Goal: Task Accomplishment & Management: Use online tool/utility

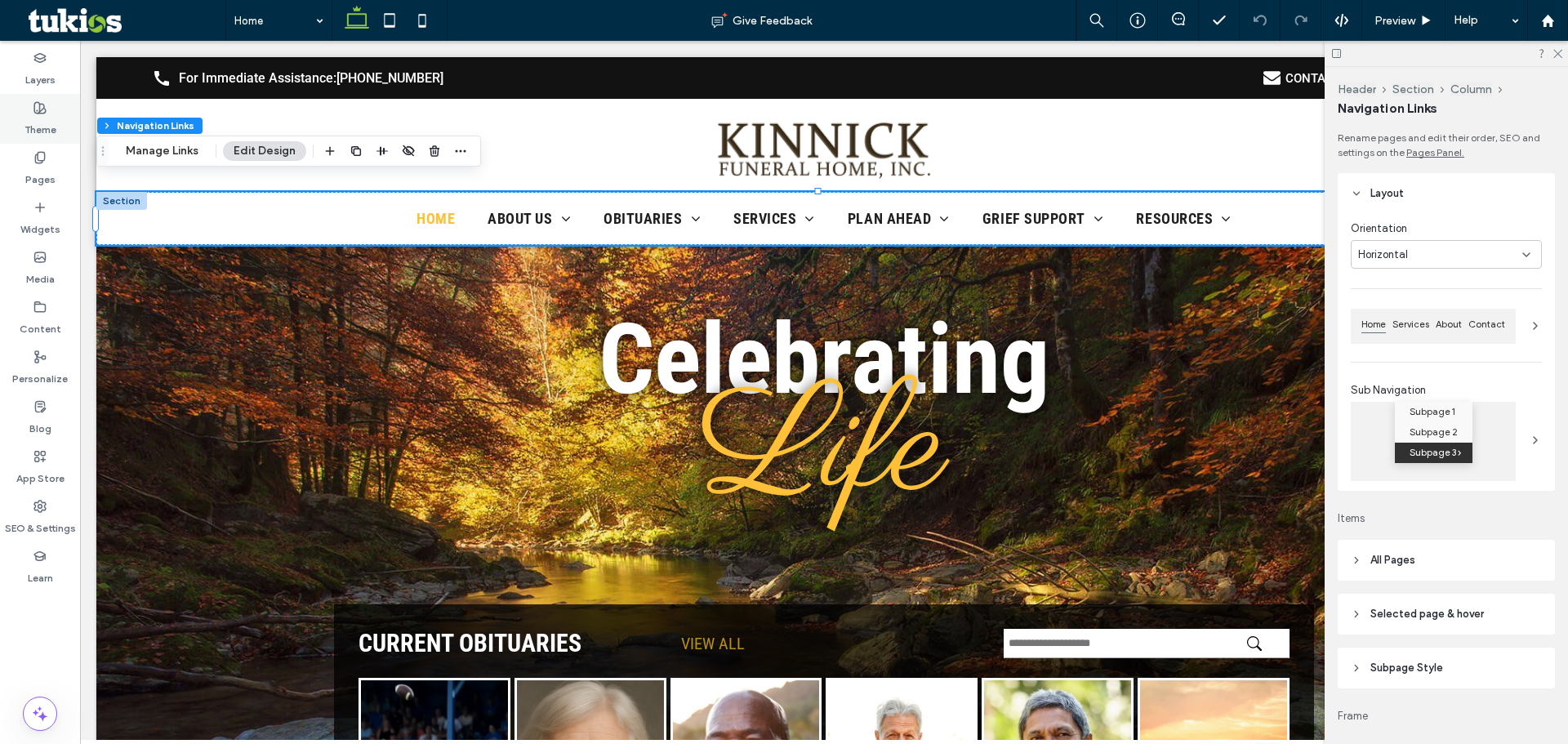
click at [49, 106] on div "Theme" at bounding box center [40, 119] width 80 height 50
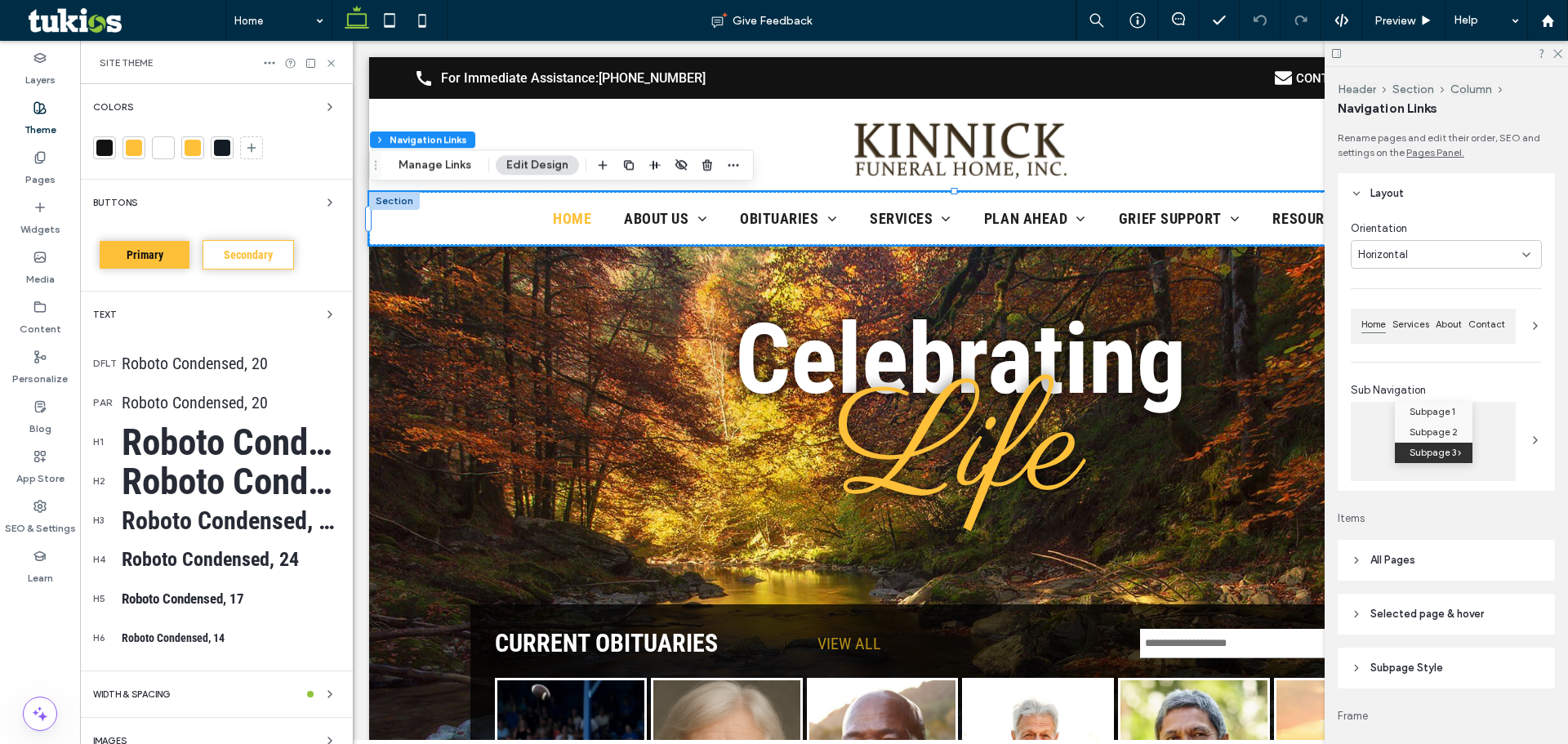
click at [136, 143] on div at bounding box center [134, 148] width 17 height 17
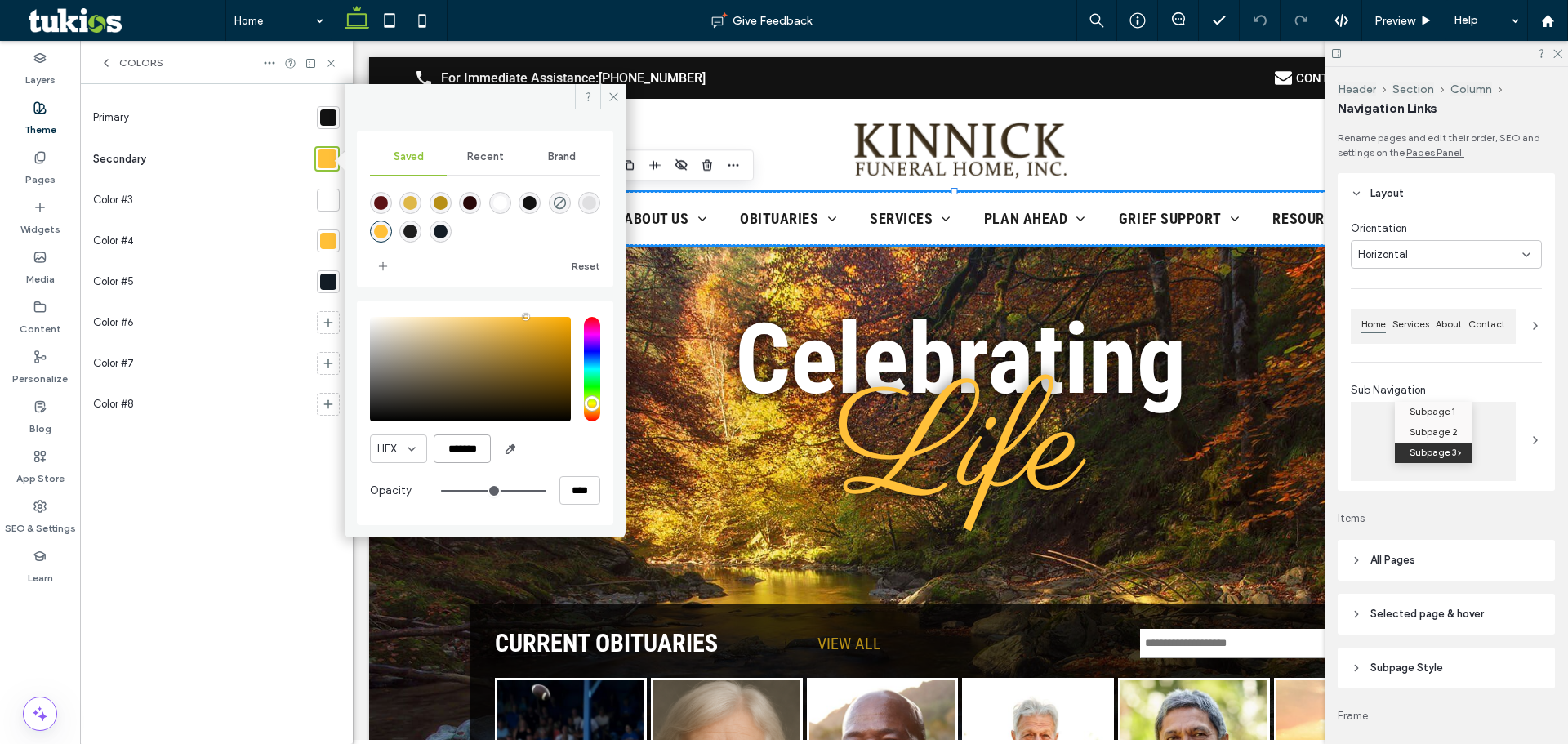
click at [475, 441] on input "*******" at bounding box center [462, 449] width 57 height 29
paste input "color picker textbox"
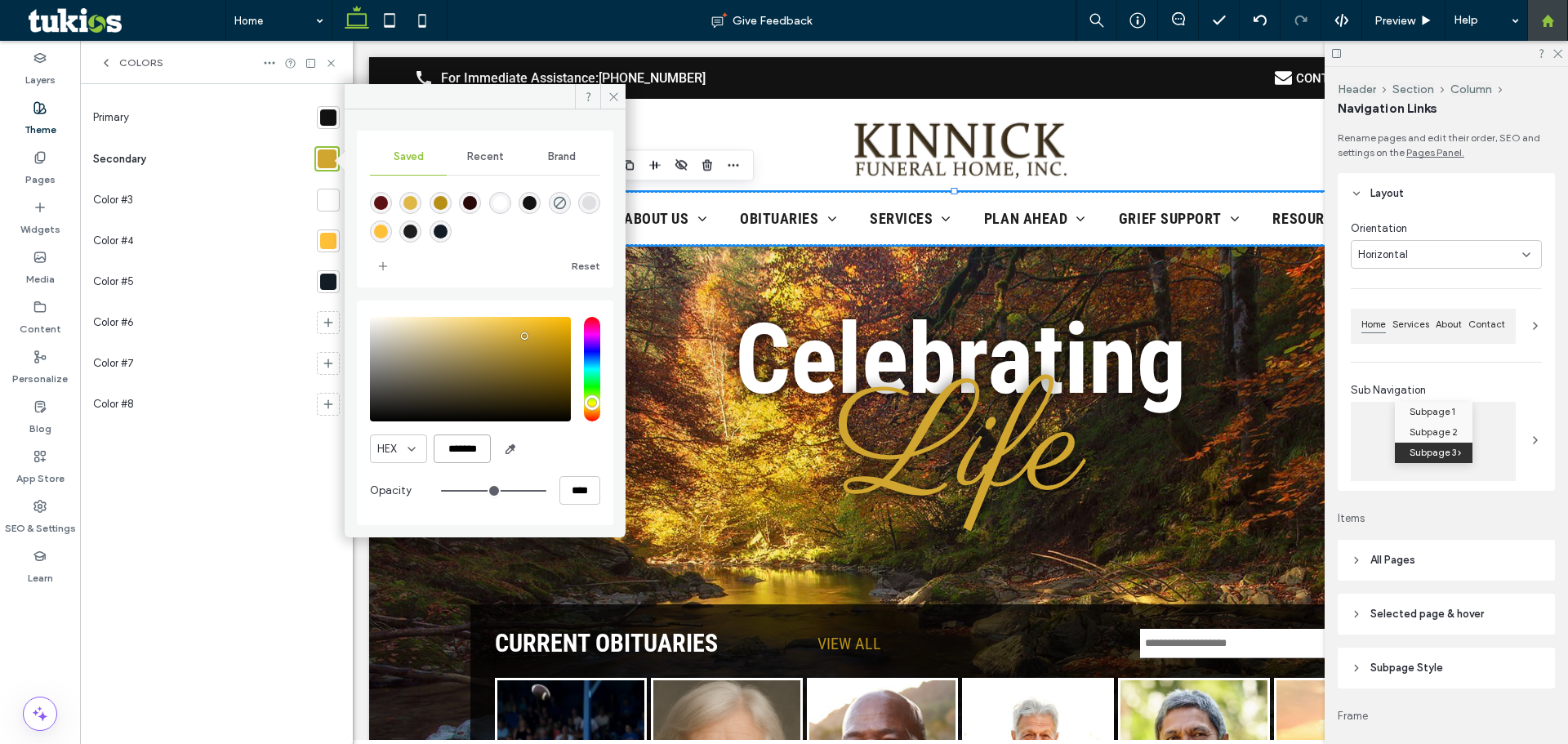
type input "*******"
click at [330, 240] on div at bounding box center [329, 241] width 17 height 17
click at [451, 450] on input "*******" at bounding box center [462, 449] width 57 height 29
paste input "color picker textbox"
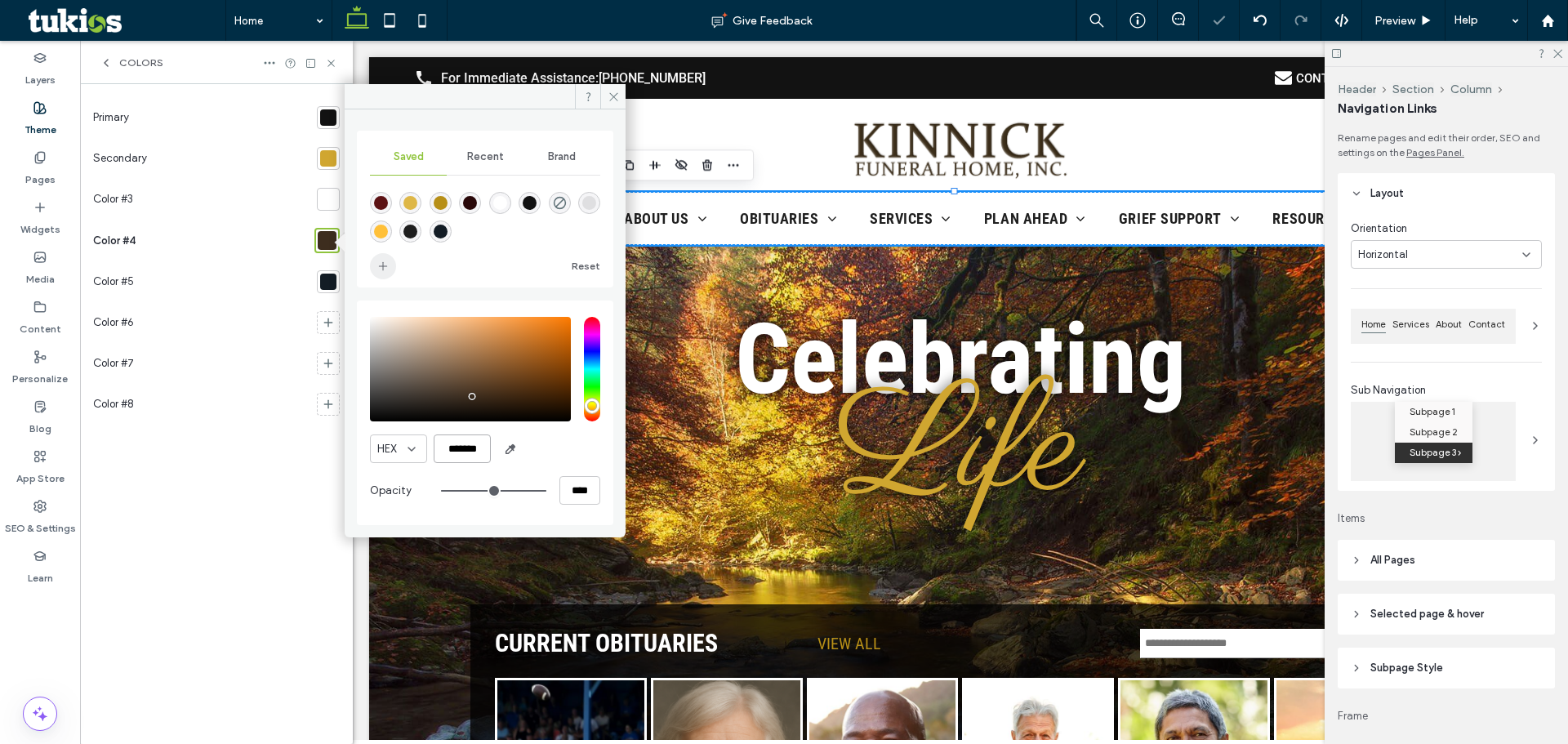
type input "*******"
click at [377, 271] on icon "add color" at bounding box center [383, 266] width 13 height 13
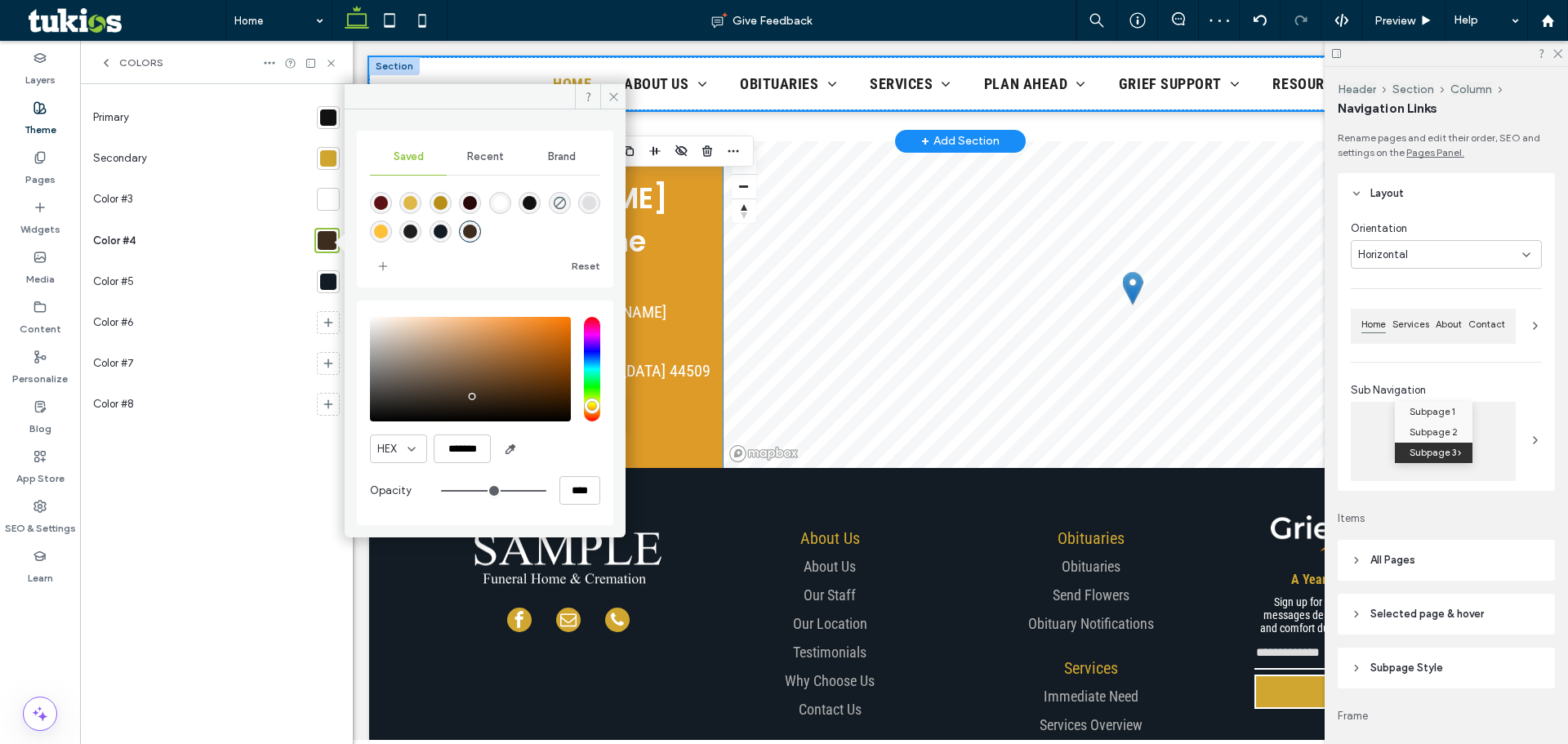
scroll to position [2369, 0]
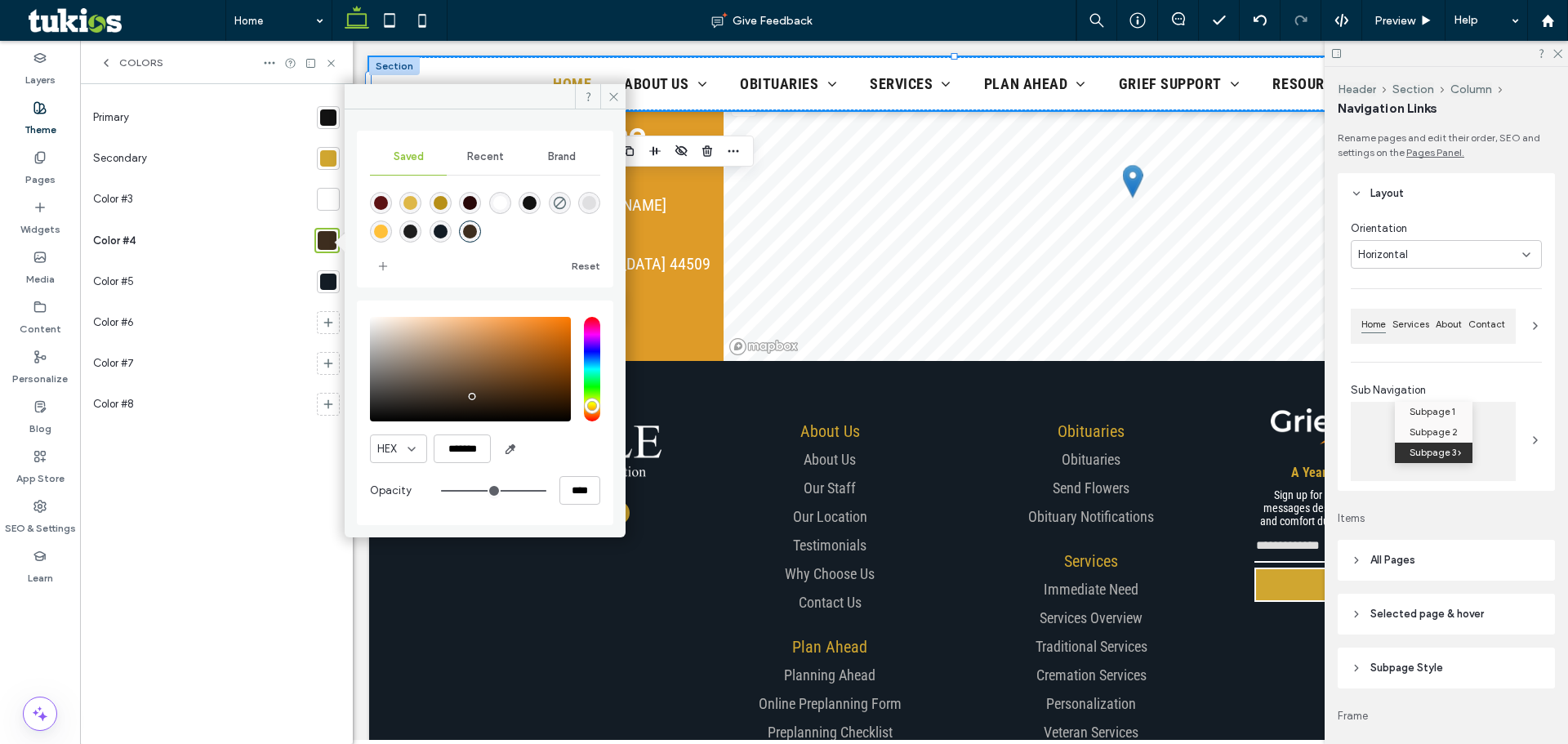
click at [324, 275] on div at bounding box center [329, 282] width 17 height 17
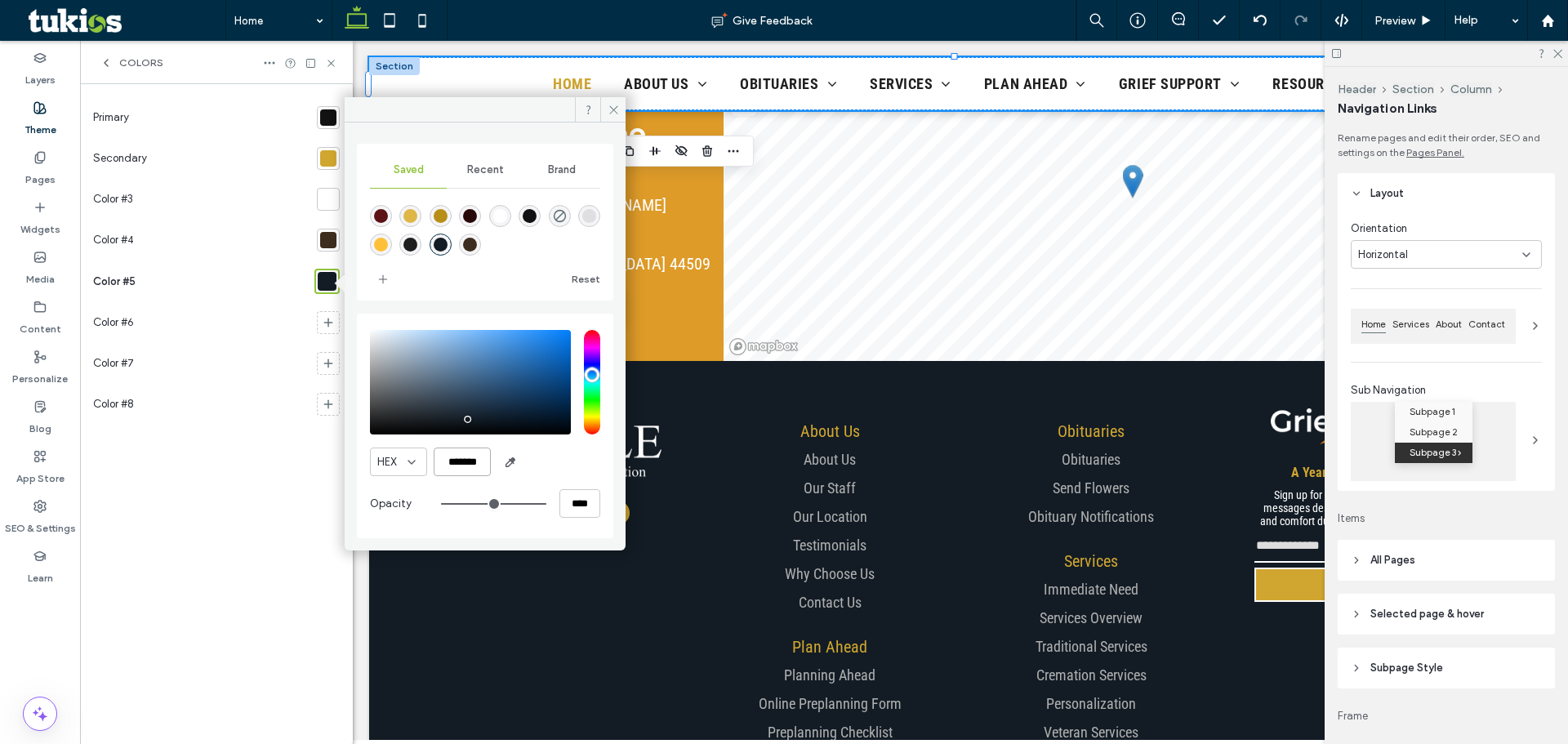
click at [471, 470] on input "*******" at bounding box center [462, 462] width 57 height 29
paste input "color picker textbox"
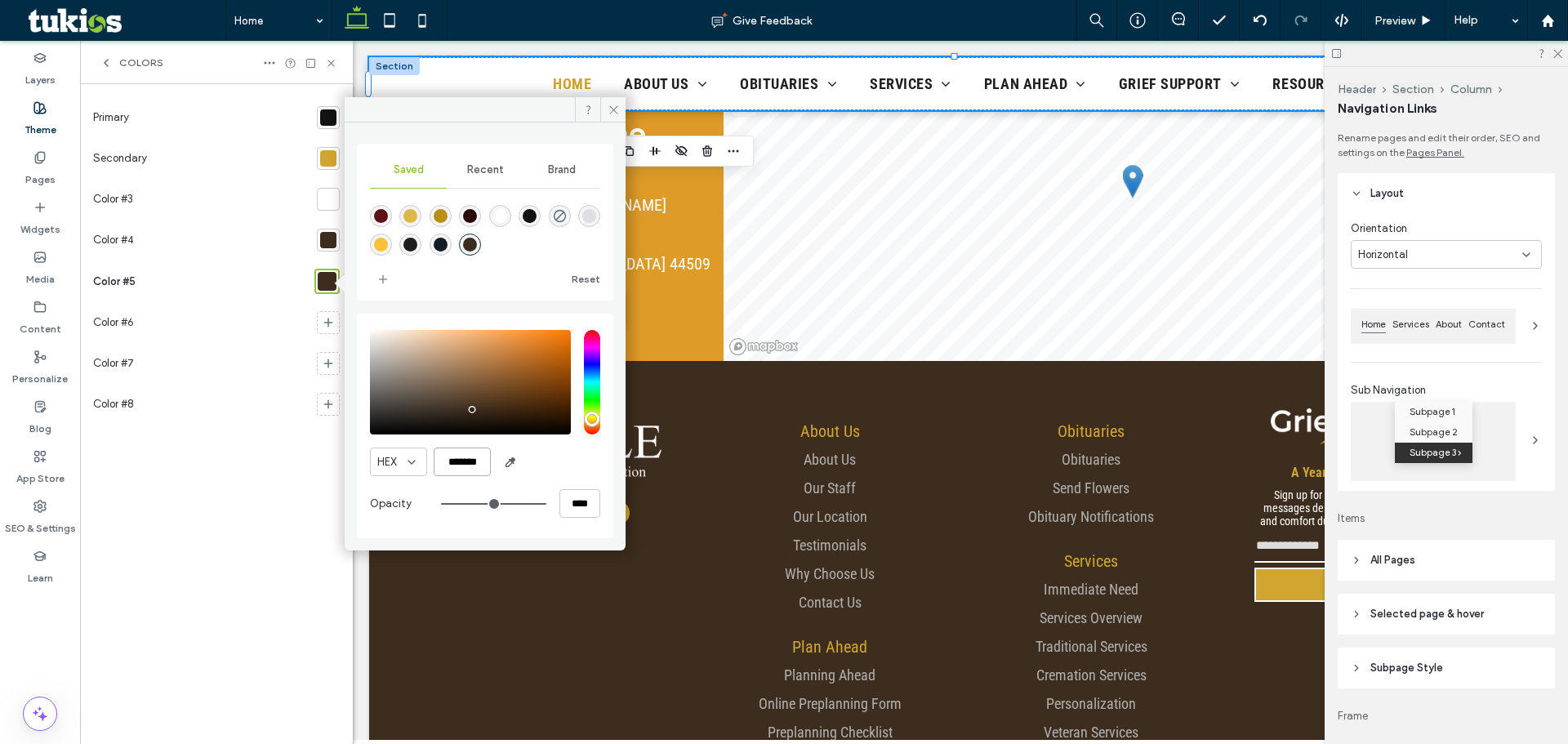
type input "*******"
click at [326, 245] on div at bounding box center [329, 240] width 17 height 17
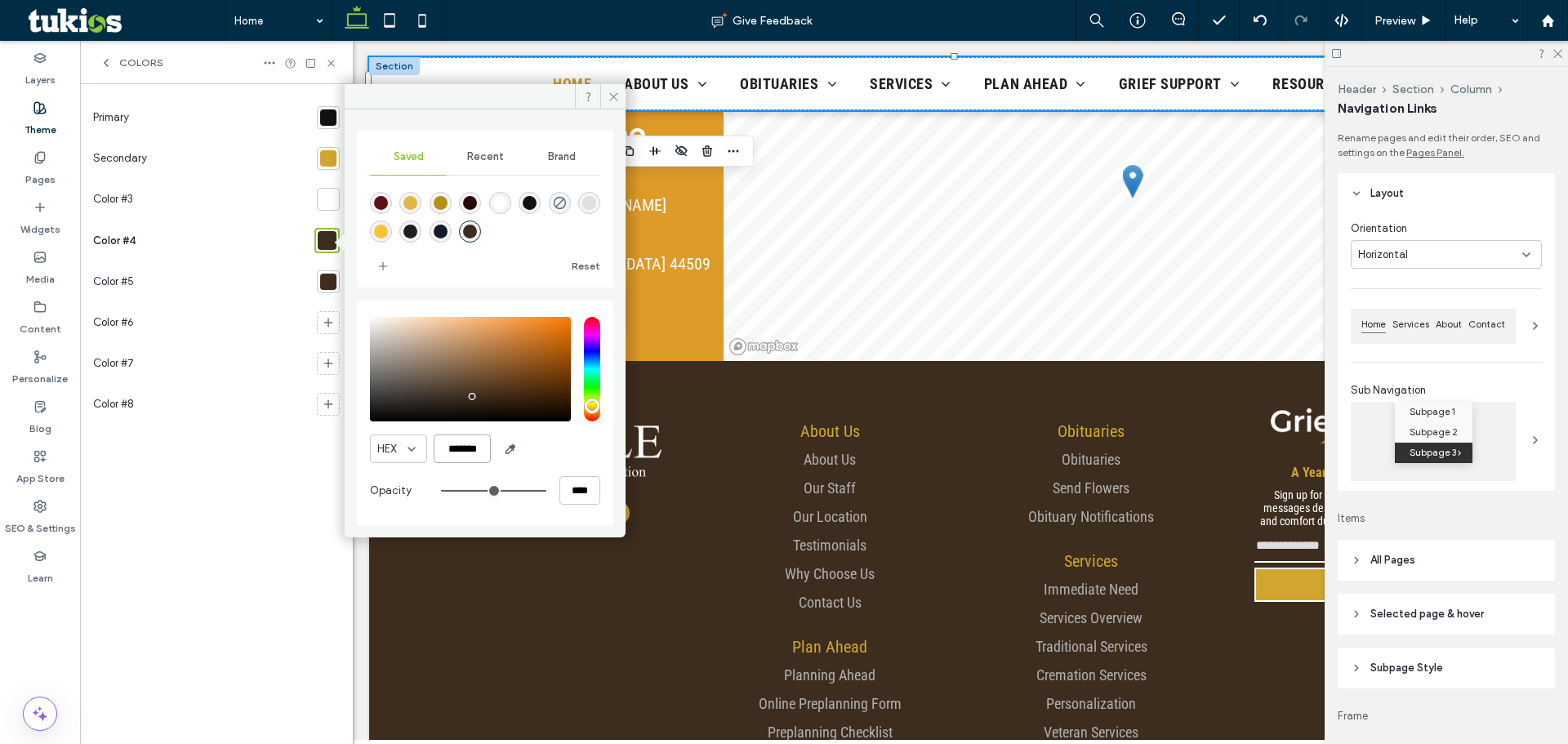
click at [444, 456] on input "*******" at bounding box center [462, 449] width 57 height 29
paste input "color picker textbox"
type input "*******"
click at [378, 258] on span "add color" at bounding box center [383, 266] width 26 height 26
click at [331, 152] on div at bounding box center [329, 159] width 17 height 17
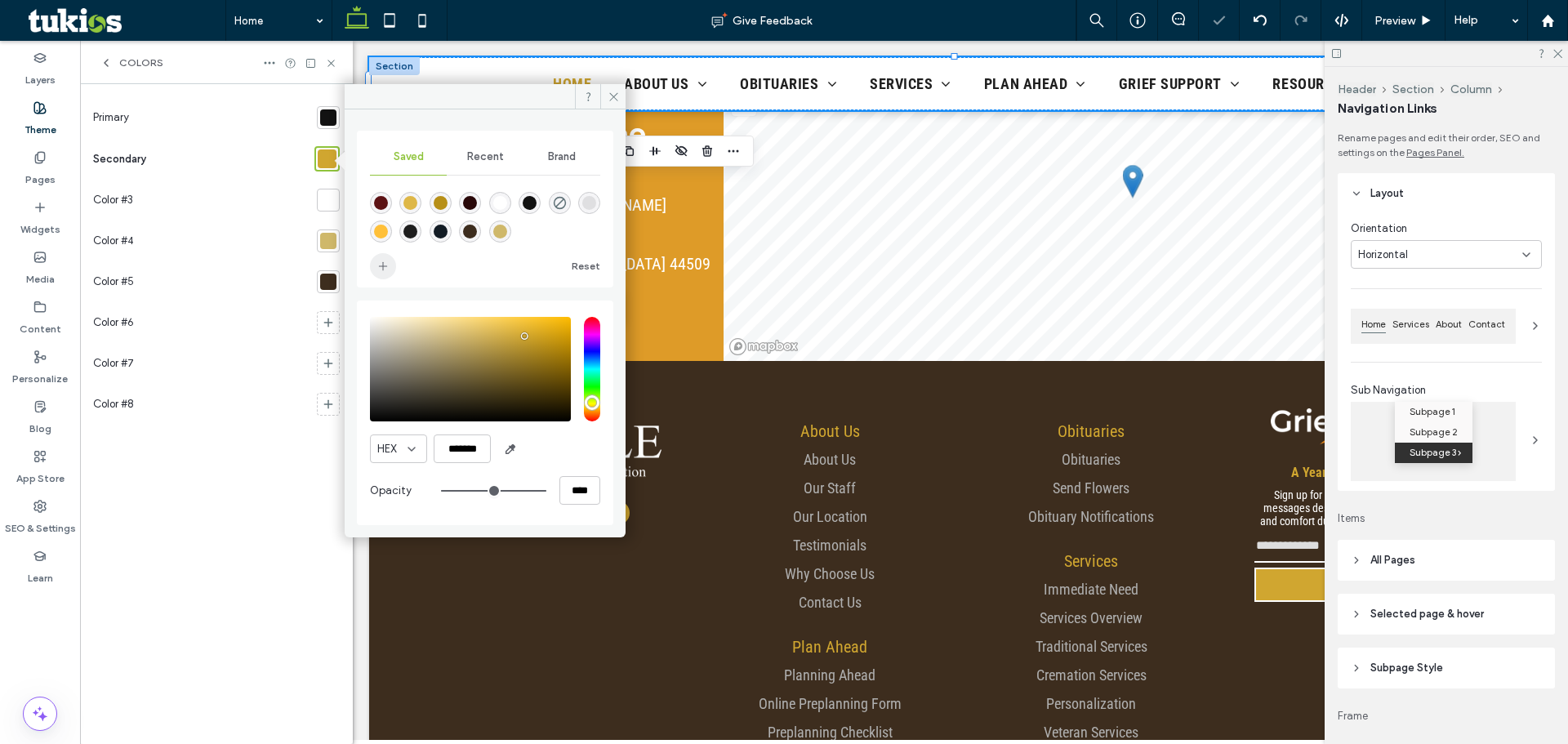
click at [383, 265] on use "add color" at bounding box center [383, 266] width 8 height 8
click at [333, 277] on div at bounding box center [329, 282] width 17 height 17
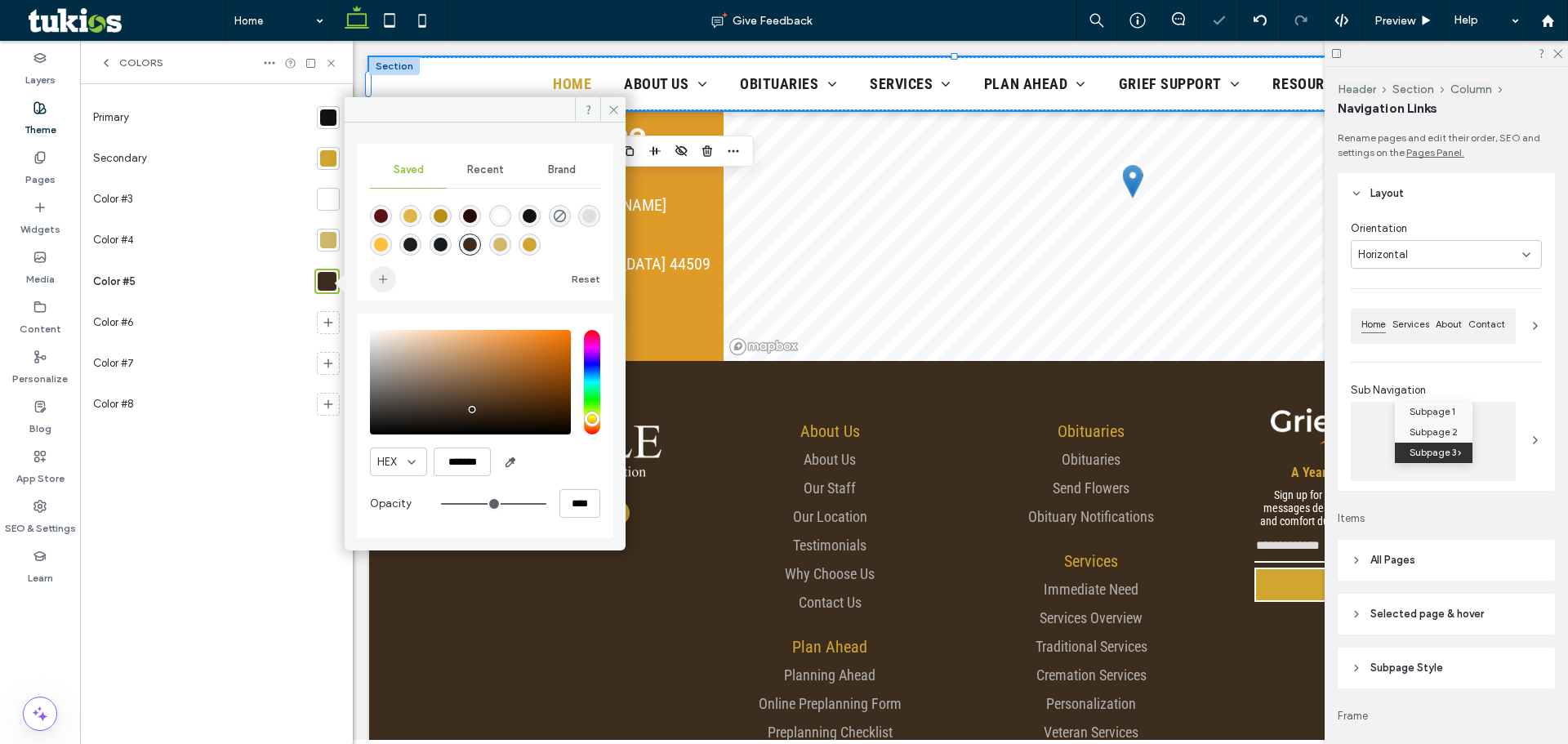
click at [386, 267] on span "add color" at bounding box center [383, 280] width 26 height 26
click at [329, 123] on div at bounding box center [329, 118] width 17 height 17
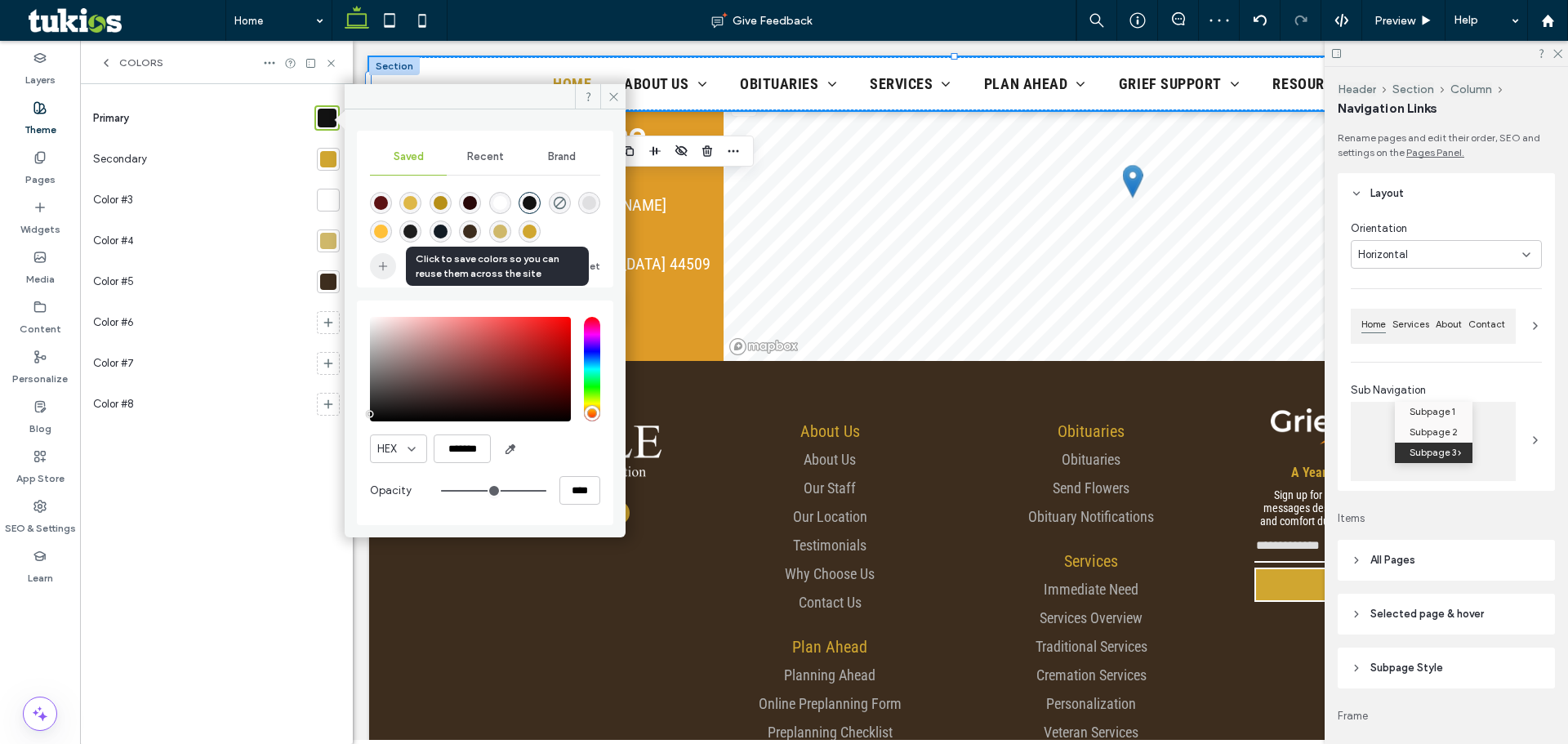
click at [373, 270] on span "add color" at bounding box center [383, 266] width 26 height 26
click at [330, 316] on icon at bounding box center [329, 322] width 13 height 13
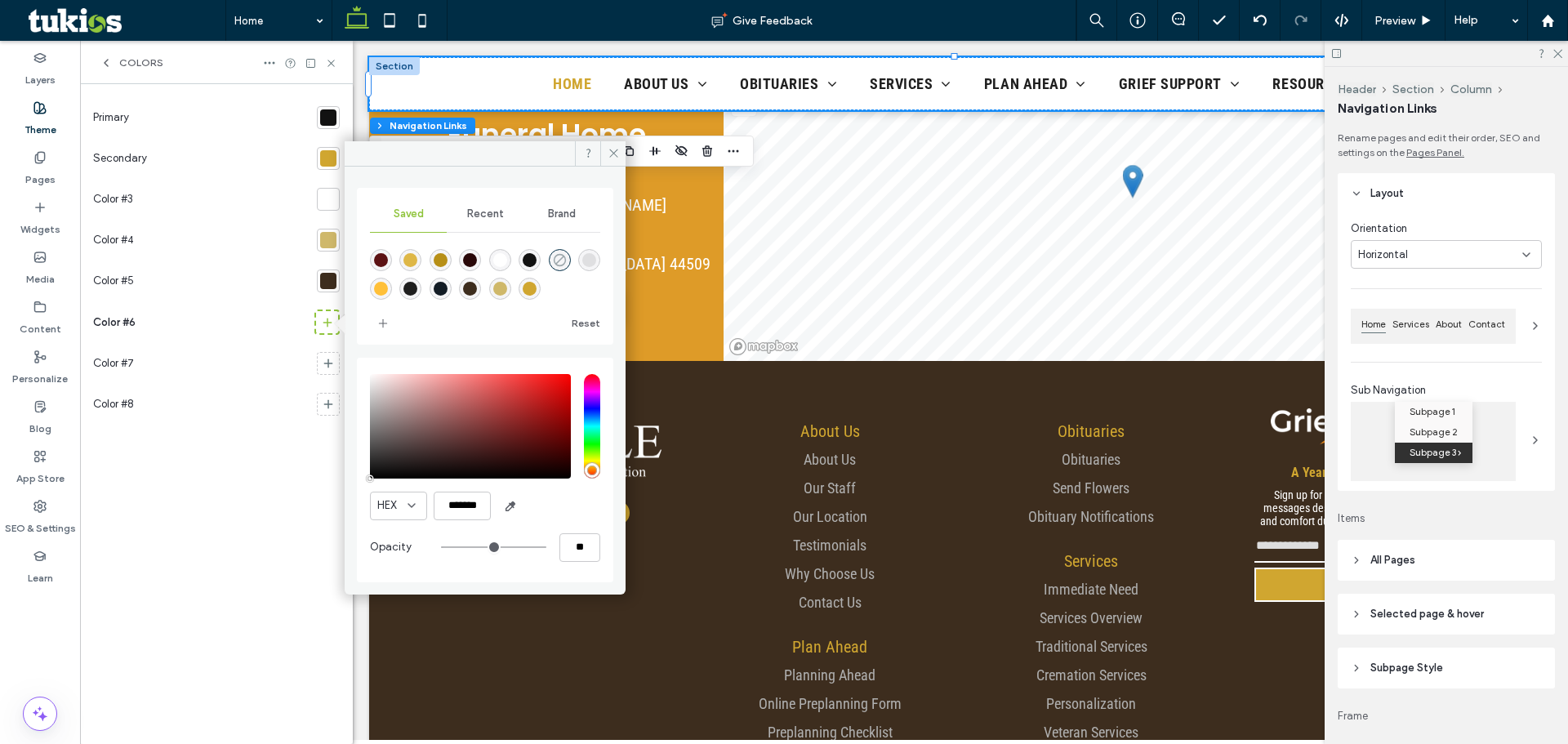
click at [554, 259] on icon "rgba(0,0,0,0)" at bounding box center [559, 259] width 14 height 14
click at [323, 361] on icon at bounding box center [329, 364] width 13 height 13
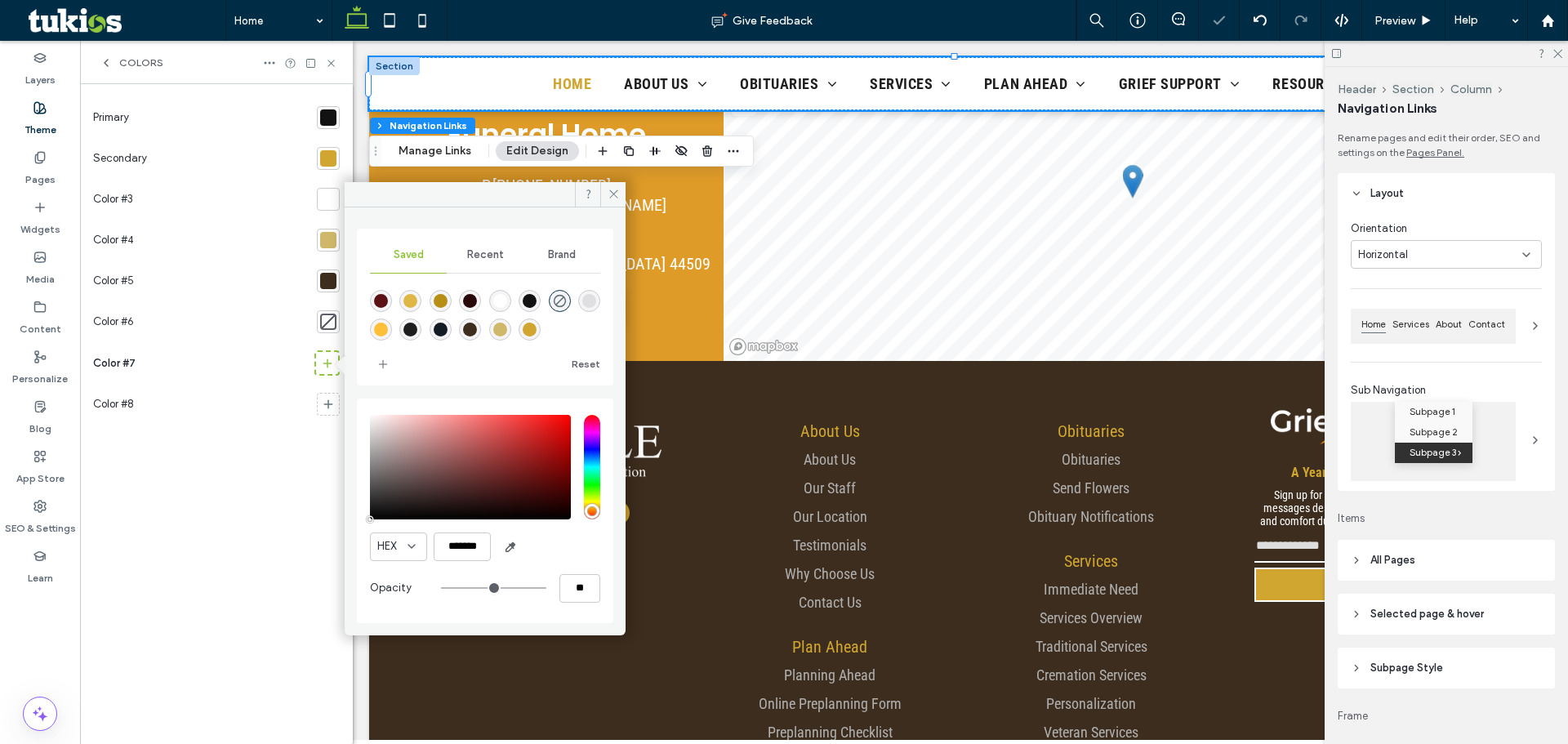
click at [584, 297] on div "rgba(102,102,102,0.15)" at bounding box center [589, 301] width 14 height 14
type input "*******"
type input "**"
type input "***"
click at [616, 196] on icon at bounding box center [613, 194] width 12 height 12
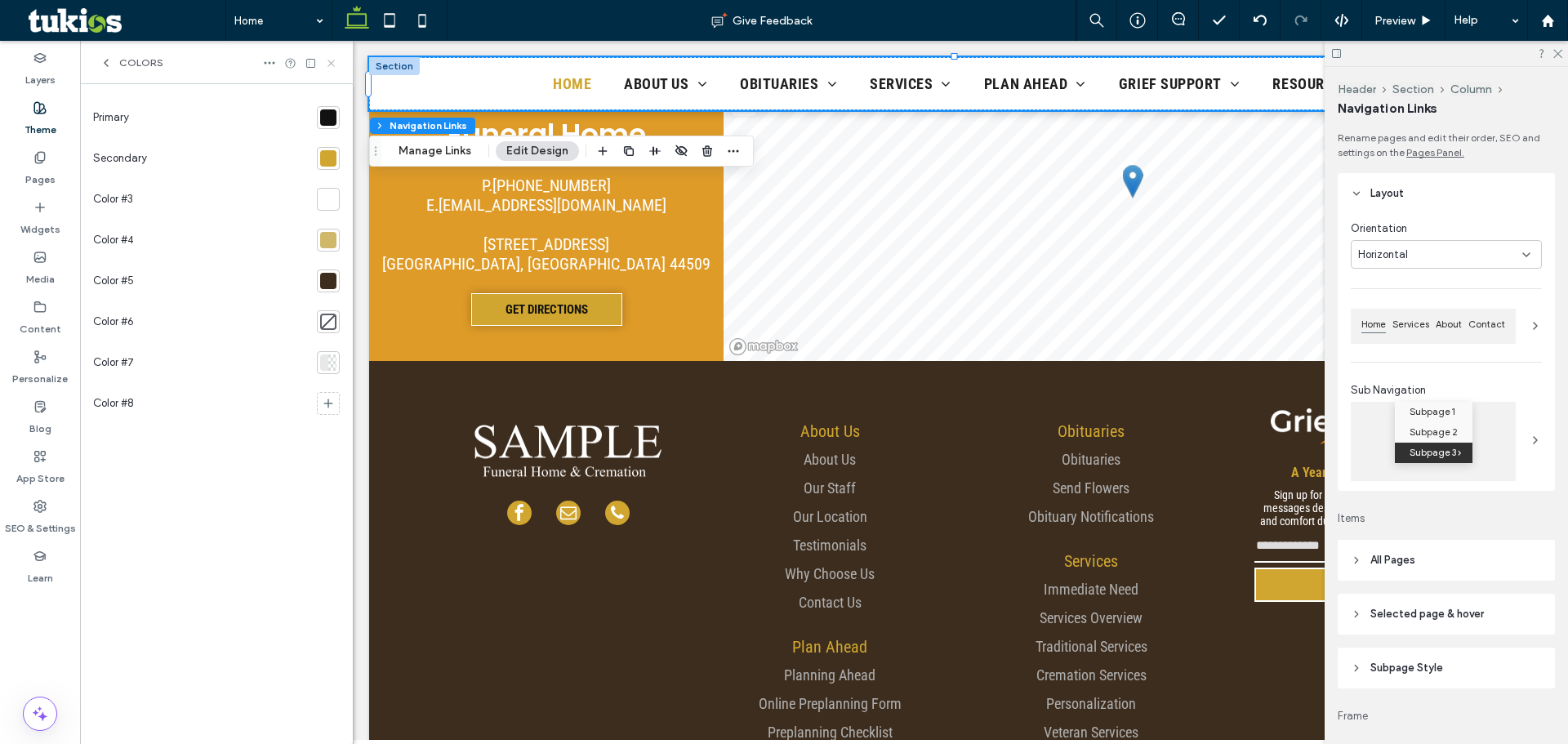
click at [330, 61] on use at bounding box center [330, 63] width 6 height 6
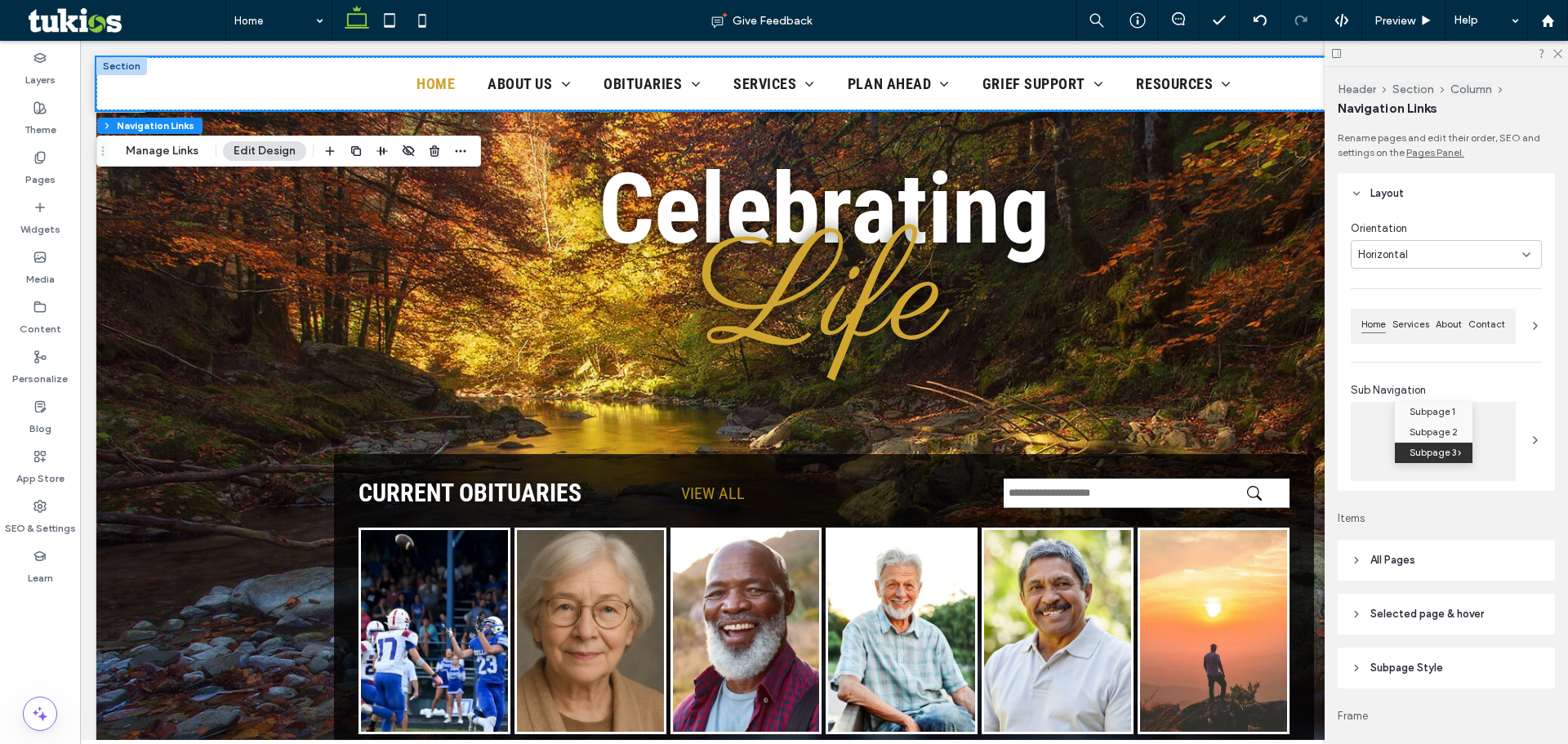
scroll to position [0, 0]
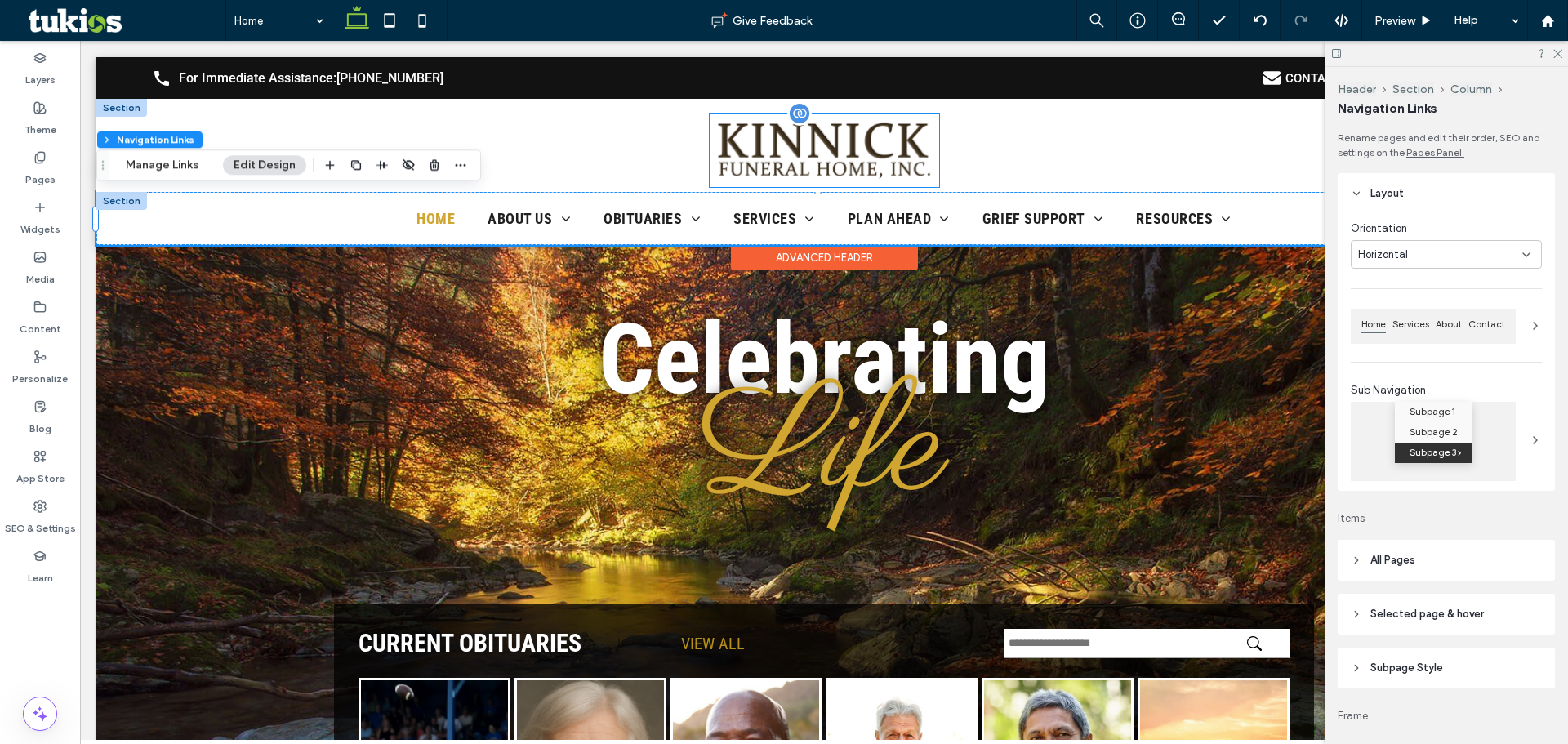
click at [892, 153] on img at bounding box center [824, 150] width 230 height 74
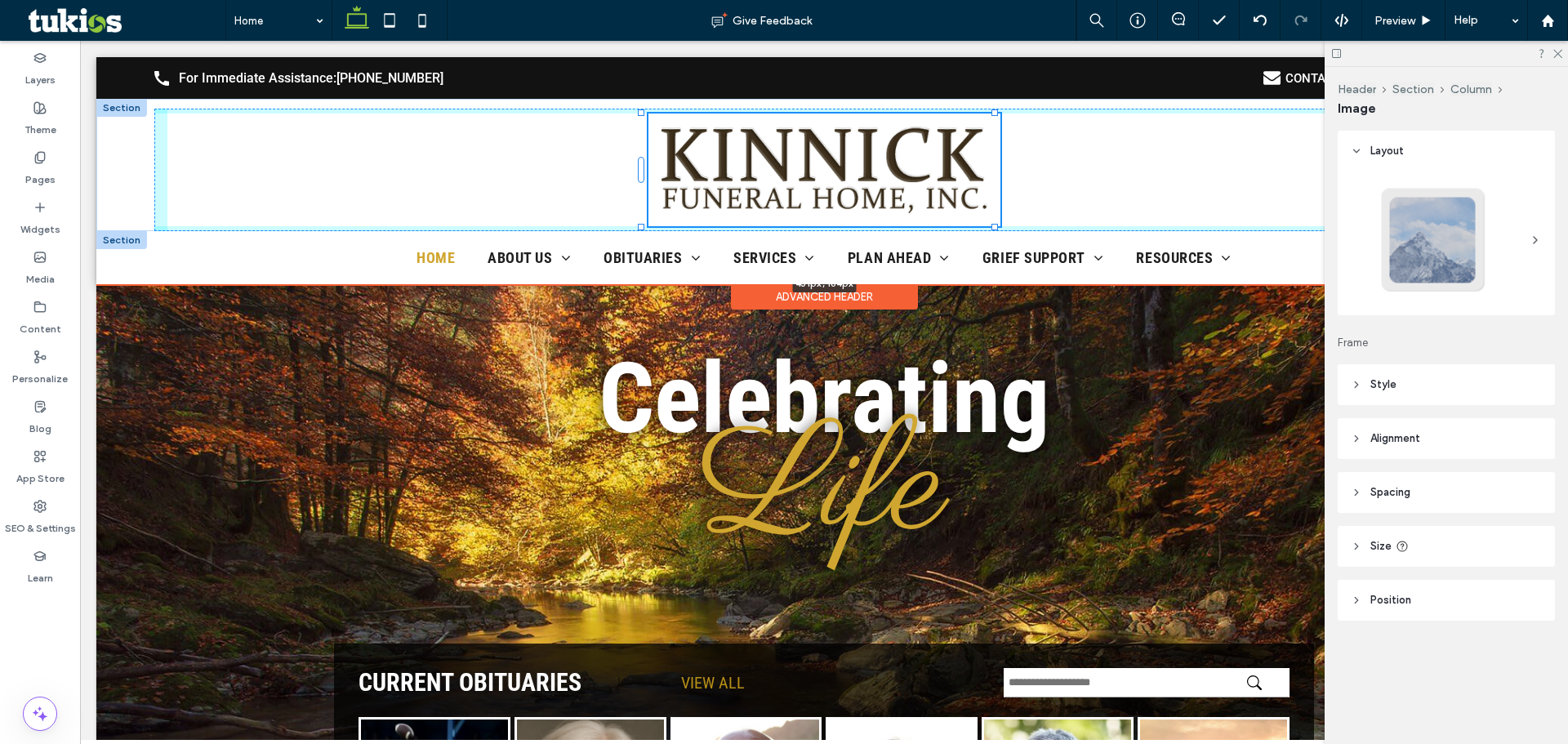
drag, startPoint x: 932, startPoint y: 186, endPoint x: 973, endPoint y: 235, distance: 63.9
click at [973, 235] on div "call_black_24dp (3) (1)-svg For Immediate Assistance: 555-555-5555 CONTACT US S…" at bounding box center [823, 171] width 1455 height 227
type input "***"
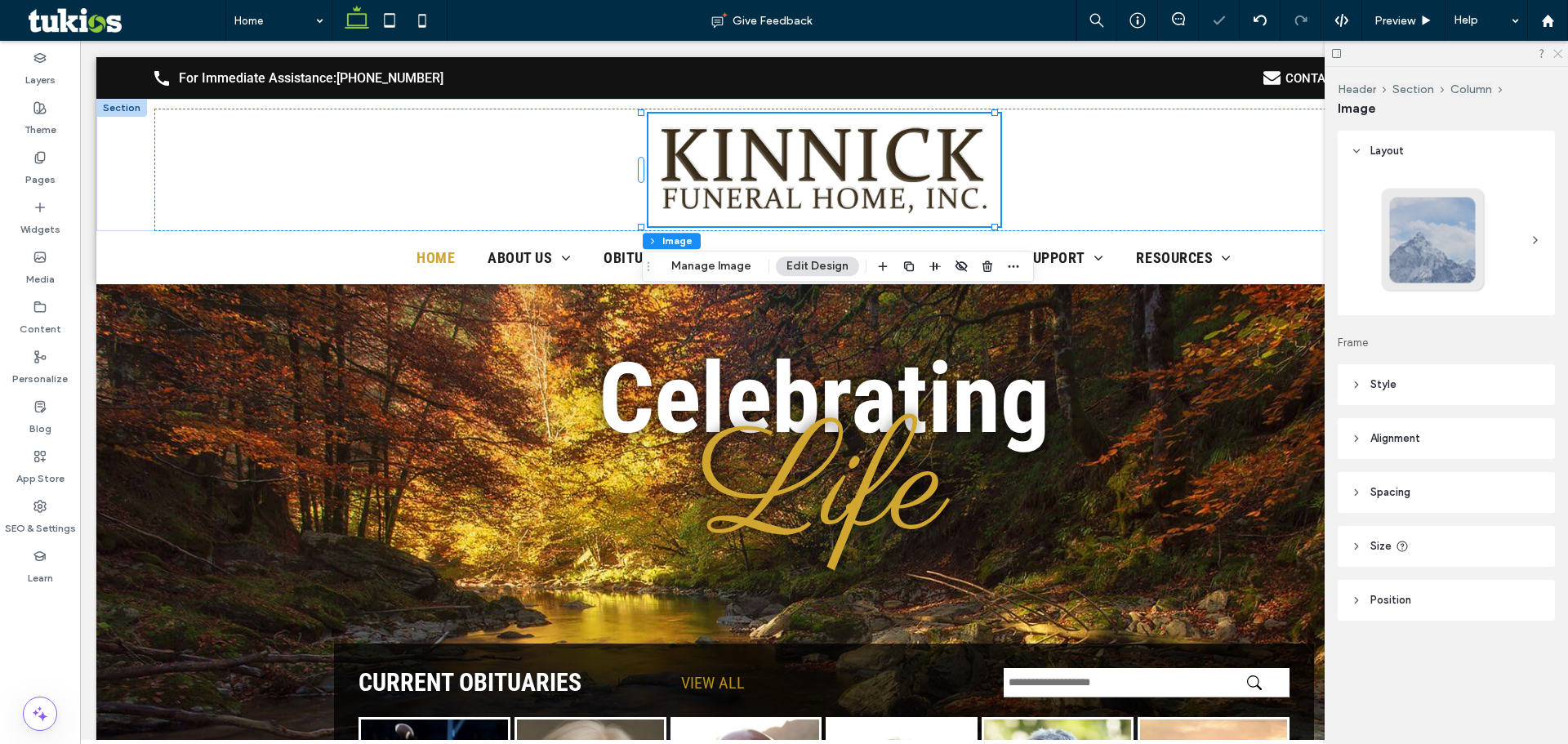
click at [1559, 51] on icon at bounding box center [1557, 53] width 11 height 11
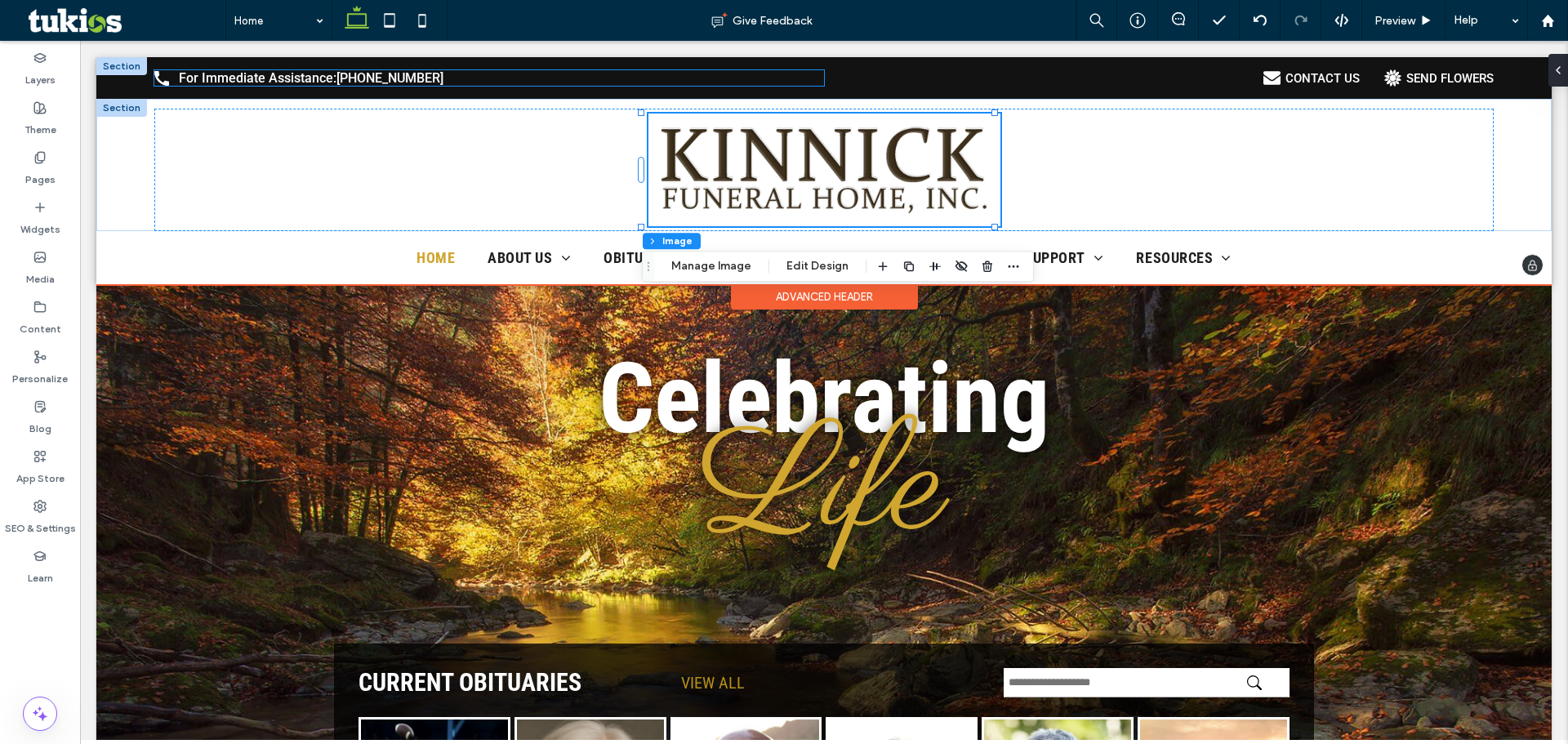
click at [302, 72] on p "For Immediate Assistance: 555-555-5555" at bounding box center [311, 78] width 265 height 16
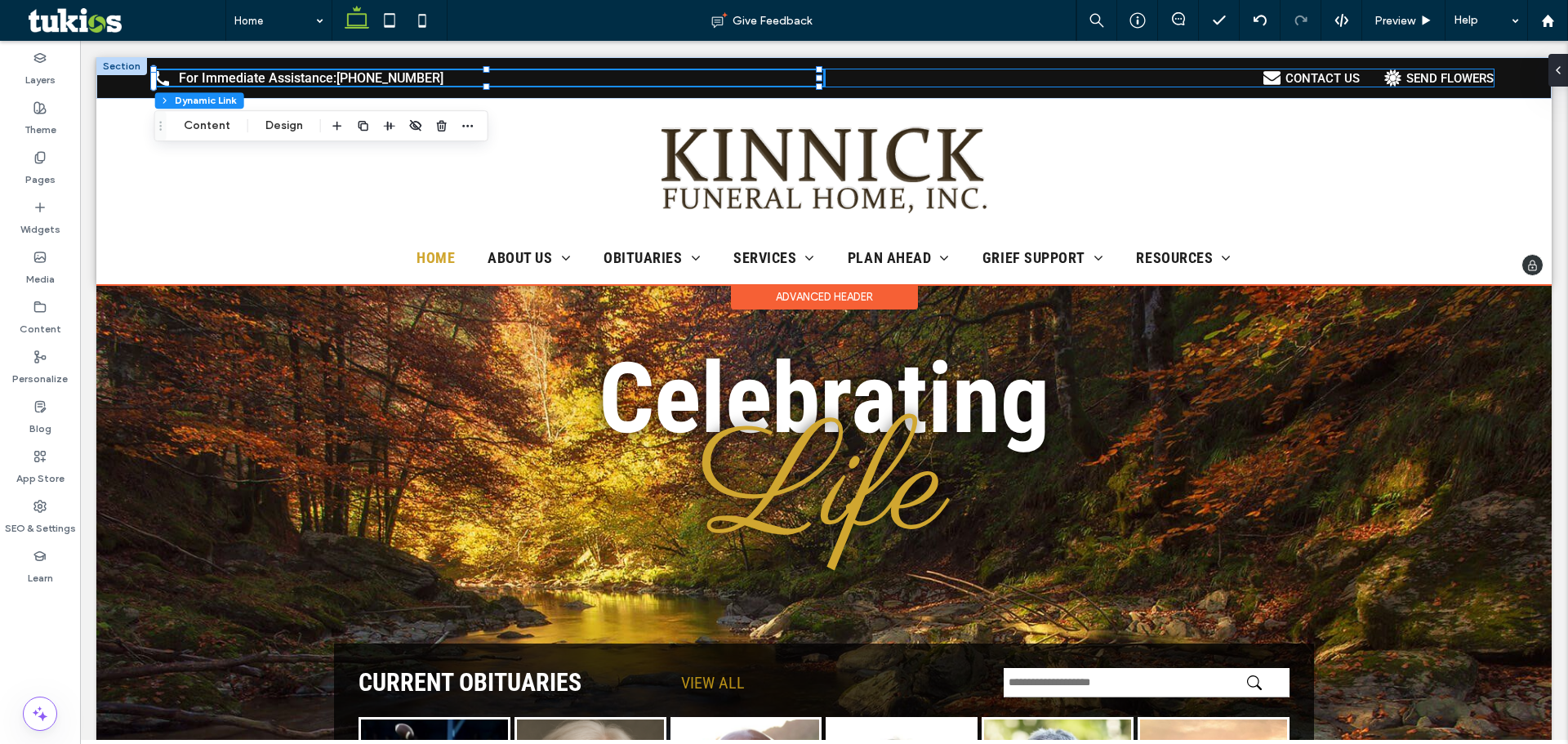
click at [1219, 77] on div "CONTACT US SEND FLOWERS" at bounding box center [1159, 78] width 670 height 18
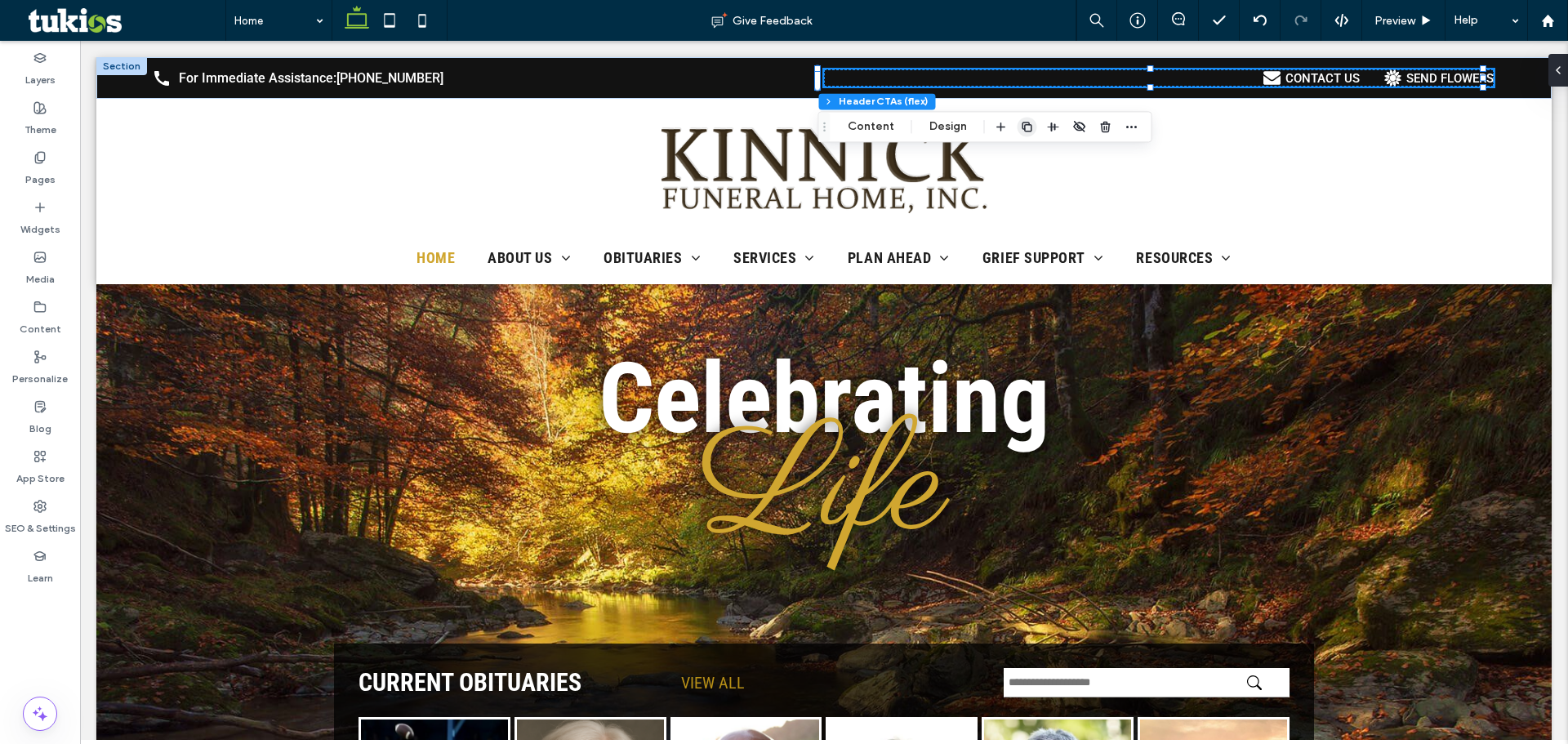
click at [1029, 122] on icon "button" at bounding box center [1027, 126] width 13 height 13
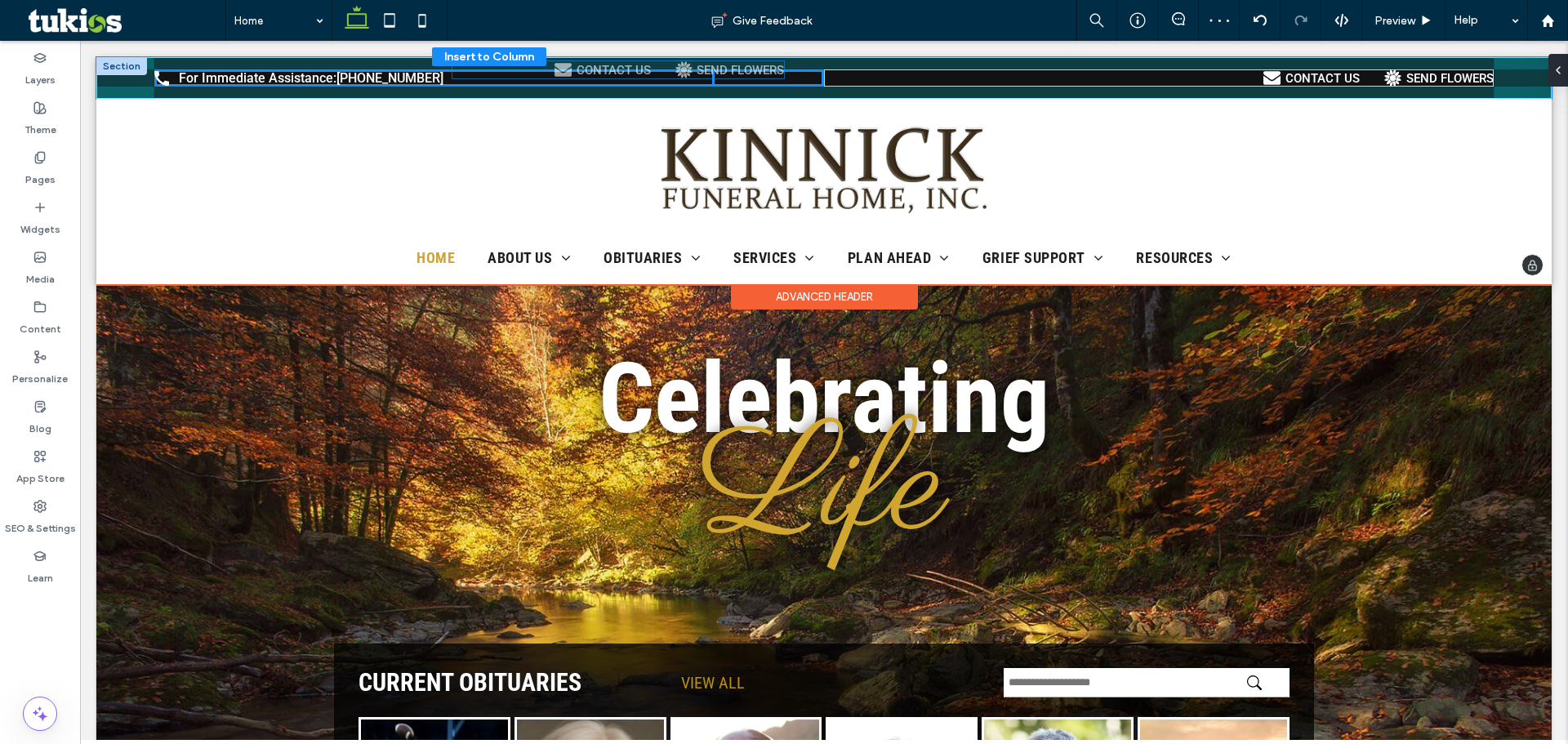
drag, startPoint x: 1233, startPoint y: 77, endPoint x: 523, endPoint y: 70, distance: 710.0
type input "**"
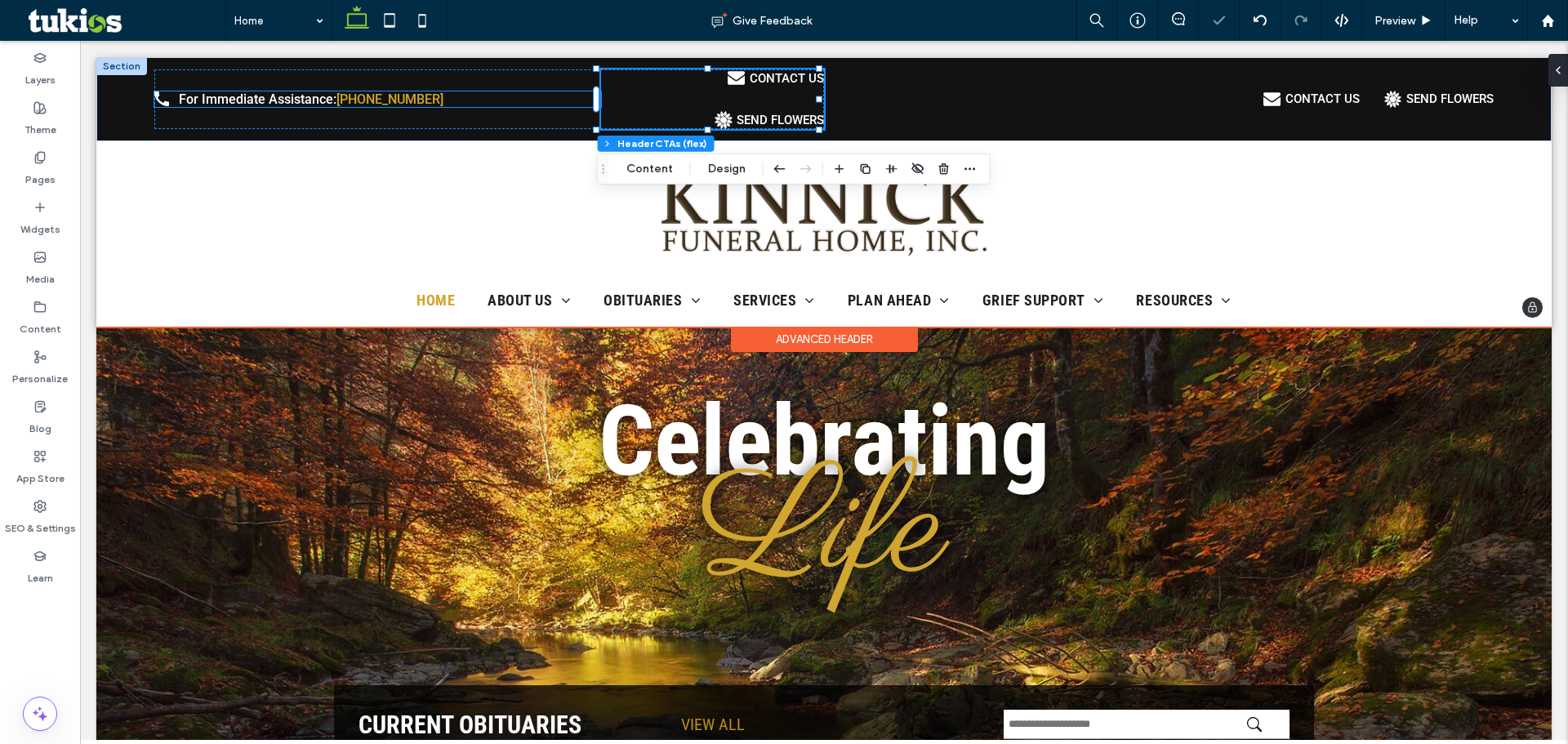
click at [380, 96] on link "[PHONE_NUMBER]" at bounding box center [390, 99] width 107 height 16
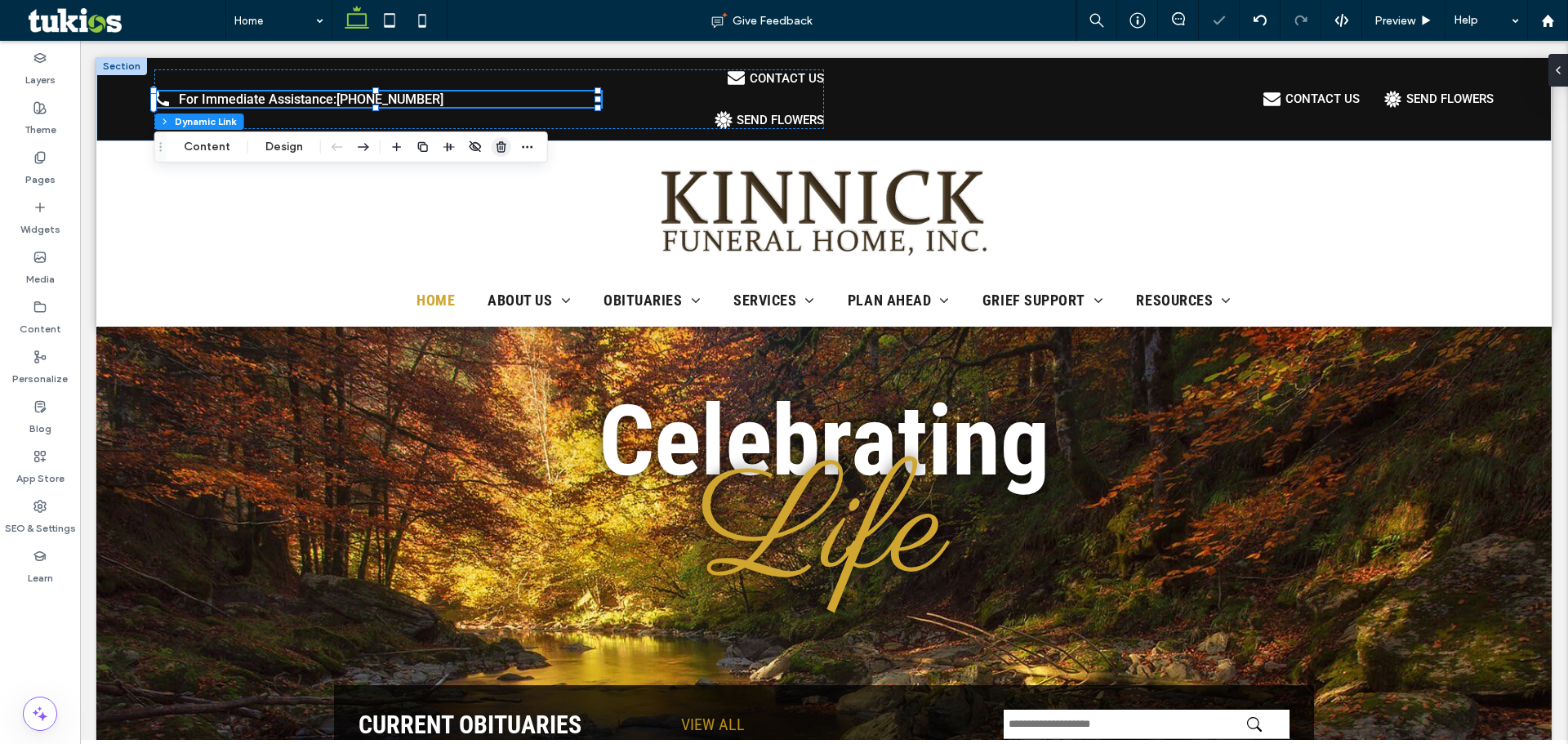
click at [497, 146] on use "button" at bounding box center [501, 147] width 10 height 11
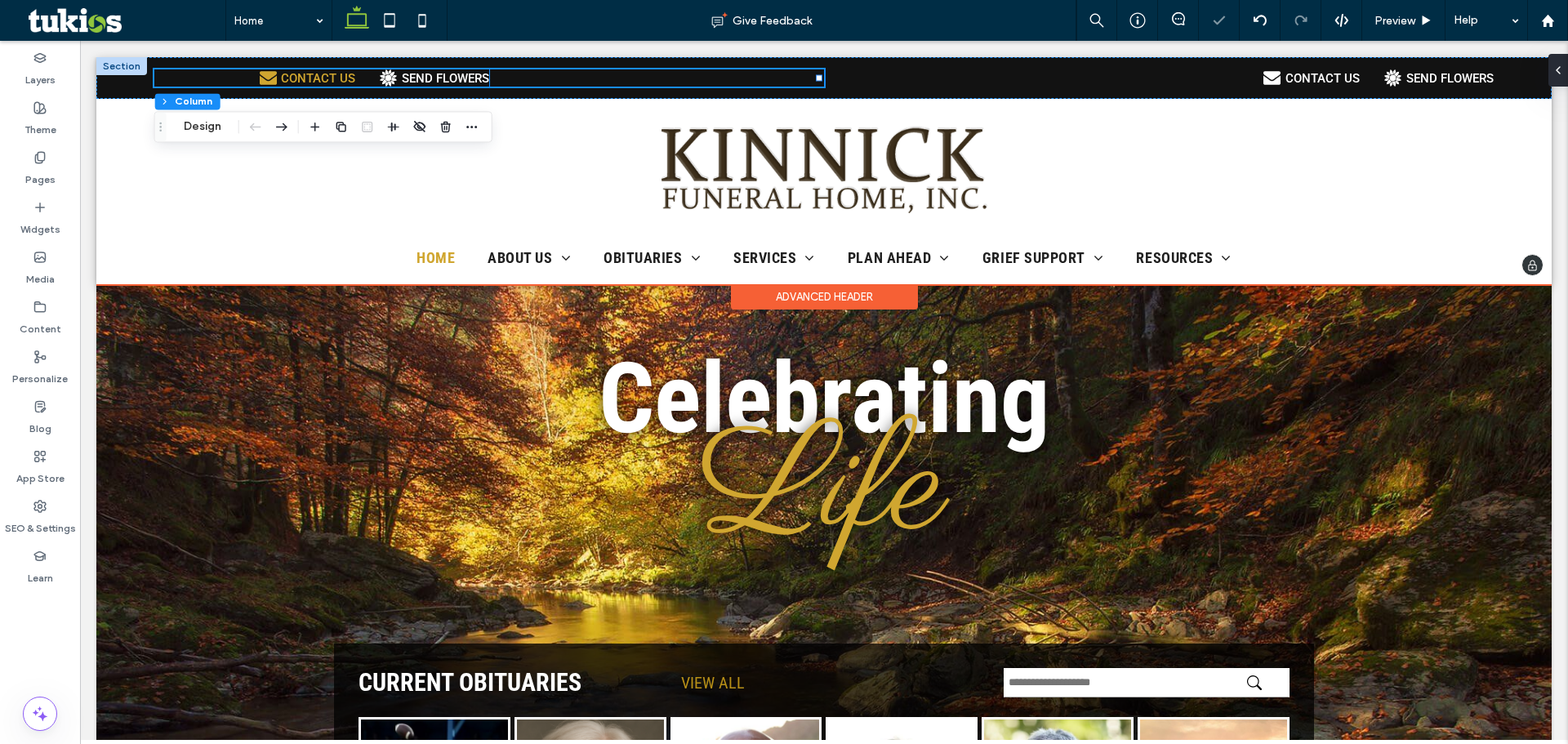
click at [284, 81] on div "CONTACT US" at bounding box center [317, 78] width 75 height 15
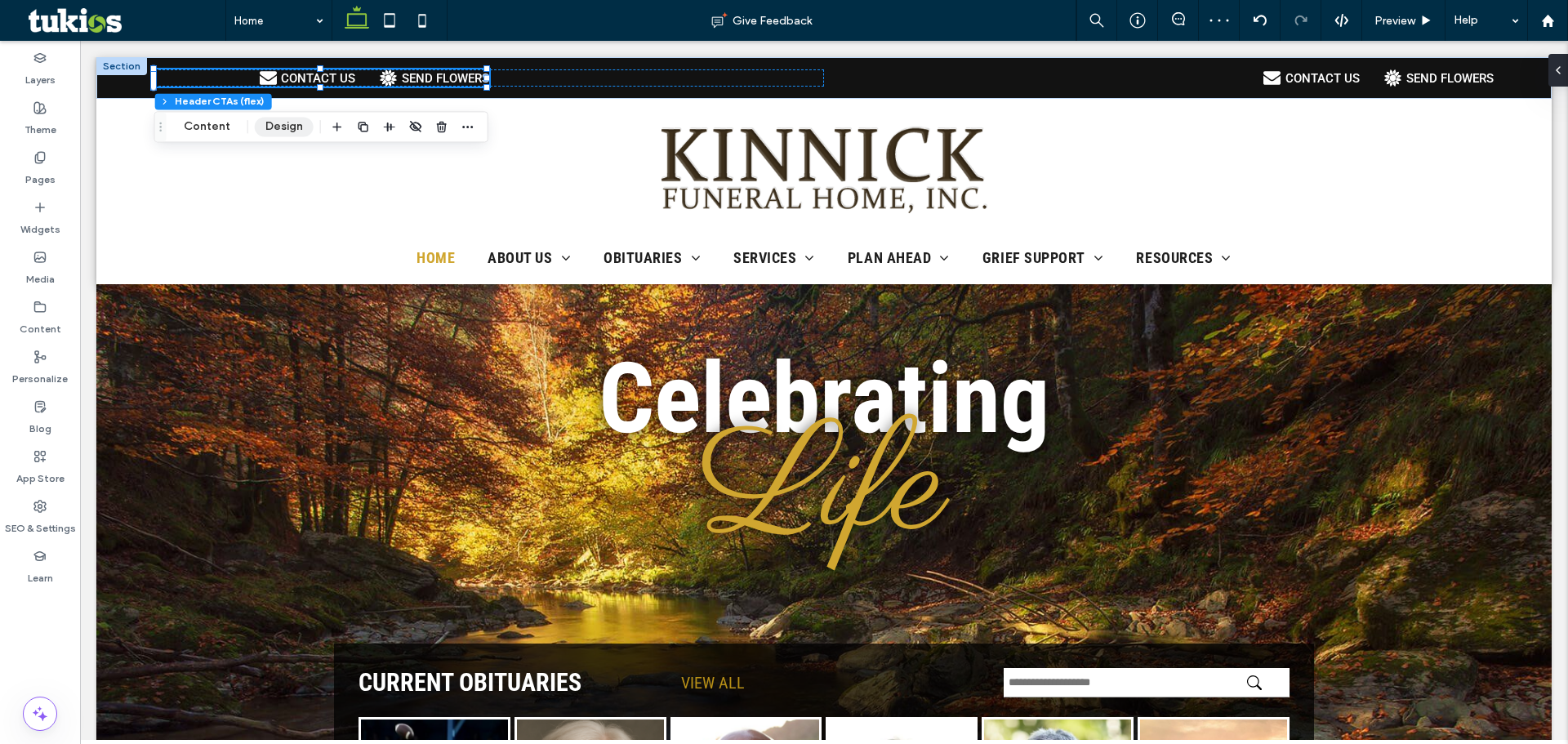
click at [275, 121] on button "Design" at bounding box center [284, 126] width 59 height 19
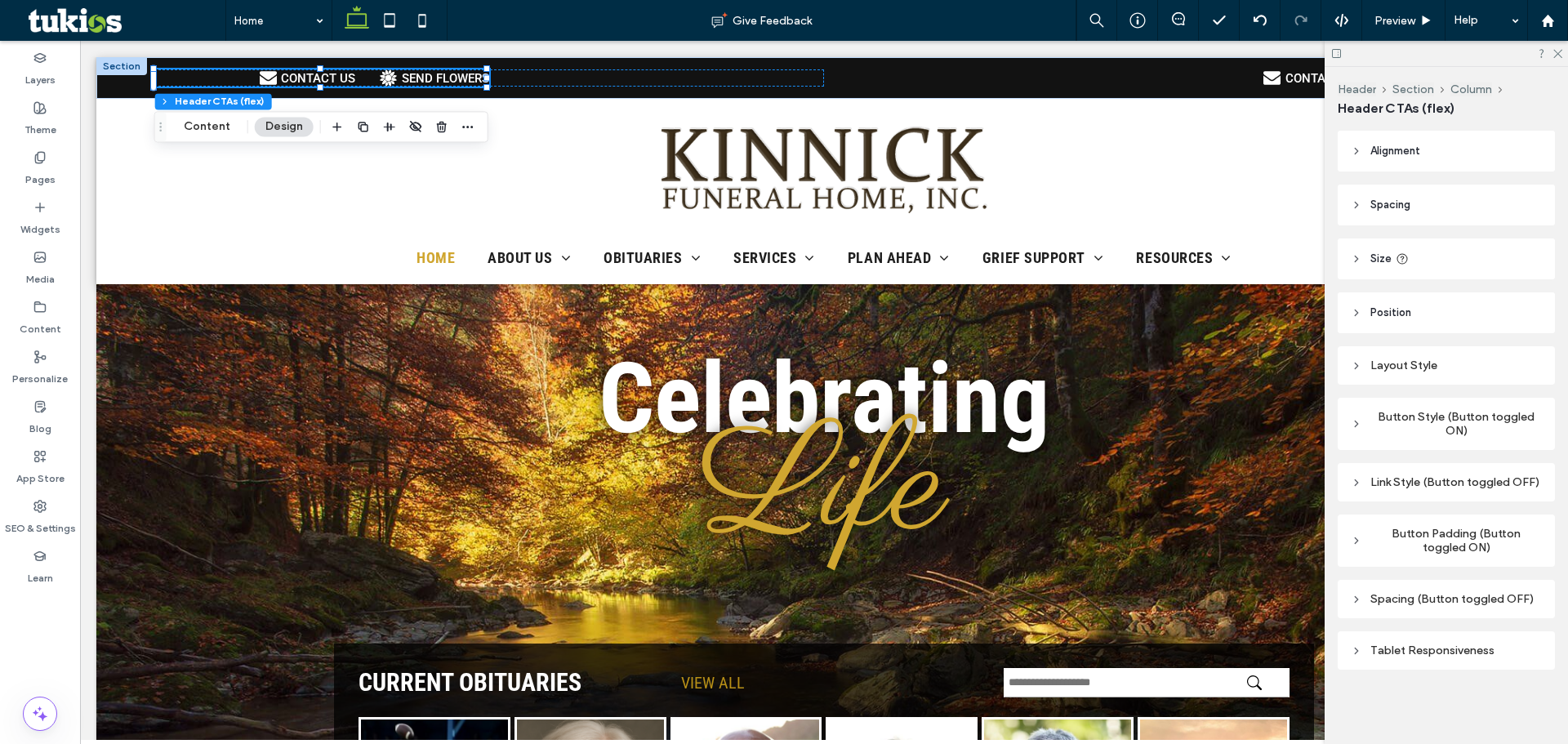
click at [1492, 358] on div "Layout Style" at bounding box center [1446, 366] width 191 height 22
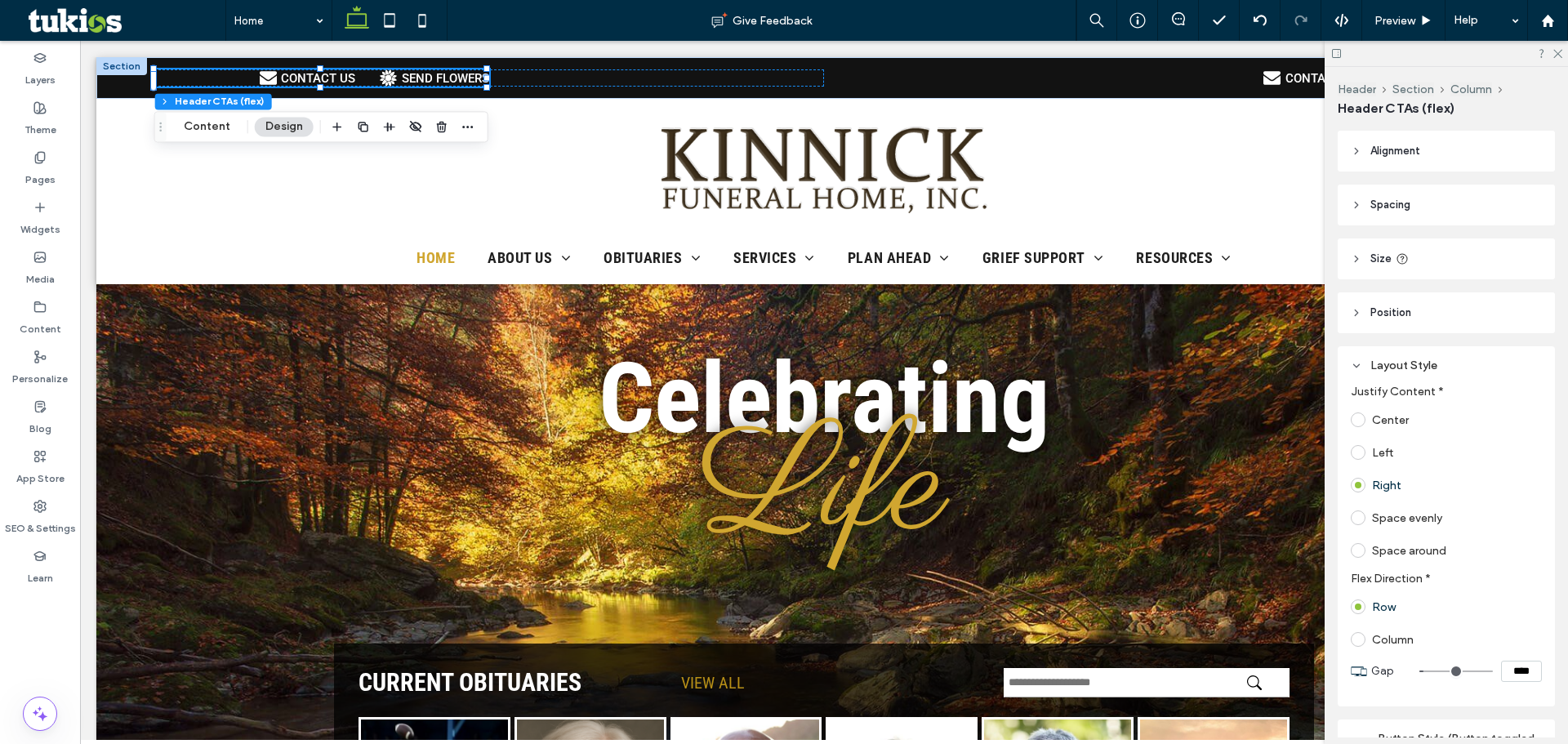
click at [1379, 452] on label "Left" at bounding box center [1382, 452] width 21 height 14
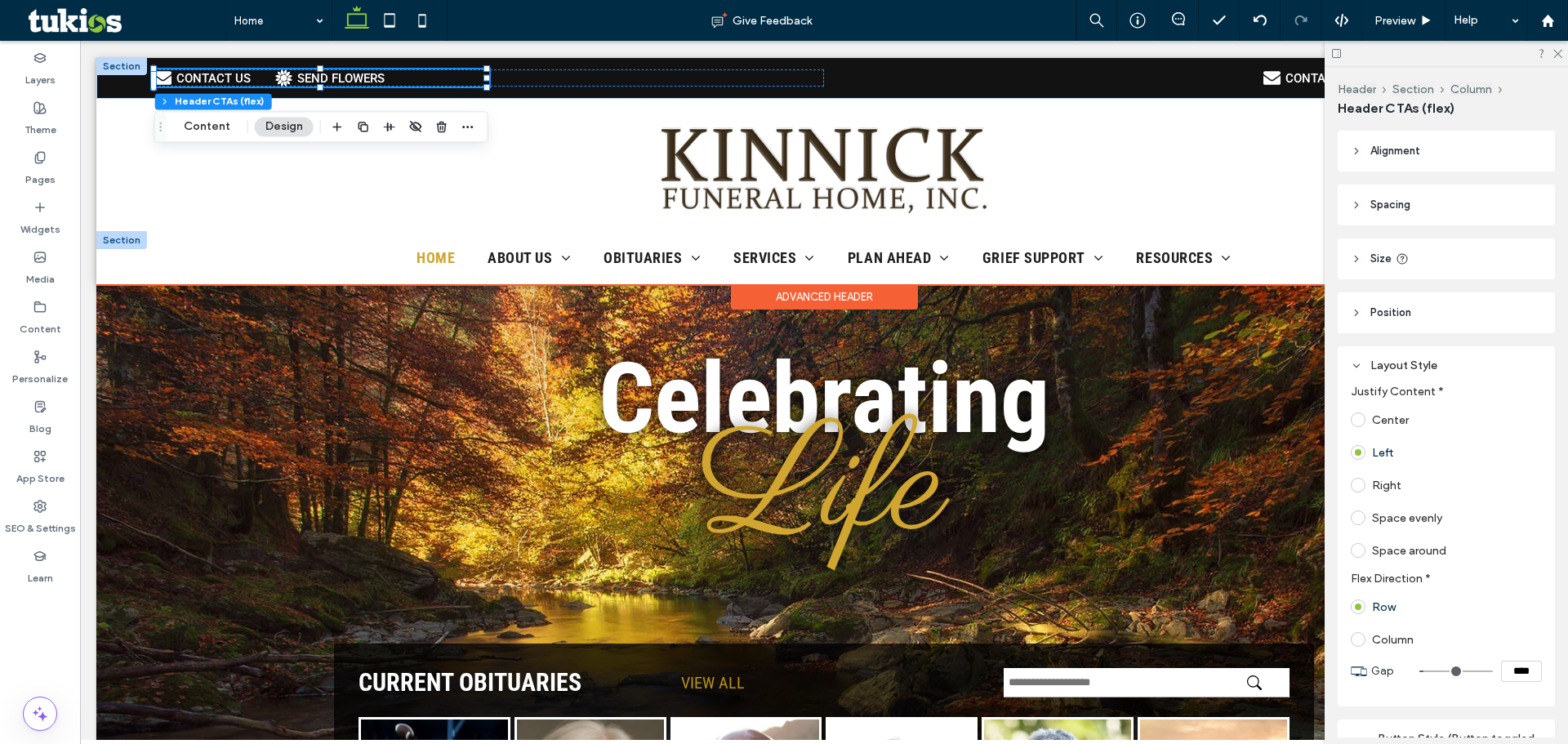
click at [122, 238] on div at bounding box center [121, 239] width 51 height 18
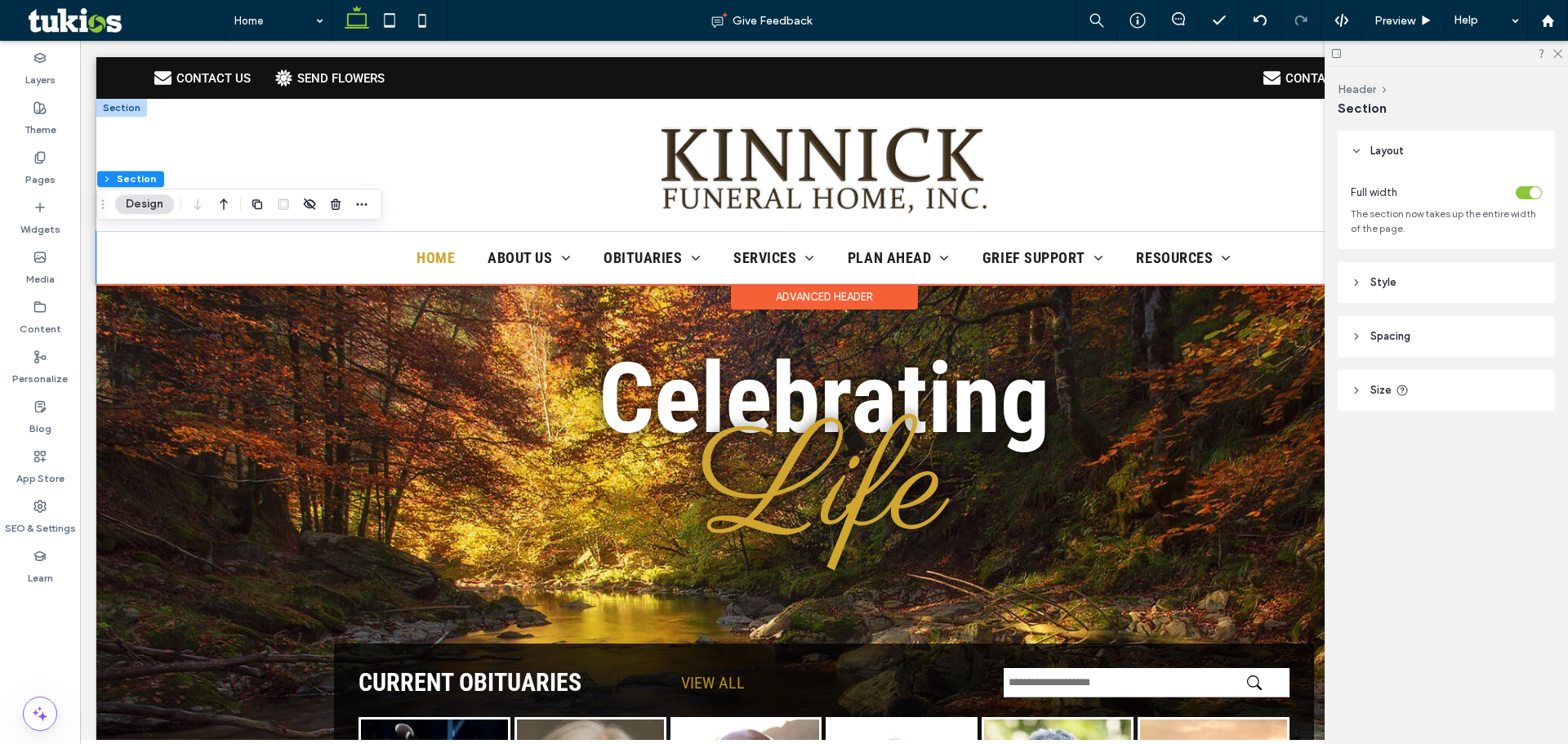
click at [123, 114] on div at bounding box center [121, 107] width 51 height 18
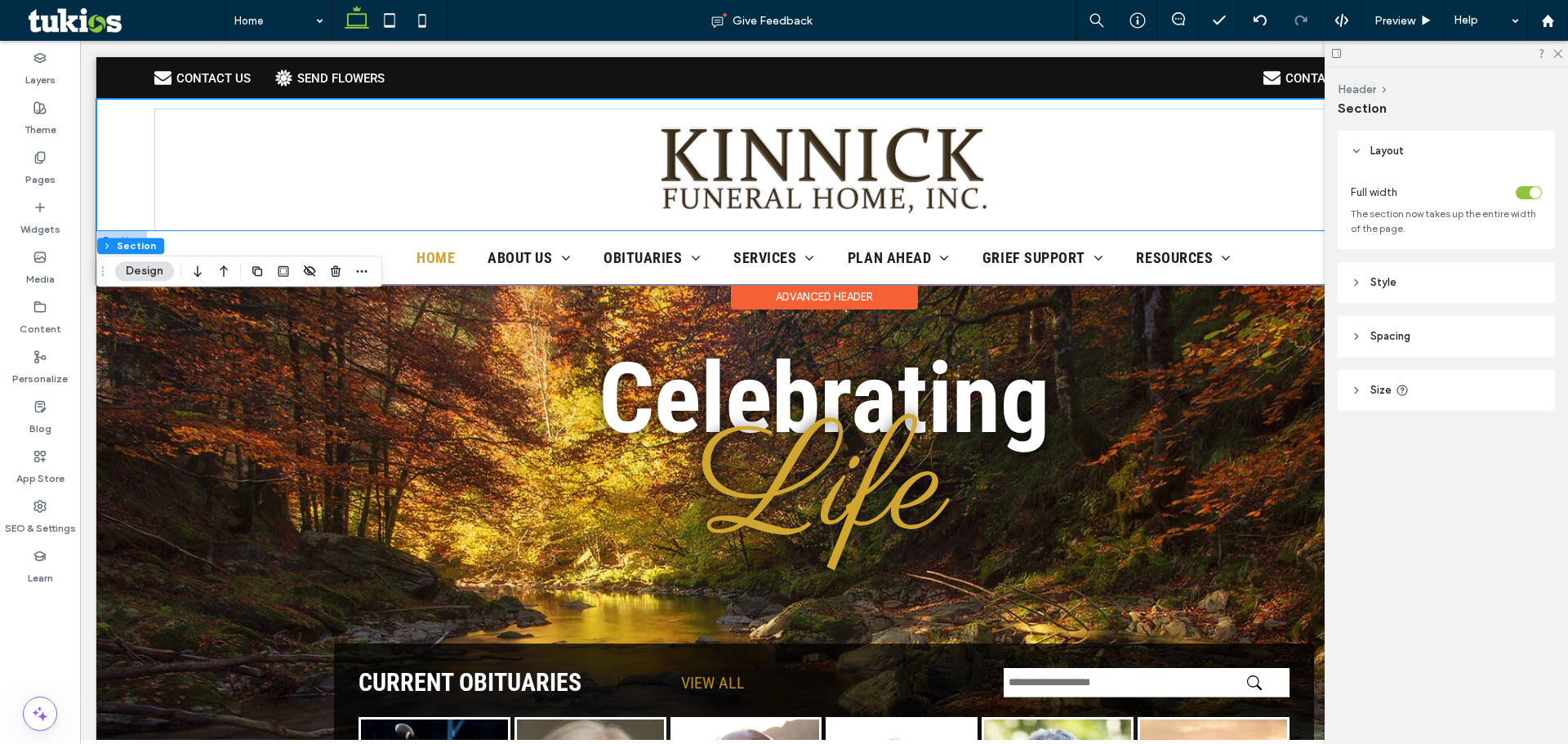
click at [213, 245] on ul "Home About Us About Us Our Staff Our Location Testimonials Why Choose Us Contac…" at bounding box center [823, 258] width 1455 height 37
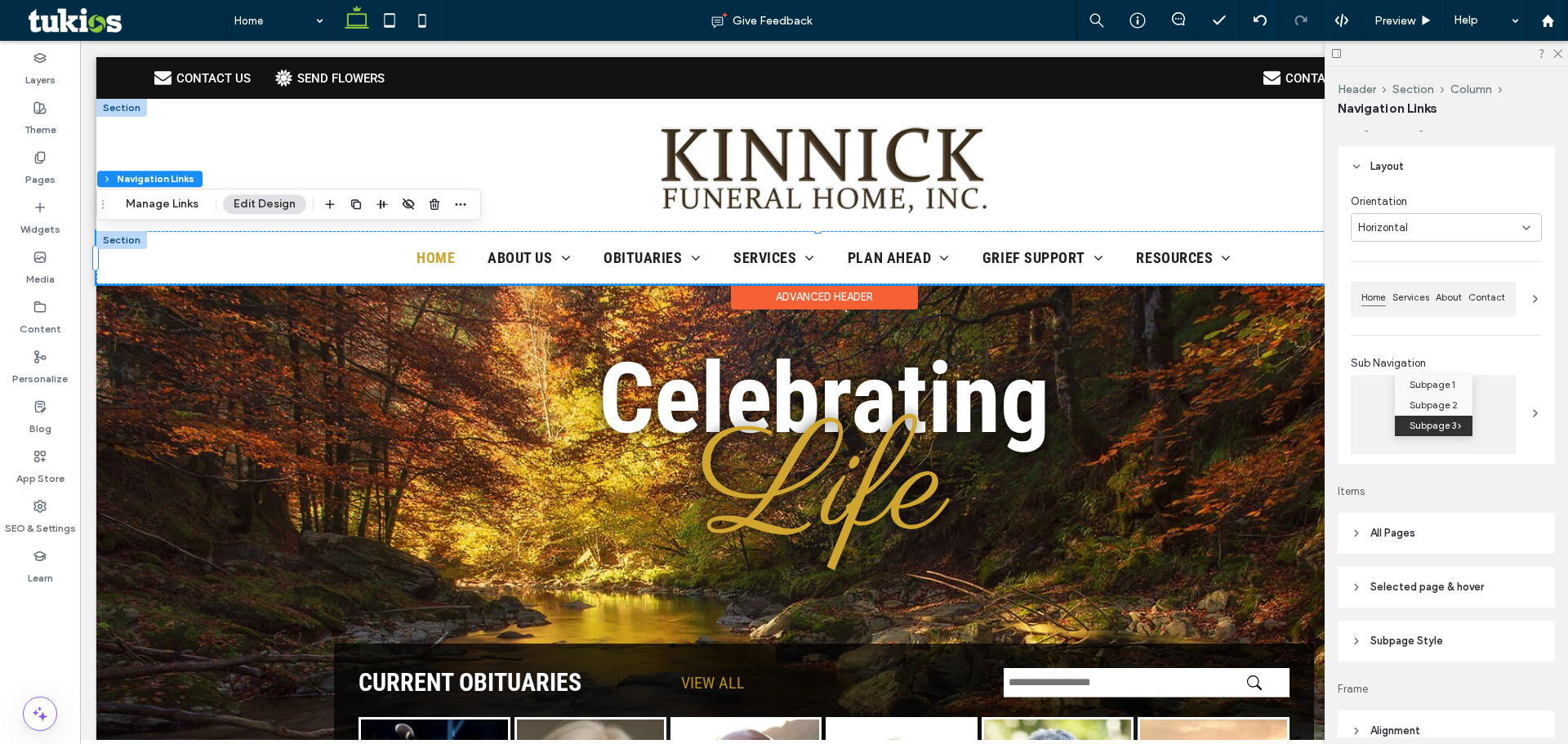
scroll to position [23, 0]
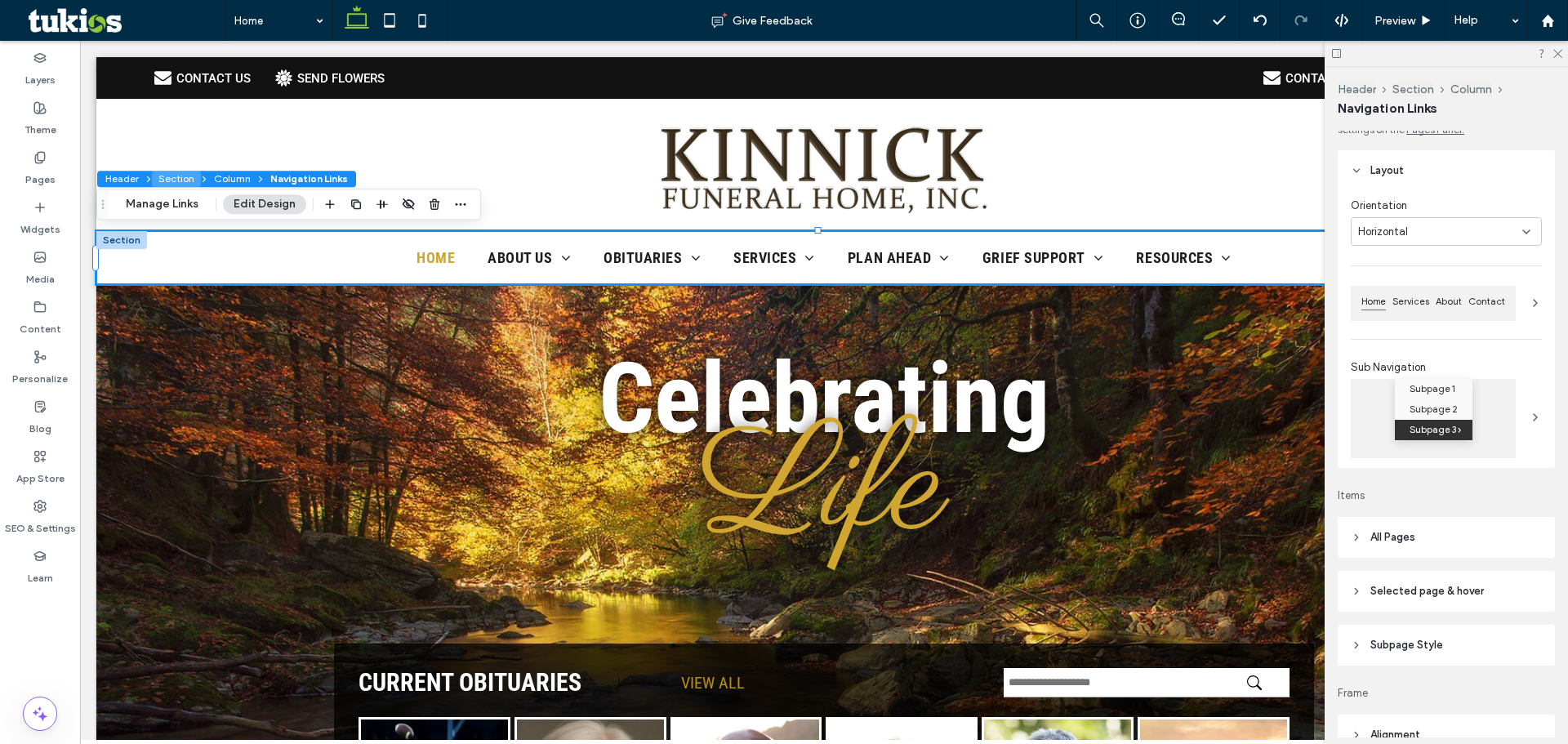
click at [157, 180] on button "Section" at bounding box center [176, 179] width 49 height 17
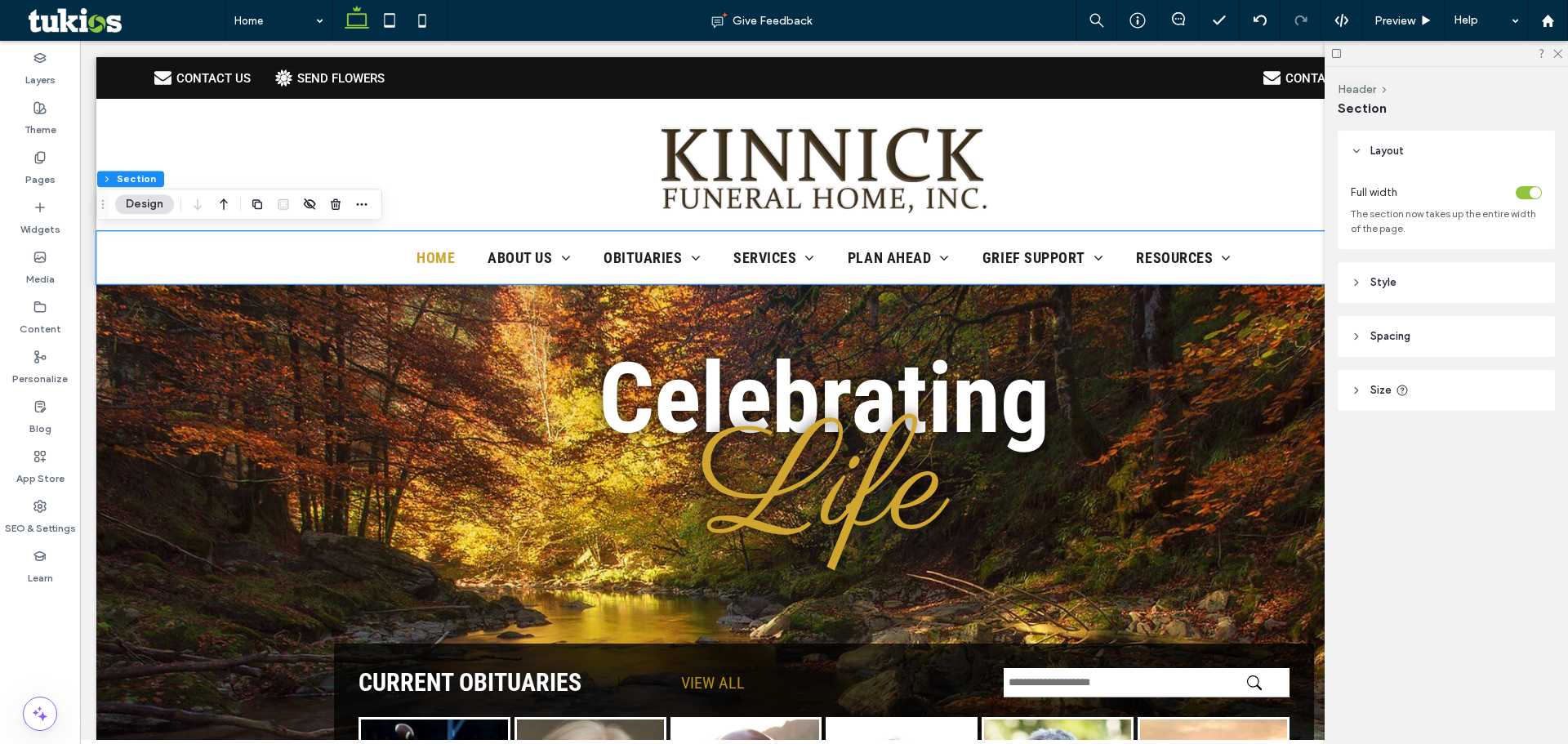
click at [1463, 282] on header "Style" at bounding box center [1446, 282] width 217 height 41
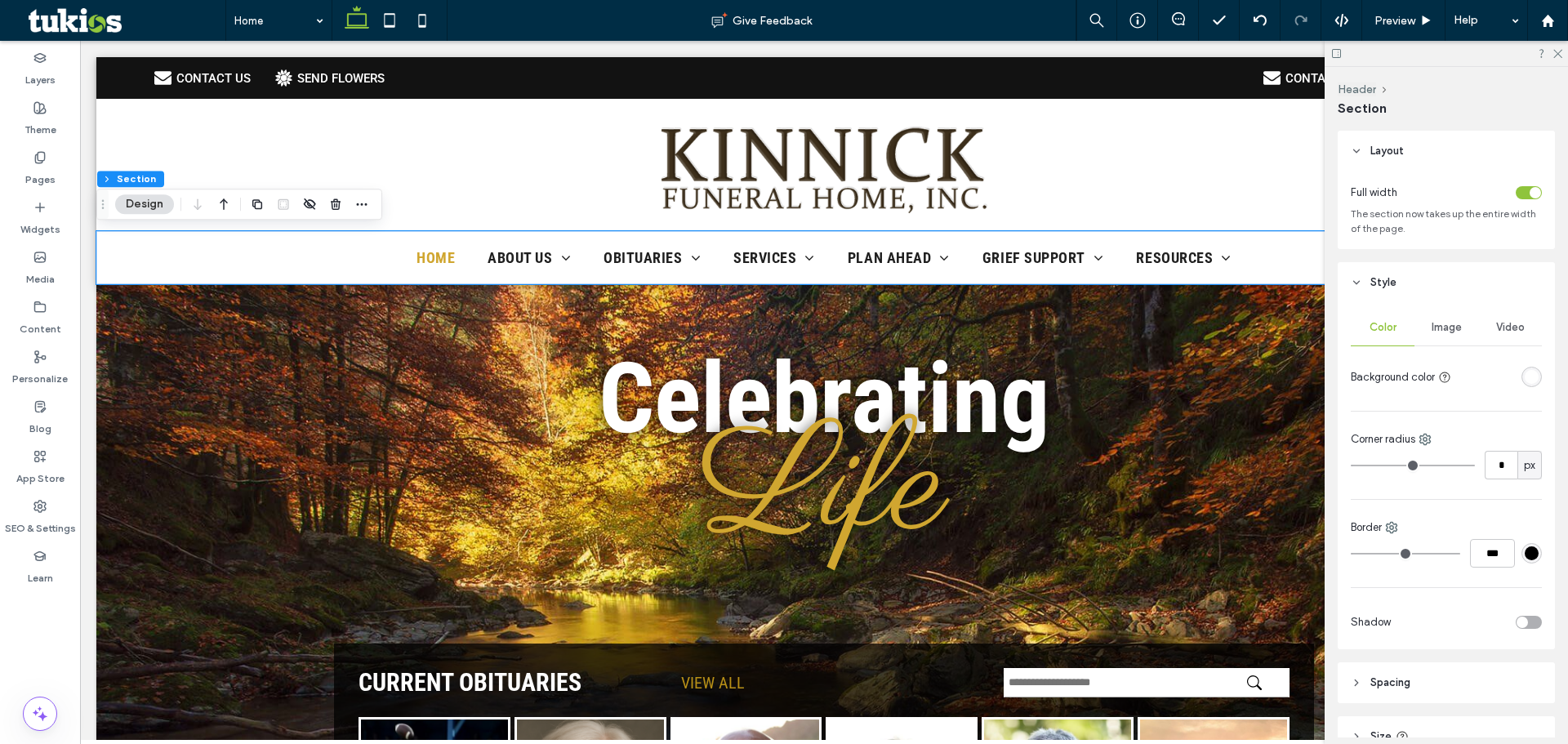
click at [1525, 380] on div "rgba(255,255,255,1)" at bounding box center [1531, 377] width 14 height 14
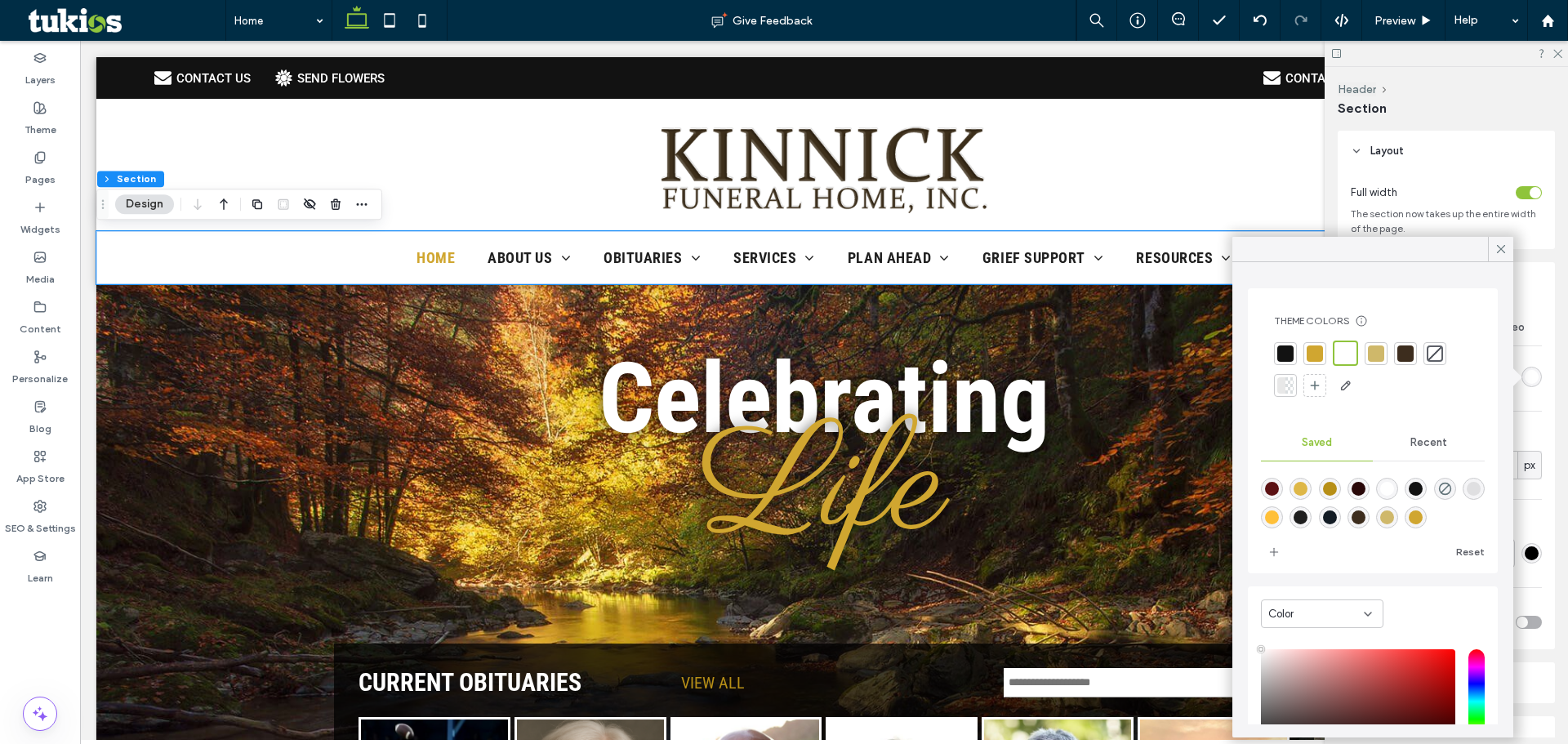
click at [1316, 350] on div at bounding box center [1315, 354] width 17 height 17
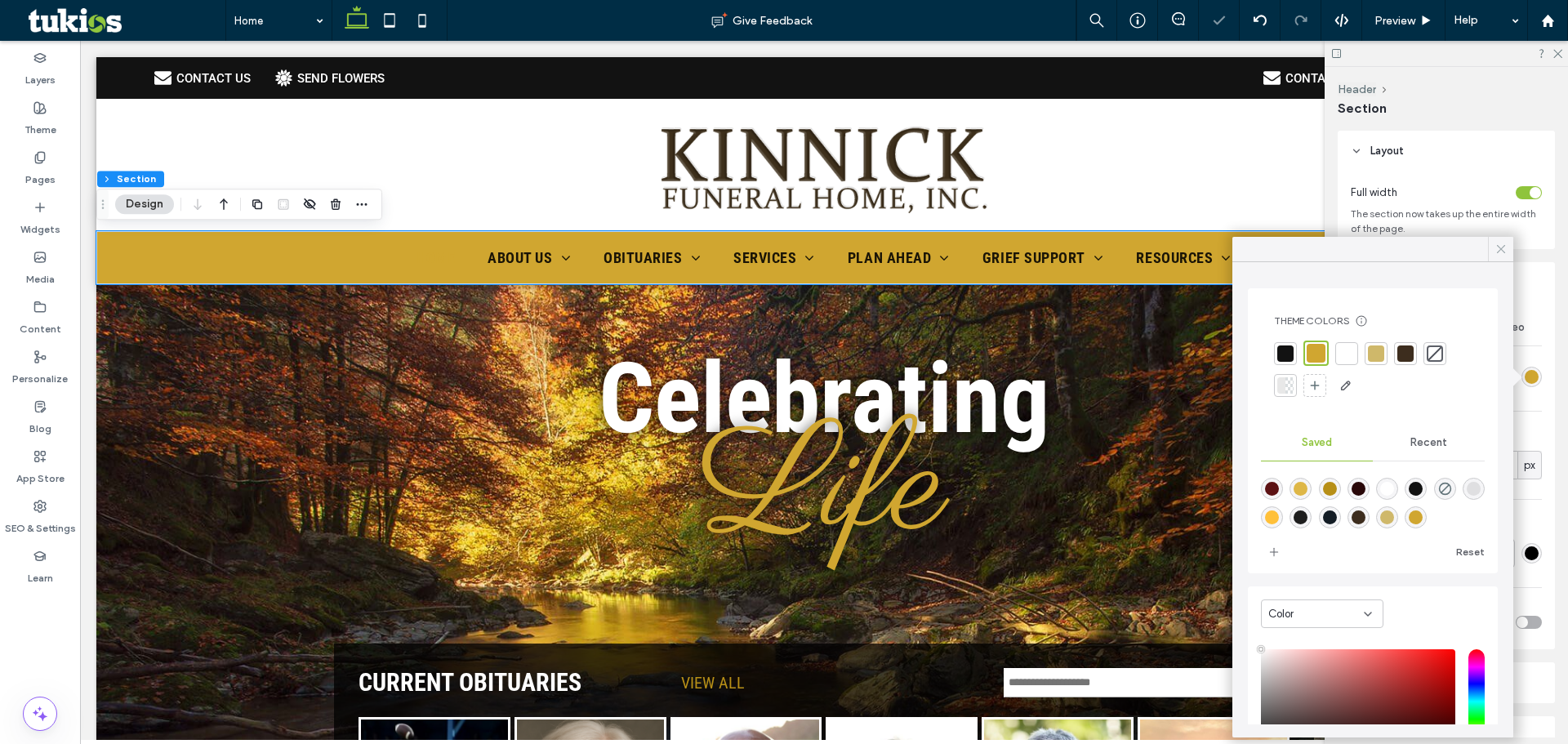
click at [1496, 245] on icon at bounding box center [1502, 249] width 15 height 15
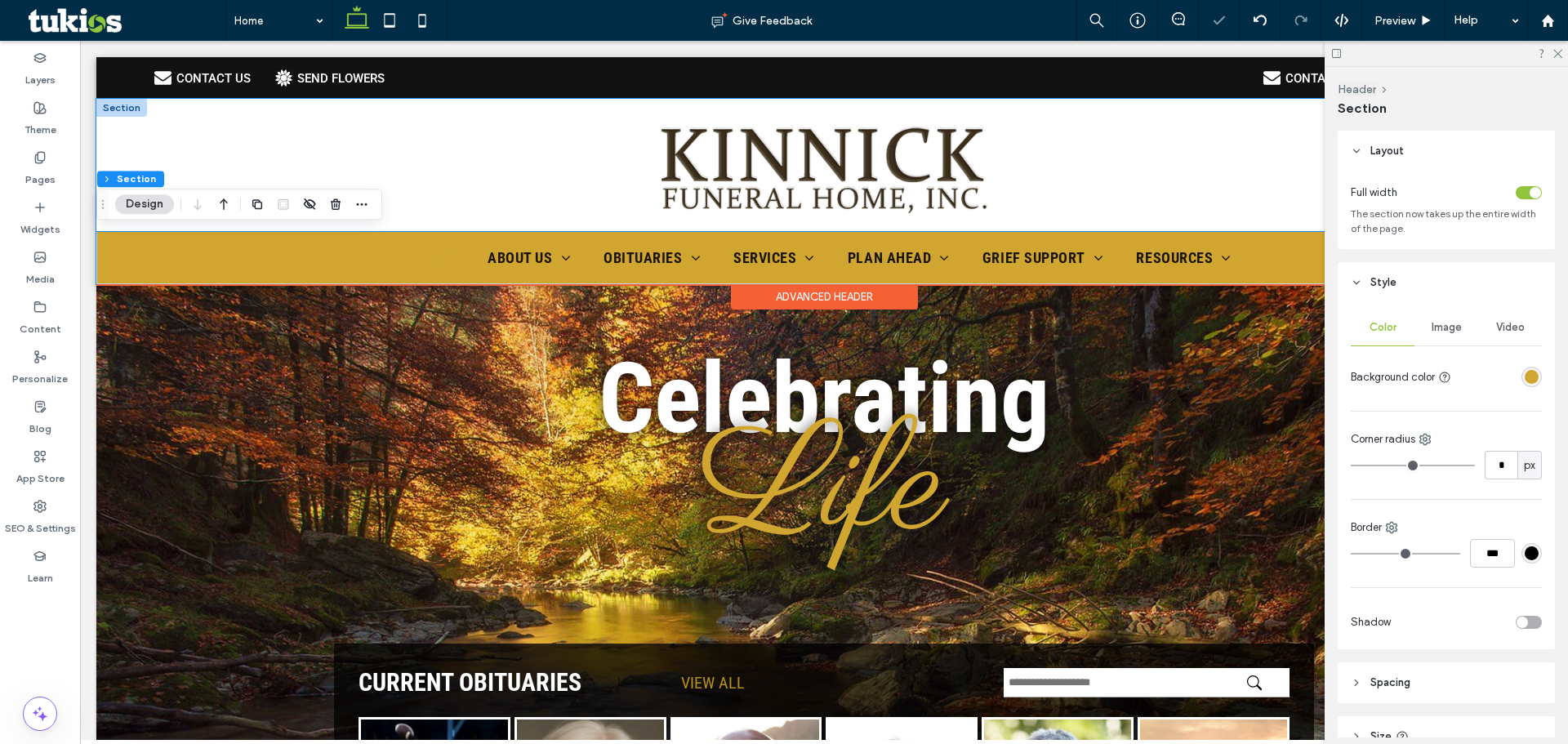
click at [234, 102] on div at bounding box center [823, 164] width 1455 height 132
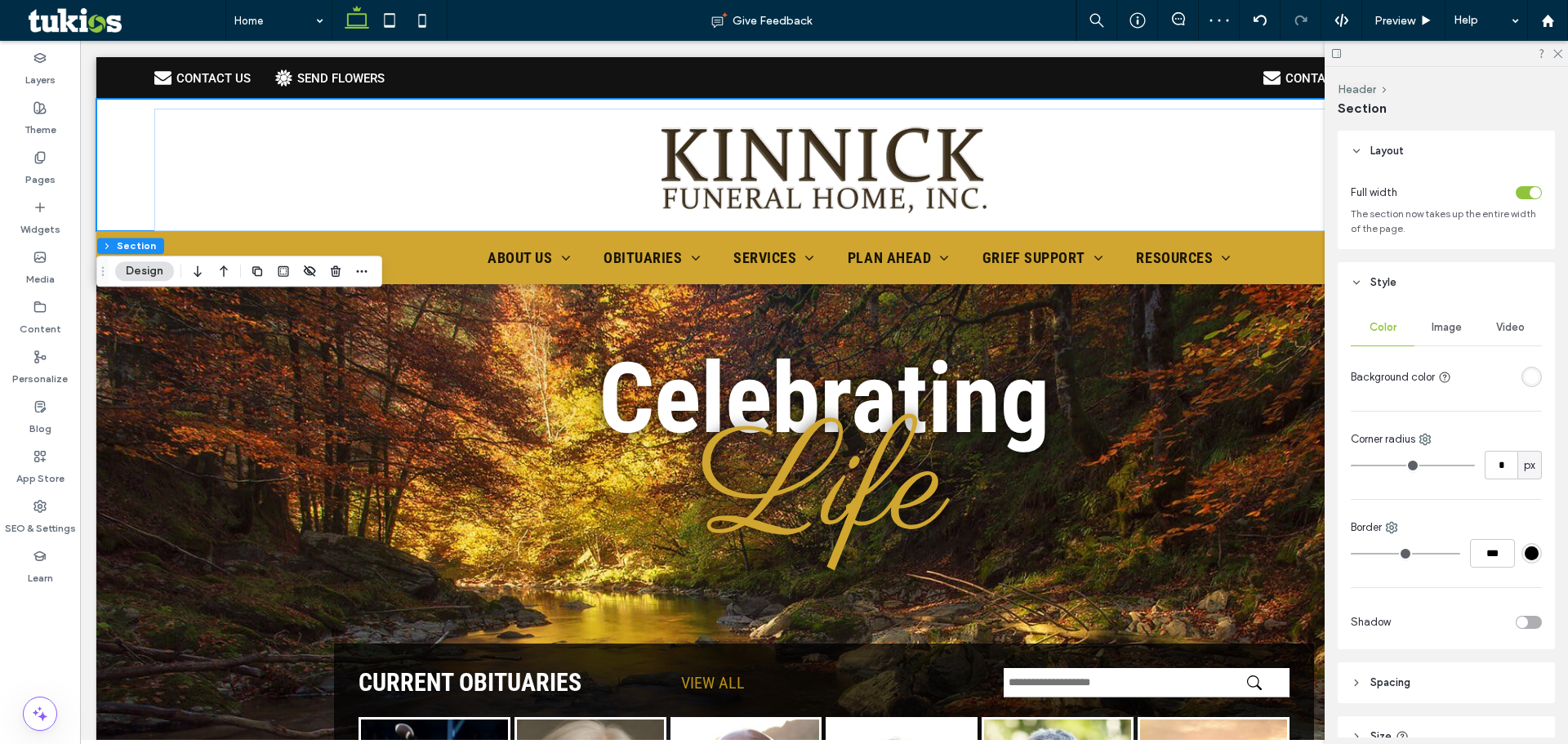
click at [1525, 383] on div "rgba(255,255,255,1)" at bounding box center [1531, 377] width 14 height 14
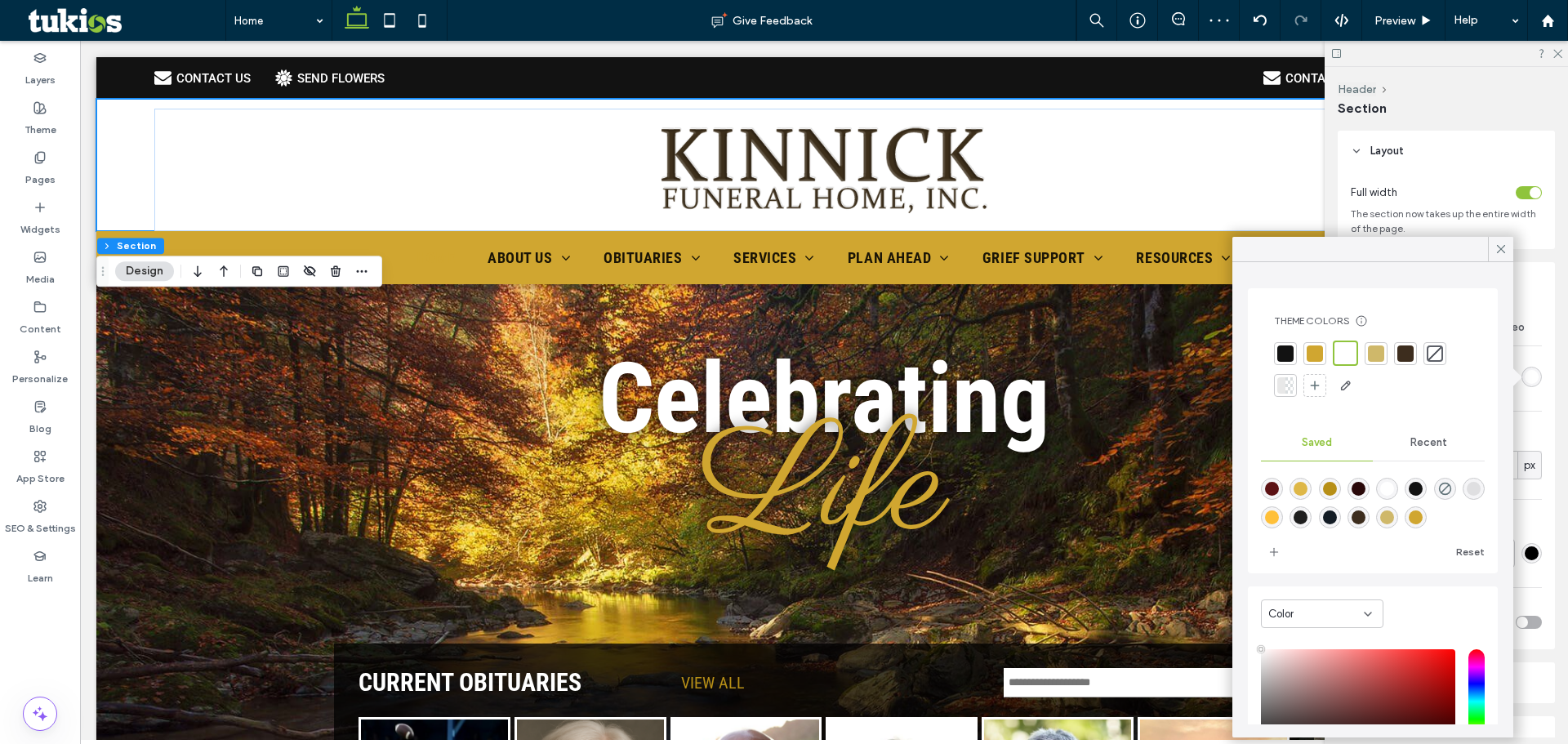
click at [1354, 620] on div "Color" at bounding box center [1316, 615] width 96 height 17
click at [1323, 668] on div "Gradient" at bounding box center [1322, 671] width 121 height 29
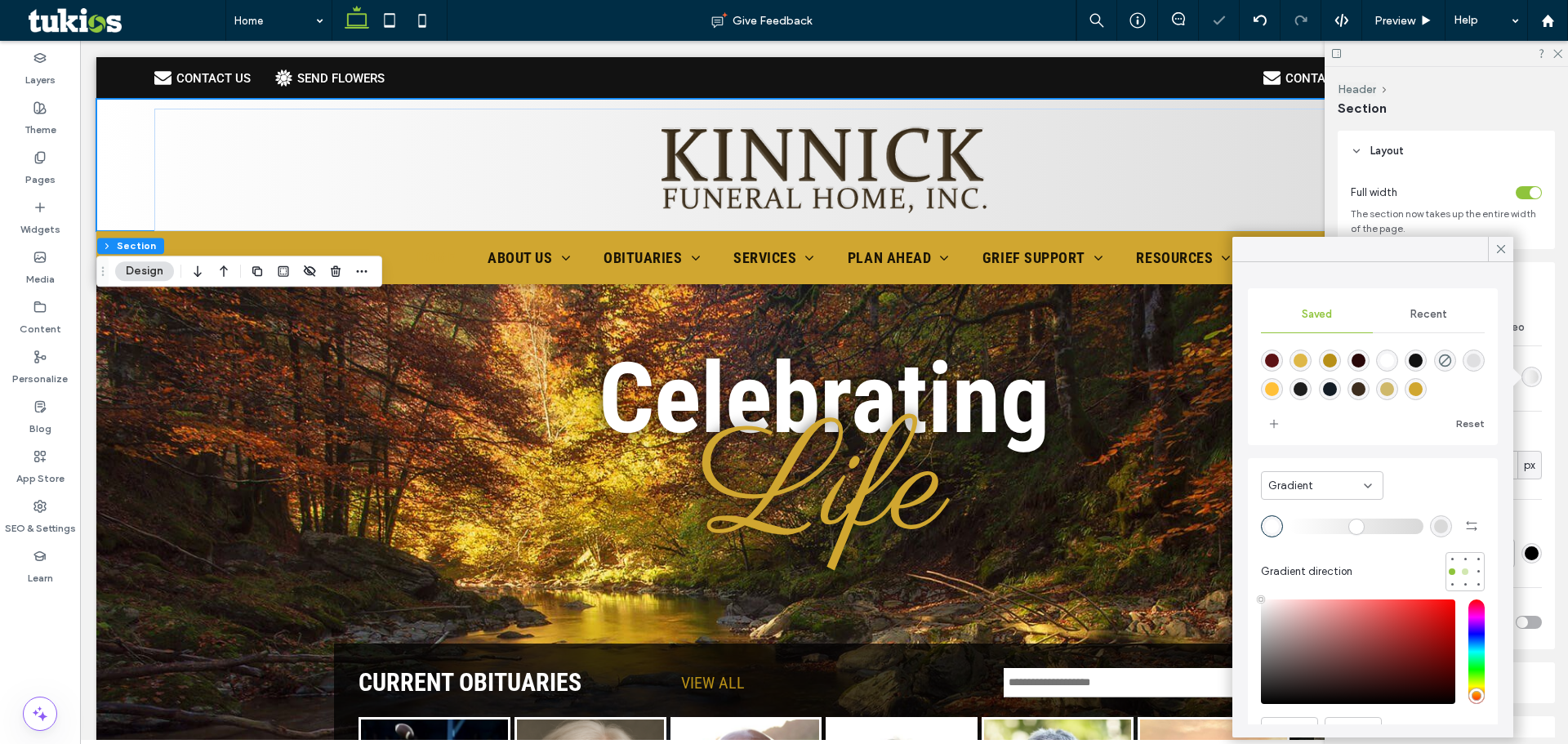
click at [1462, 569] on div at bounding box center [1465, 571] width 6 height 6
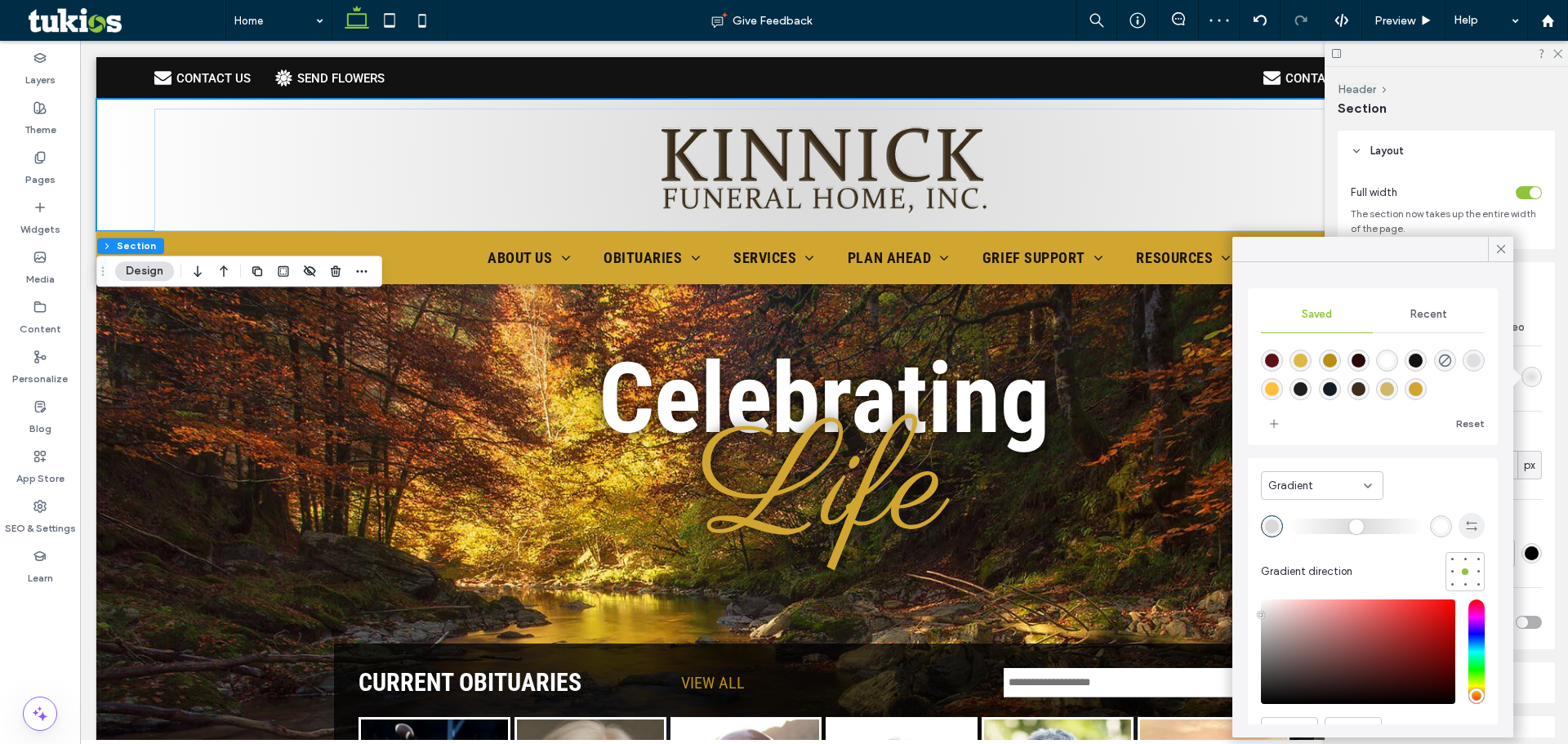
click at [1466, 525] on icon "button" at bounding box center [1472, 526] width 13 height 13
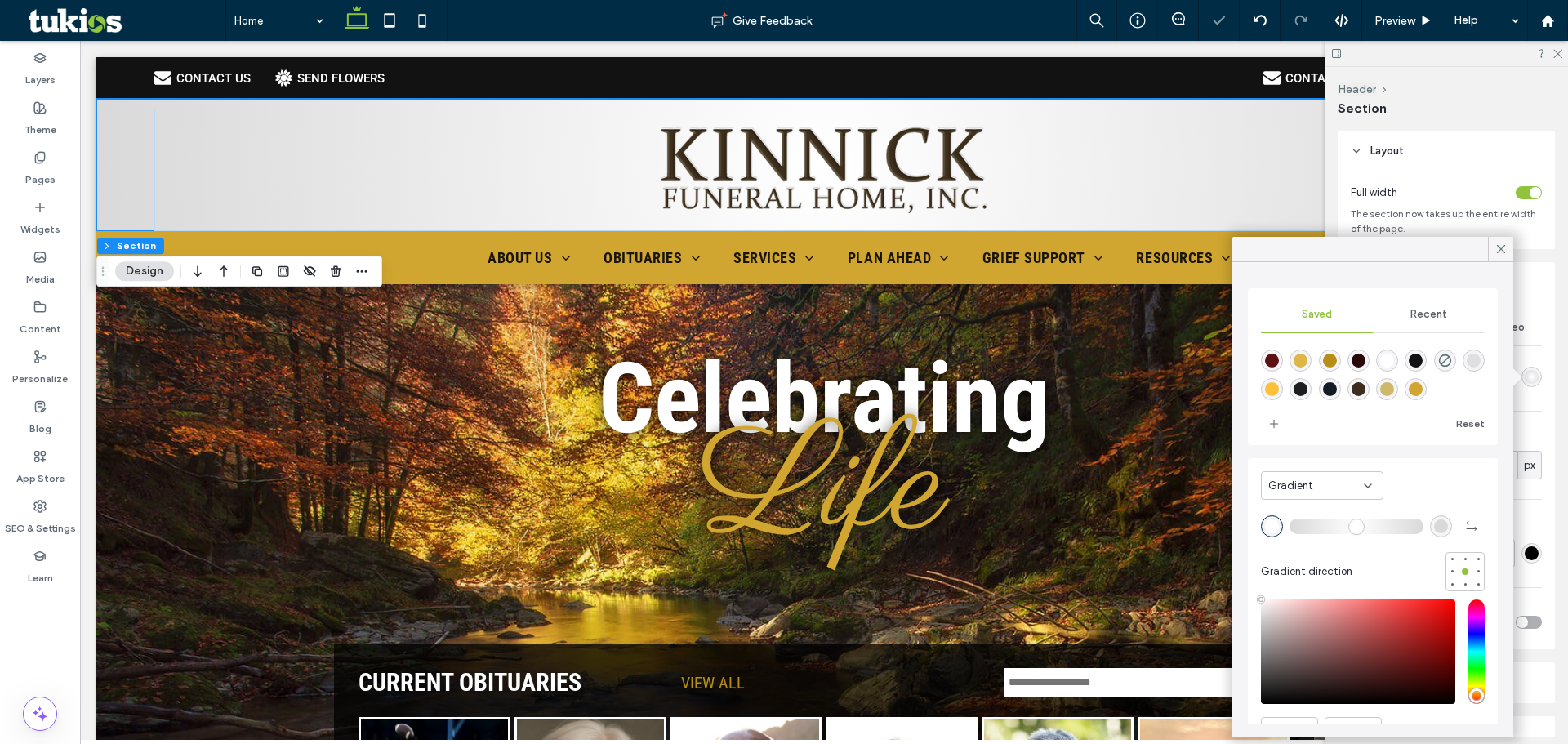
click at [1438, 529] on div "rgba(217, 217, 217, 1)" at bounding box center [1442, 526] width 22 height 22
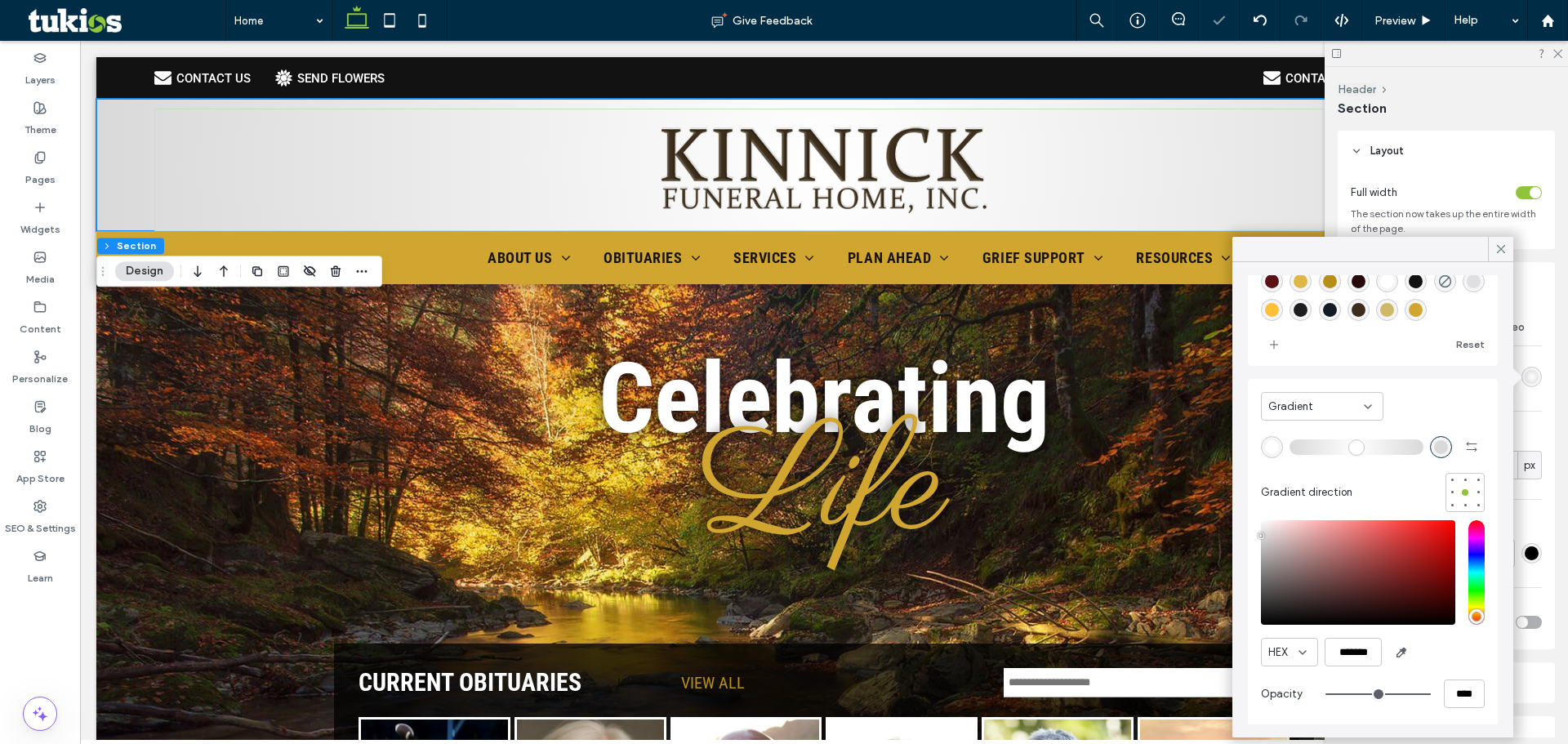
scroll to position [83, 0]
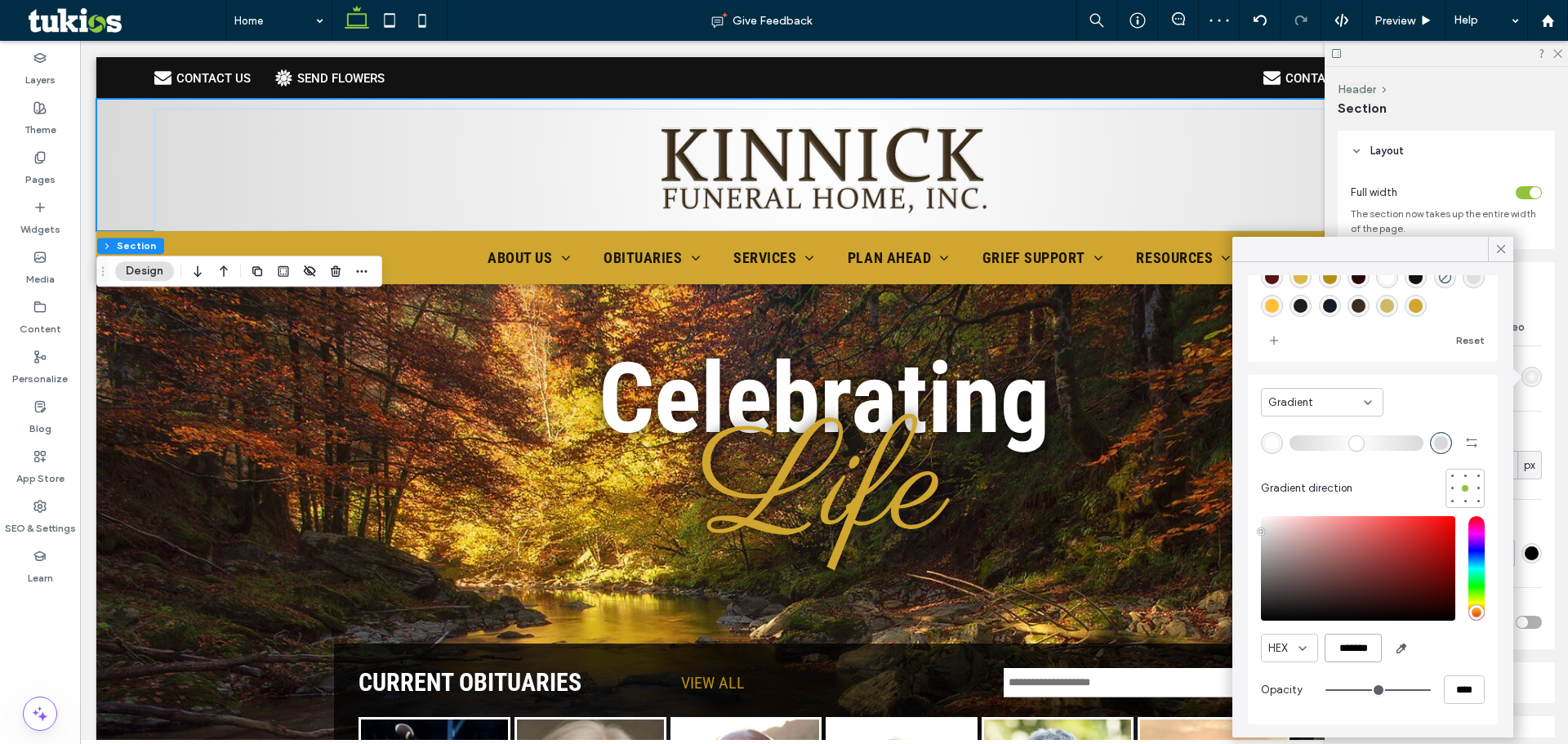
click at [1343, 648] on input "*******" at bounding box center [1353, 648] width 57 height 29
paste input "*******"
paste input "color picker textbox"
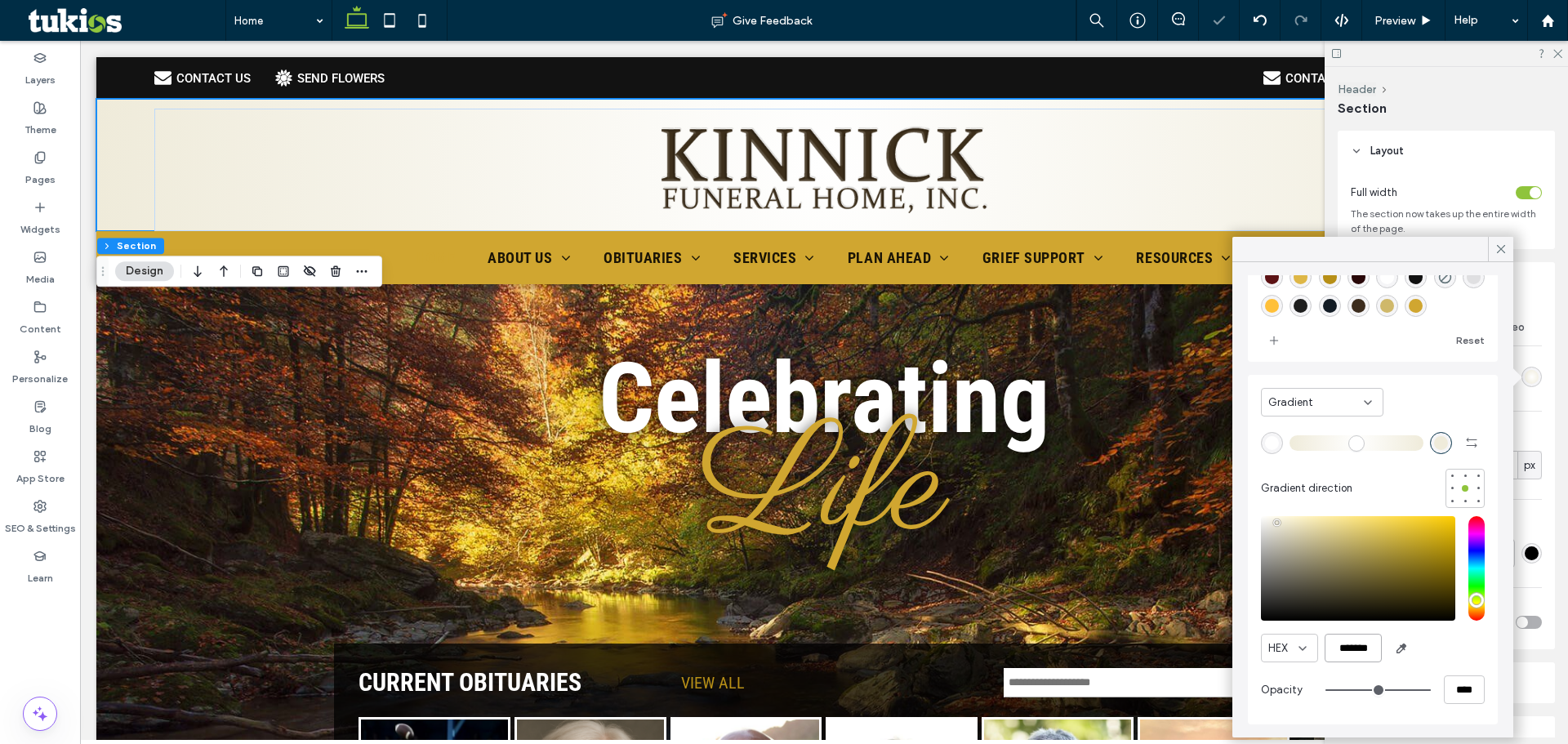
type input "*******"
click at [1288, 352] on div at bounding box center [1316, 341] width 111 height 26
drag, startPoint x: 1279, startPoint y: 337, endPoint x: 1322, endPoint y: 329, distance: 43.7
click at [1278, 337] on span "add color" at bounding box center [1274, 341] width 26 height 26
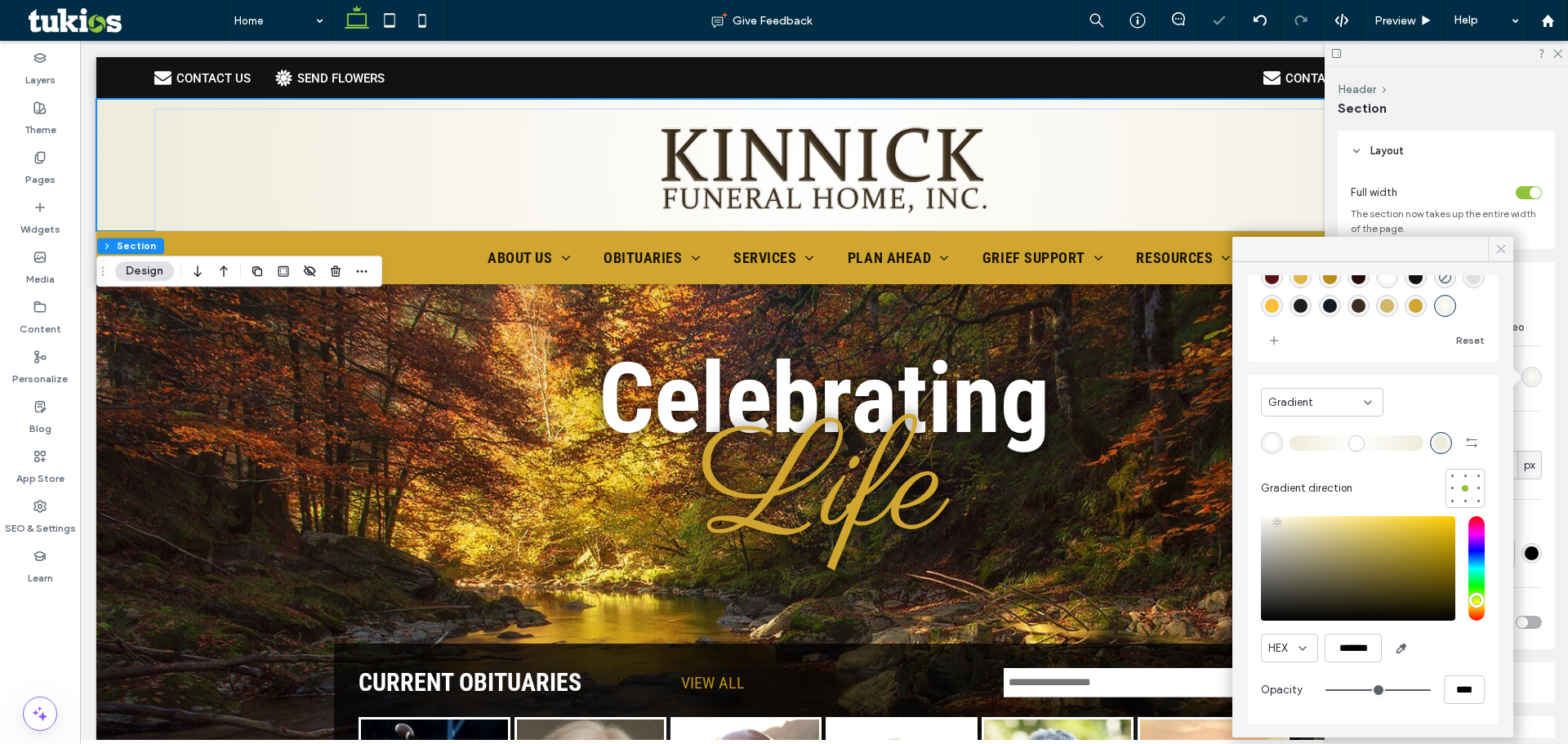
click at [1509, 246] on div at bounding box center [1500, 249] width 25 height 25
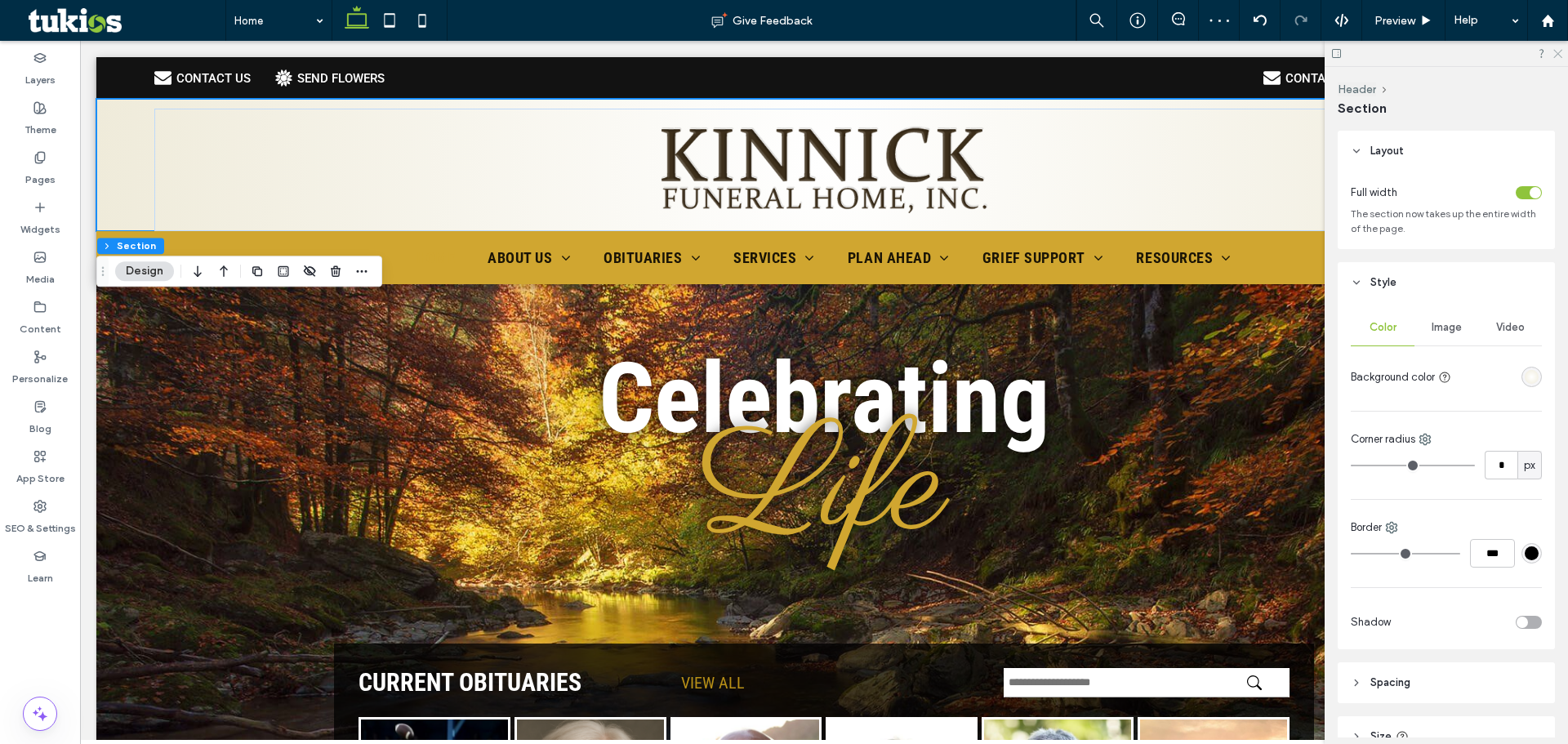
click at [1557, 54] on icon at bounding box center [1557, 53] width 11 height 11
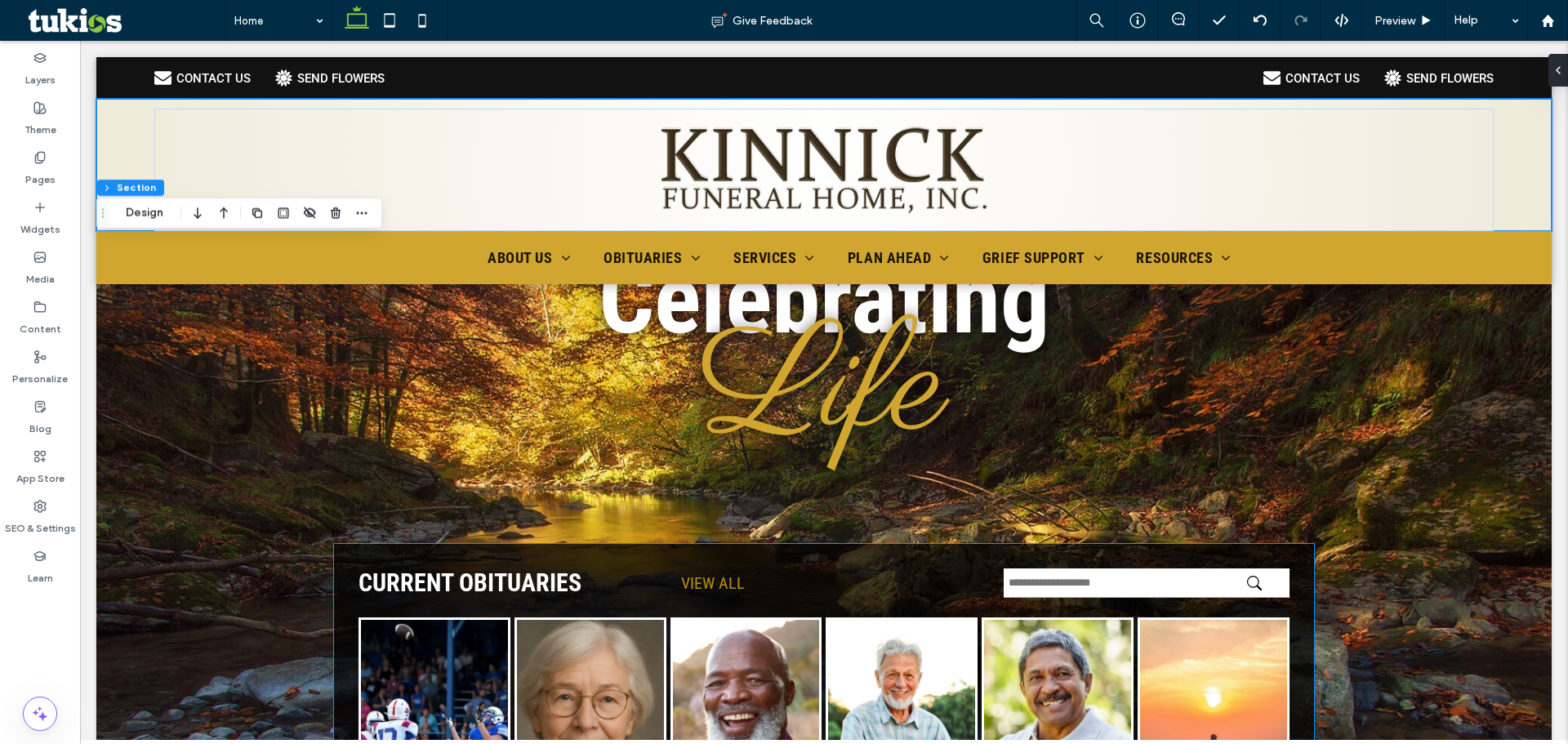
scroll to position [0, 0]
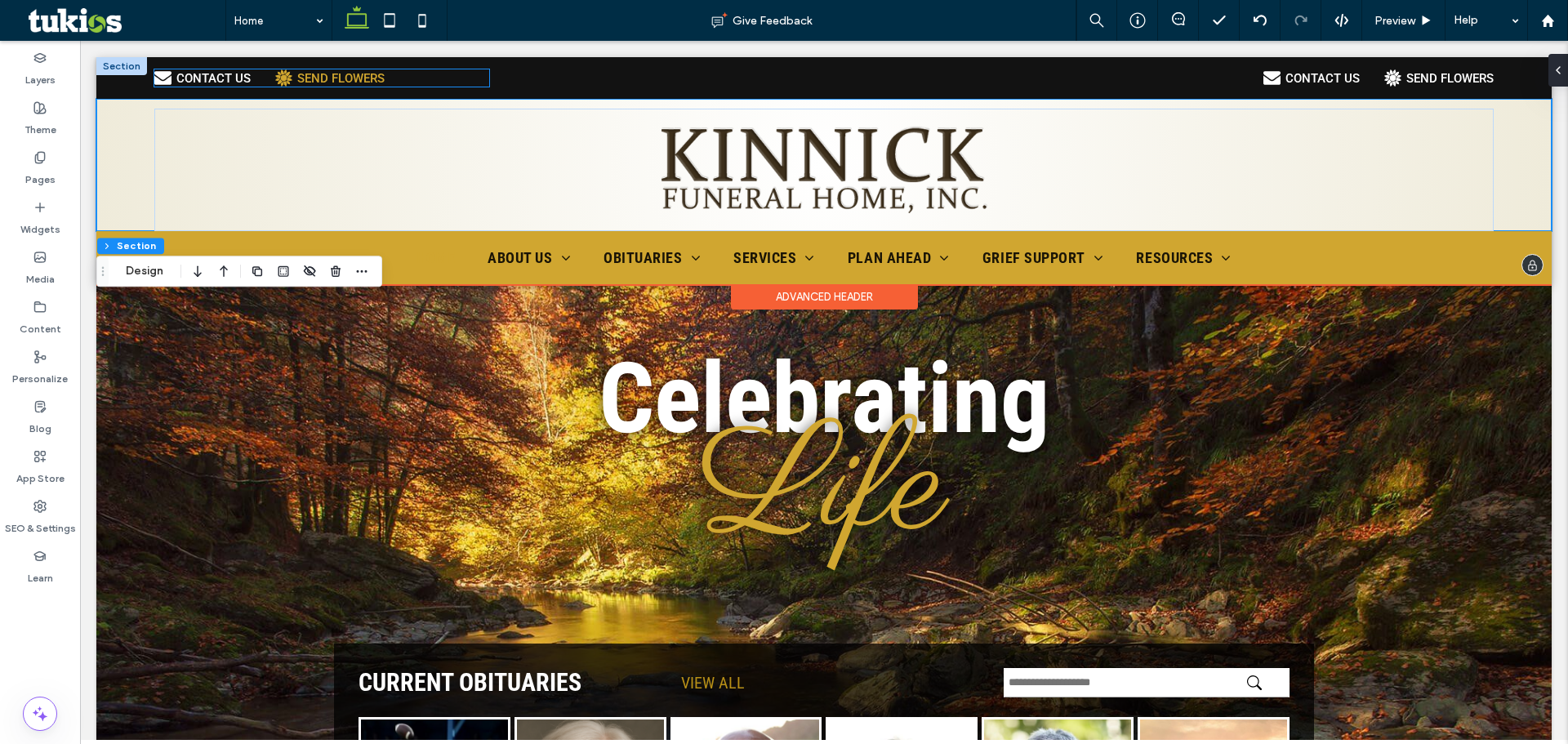
click at [340, 80] on div "SEND FLOWERS" at bounding box center [341, 78] width 88 height 15
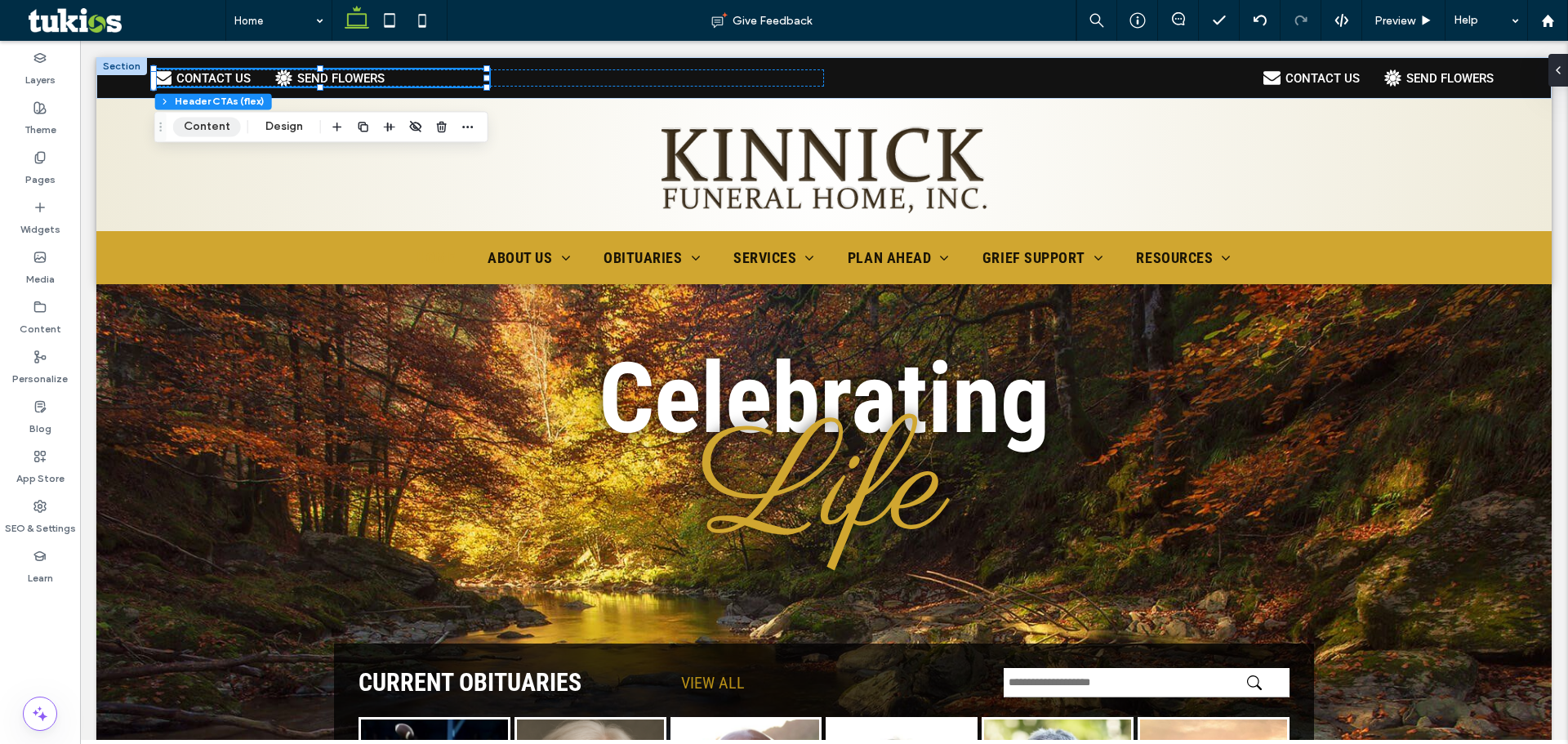
click at [220, 127] on button "Content" at bounding box center [207, 126] width 67 height 19
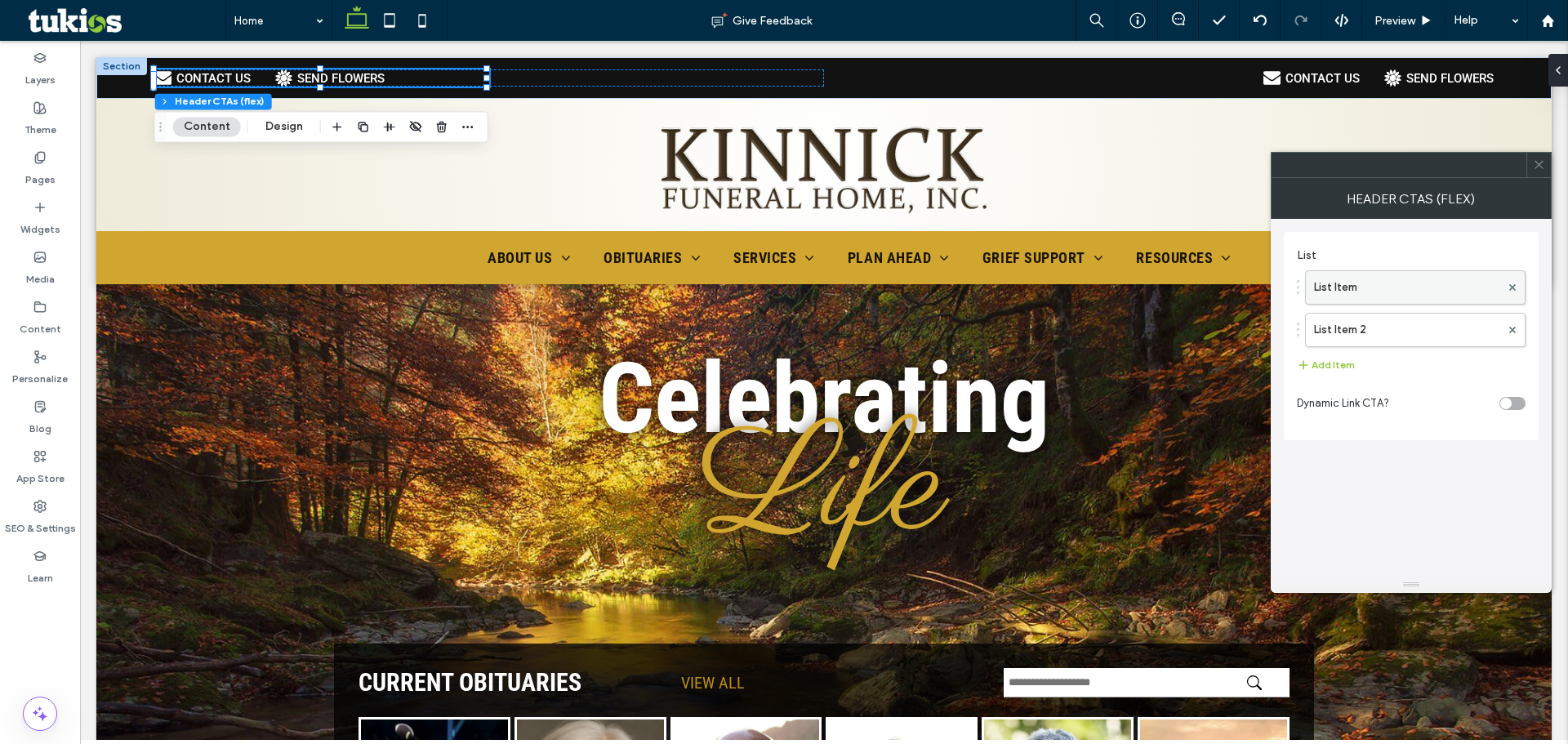
click at [1344, 279] on label "List Item" at bounding box center [1407, 287] width 186 height 32
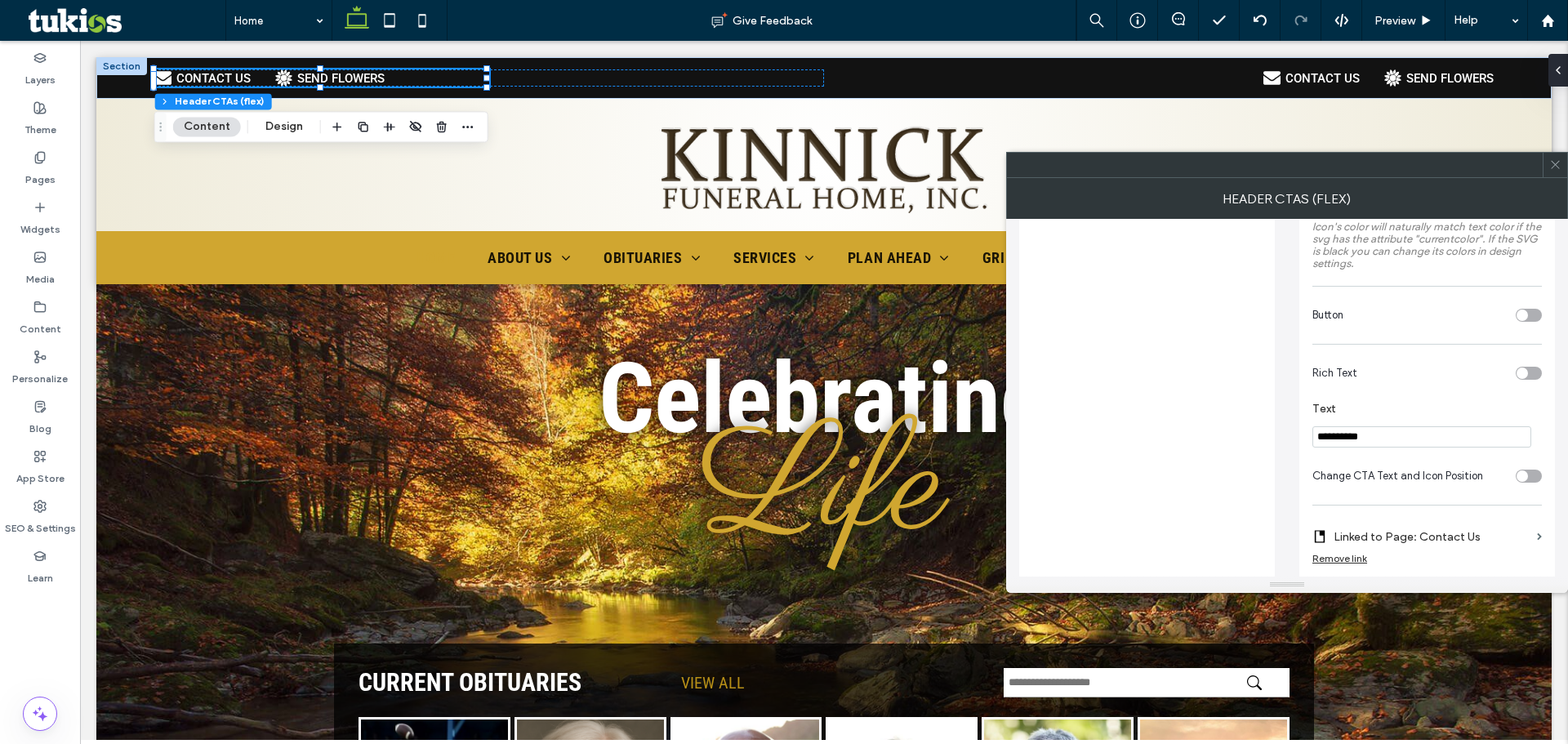
scroll to position [327, 0]
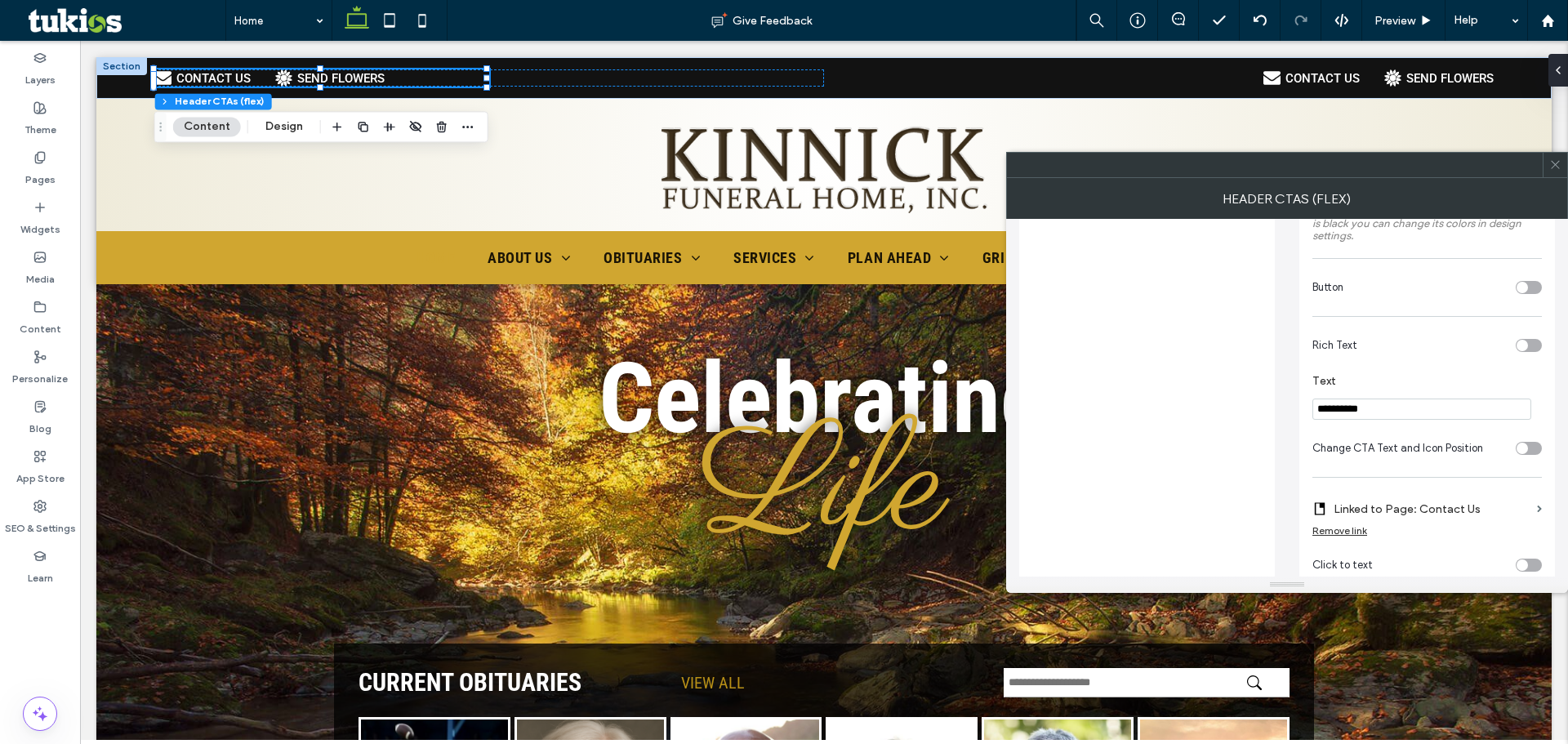
drag, startPoint x: 1438, startPoint y: 402, endPoint x: 1227, endPoint y: 368, distance: 213.7
click at [1227, 368] on div "**********" at bounding box center [1287, 294] width 536 height 805
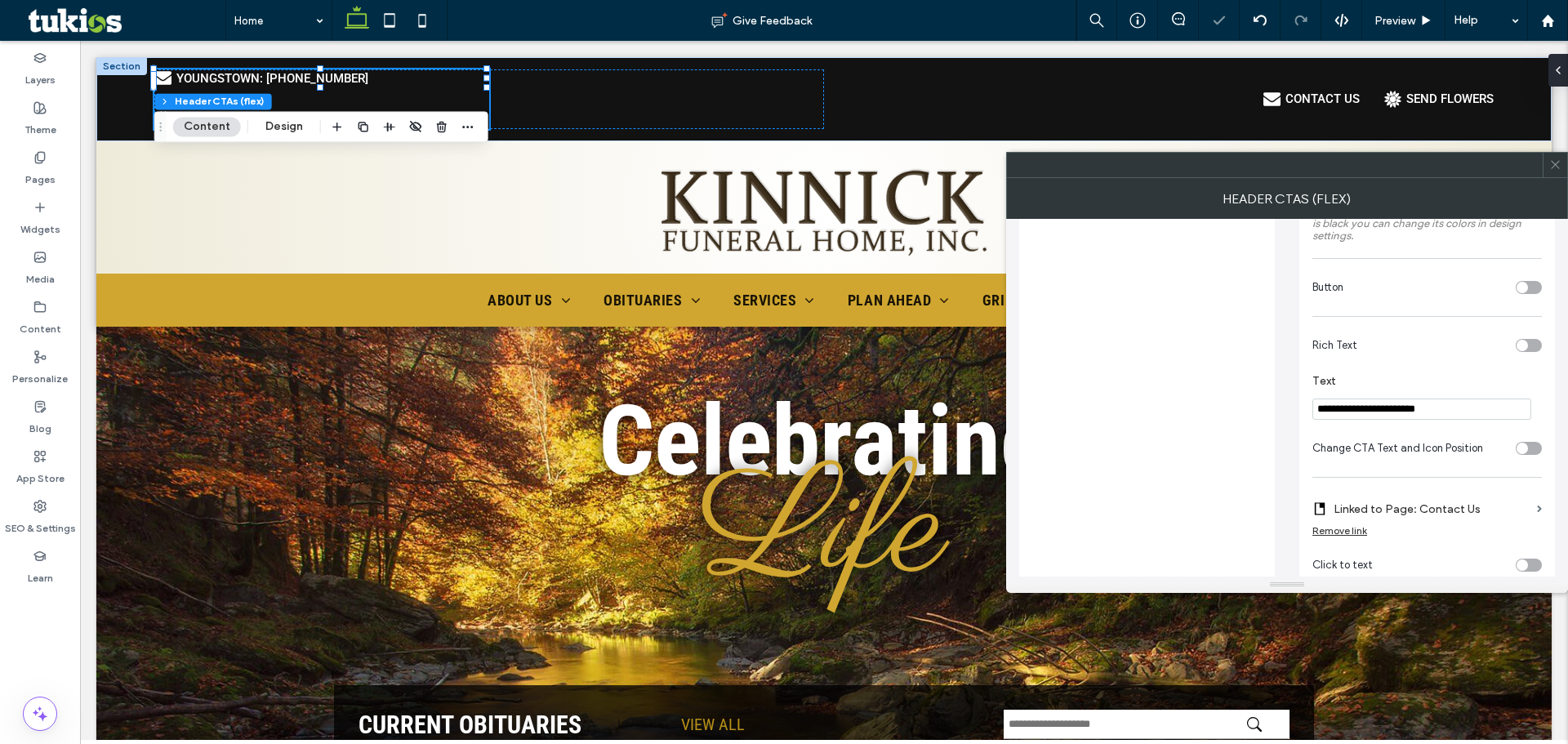
type input "**********"
click at [1380, 500] on label "Linked to Page: Contact Us" at bounding box center [1431, 509] width 197 height 30
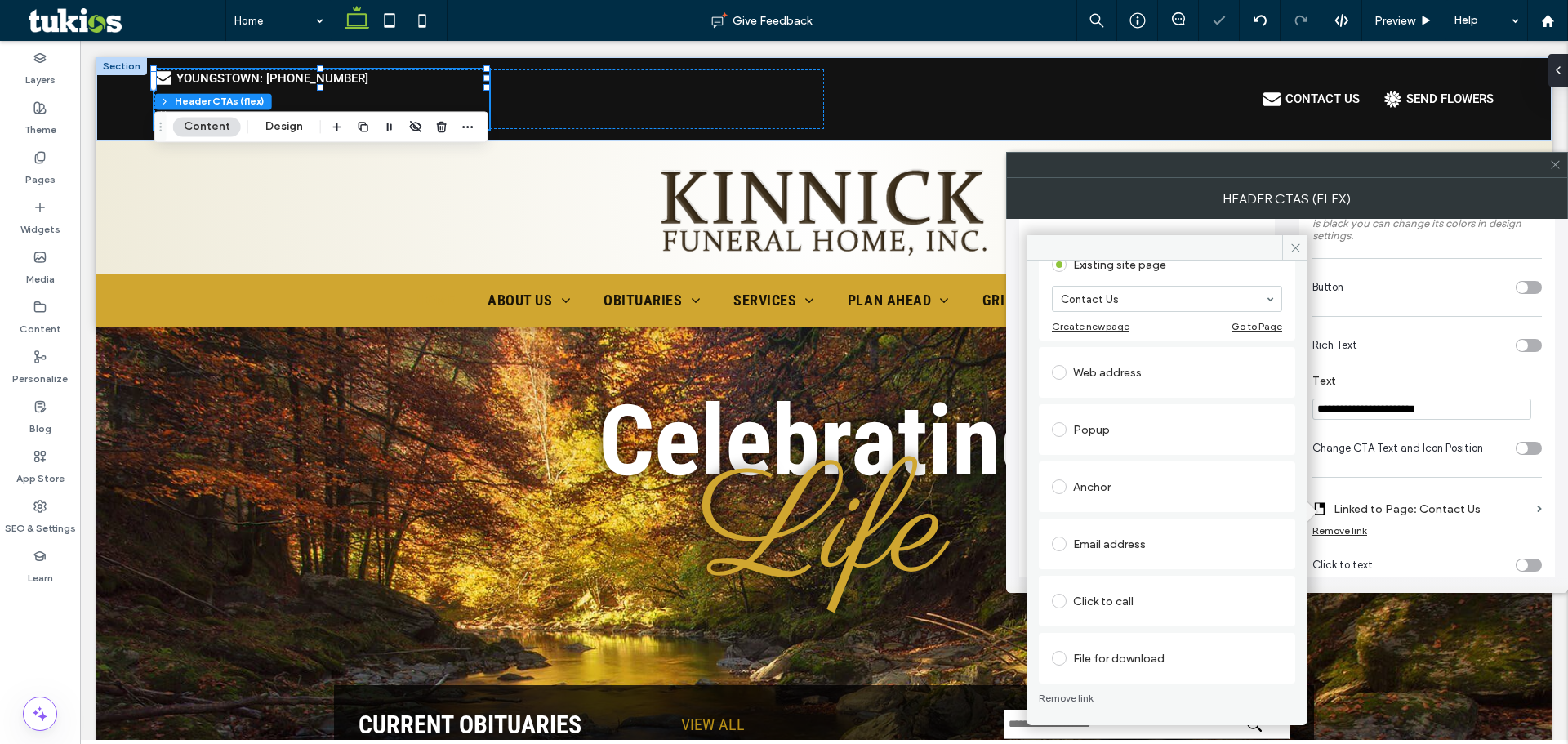
click at [1126, 605] on div "Click to call" at bounding box center [1167, 601] width 231 height 26
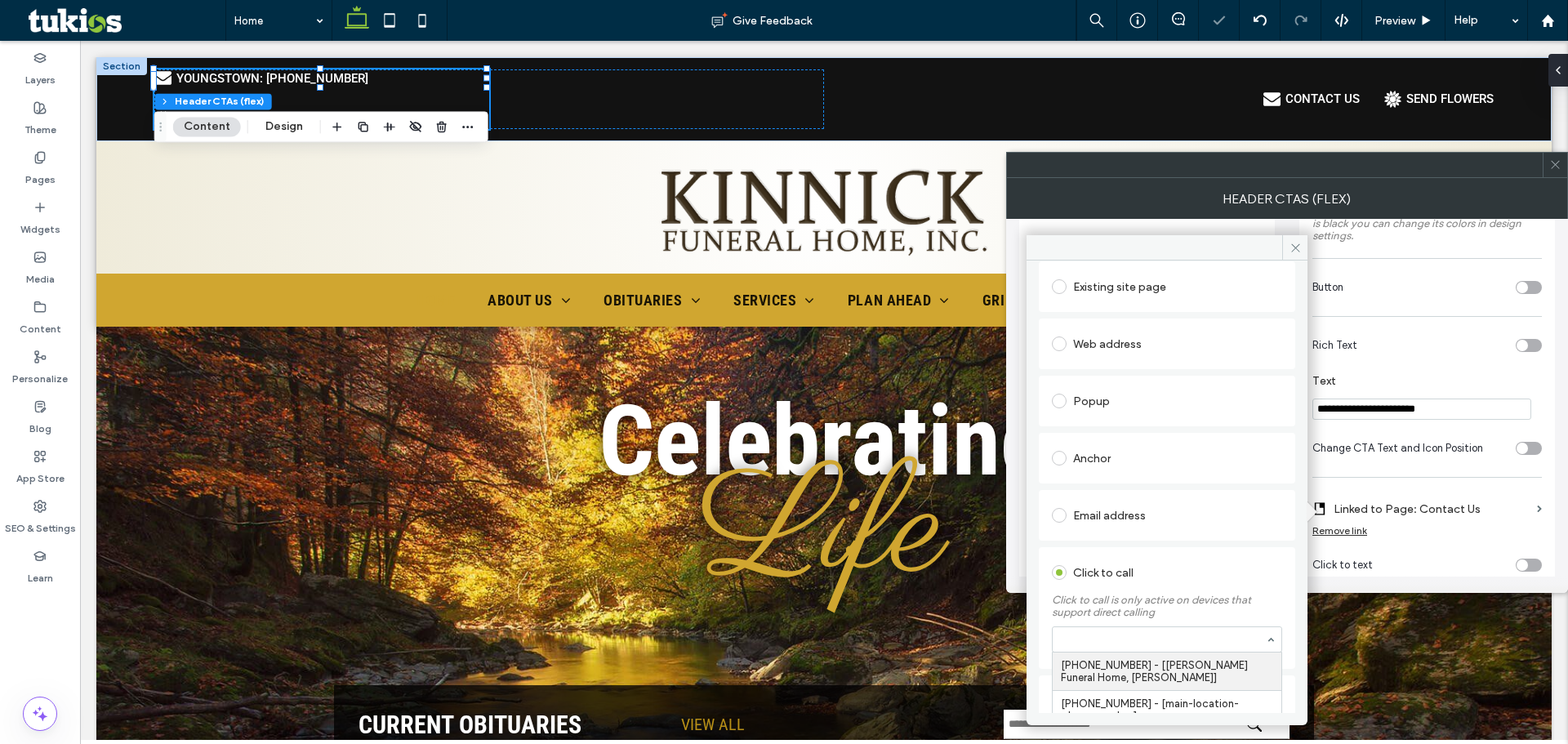
scroll to position [126, 0]
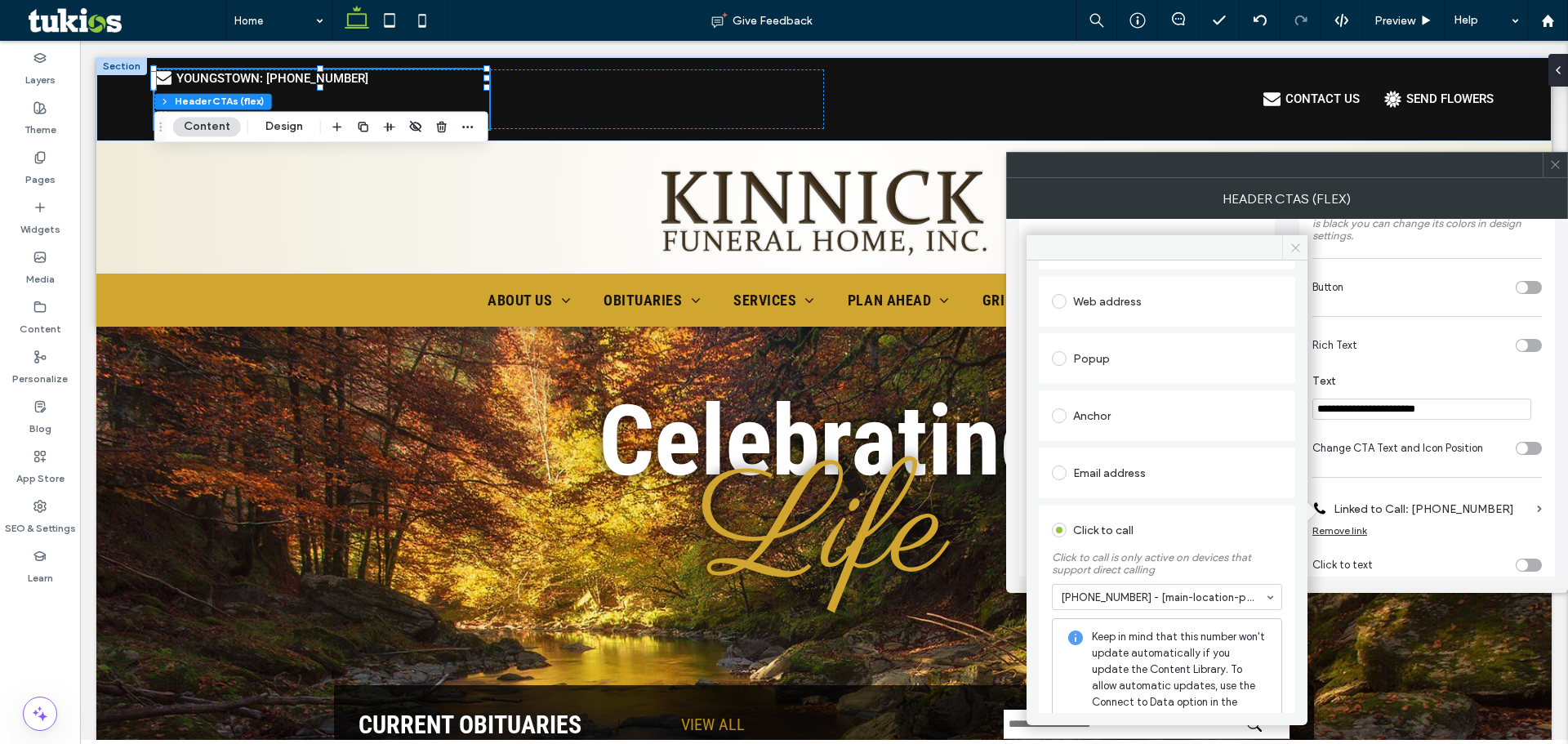
click at [1299, 252] on icon at bounding box center [1295, 247] width 12 height 12
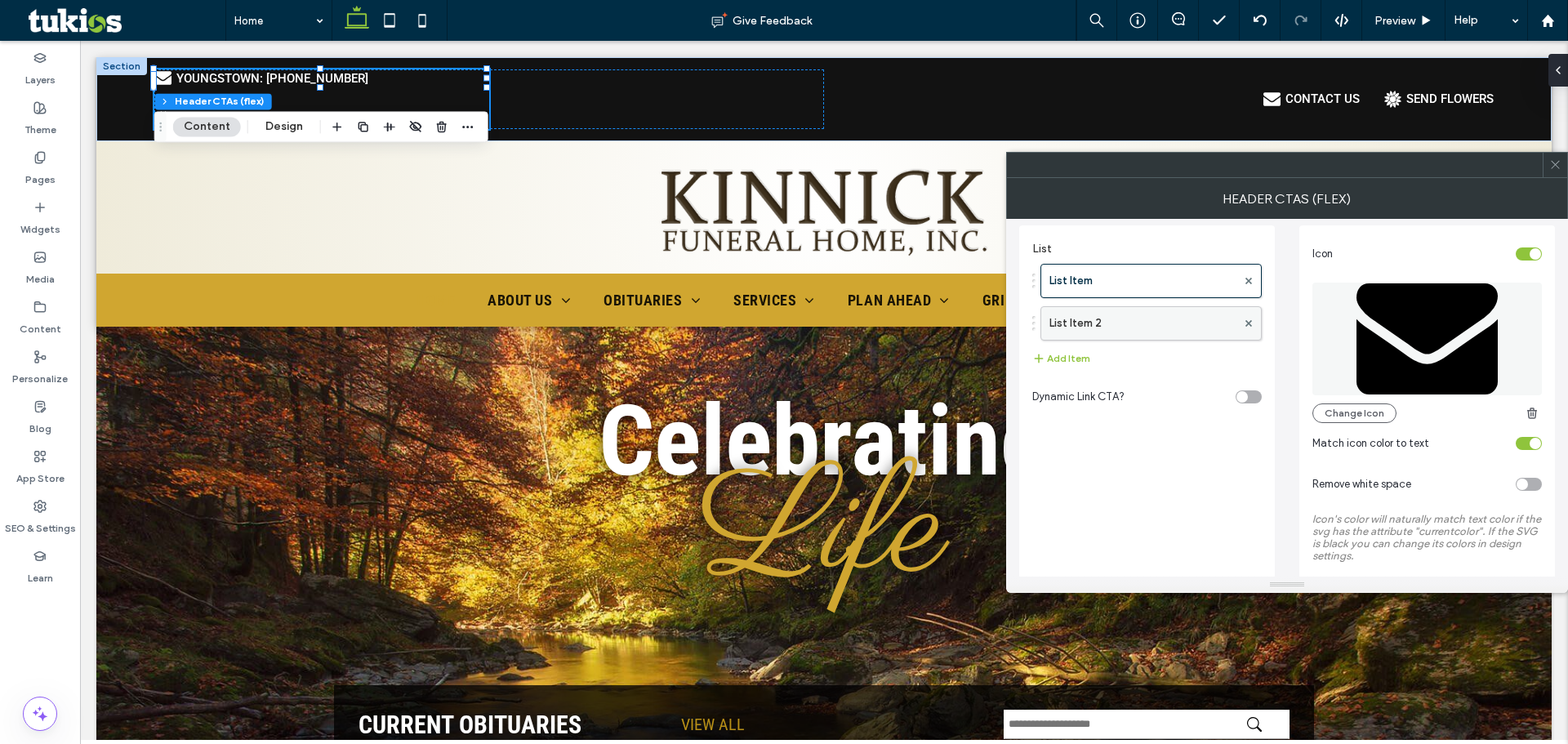
scroll to position [0, 0]
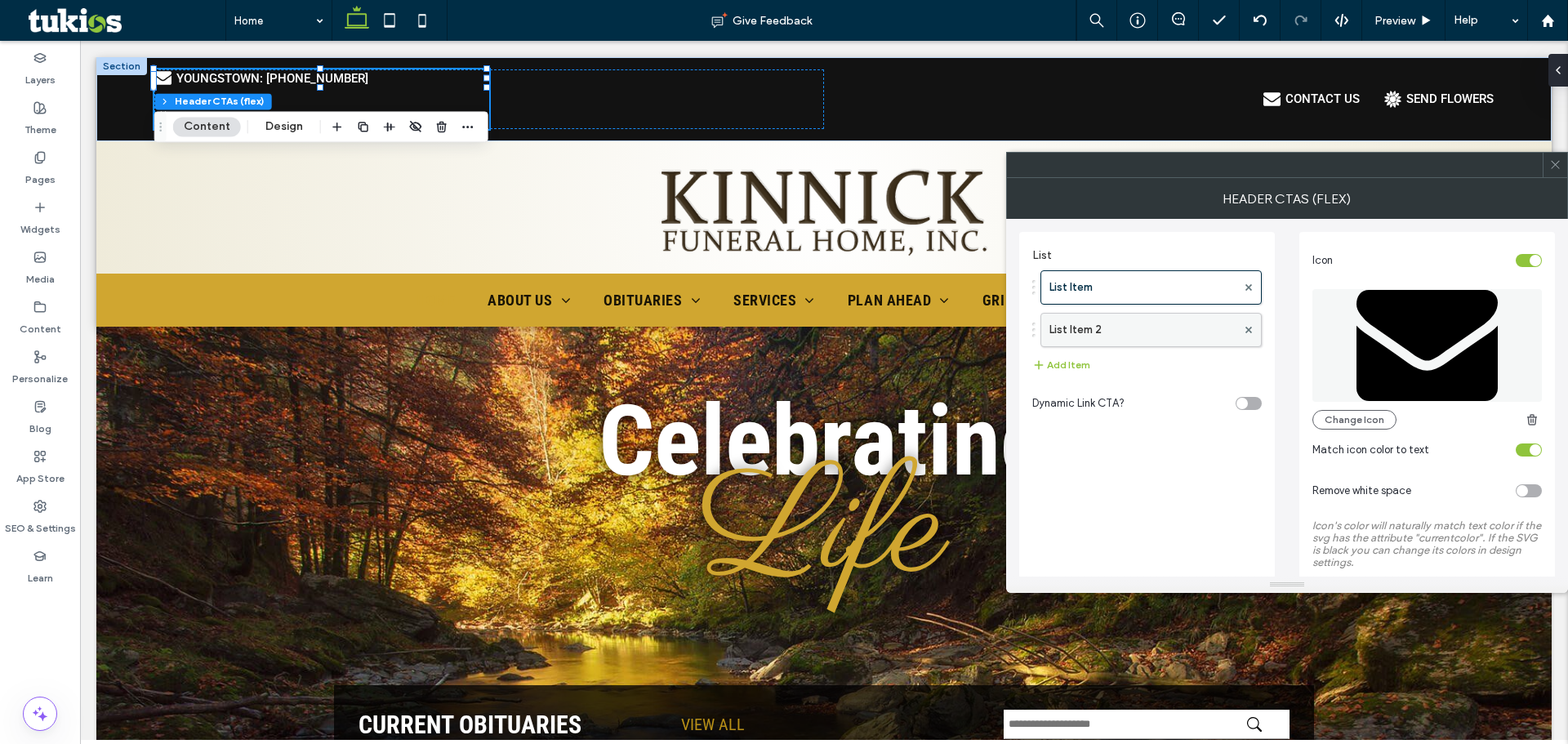
click at [1094, 330] on label "List Item 2" at bounding box center [1143, 330] width 187 height 32
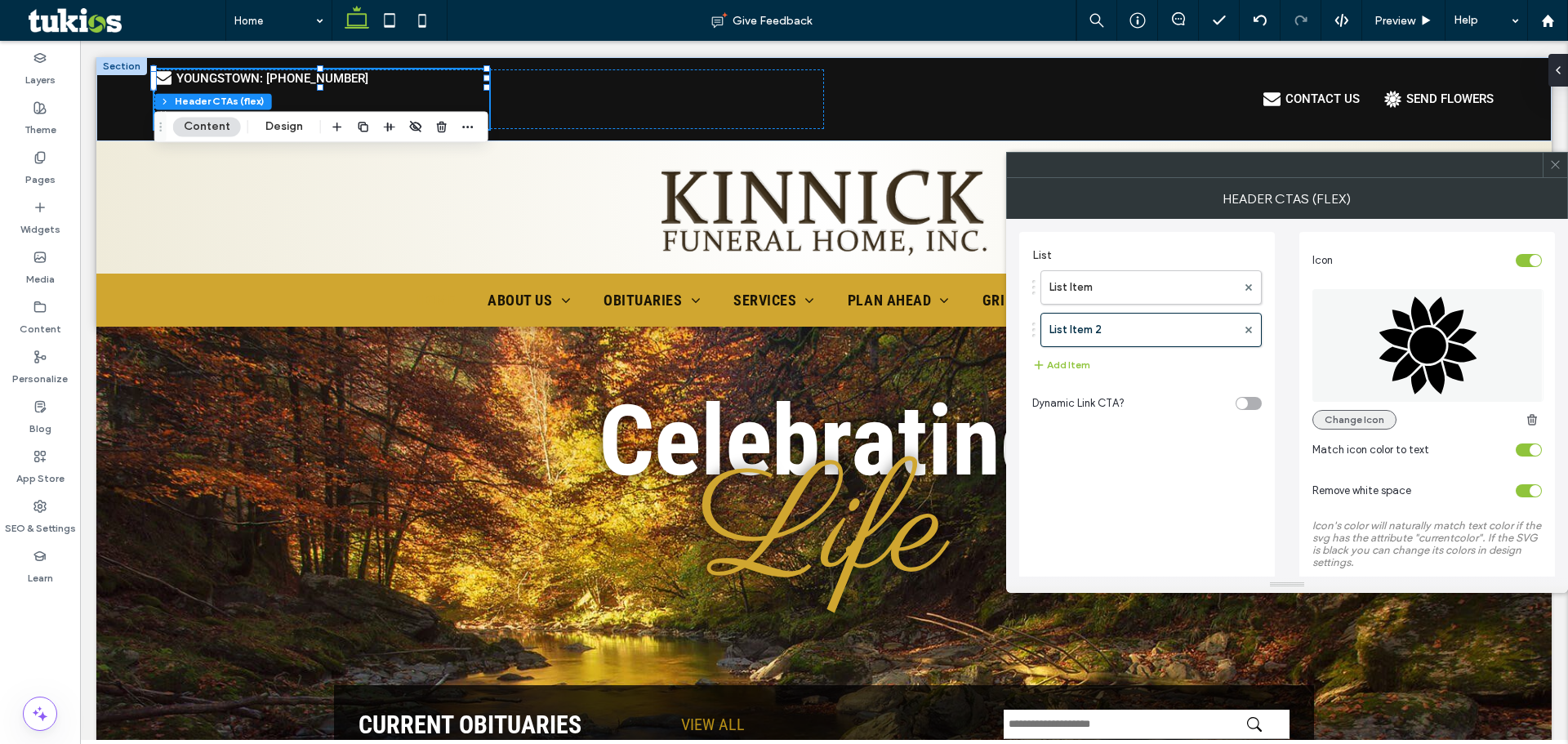
click at [1382, 419] on button "Change Icon" at bounding box center [1354, 419] width 84 height 19
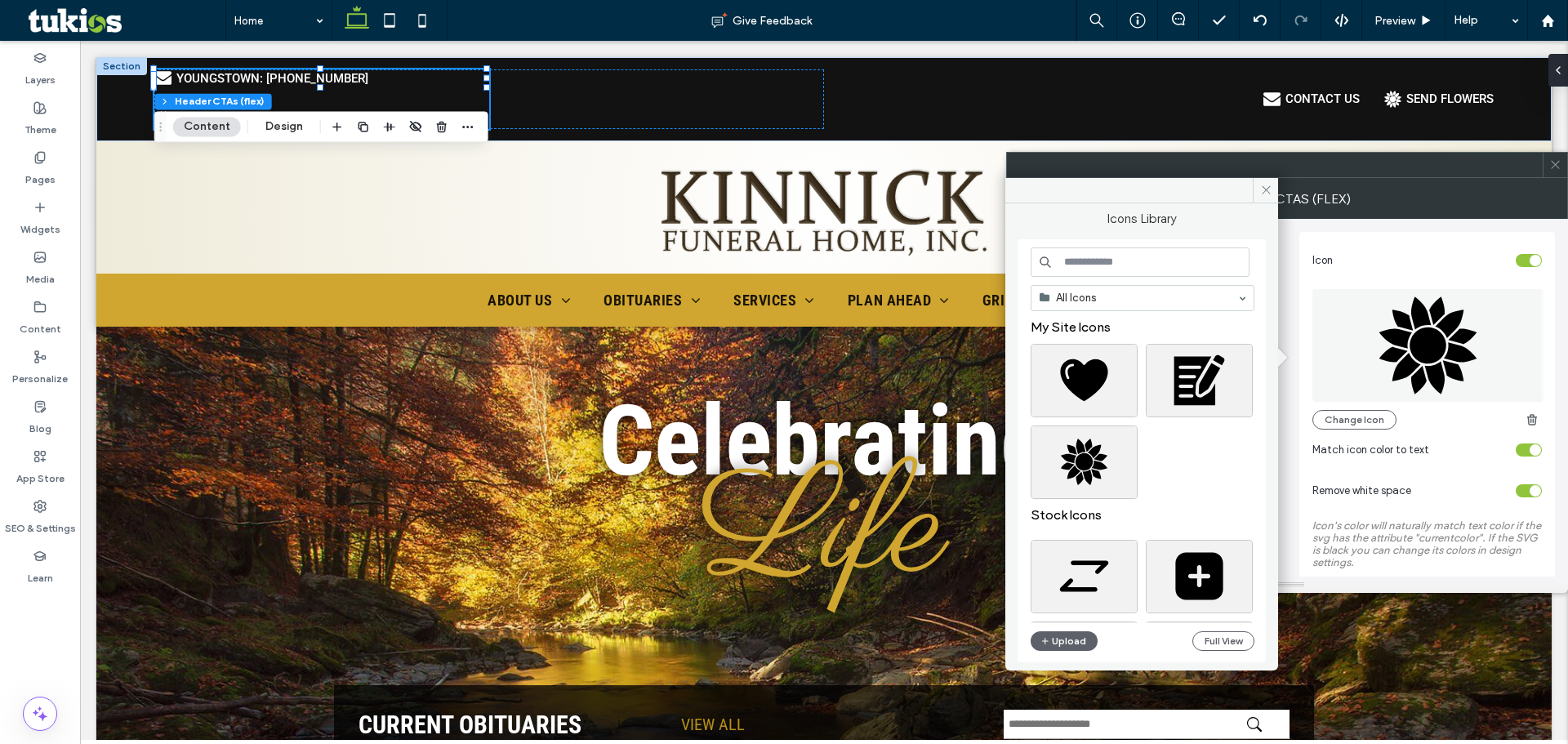
click at [1117, 259] on input at bounding box center [1140, 262] width 219 height 30
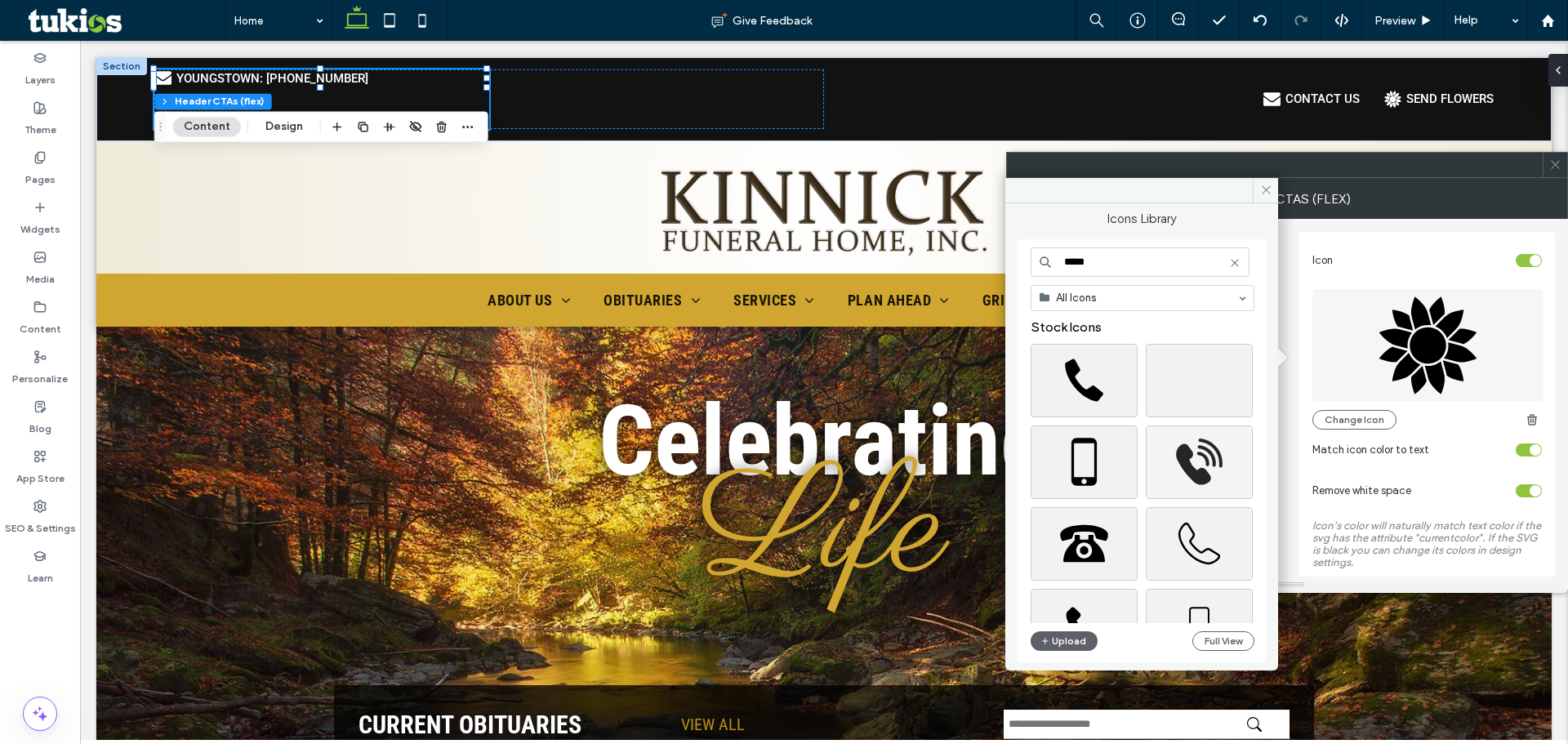
type input "*****"
click at [1193, 469] on div "Select" at bounding box center [1200, 462] width 107 height 74
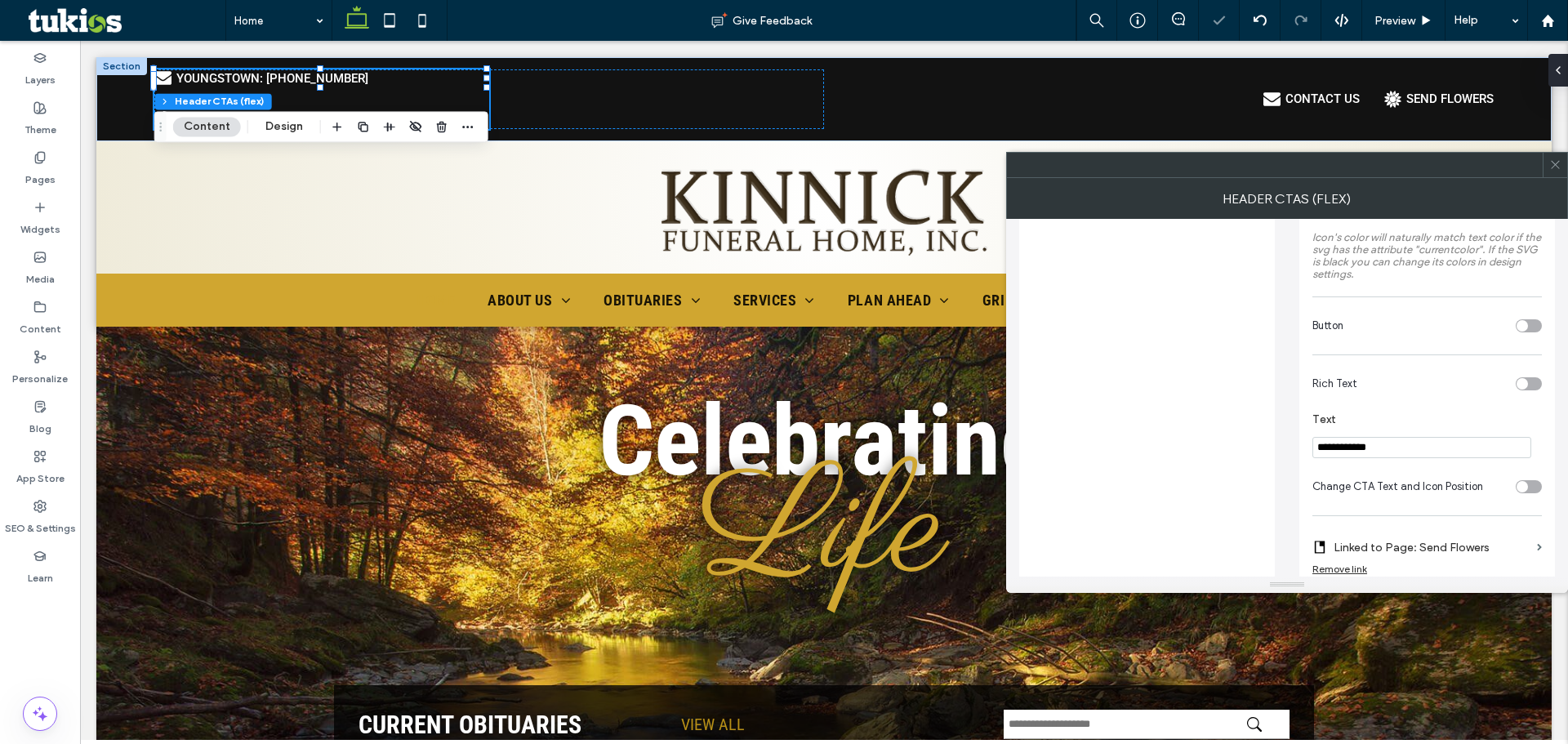
scroll to position [327, 0]
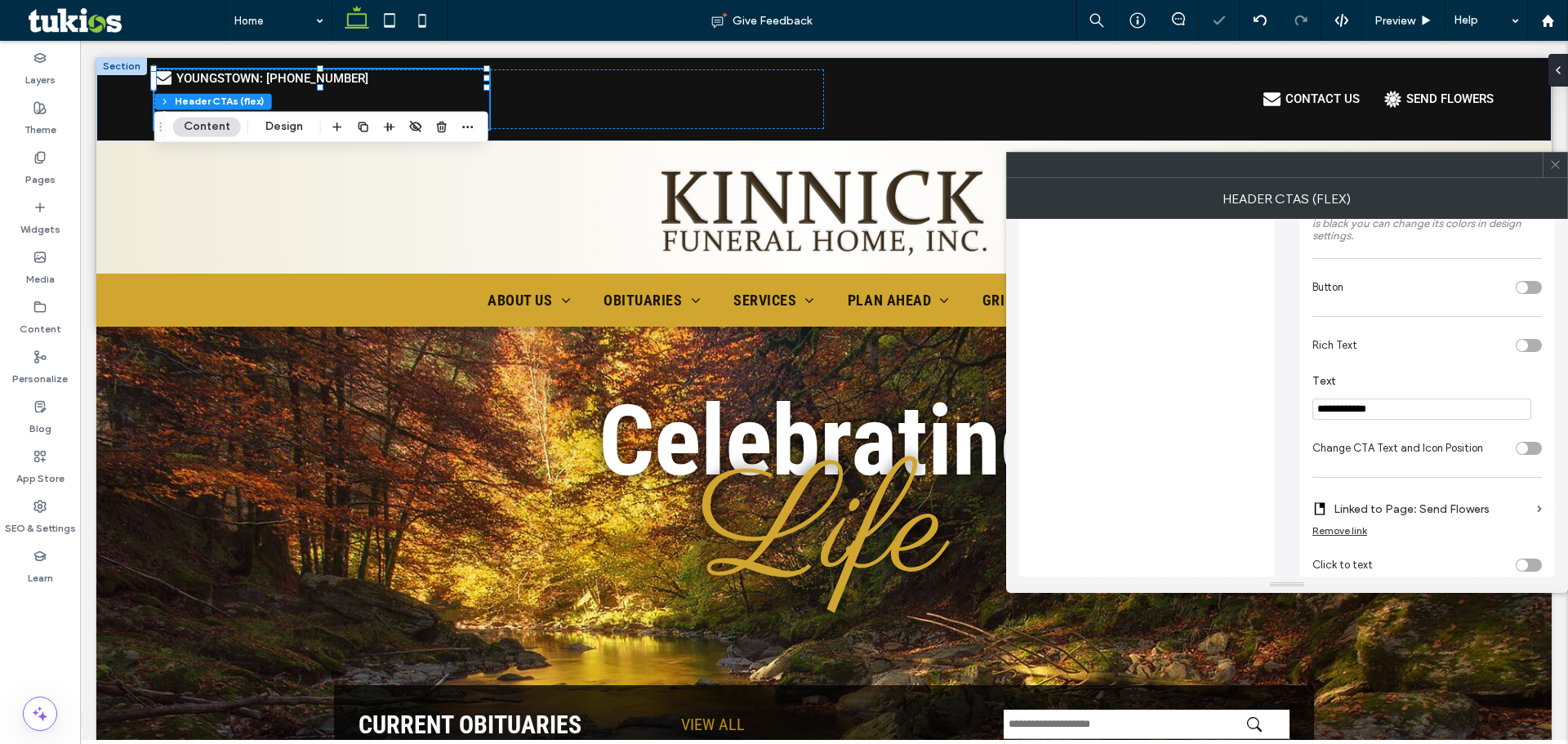
drag, startPoint x: 1405, startPoint y: 409, endPoint x: 1257, endPoint y: 404, distance: 148.1
click at [1287, 405] on div "**********" at bounding box center [1287, 294] width 536 height 805
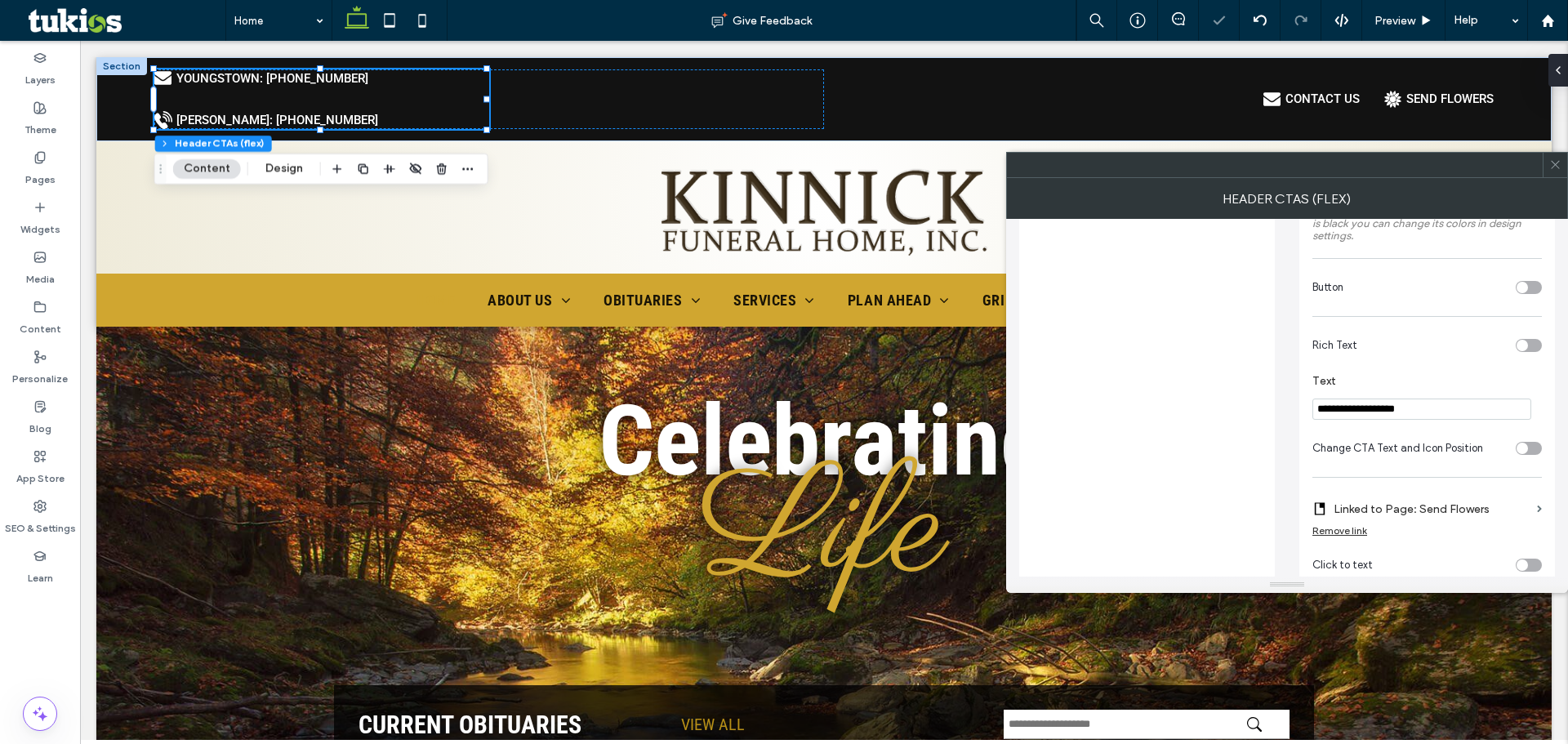
type input "**********"
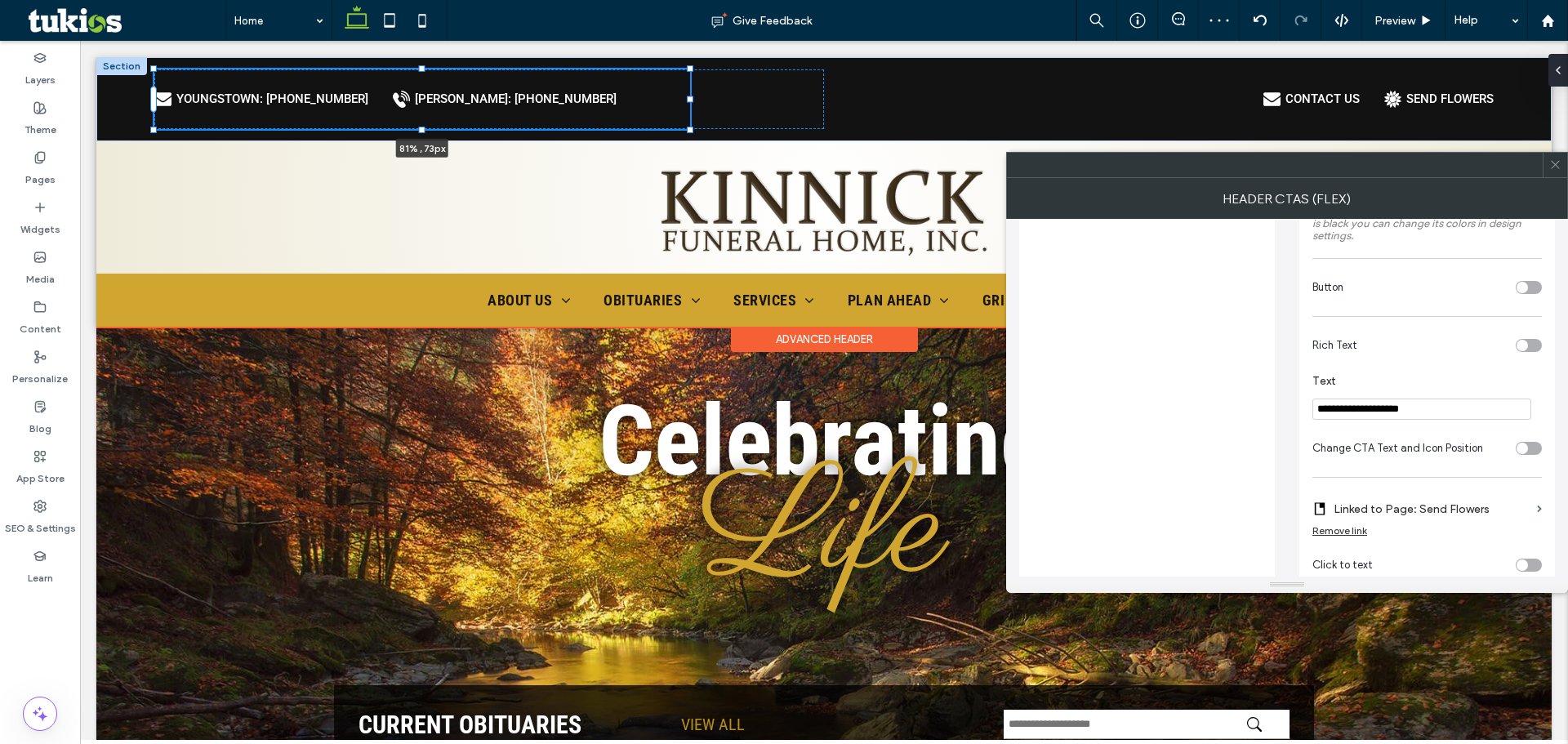
drag, startPoint x: 485, startPoint y: 101, endPoint x: 688, endPoint y: 87, distance: 203.5
click at [155, 70] on div at bounding box center [154, 69] width 1 height 1
type input "**"
type input "****"
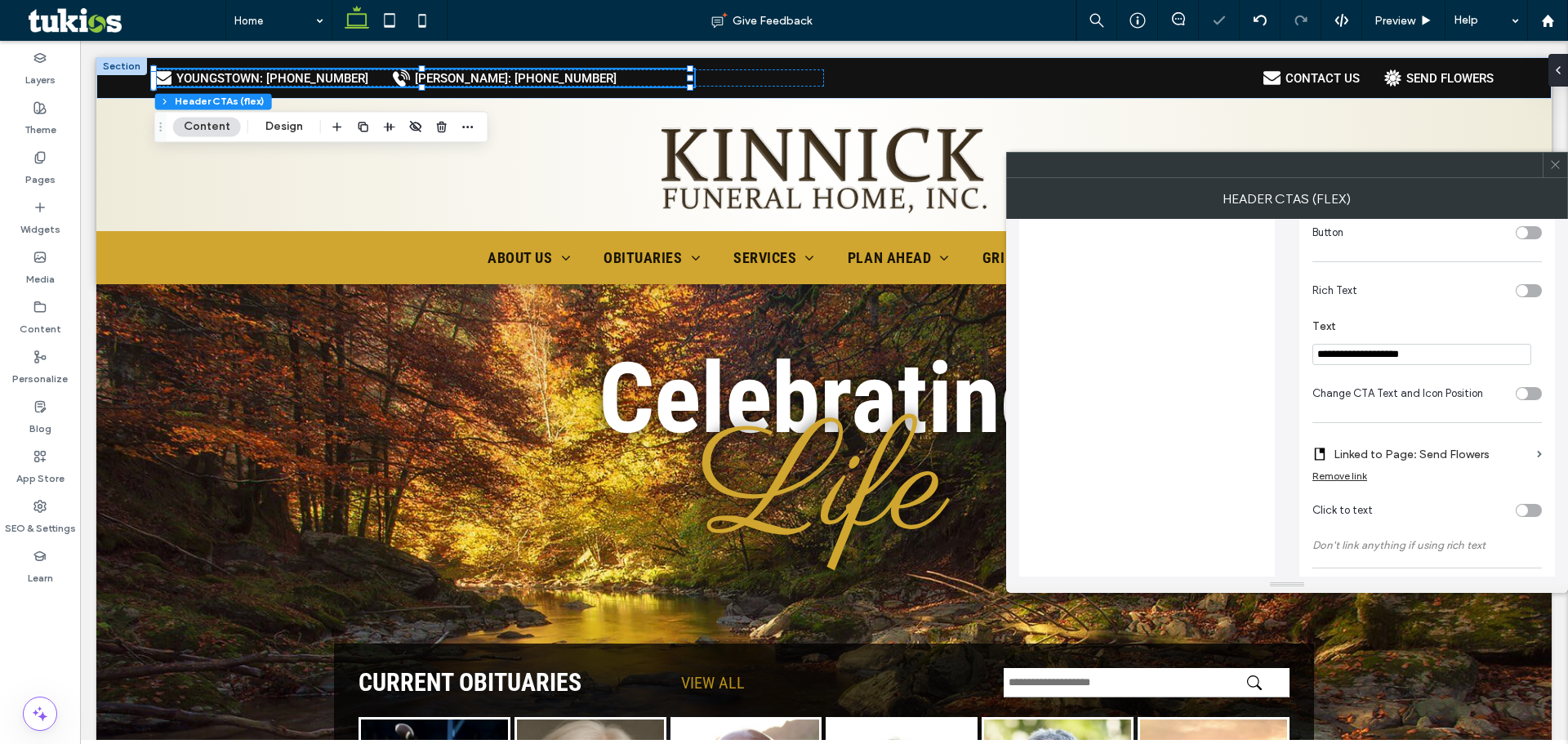
scroll to position [448, 0]
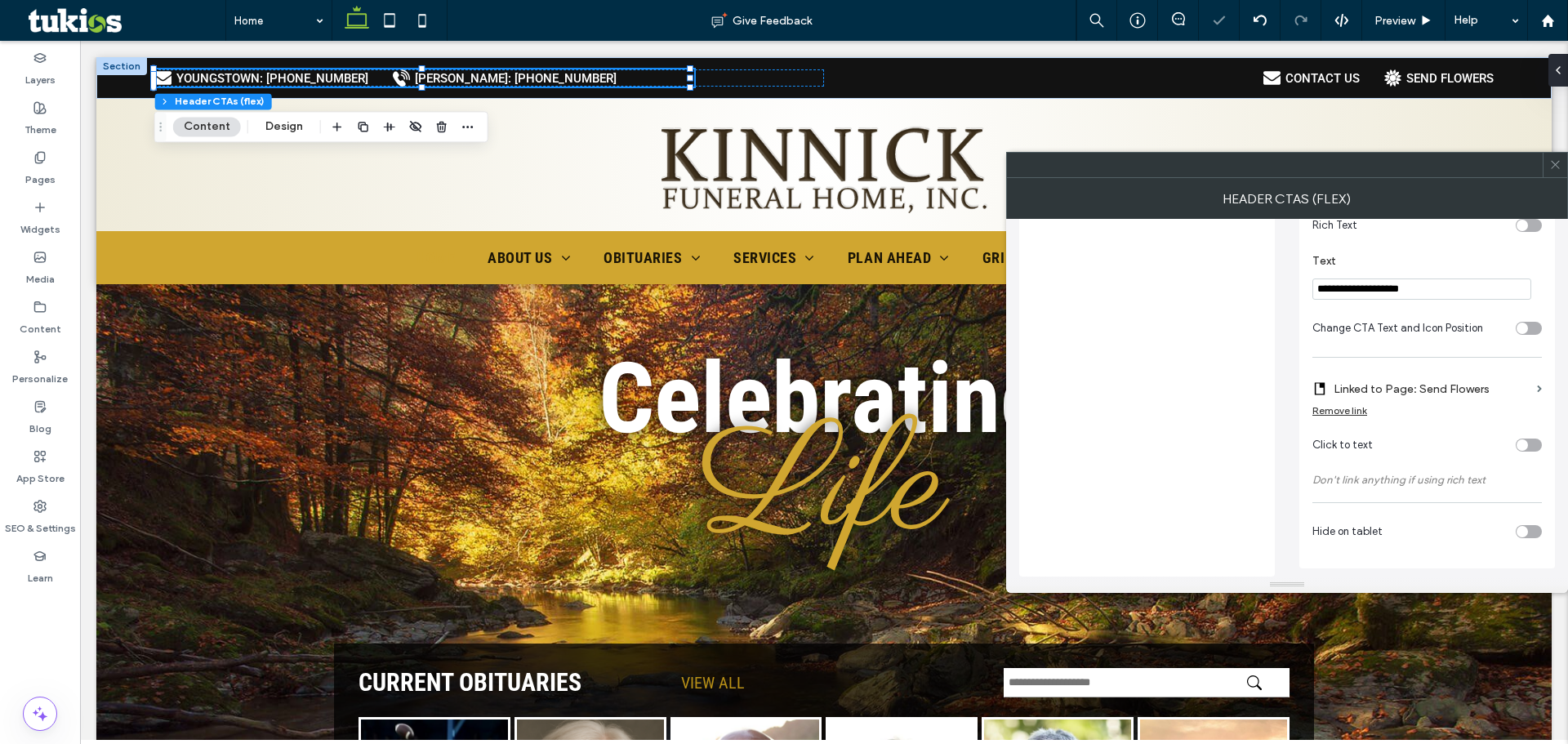
type input "**********"
click at [1406, 394] on label "Linked to Page: Send Flowers" at bounding box center [1431, 389] width 197 height 30
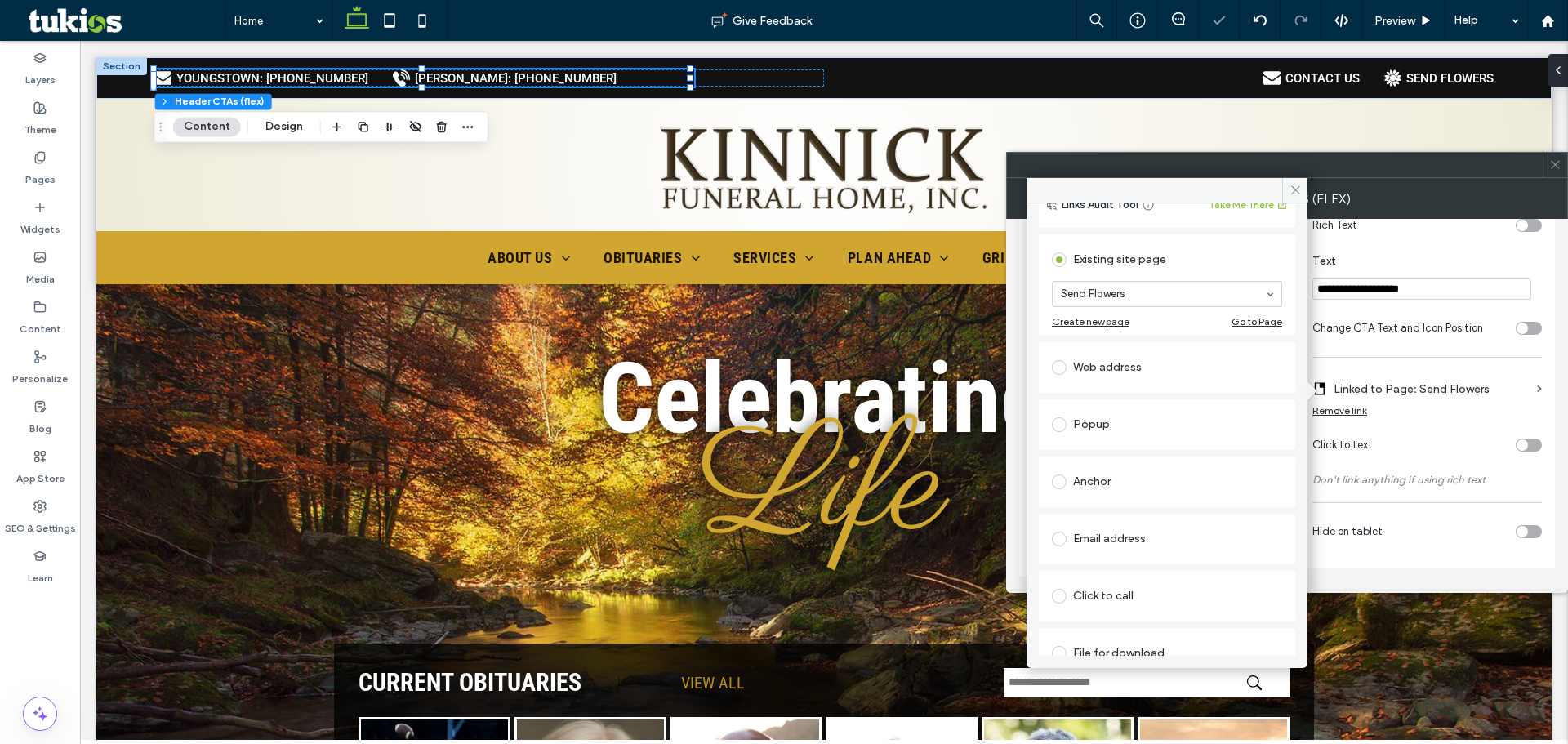
scroll to position [106, 0]
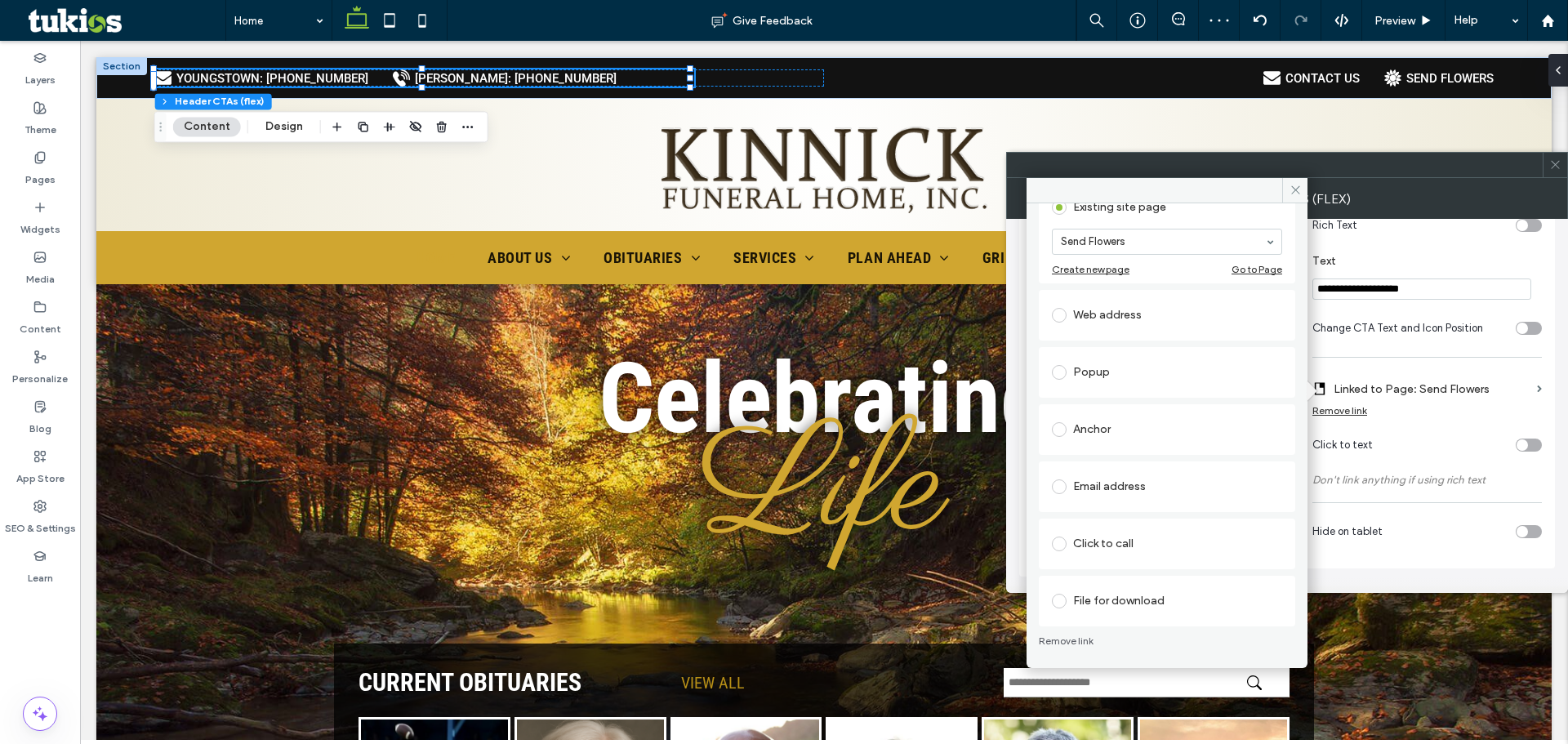
click at [1119, 549] on div "Click to call" at bounding box center [1167, 544] width 231 height 26
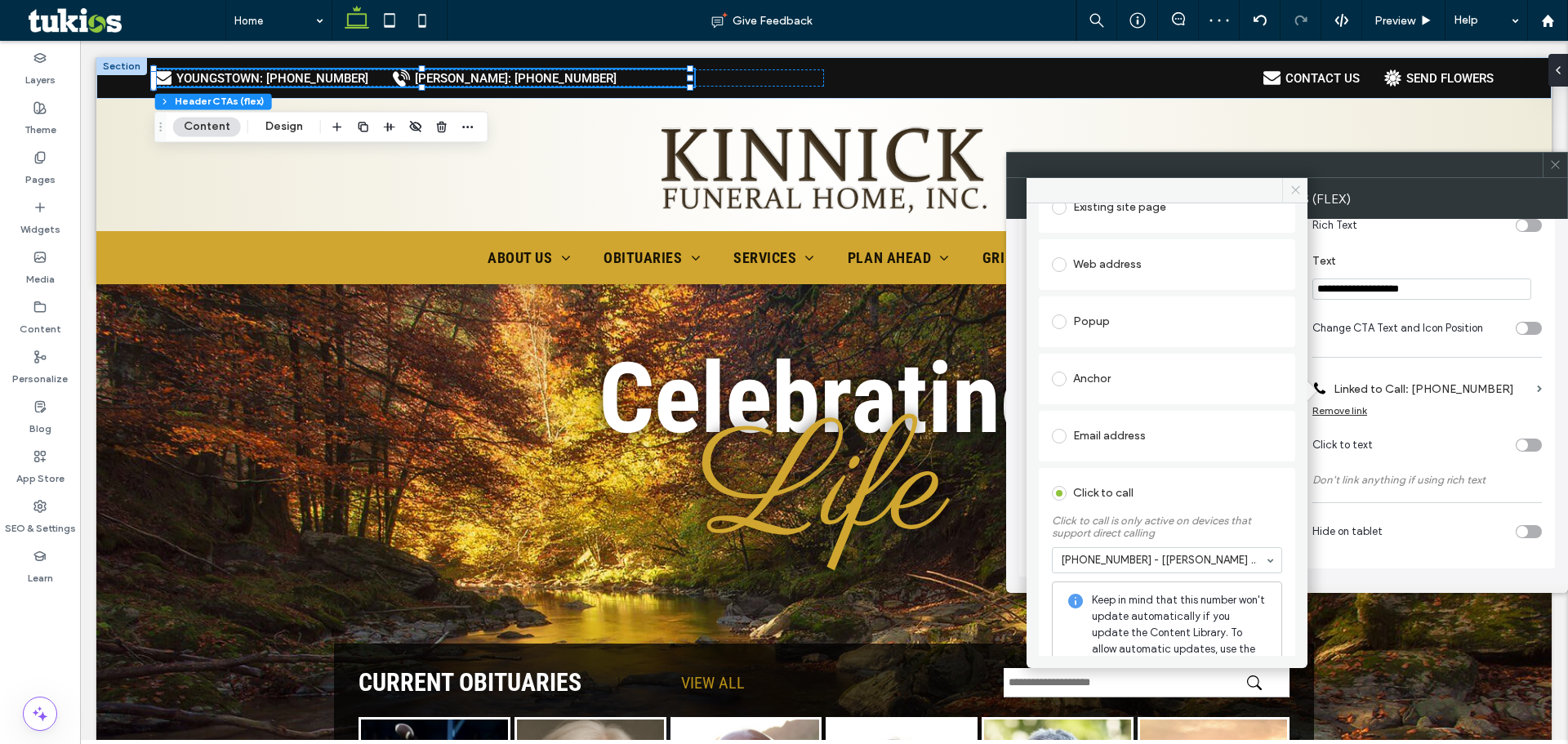
click at [1288, 186] on span at bounding box center [1294, 190] width 25 height 25
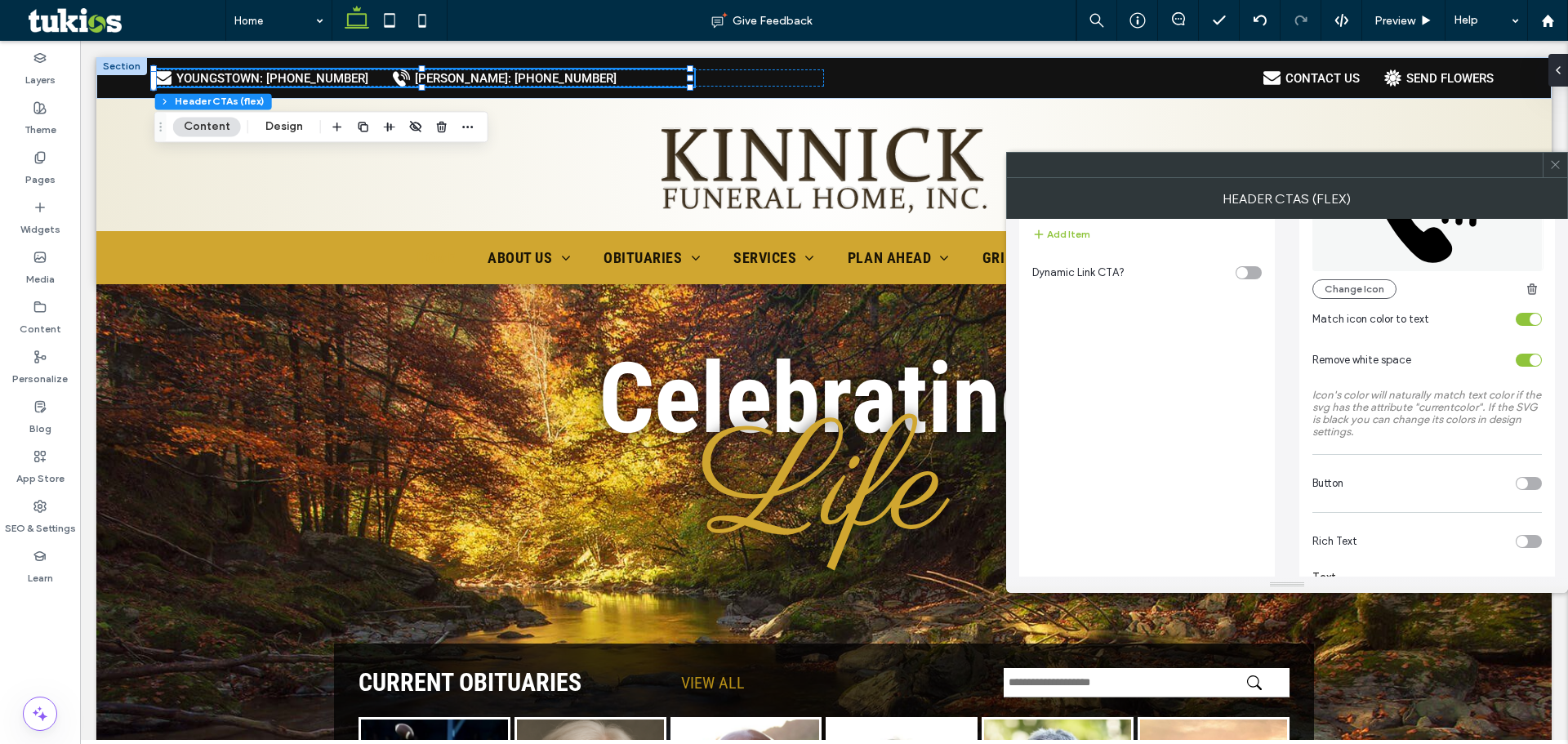
scroll to position [0, 0]
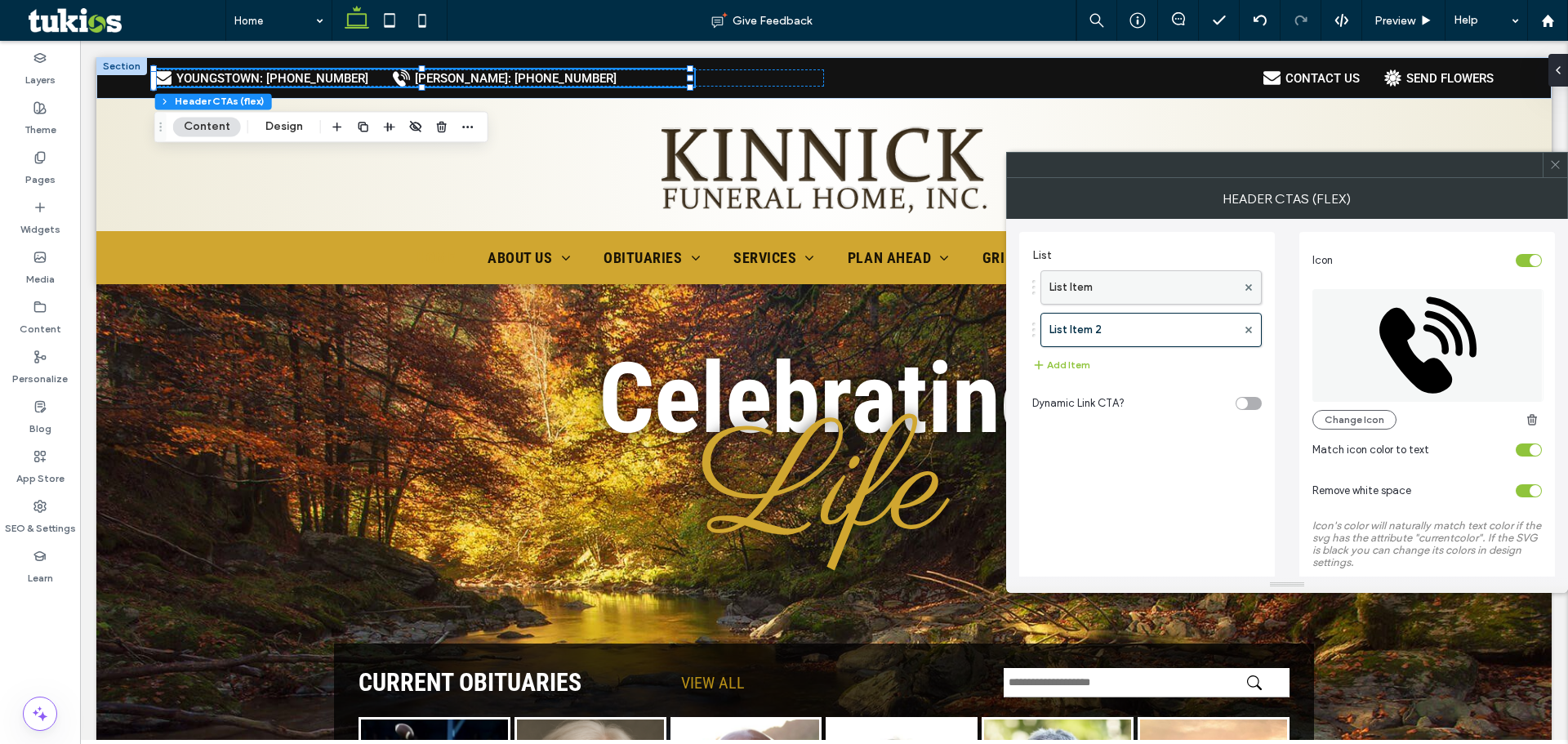
click at [1184, 286] on label "List Item" at bounding box center [1143, 287] width 187 height 32
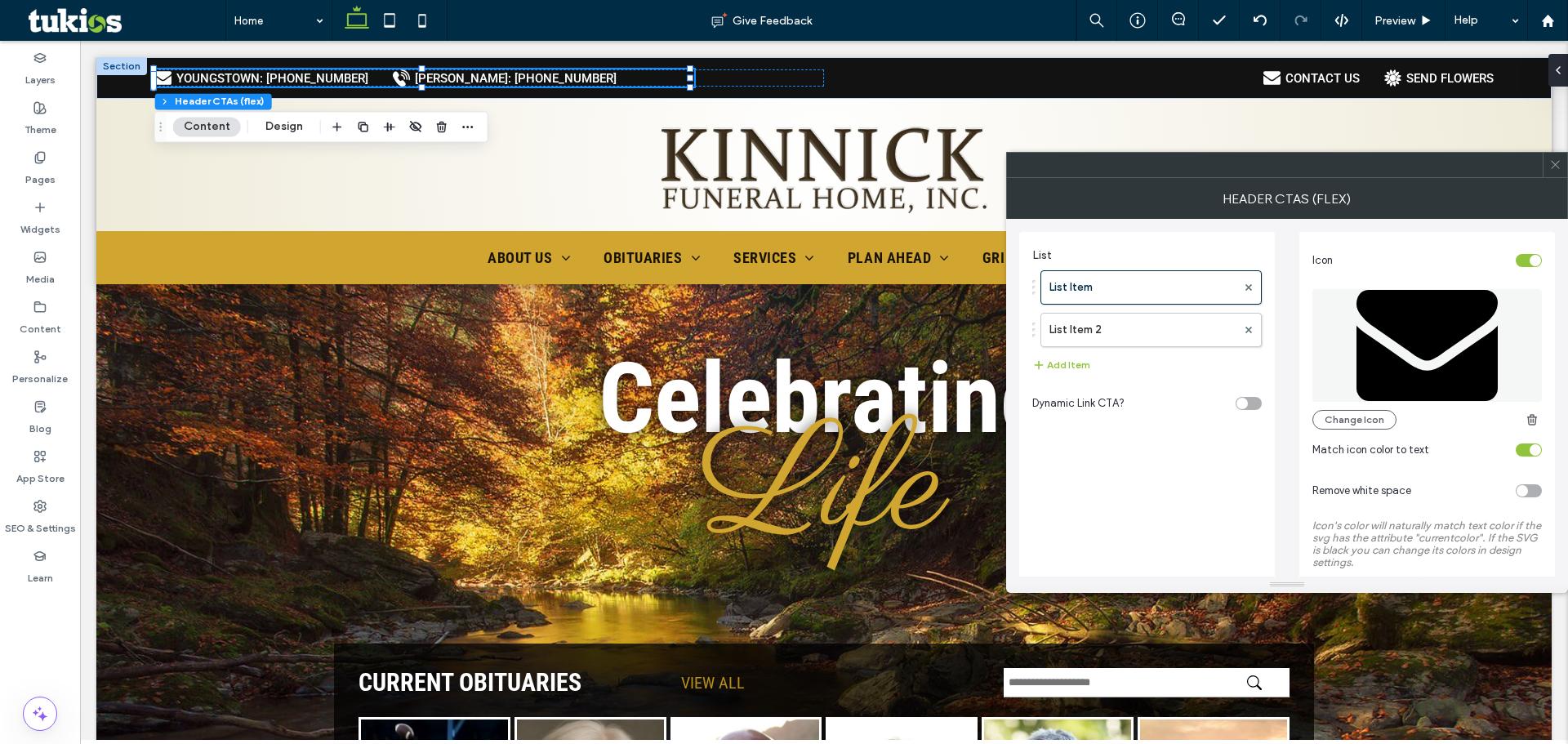
click at [1445, 323] on icon at bounding box center [1427, 345] width 141 height 111
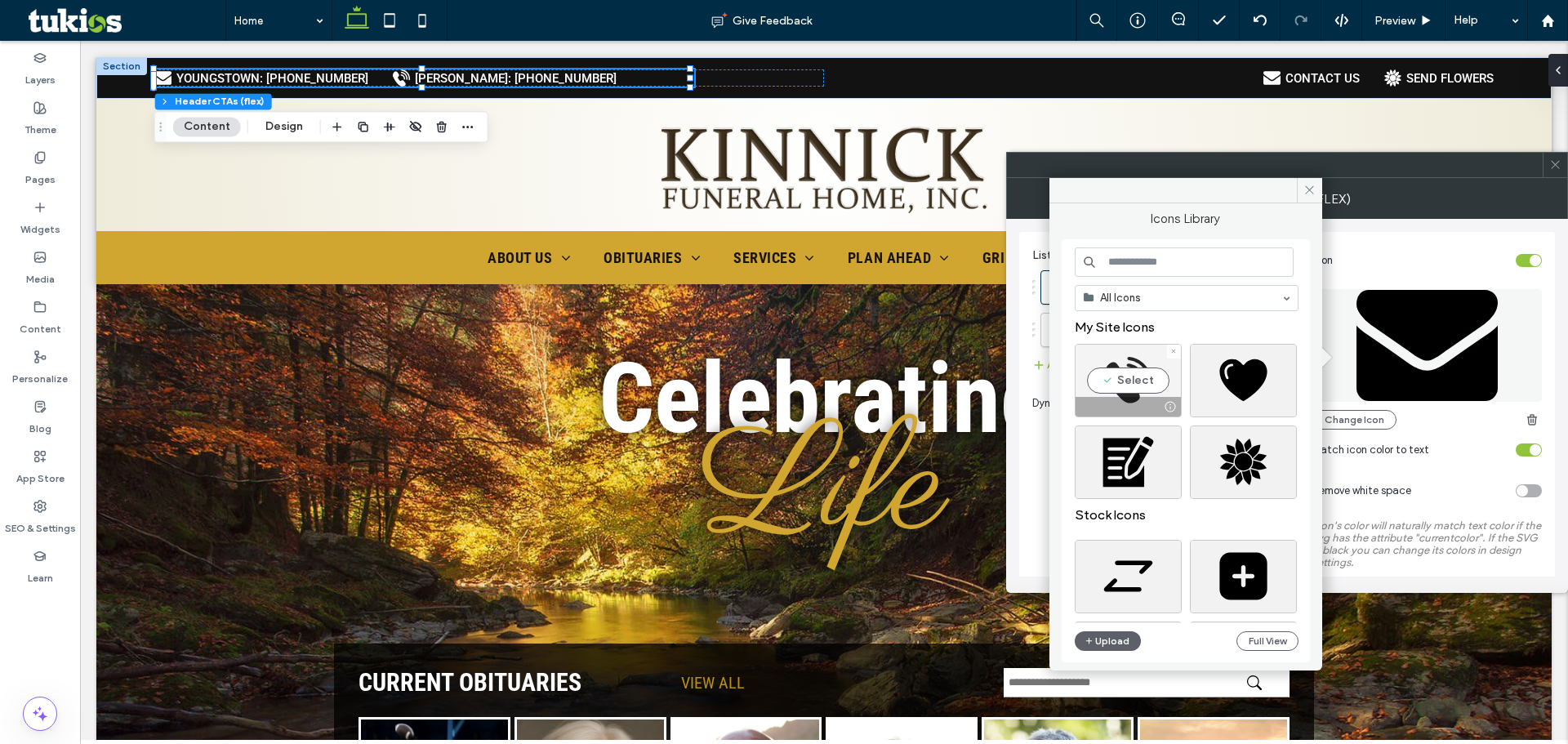
click at [1135, 376] on div "Select" at bounding box center [1129, 381] width 107 height 74
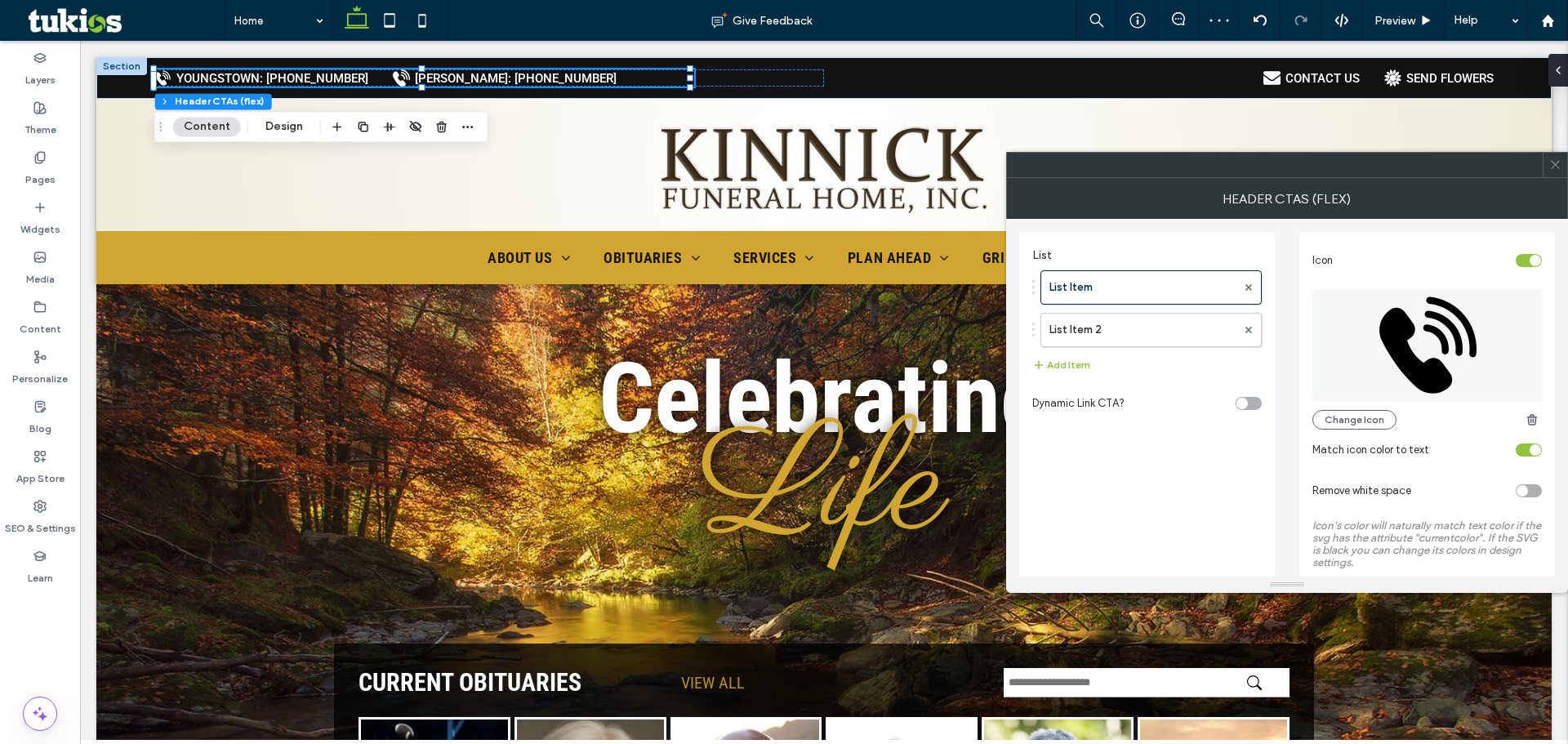
click at [1549, 165] on div at bounding box center [1555, 164] width 25 height 25
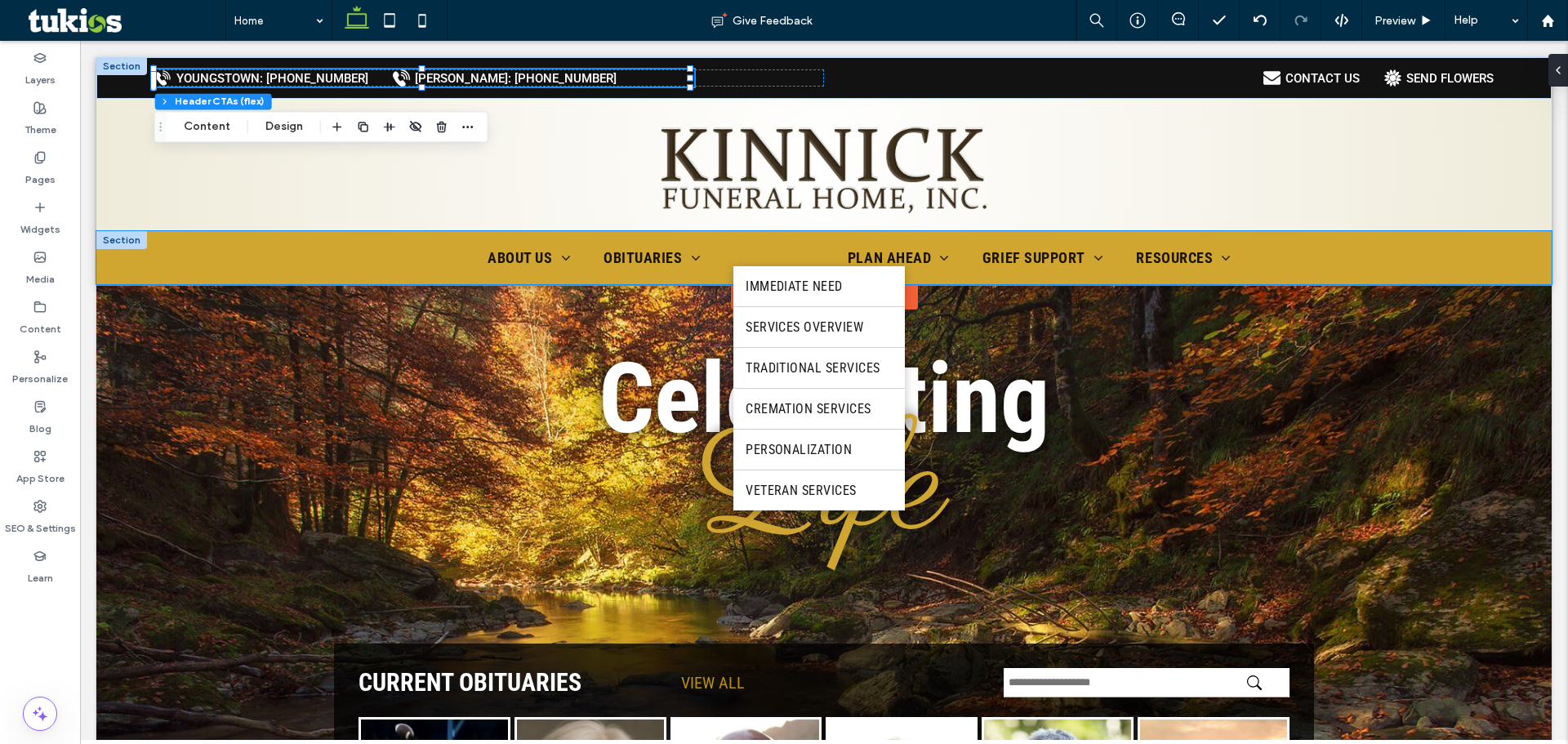
click at [754, 258] on span "Services" at bounding box center [774, 258] width 81 height 18
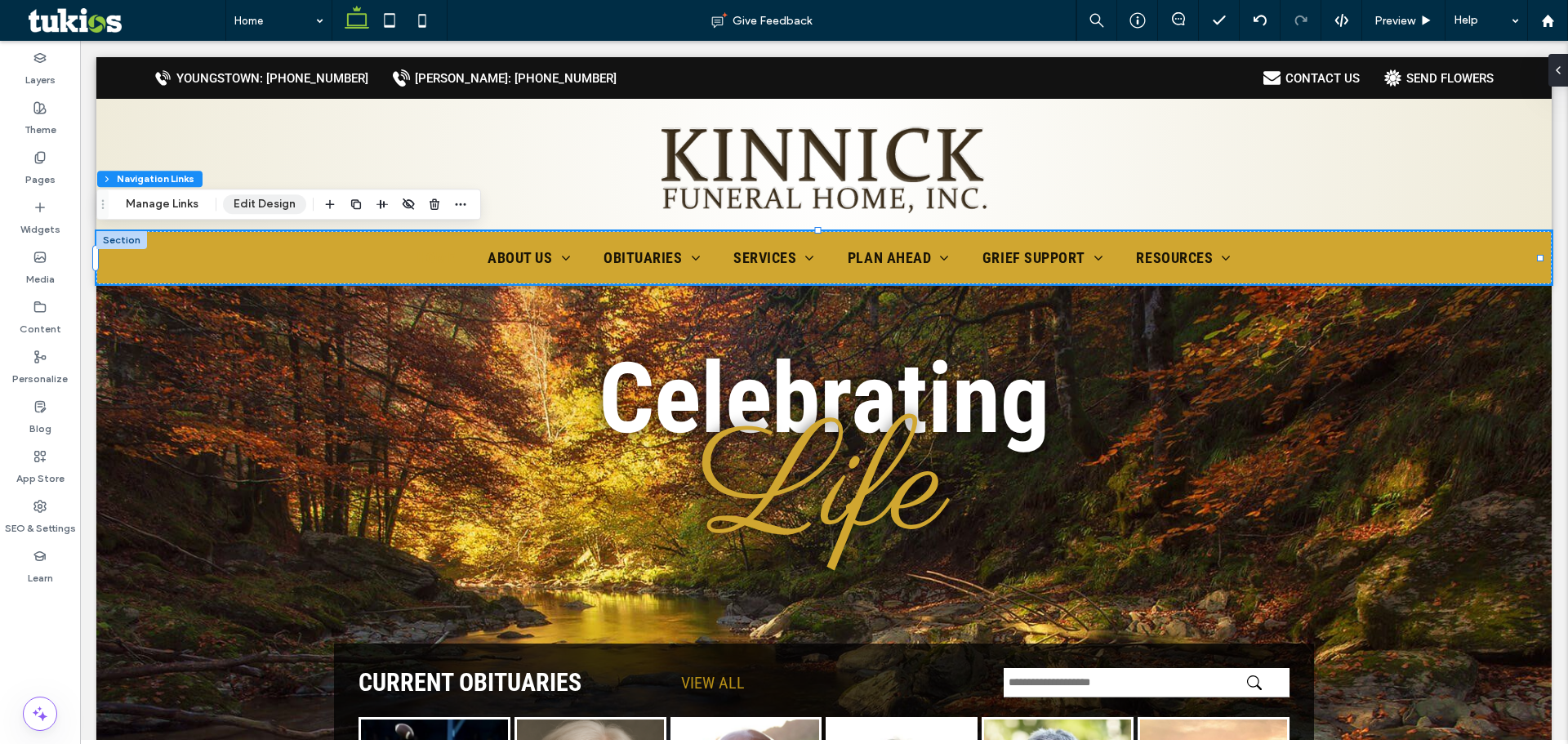
click at [233, 208] on button "Edit Design" at bounding box center [265, 204] width 83 height 19
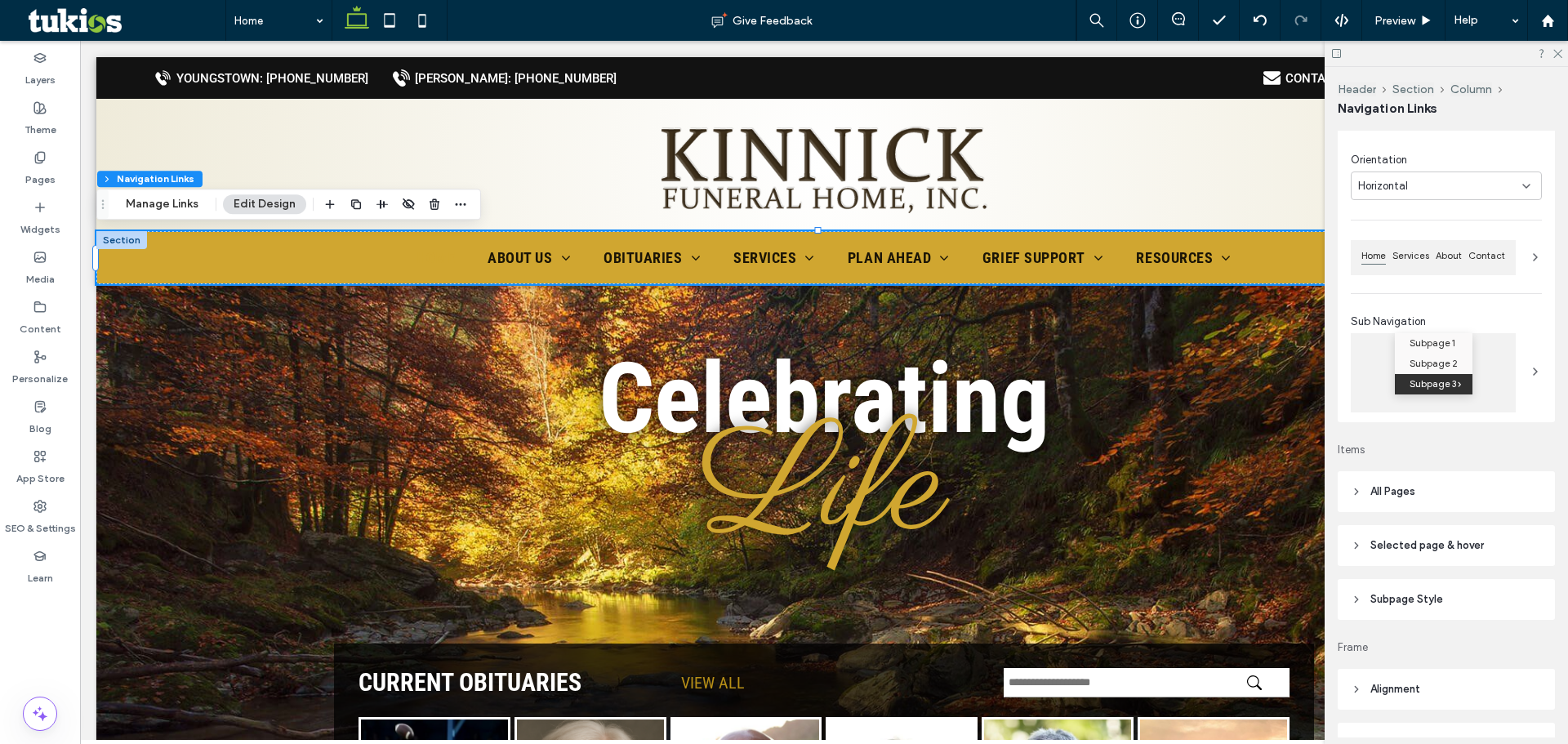
scroll to position [163, 0]
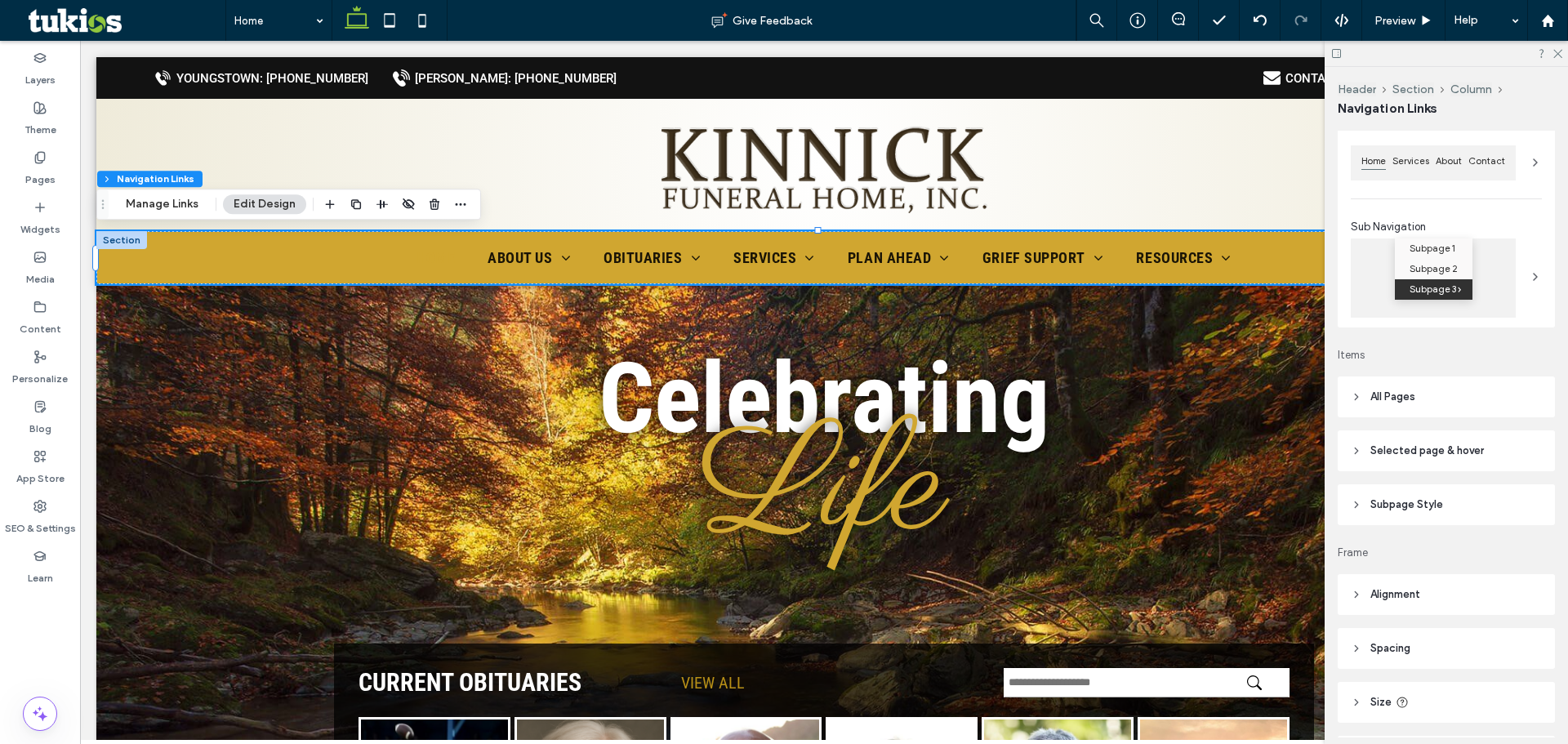
click at [1450, 393] on header "All Pages" at bounding box center [1446, 397] width 217 height 41
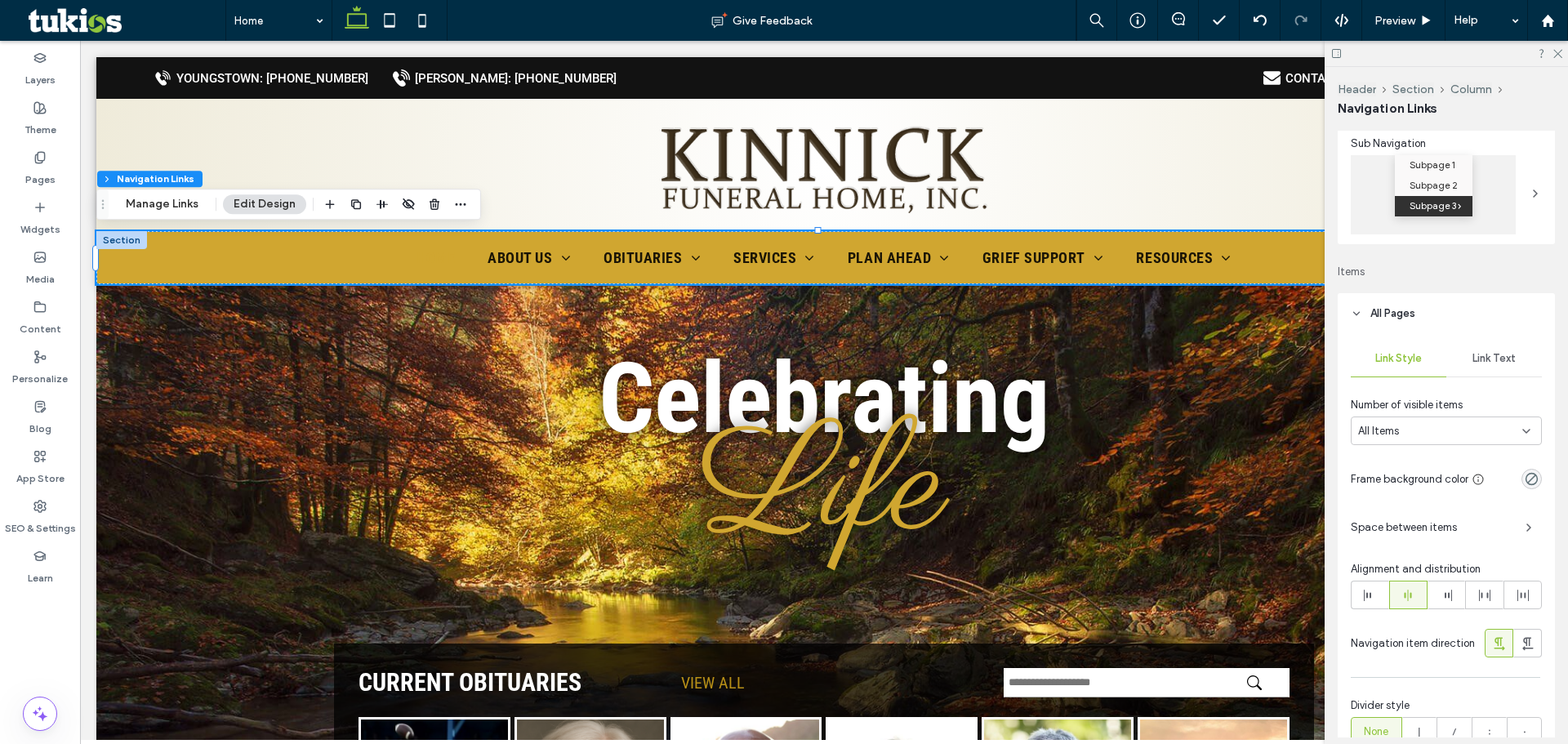
scroll to position [327, 0]
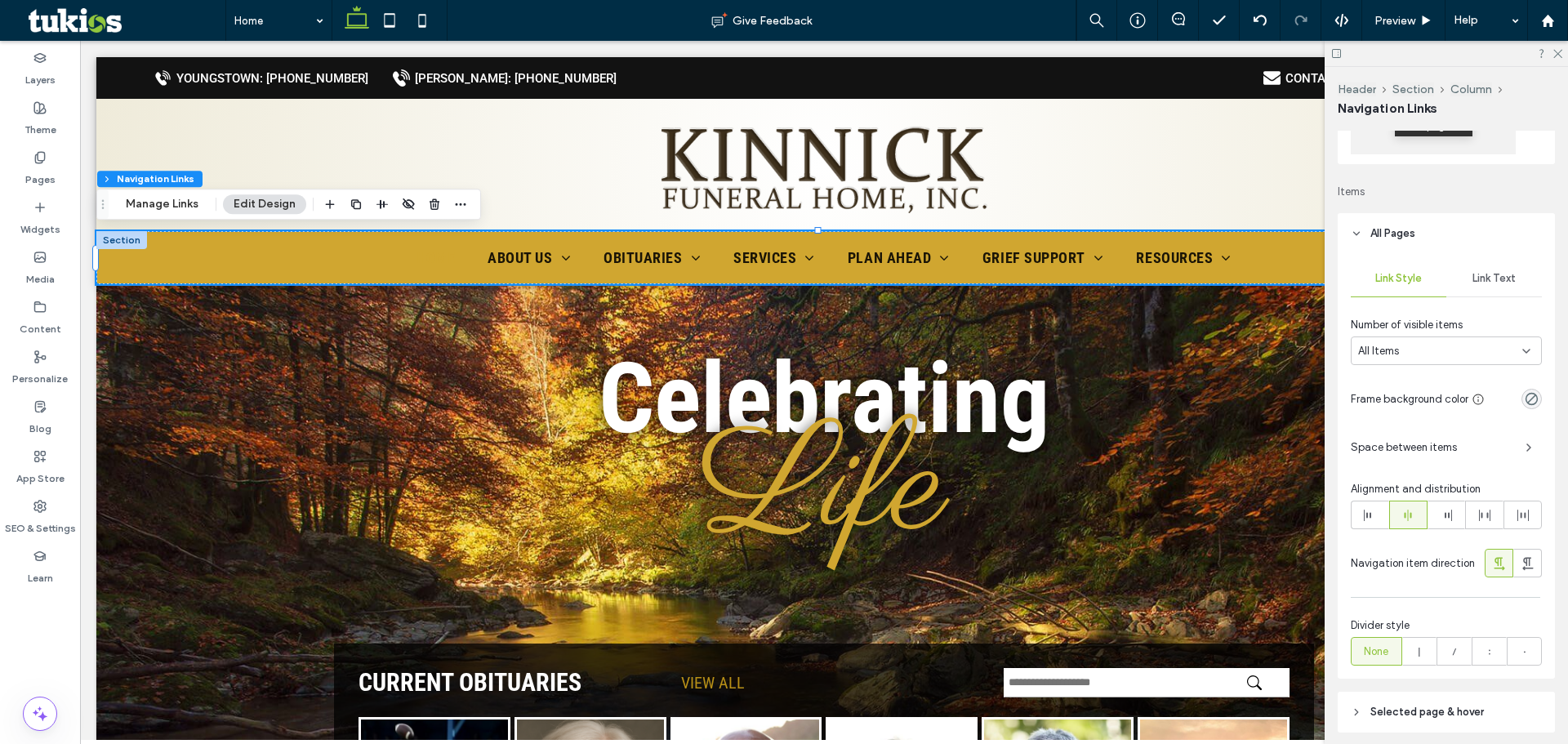
click at [1466, 271] on div "Link Text" at bounding box center [1494, 278] width 96 height 36
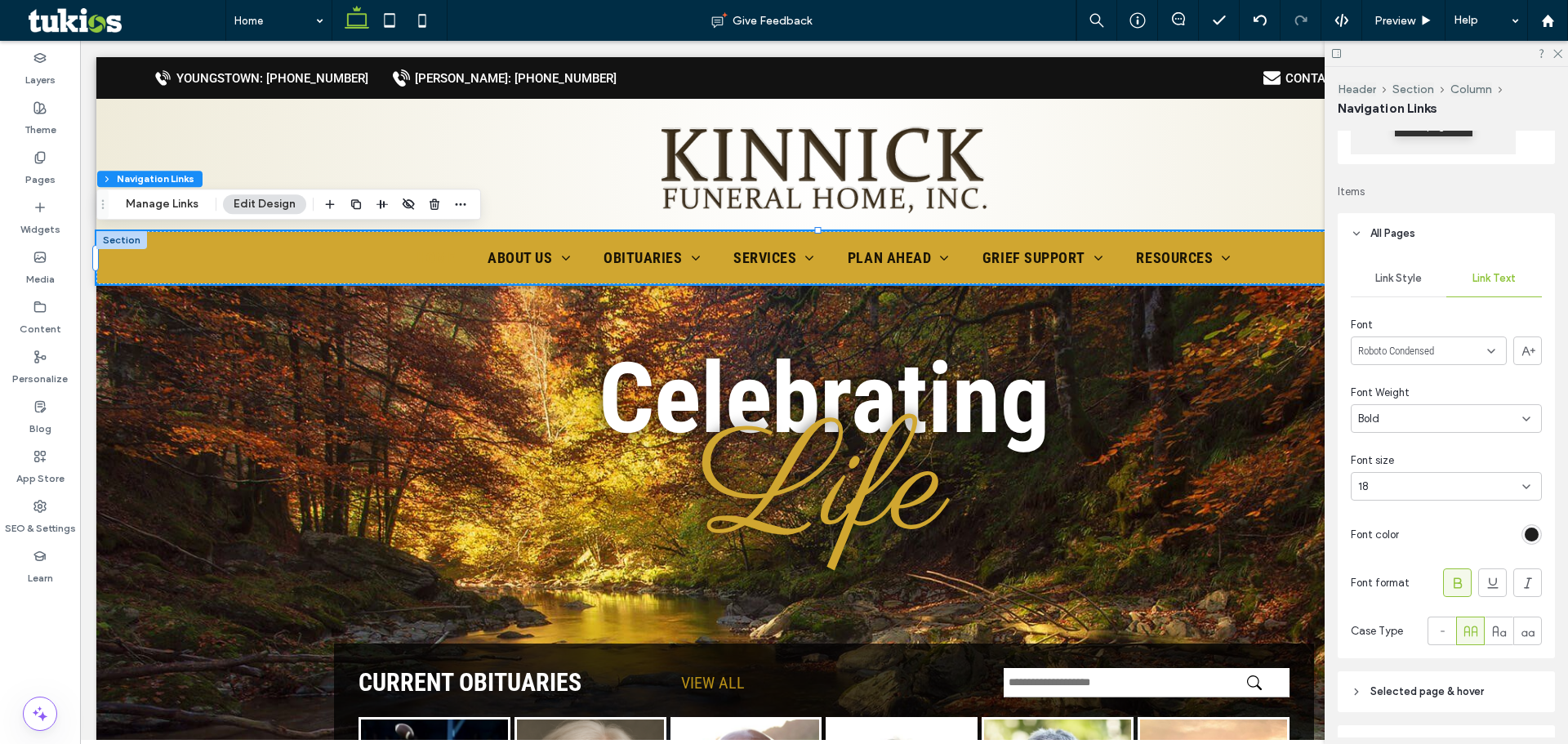
click at [1525, 531] on div "rgba(0, 0, 0, 0.88)" at bounding box center [1531, 534] width 14 height 14
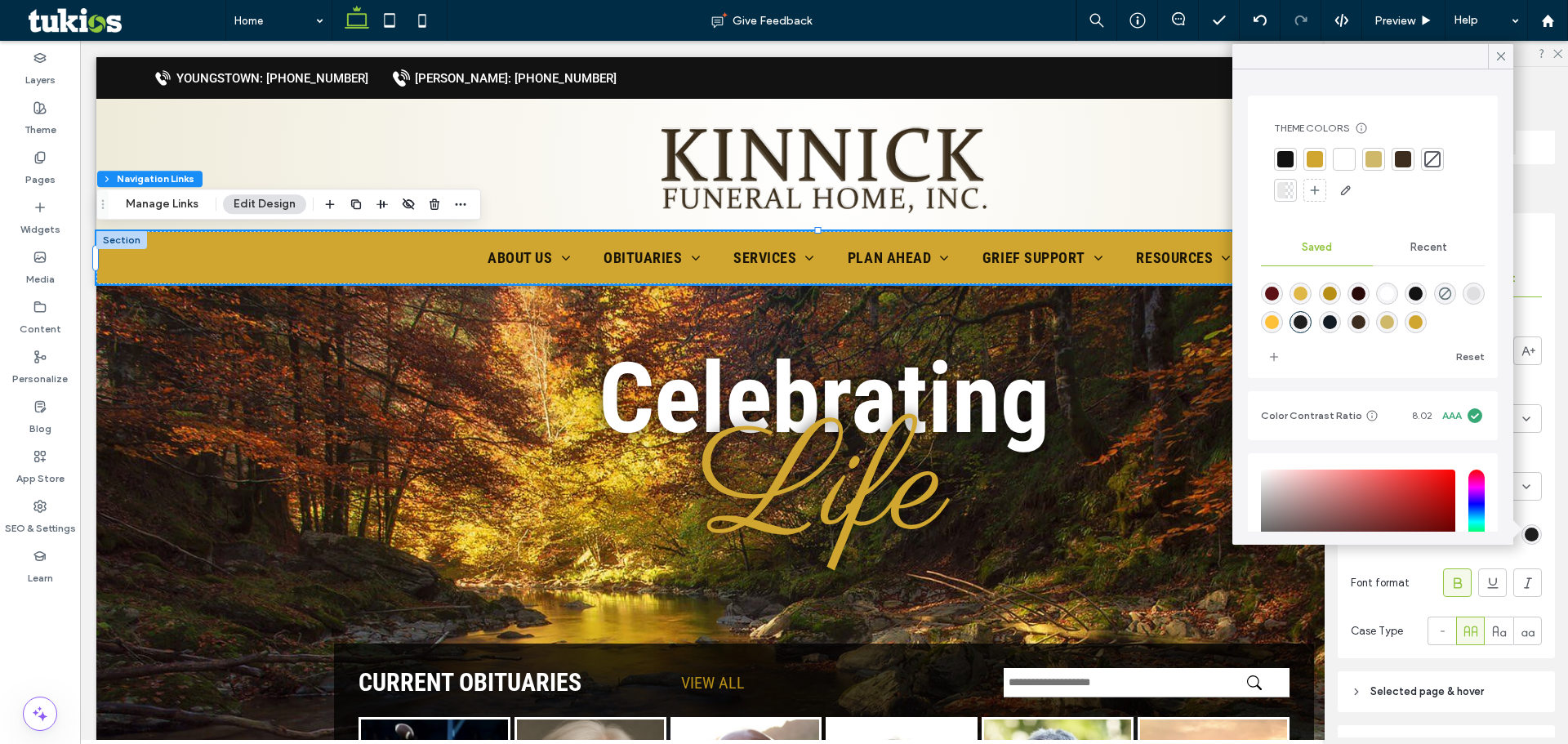
click at [1346, 162] on div at bounding box center [1345, 160] width 17 height 17
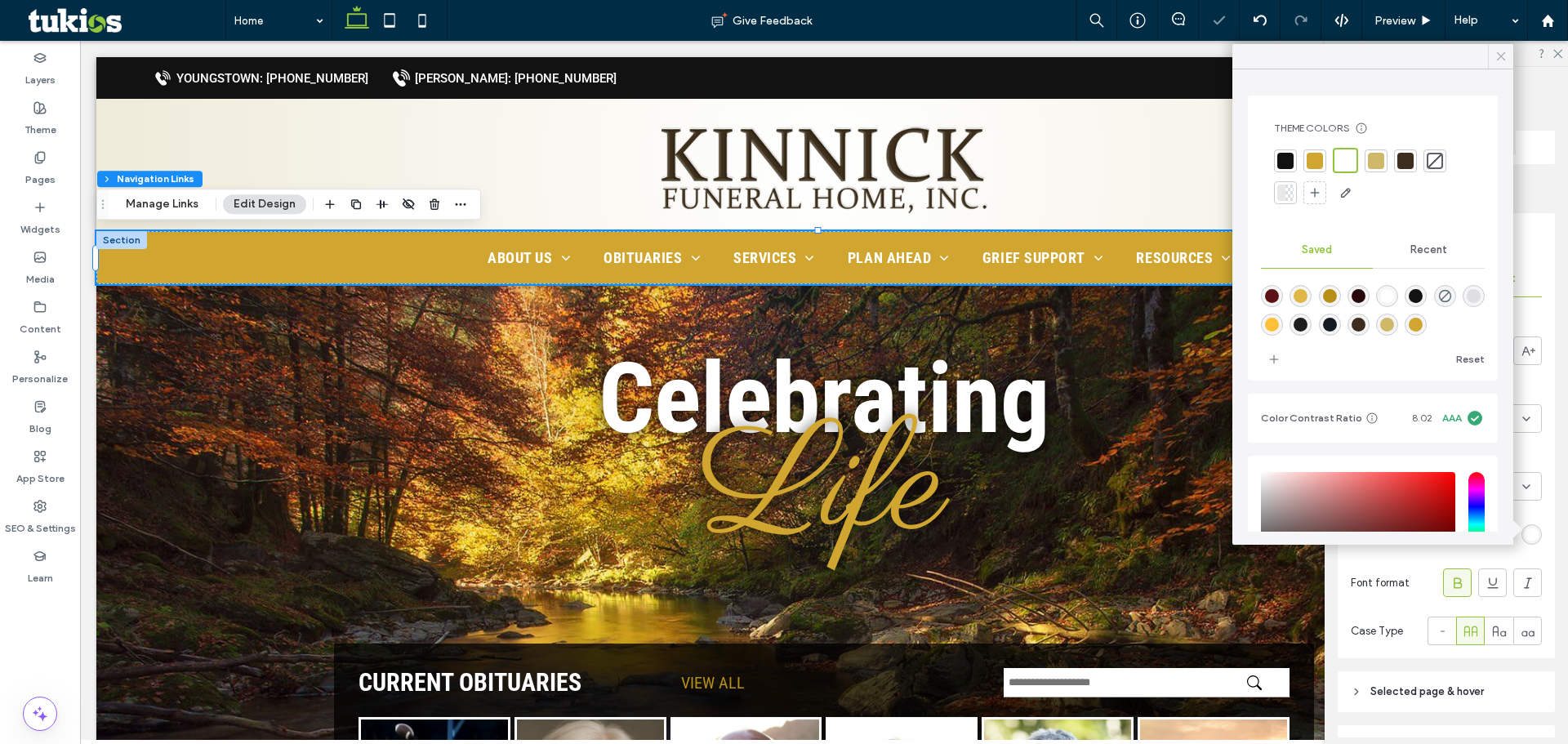
click at [1490, 56] on div at bounding box center [1500, 56] width 25 height 25
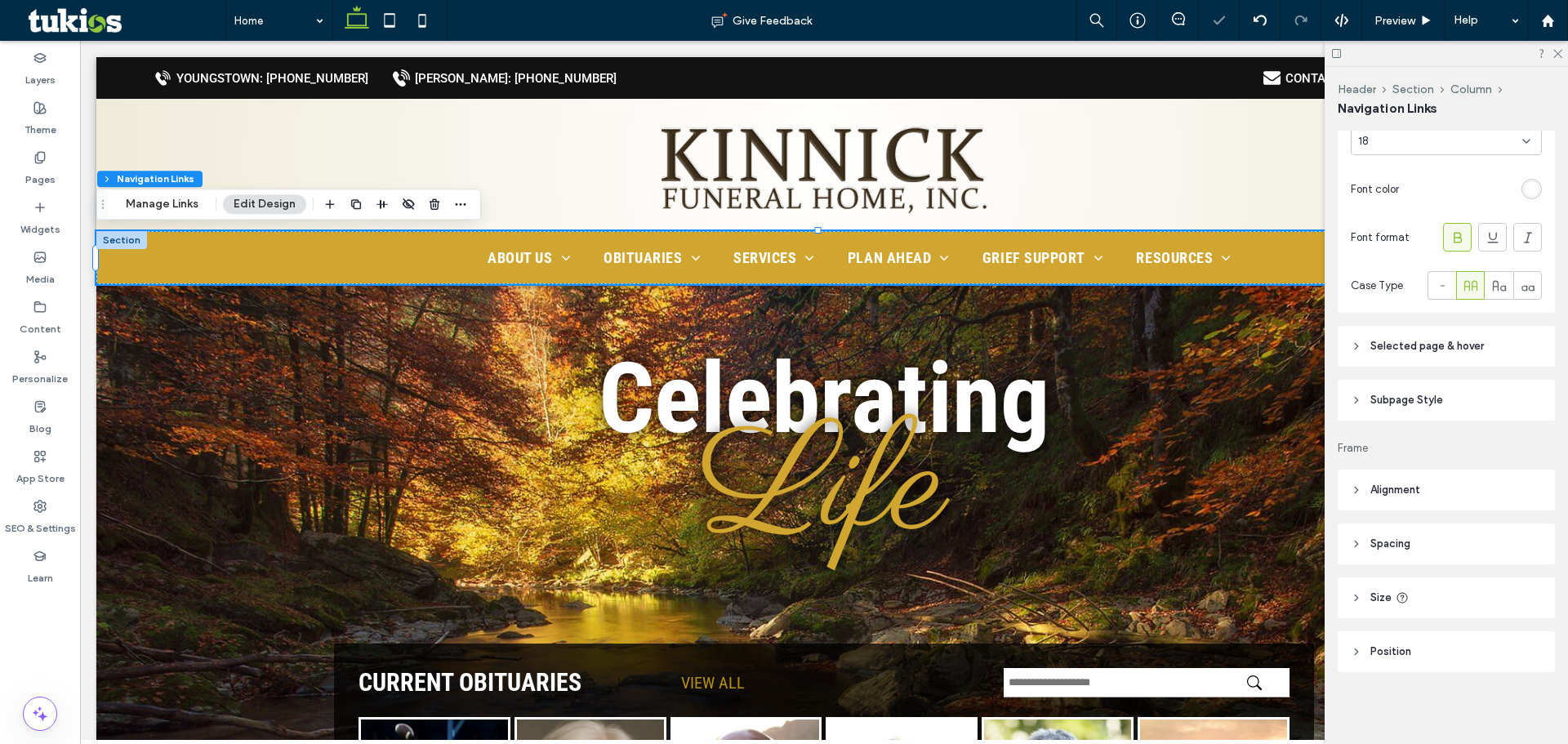
click at [1486, 333] on header "Selected page & hover" at bounding box center [1446, 346] width 217 height 41
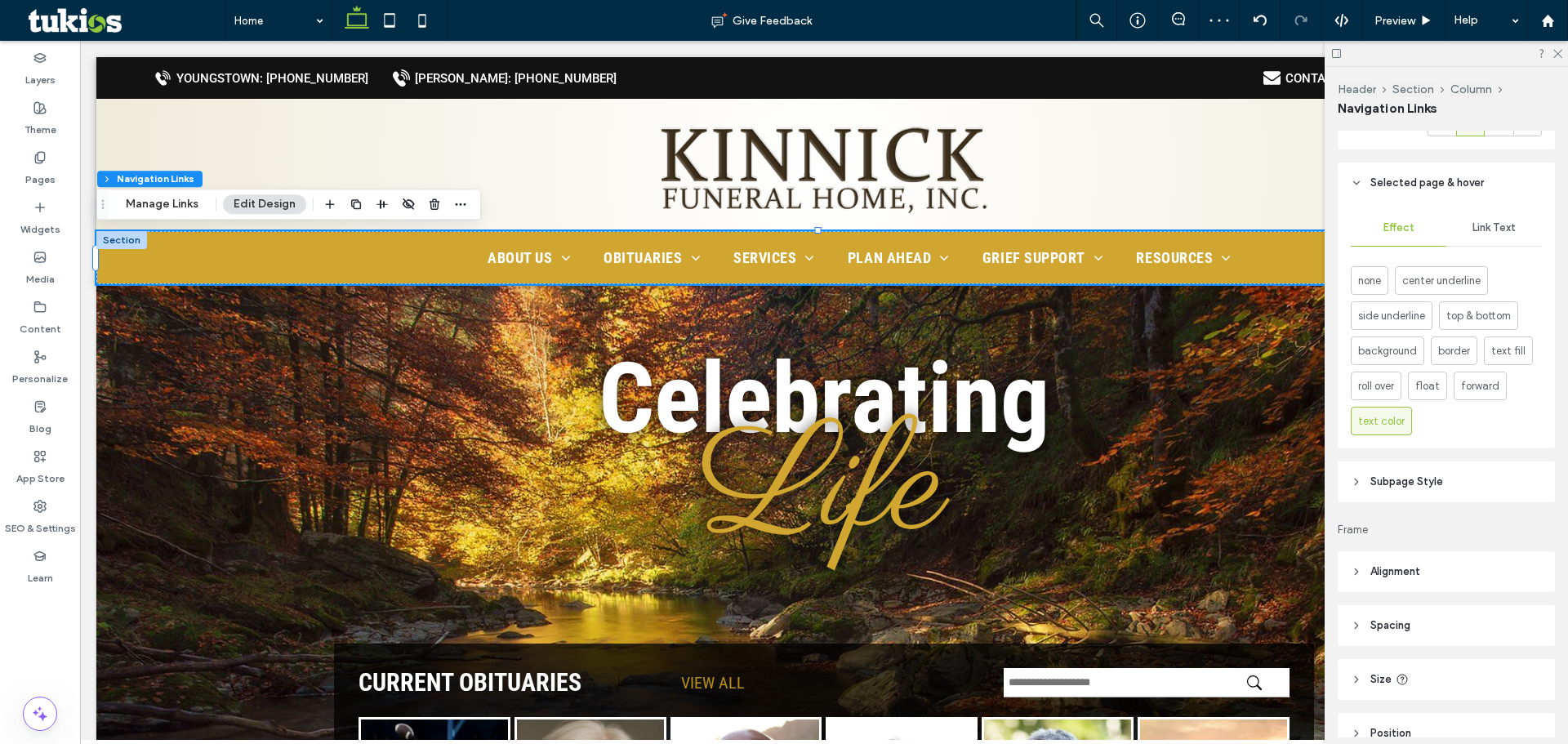
drag, startPoint x: 1488, startPoint y: 217, endPoint x: 1489, endPoint y: 225, distance: 8.1
click at [1488, 220] on div "Link Text" at bounding box center [1494, 227] width 96 height 36
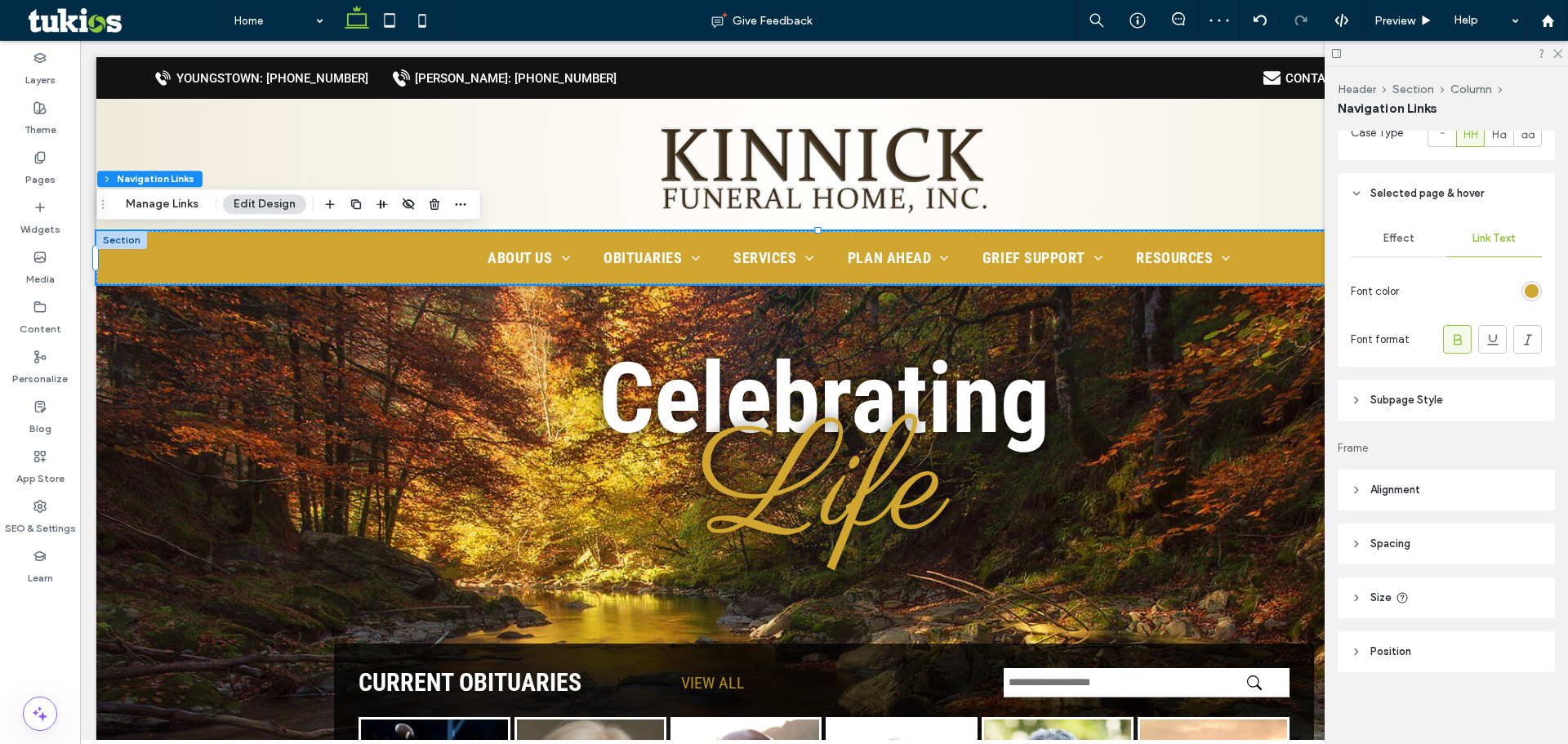
click at [1522, 294] on div "rgb(208, 166, 48)" at bounding box center [1532, 291] width 20 height 20
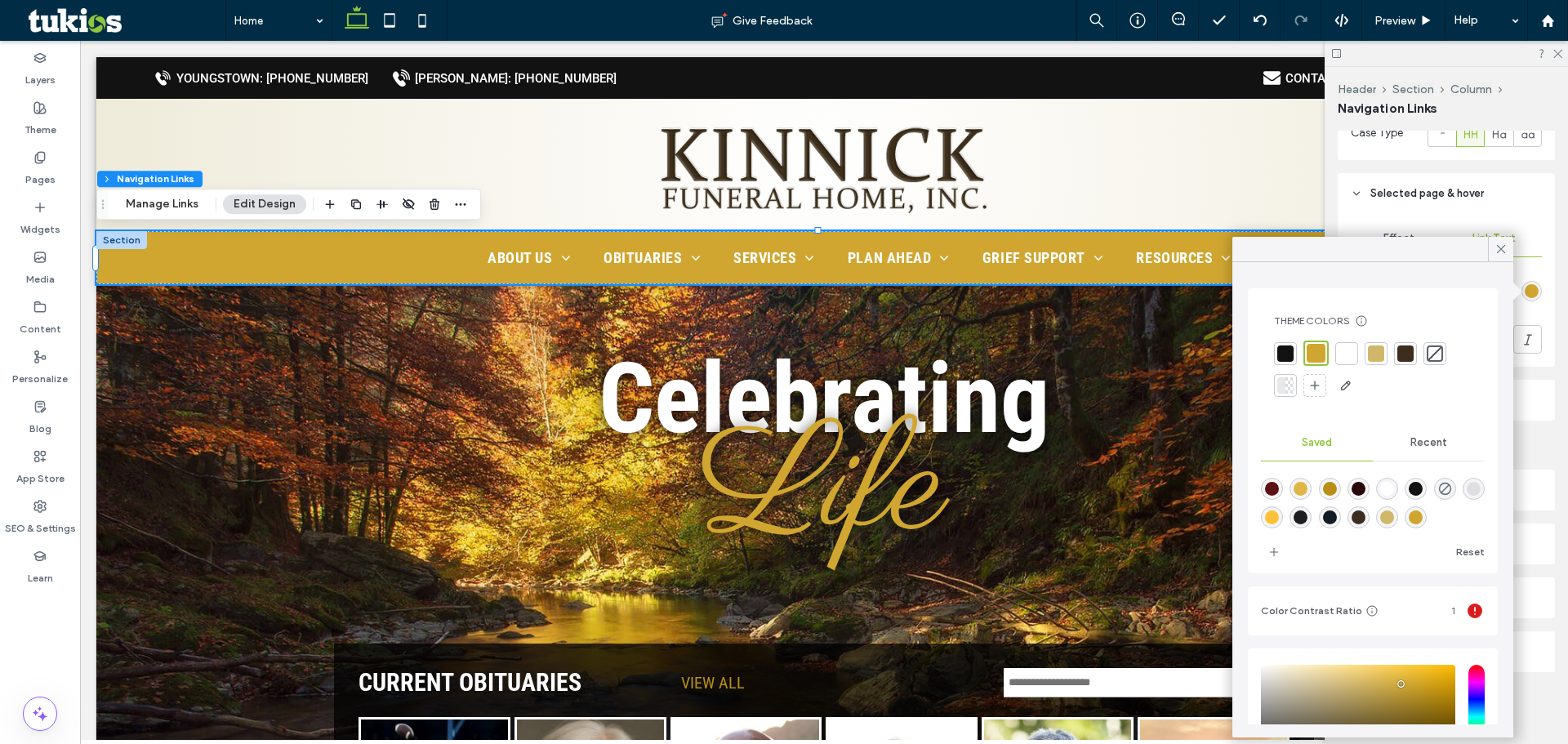
click at [1404, 357] on div at bounding box center [1406, 354] width 17 height 17
click at [1500, 253] on icon at bounding box center [1502, 249] width 15 height 15
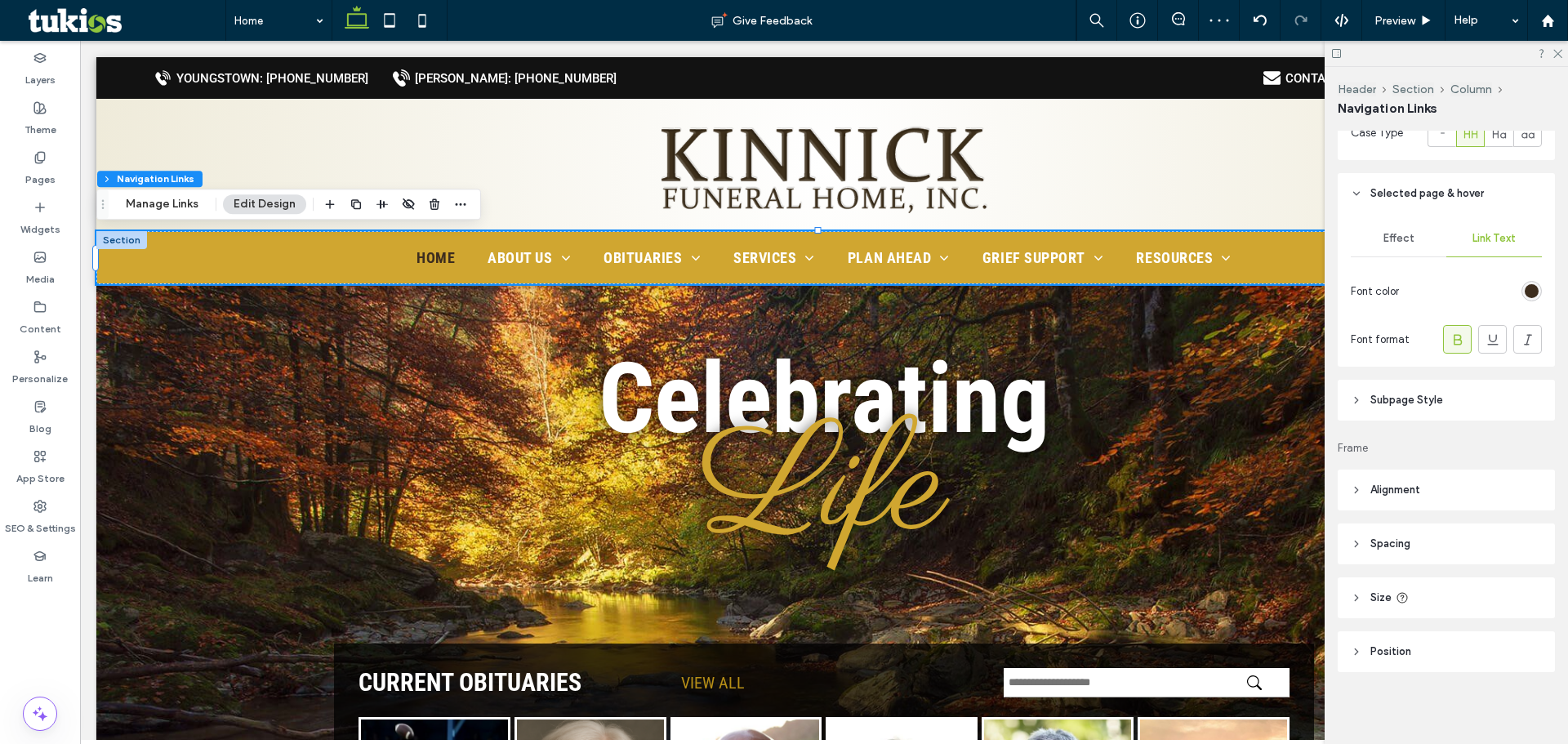
click at [1409, 246] on div "Effect" at bounding box center [1399, 238] width 96 height 36
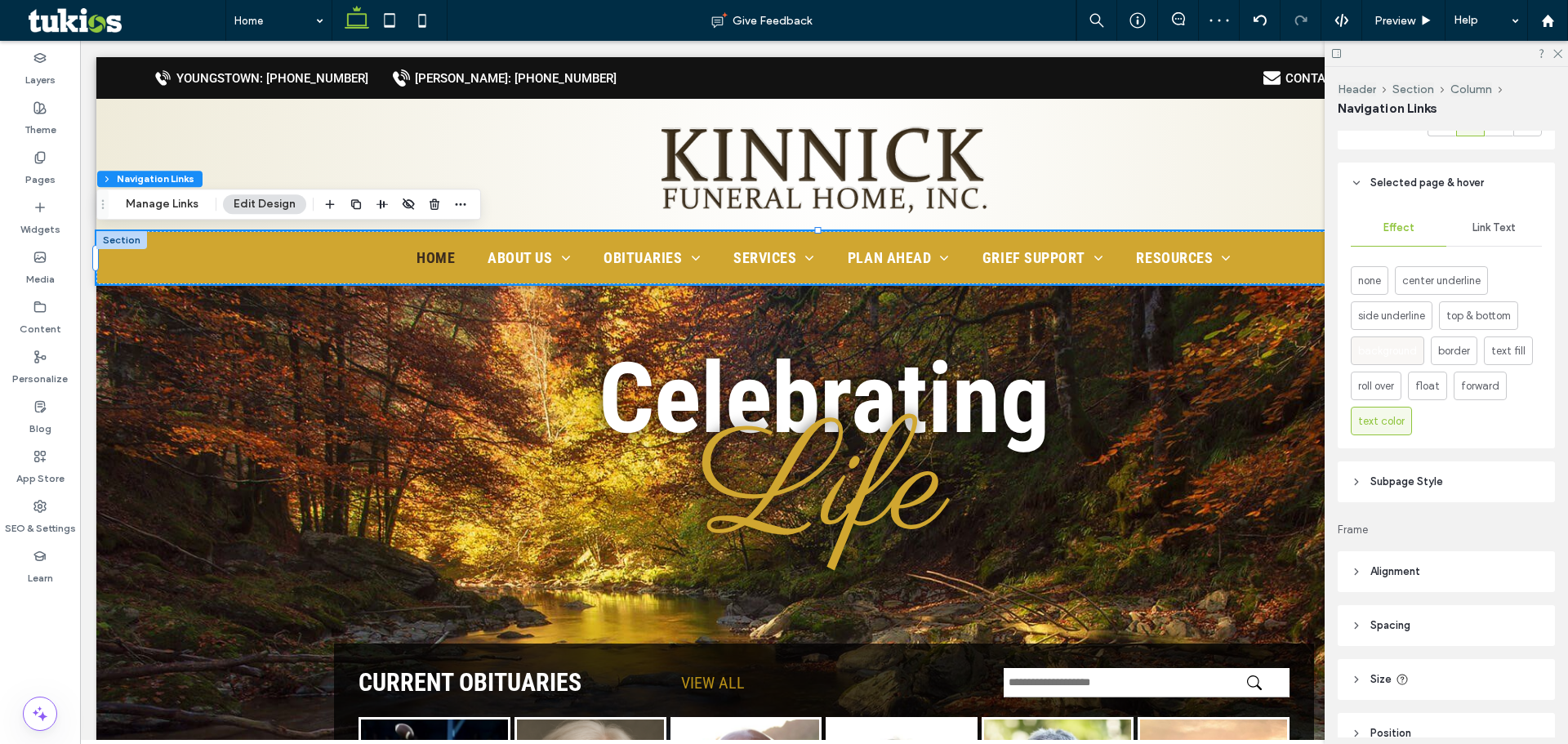
click at [1377, 354] on span "background" at bounding box center [1388, 352] width 59 height 17
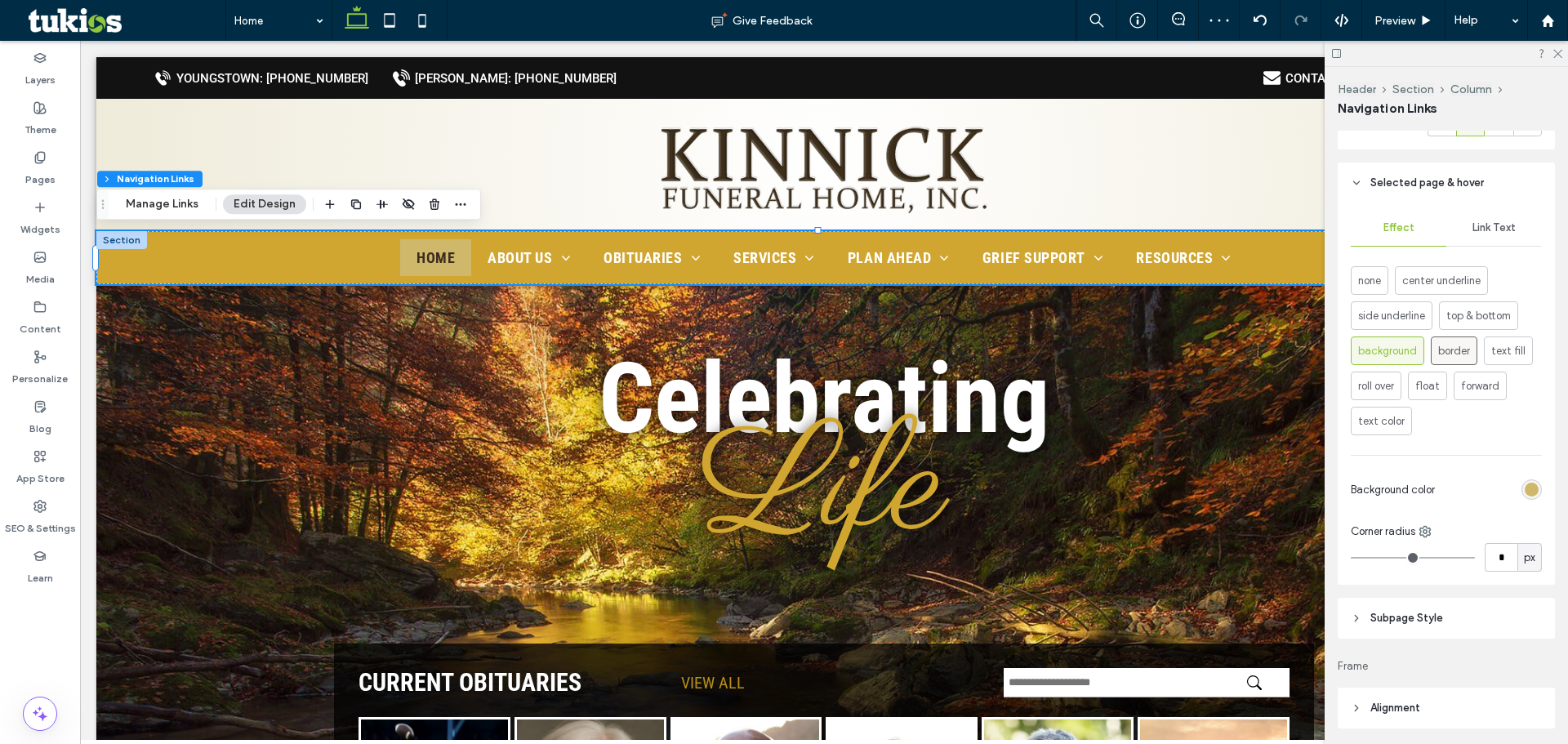
click at [1445, 352] on span "border" at bounding box center [1454, 352] width 32 height 17
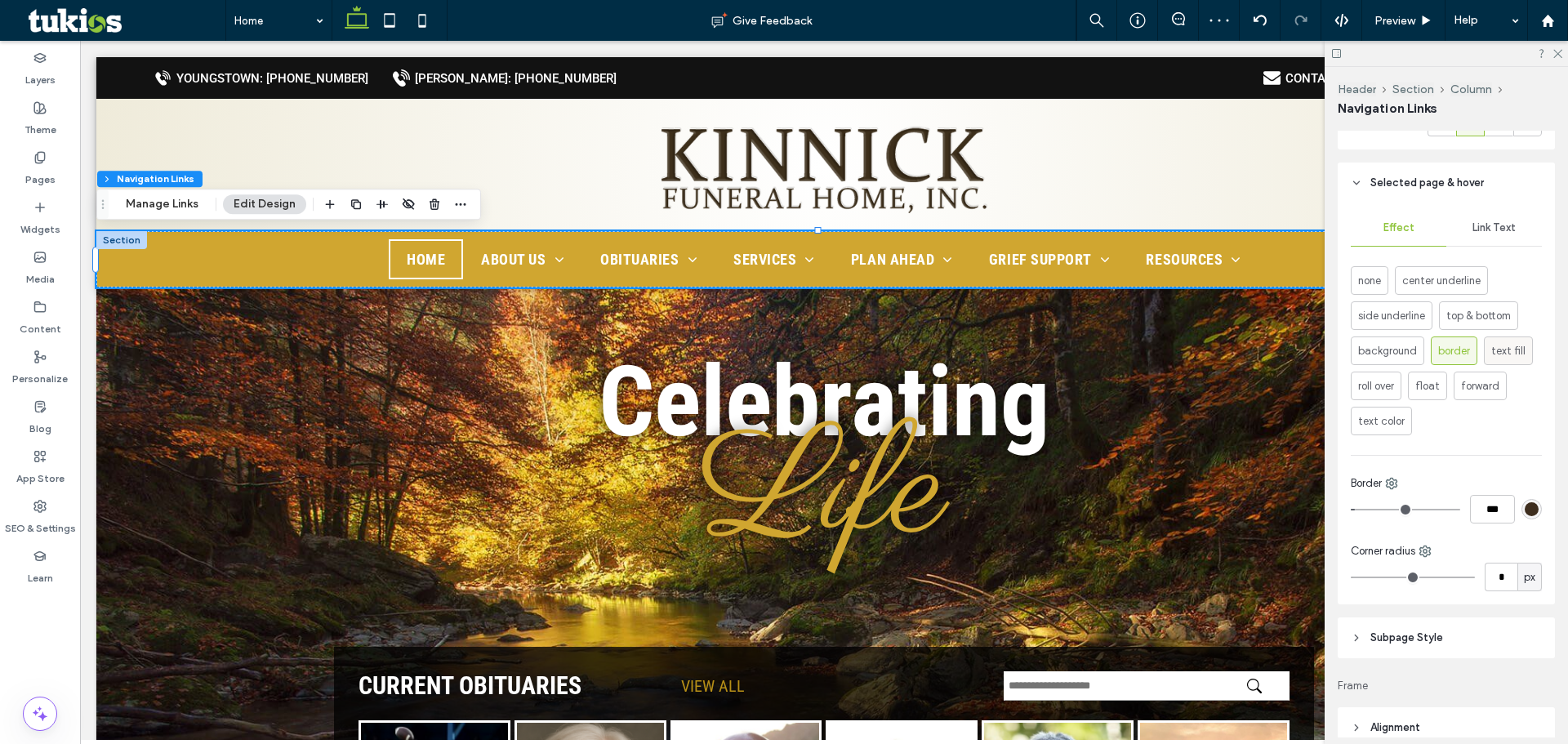
click at [1505, 342] on div "text fill" at bounding box center [1508, 351] width 34 height 27
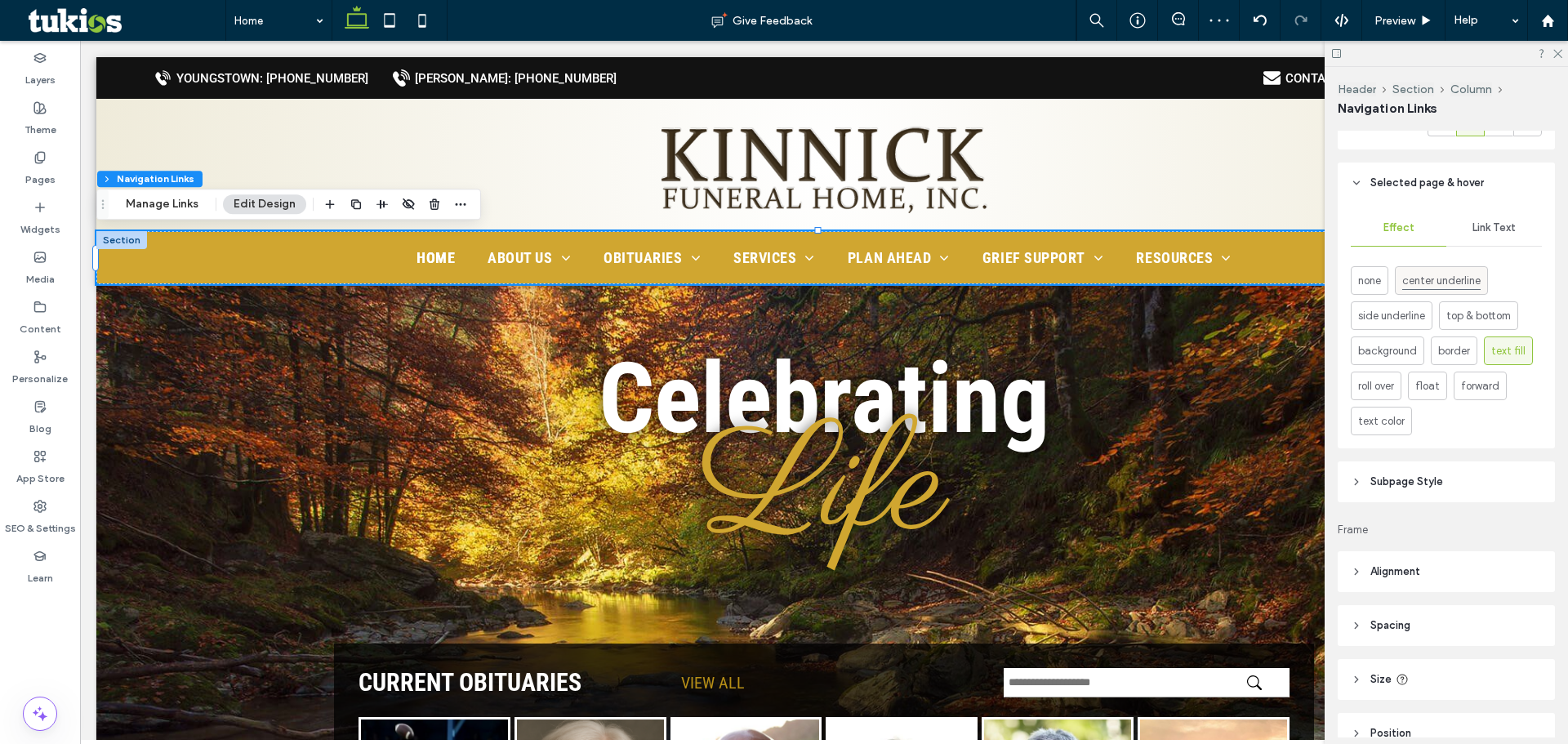
click at [1454, 284] on span "center underline" at bounding box center [1442, 281] width 78 height 18
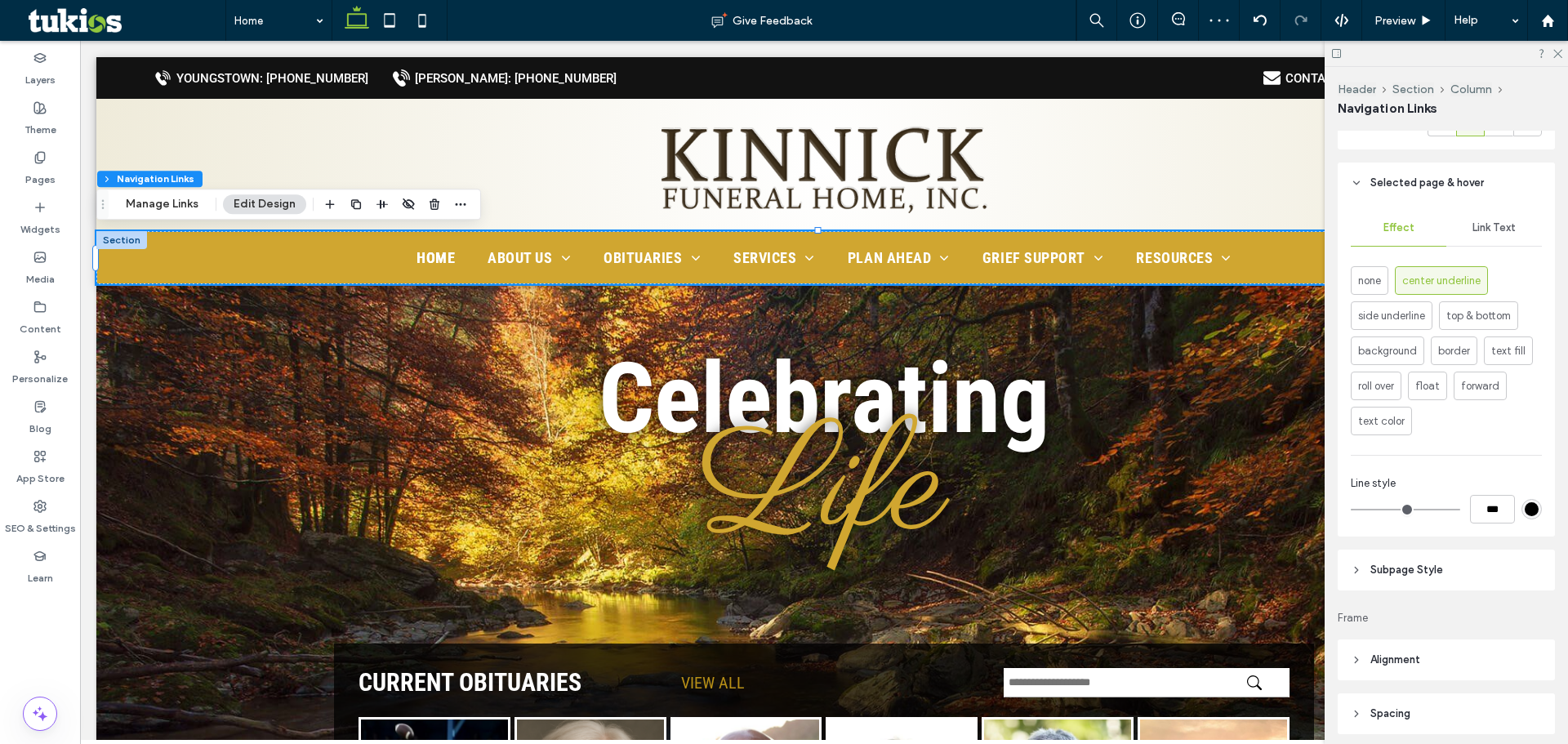
type input "*"
type input "***"
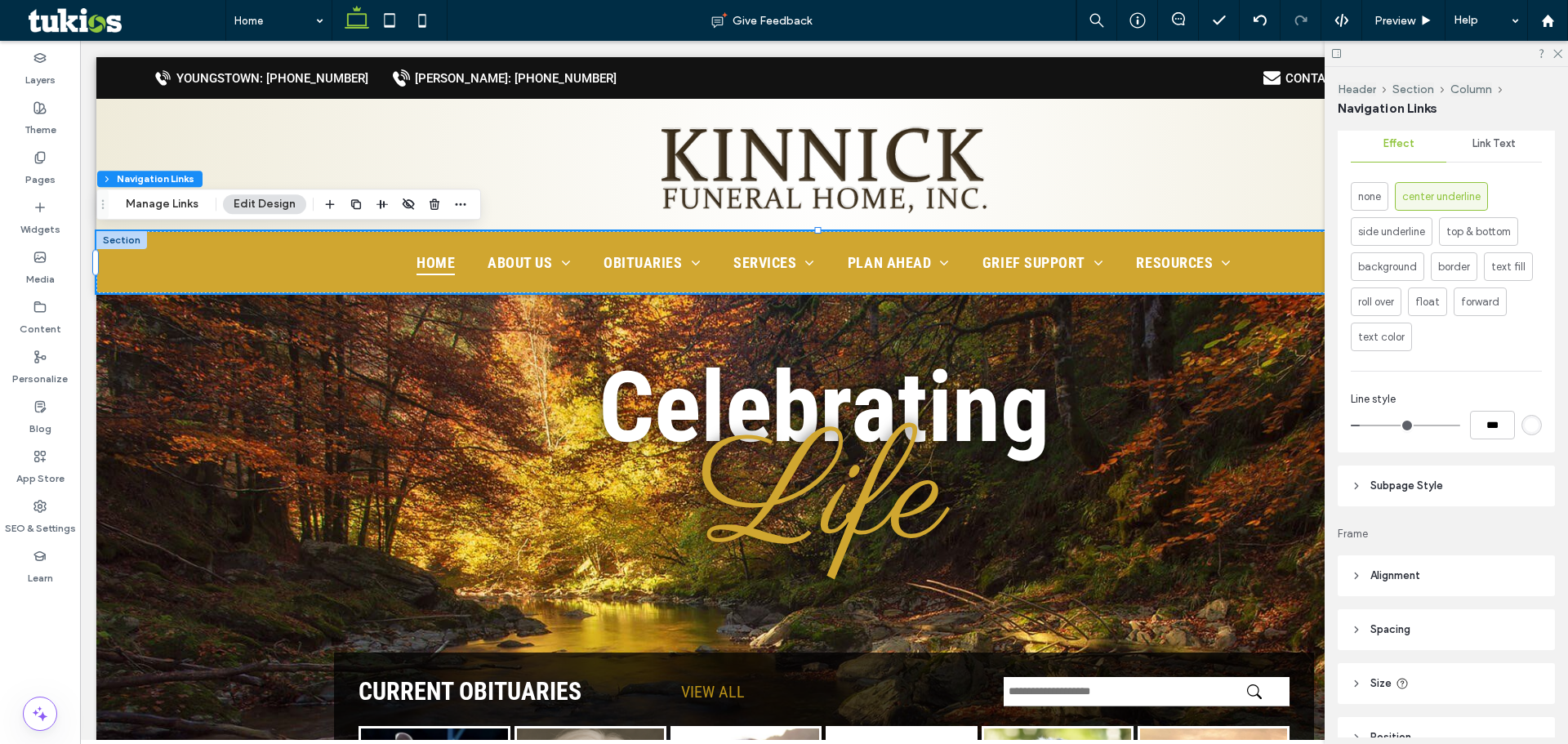
scroll to position [999, 0]
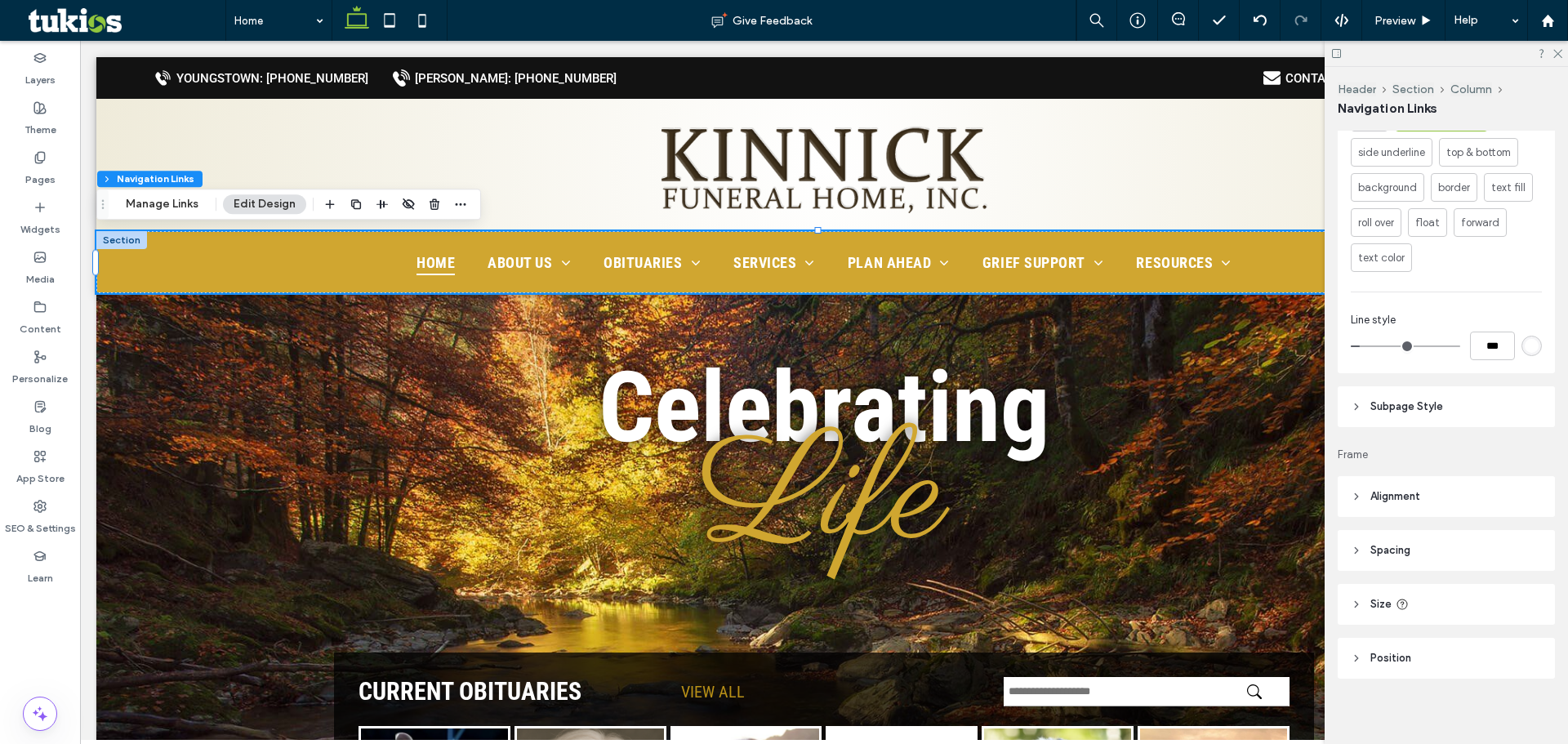
click at [1463, 415] on header "Subpage Style" at bounding box center [1446, 407] width 217 height 41
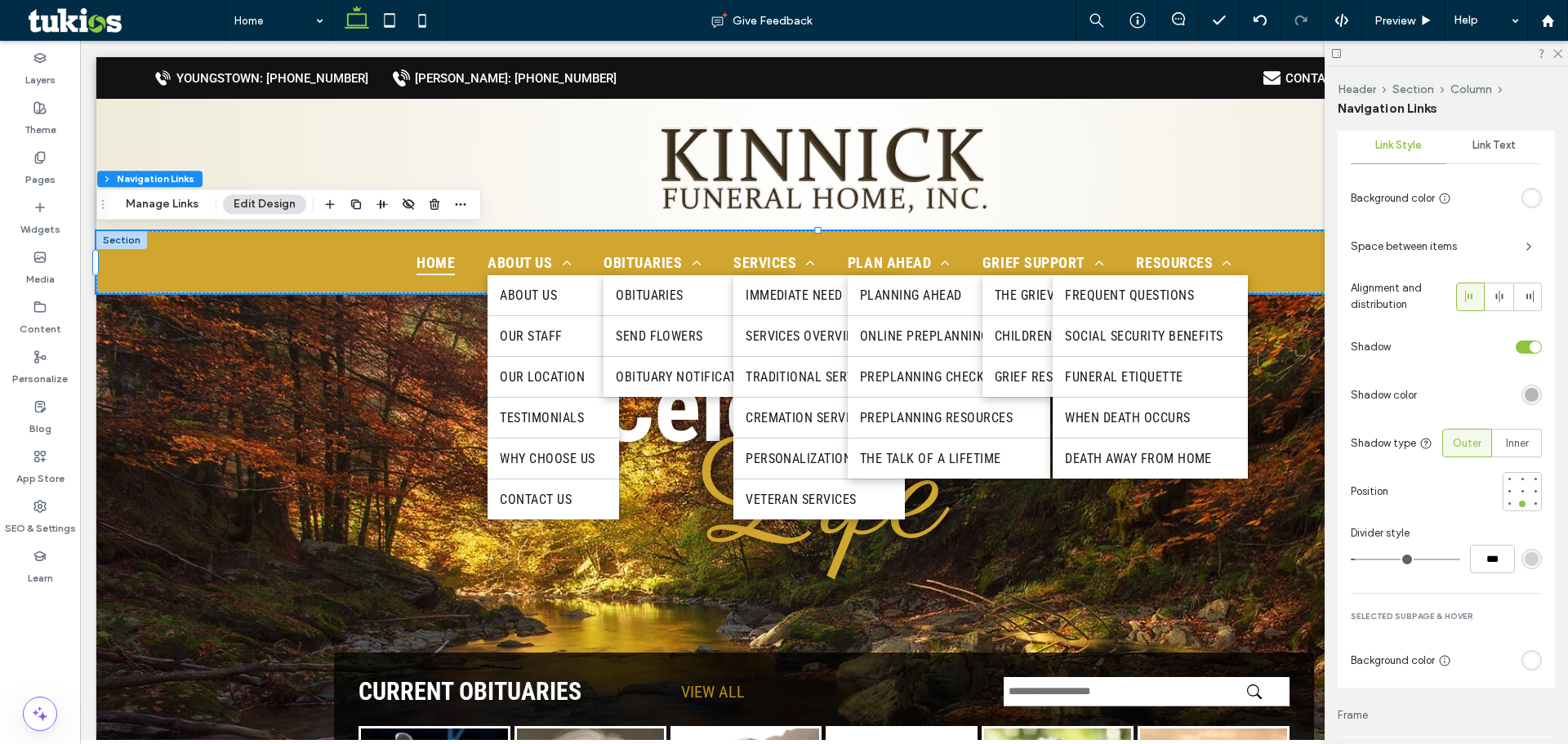
scroll to position [1489, 0]
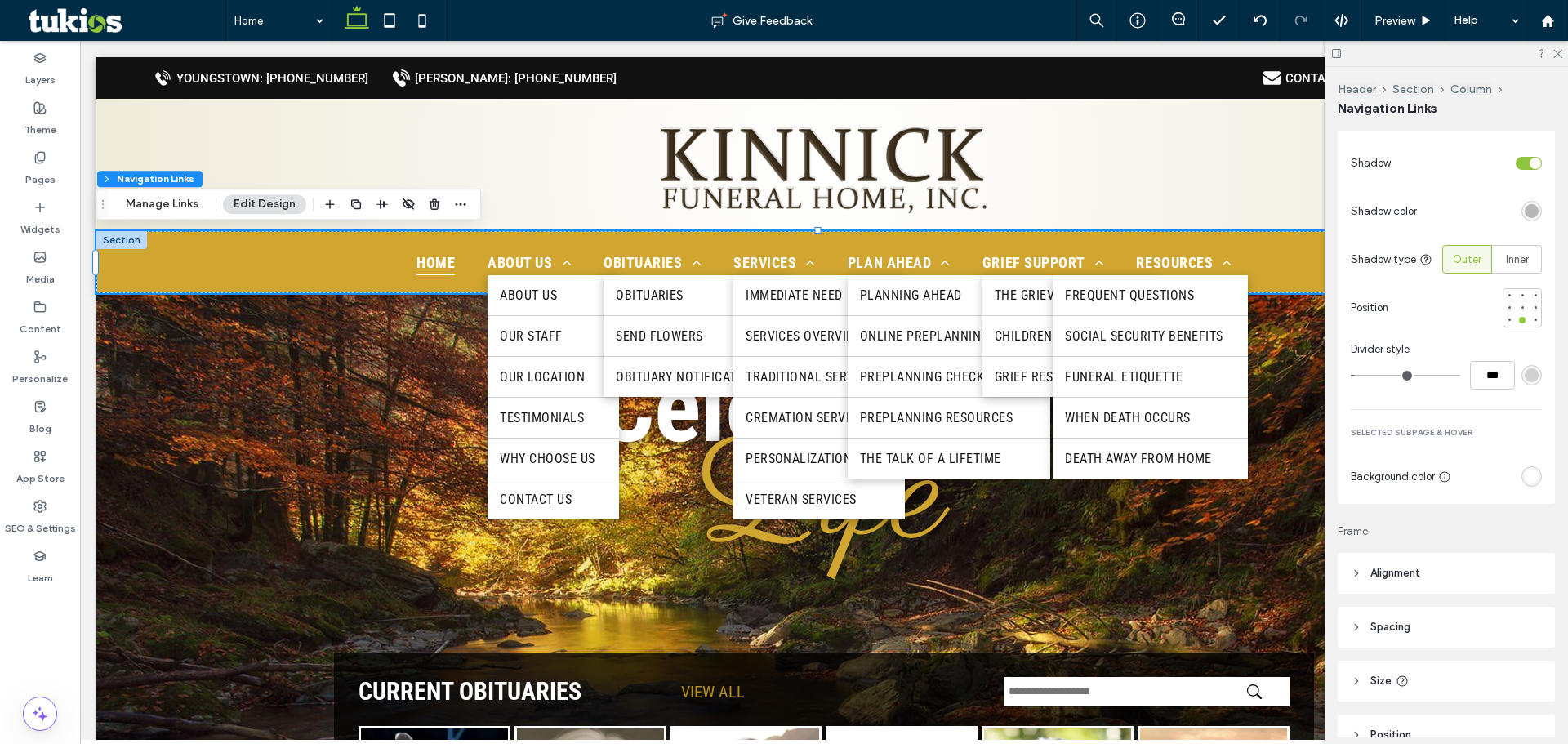
click at [1522, 466] on div "rgb(255, 255, 255)" at bounding box center [1532, 476] width 20 height 20
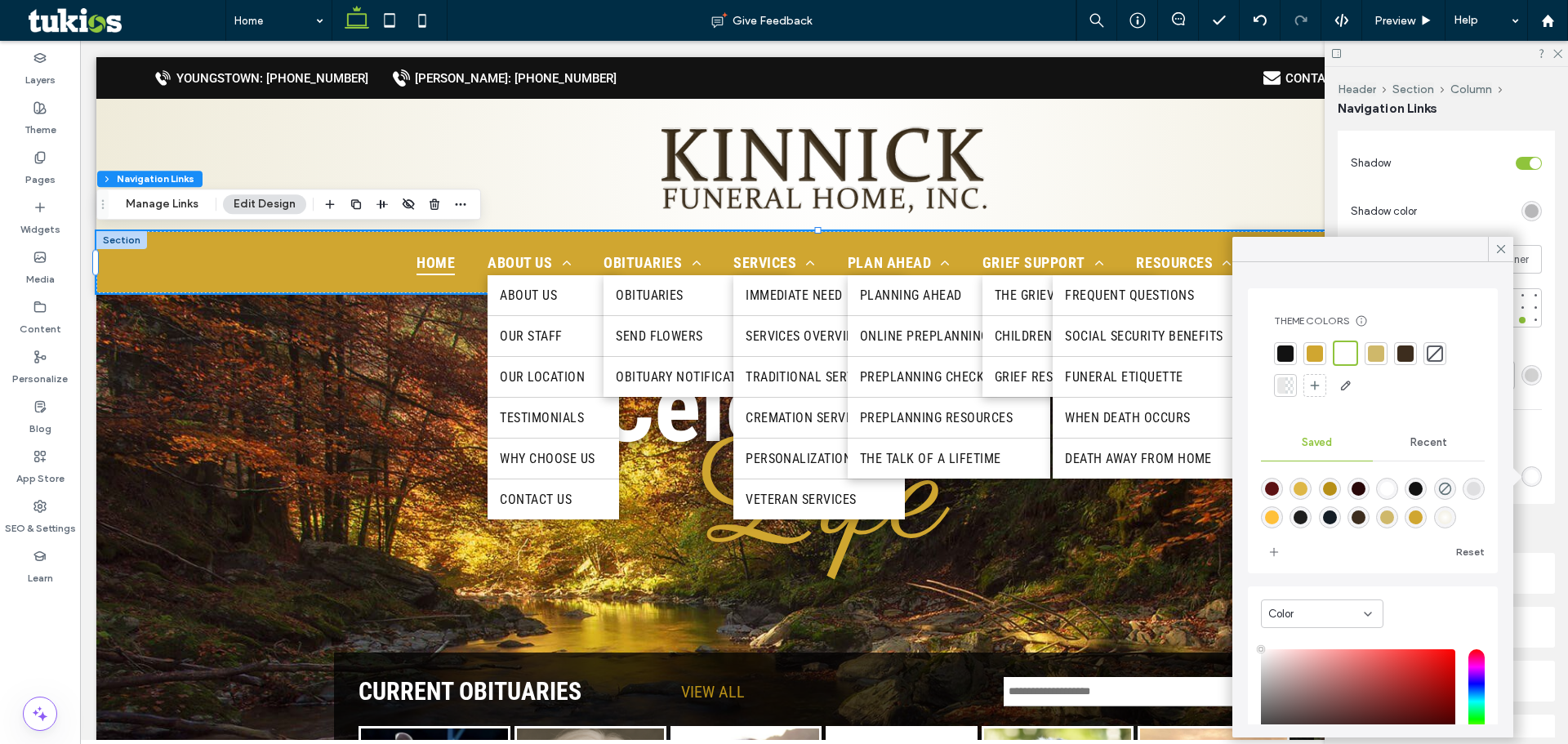
click at [1320, 359] on div at bounding box center [1315, 354] width 17 height 17
click at [1378, 353] on div at bounding box center [1376, 354] width 17 height 17
click at [1503, 249] on icon at bounding box center [1502, 249] width 15 height 15
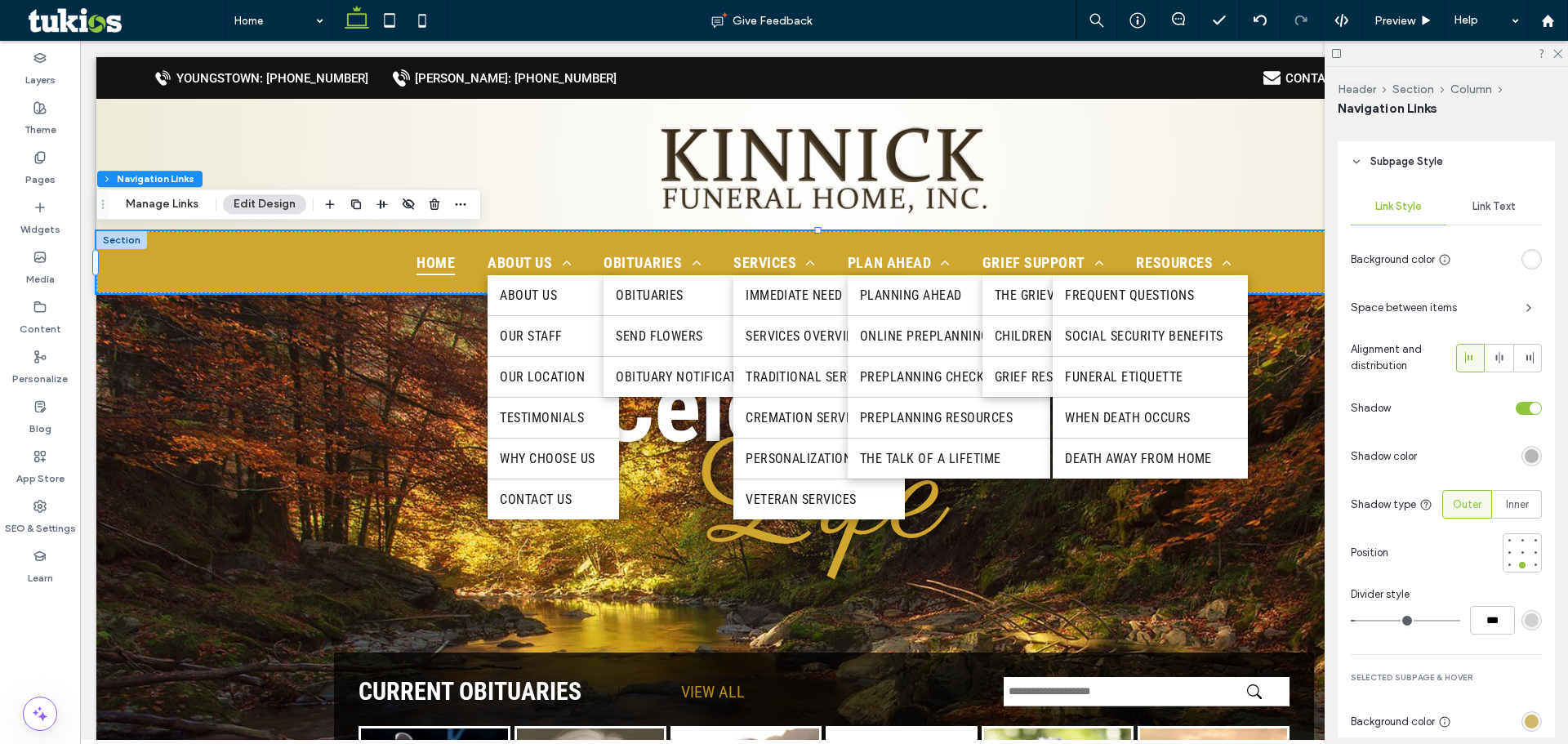
click at [1486, 212] on span "Link Text" at bounding box center [1494, 207] width 43 height 13
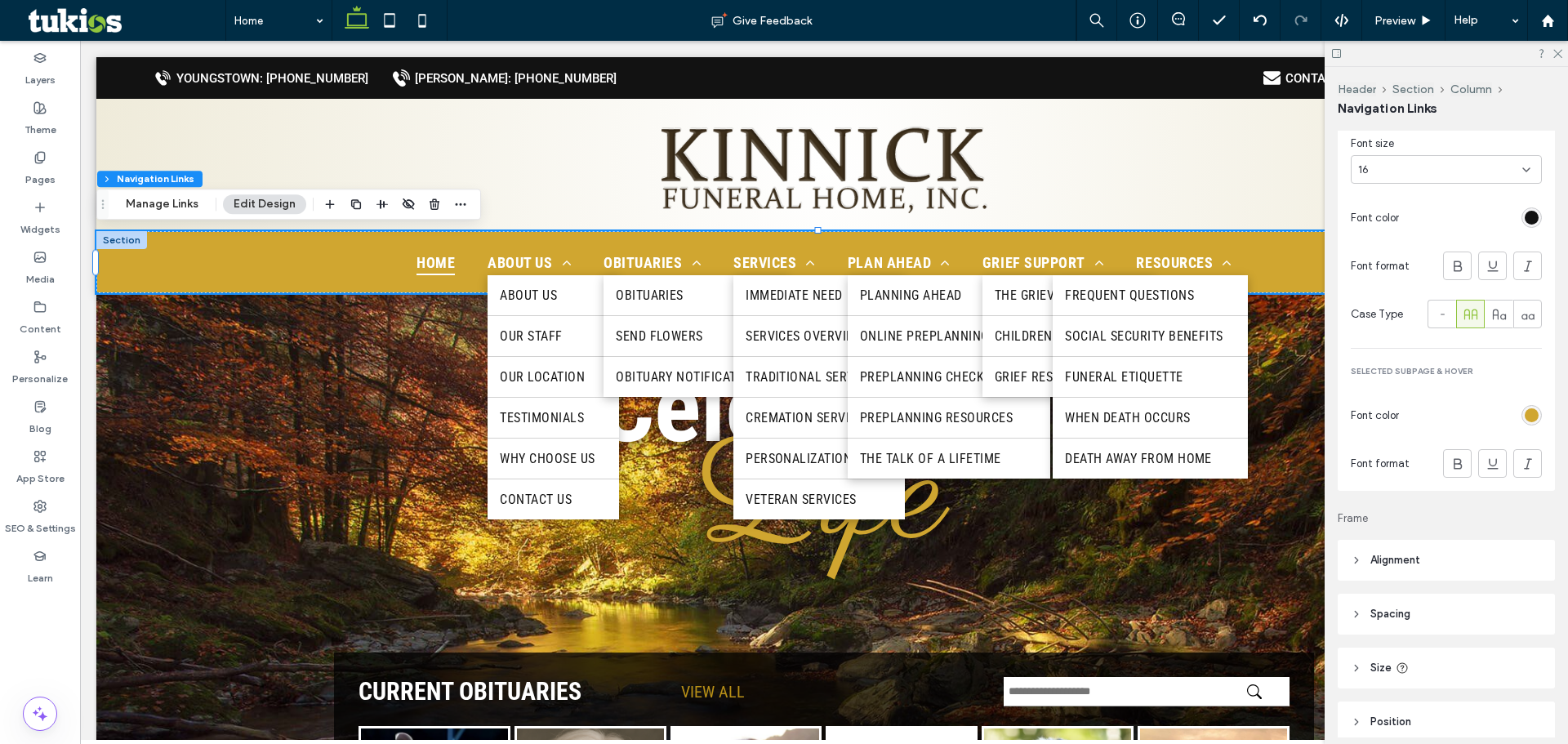
click at [1529, 414] on div "rgb(208, 166, 48)" at bounding box center [1531, 414] width 14 height 14
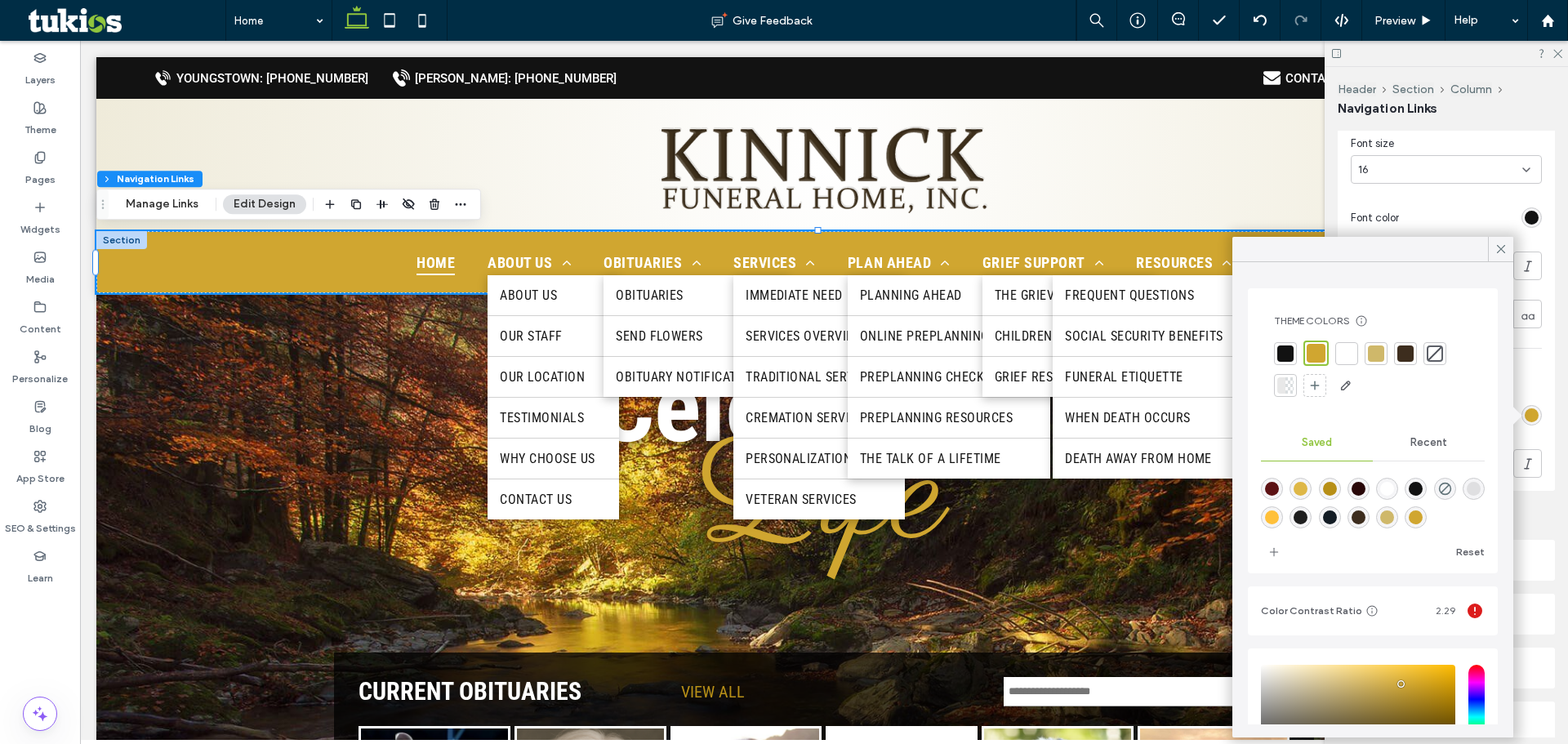
click at [1347, 345] on div at bounding box center [1347, 354] width 17 height 17
click at [1492, 254] on div at bounding box center [1500, 249] width 25 height 25
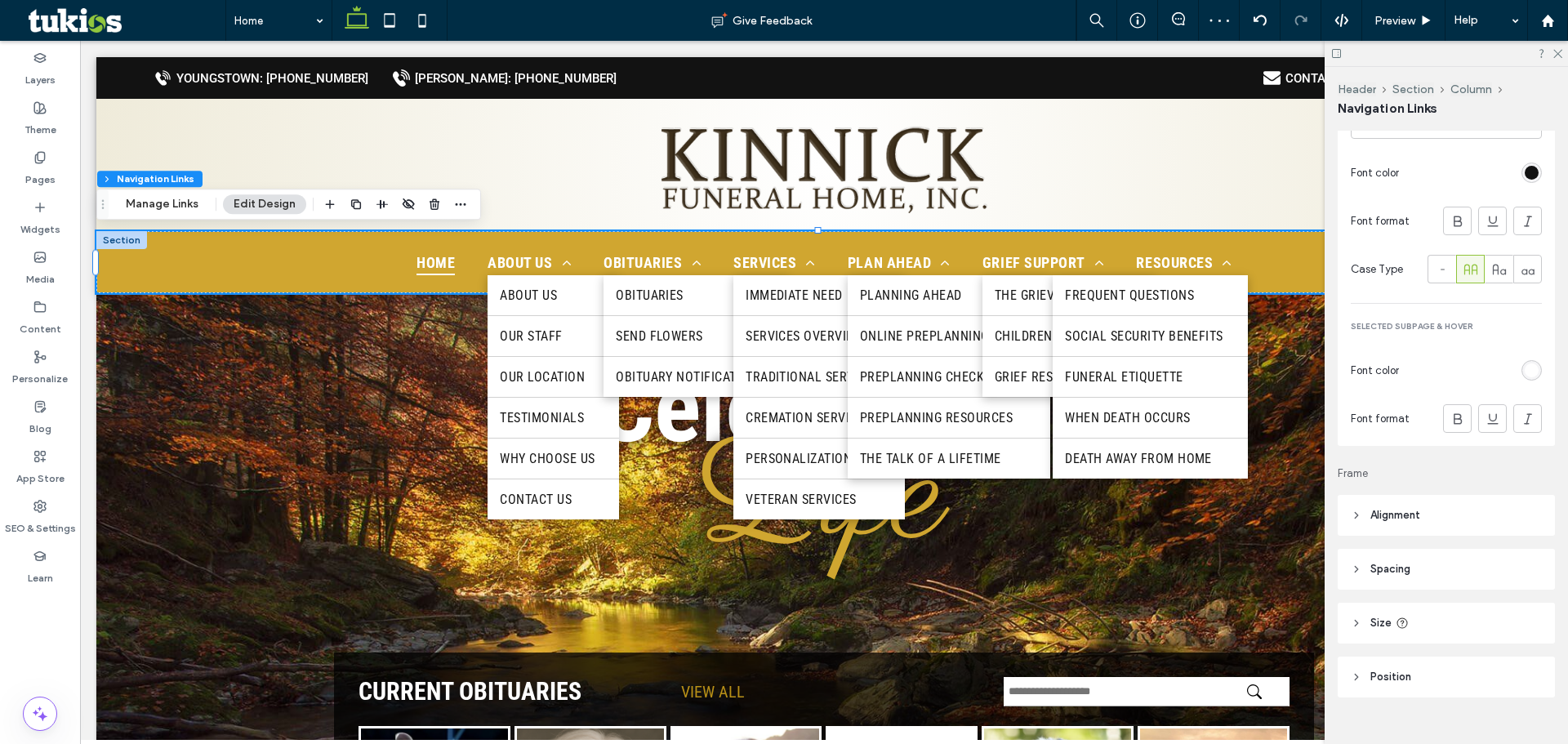
scroll to position [1559, 0]
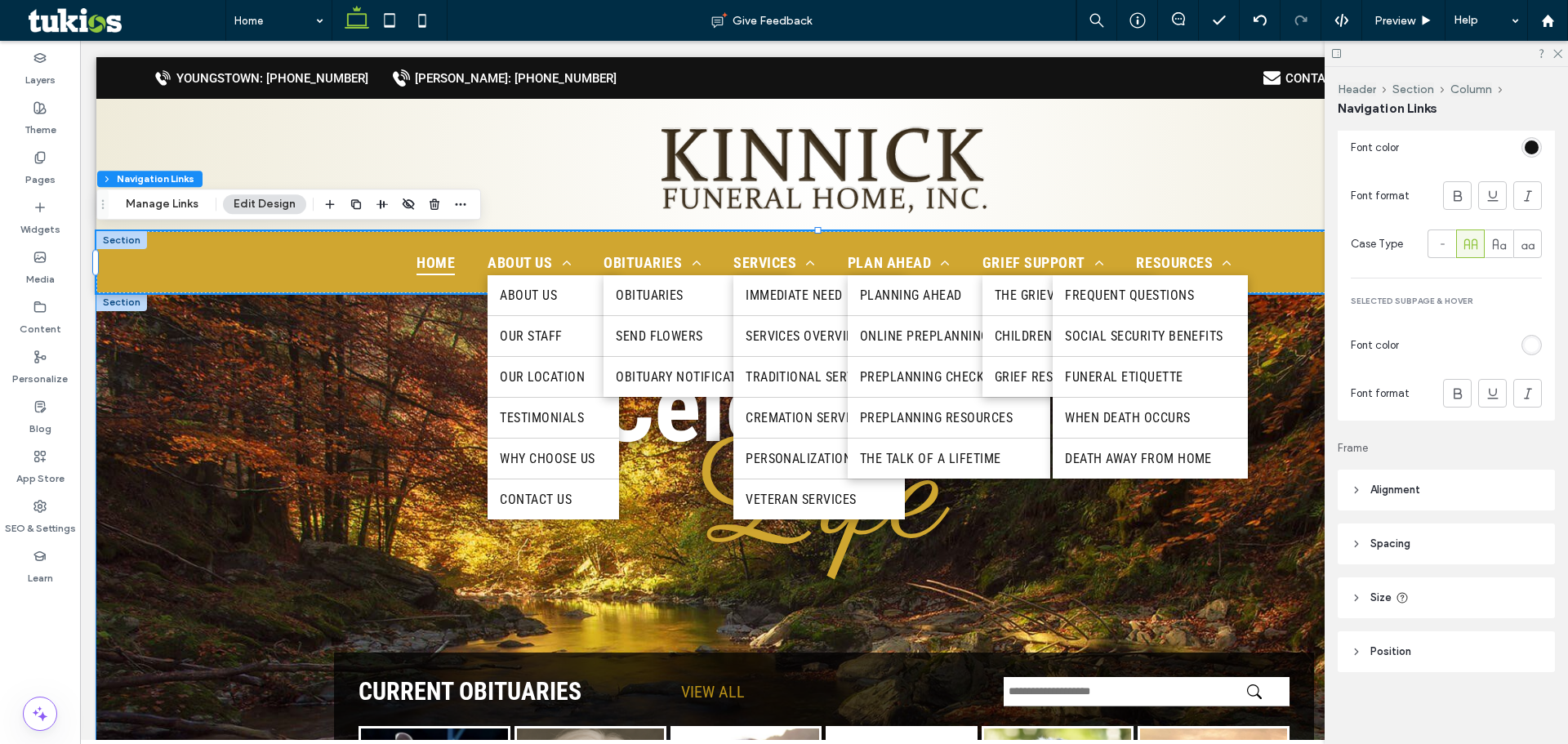
click at [292, 426] on div "Celebrating Life CURRENT OBITUARIES VIEW ALL Jim Smith Aug 27, 2025 Batesville …" at bounding box center [823, 706] width 1455 height 826
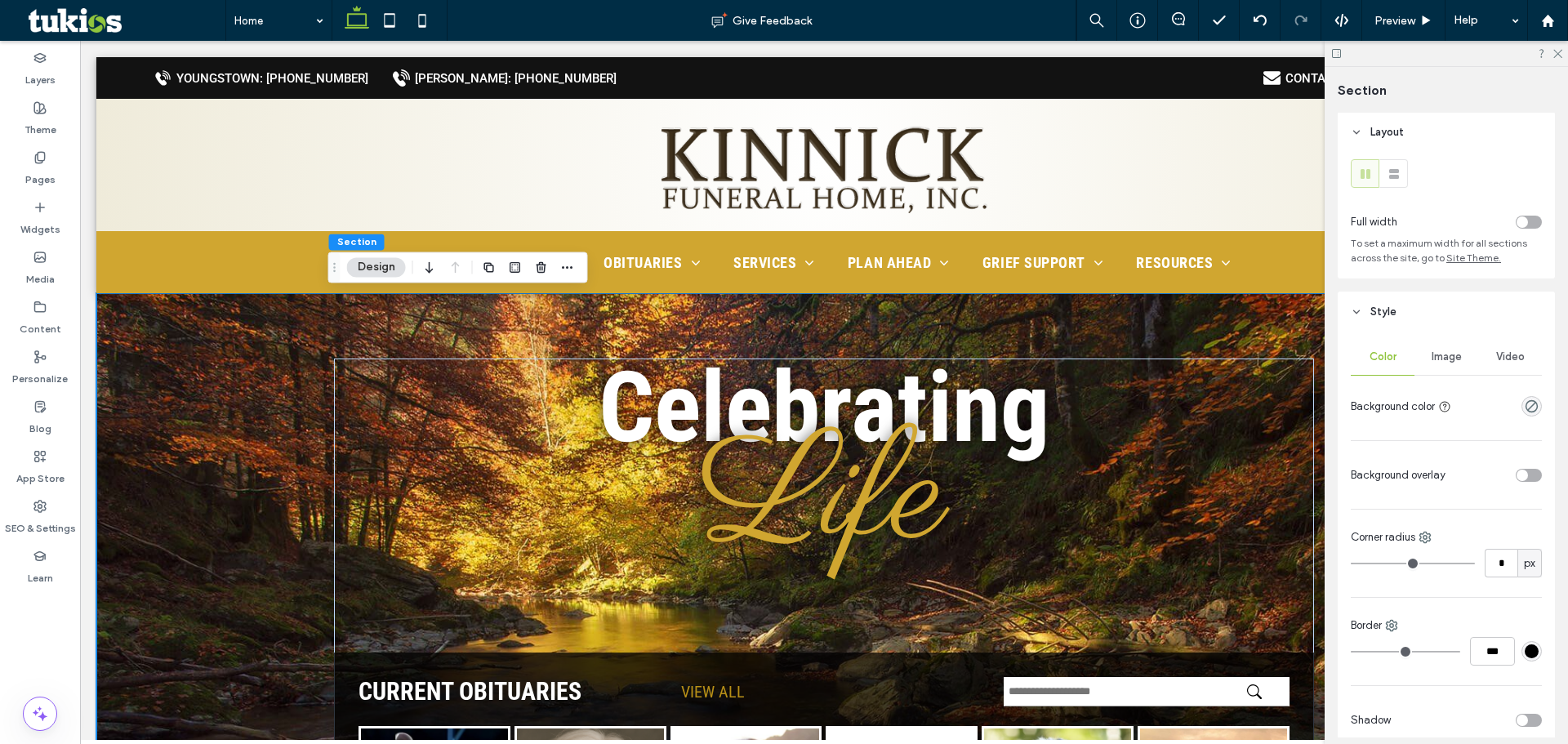
scroll to position [0, 0]
click at [1441, 363] on span "Image" at bounding box center [1446, 358] width 30 height 13
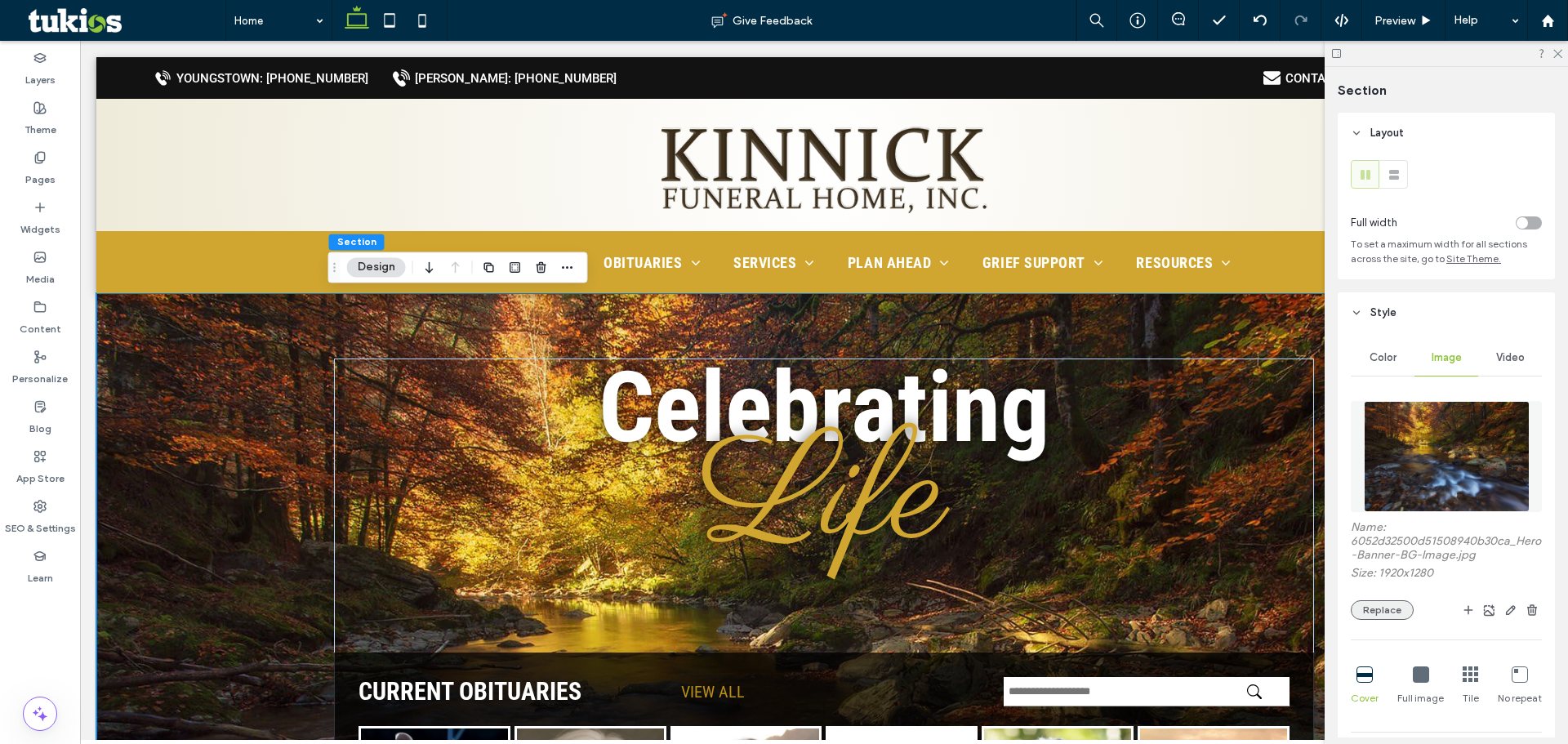
click at [1405, 607] on button "Replace" at bounding box center [1382, 609] width 63 height 19
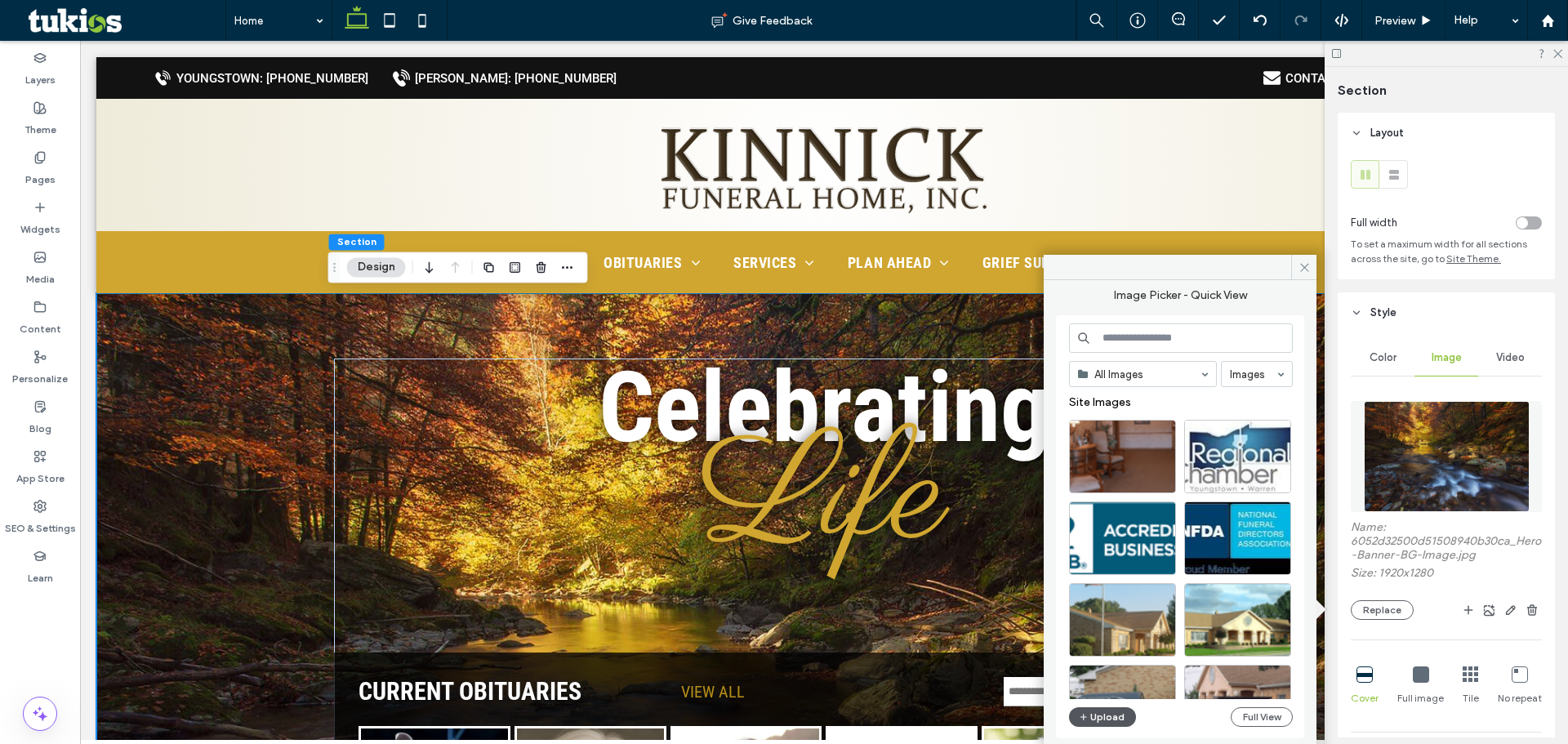
click at [1099, 708] on button "Upload" at bounding box center [1102, 716] width 67 height 19
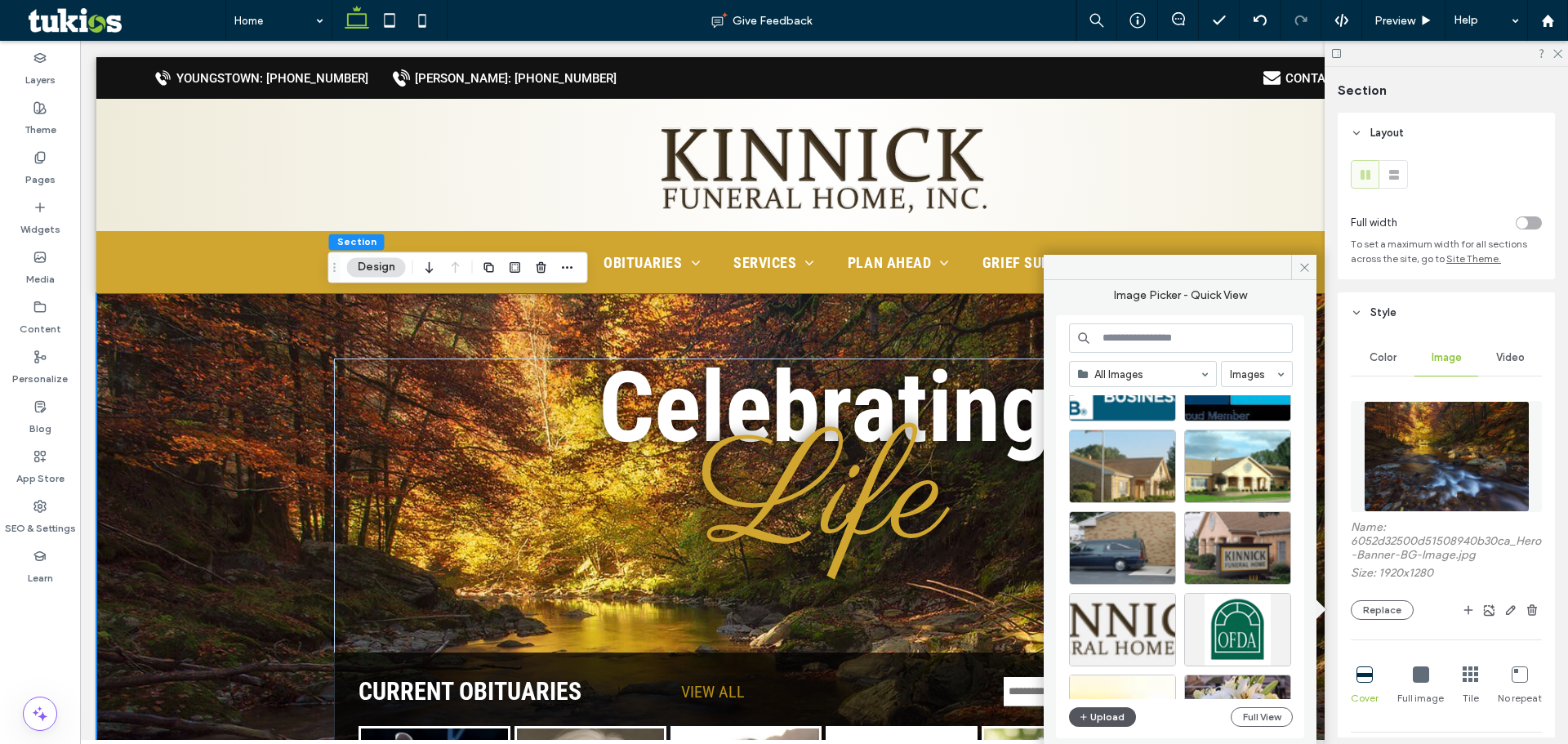
scroll to position [163, 0]
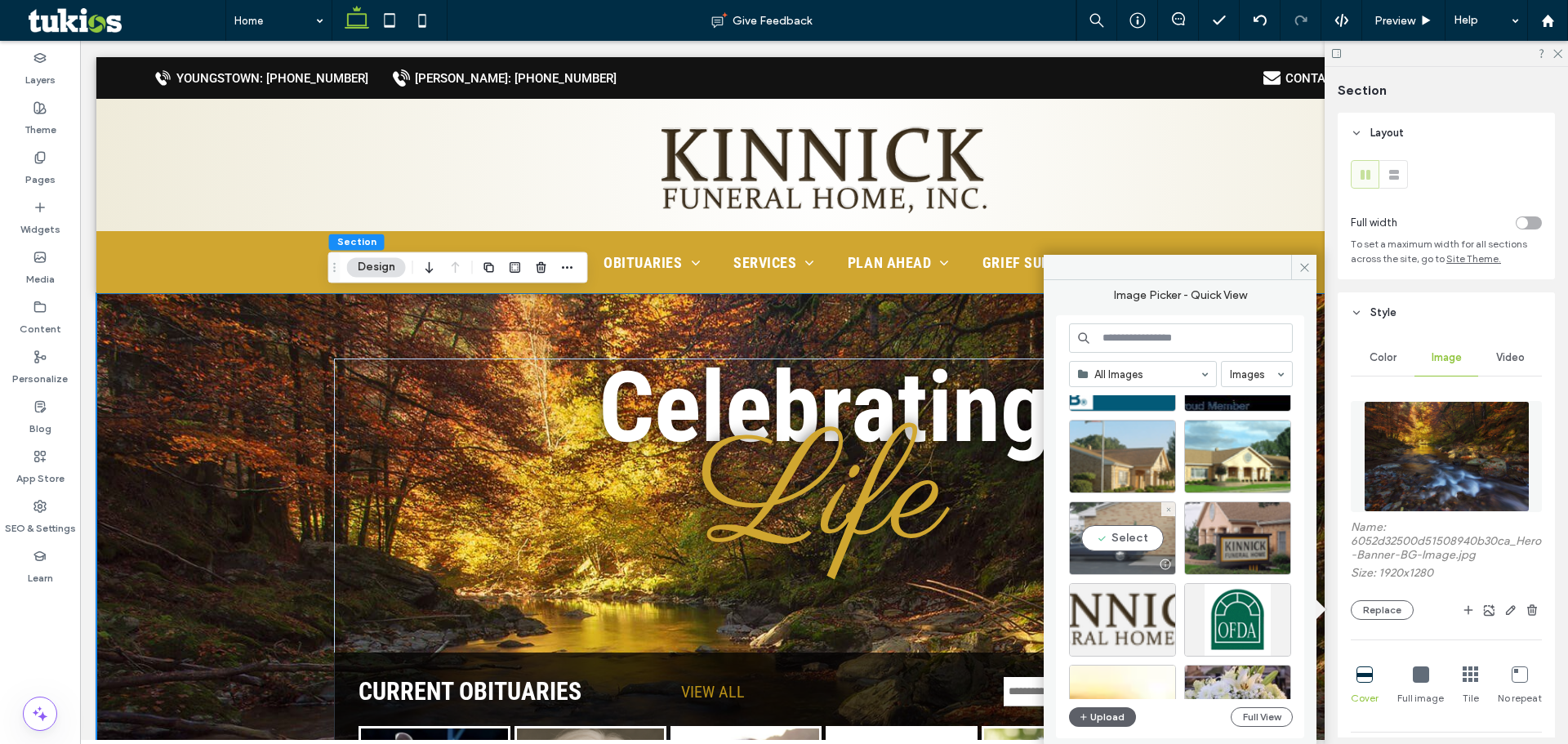
click at [1132, 516] on div "Select" at bounding box center [1122, 538] width 107 height 74
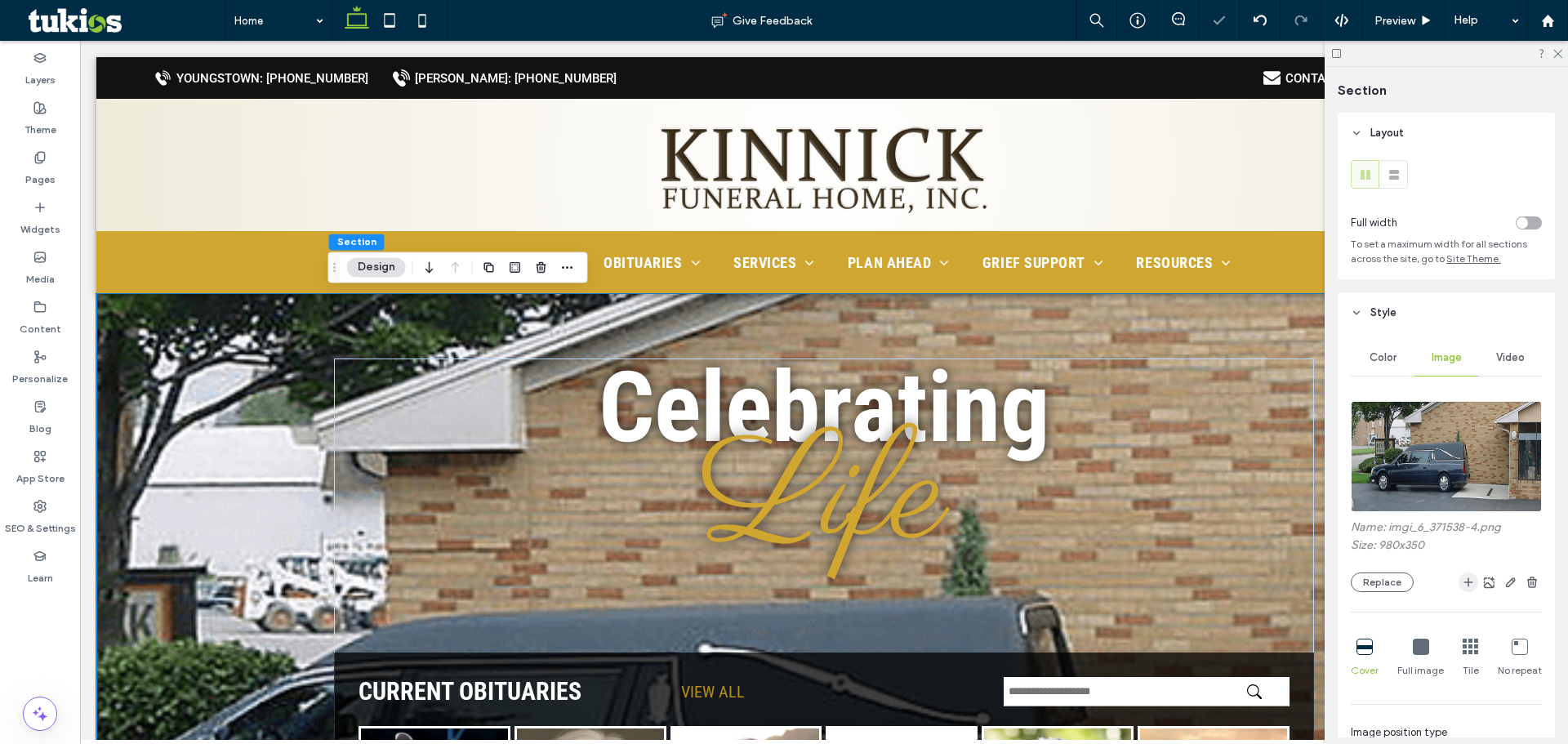
click at [1462, 586] on icon "button" at bounding box center [1468, 582] width 13 height 13
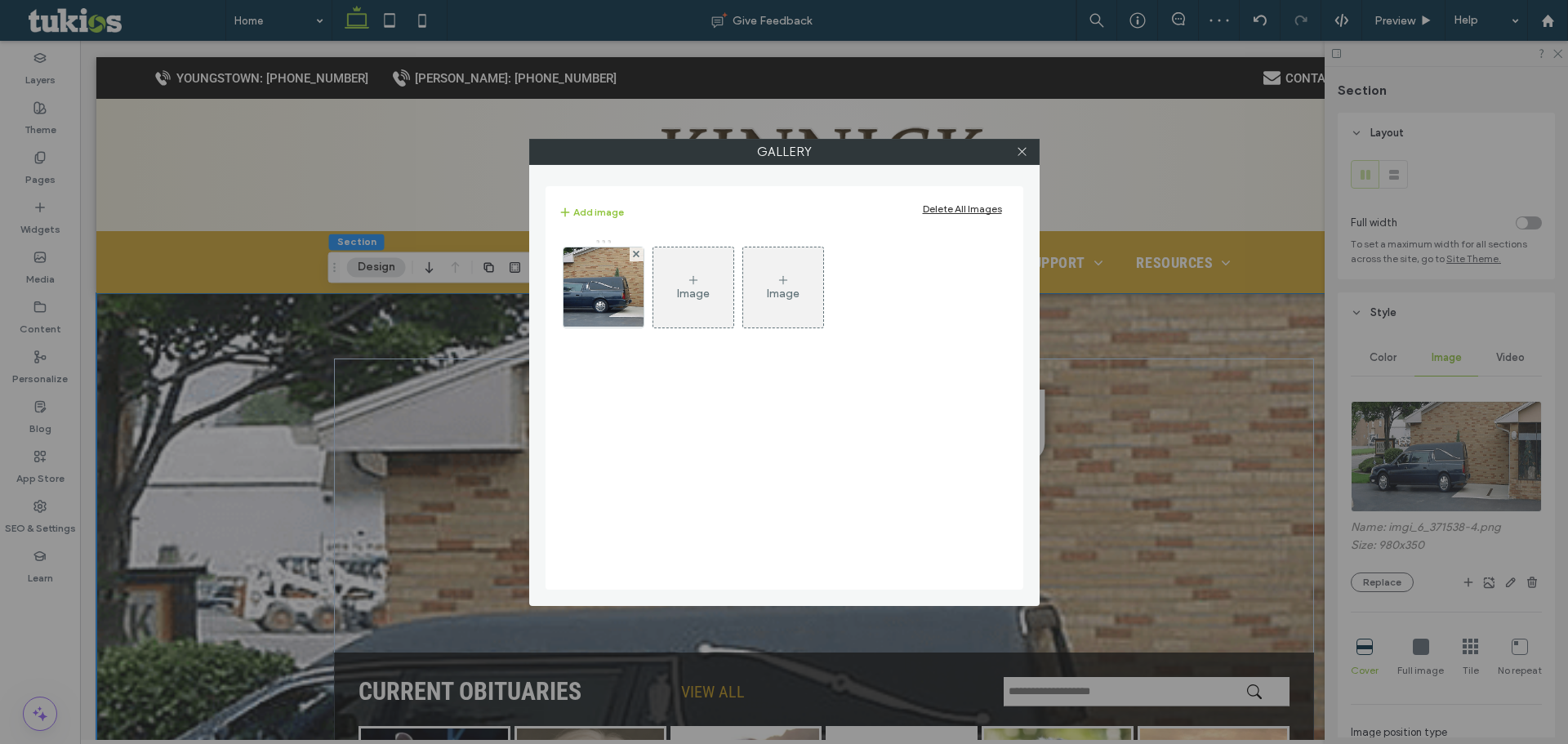
click at [721, 282] on div "Image" at bounding box center [693, 287] width 80 height 77
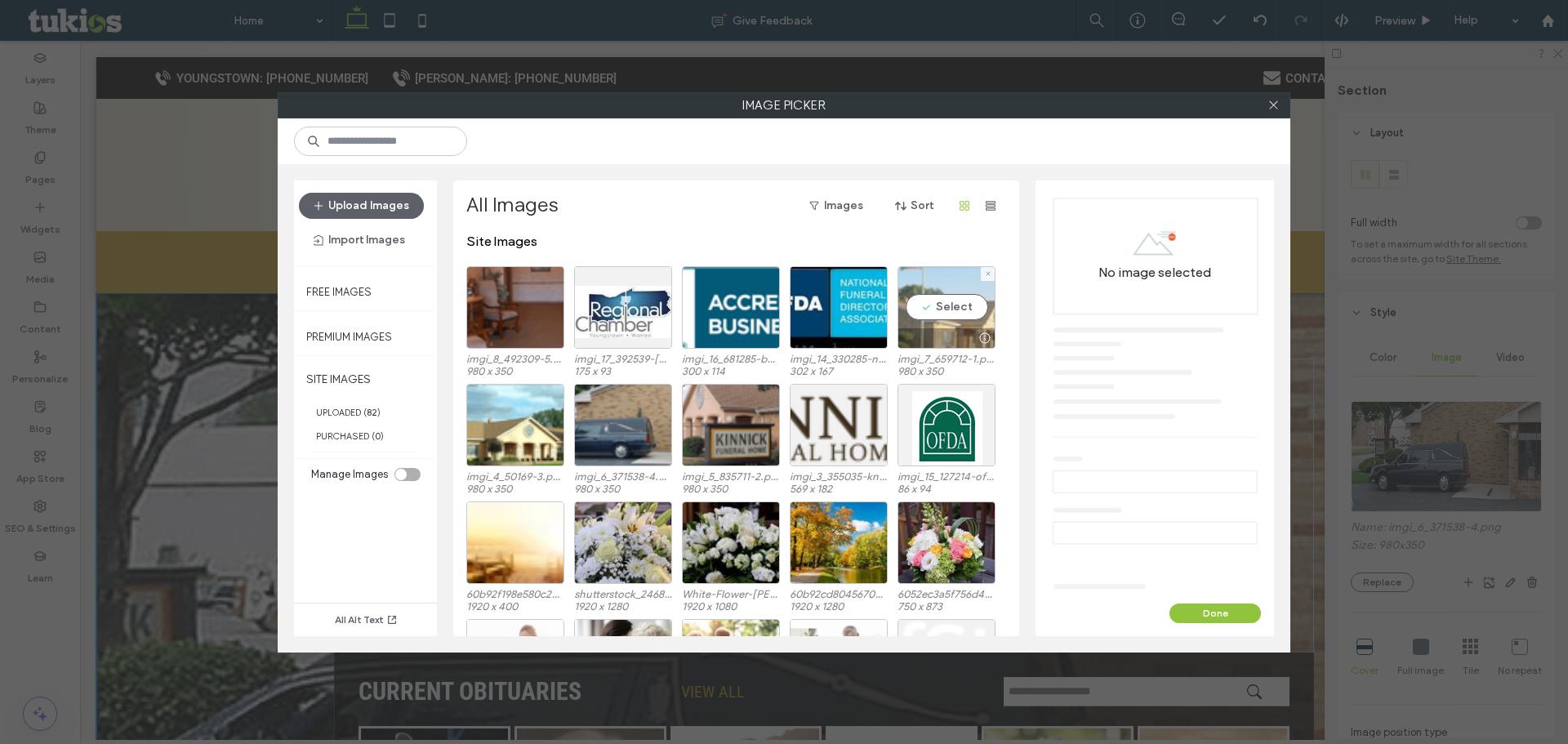
click at [951, 299] on div "Select" at bounding box center [947, 307] width 98 height 82
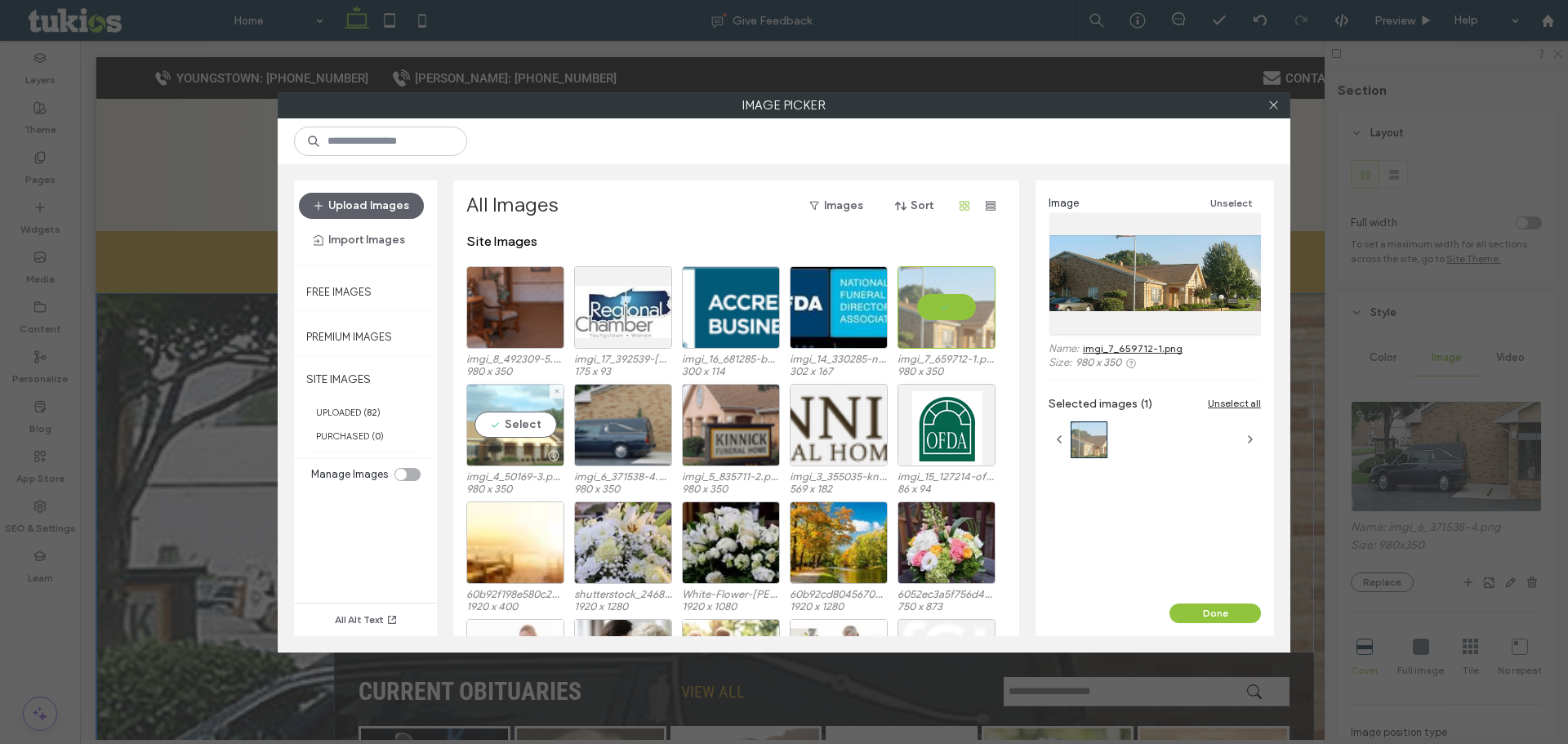
click at [523, 428] on div "Select" at bounding box center [515, 425] width 98 height 82
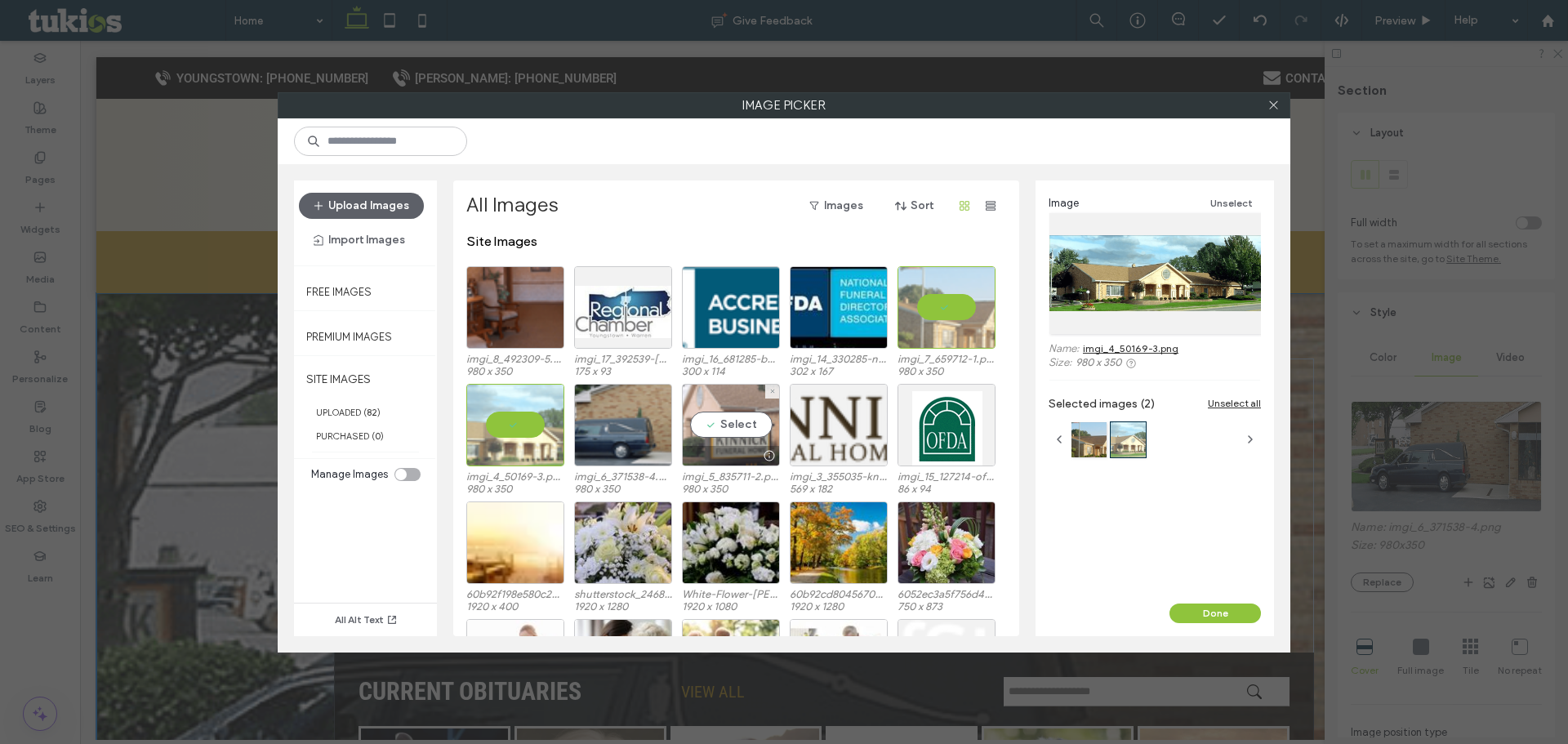
click at [713, 424] on div "Select" at bounding box center [731, 425] width 98 height 82
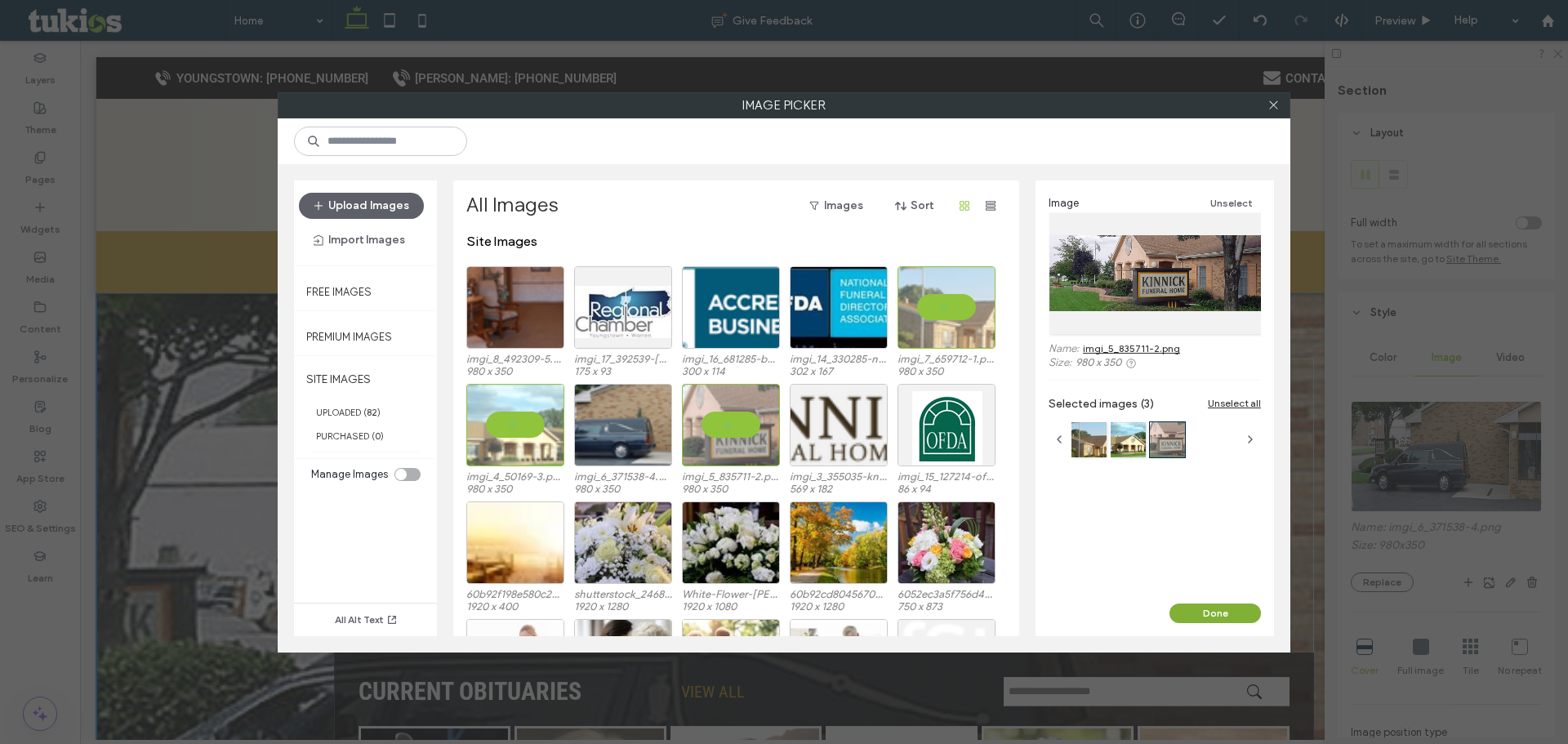
click at [1225, 618] on button "Done" at bounding box center [1215, 613] width 91 height 19
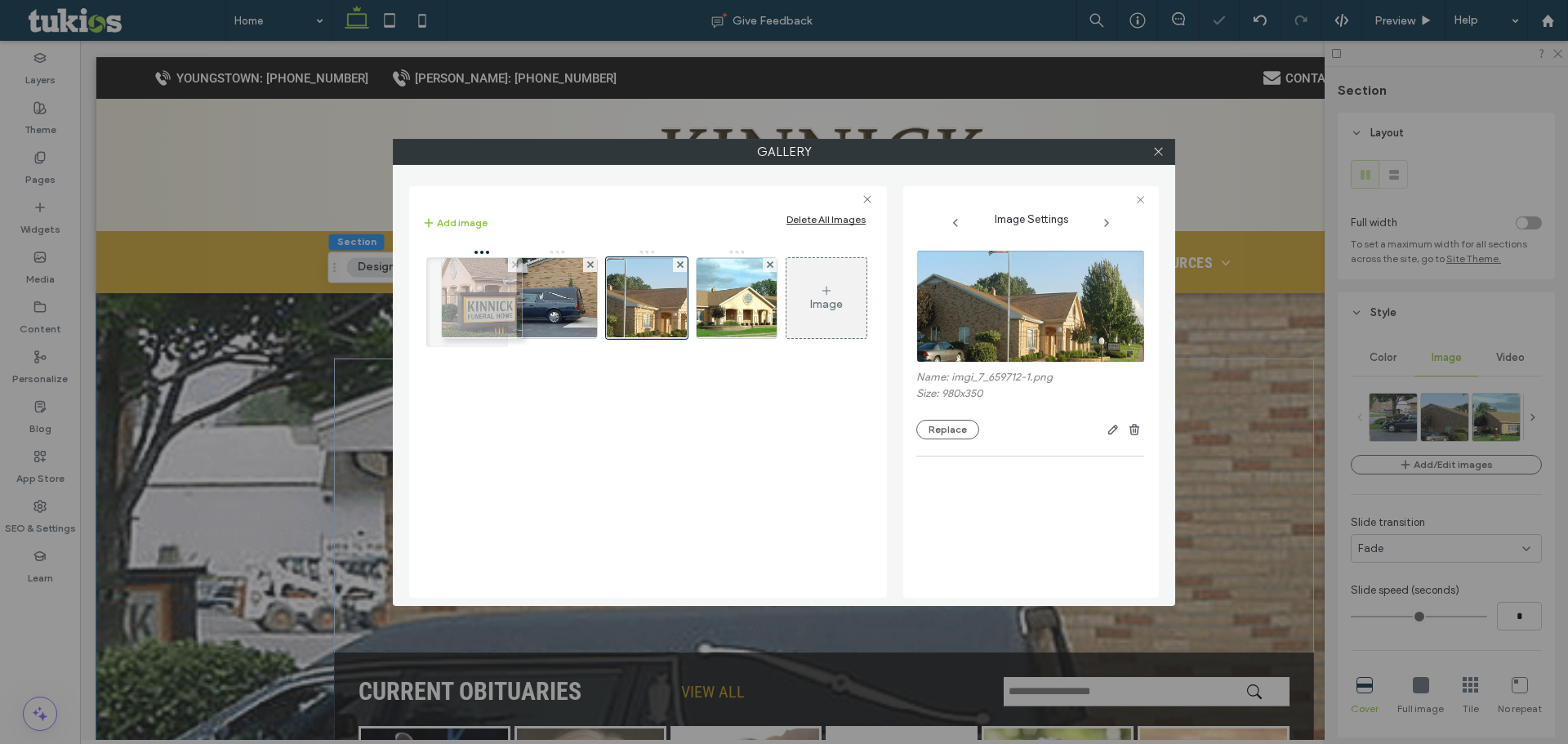
drag, startPoint x: 718, startPoint y: 315, endPoint x: 459, endPoint y: 315, distance: 259.0
click at [1151, 151] on div at bounding box center [1158, 151] width 25 height 25
click at [1561, 54] on div "Gallery Add image Delete All Images Image Image Settings Name: imgi_7_659712-1.…" at bounding box center [784, 372] width 1568 height 744
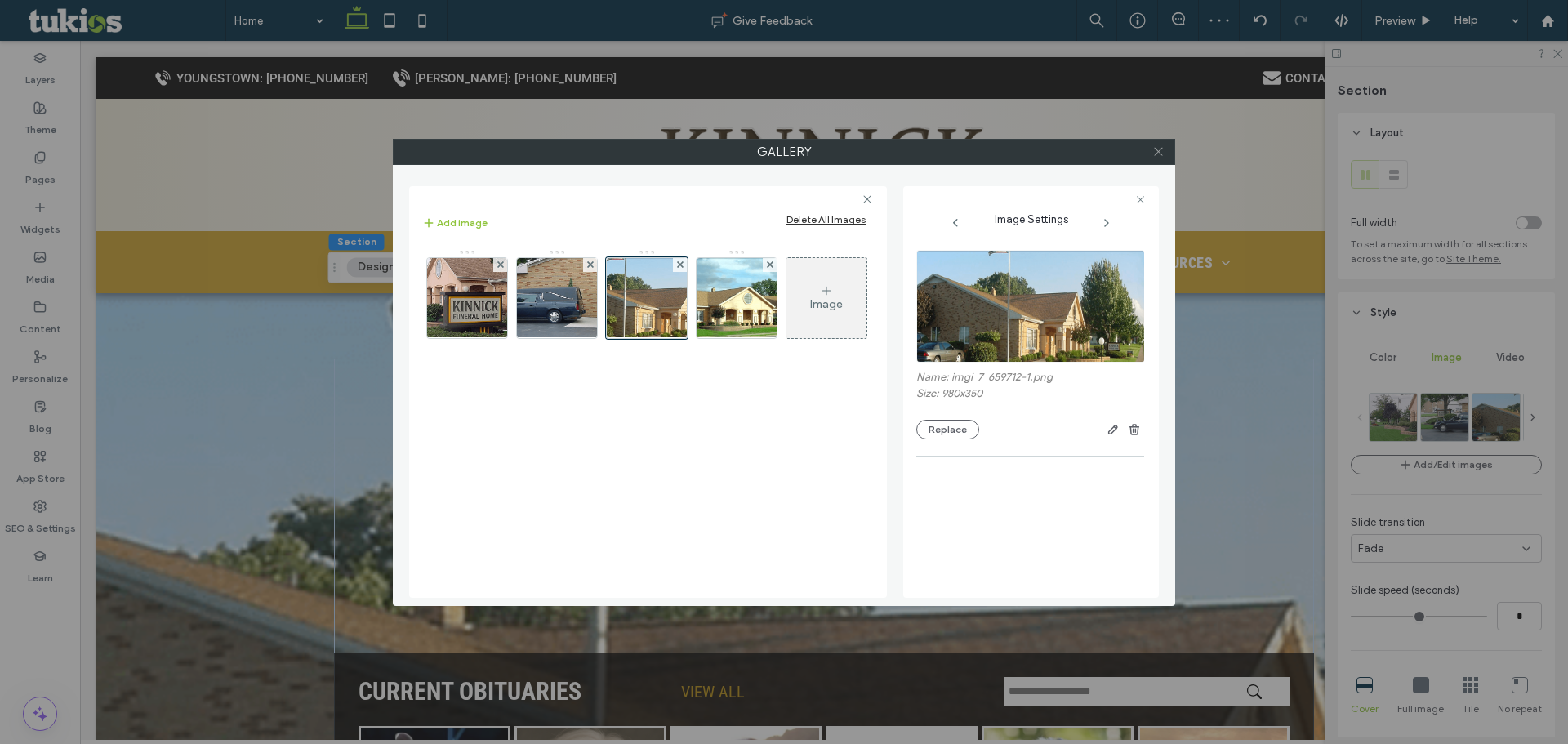
click at [1161, 151] on icon at bounding box center [1158, 151] width 12 height 12
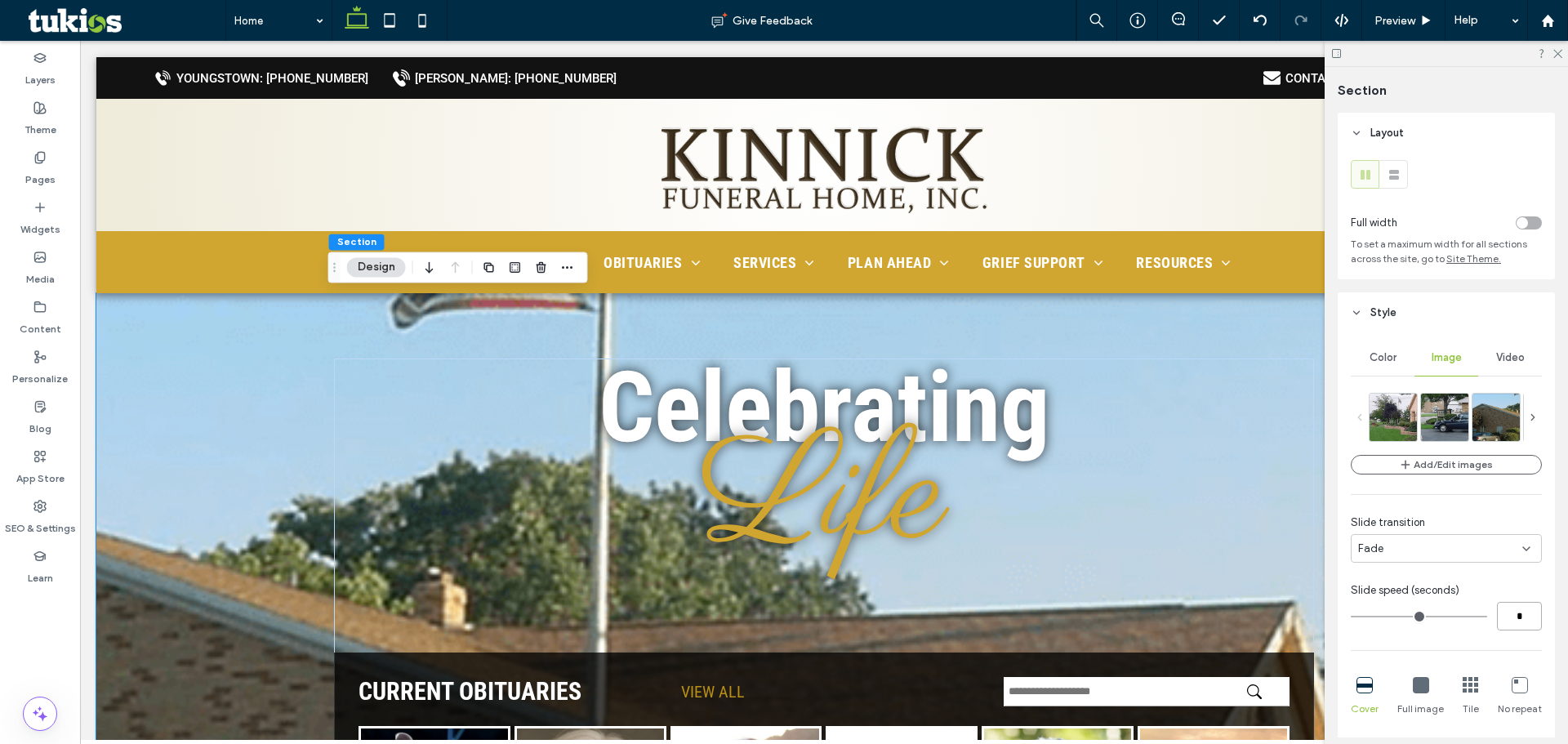
drag, startPoint x: 1518, startPoint y: 618, endPoint x: 1509, endPoint y: 621, distance: 9.5
click at [1515, 621] on input "*" at bounding box center [1519, 616] width 45 height 29
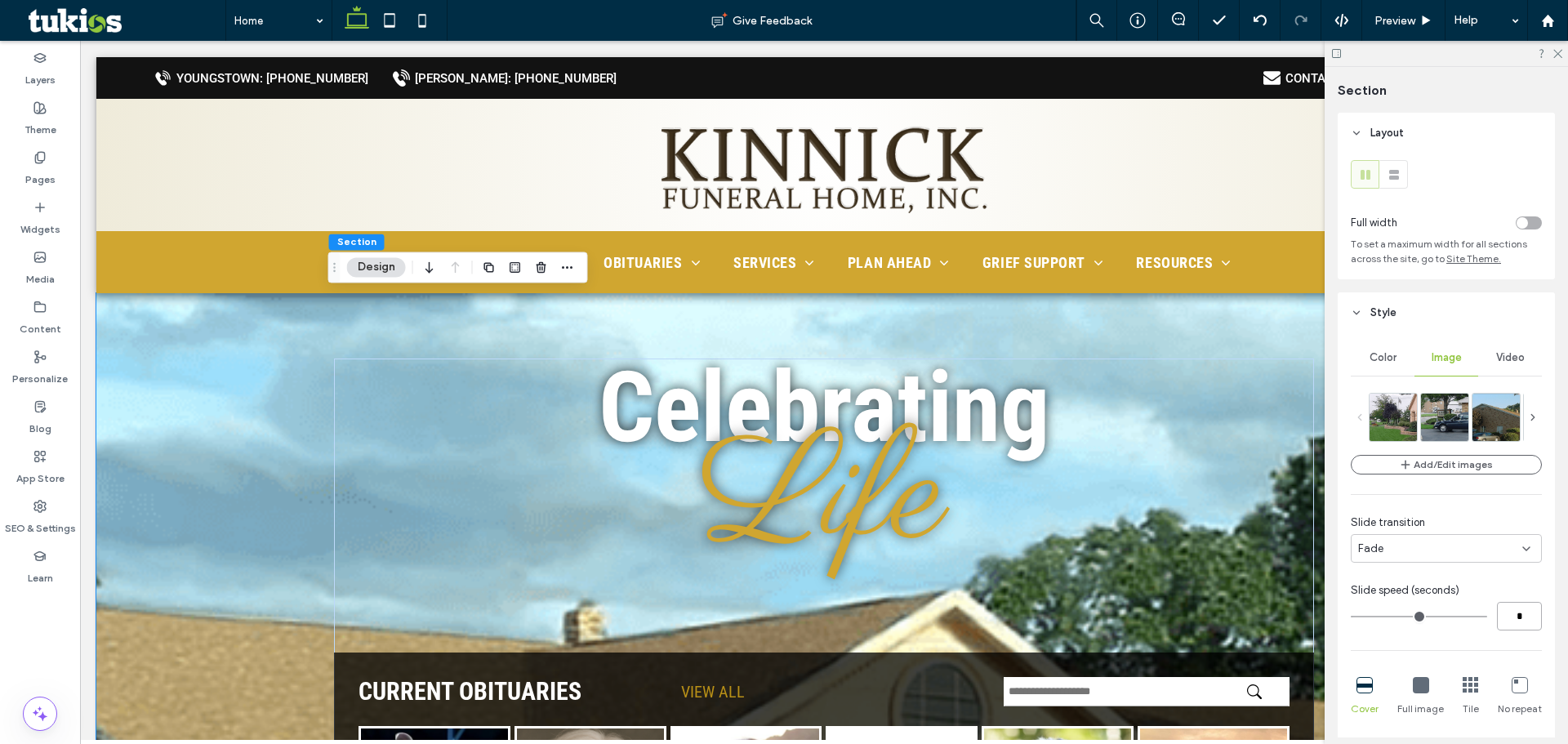
type input "*"
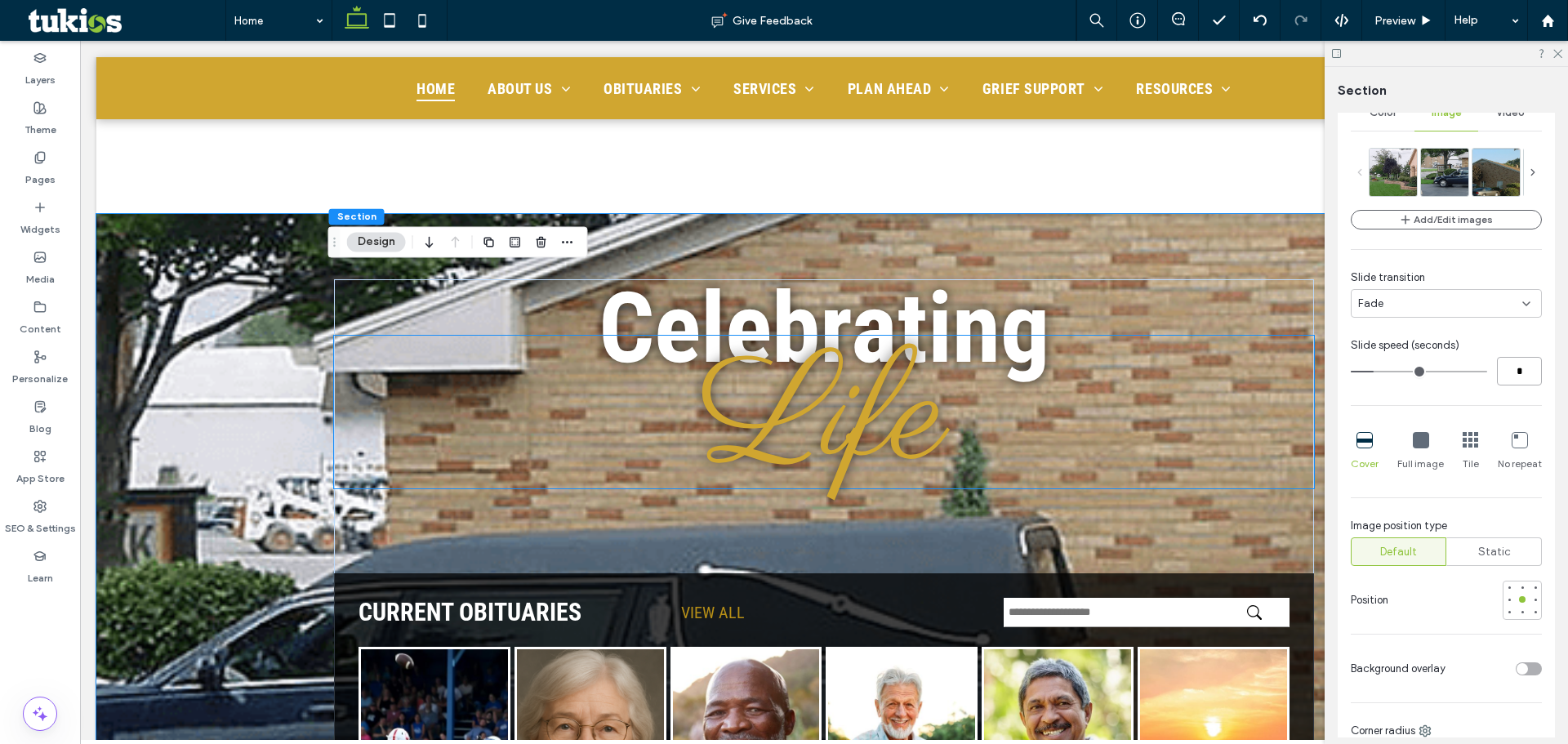
scroll to position [327, 0]
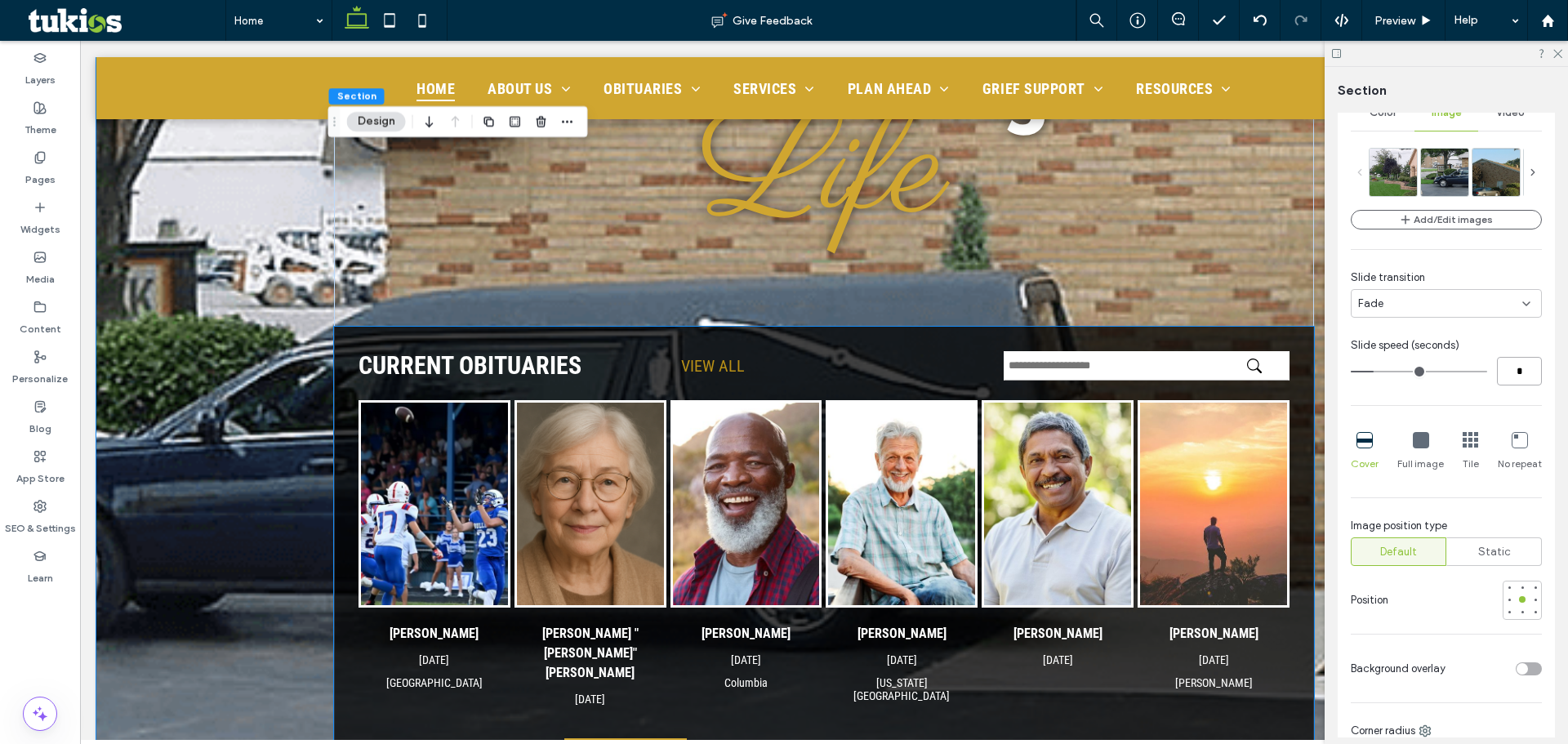
click at [363, 335] on div "CURRENT OBITUARIES VIEW ALL Jim Smith Aug 27, 2025 Batesville Margaret "Maggie"…" at bounding box center [824, 560] width 980 height 467
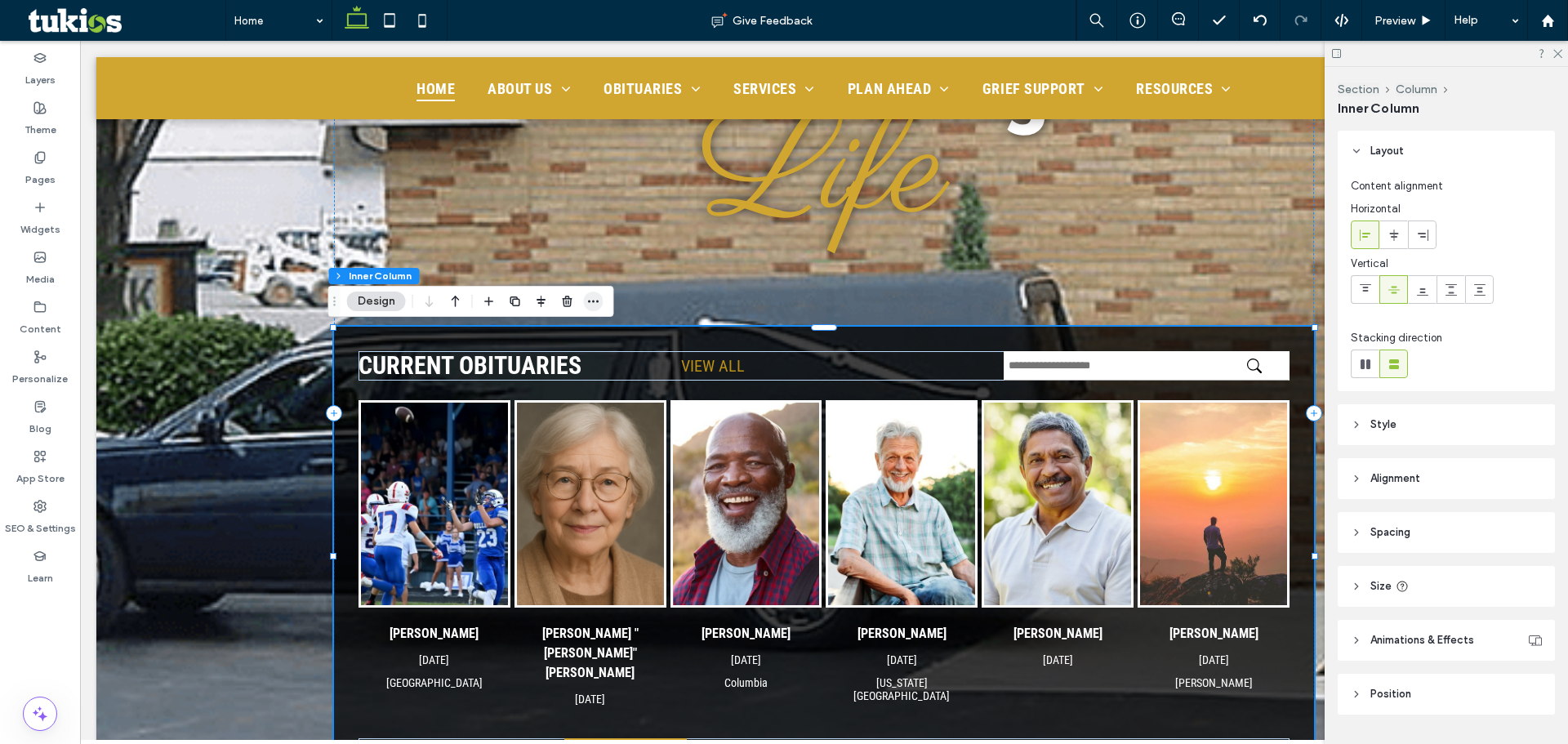
click at [597, 297] on icon "button" at bounding box center [593, 301] width 13 height 13
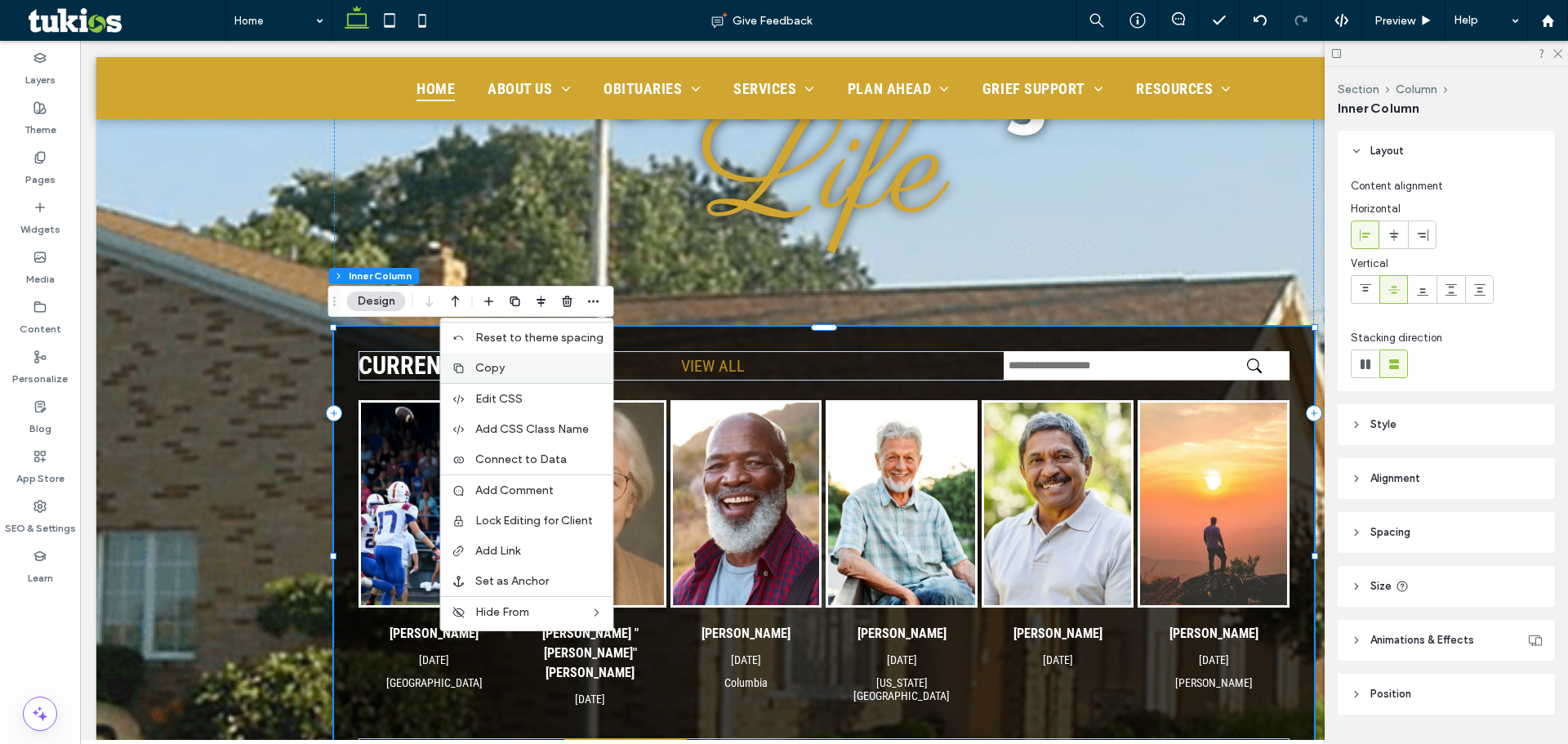
click at [499, 361] on span "Copy" at bounding box center [490, 367] width 30 height 14
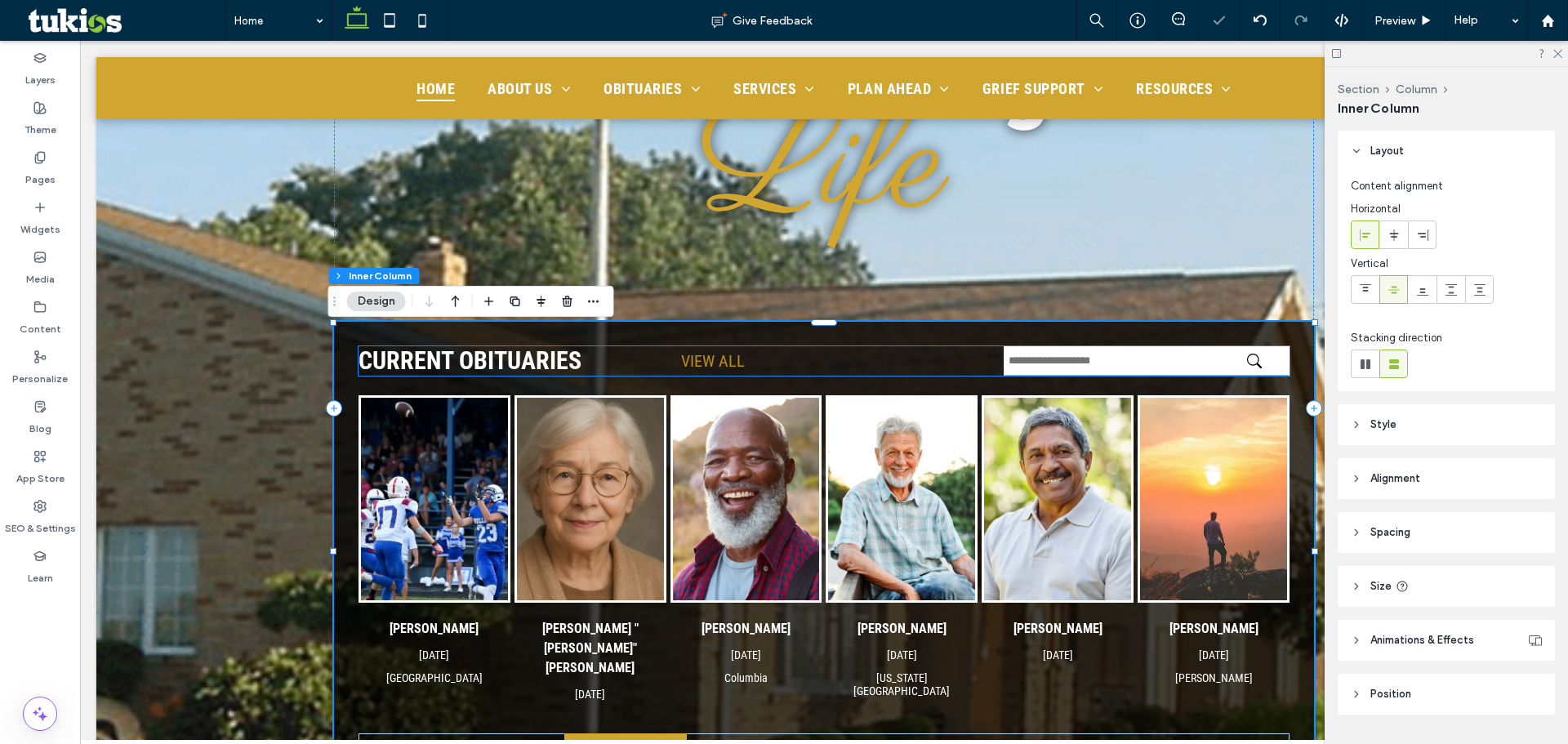
scroll to position [654, 0]
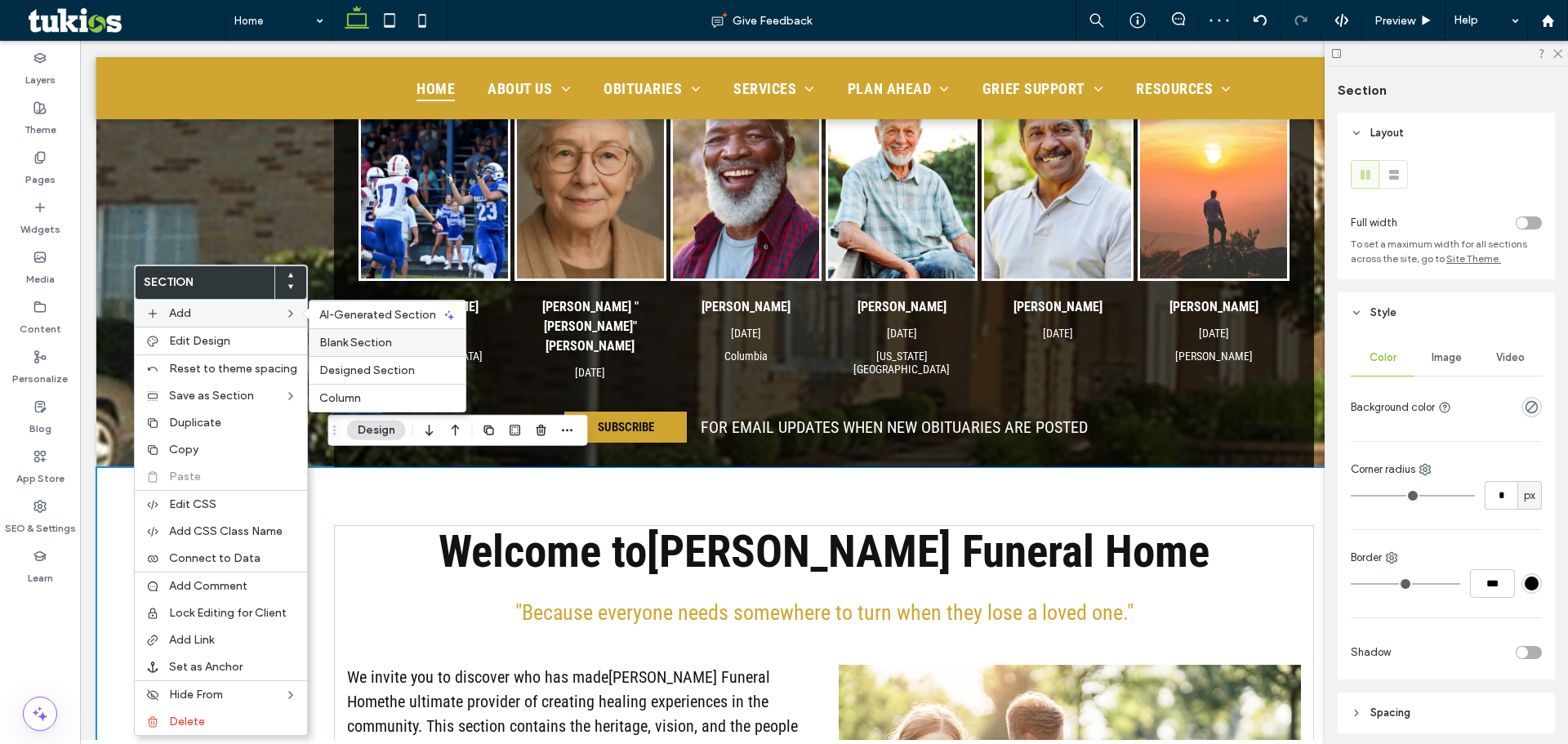
click at [382, 342] on span "Blank Section" at bounding box center [355, 342] width 73 height 14
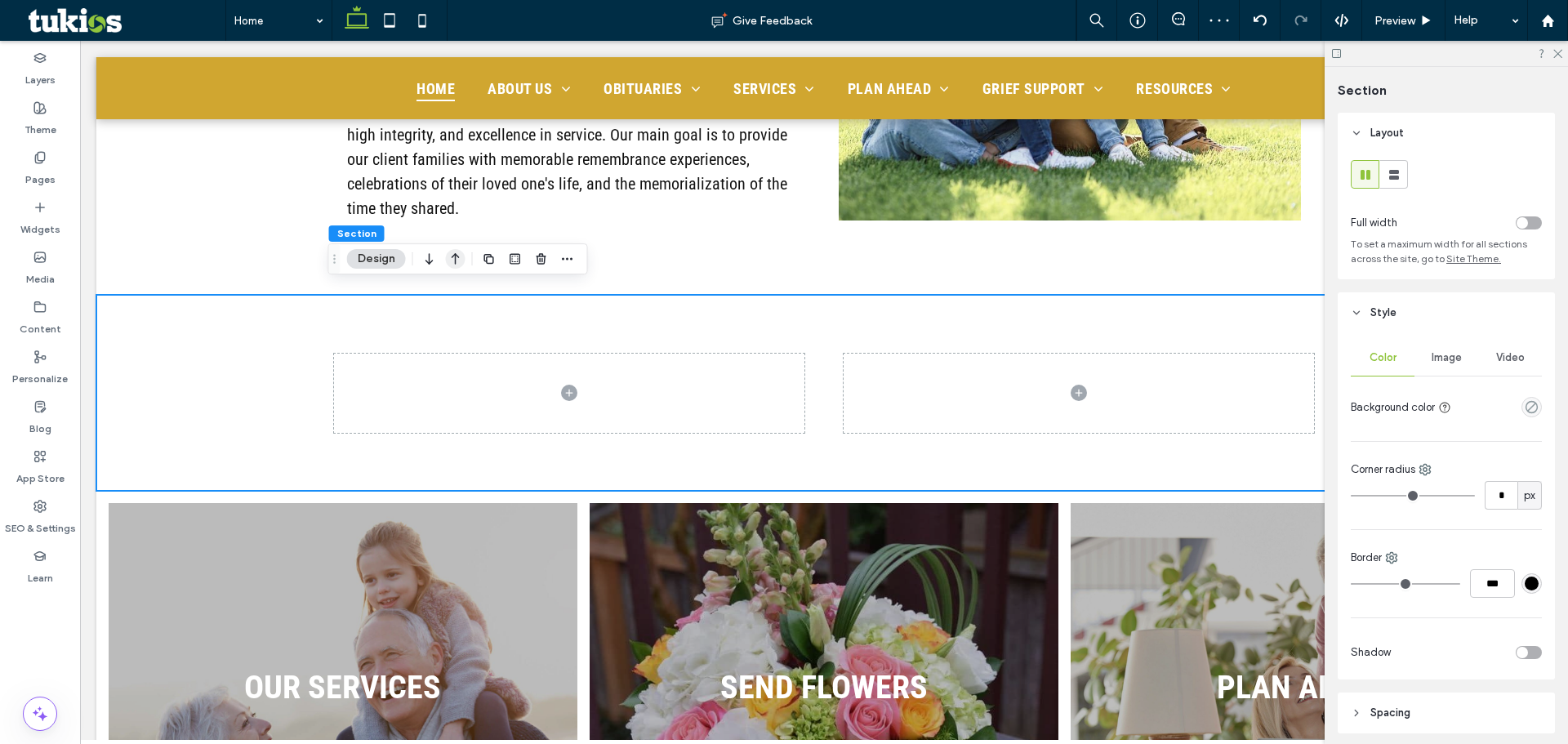
click at [448, 257] on icon "button" at bounding box center [455, 259] width 19 height 30
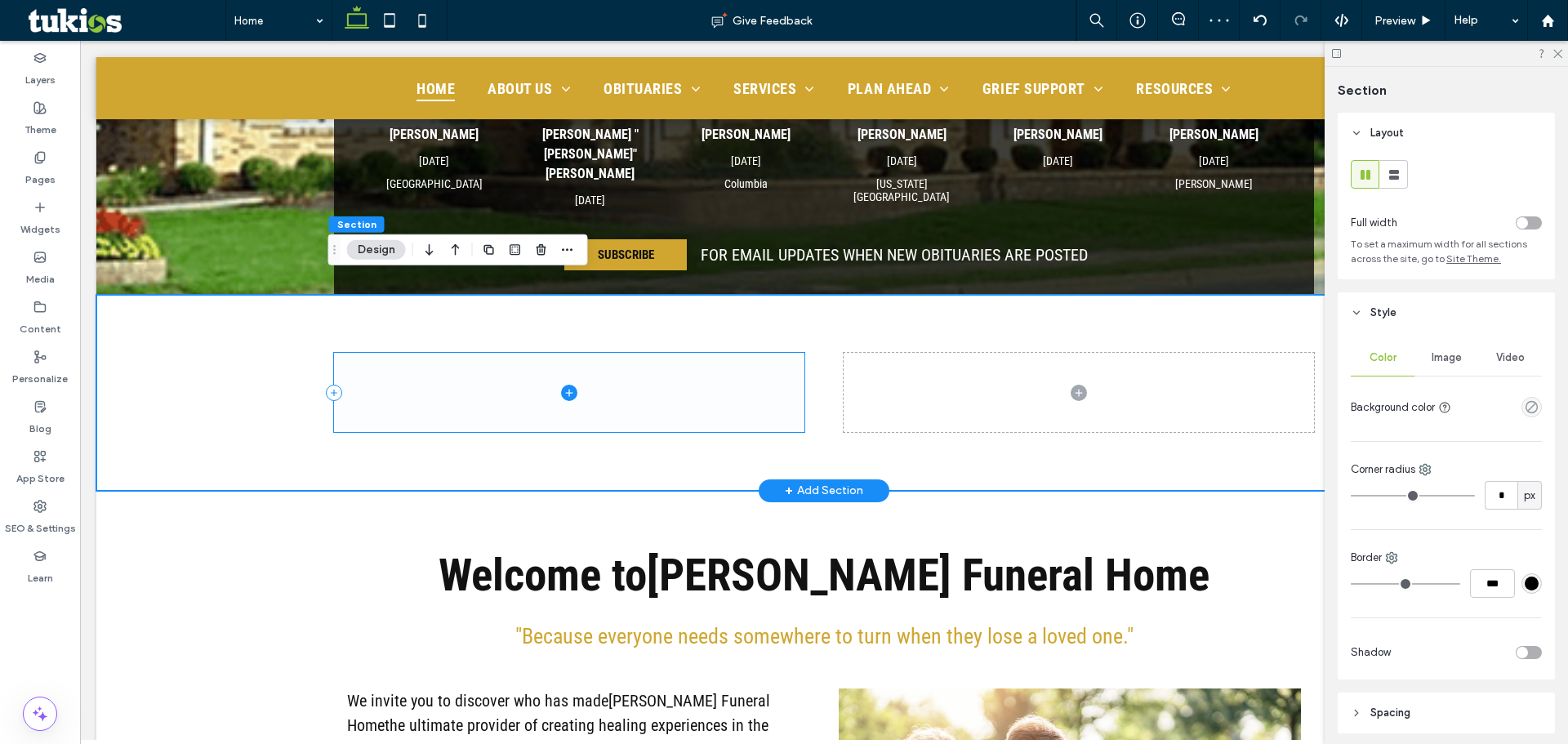
scroll to position [824, 0]
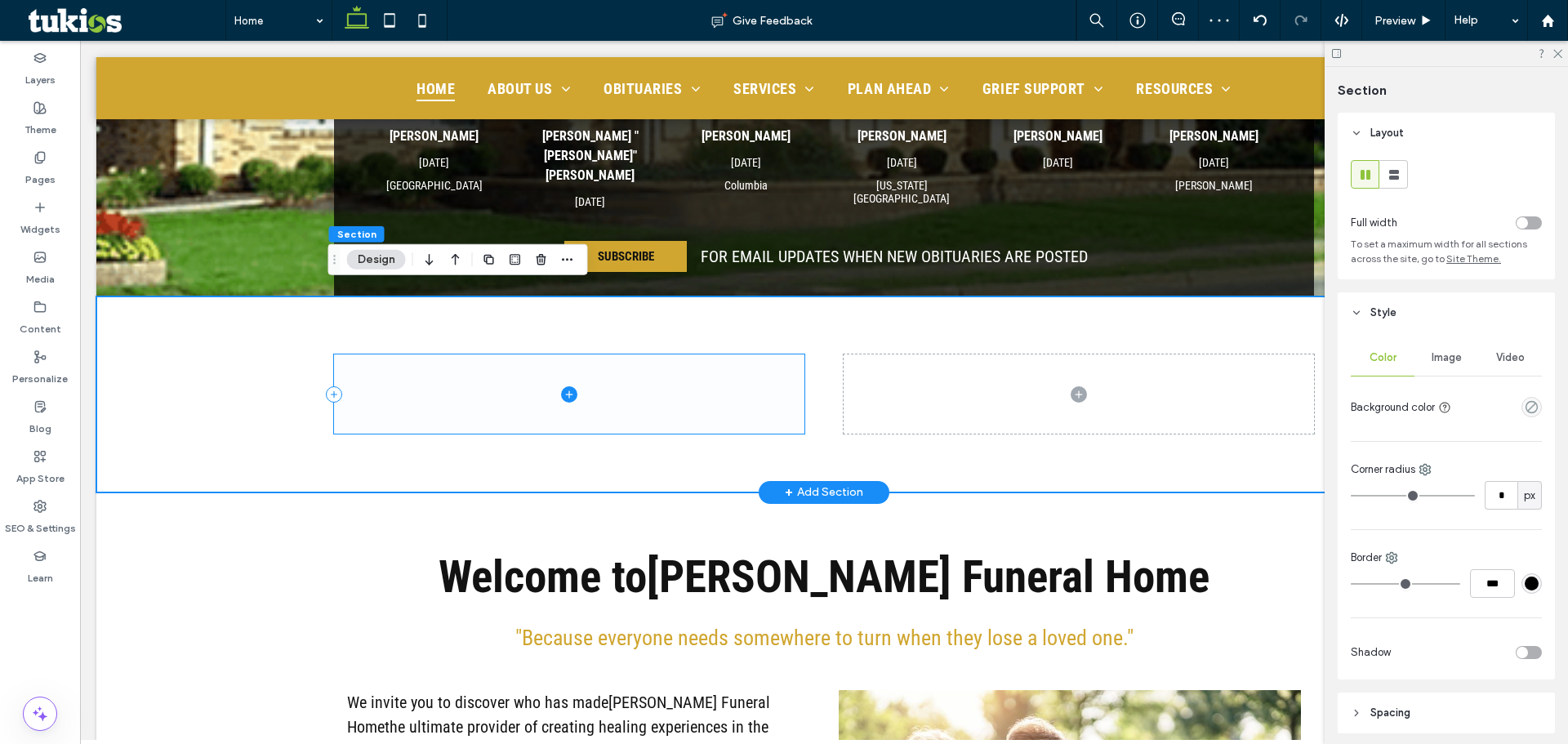
click at [633, 398] on span at bounding box center [569, 394] width 471 height 79
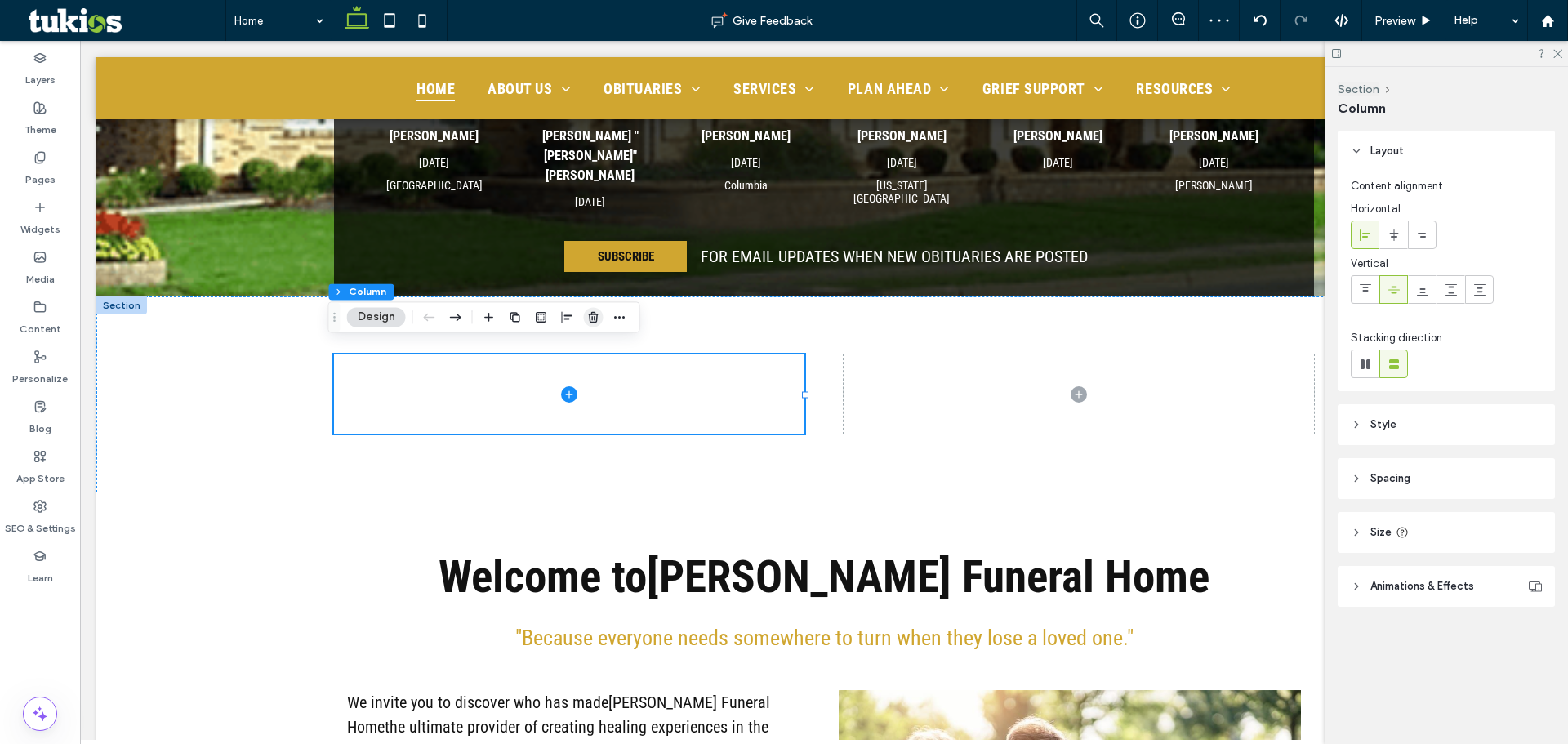
drag, startPoint x: 592, startPoint y: 318, endPoint x: 559, endPoint y: 314, distance: 33.2
click at [592, 318] on icon "button" at bounding box center [593, 317] width 13 height 13
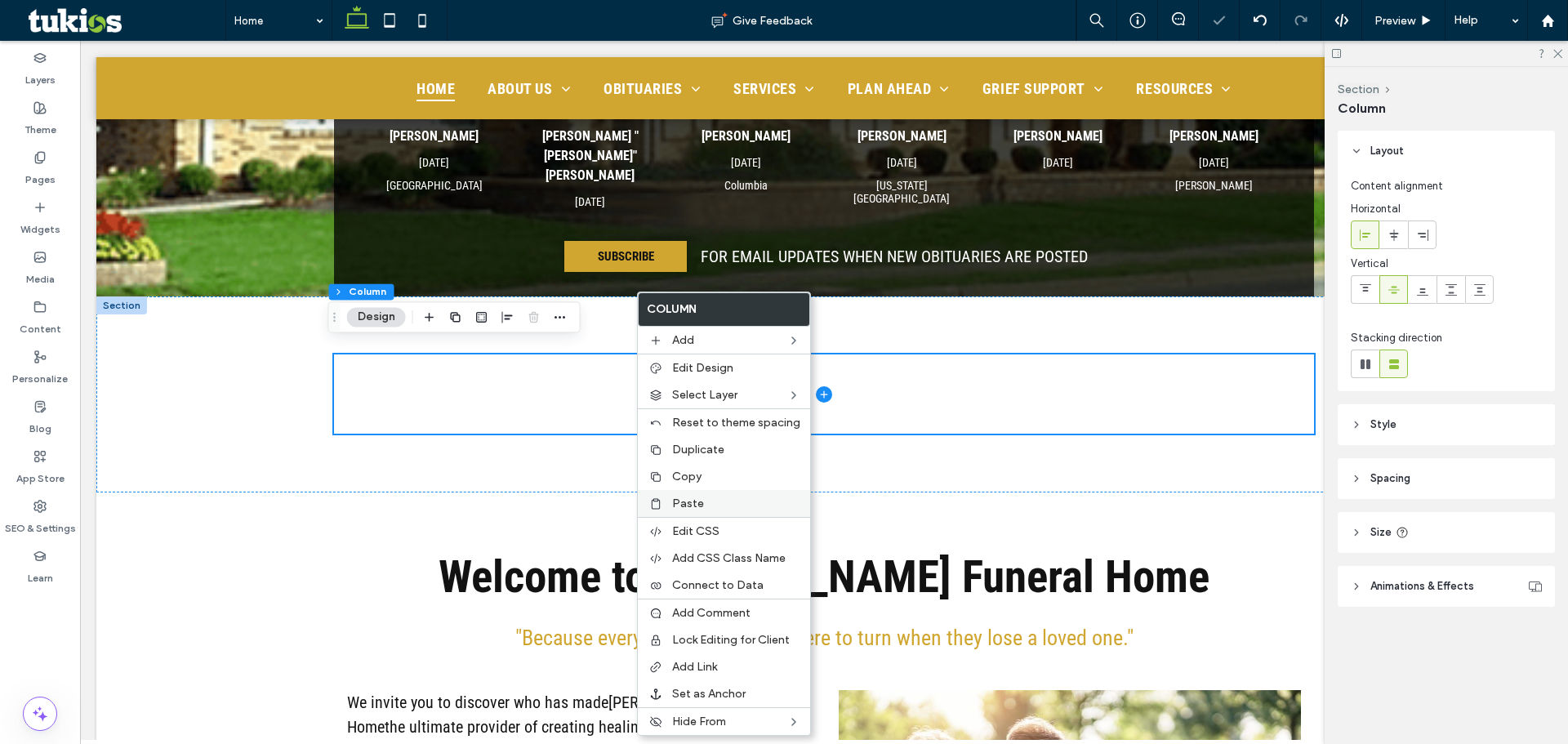
click at [680, 500] on span "Paste" at bounding box center [688, 503] width 32 height 14
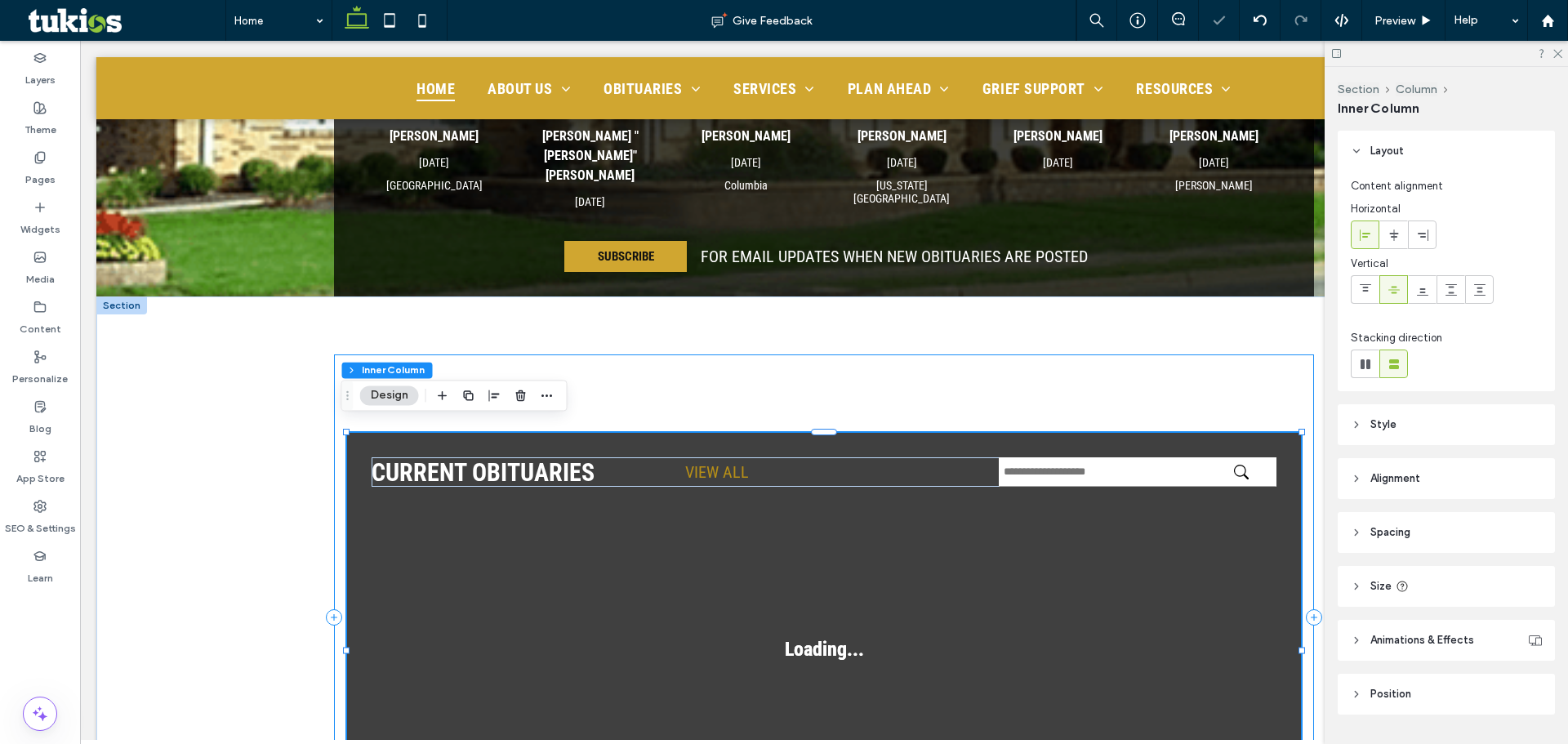
click at [602, 380] on div "CURRENT OBITUARIES VIEW ALL Loading... Loading... SUBSCRIBE FOR EMAIL UPDATES W…" at bounding box center [824, 618] width 980 height 526
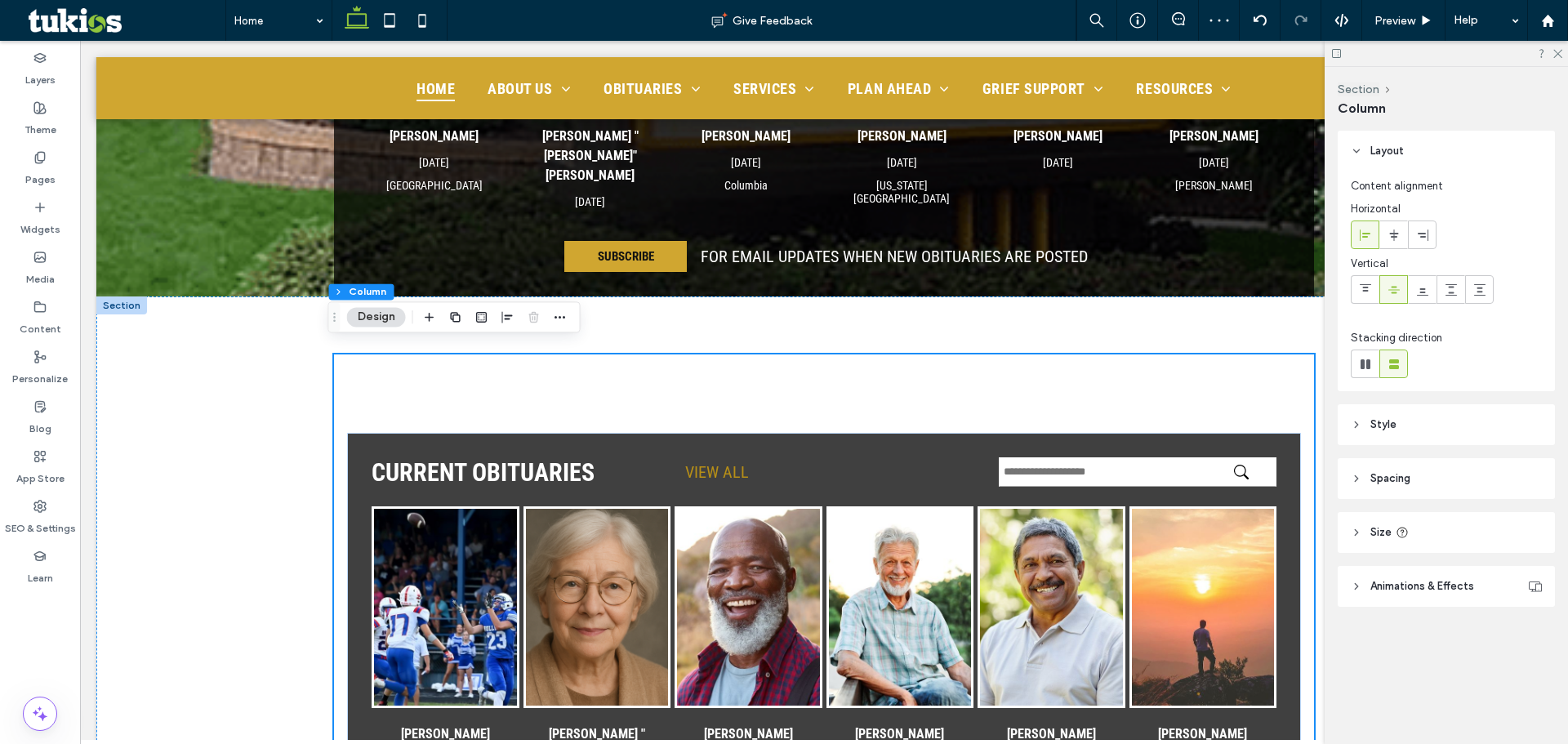
click at [1466, 487] on header "Spacing" at bounding box center [1446, 478] width 217 height 41
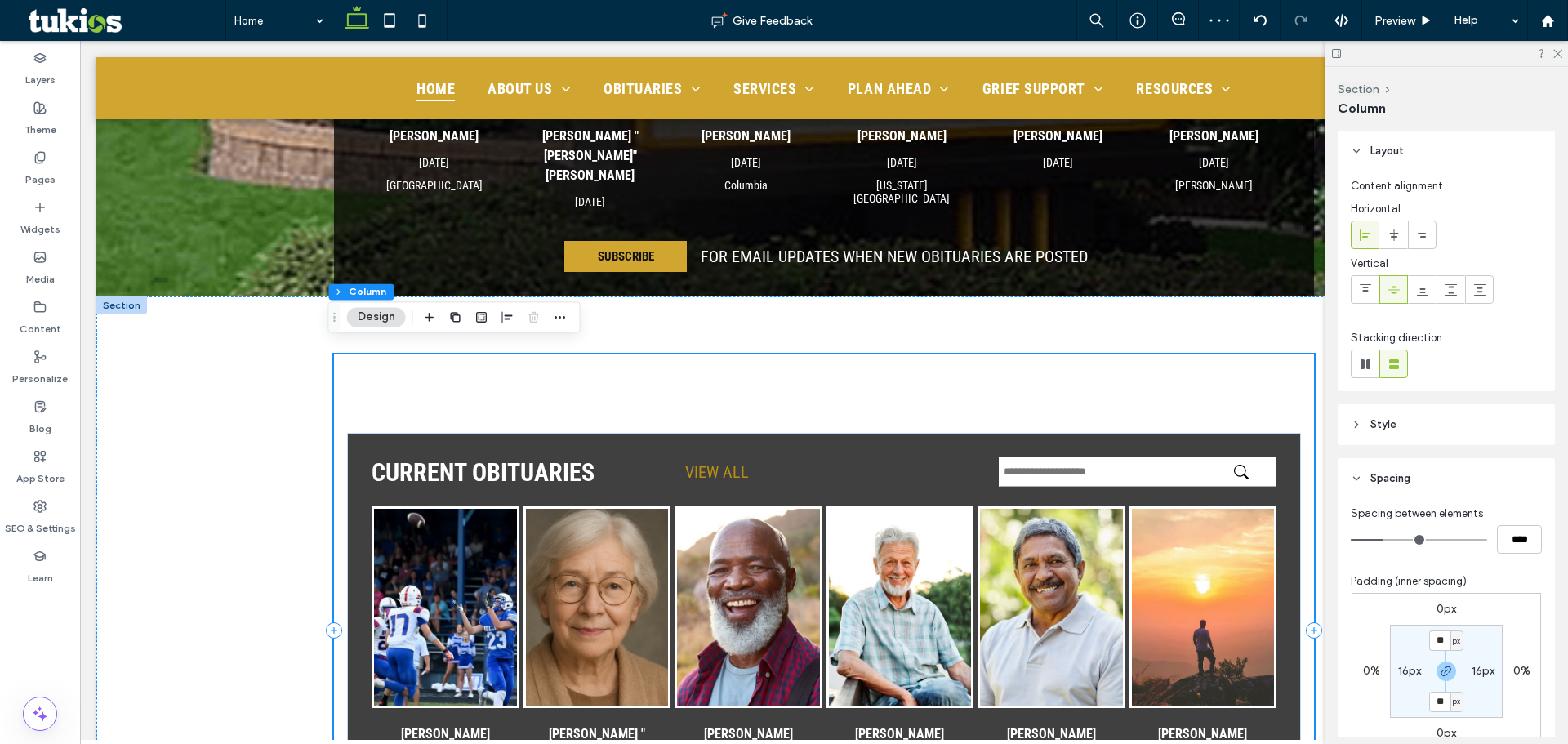
click at [820, 402] on div "CURRENT OBITUARIES VIEW ALL Jim Smith Aug 27, 2025 Batesville Margaret "Maggie"…" at bounding box center [824, 630] width 980 height 553
click at [741, 433] on div "CURRENT OBITUARIES VIEW ALL Jim Smith Aug 27, 2025 Batesville Margaret "Maggie"…" at bounding box center [824, 664] width 954 height 462
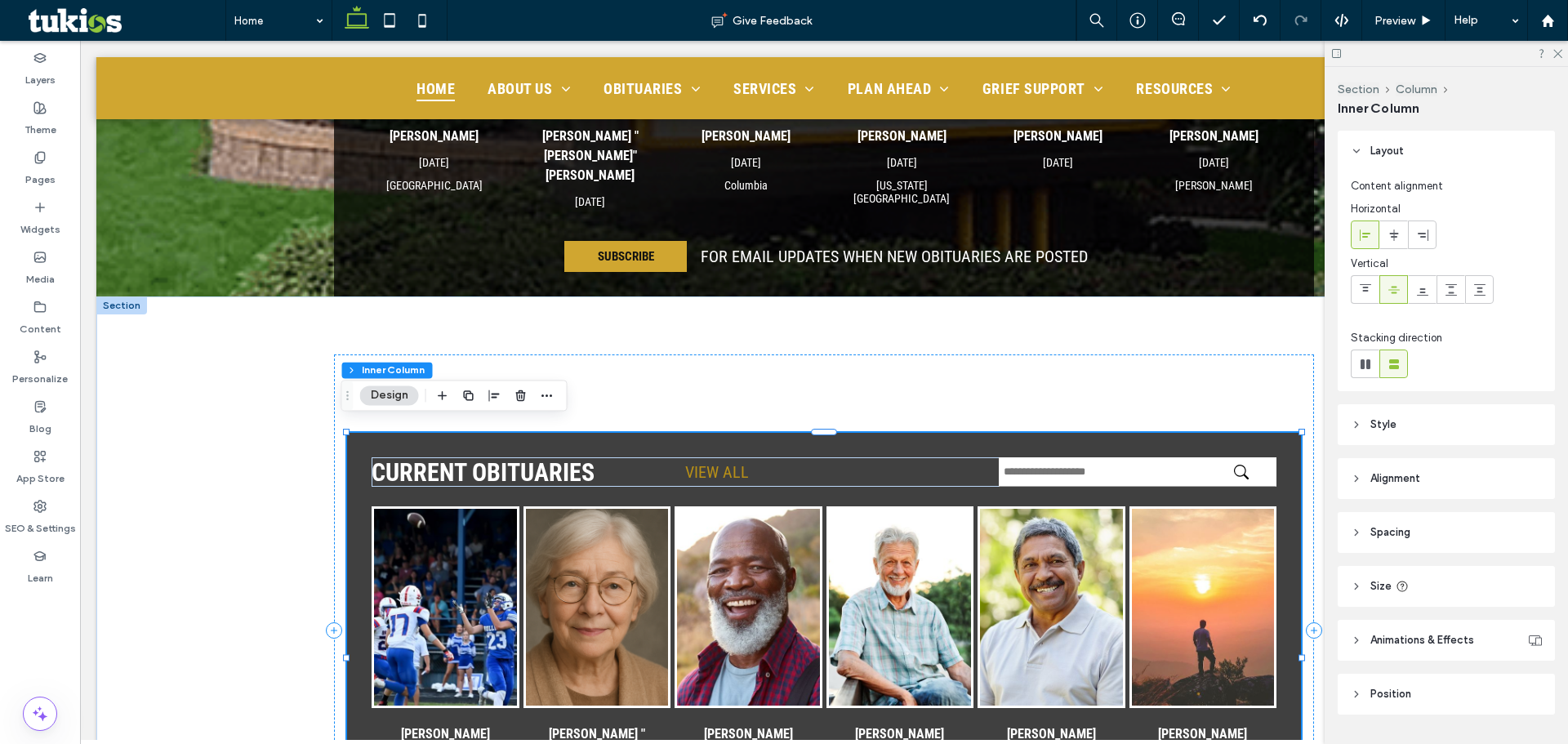
click at [1425, 529] on header "Spacing" at bounding box center [1446, 533] width 217 height 41
click at [1440, 664] on label "80px" at bounding box center [1447, 663] width 26 height 14
type input "**"
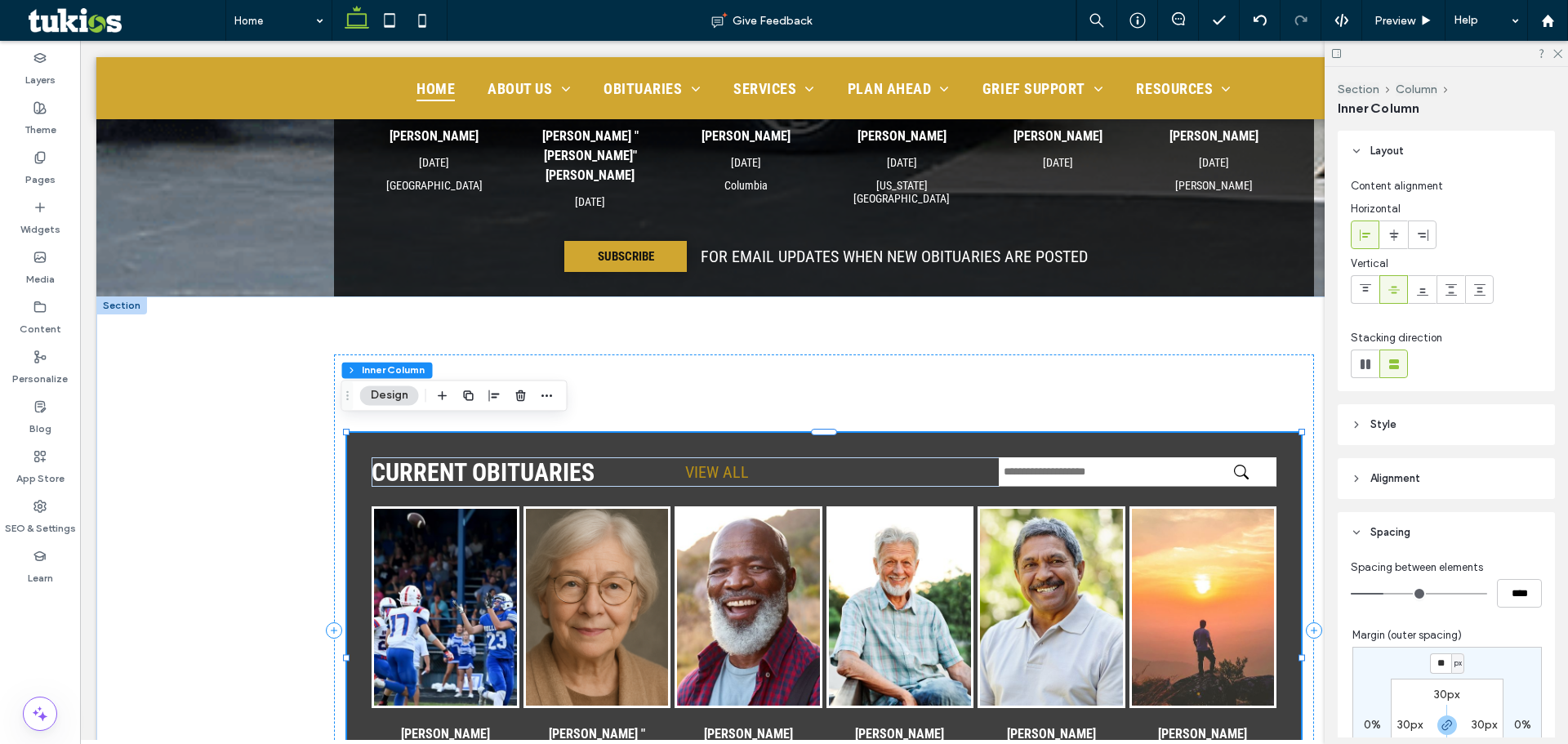
click at [1407, 661] on div "** px 0% * % 0% 30px 30px 30px 30px" at bounding box center [1447, 726] width 189 height 157
click at [1430, 663] on input "**" at bounding box center [1441, 664] width 21 height 20
type input "*"
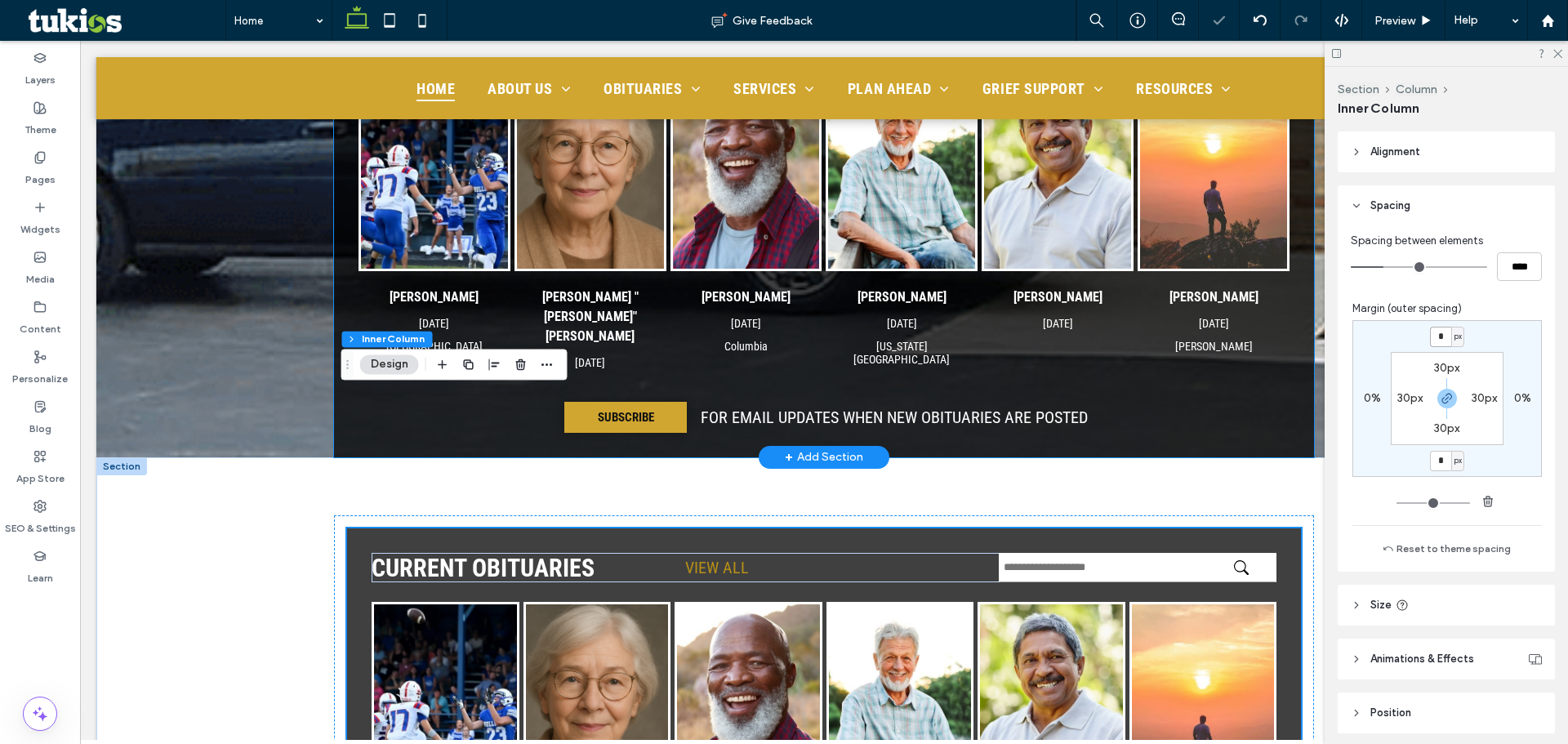
scroll to position [661, 0]
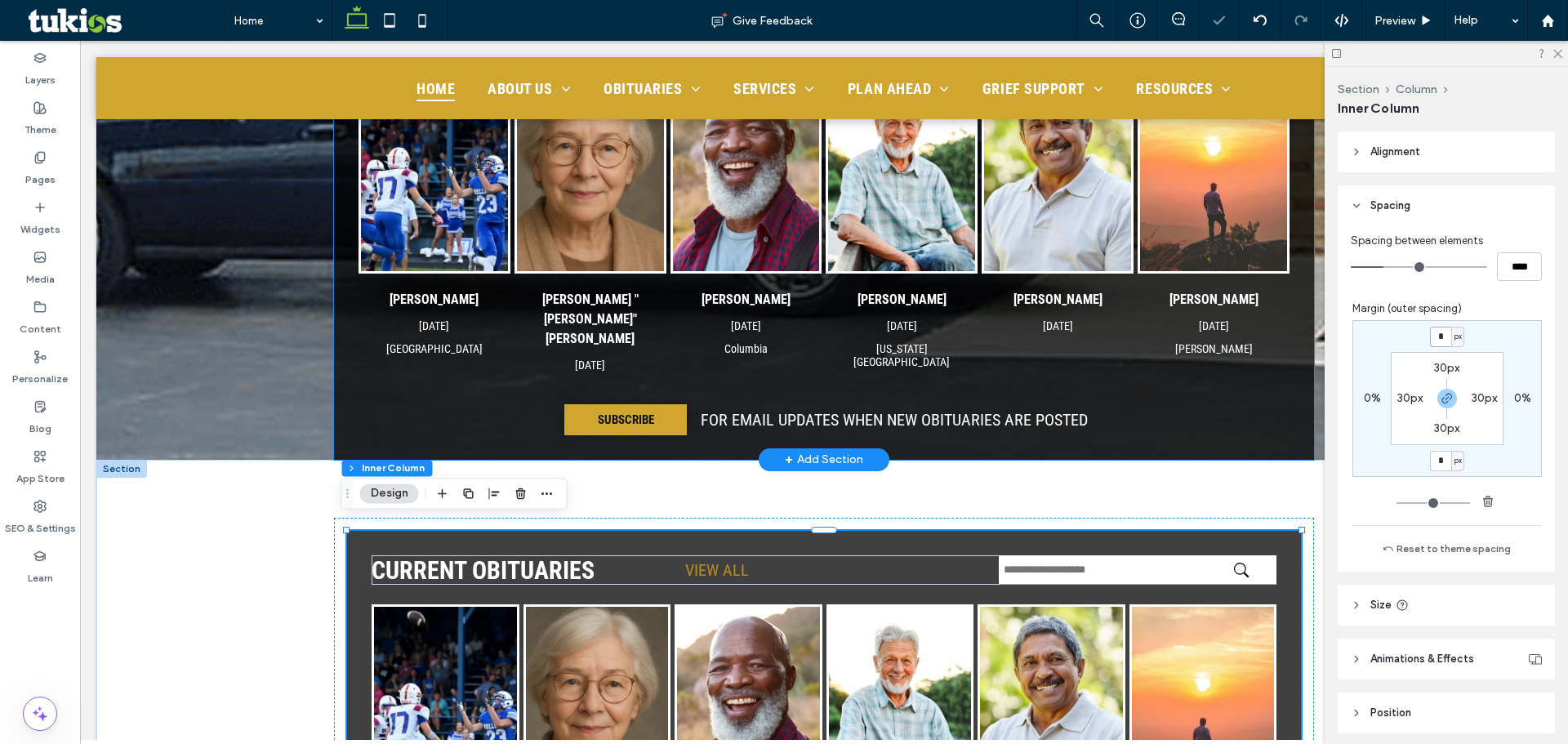
click at [387, 409] on div "SUBSCRIBE FOR EMAIL UPDATES WHEN NEW OBITUARIES ARE POSTED" at bounding box center [824, 420] width 931 height 31
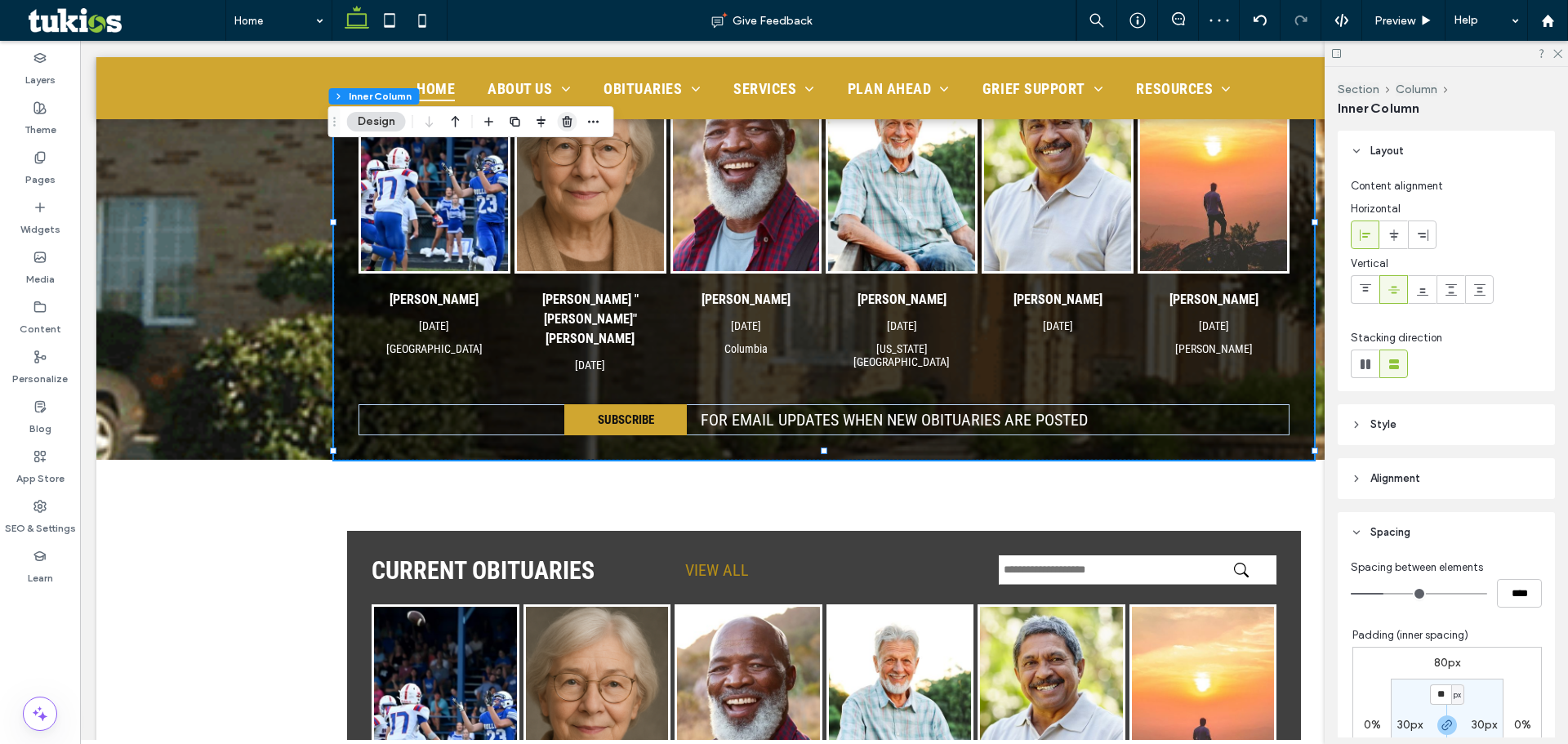
click at [569, 124] on use "button" at bounding box center [567, 122] width 10 height 11
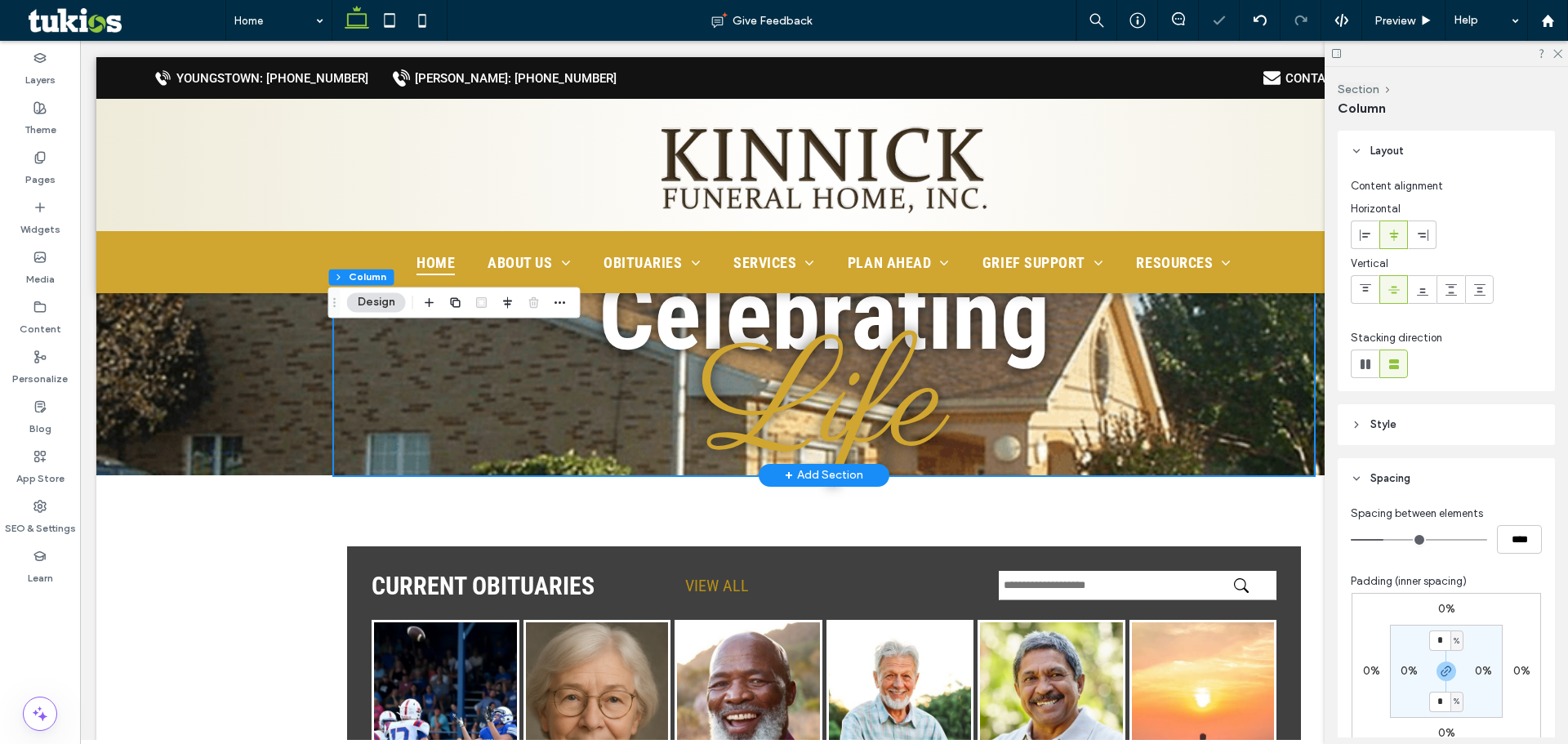
scroll to position [0, 0]
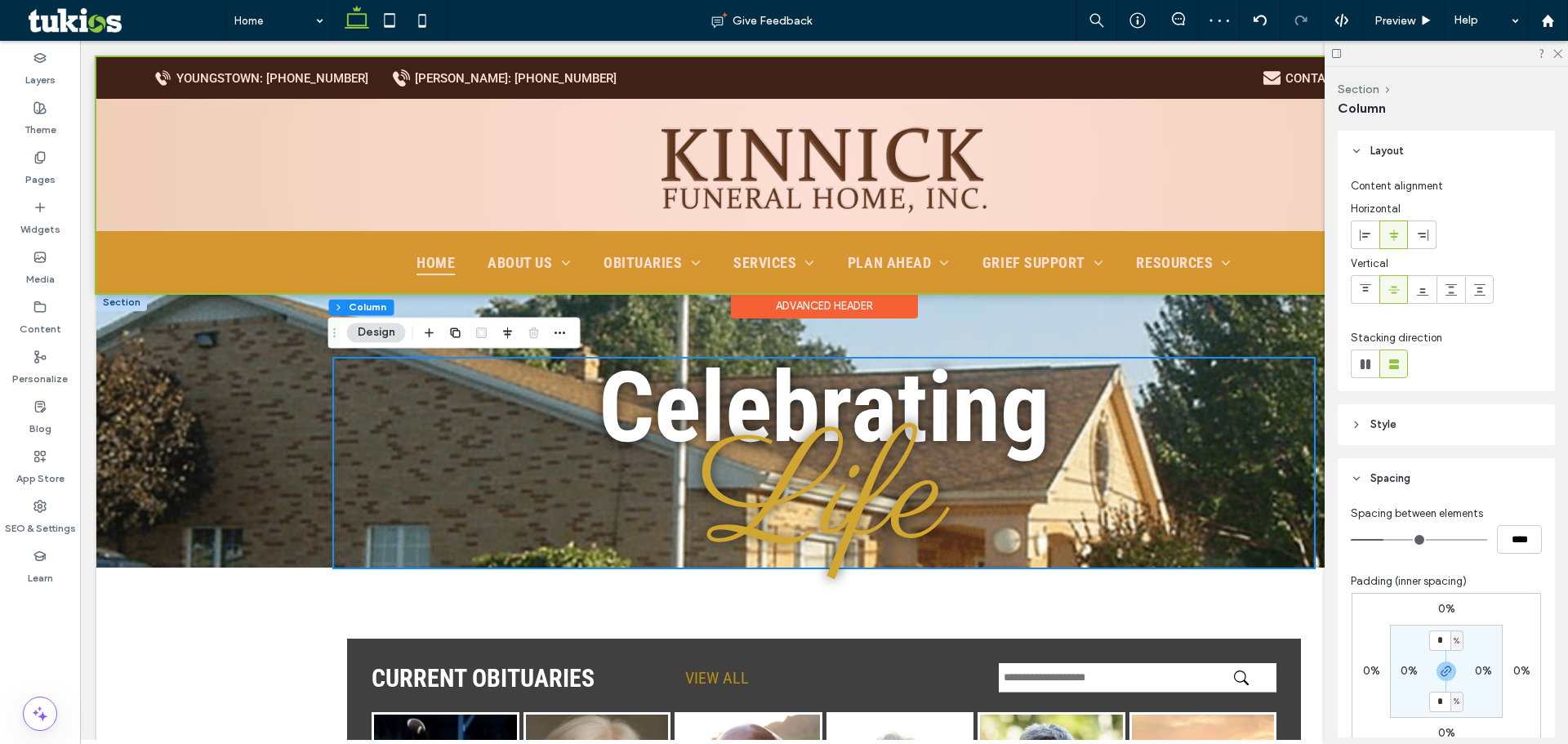
click at [856, 316] on div "Advanced Header" at bounding box center [824, 306] width 187 height 25
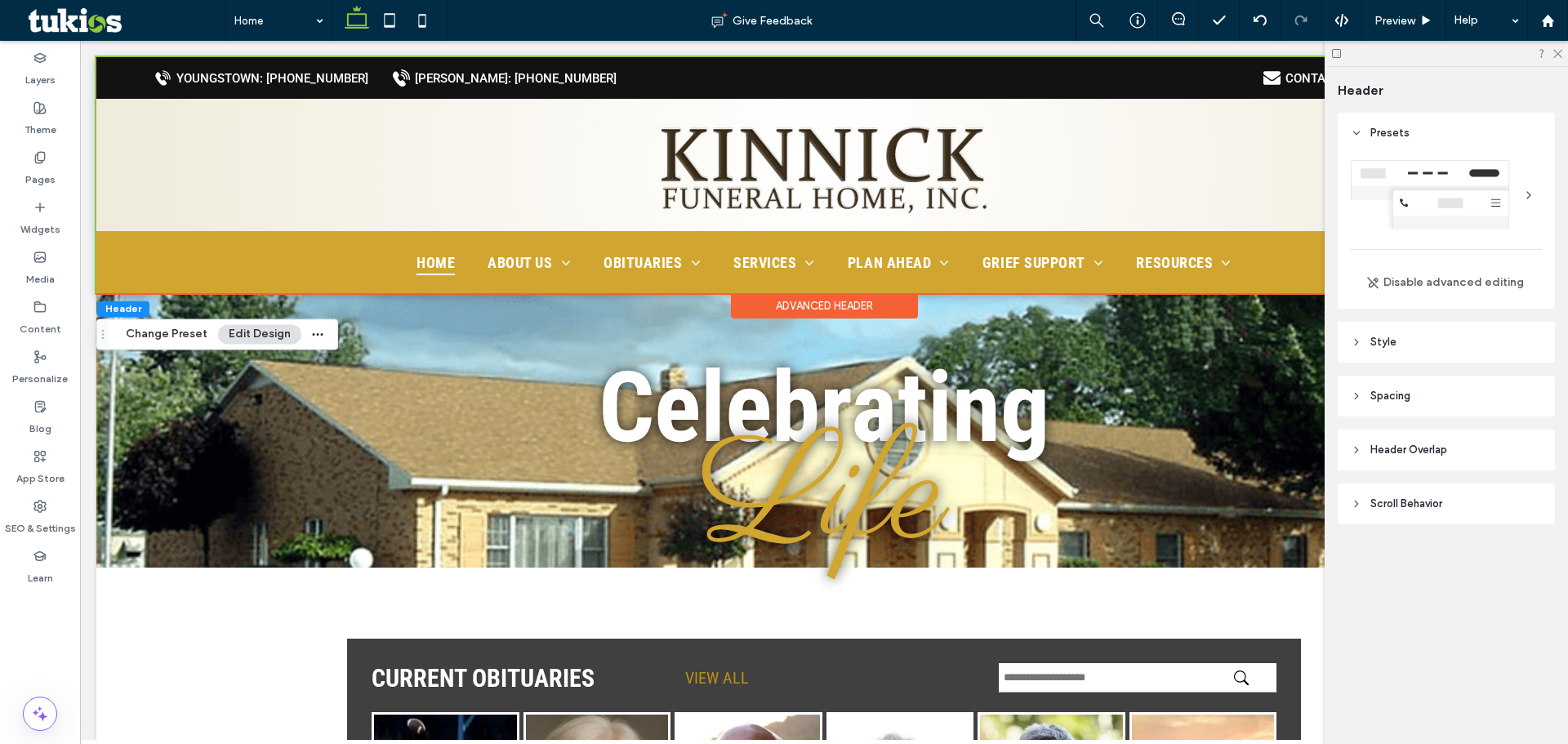
click at [1395, 398] on span "Spacing" at bounding box center [1390, 396] width 40 height 17
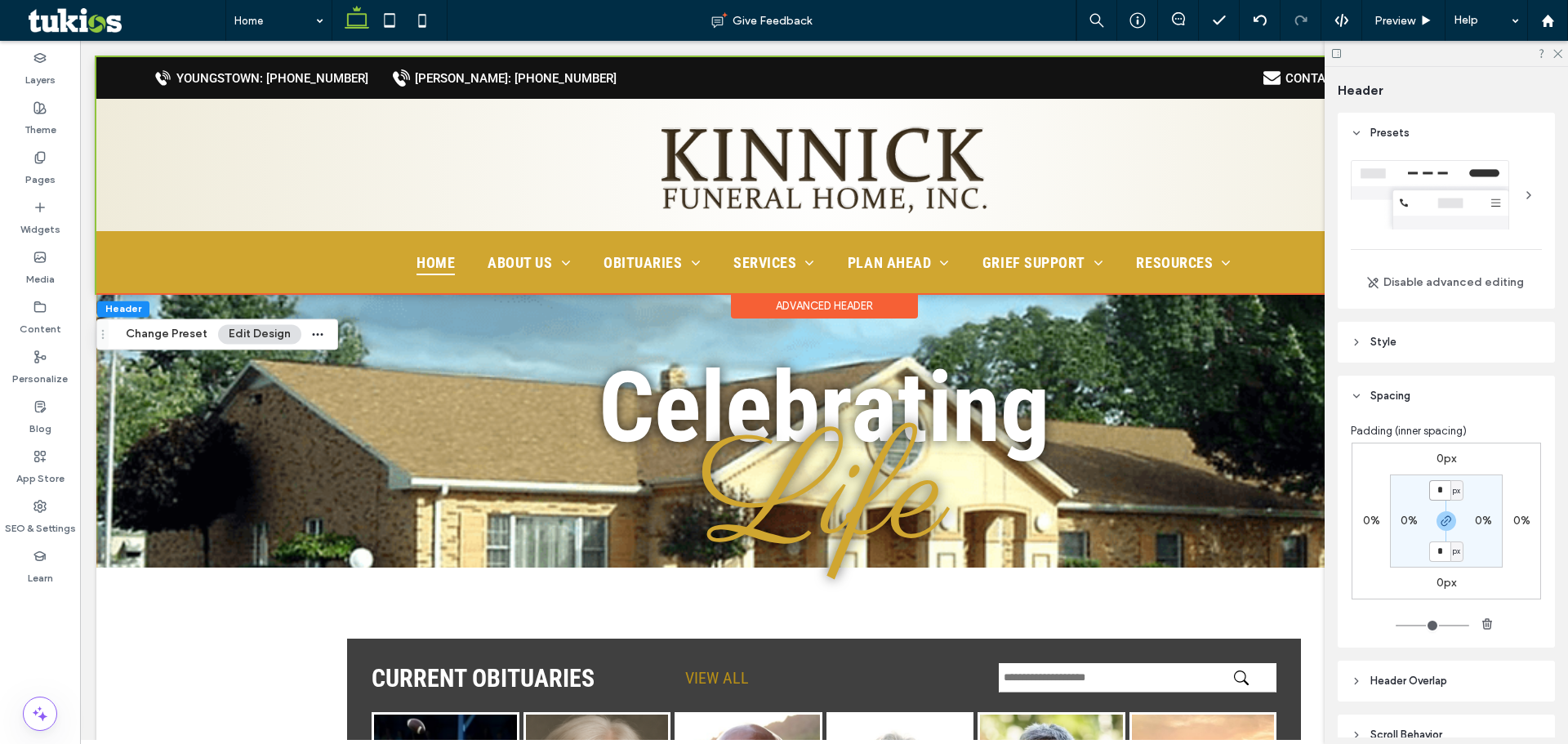
click at [1440, 493] on input "*" at bounding box center [1440, 490] width 21 height 20
click at [1457, 491] on div "px" at bounding box center [1457, 491] width 10 height 17
click at [1453, 537] on div "%" at bounding box center [1447, 543] width 23 height 29
click at [1438, 494] on input "*" at bounding box center [1440, 490] width 21 height 20
type input "**"
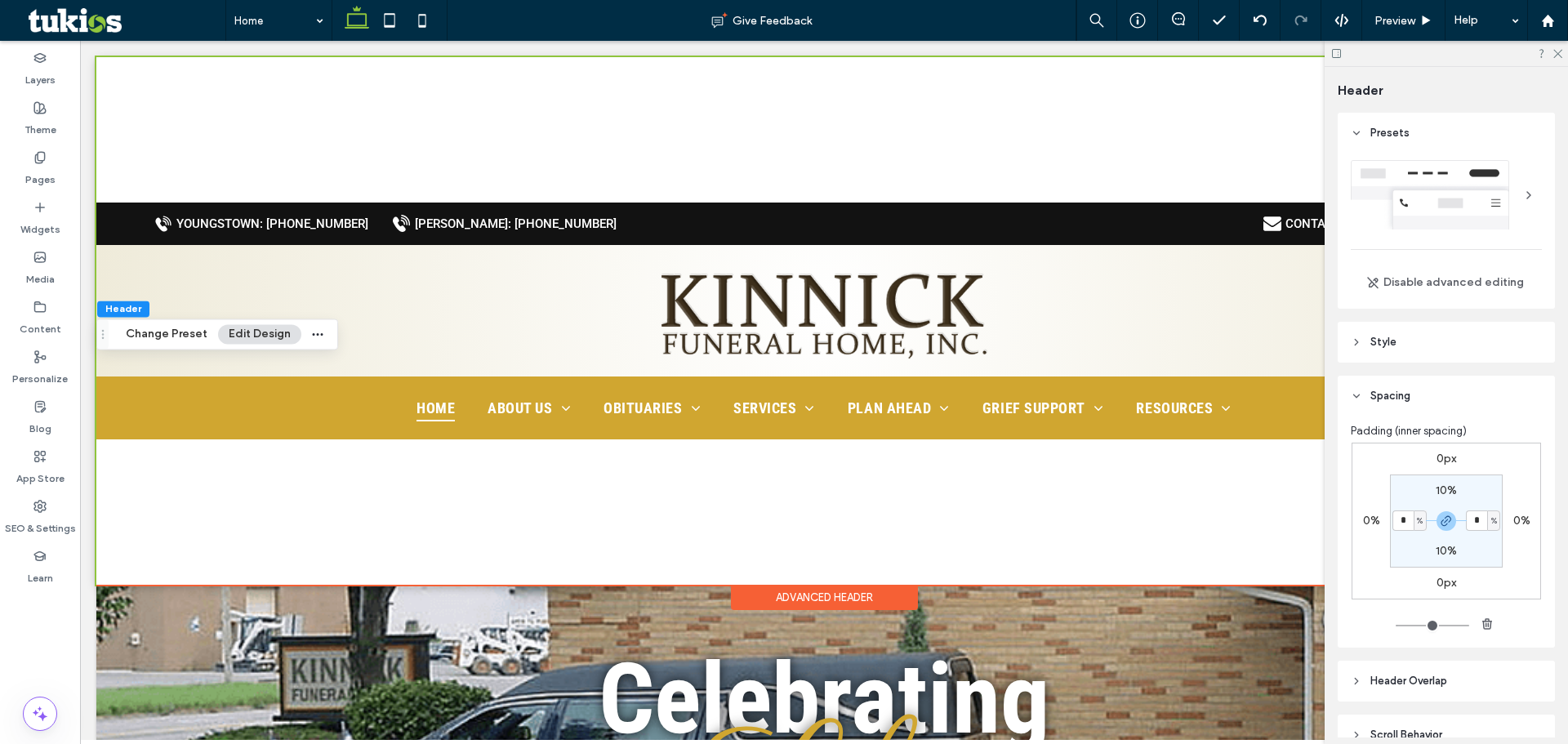
click at [1438, 489] on label "10%" at bounding box center [1446, 490] width 21 height 14
type input "**"
type input "*"
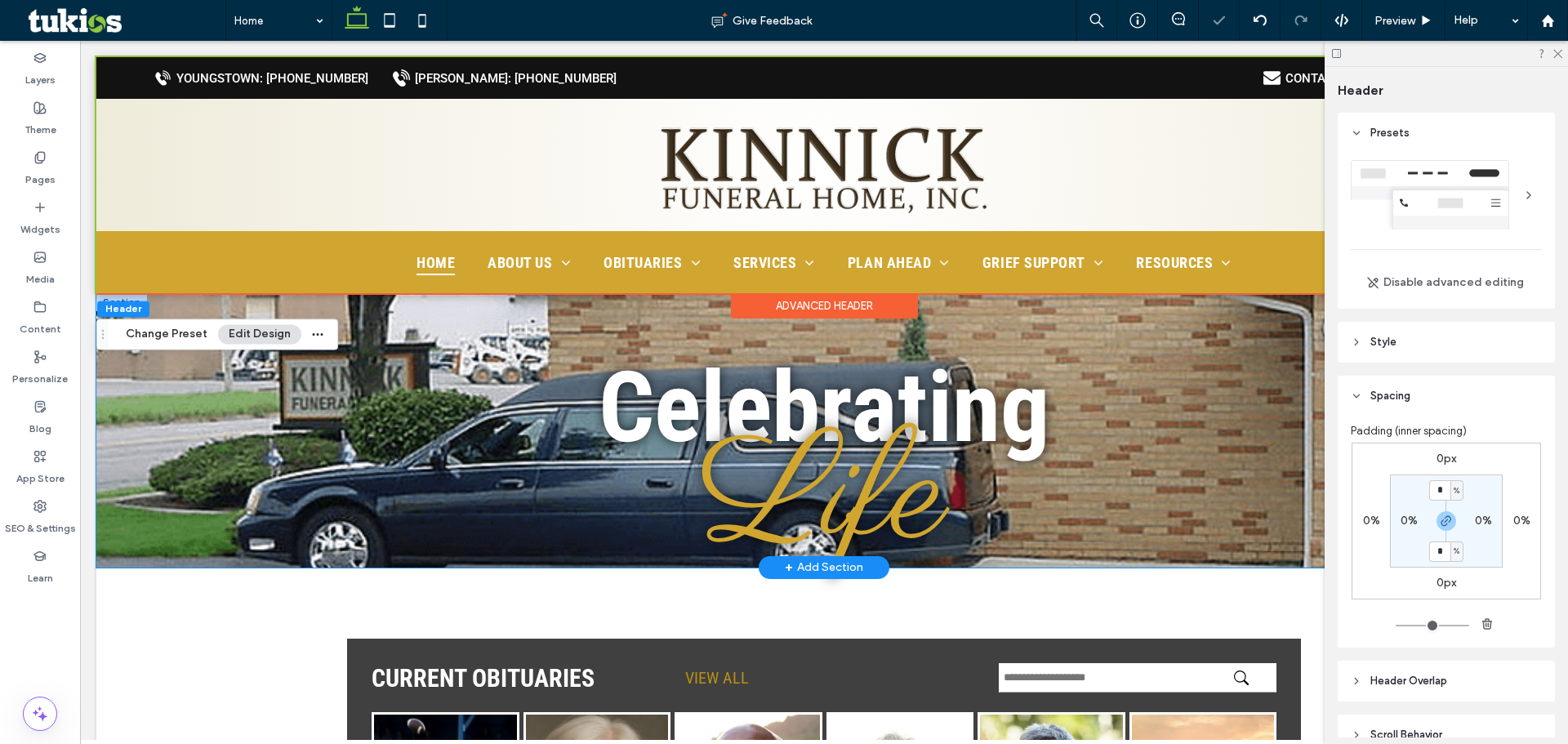
click at [402, 318] on div "Celebrating Life" at bounding box center [824, 430] width 980 height 274
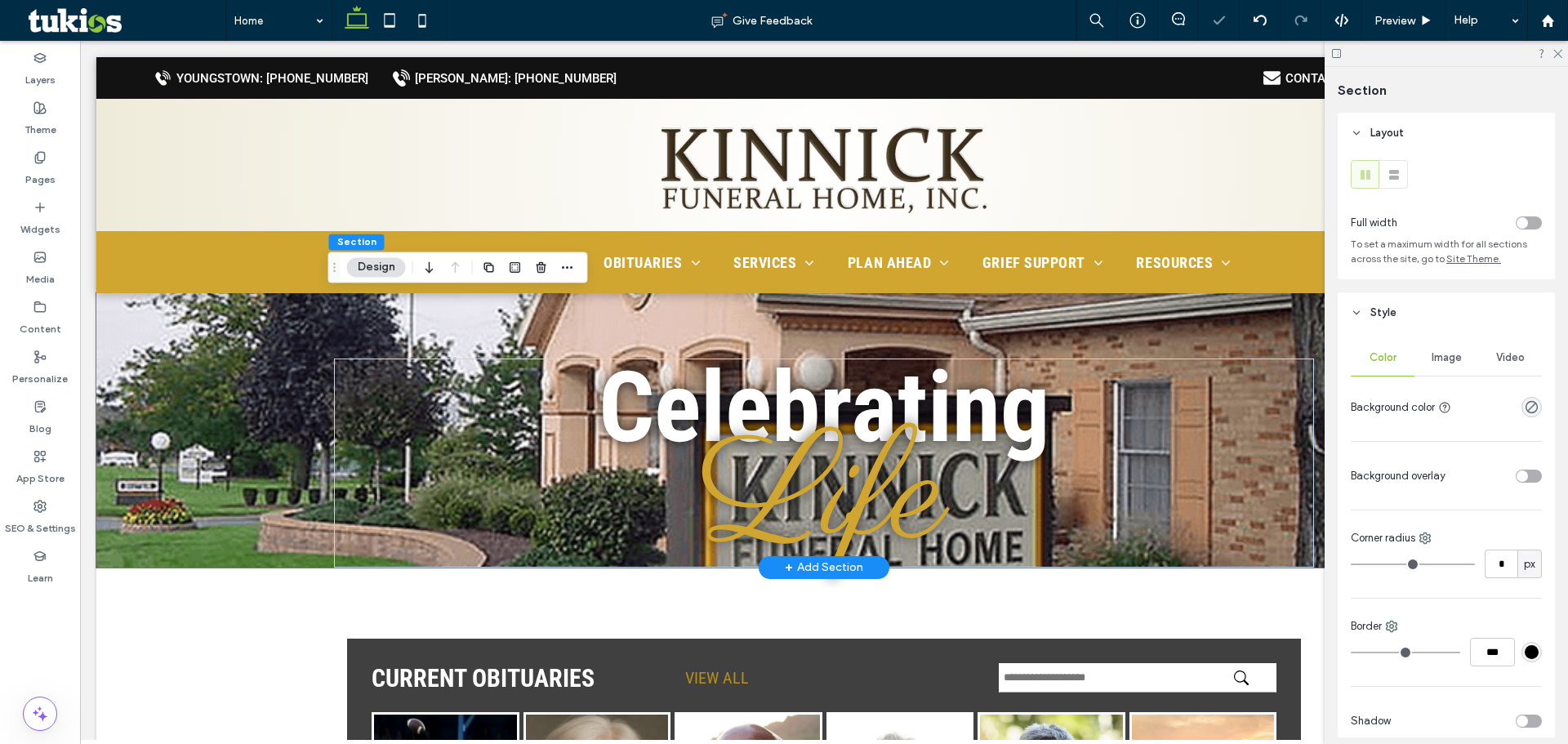
click at [439, 319] on div "Celebrating Life" at bounding box center [824, 430] width 980 height 274
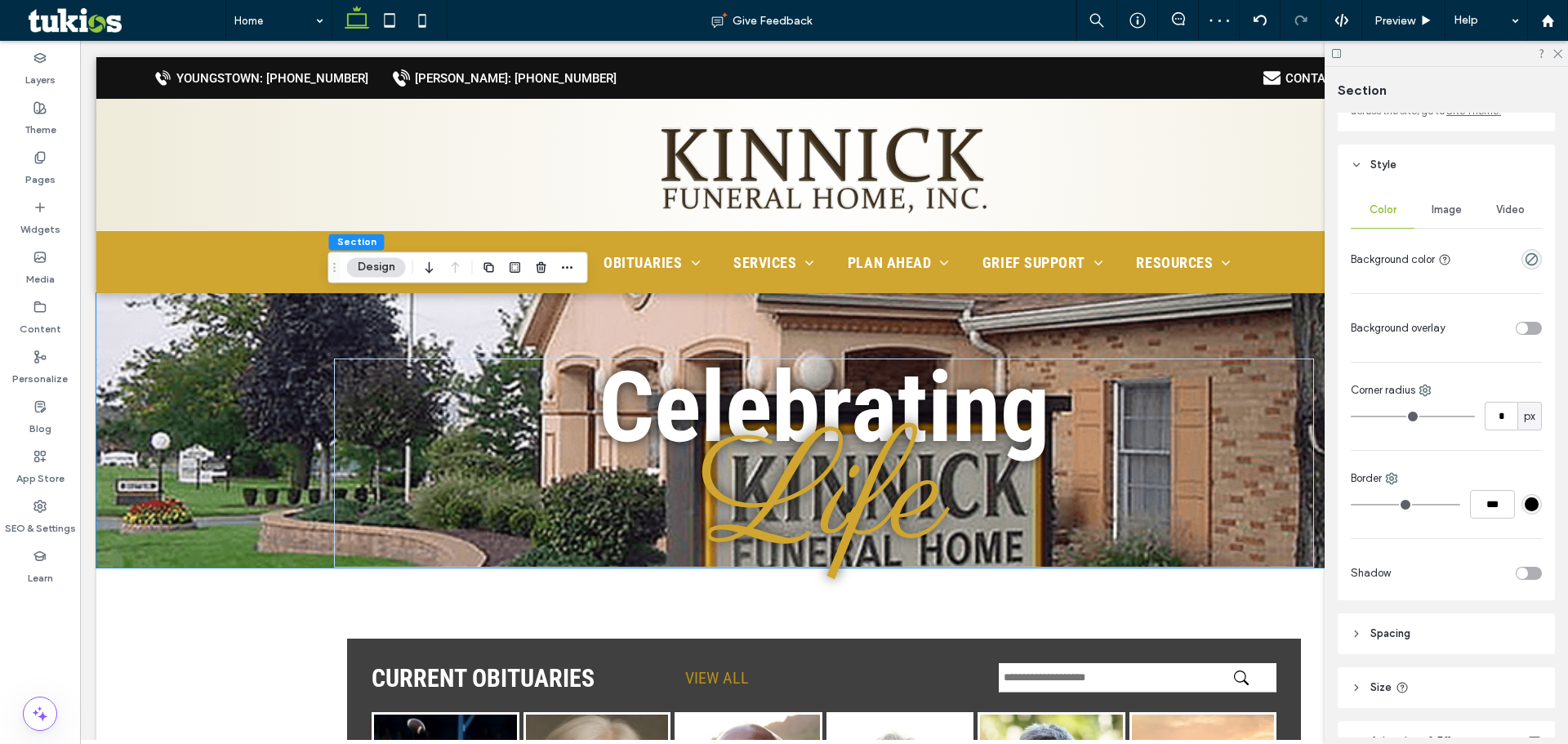
scroll to position [238, 0]
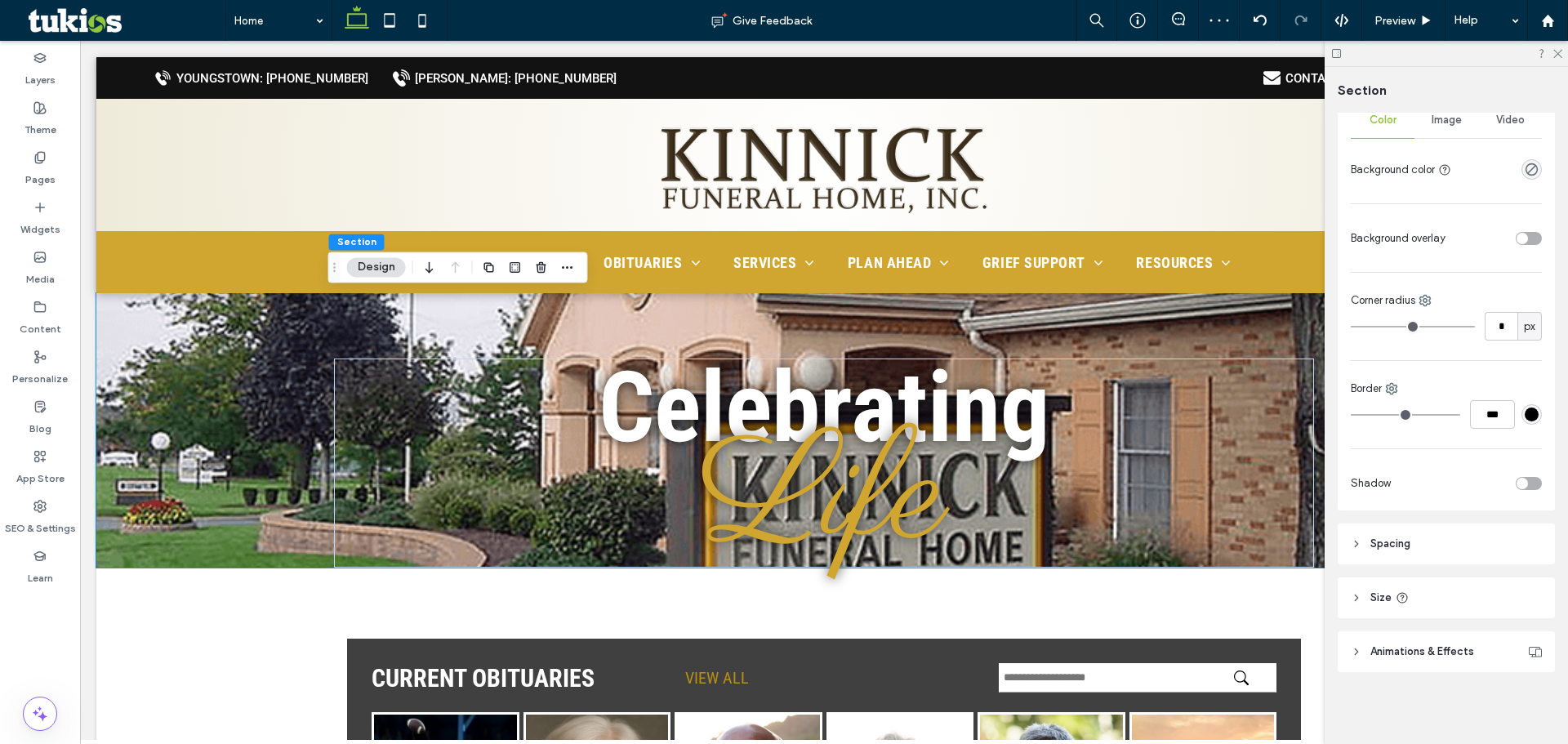
click at [1453, 544] on header "Spacing" at bounding box center [1446, 544] width 217 height 41
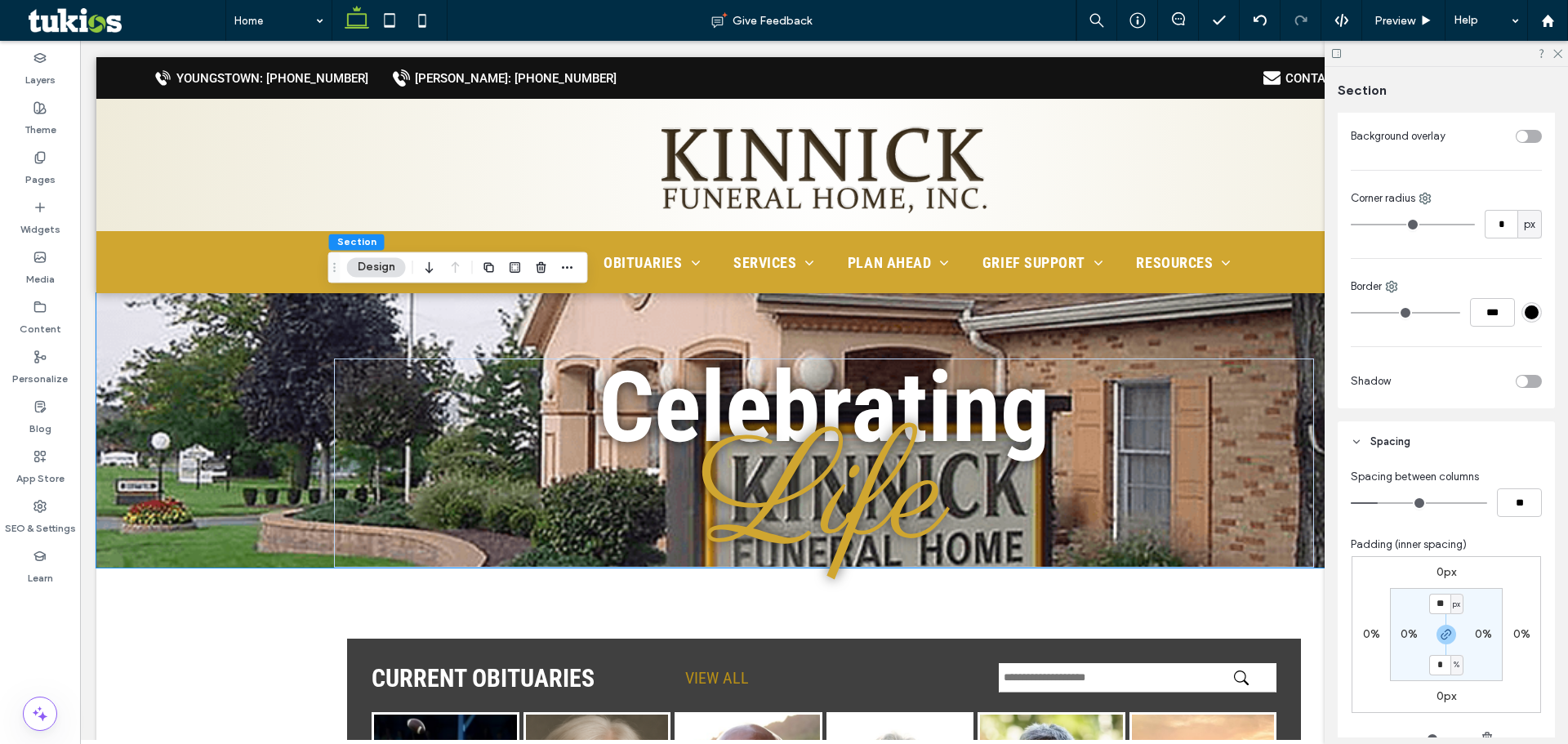
scroll to position [483, 0]
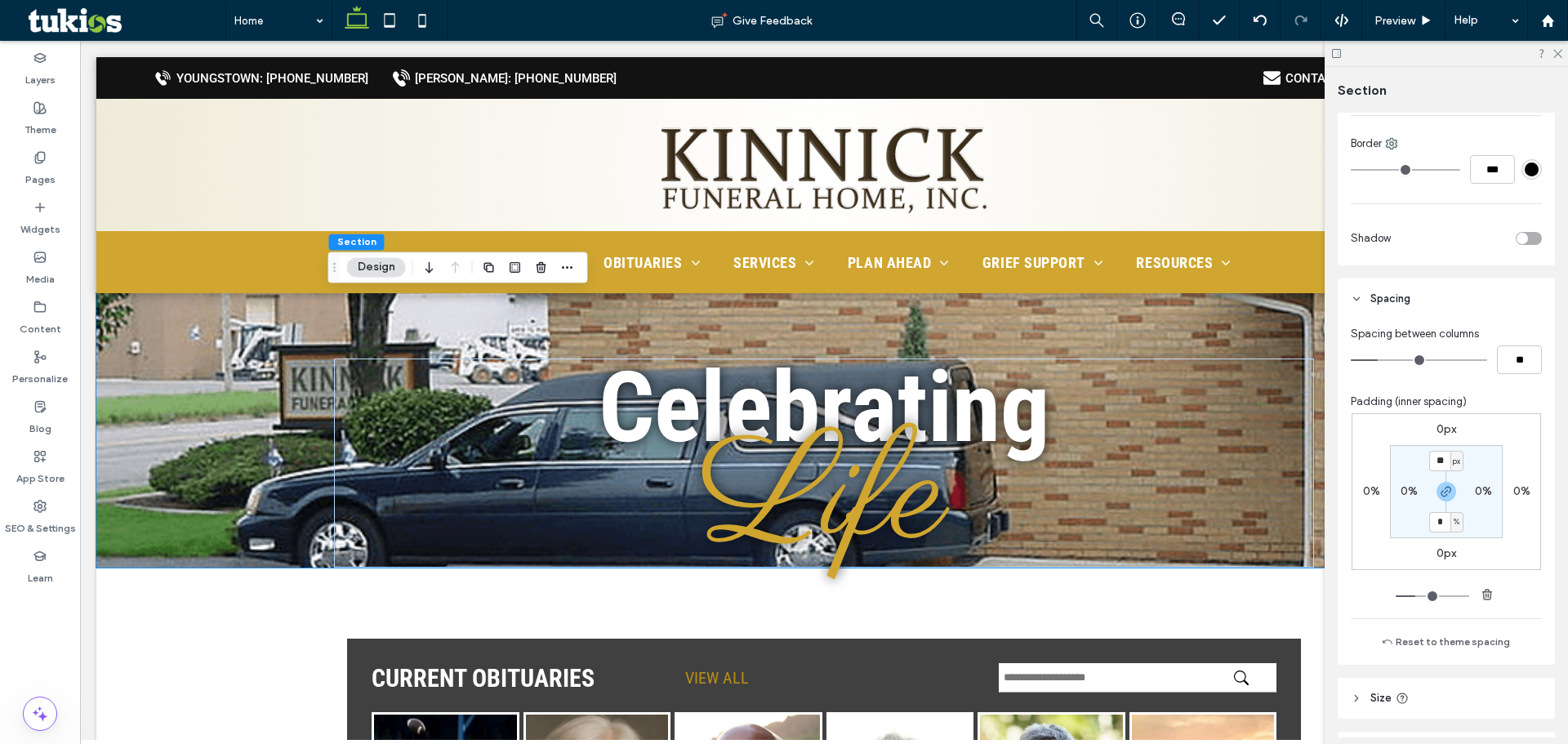
click at [1454, 465] on span "px" at bounding box center [1456, 462] width 7 height 17
click at [1447, 520] on span "%" at bounding box center [1447, 515] width 10 height 17
type input "***"
type input "*"
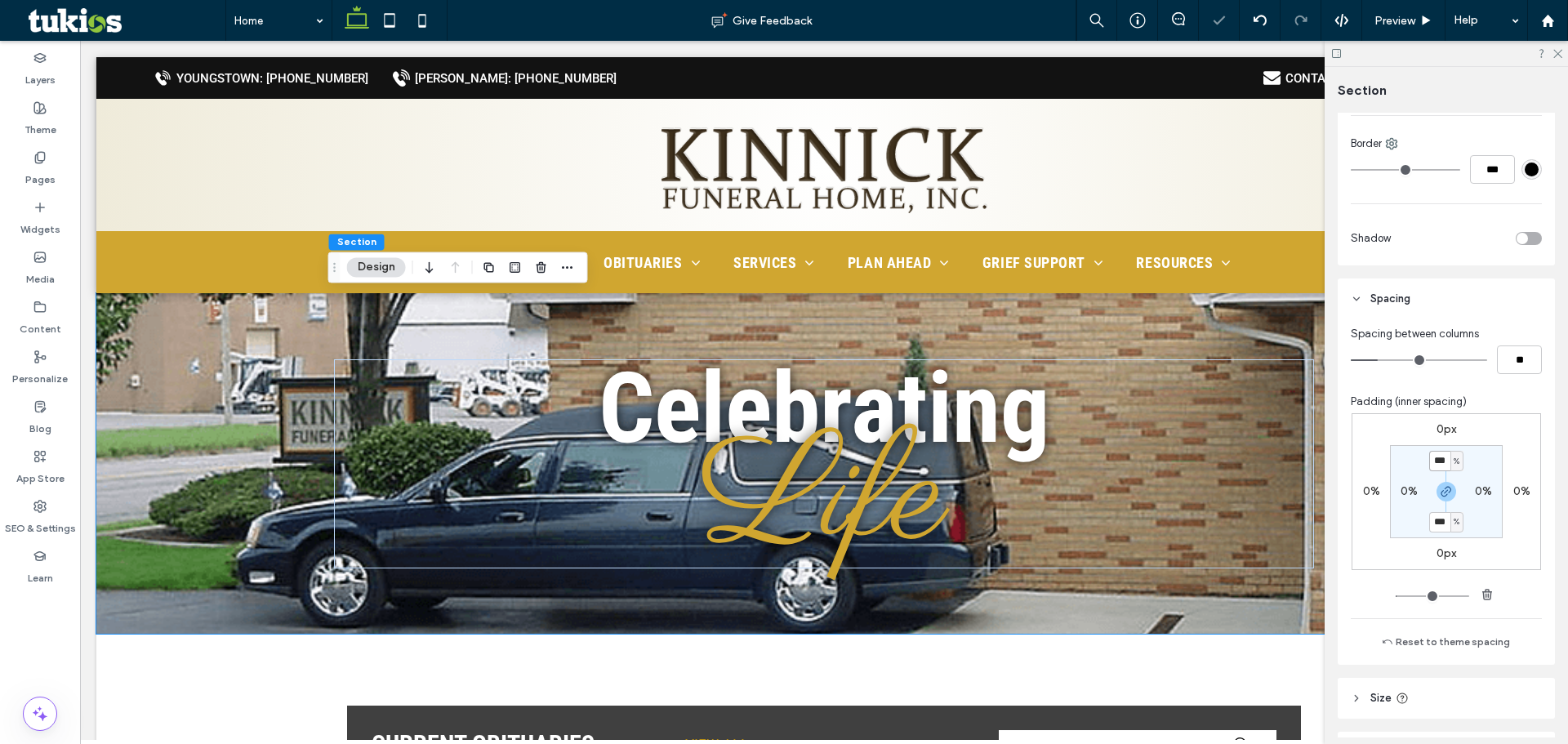
click at [1430, 460] on input "***" at bounding box center [1440, 462] width 21 height 20
type input "**"
type input "*"
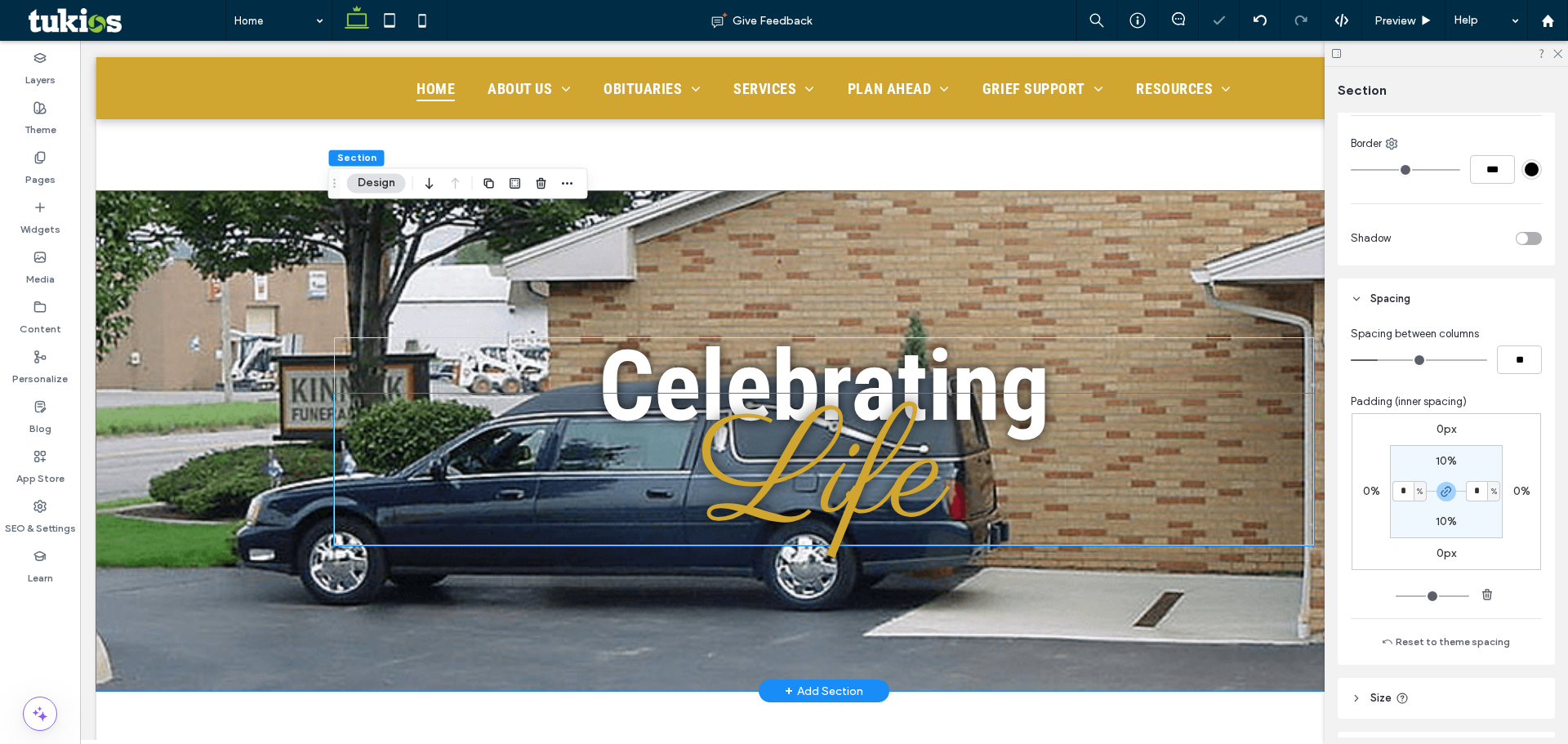
scroll to position [0, 0]
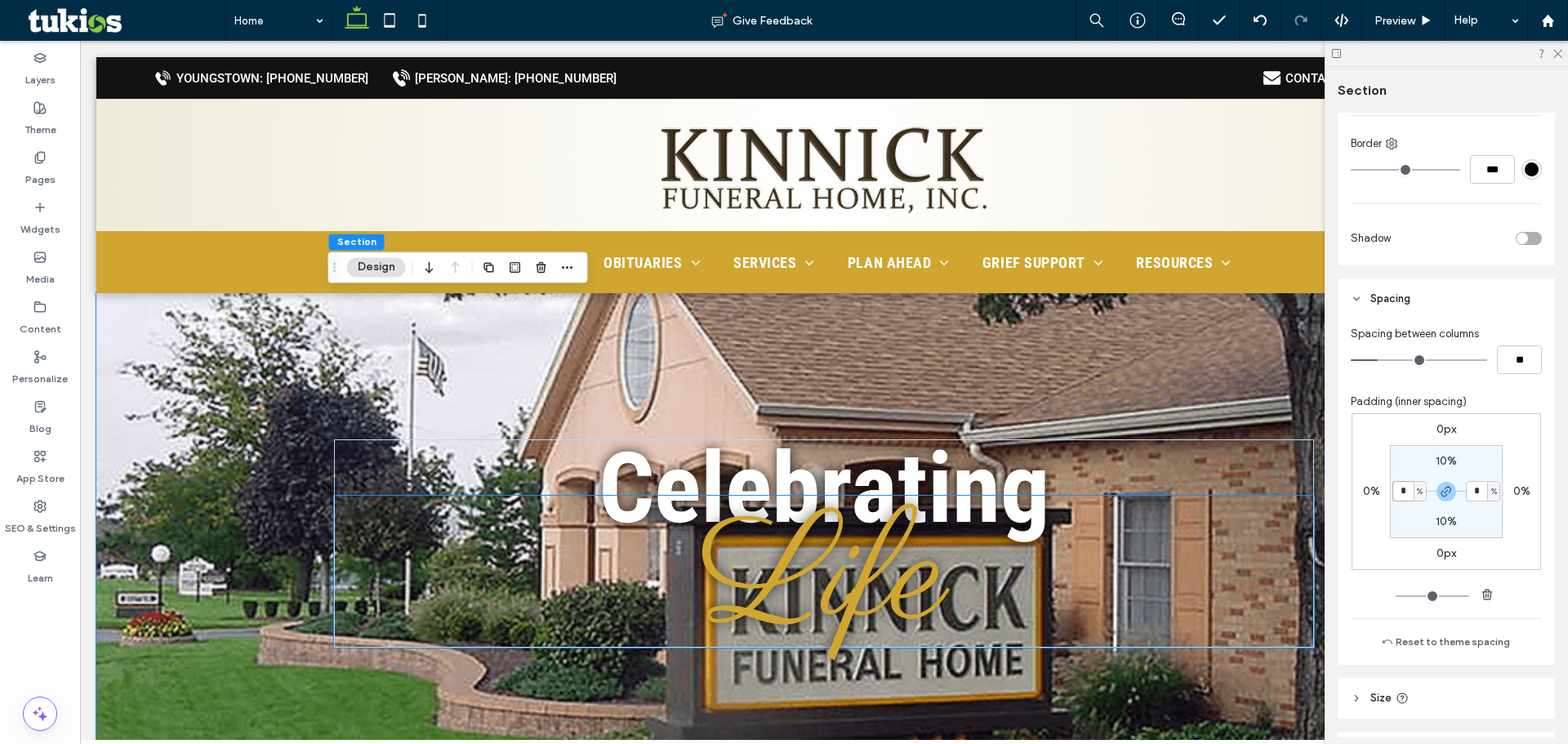
click at [905, 536] on span "Life" at bounding box center [823, 580] width 246 height 206
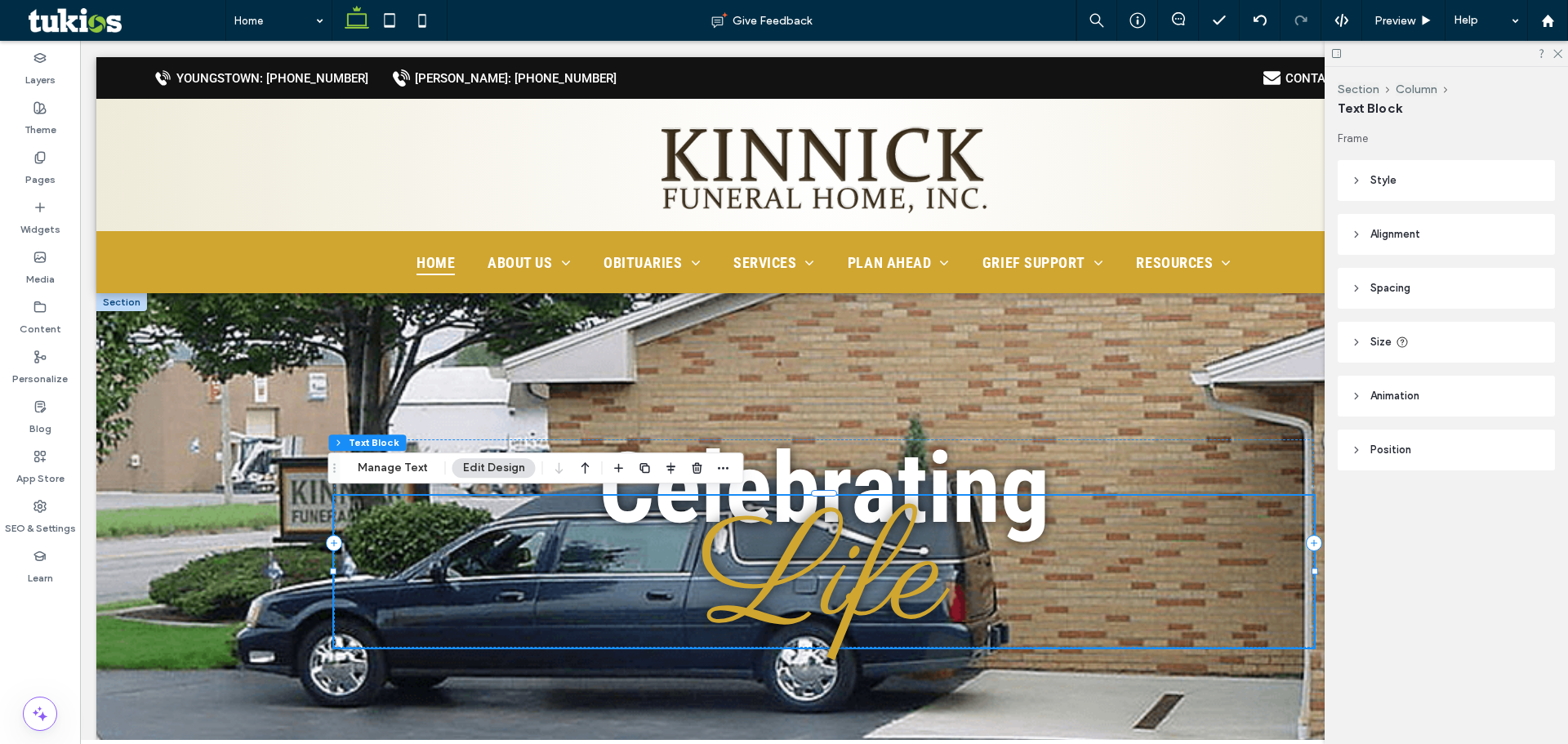
click at [905, 536] on span "Life" at bounding box center [823, 580] width 246 height 206
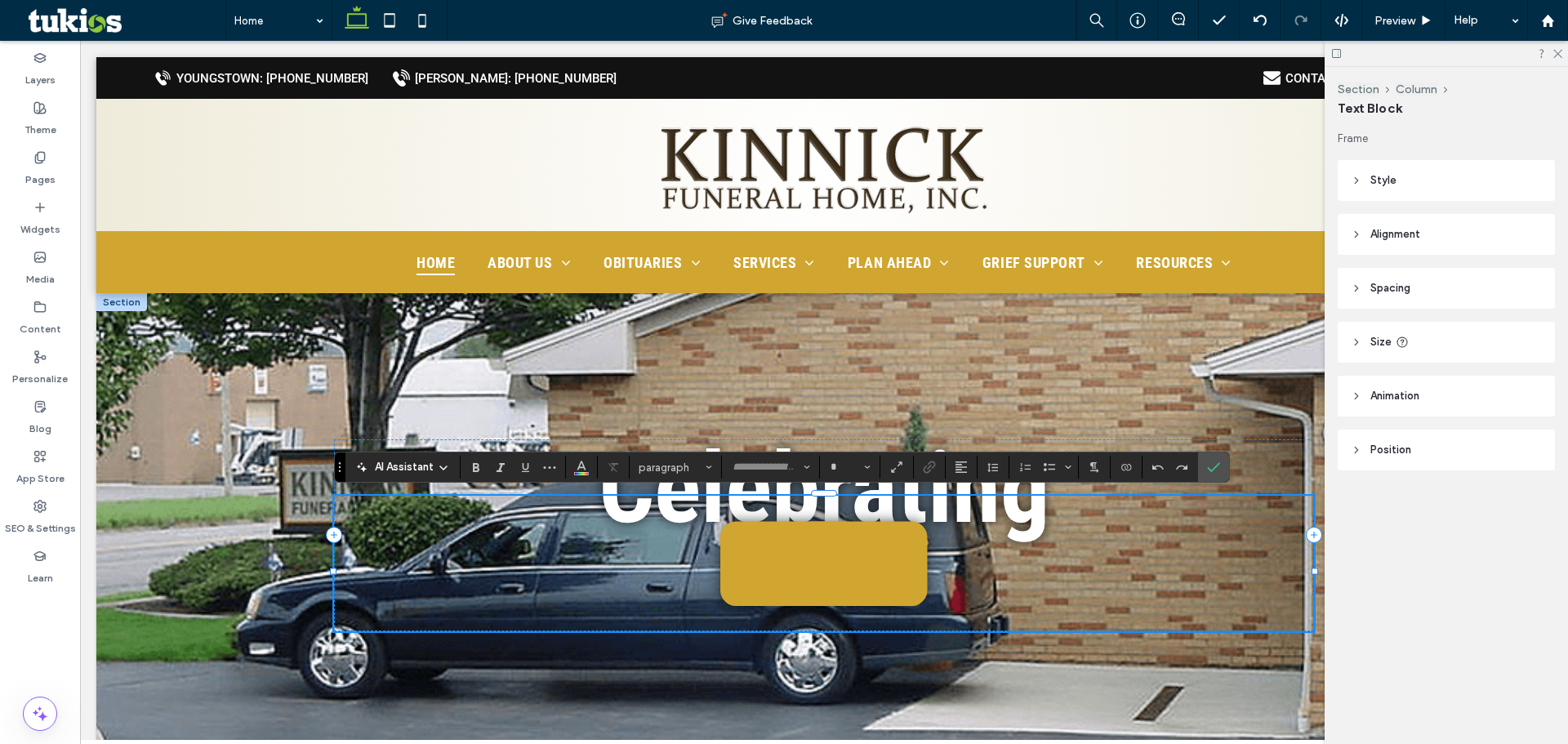
type input "**********"
type input "***"
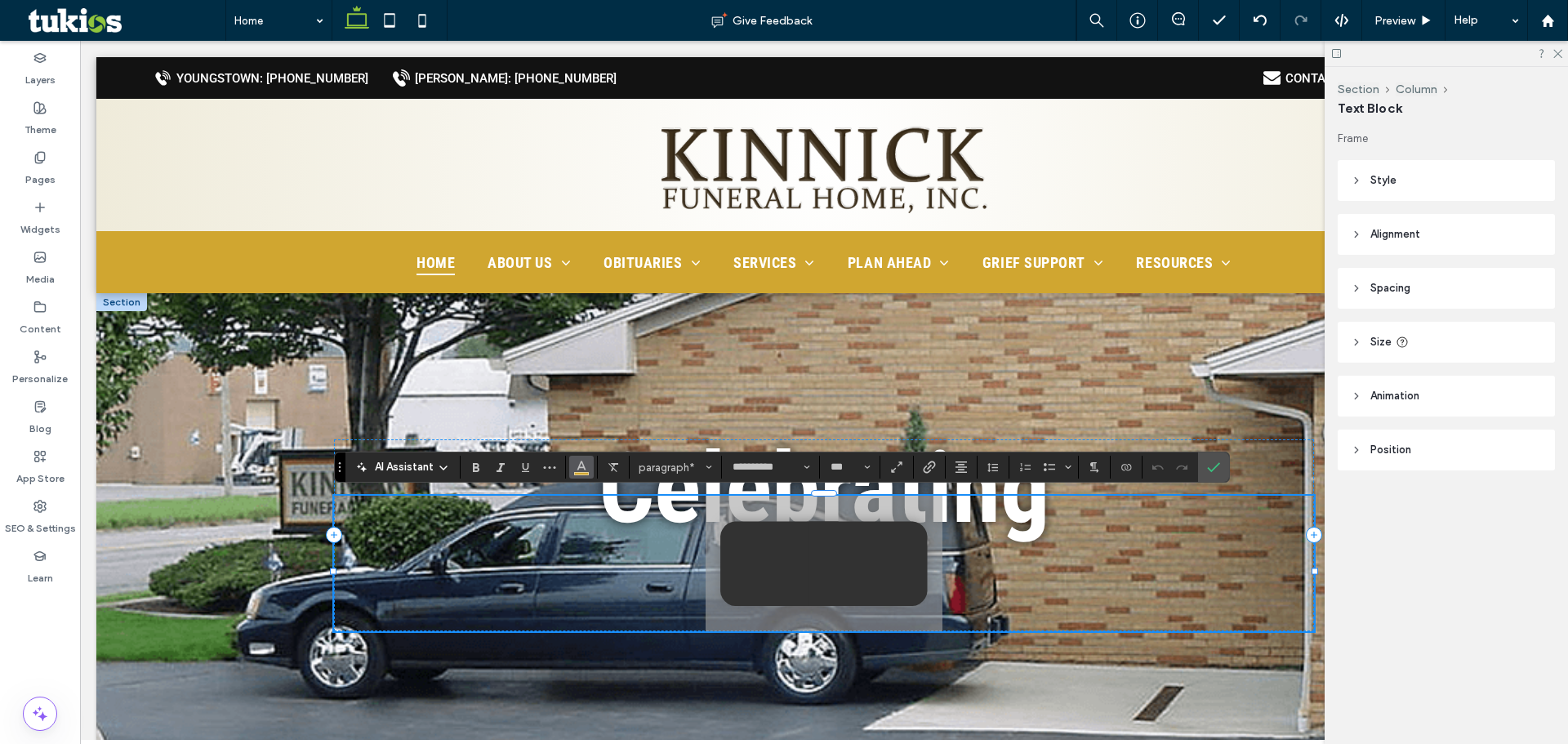
click at [574, 459] on button "Color" at bounding box center [581, 467] width 25 height 23
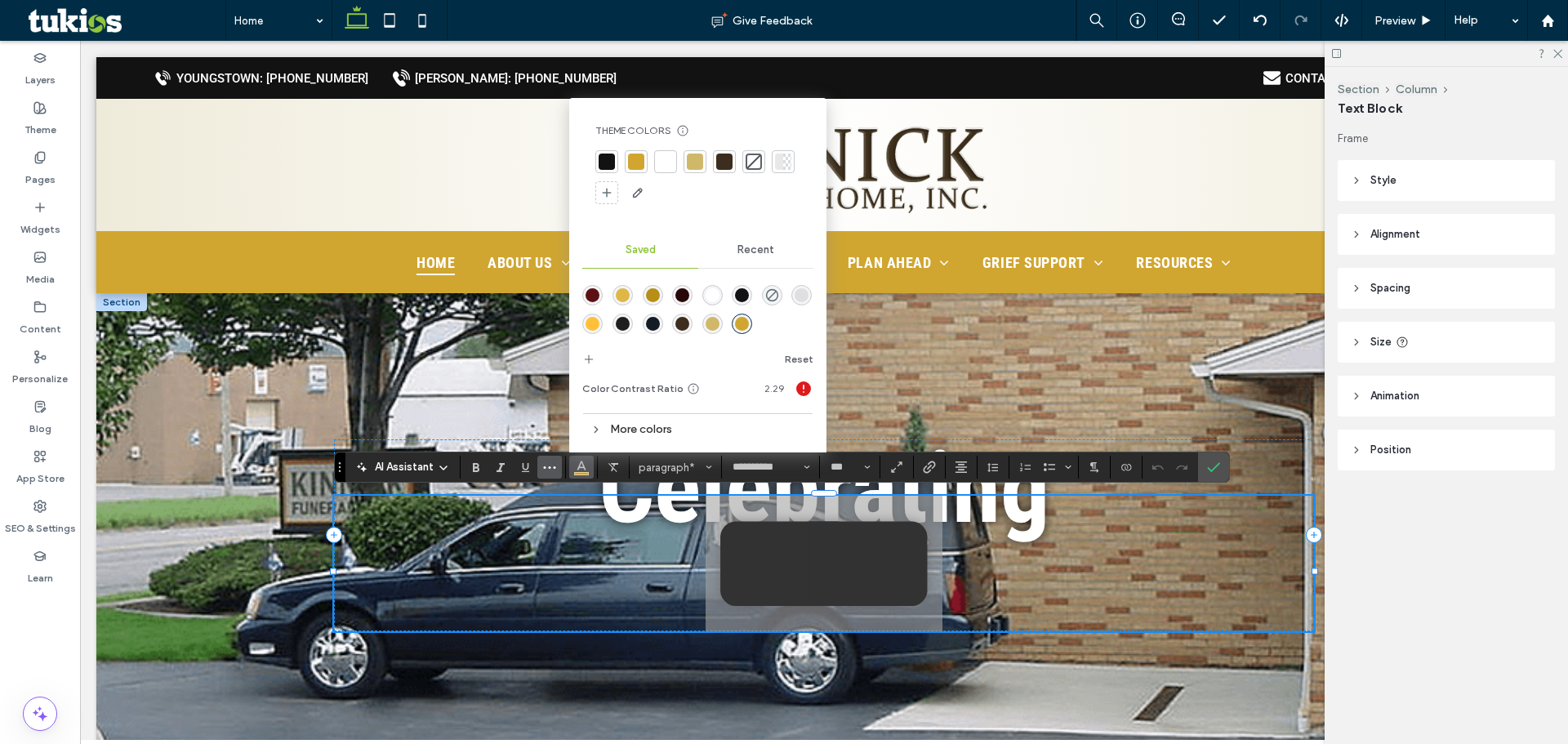
click at [555, 462] on icon "More" at bounding box center [550, 467] width 13 height 13
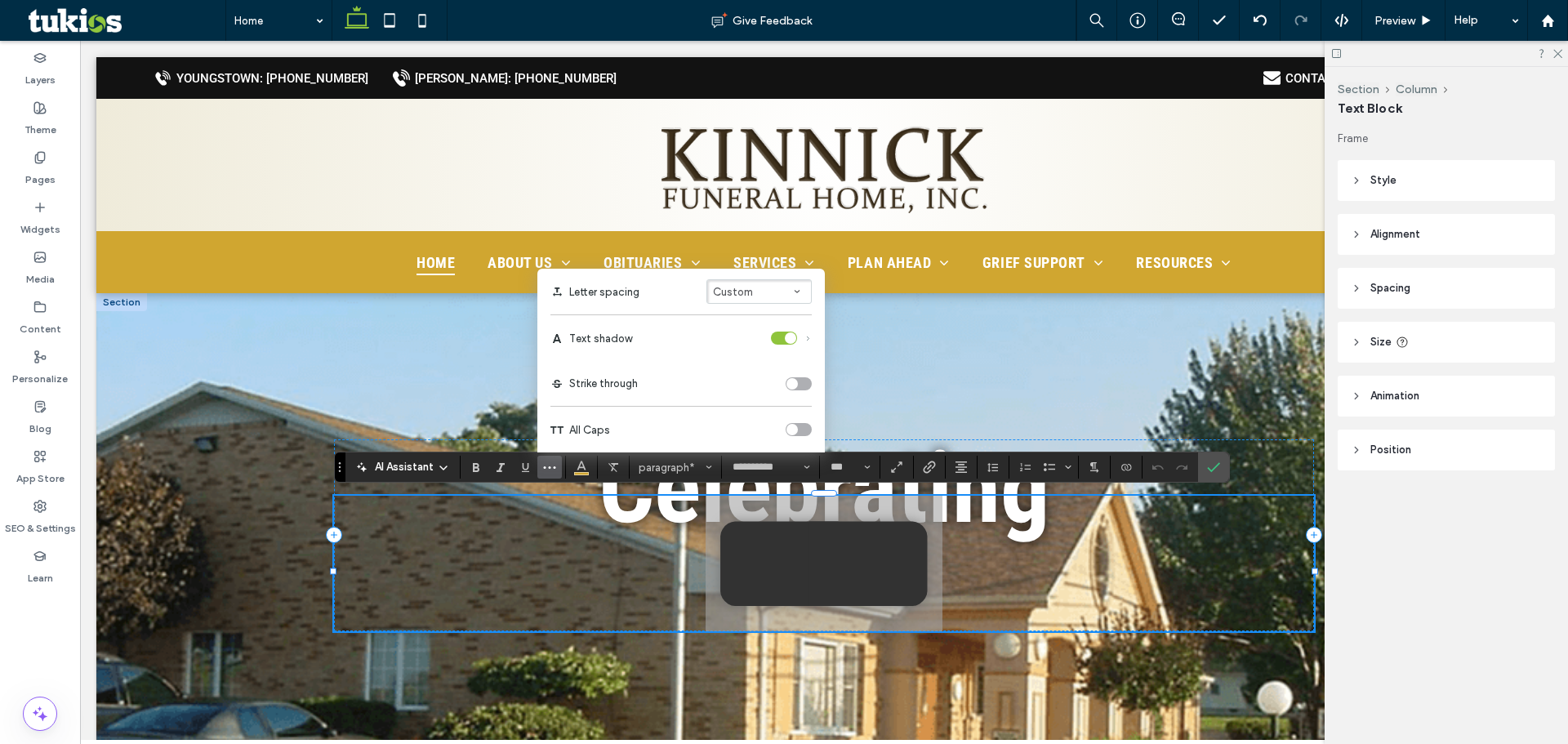
click at [803, 336] on div "Text shadow" at bounding box center [791, 338] width 41 height 13
click at [805, 336] on div "Text shadow" at bounding box center [791, 338] width 41 height 13
click at [805, 336] on icon "Text shadow" at bounding box center [808, 339] width 7 height 7
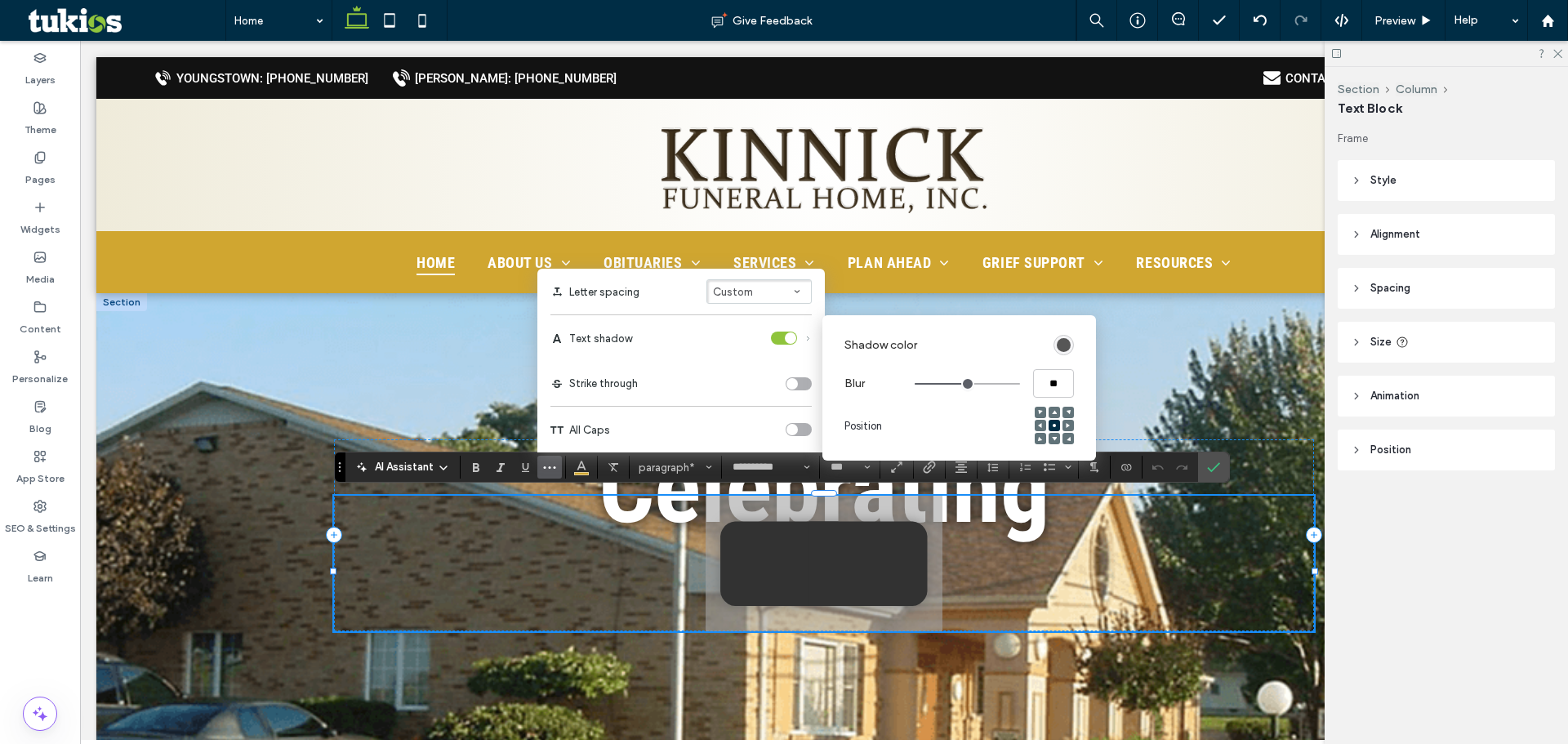
click at [1063, 440] on div at bounding box center [1068, 438] width 11 height 11
click at [1069, 438] on icon at bounding box center [1068, 438] width 5 height 5
drag, startPoint x: 1055, startPoint y: 388, endPoint x: 1035, endPoint y: 390, distance: 20.1
click at [1050, 388] on input "**" at bounding box center [1054, 383] width 41 height 29
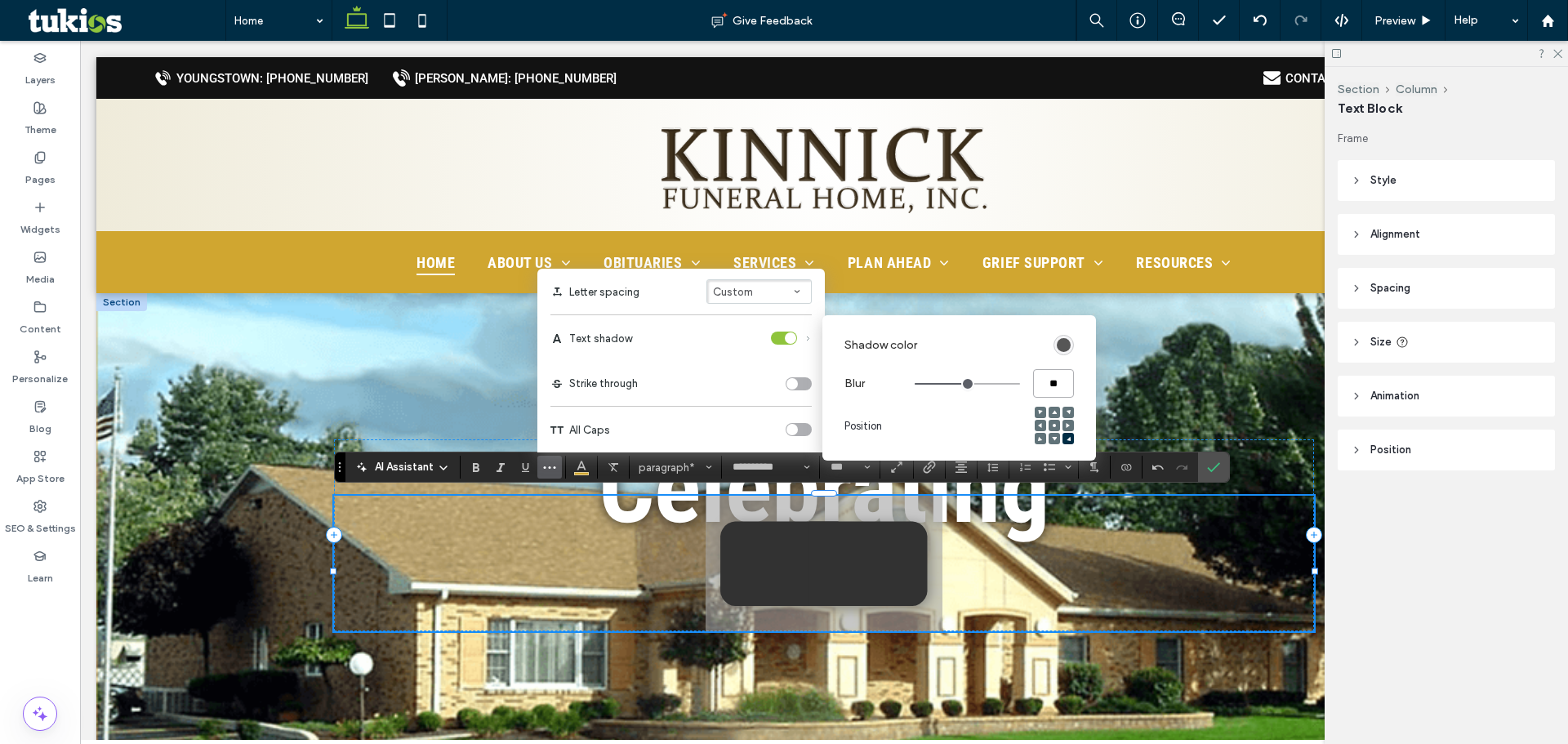
type input "*"
drag, startPoint x: 1152, startPoint y: 430, endPoint x: 1225, endPoint y: 473, distance: 84.7
click at [1225, 471] on section at bounding box center [1214, 467] width 31 height 30
click at [1217, 472] on icon "Confirm" at bounding box center [1214, 467] width 13 height 13
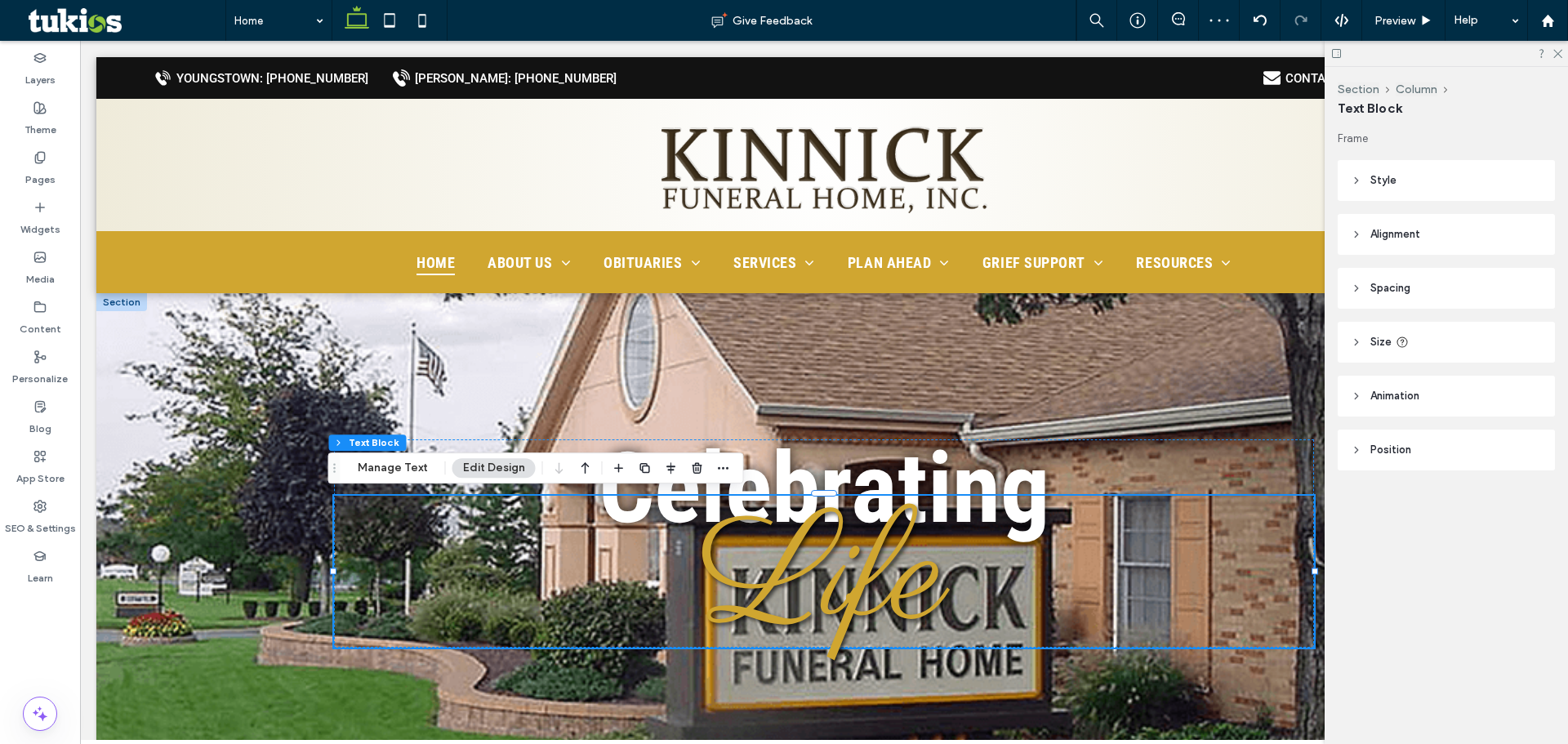
click at [993, 322] on div "Celebrating Life" at bounding box center [824, 544] width 980 height 500
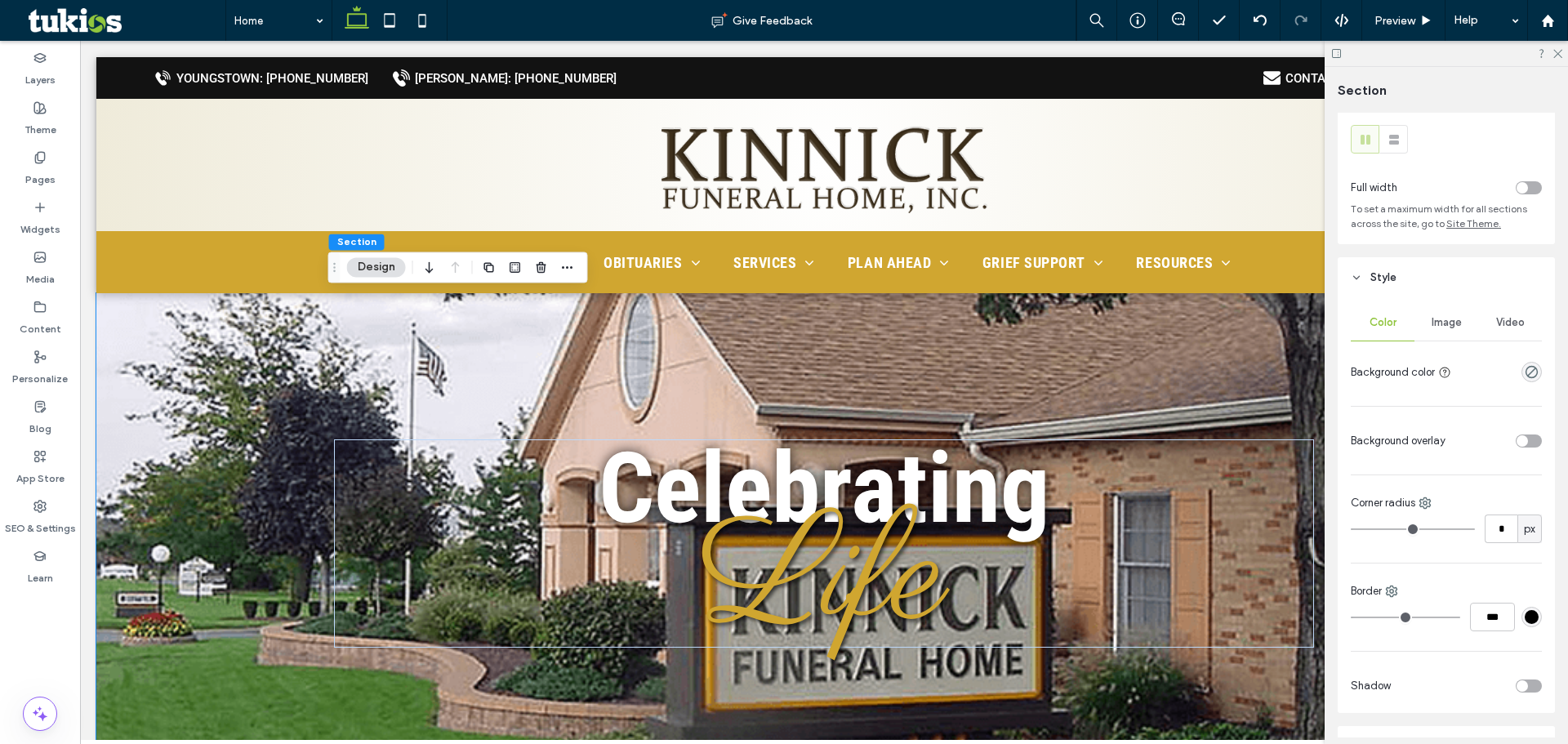
scroll to position [11, 0]
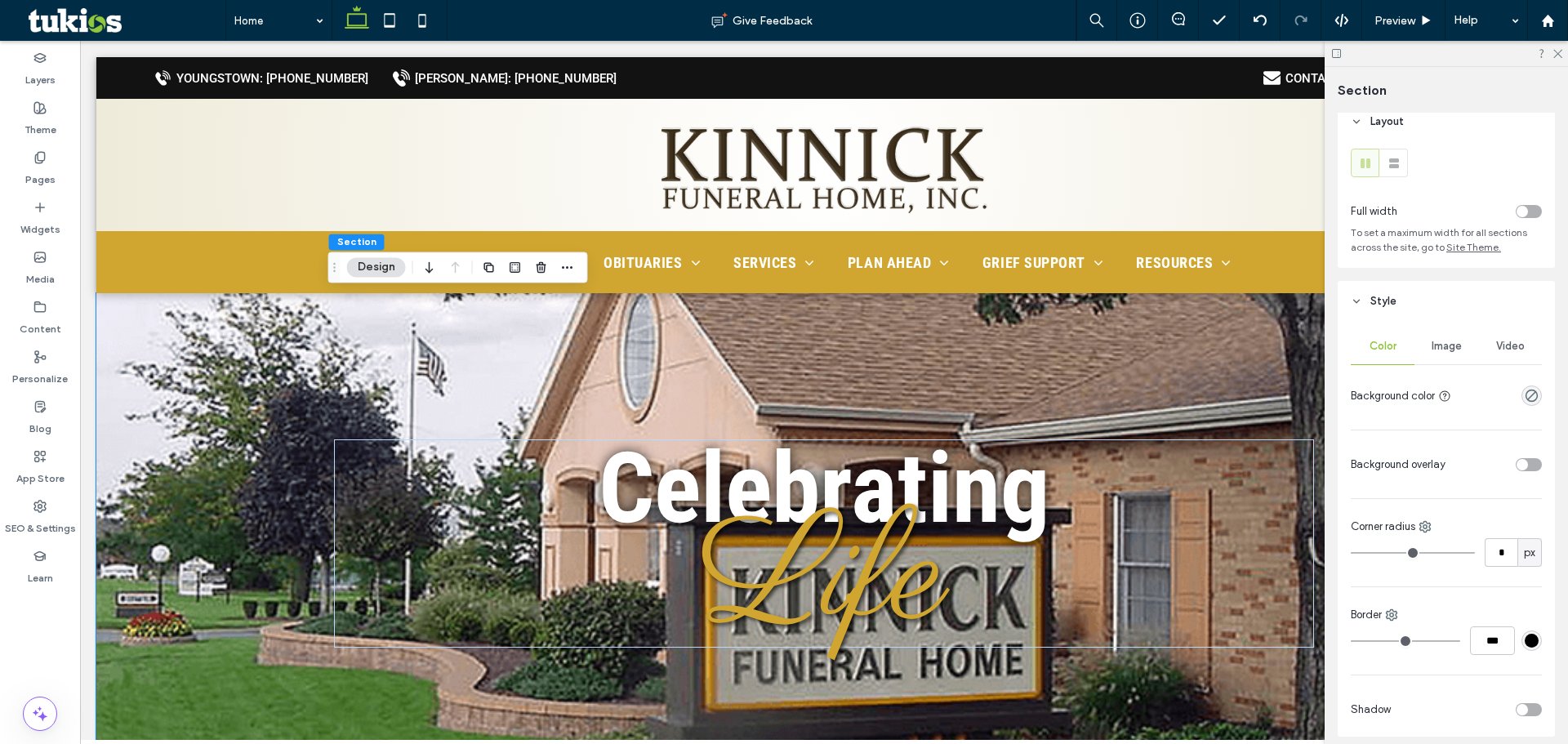
click at [1517, 466] on div "toggle" at bounding box center [1522, 464] width 11 height 11
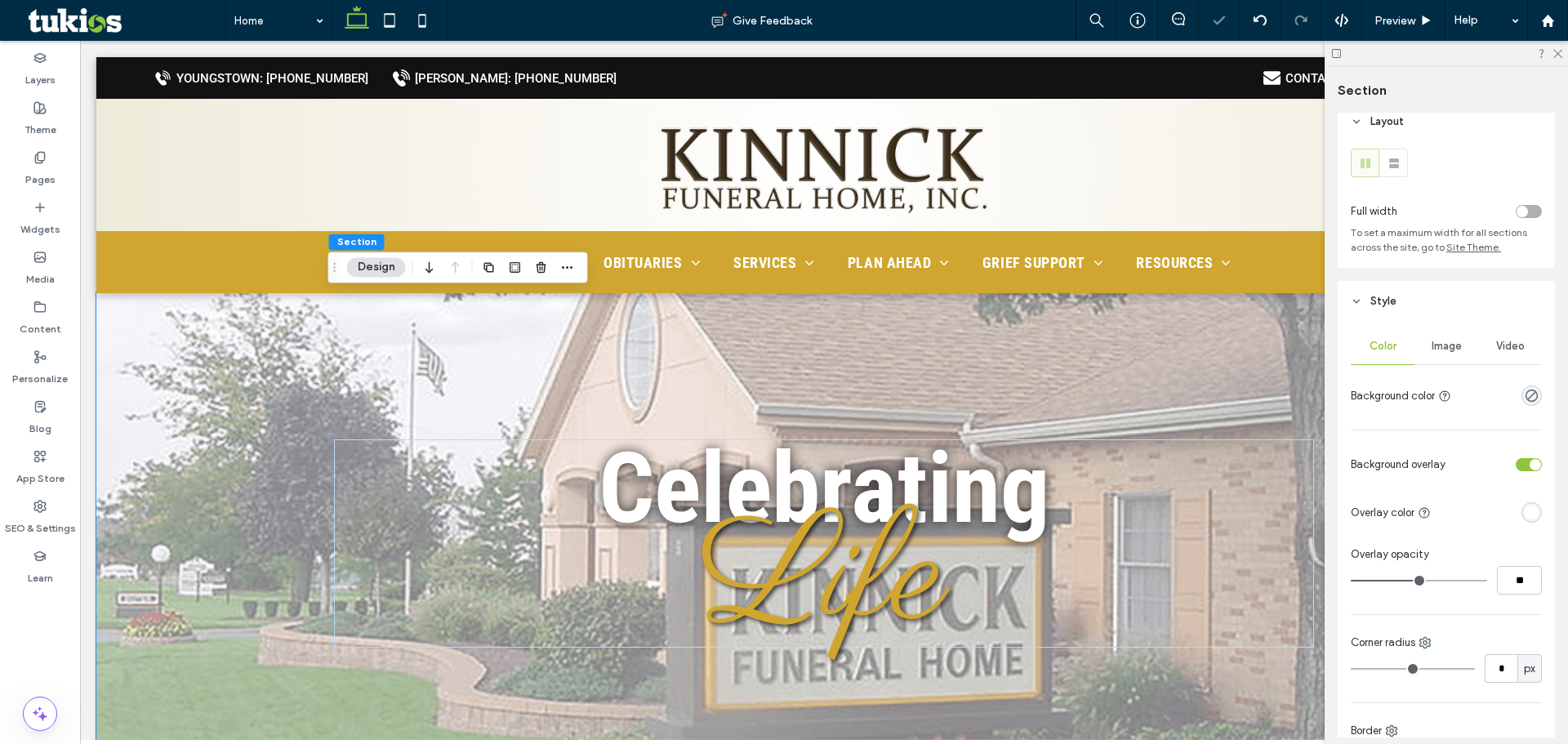
click at [1525, 508] on div "rgba(255, 255, 255, 1)" at bounding box center [1531, 512] width 14 height 14
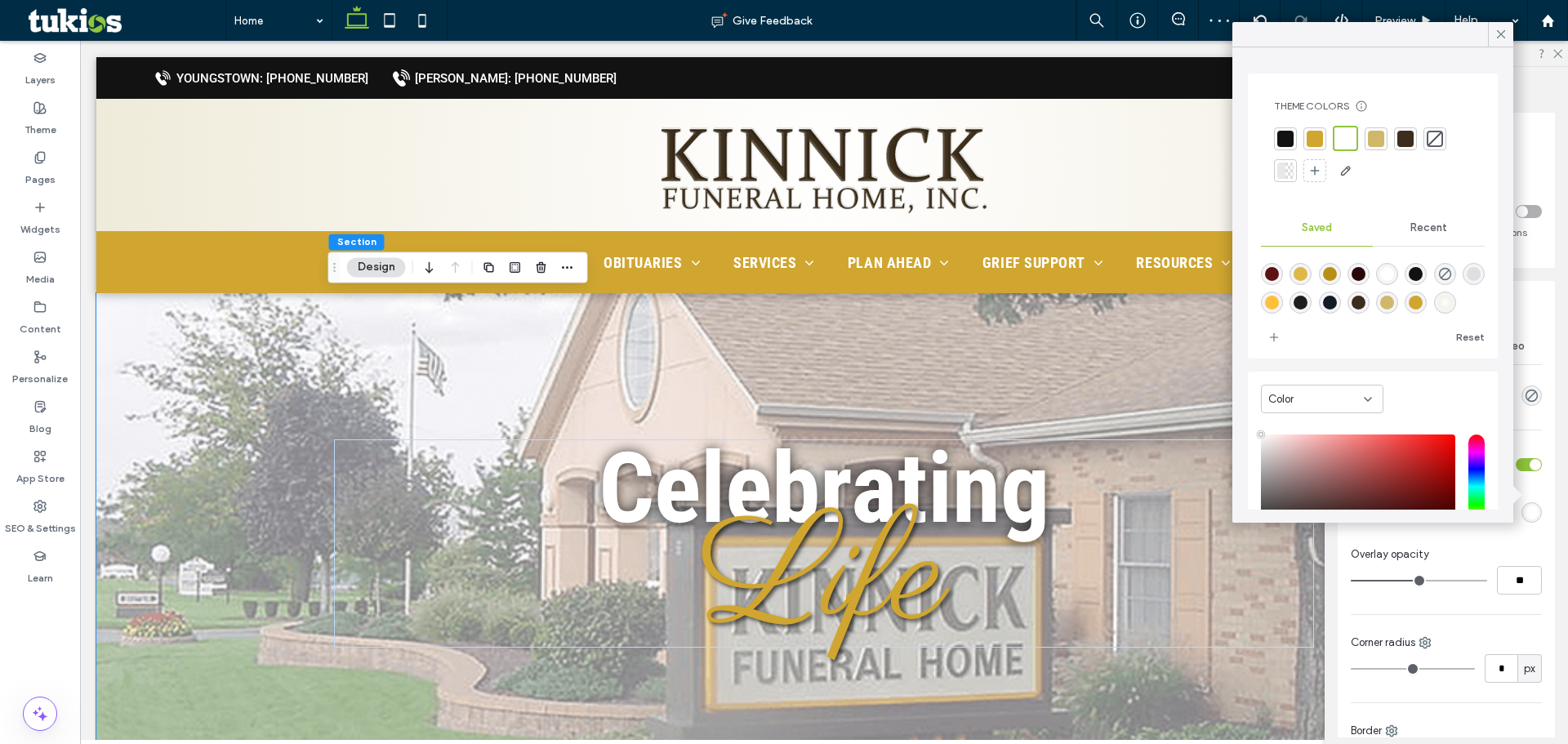
click at [1284, 129] on div at bounding box center [1286, 138] width 23 height 23
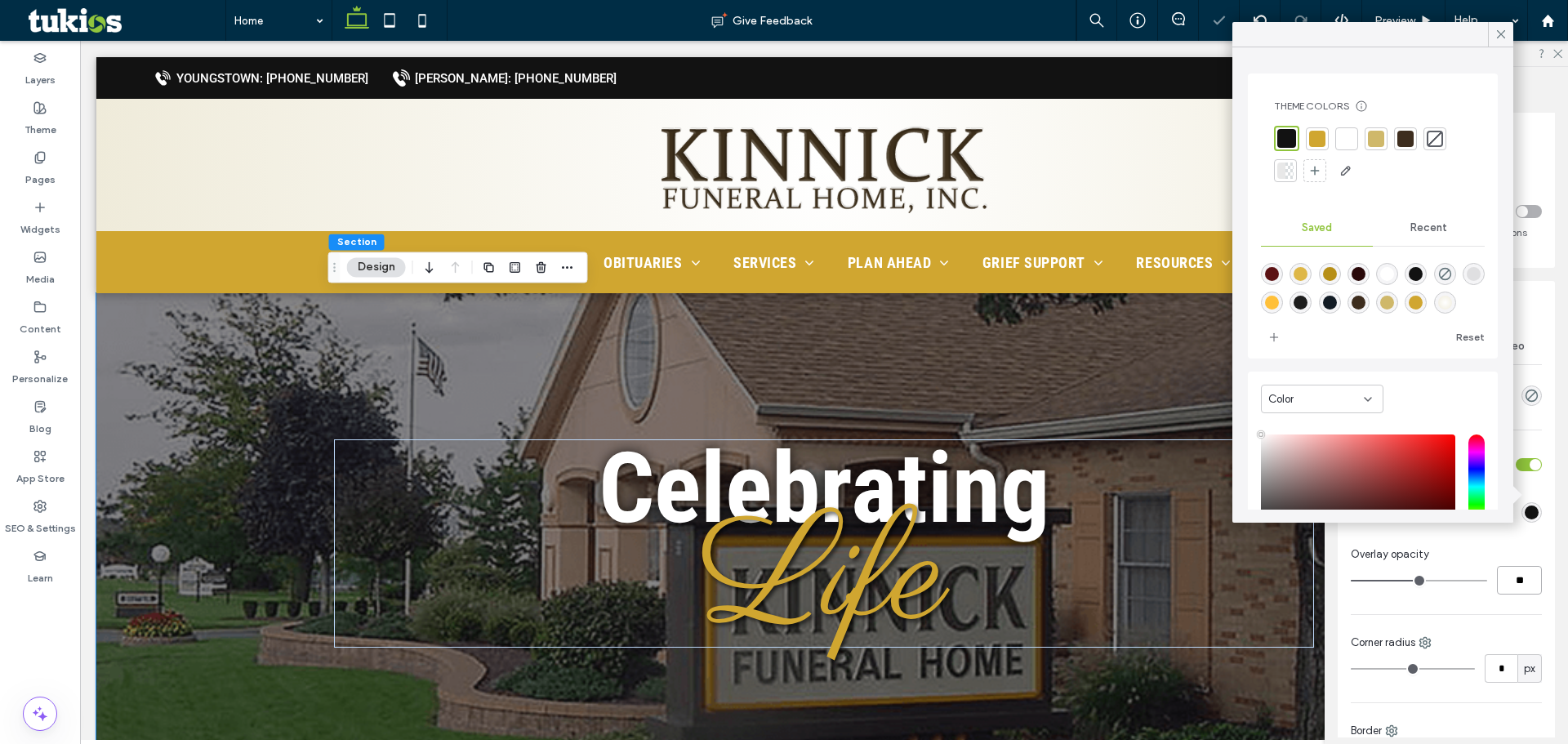
drag, startPoint x: 1516, startPoint y: 582, endPoint x: 1430, endPoint y: 578, distance: 86.1
click at [1449, 579] on div "**" at bounding box center [1446, 580] width 191 height 29
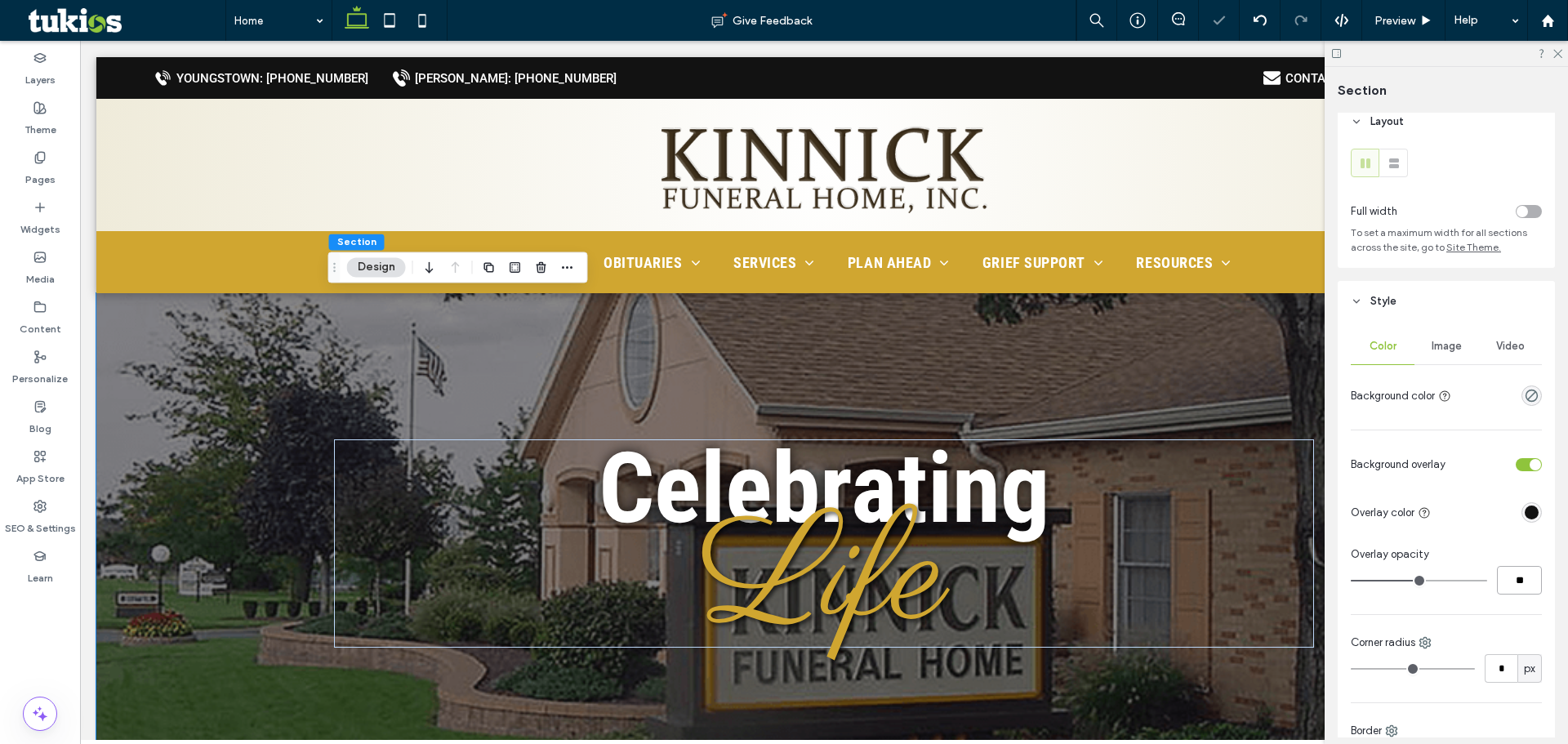
type input "**"
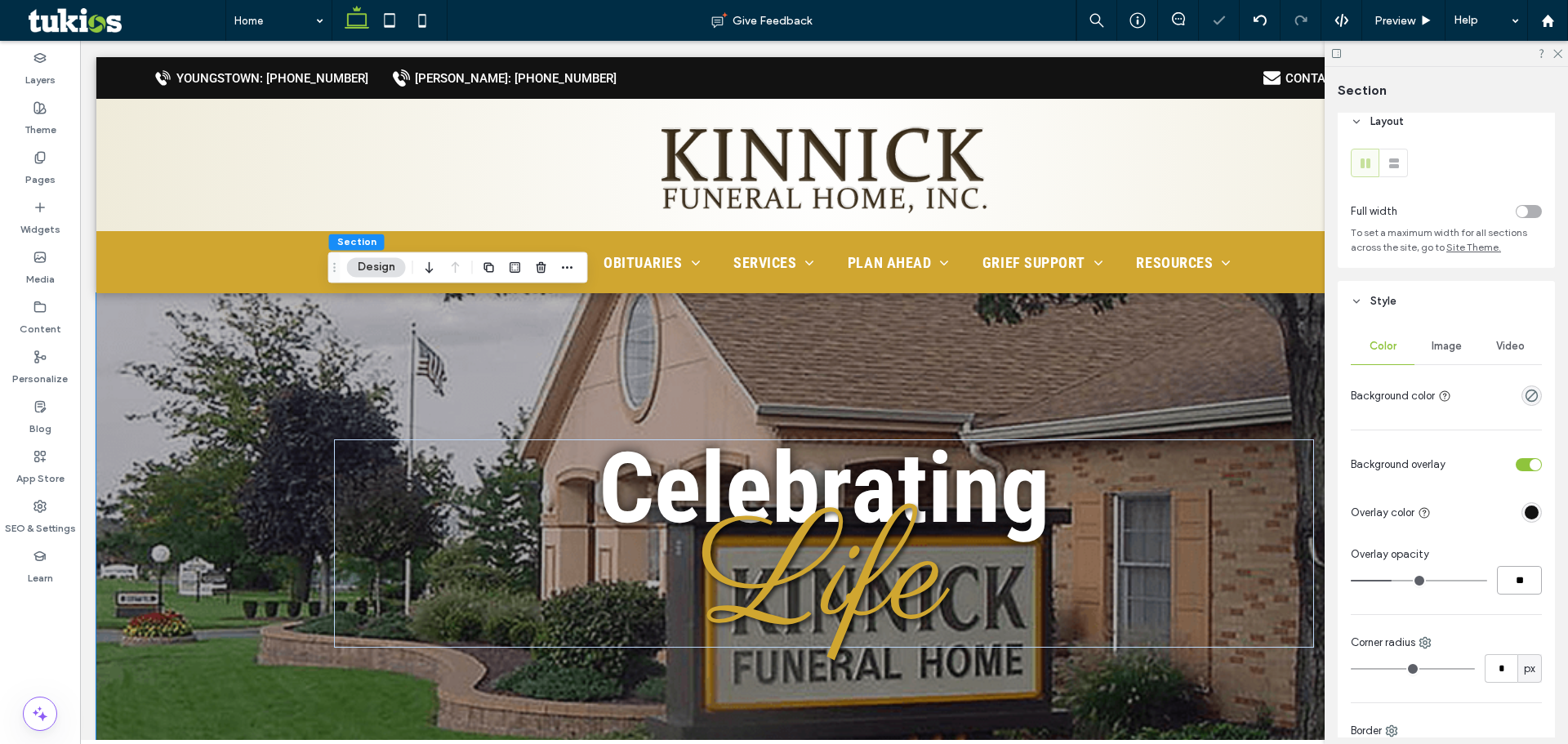
drag, startPoint x: 1520, startPoint y: 585, endPoint x: 1470, endPoint y: 582, distance: 50.1
click at [1497, 585] on input "**" at bounding box center [1519, 580] width 45 height 29
type input "**"
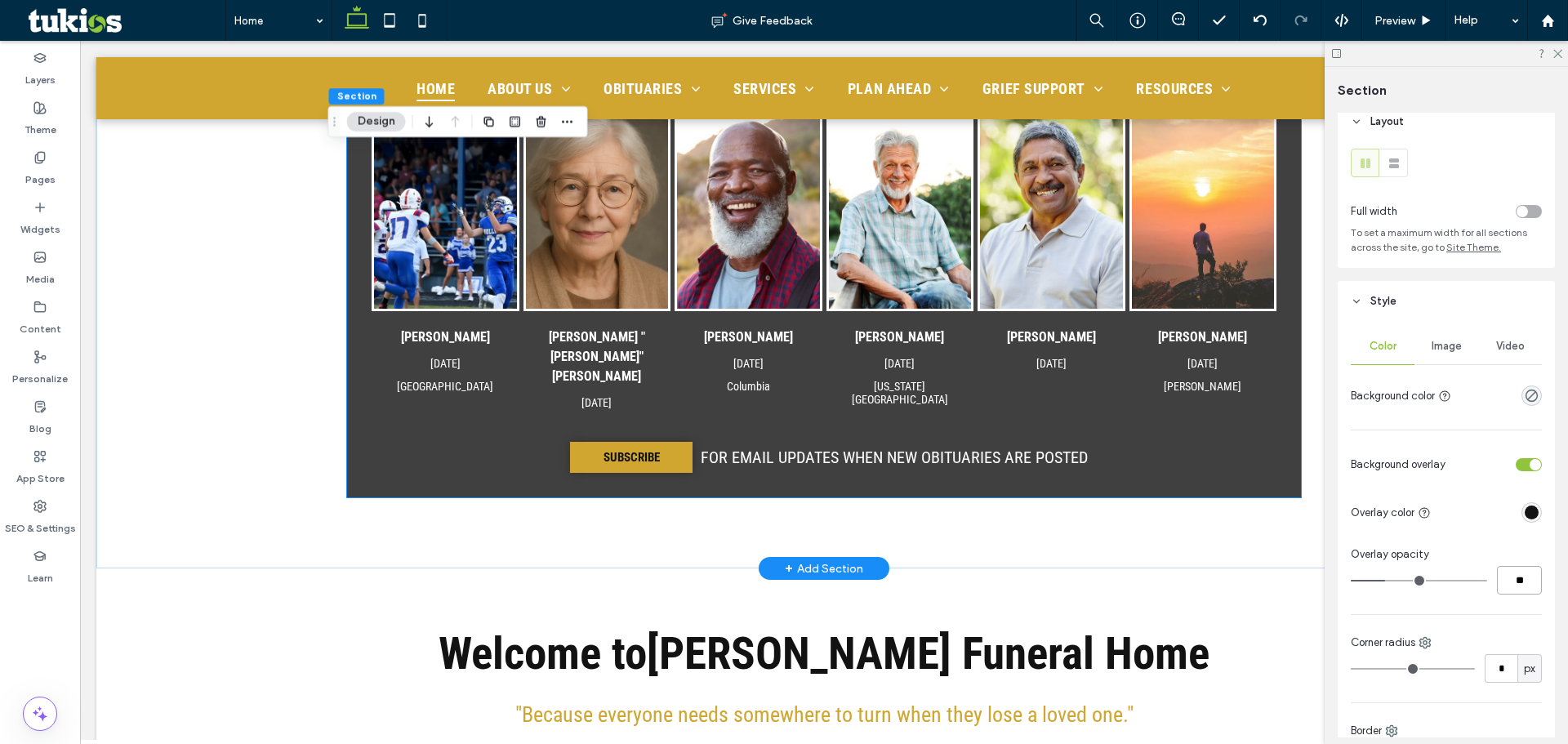
scroll to position [490, 0]
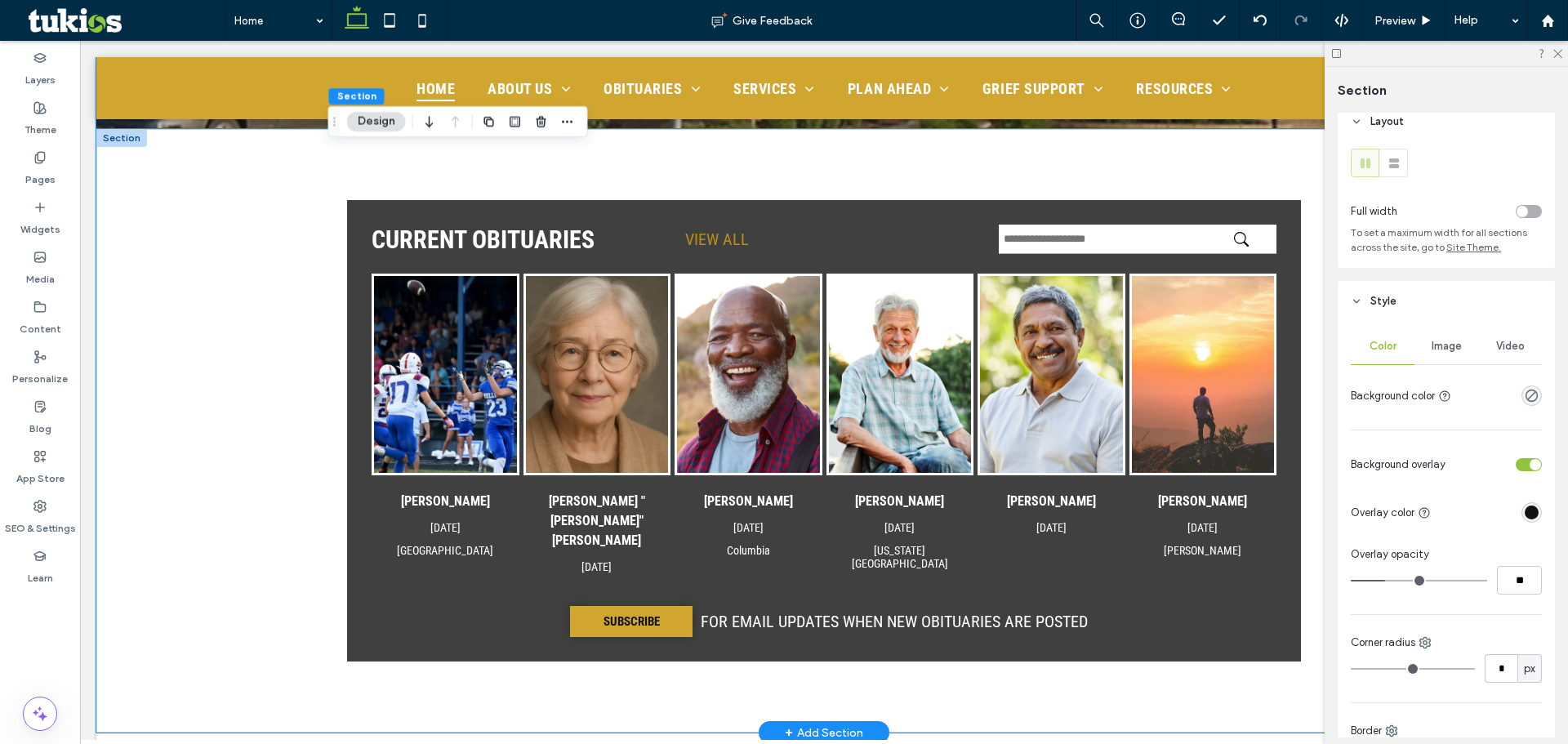
click at [287, 257] on div "CURRENT OBITUARIES VIEW ALL Jim Smith Aug 27, 2025 Batesville Margaret "Maggie"…" at bounding box center [823, 431] width 1455 height 604
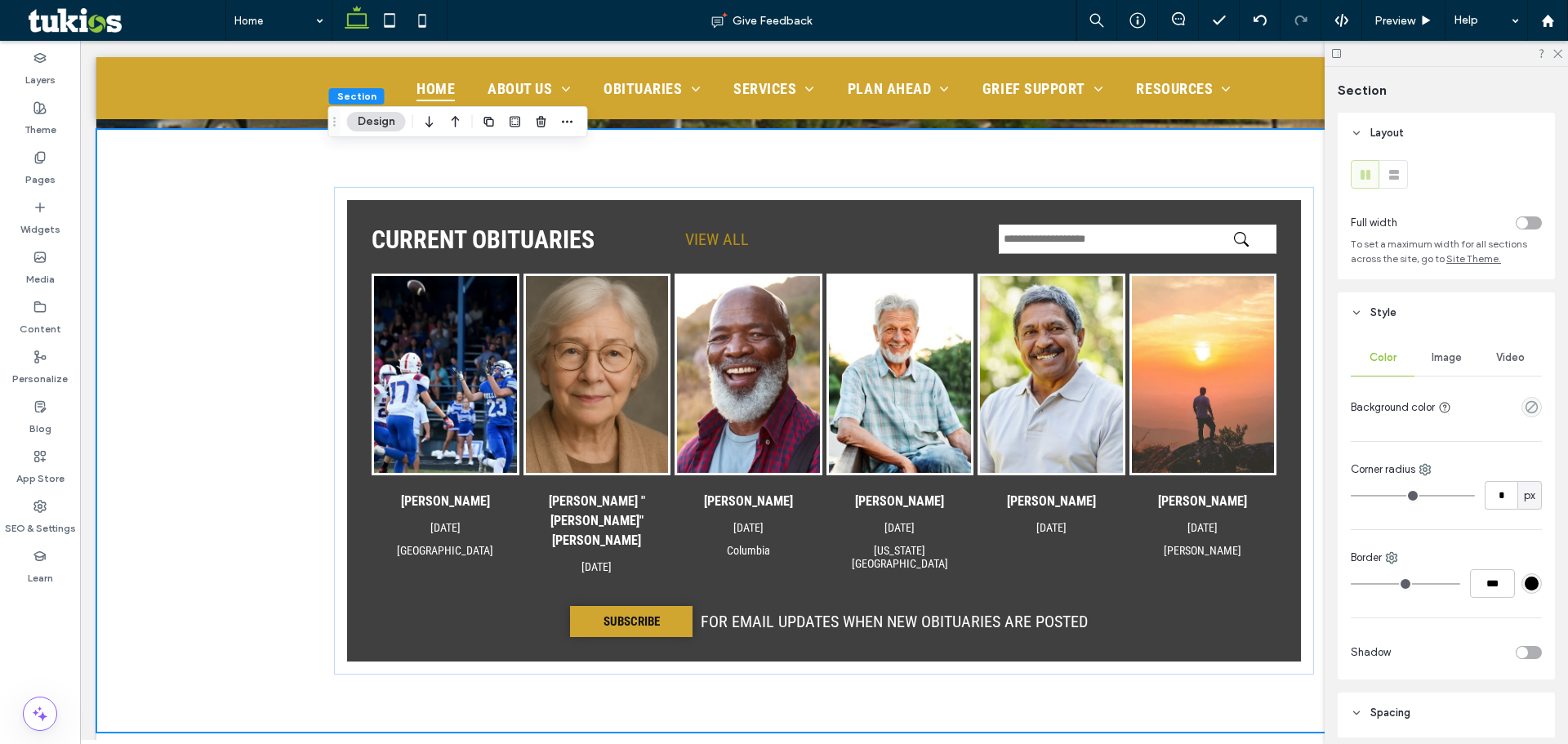
click at [1516, 221] on div "toggle" at bounding box center [1522, 222] width 11 height 11
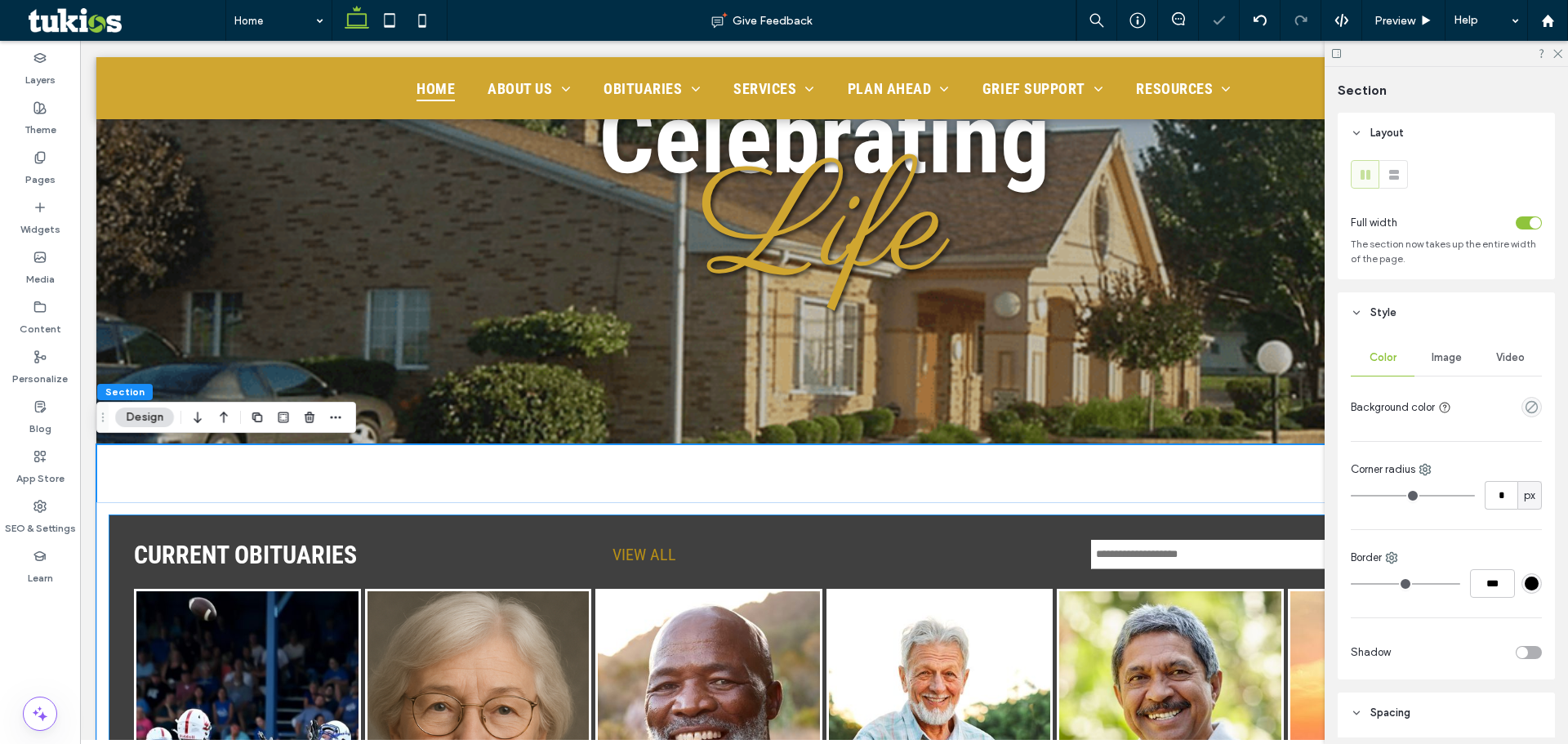
scroll to position [163, 0]
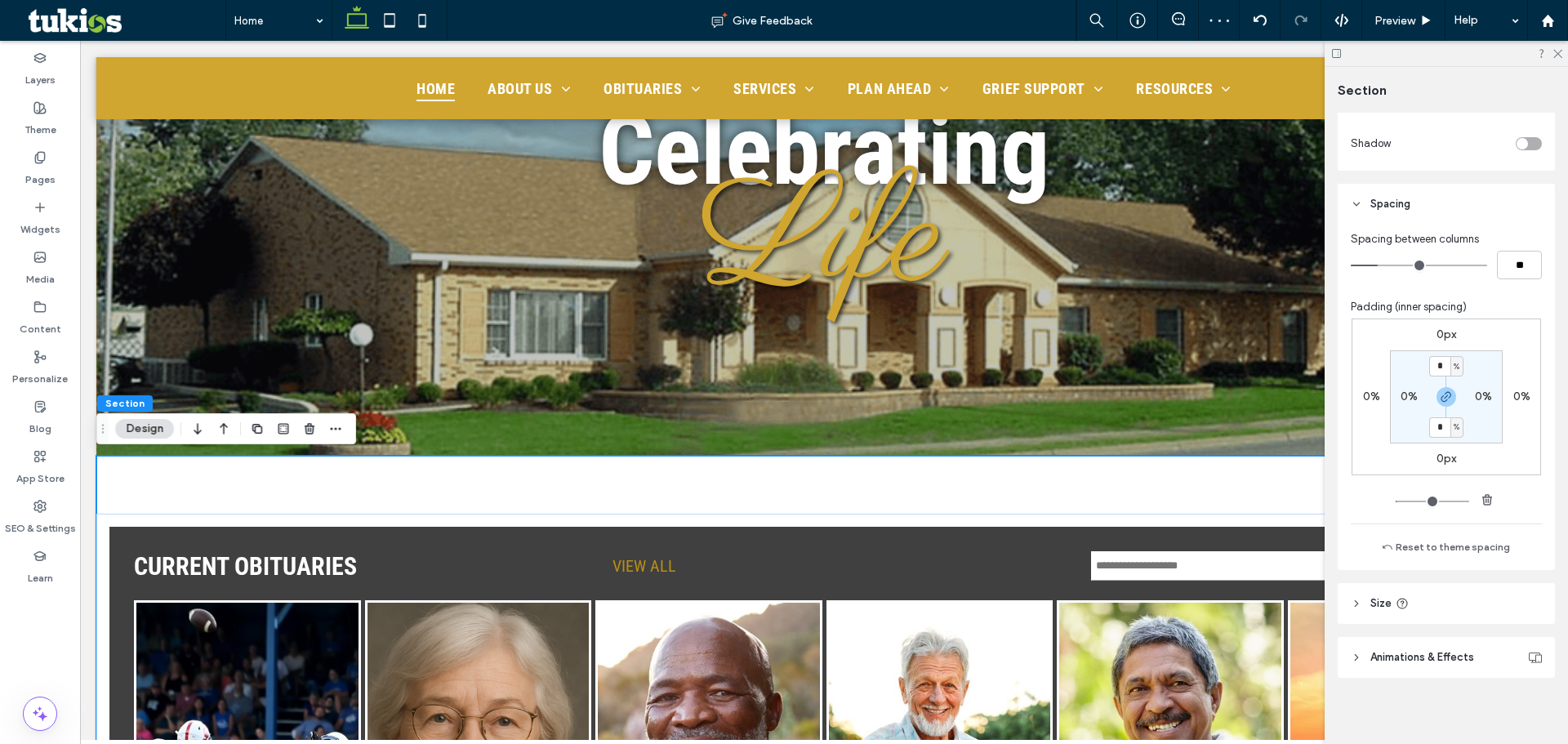
scroll to position [515, 0]
click at [1438, 360] on input "*" at bounding box center [1440, 361] width 21 height 20
type input "*"
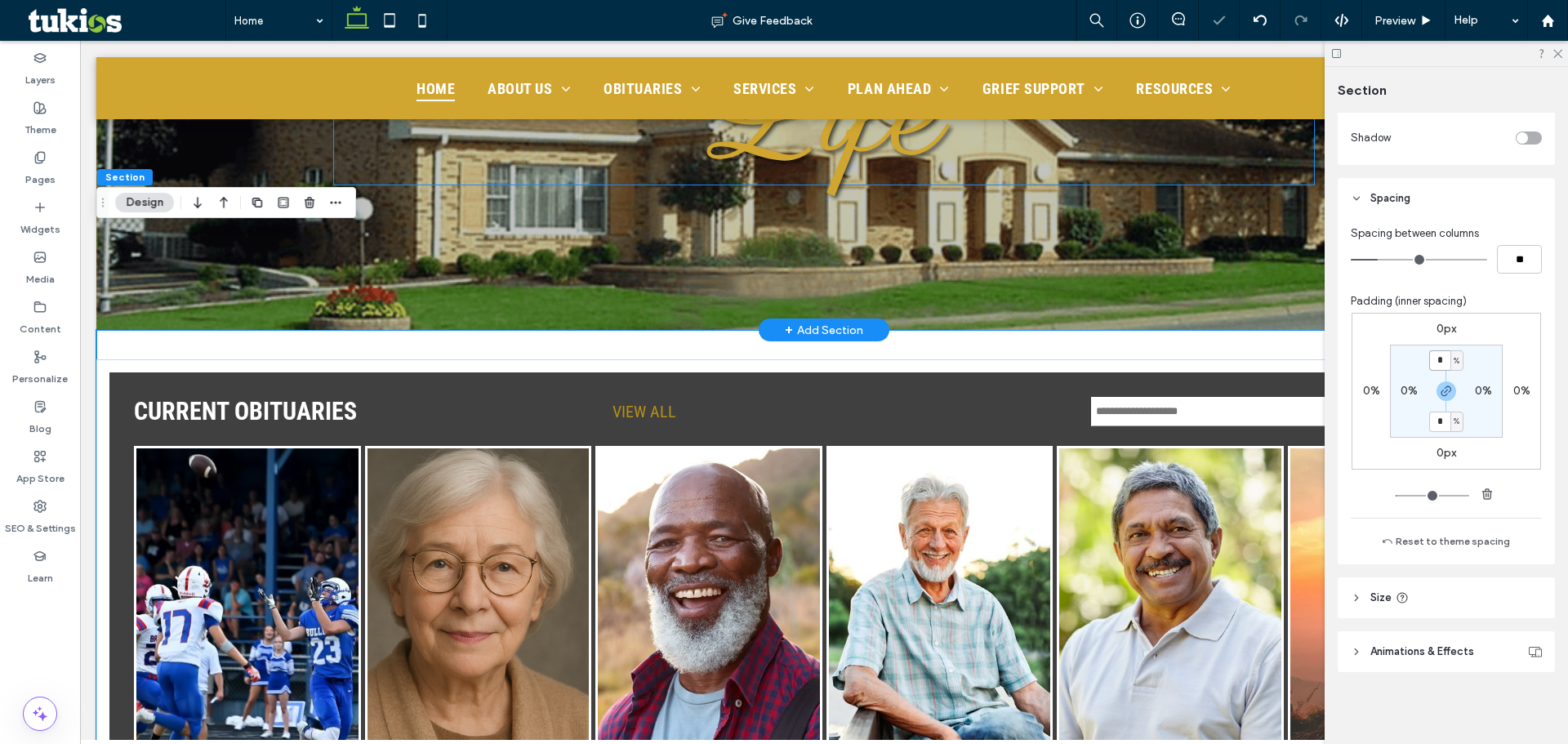
scroll to position [408, 0]
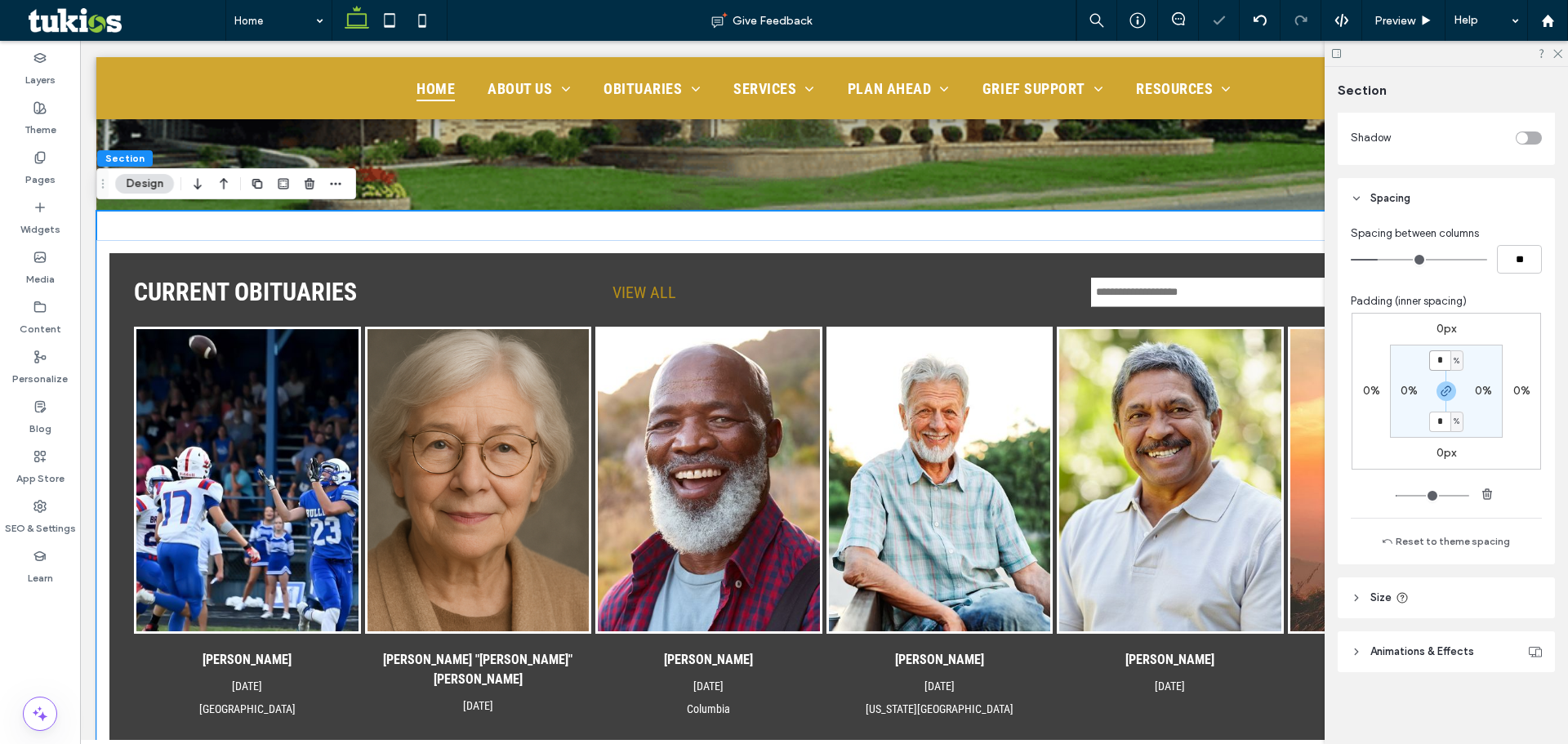
click at [1441, 359] on input "*" at bounding box center [1440, 361] width 21 height 20
type input "*"
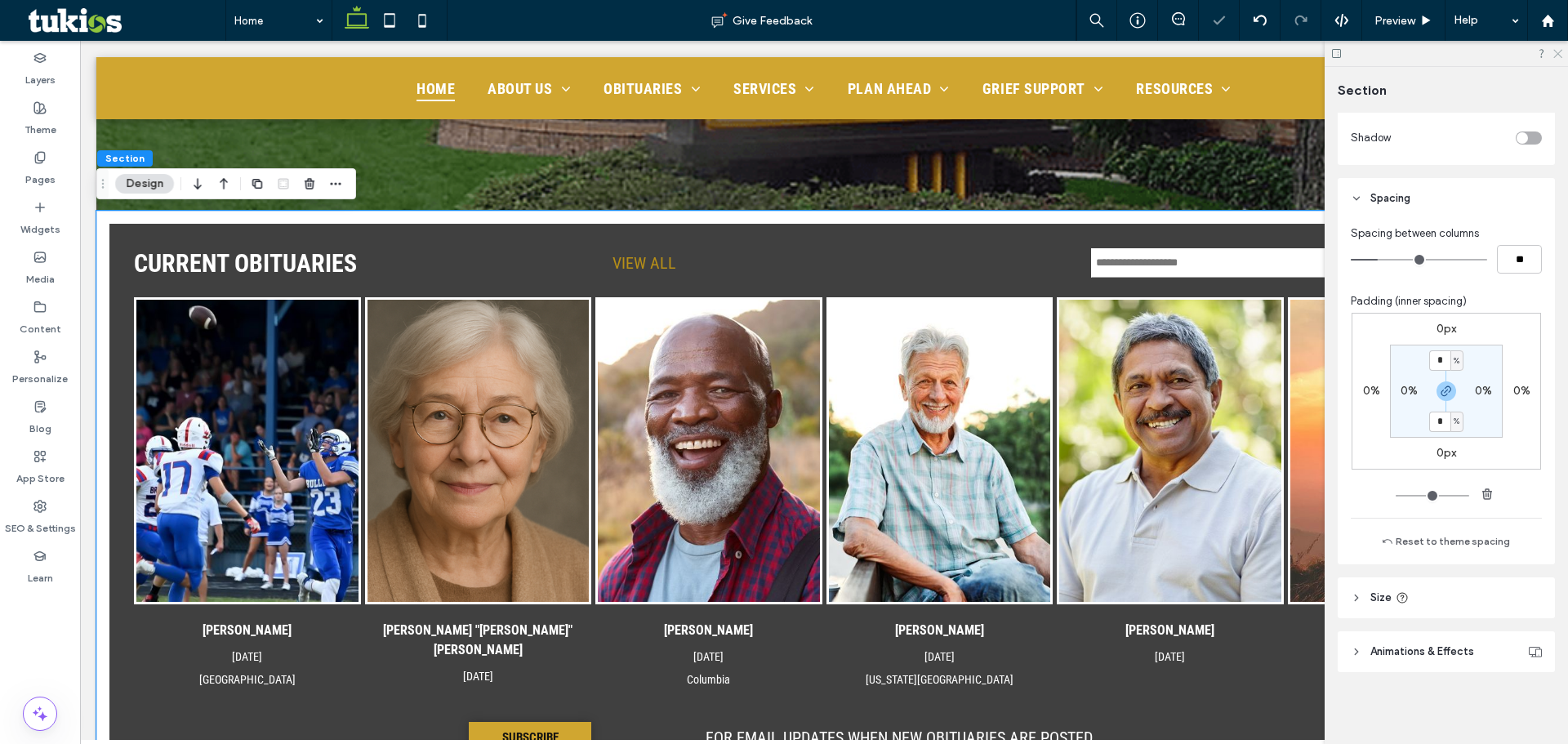
click at [1553, 52] on icon at bounding box center [1557, 53] width 11 height 11
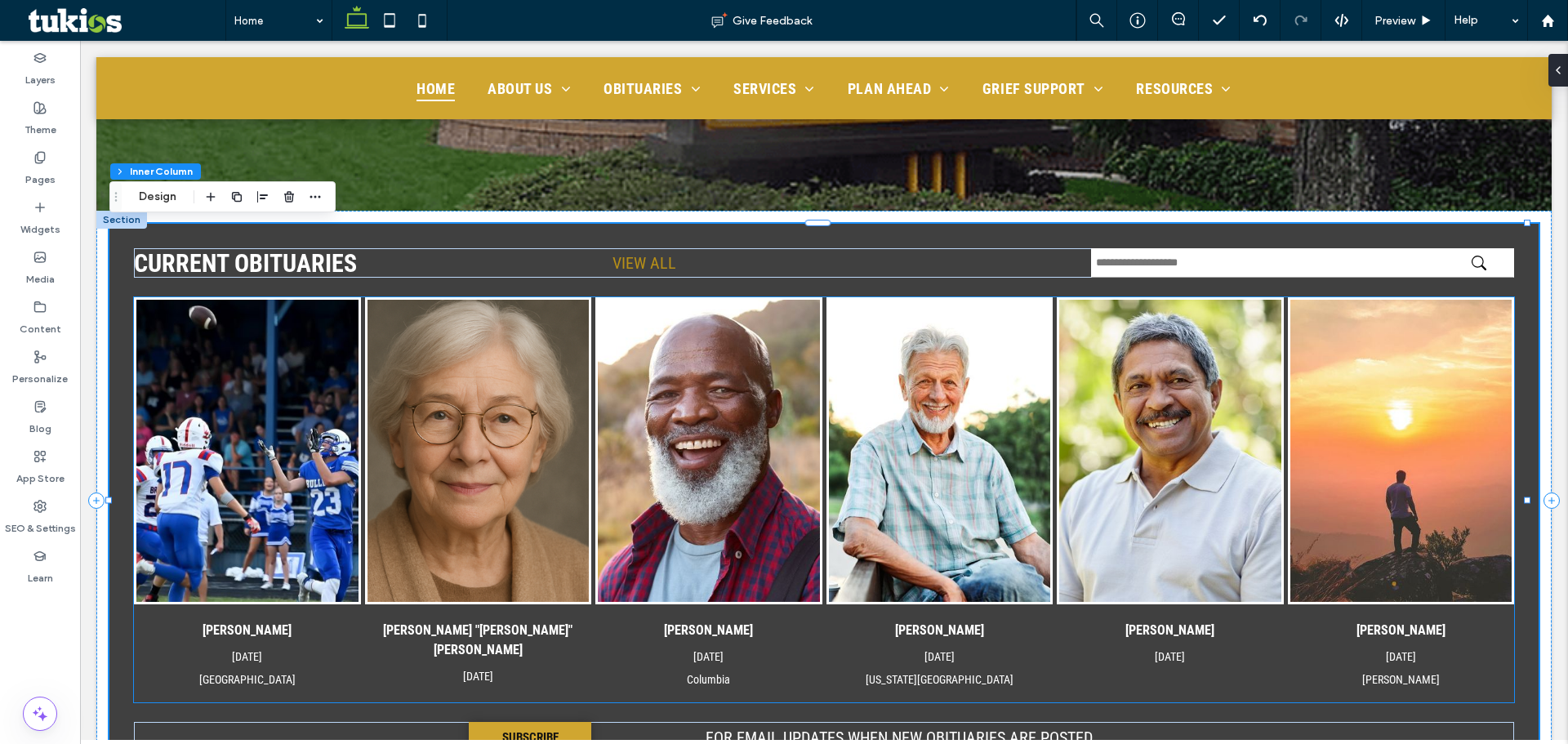
scroll to position [328, 0]
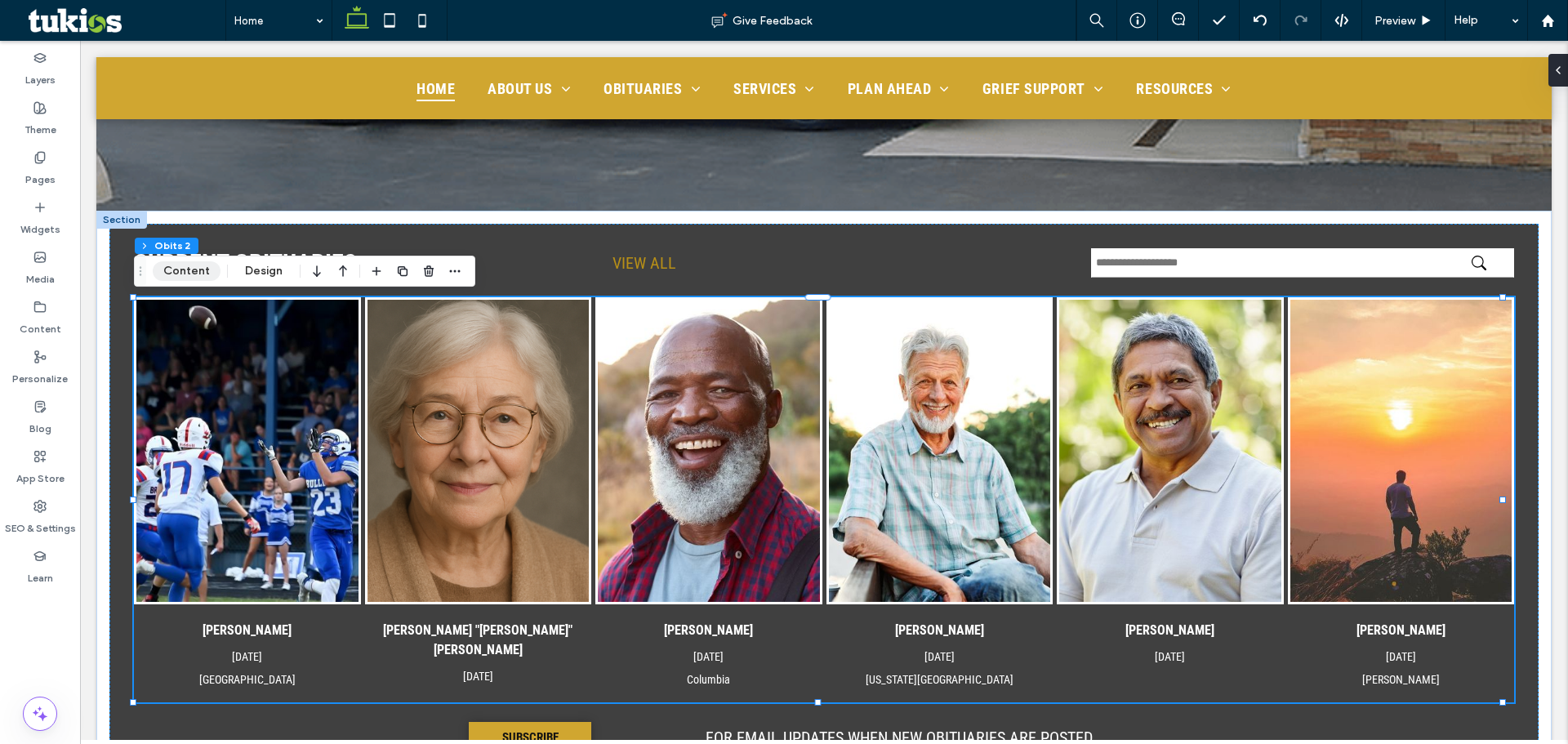
click at [191, 268] on button "Content" at bounding box center [186, 270] width 67 height 19
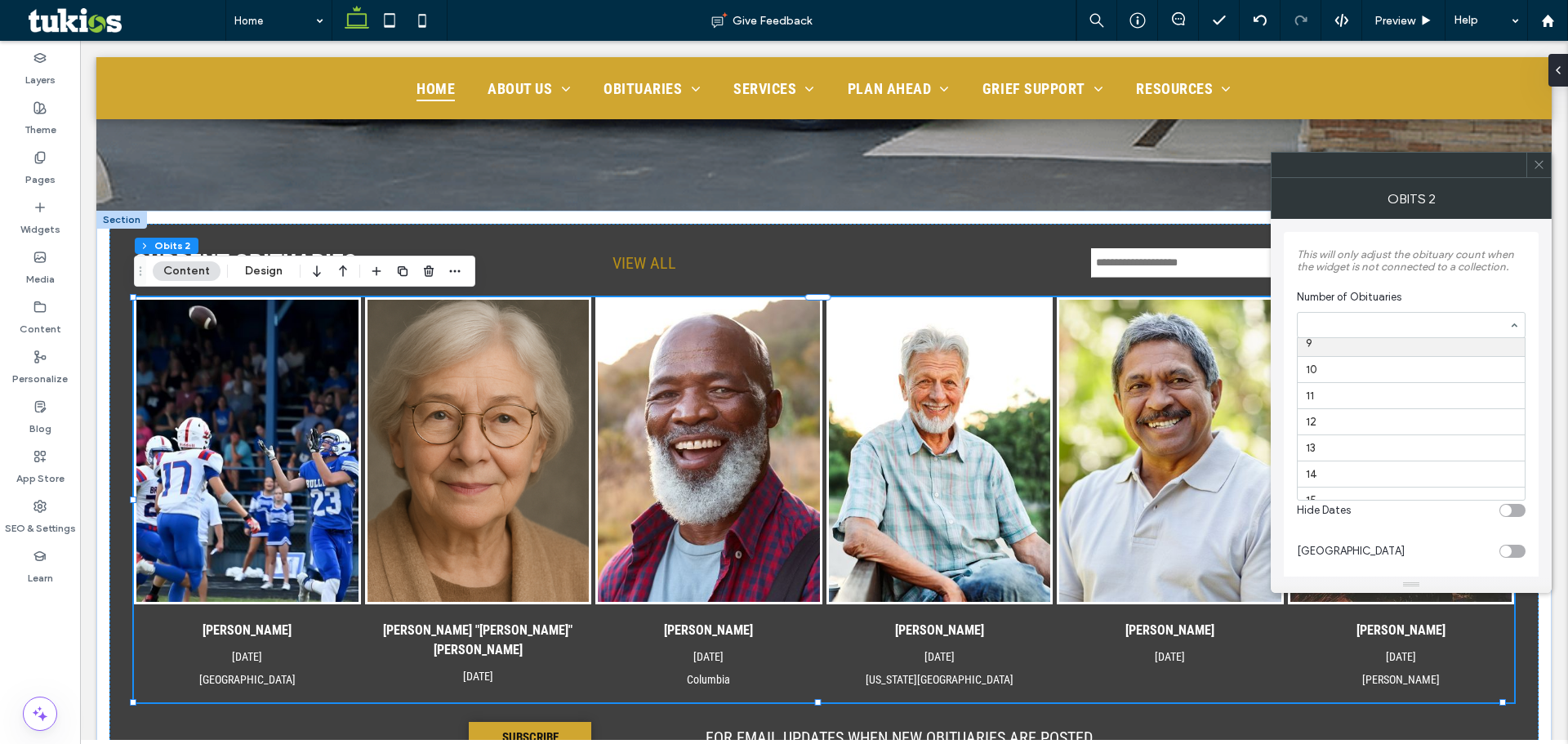
scroll to position [294, 0]
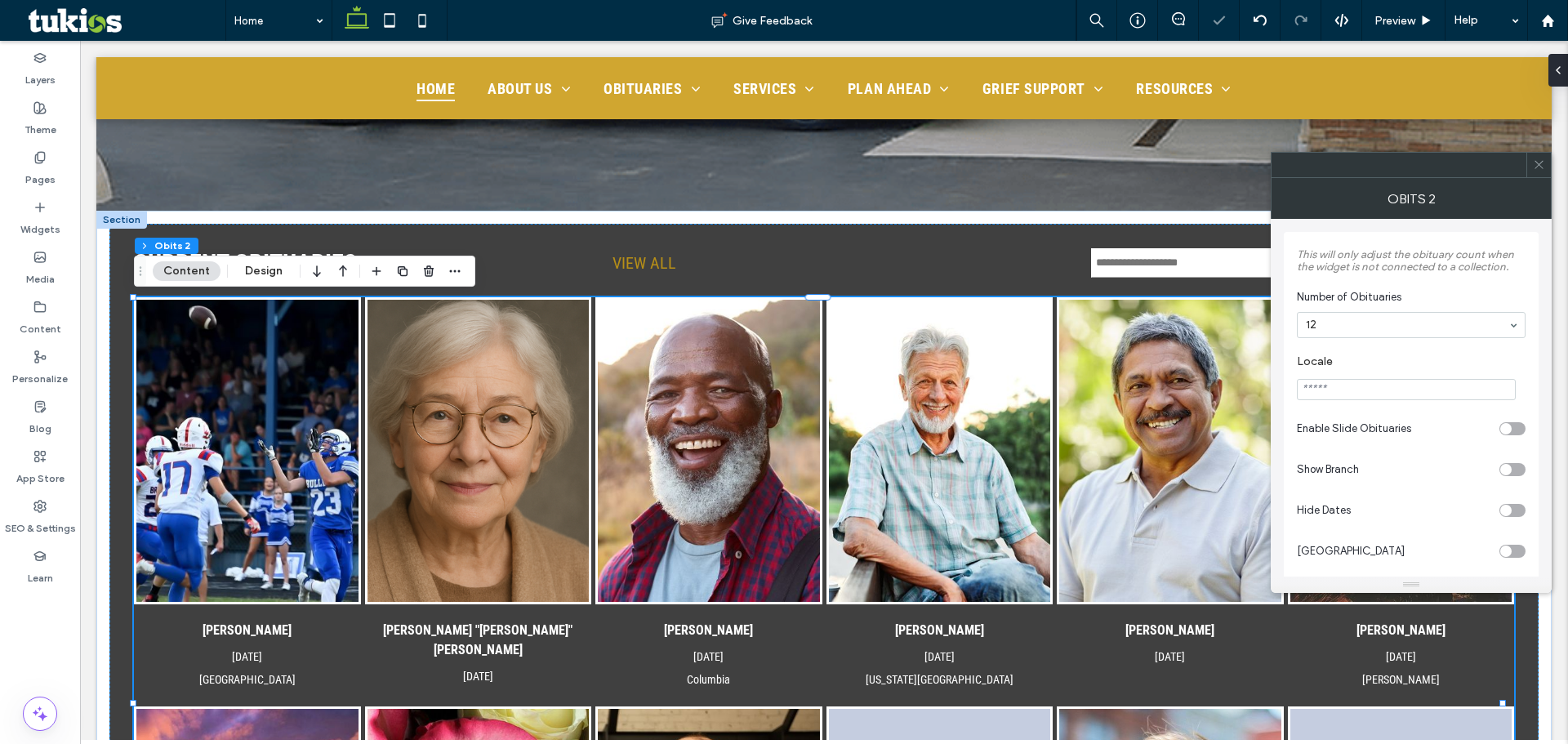
click at [1533, 171] on span at bounding box center [1538, 164] width 12 height 25
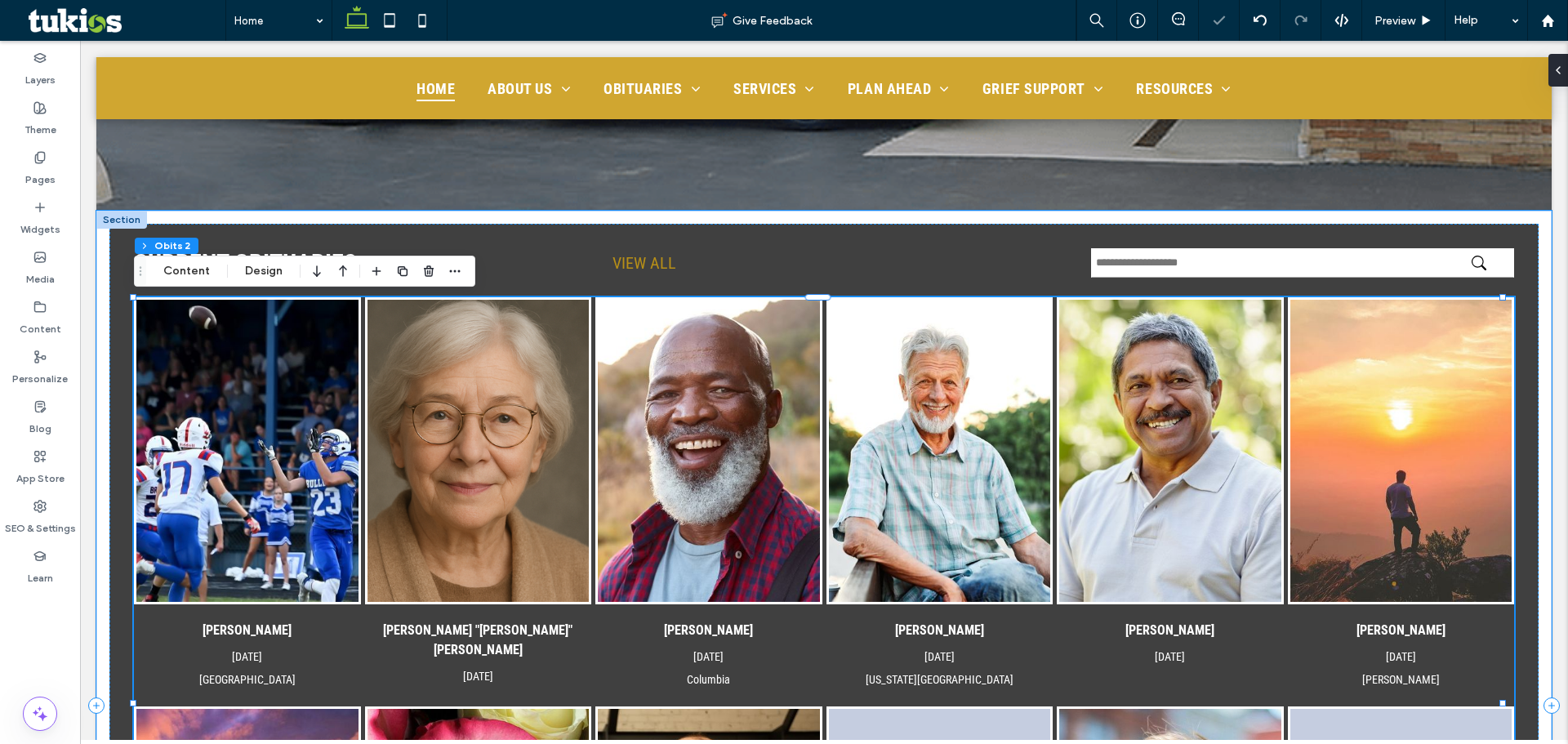
click at [1164, 217] on div "CURRENT OBITUARIES VIEW ALL Jim Smith Aug 27, 2025 Batesville Margaret "Maggie"…" at bounding box center [823, 705] width 1455 height 990
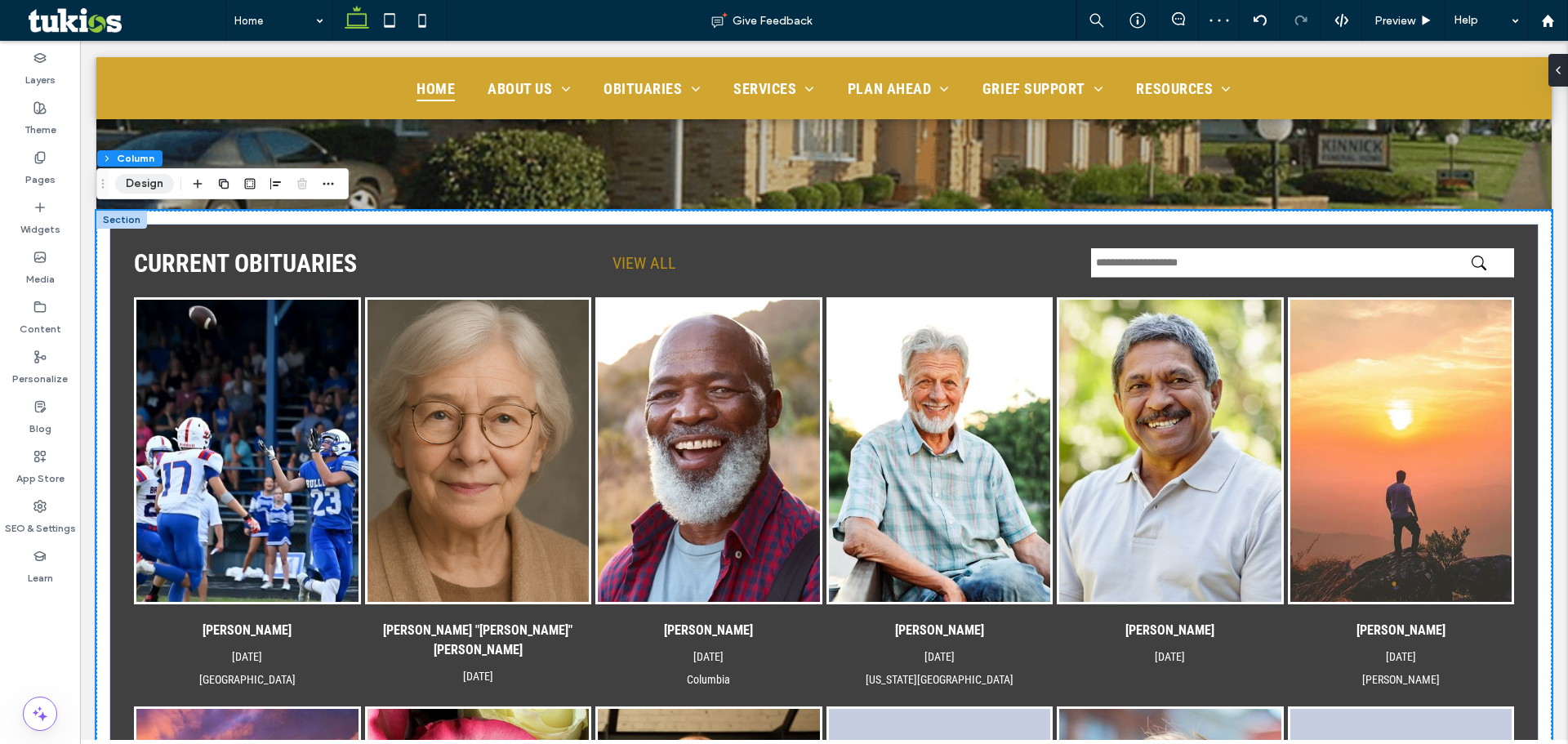
drag, startPoint x: 144, startPoint y: 182, endPoint x: 544, endPoint y: 191, distance: 400.1
click at [144, 182] on button "Design" at bounding box center [145, 184] width 59 height 19
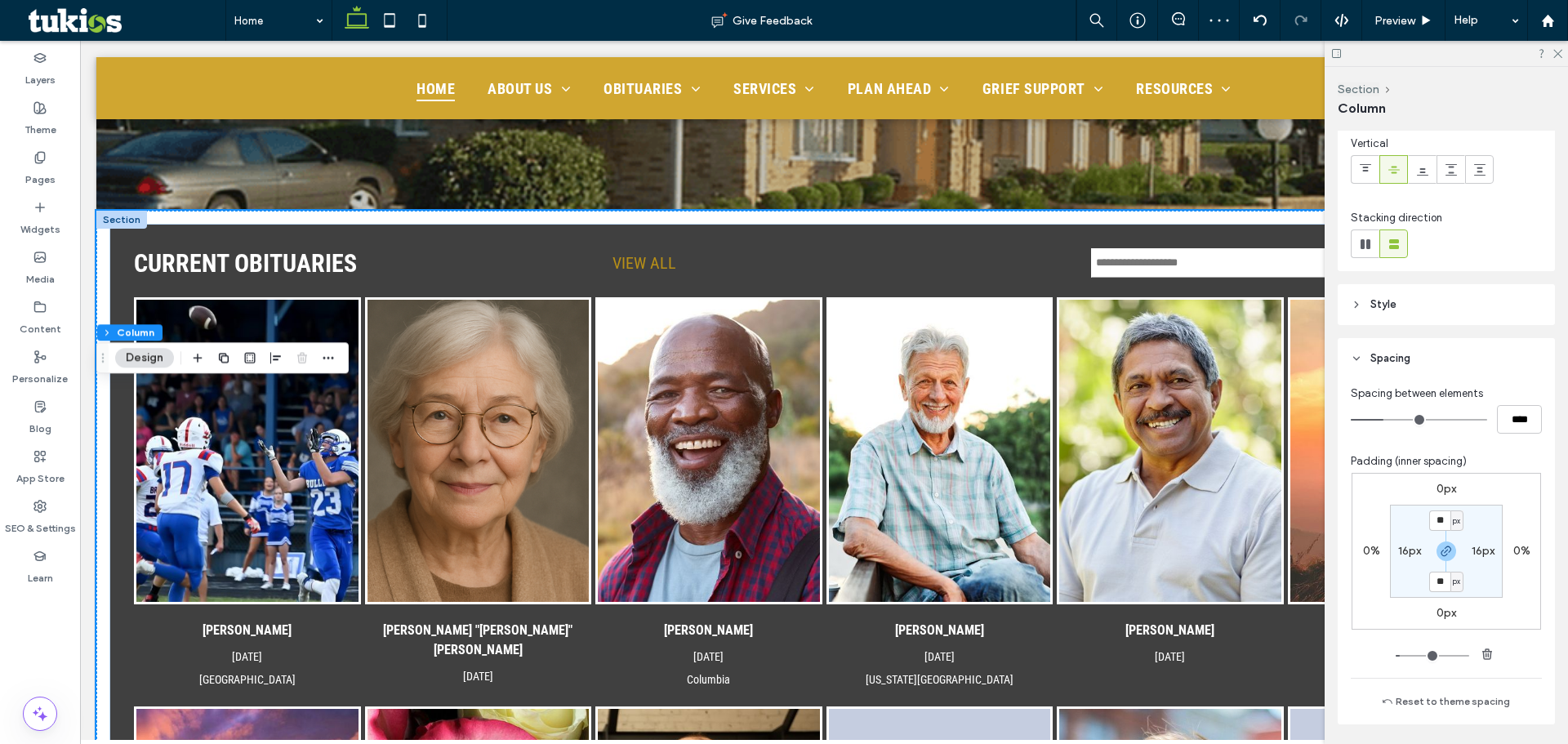
scroll to position [245, 0]
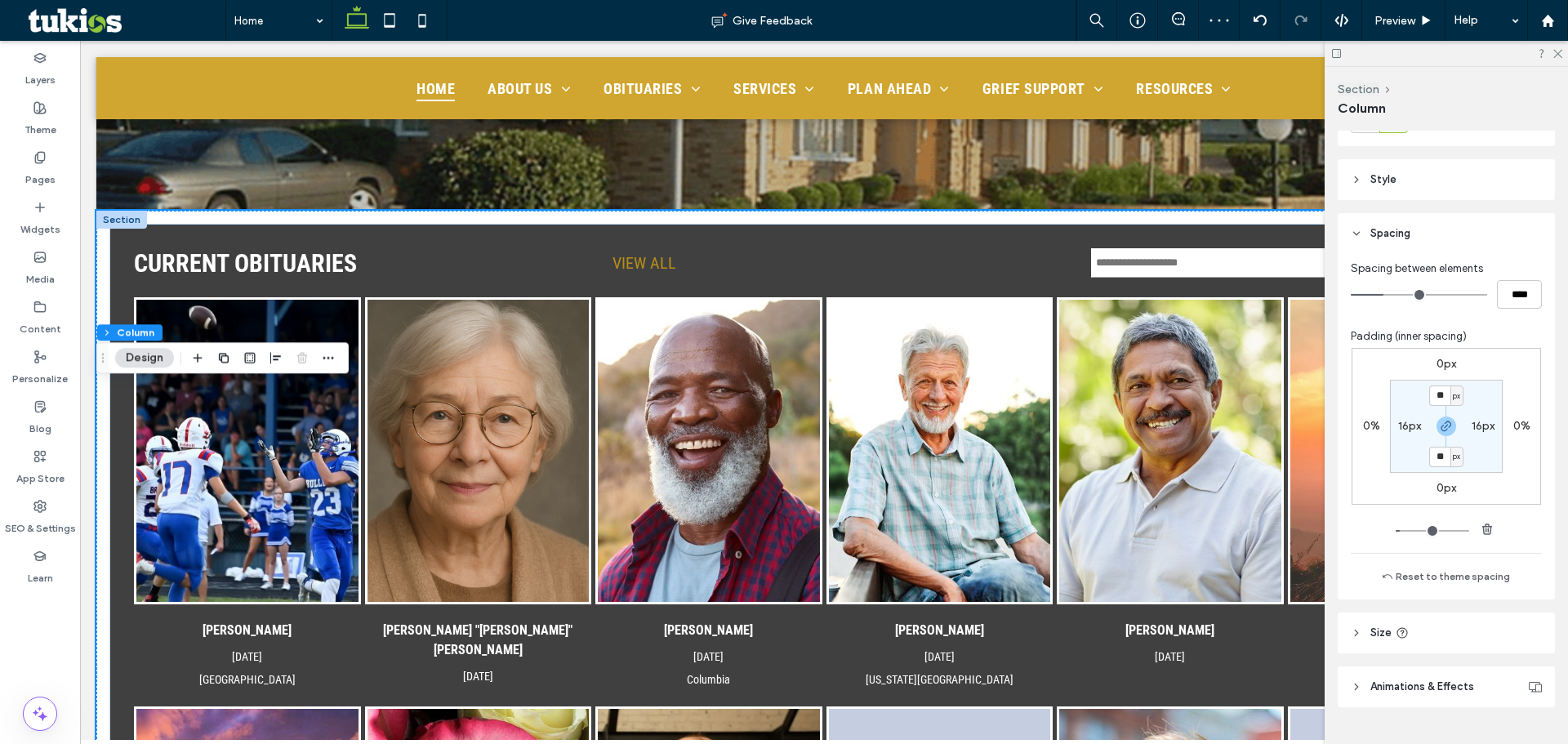
click at [1485, 424] on label "16px" at bounding box center [1483, 426] width 23 height 14
click at [1488, 427] on div "px" at bounding box center [1494, 426] width 13 height 20
click at [1486, 490] on div "%" at bounding box center [1484, 479] width 23 height 29
type input "*"
type input "***"
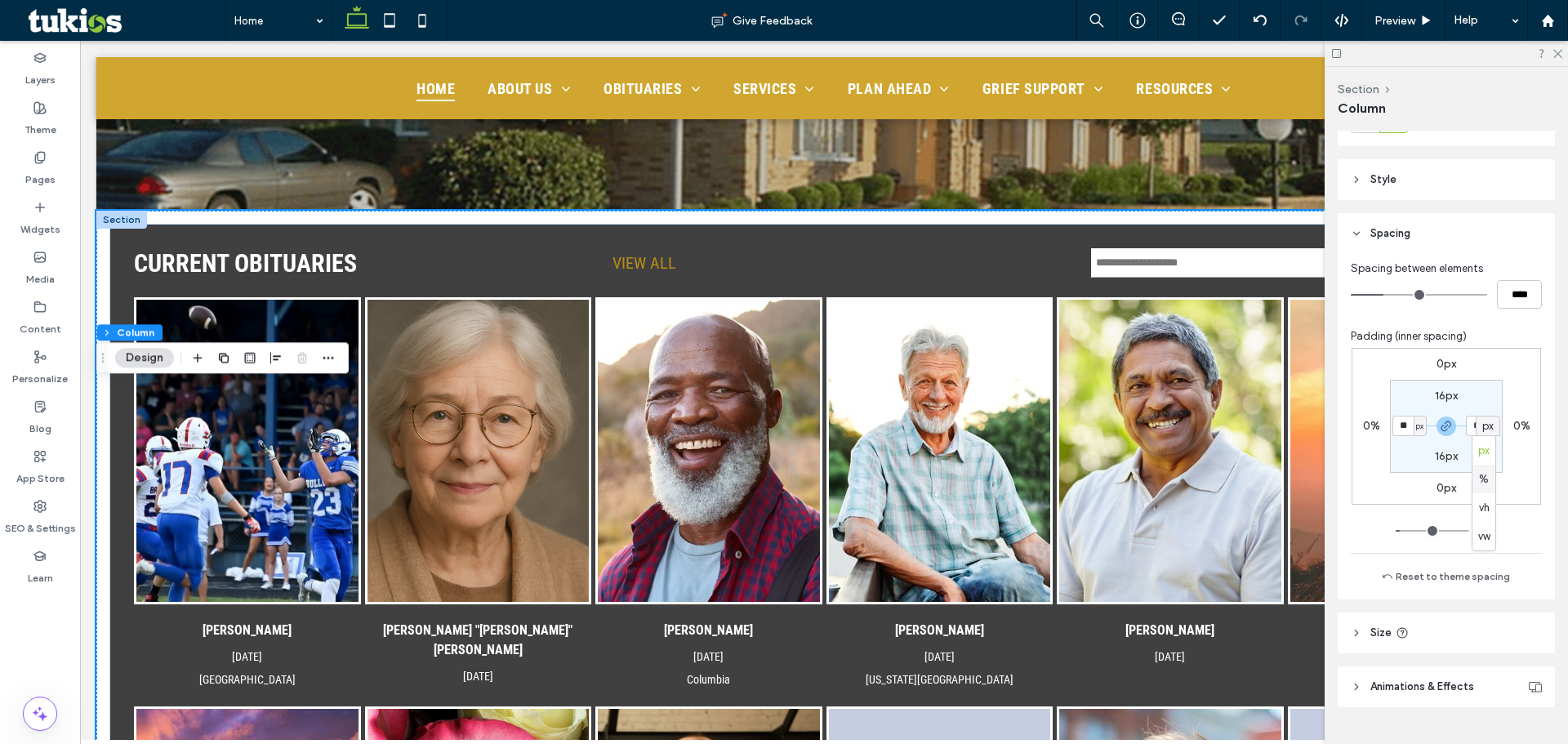
type input "***"
type input "*"
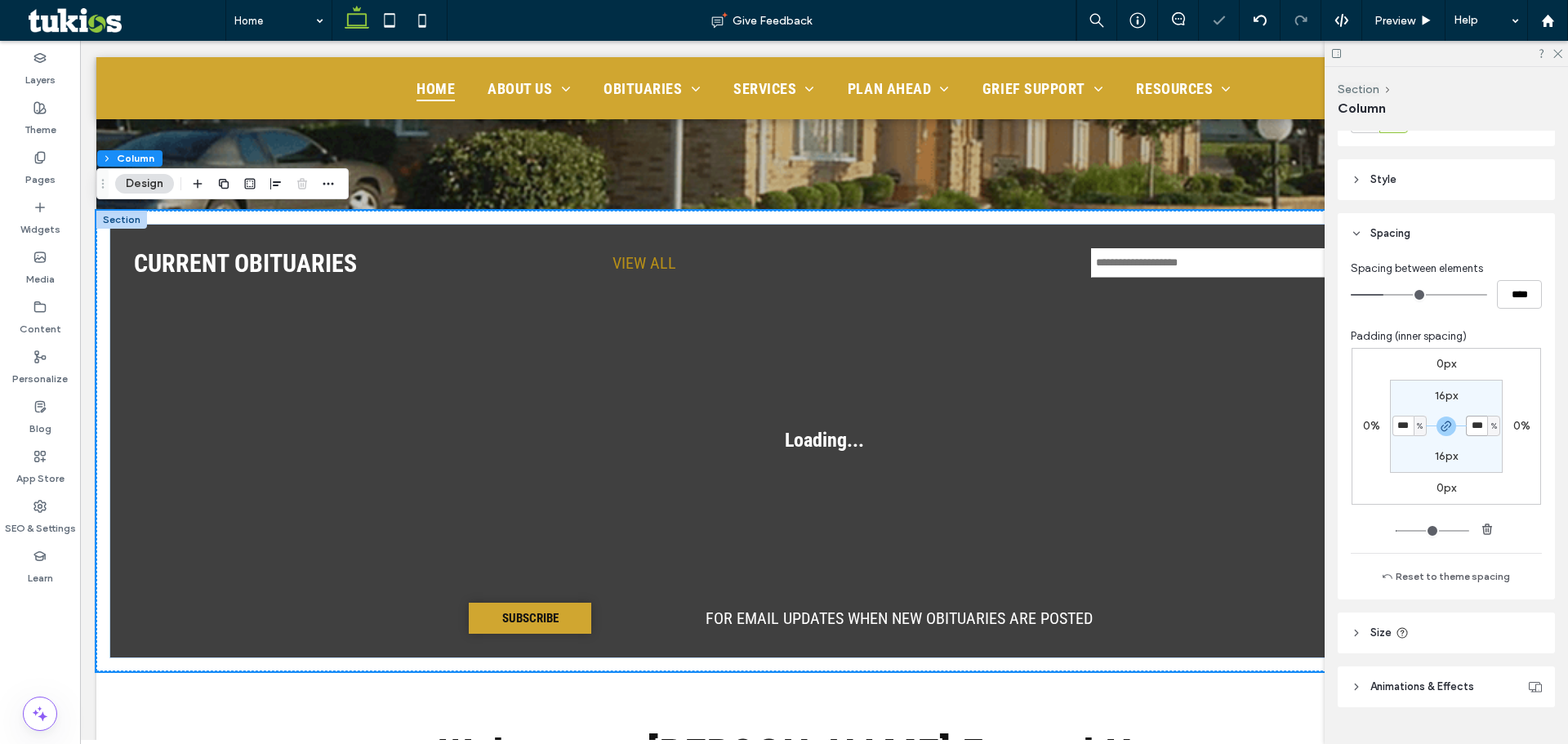
click at [1475, 428] on input "***" at bounding box center [1477, 426] width 21 height 20
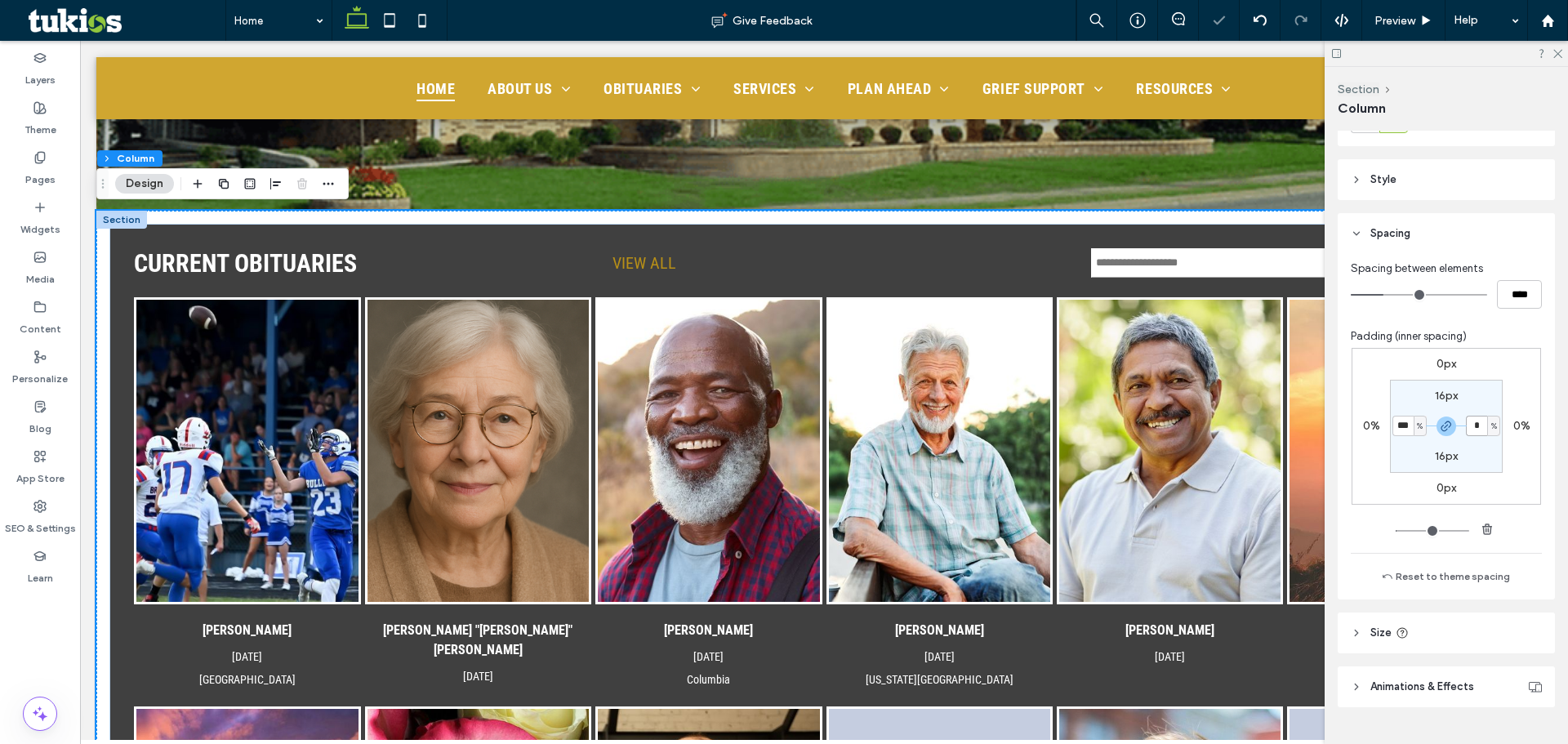
type input "*"
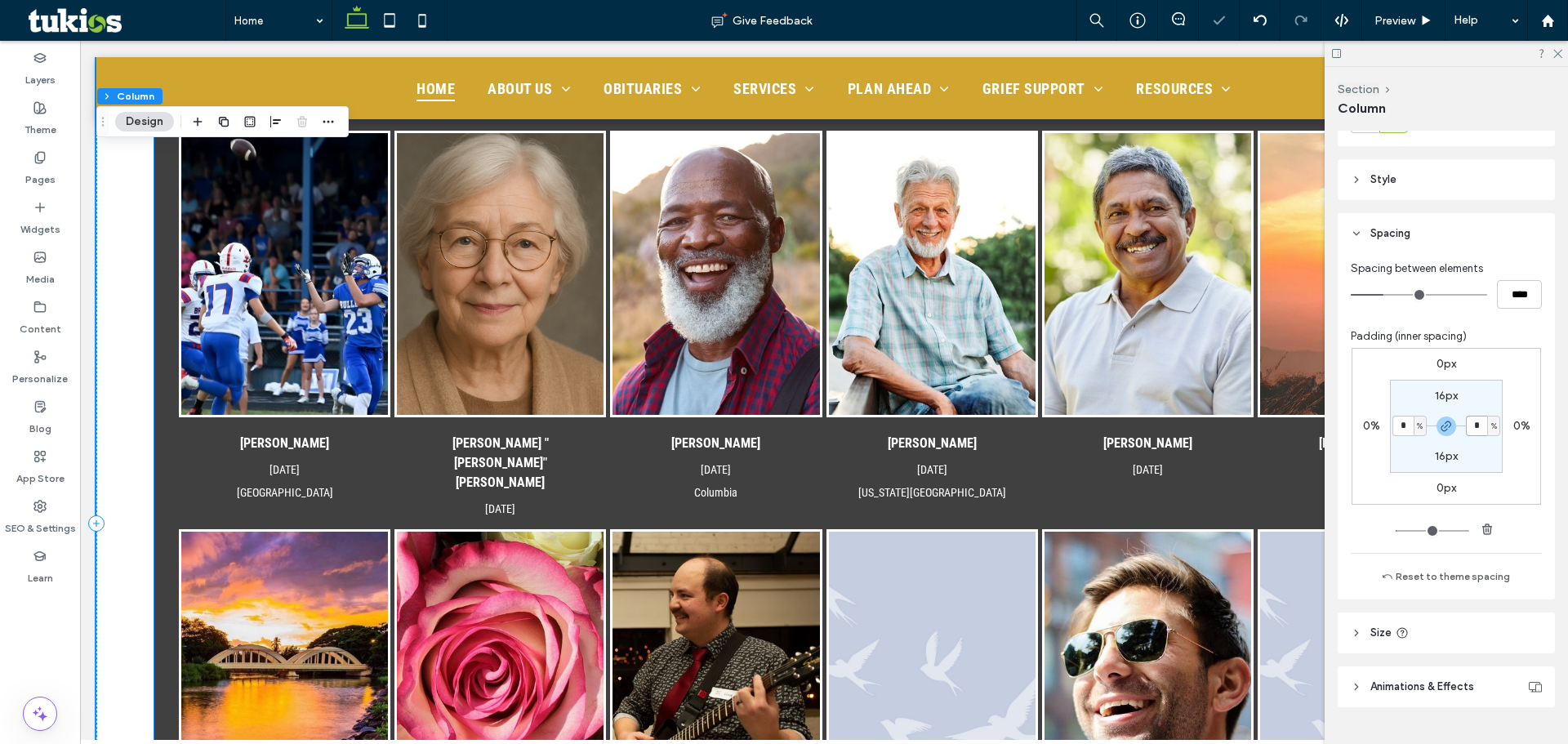
scroll to position [571, 0]
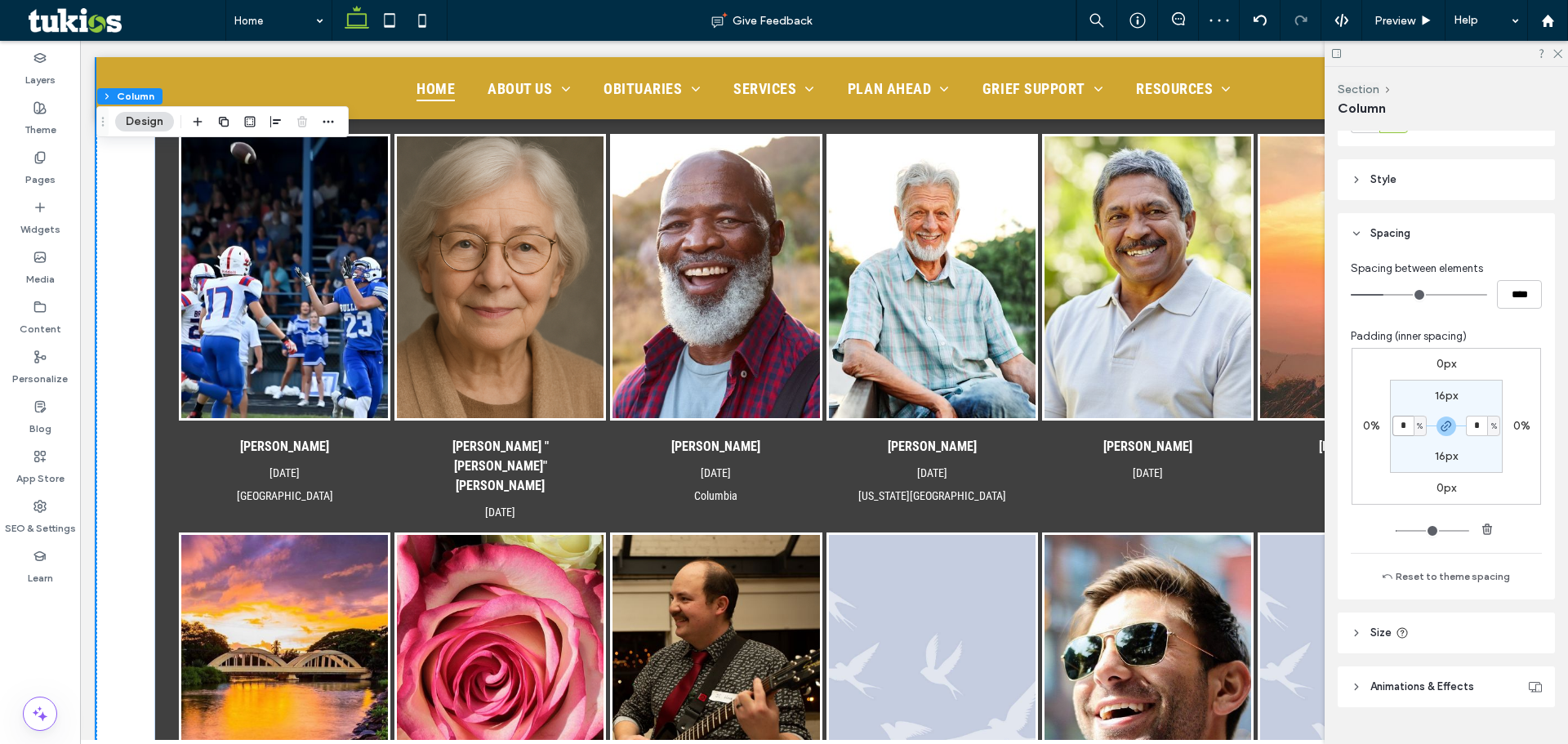
drag, startPoint x: 1403, startPoint y: 429, endPoint x: 1381, endPoint y: 429, distance: 22.0
click at [1381, 429] on div "0px 0% 0px 0% 16px * % 16px * %" at bounding box center [1446, 426] width 189 height 157
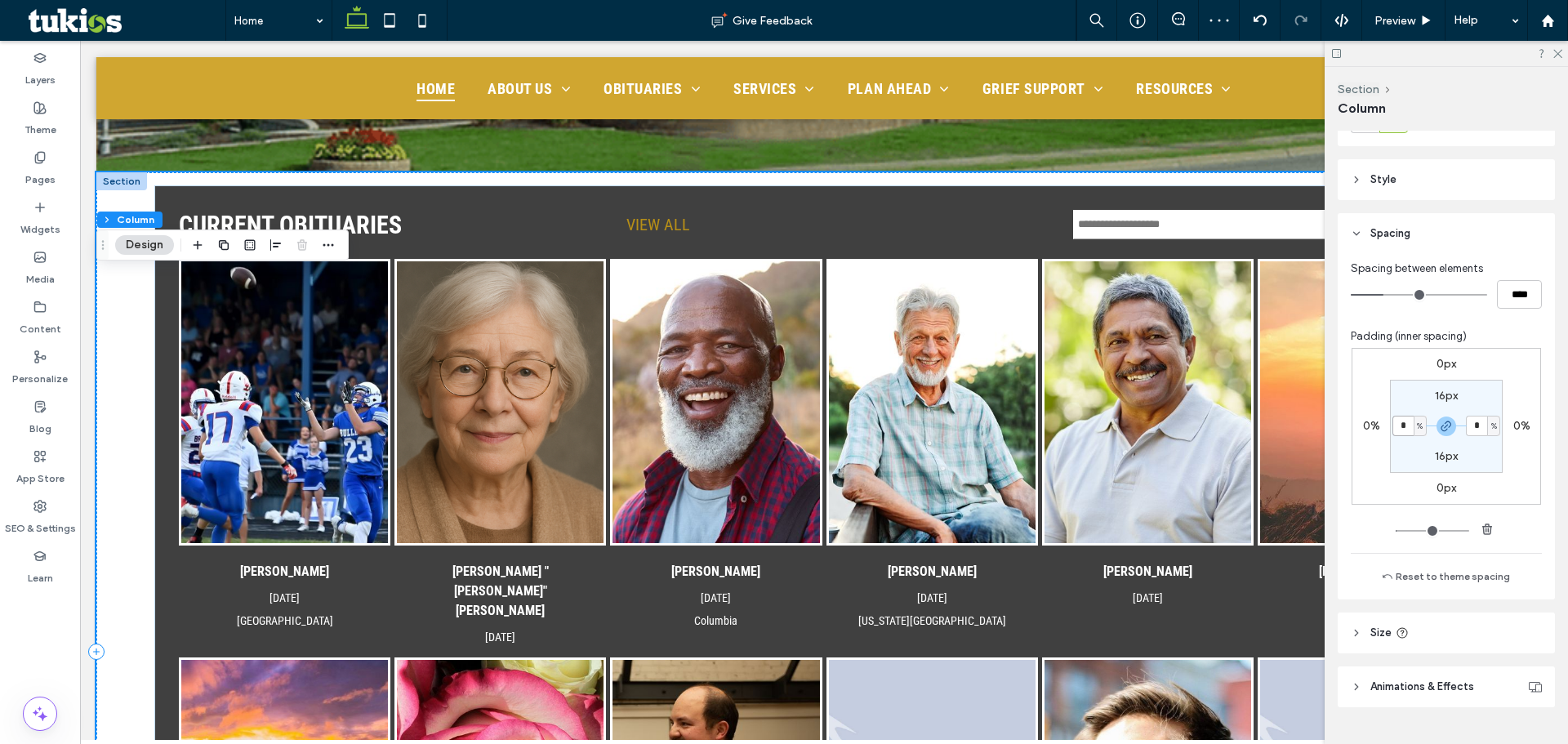
scroll to position [327, 0]
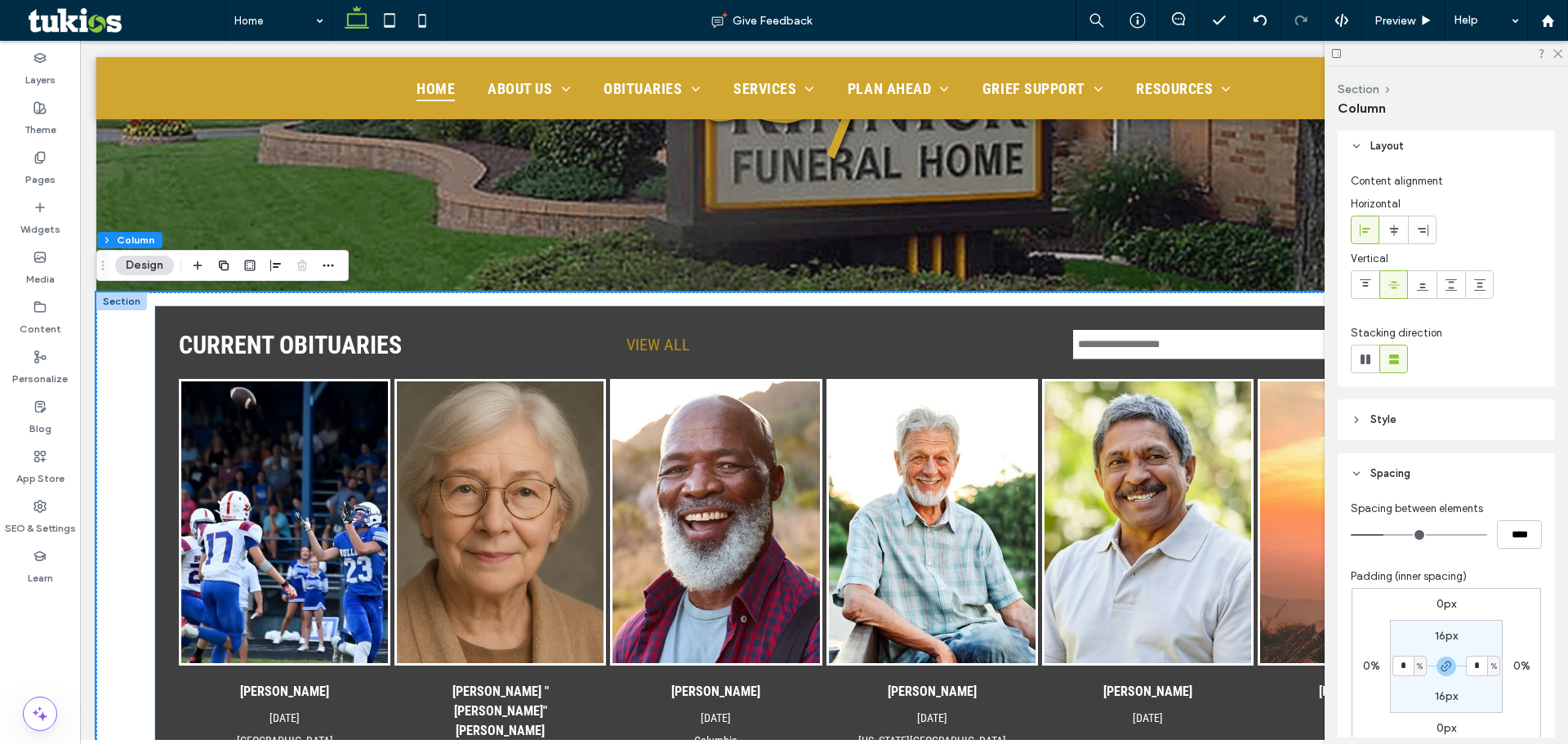
scroll to position [0, 0]
click at [117, 235] on button "Section" at bounding box center [122, 240] width 51 height 17
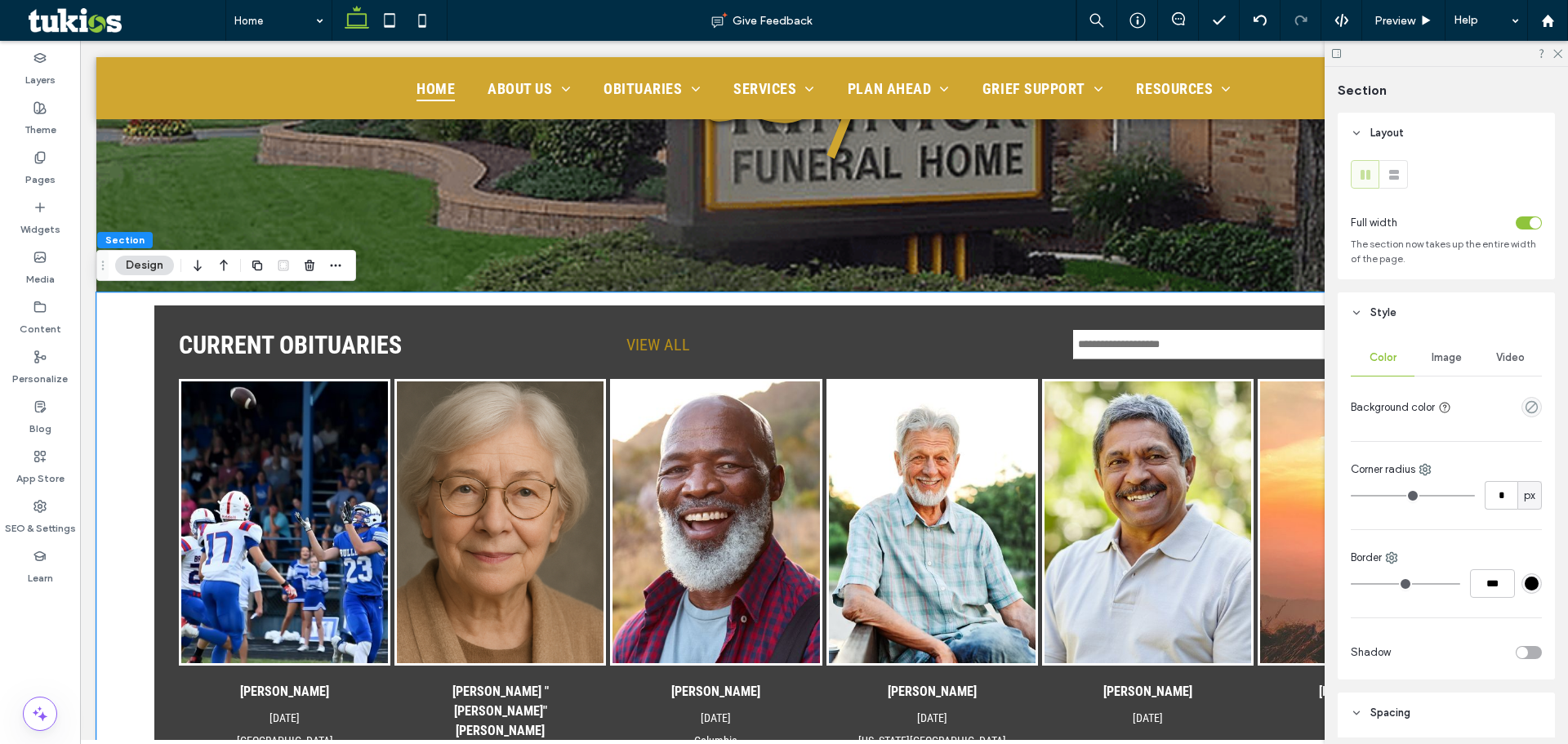
click at [1531, 226] on div "toggle" at bounding box center [1536, 222] width 11 height 11
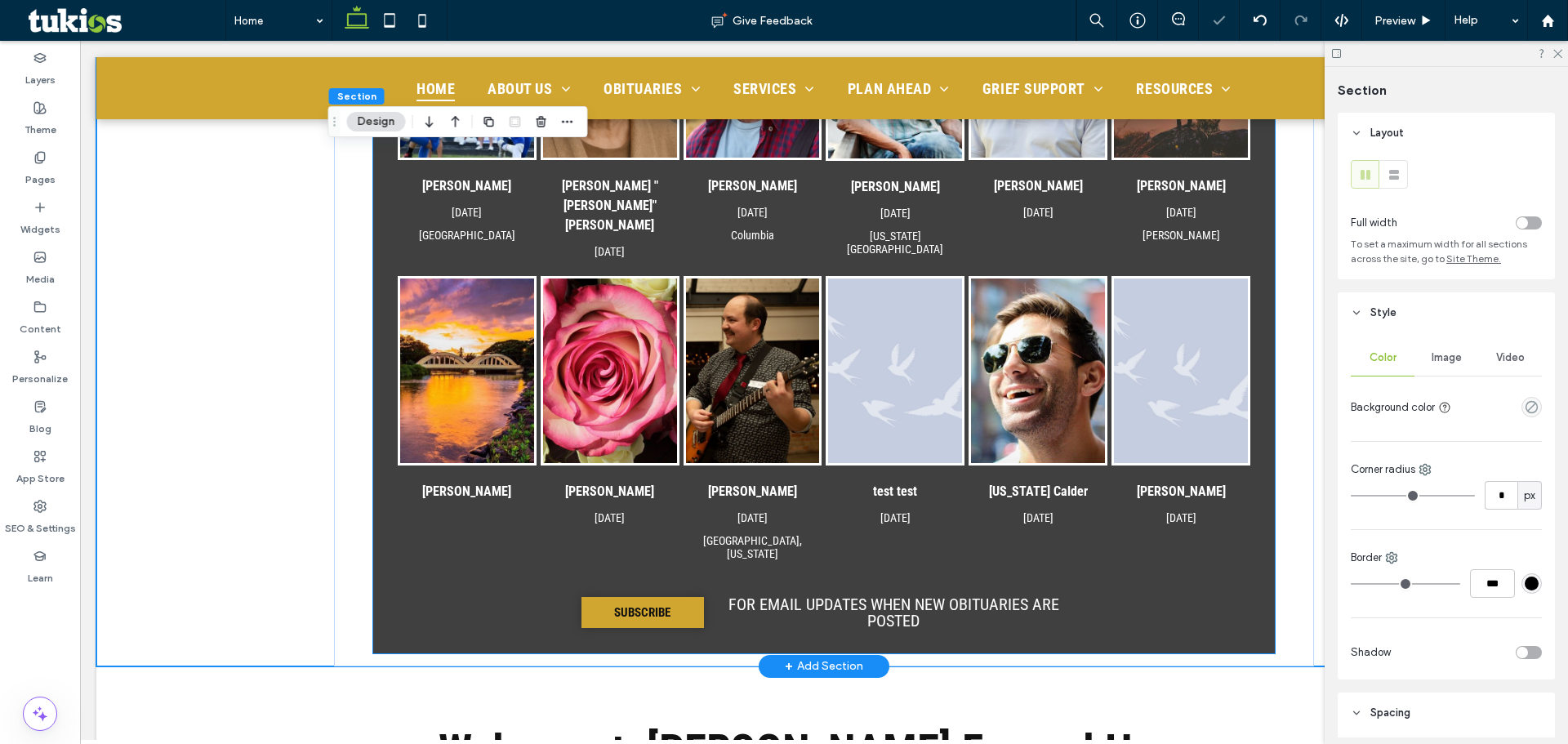
scroll to position [490, 0]
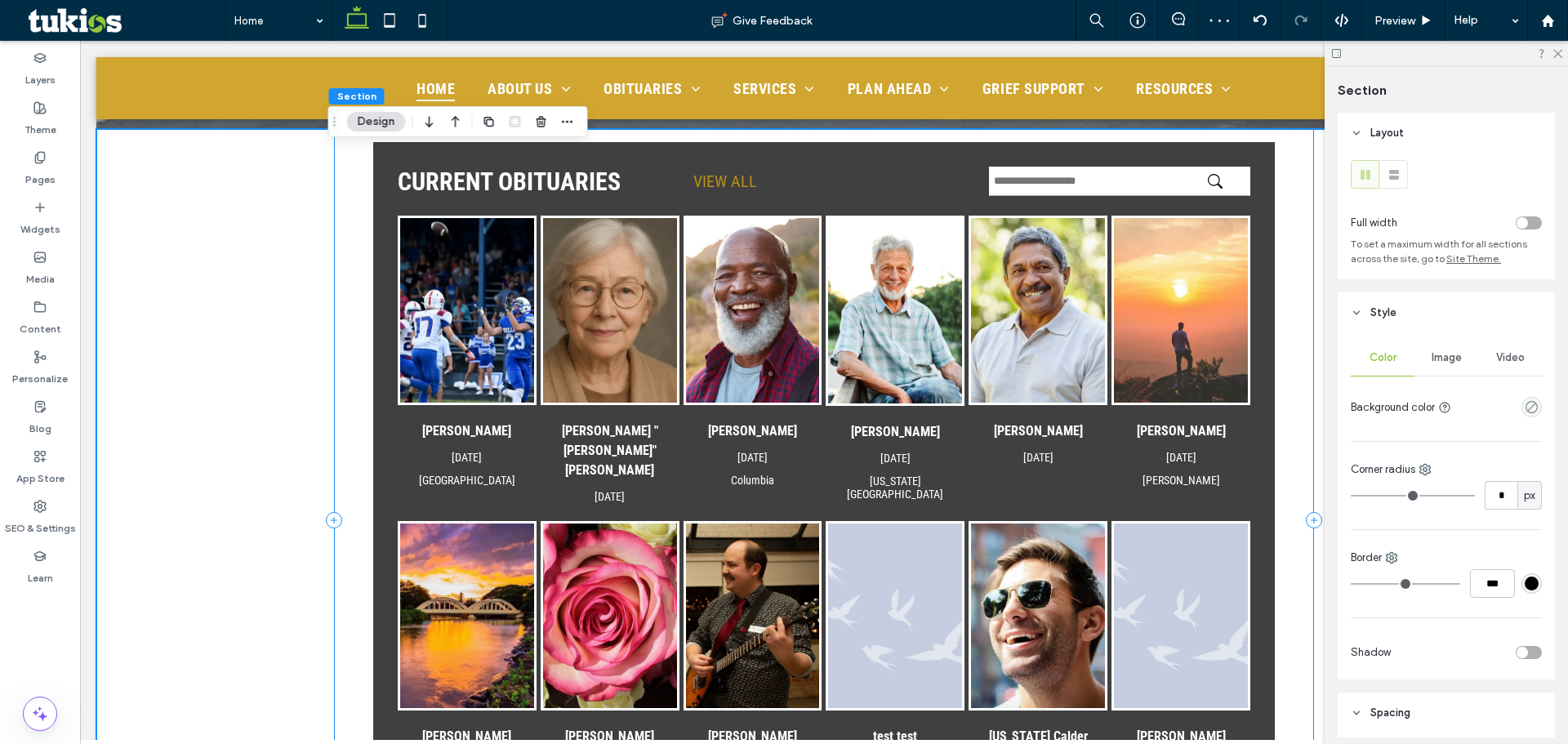
click at [365, 199] on div "CURRENT OBITUARIES VIEW ALL Jim Smith Aug 27, 2025 Batesville Margaret "Maggie"…" at bounding box center [824, 521] width 980 height 783
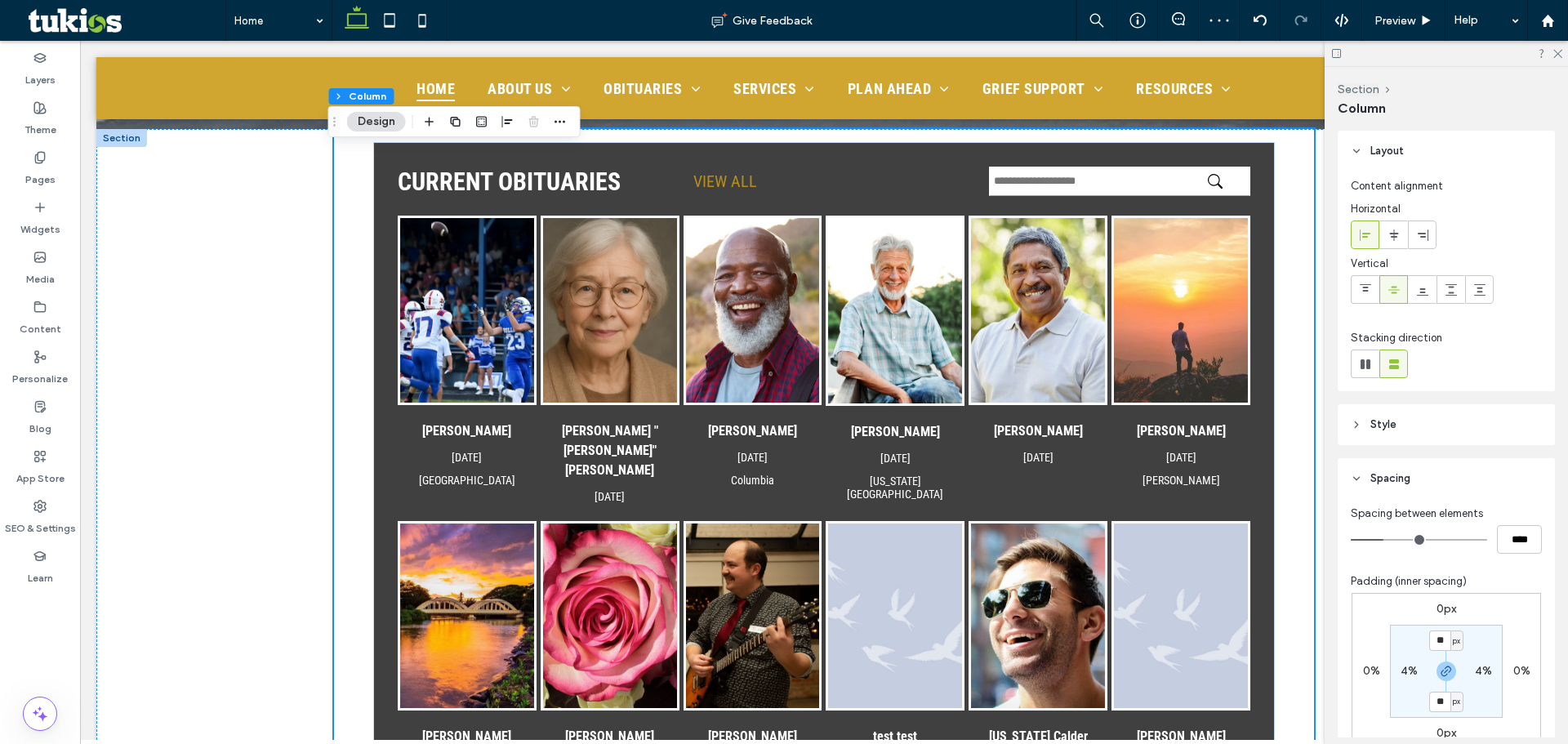
click at [1406, 672] on label "4%" at bounding box center [1409, 670] width 18 height 14
type input "*"
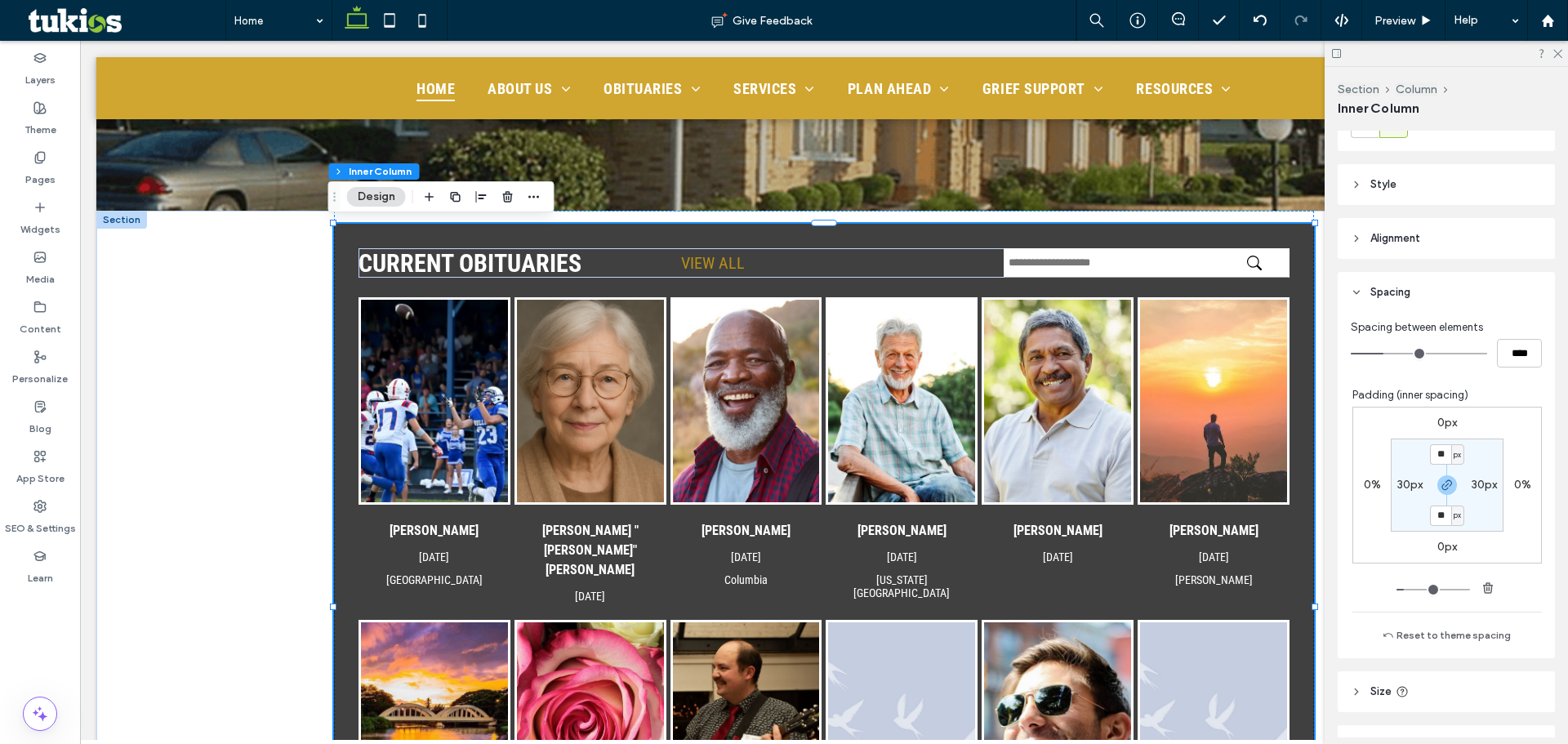
scroll to position [245, 0]
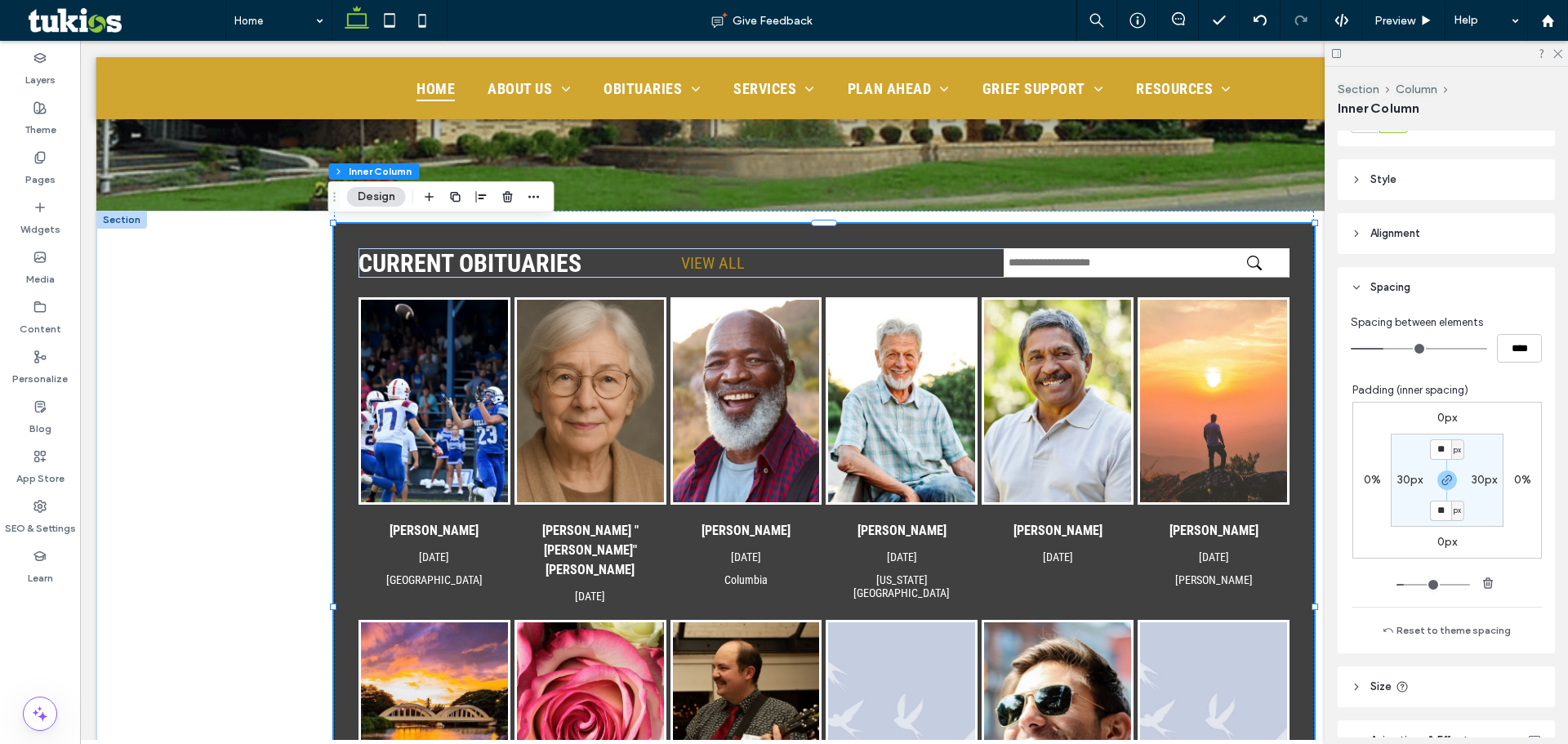
click at [1399, 471] on section "** px 30px ** px 30px" at bounding box center [1447, 480] width 113 height 93
click at [1430, 451] on input "**" at bounding box center [1441, 450] width 21 height 20
type input "*"
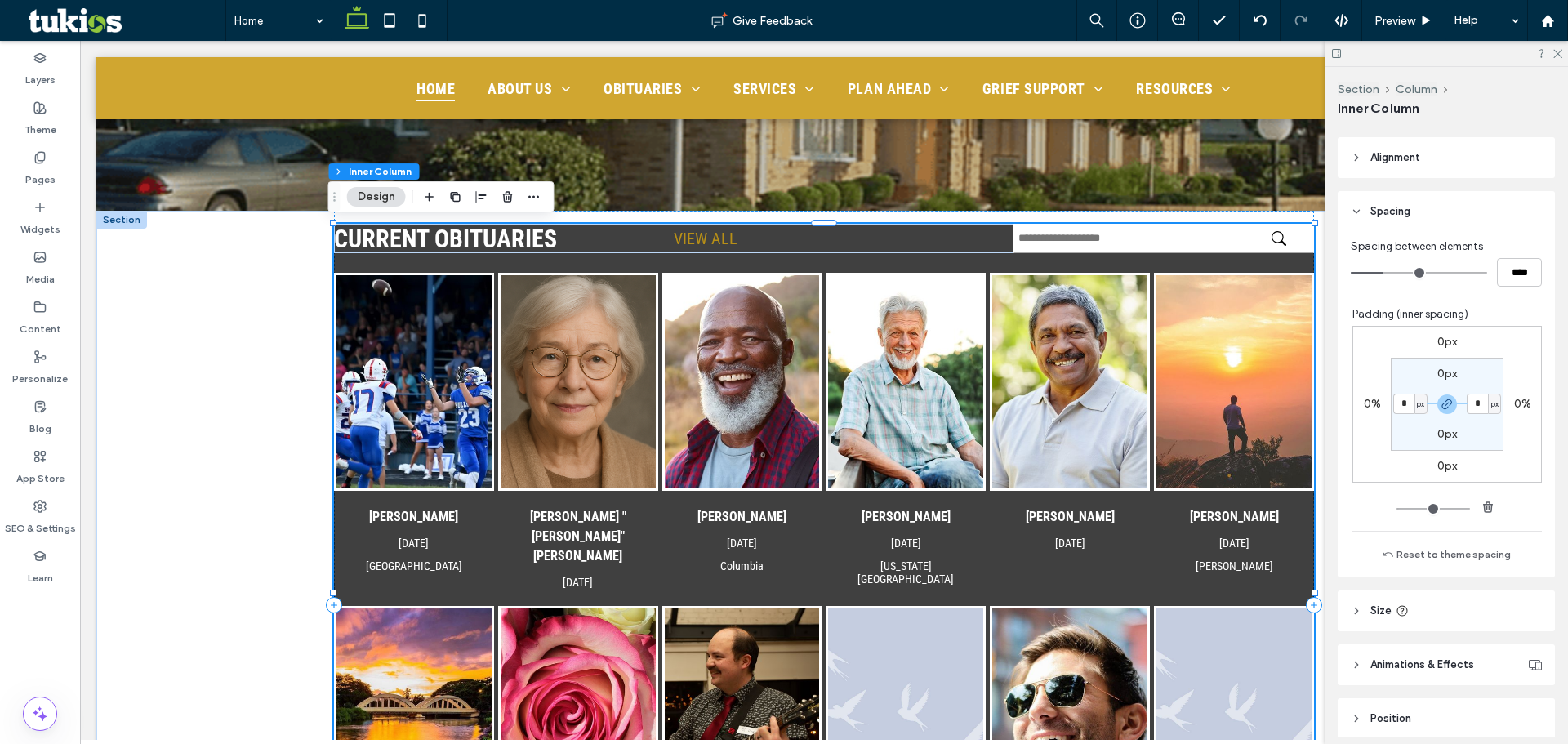
scroll to position [388, 0]
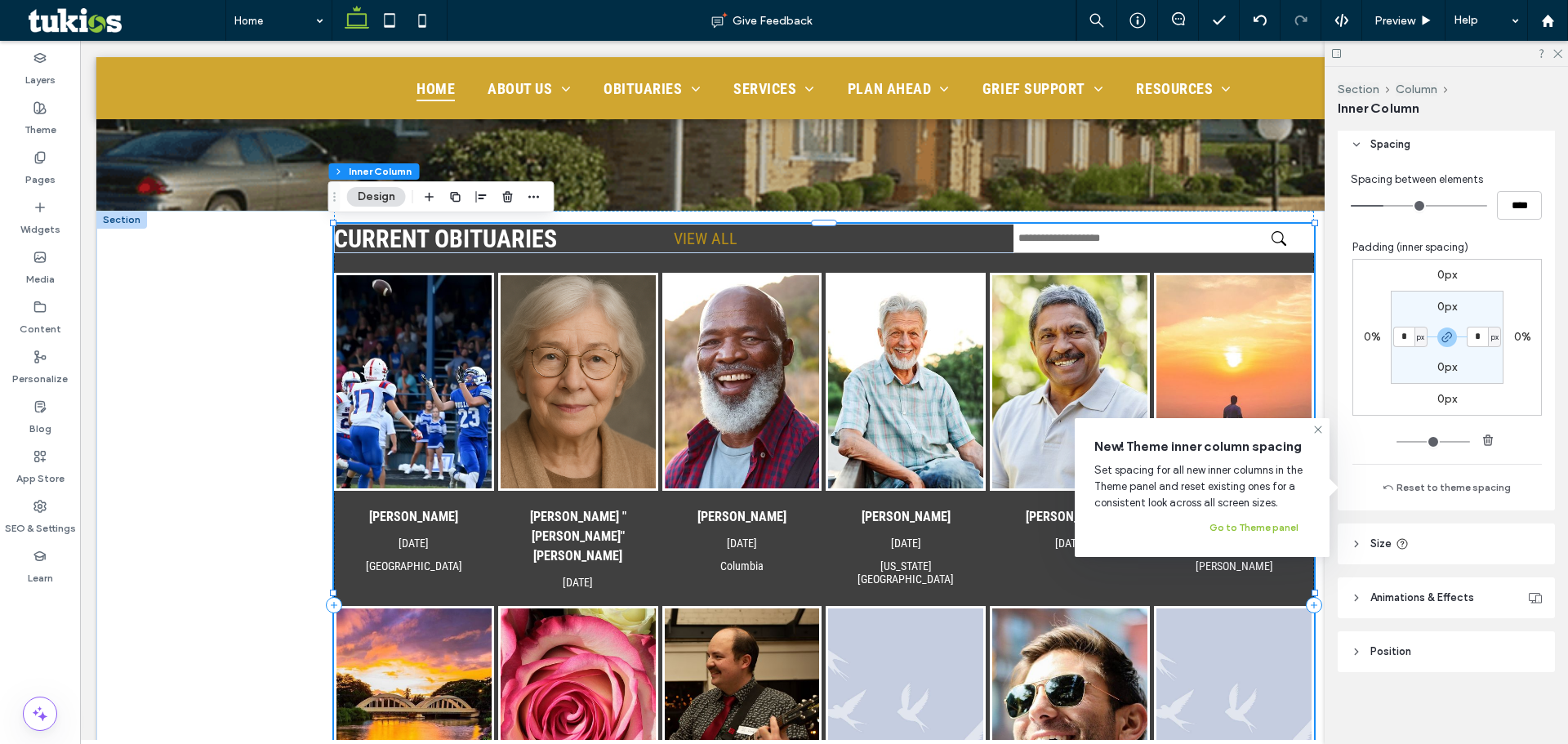
click at [1465, 542] on header "Size" at bounding box center [1446, 544] width 217 height 41
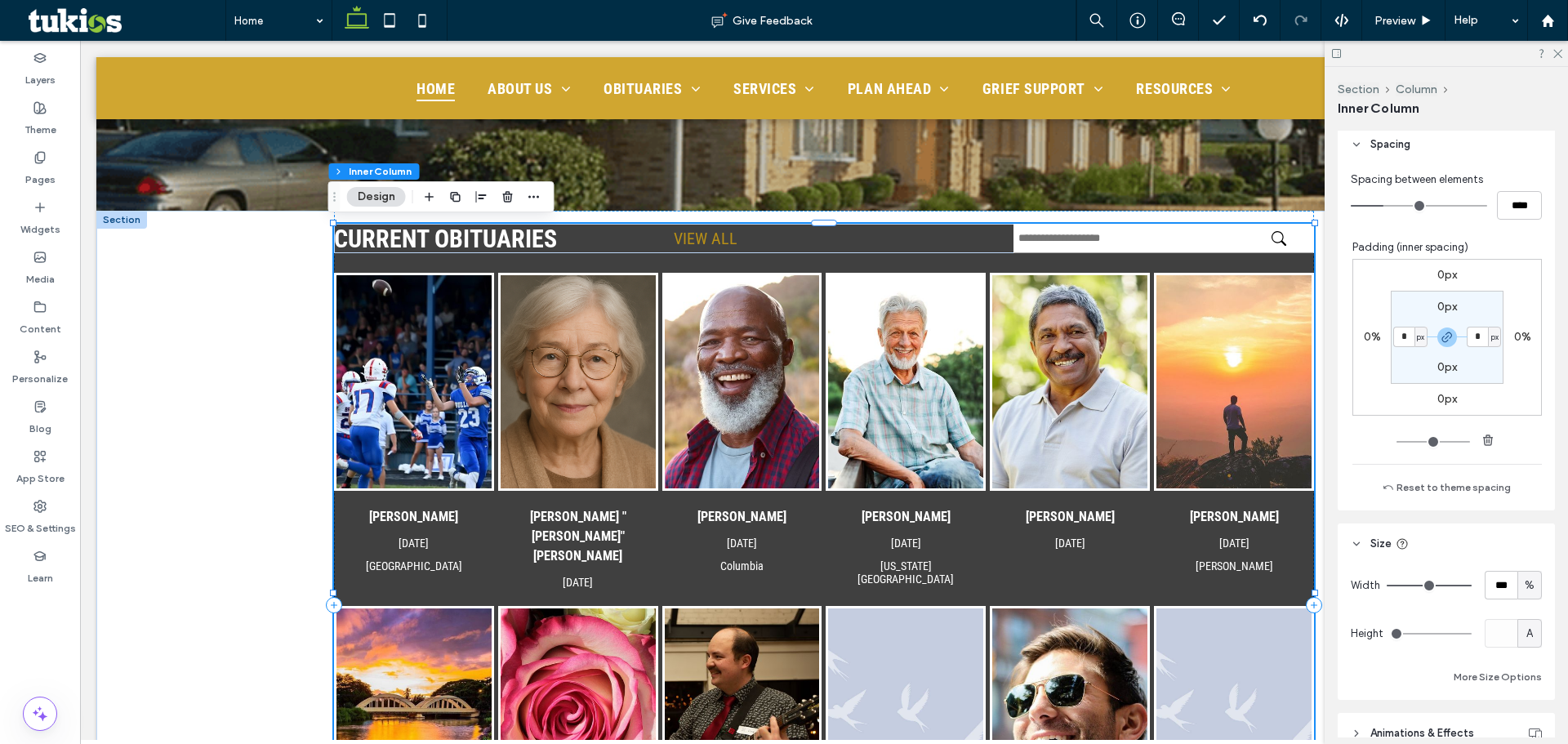
scroll to position [61, 0]
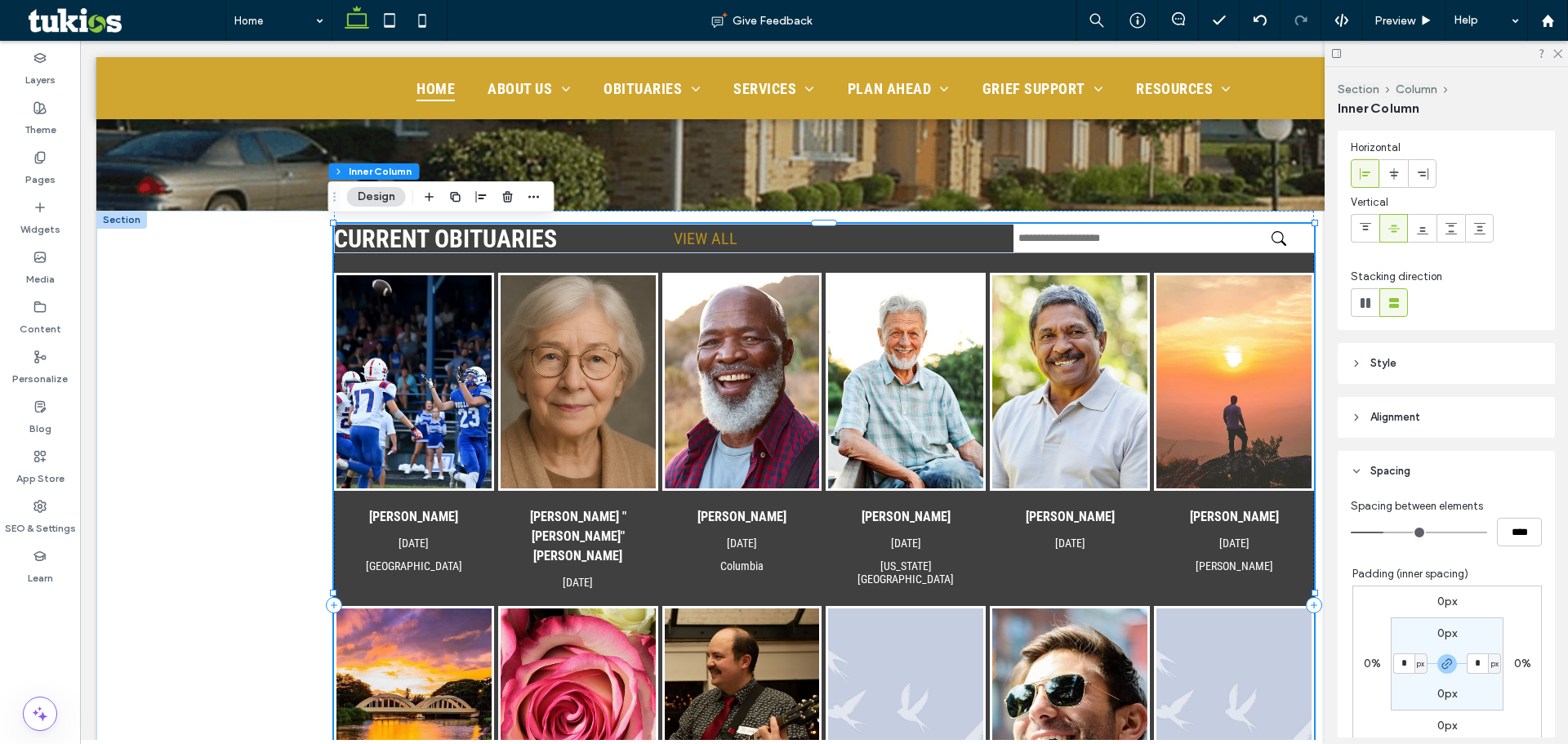
click at [1465, 350] on header "Style" at bounding box center [1446, 364] width 217 height 41
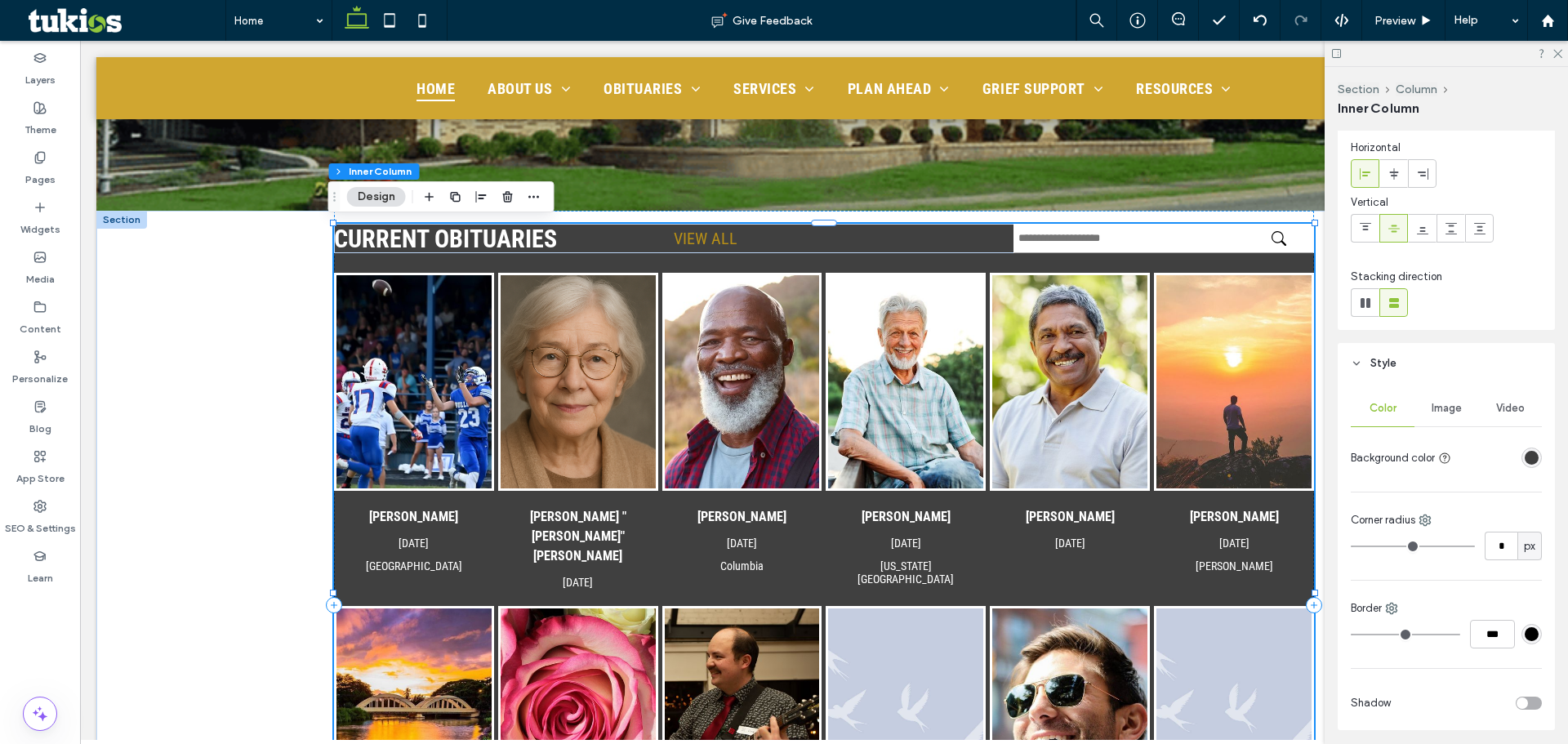
click at [1525, 455] on div "rgba(0, 0, 0, 0.75)" at bounding box center [1531, 458] width 14 height 14
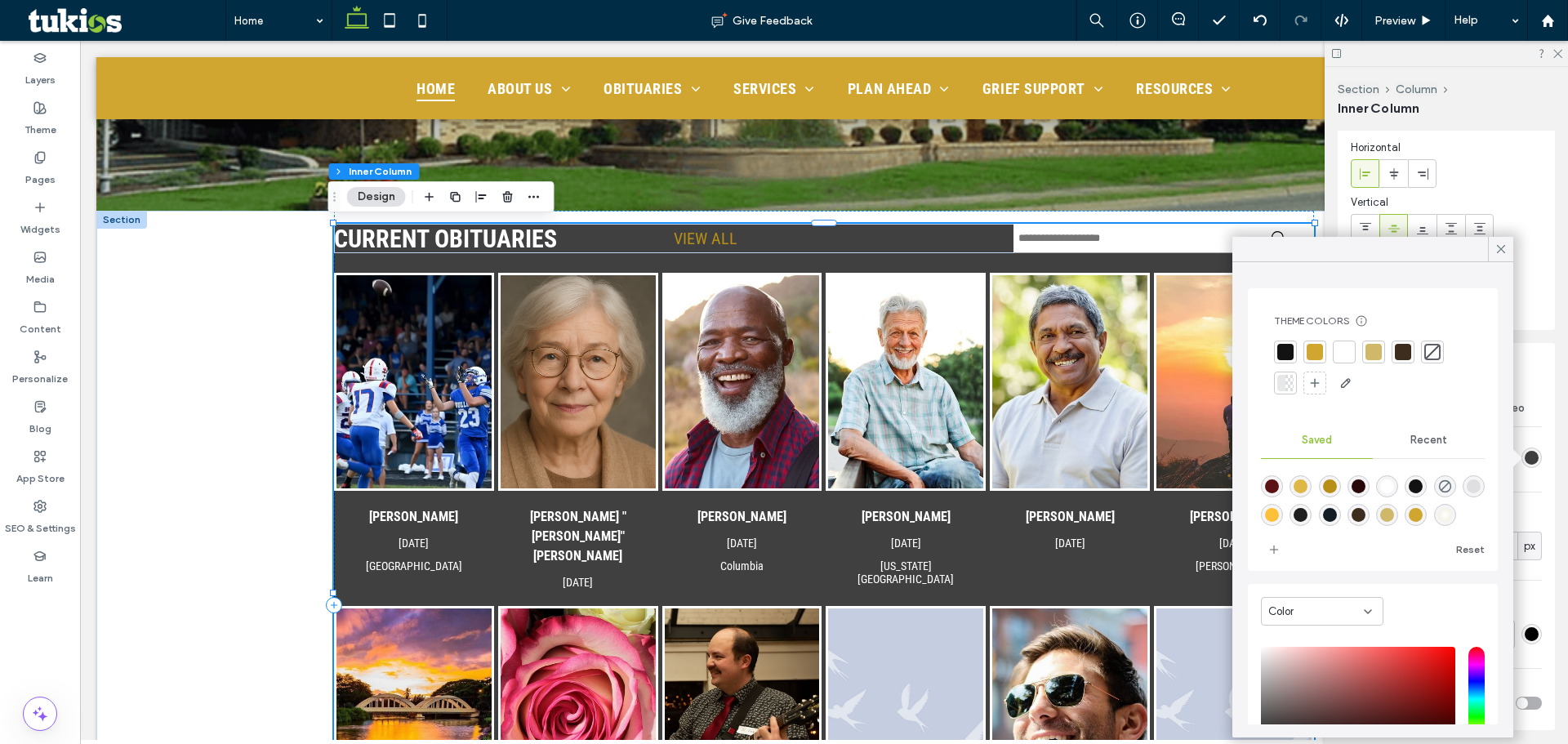
click at [1428, 350] on div at bounding box center [1432, 353] width 17 height 17
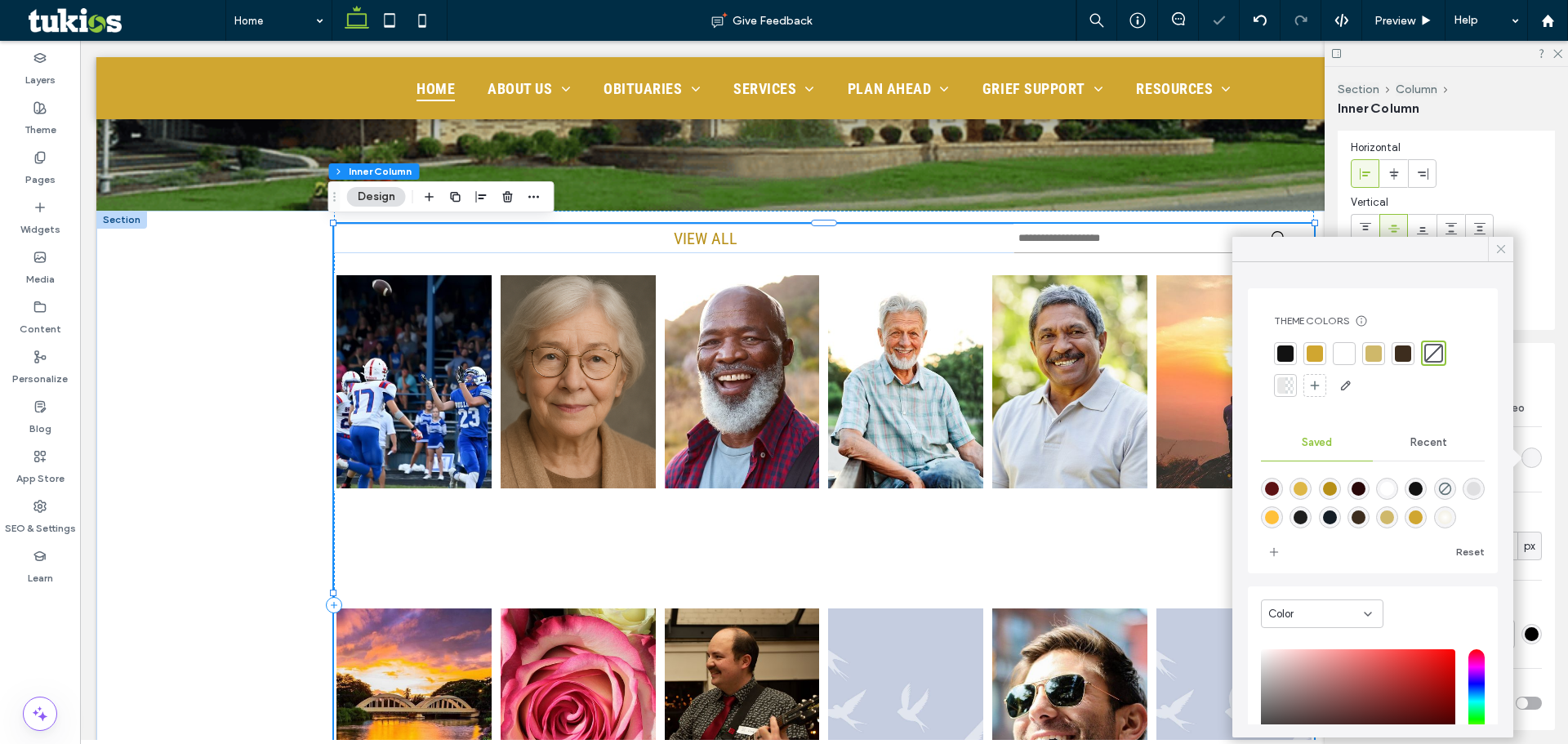
click at [1502, 246] on icon at bounding box center [1502, 249] width 15 height 15
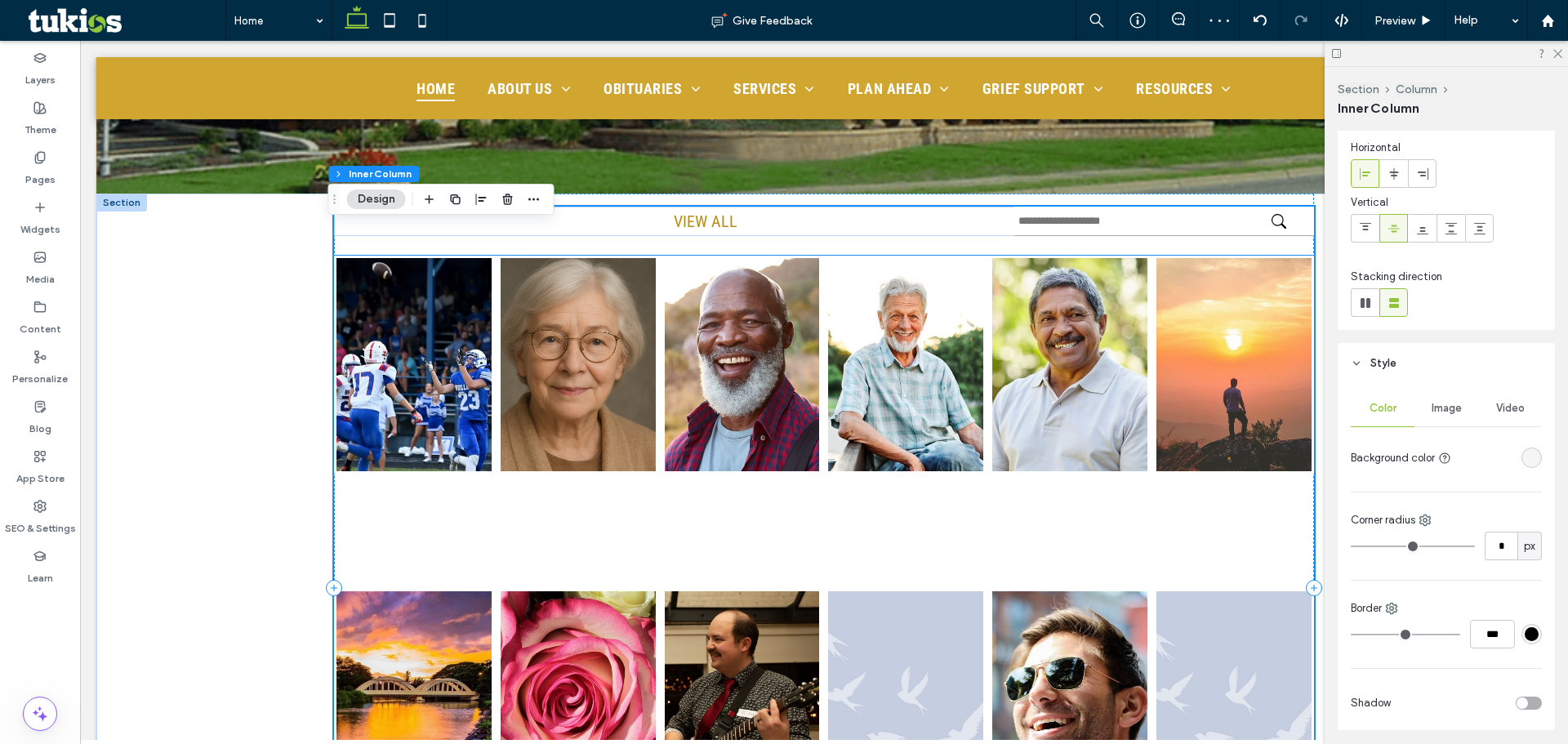
scroll to position [327, 0]
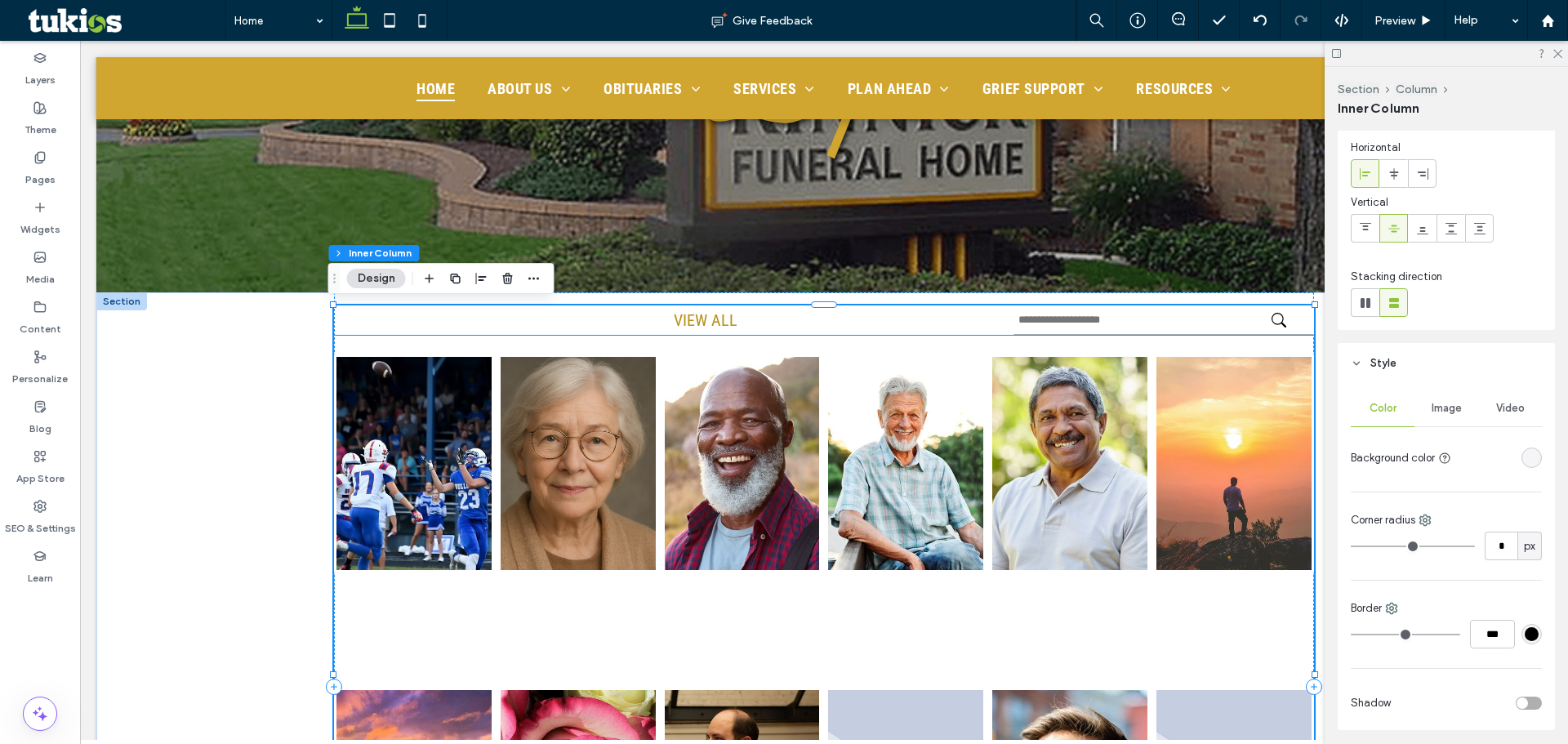
click at [408, 324] on strong "CURRENT OBITUARIES" at bounding box center [446, 320] width 223 height 29
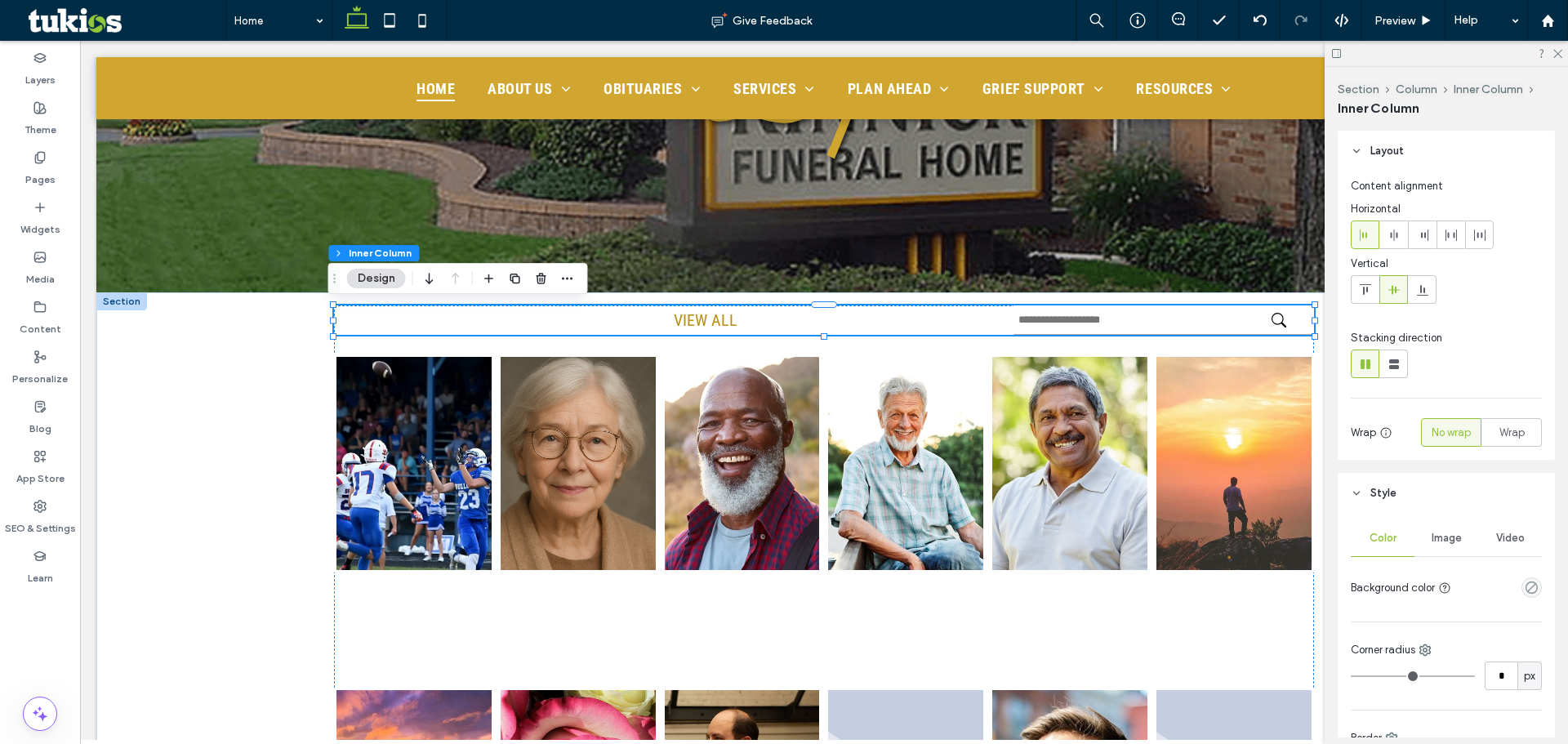
click at [408, 324] on strong "CURRENT OBITUARIES" at bounding box center [446, 320] width 223 height 29
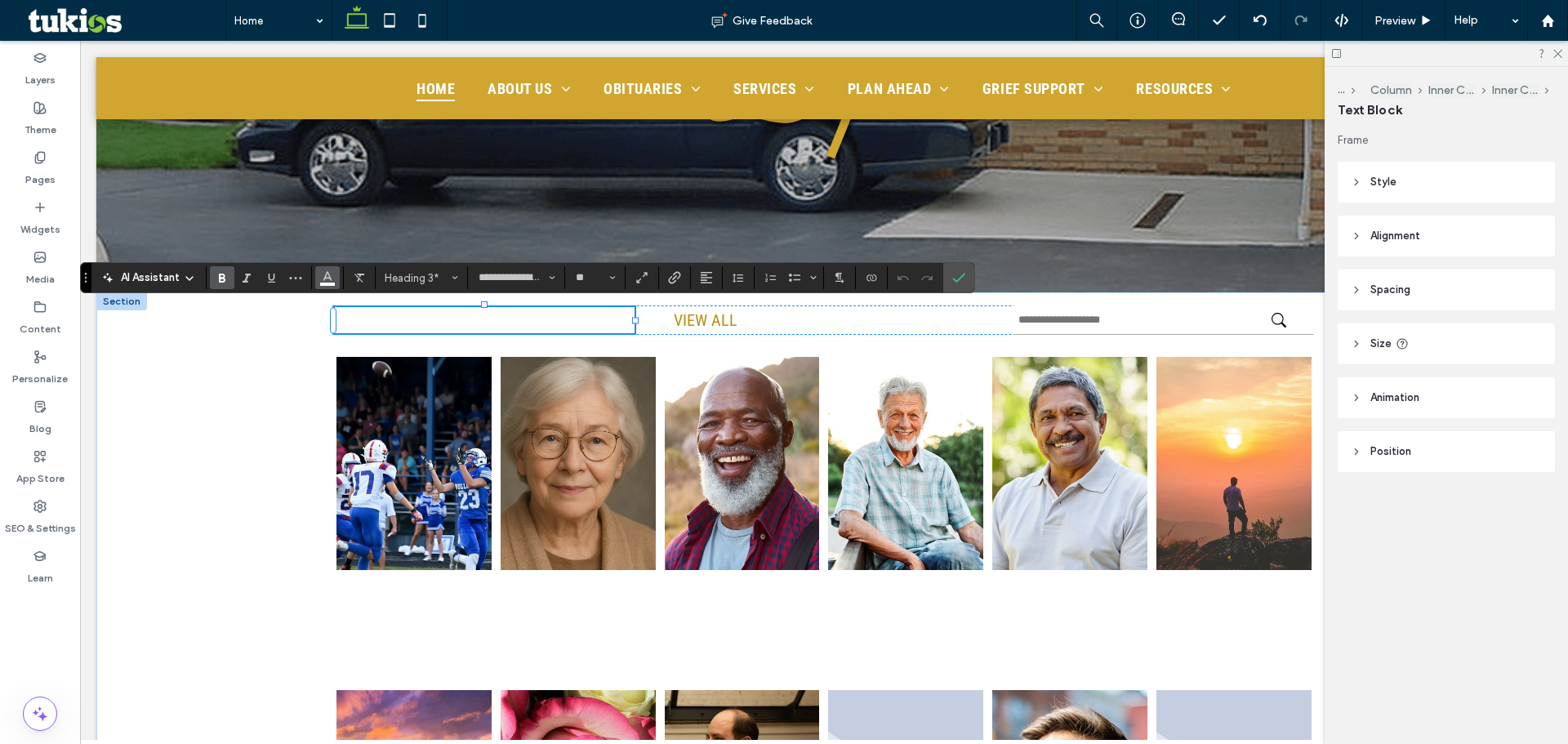
click at [323, 280] on icon "Color" at bounding box center [328, 276] width 13 height 13
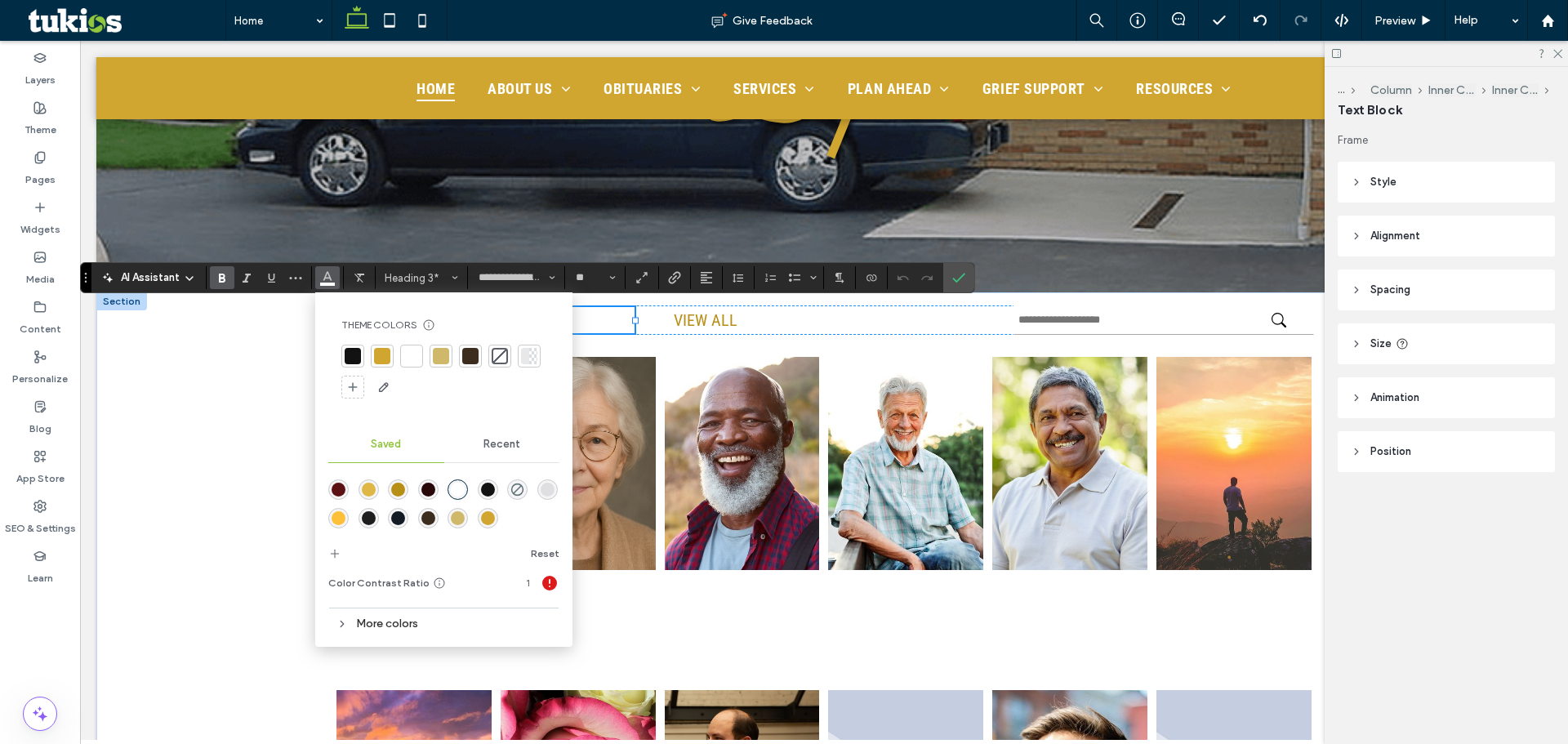
click at [353, 350] on div at bounding box center [353, 356] width 17 height 17
click at [465, 348] on div at bounding box center [471, 356] width 17 height 17
click at [959, 273] on icon "Confirm" at bounding box center [959, 278] width 13 height 13
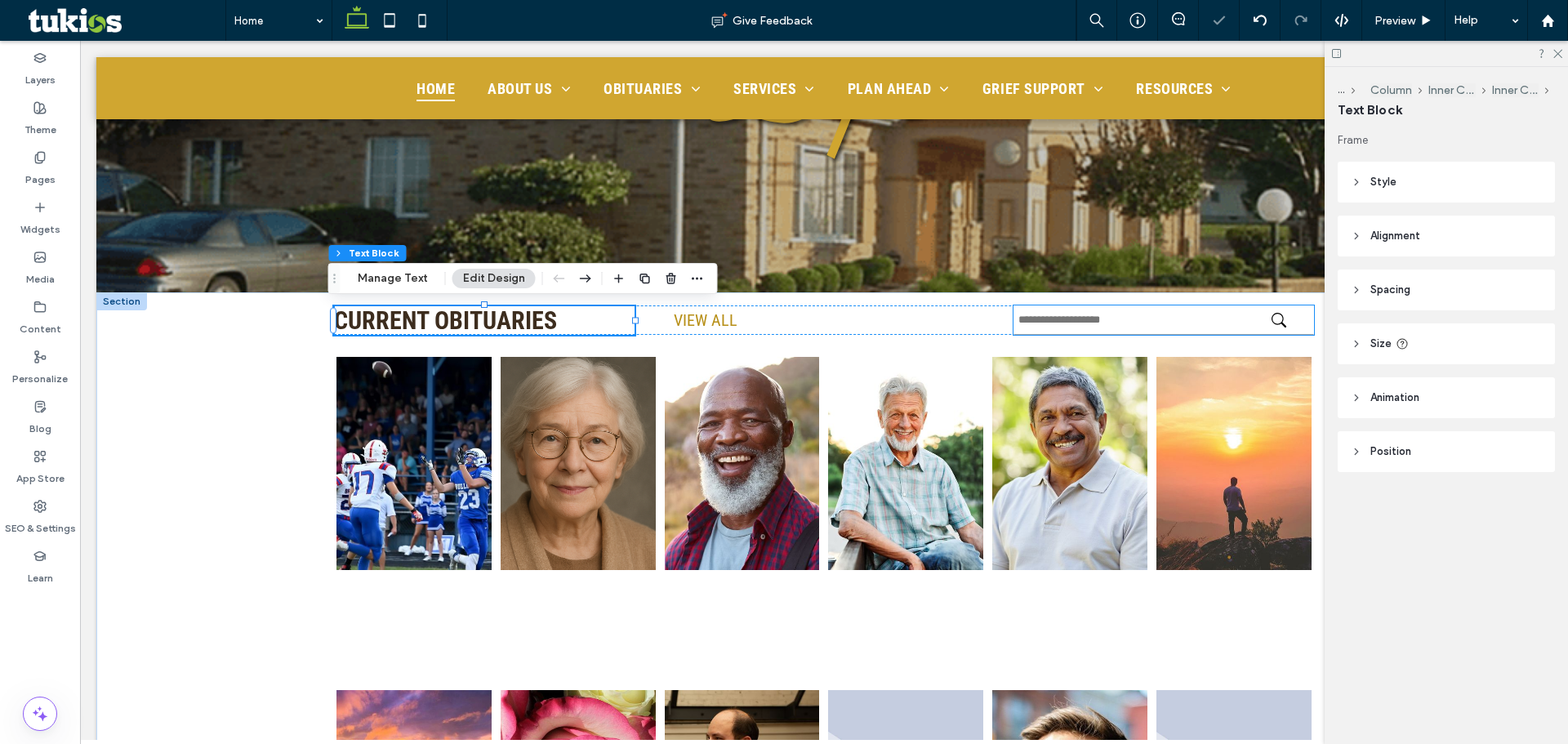
click at [1064, 320] on input "text" at bounding box center [1164, 320] width 301 height 30
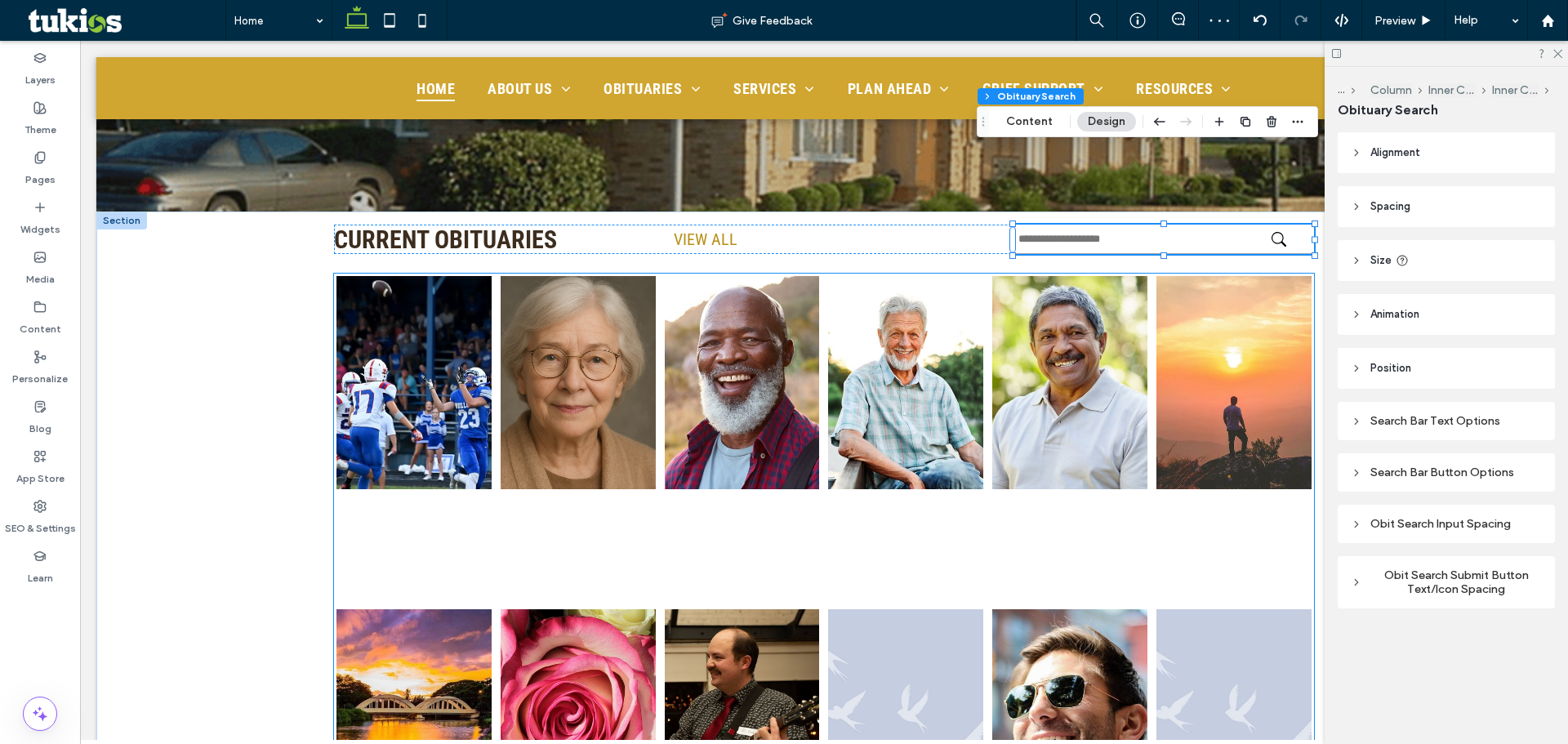
scroll to position [571, 0]
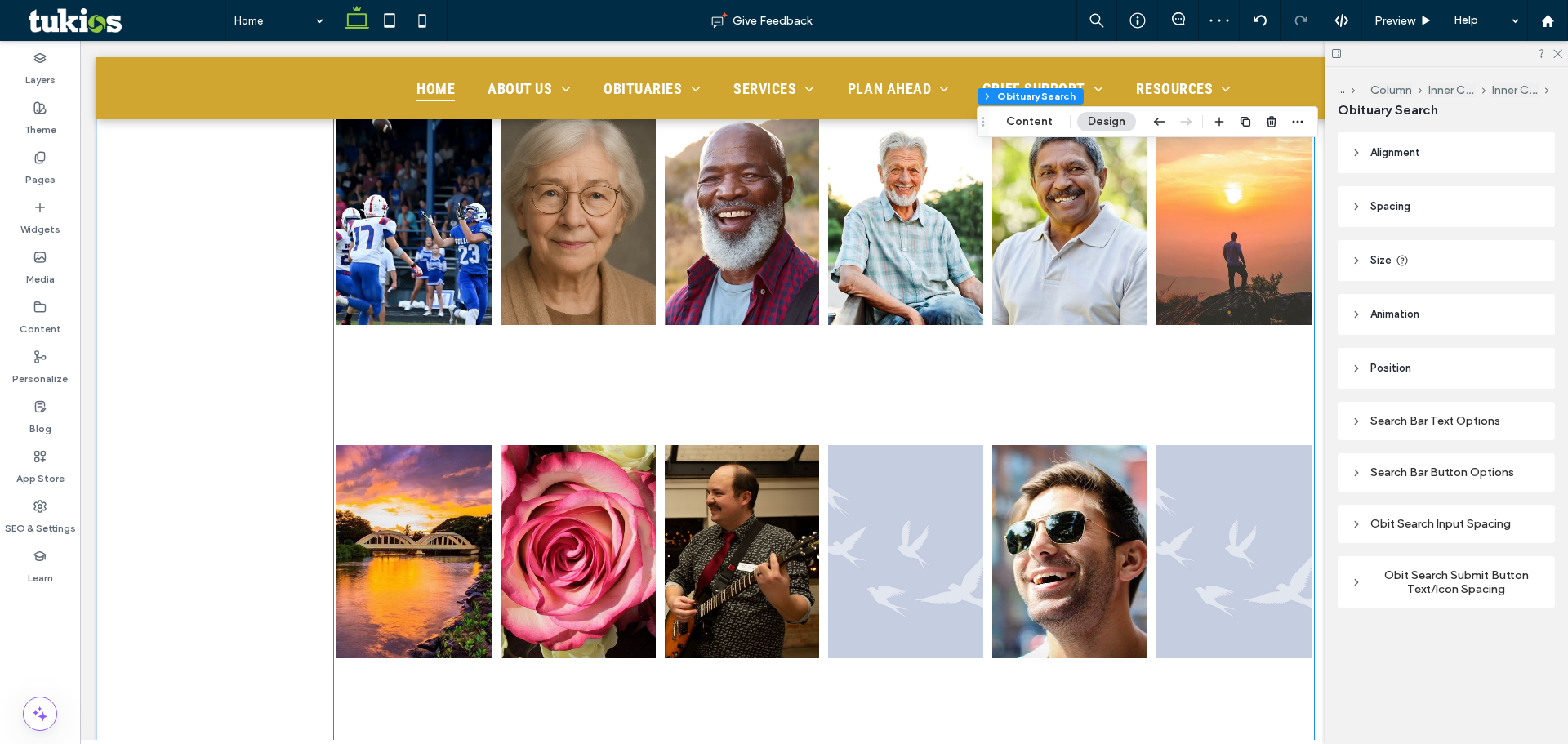
click at [884, 378] on div "[DATE]" at bounding box center [906, 380] width 144 height 17
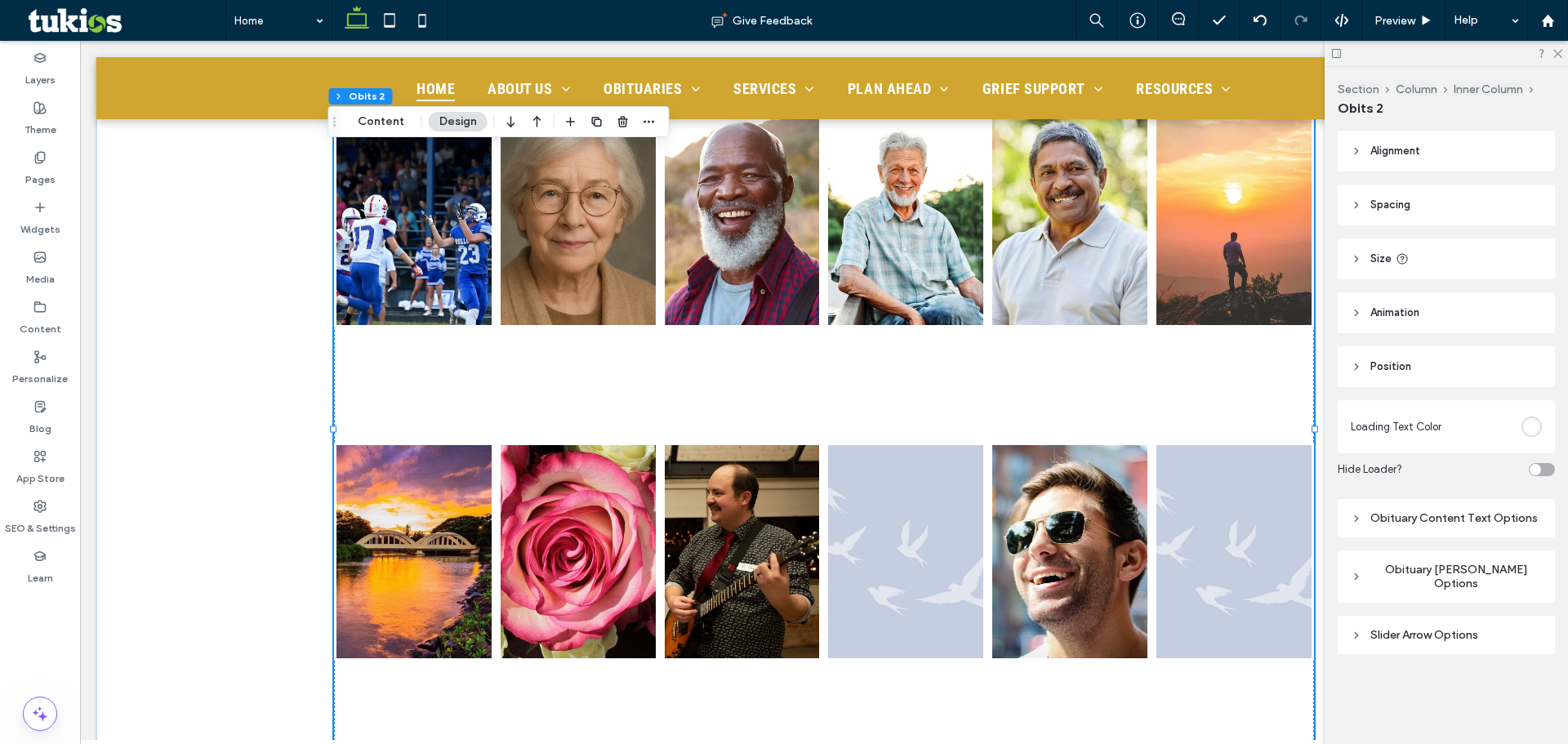
click at [1442, 522] on div "Obituary Content Text Options" at bounding box center [1446, 518] width 191 height 14
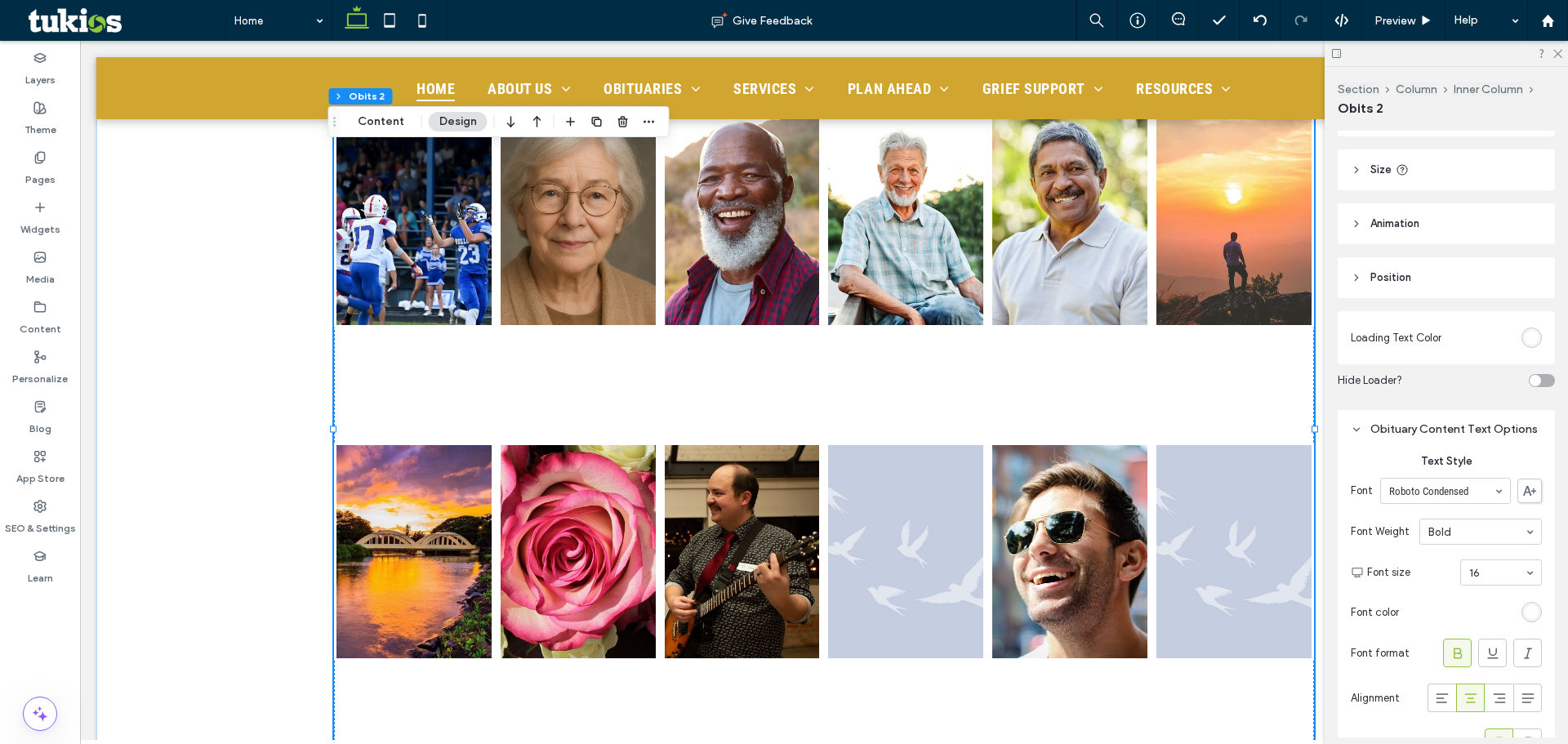
scroll to position [245, 0]
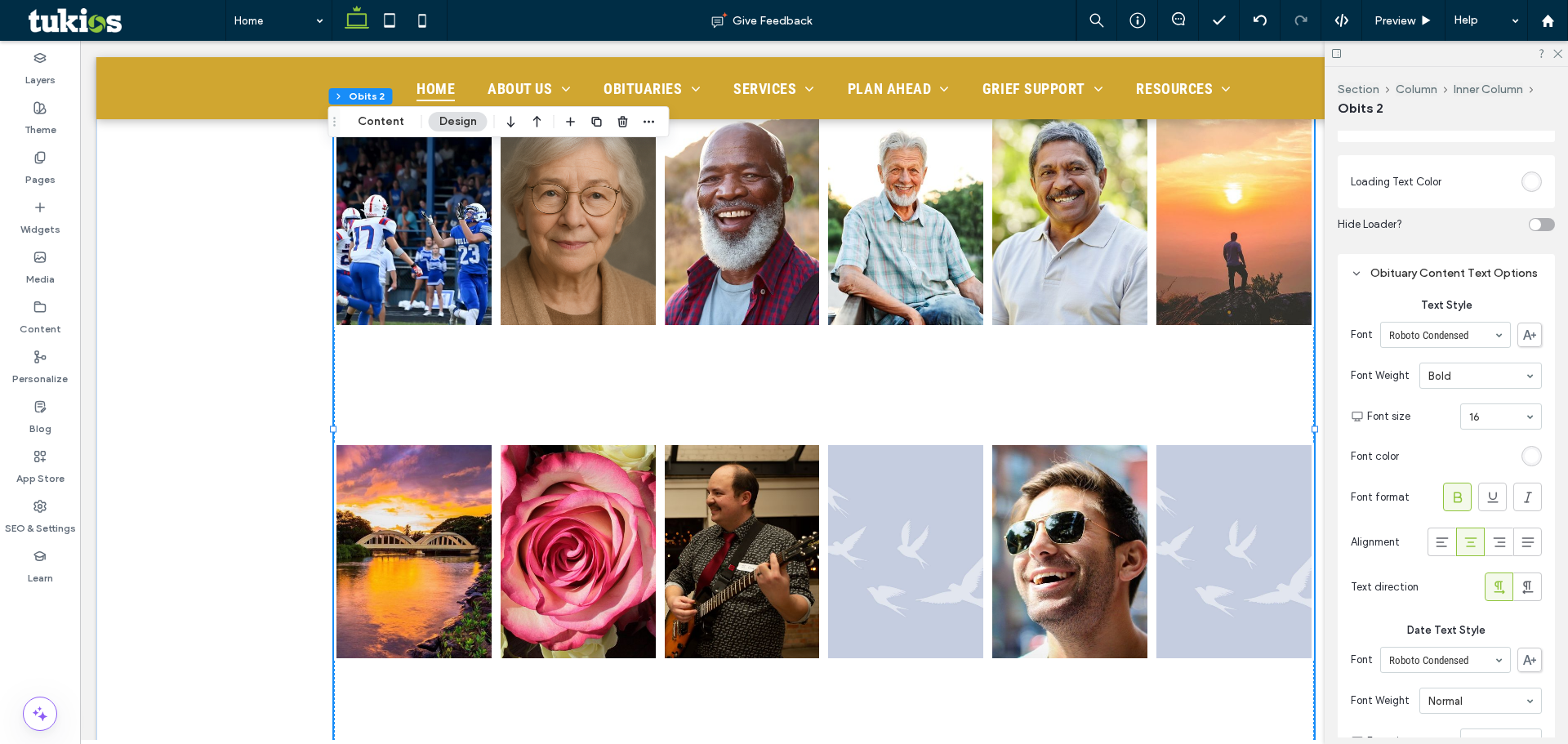
click at [1526, 463] on div "rgb(255, 255, 255)" at bounding box center [1531, 456] width 14 height 14
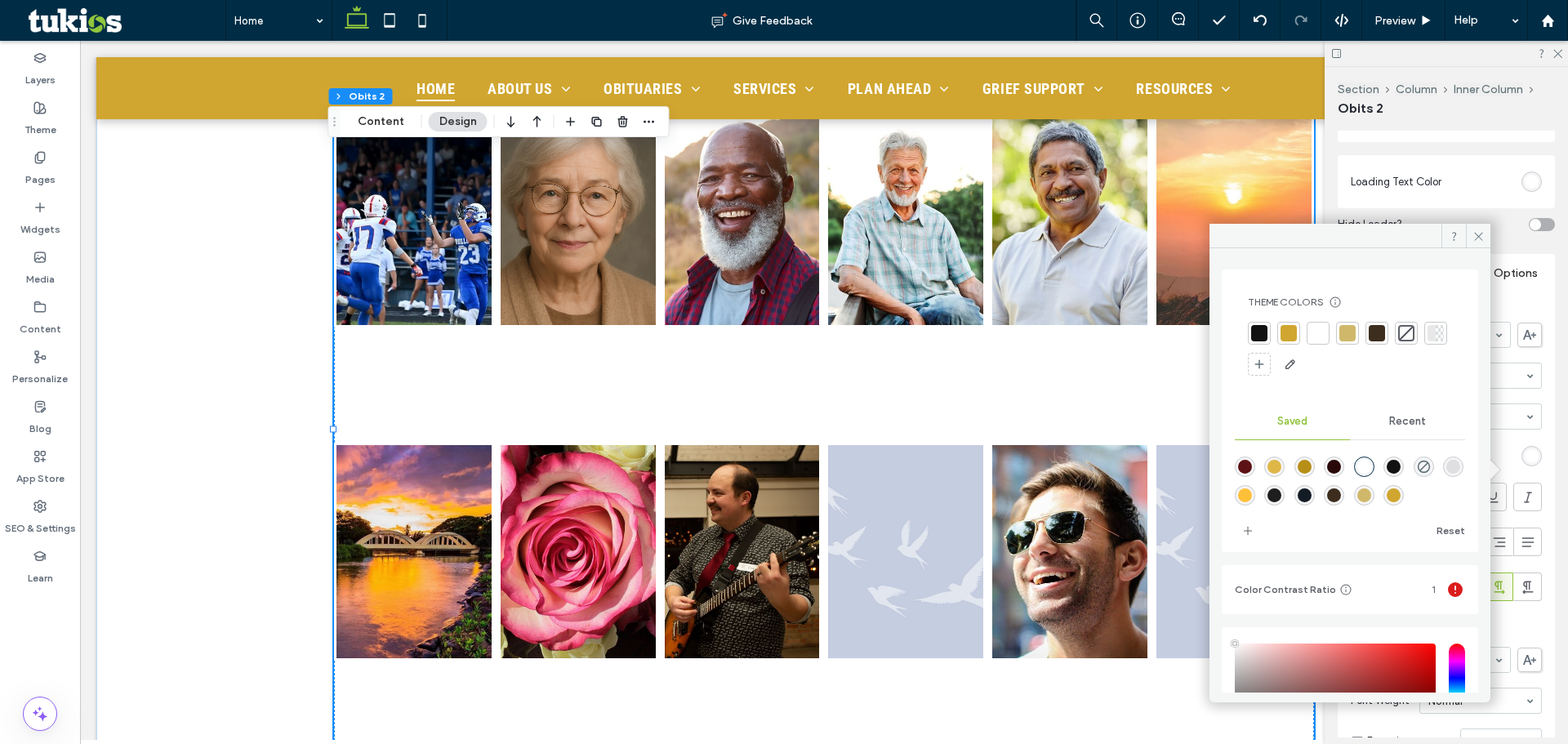
click at [1245, 335] on div "Theme Colors Save time with Theme Colors Create a color palette to instantly ad…" at bounding box center [1350, 336] width 231 height 108
click at [1261, 332] on div at bounding box center [1260, 333] width 17 height 17
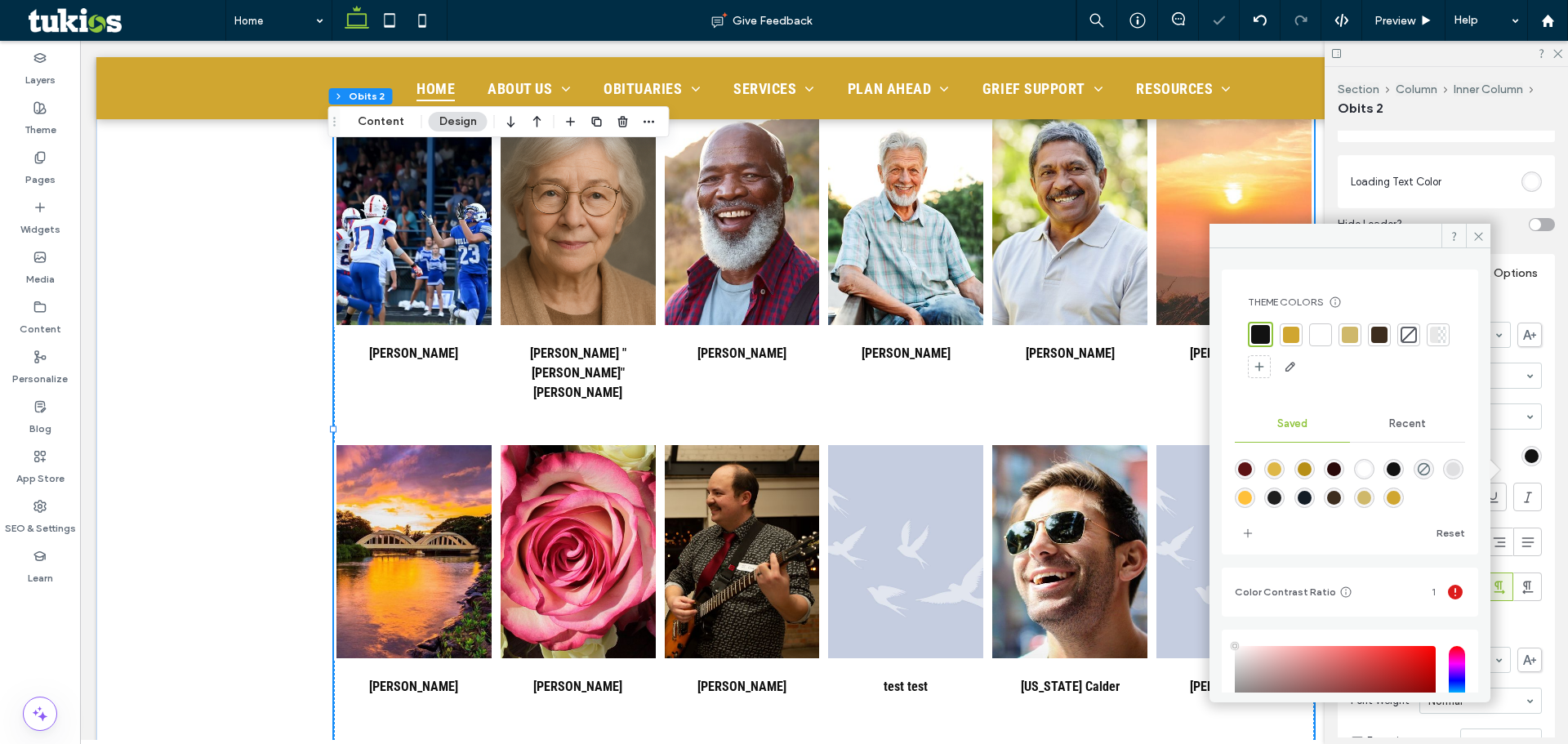
click at [1371, 326] on div at bounding box center [1379, 334] width 23 height 23
click at [1471, 233] on span at bounding box center [1478, 235] width 25 height 25
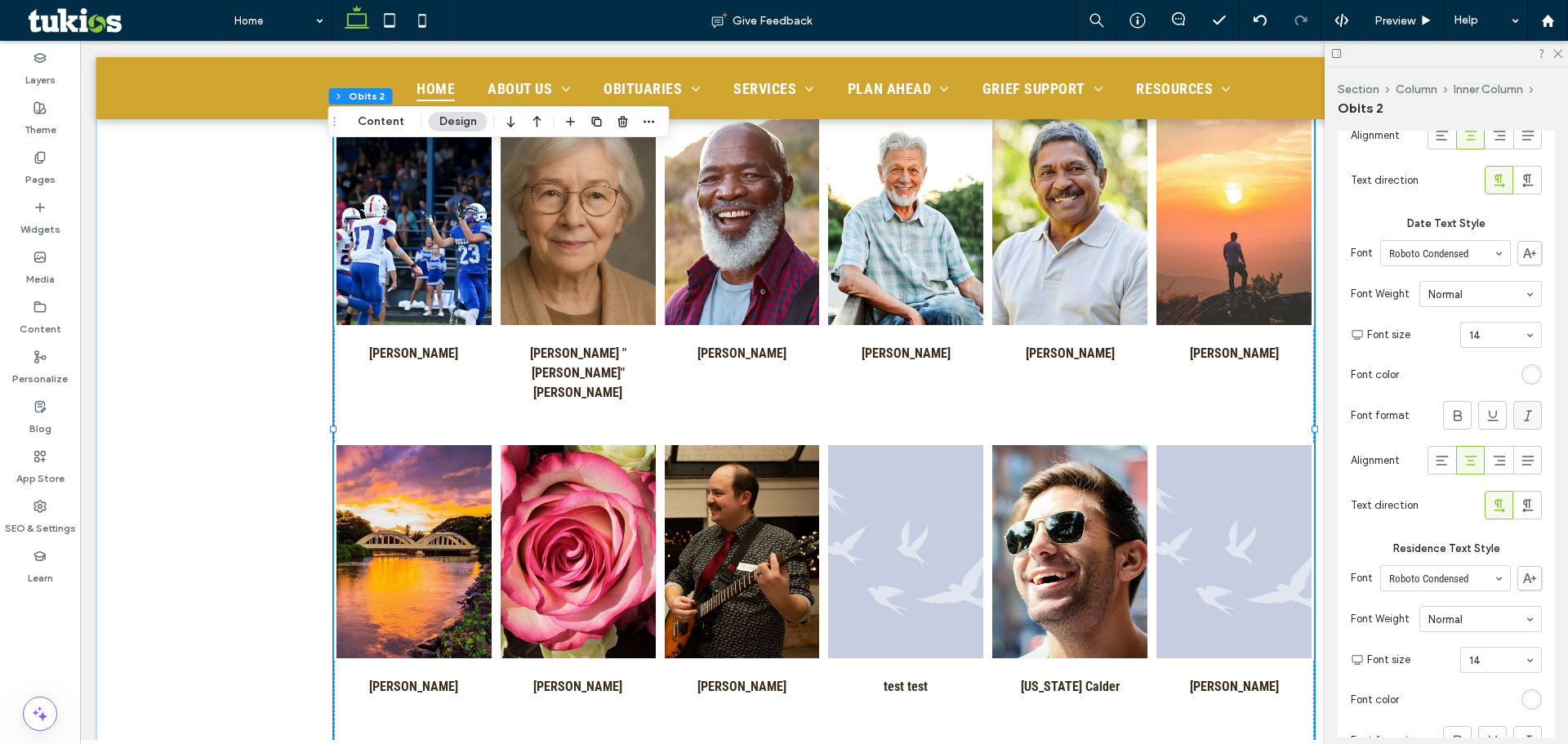
scroll to position [654, 0]
click at [1529, 380] on div "rgb(255, 255, 255)" at bounding box center [1531, 372] width 14 height 14
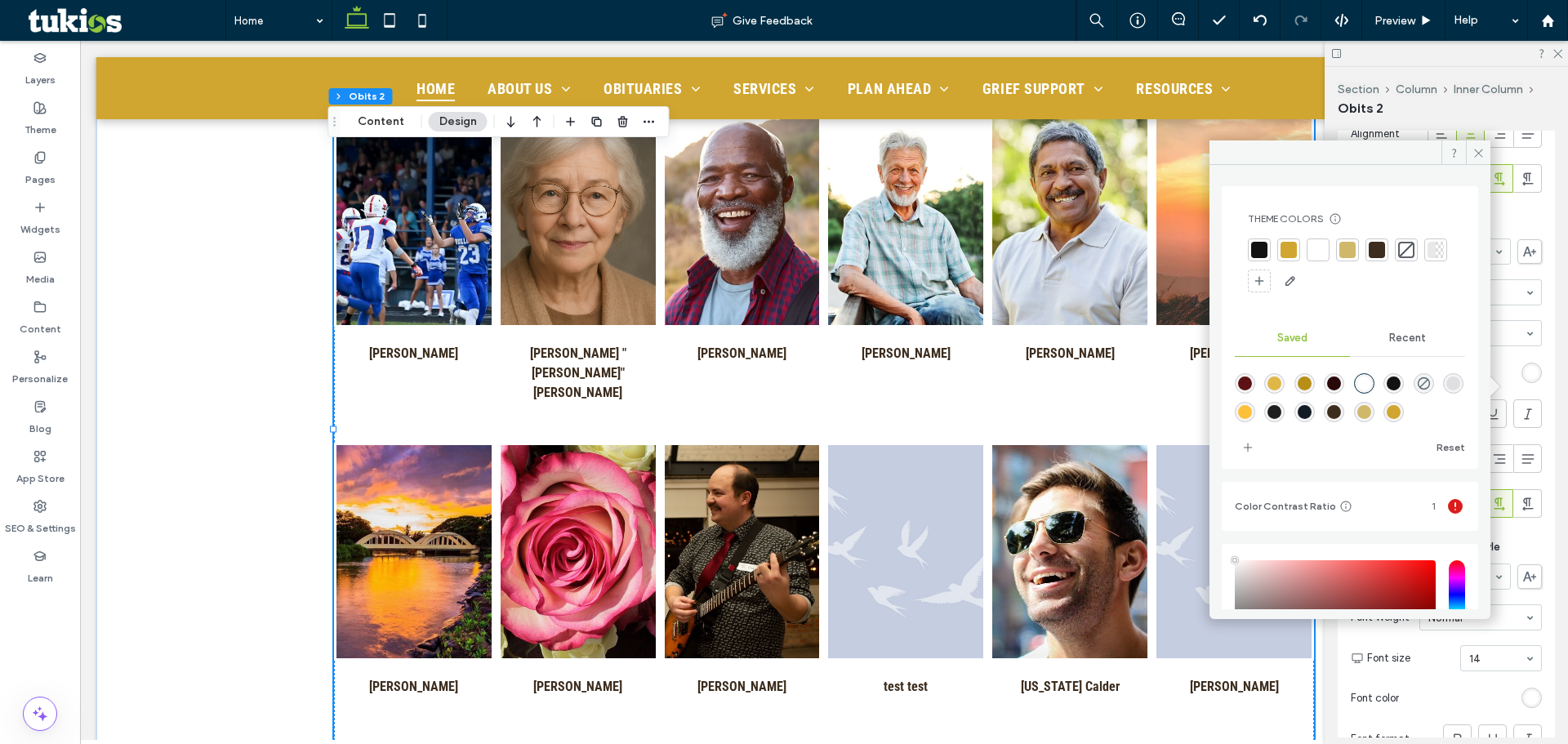
click at [1261, 248] on div at bounding box center [1260, 250] width 17 height 17
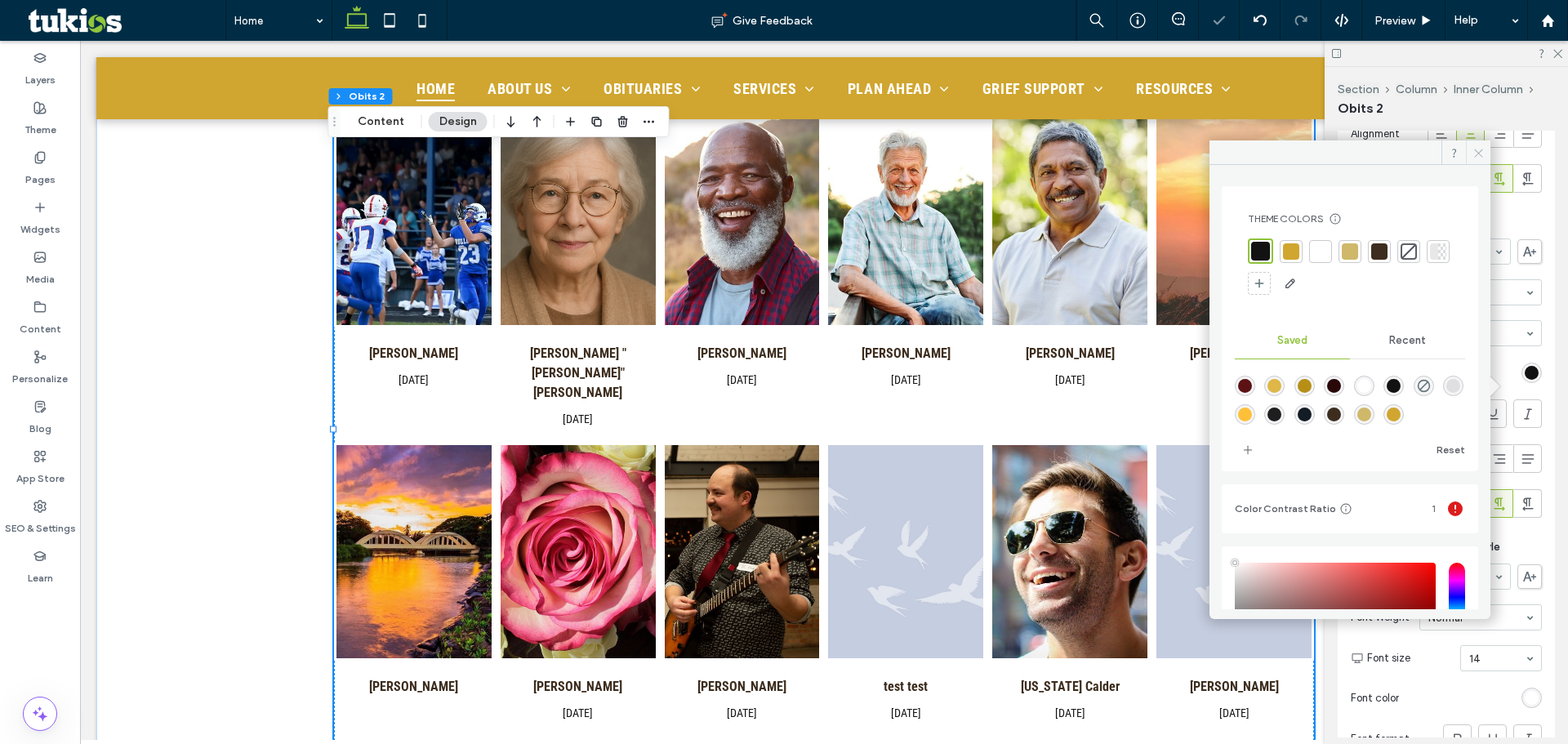
click at [1478, 153] on use at bounding box center [1478, 152] width 8 height 8
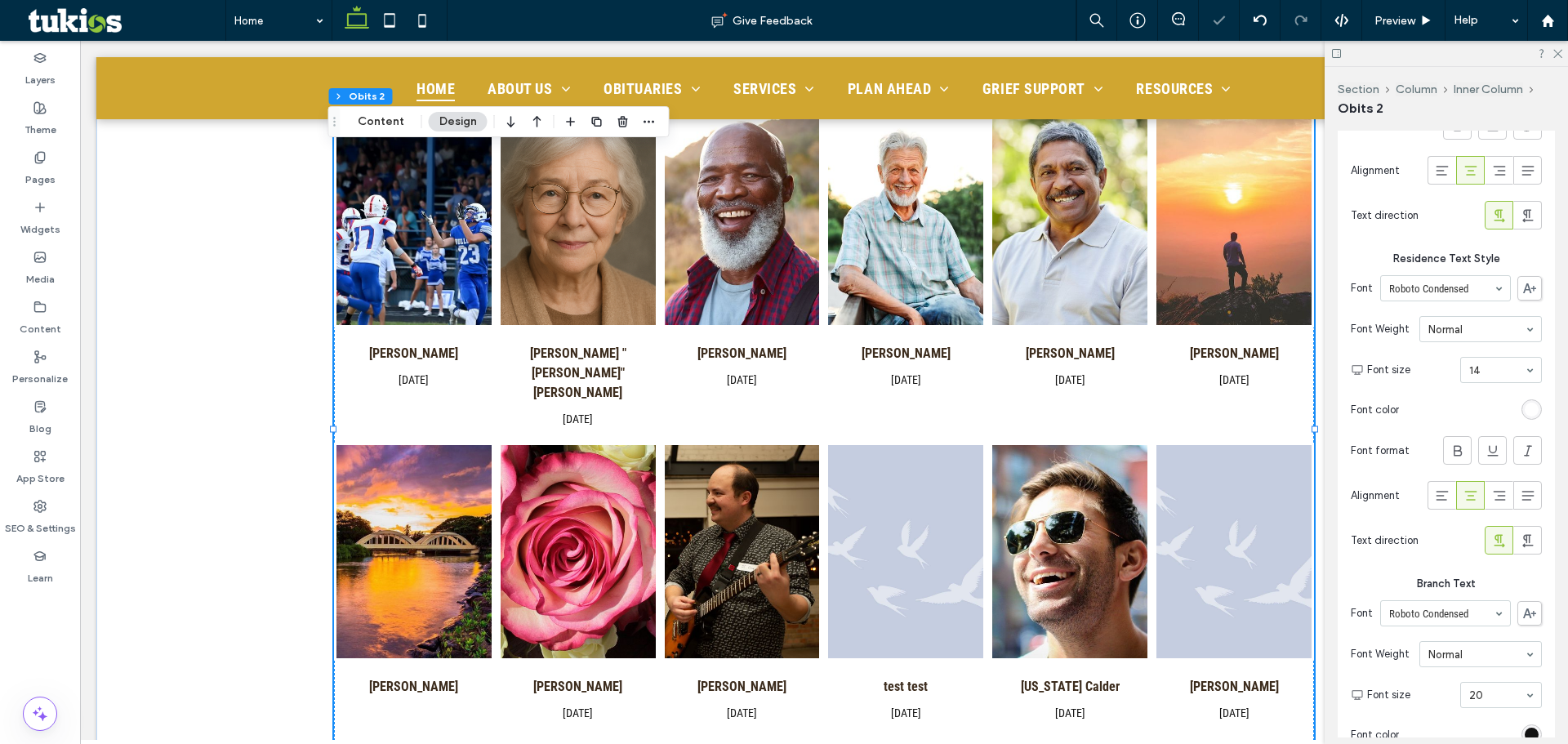
scroll to position [980, 0]
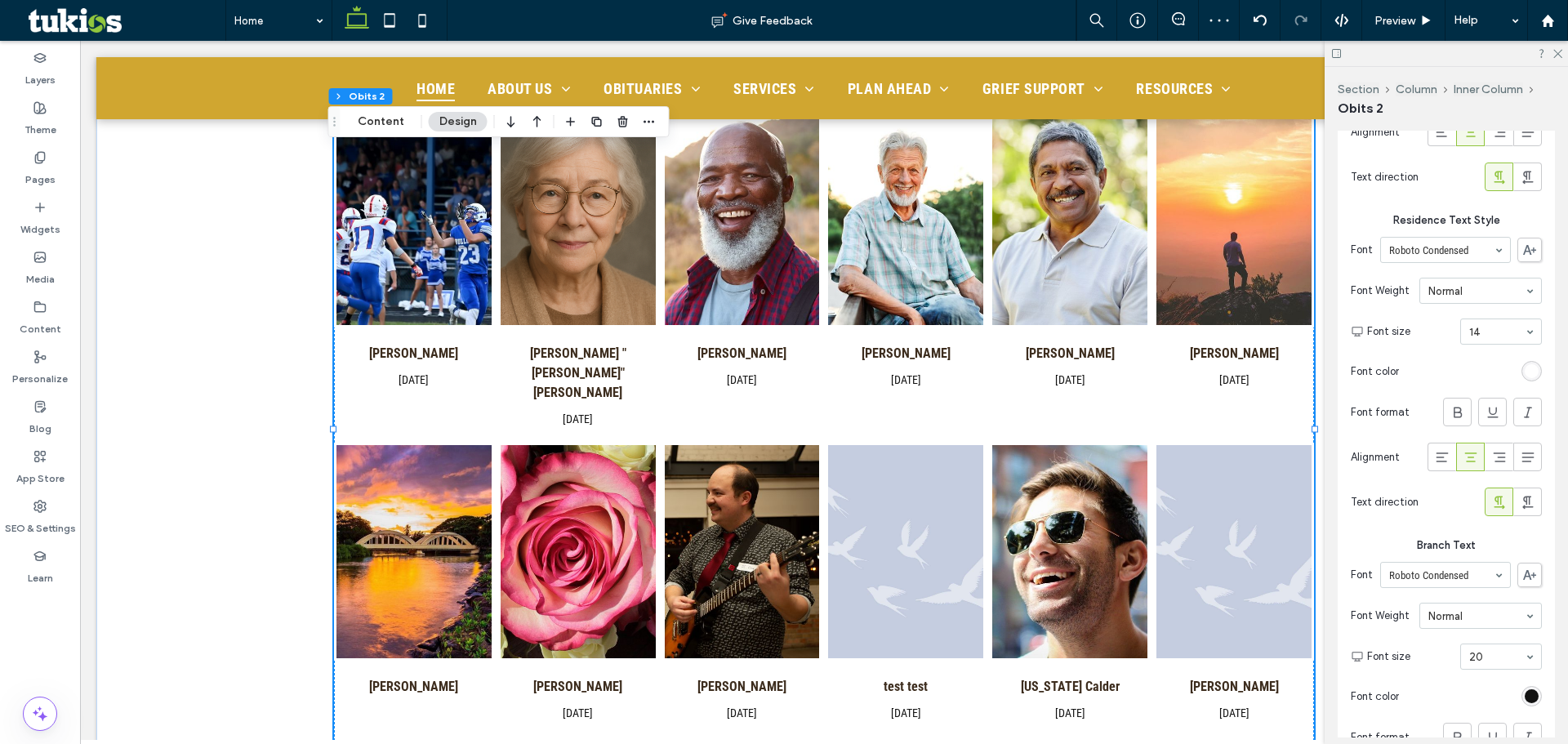
click at [1531, 381] on div "rgb(255, 255, 255)" at bounding box center [1532, 371] width 20 height 20
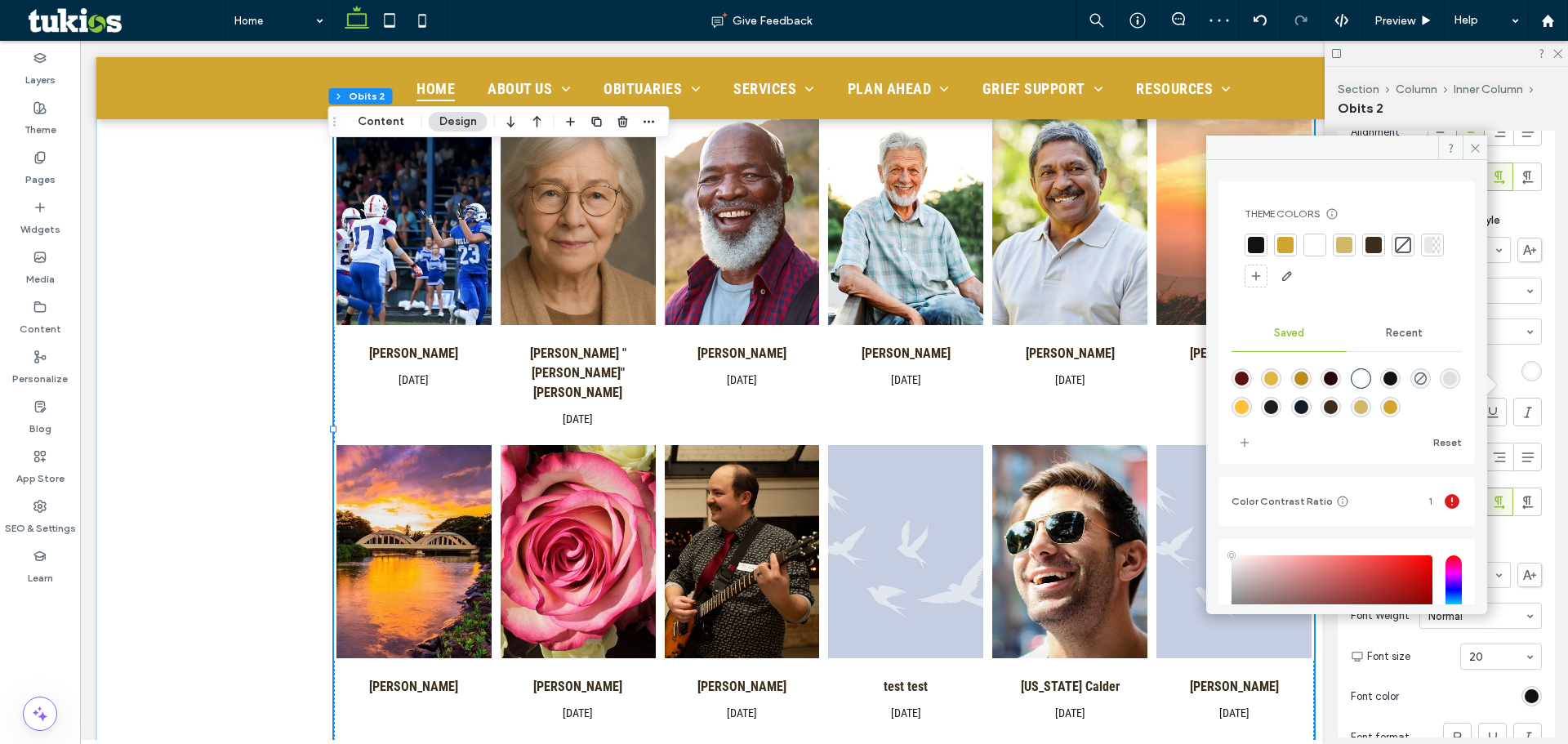
click at [1263, 240] on div at bounding box center [1256, 245] width 23 height 23
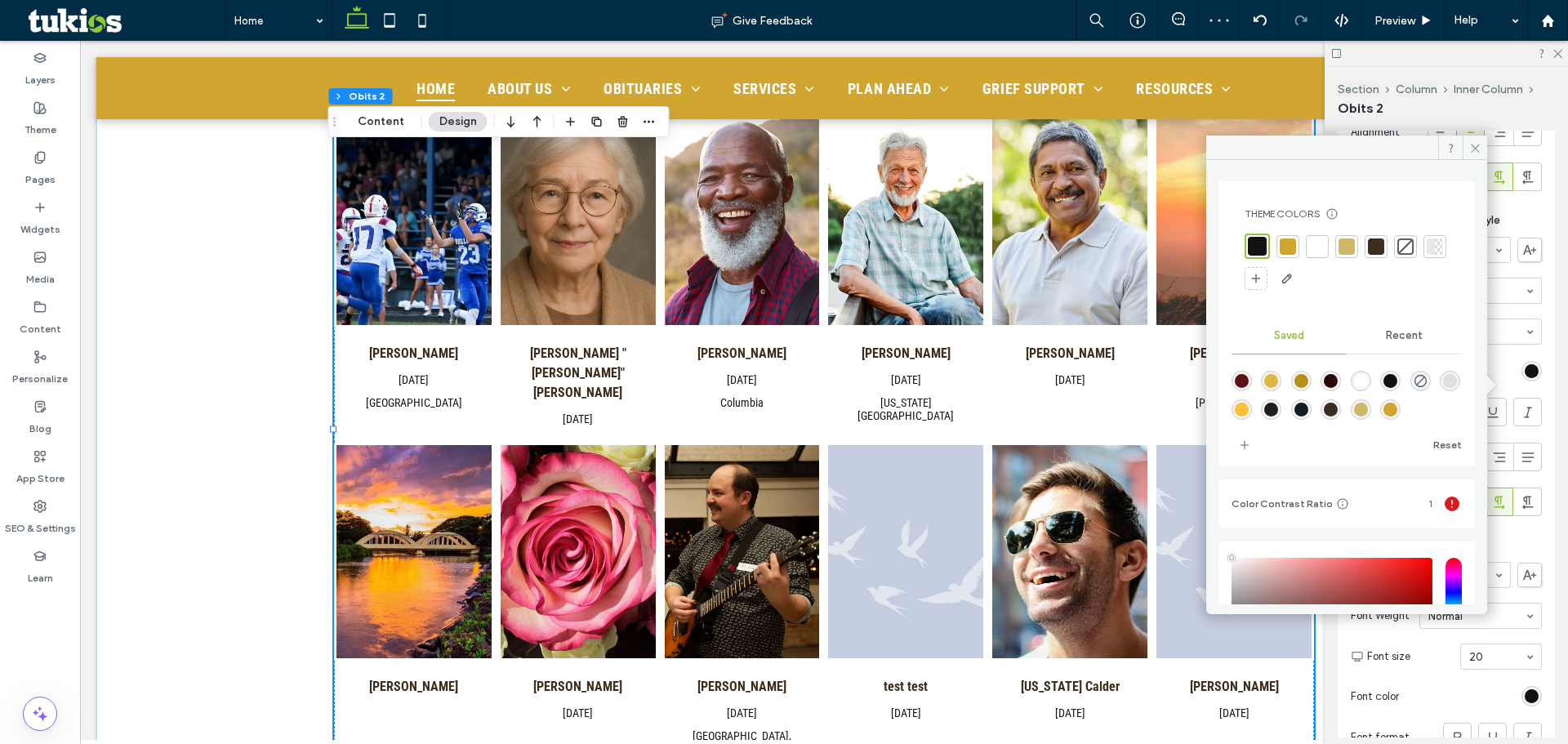
click at [1473, 139] on span at bounding box center [1475, 148] width 25 height 25
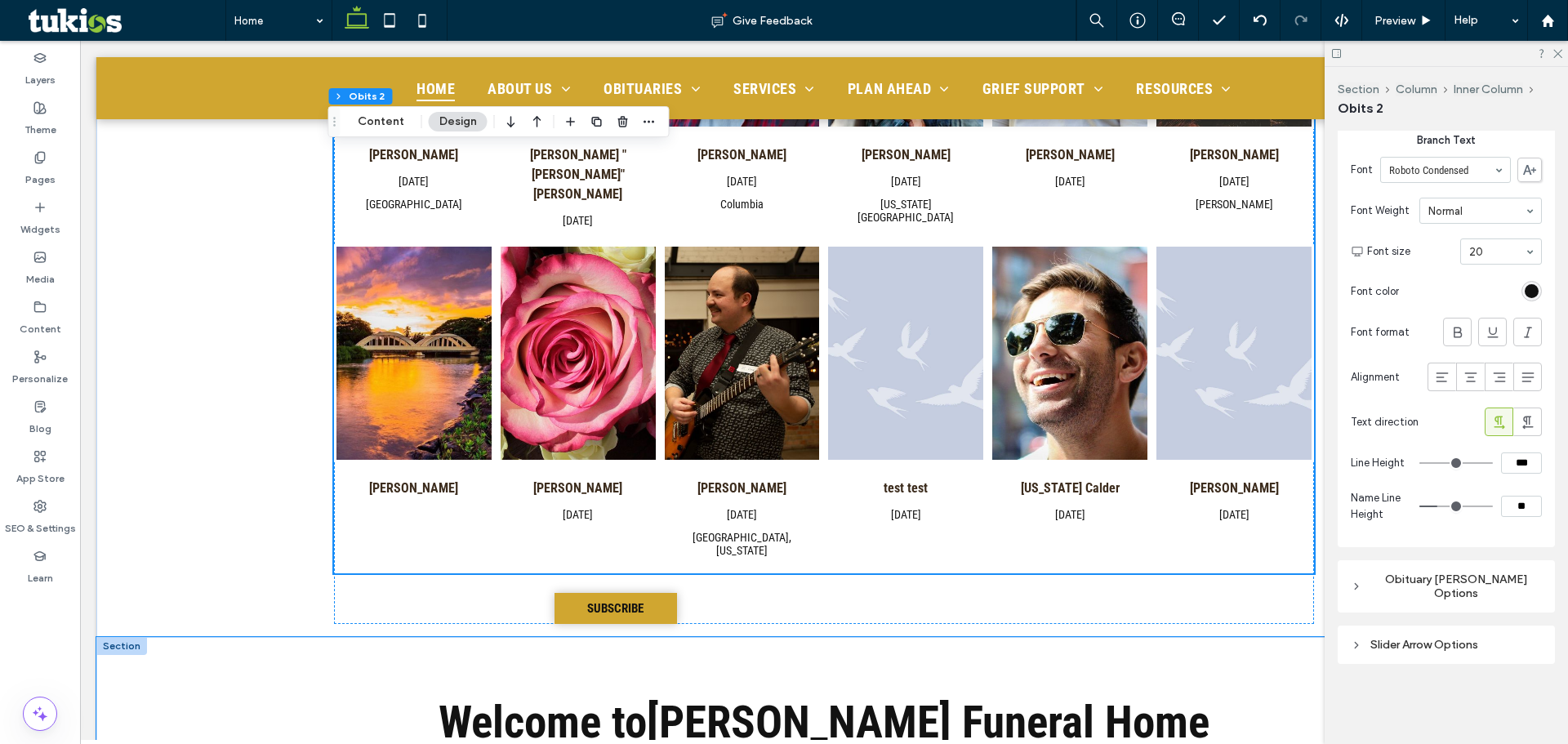
scroll to position [898, 0]
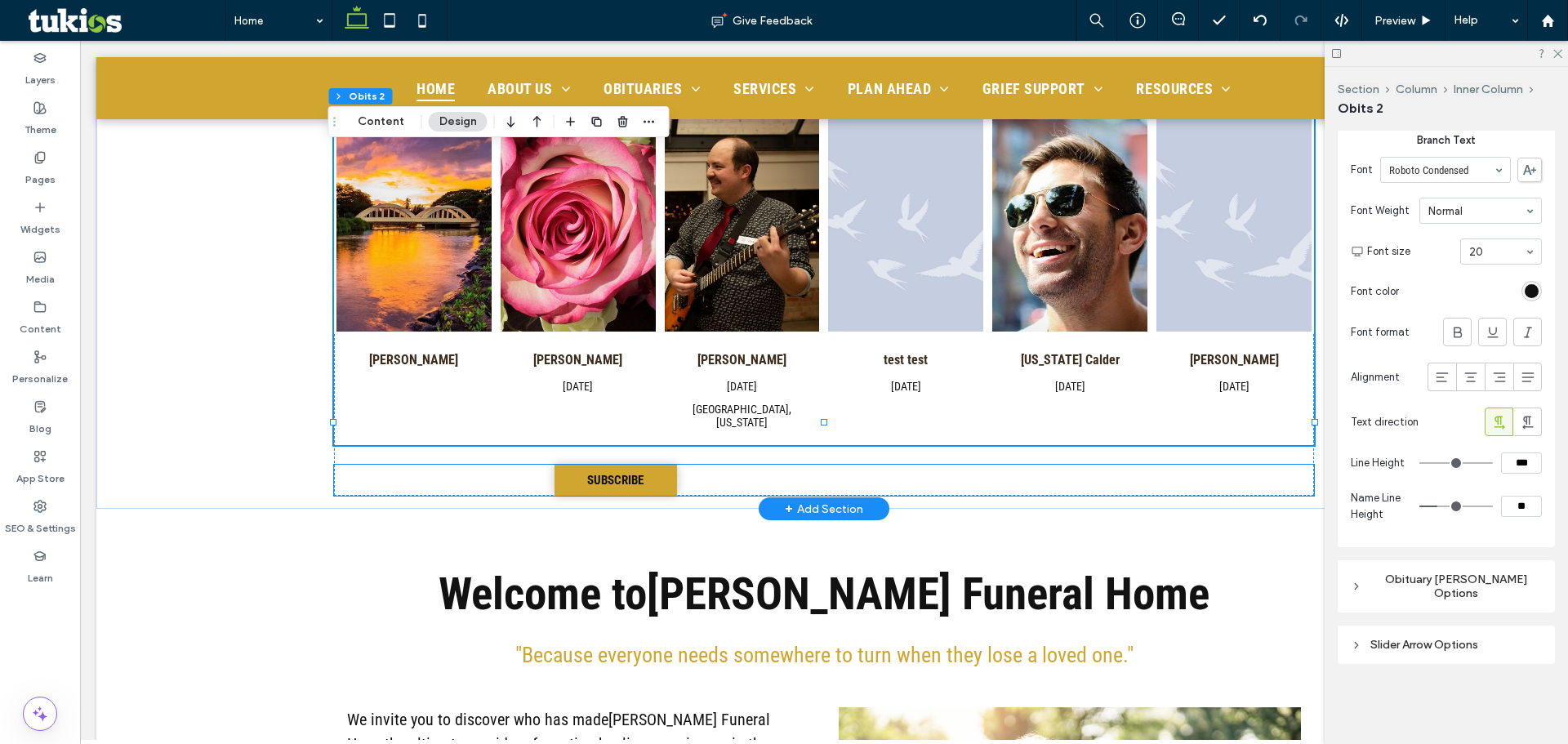
click at [792, 471] on span "FOR EMAIL UPDATES WHEN NEW OBITUARIES ARE POSTED" at bounding box center [894, 480] width 387 height 19
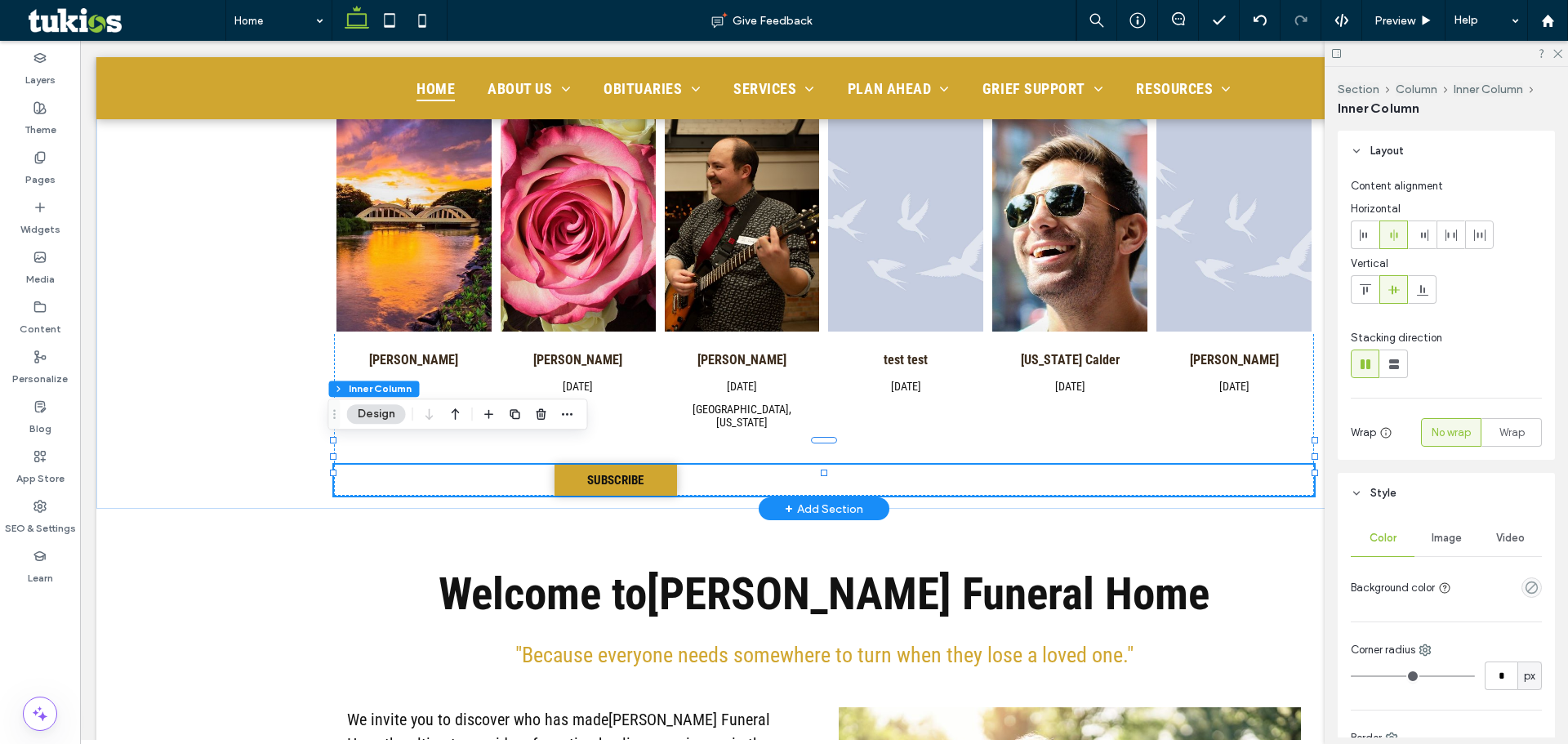
click at [792, 471] on span "FOR EMAIL UPDATES WHEN NEW OBITUARIES ARE POSTED" at bounding box center [894, 480] width 387 height 19
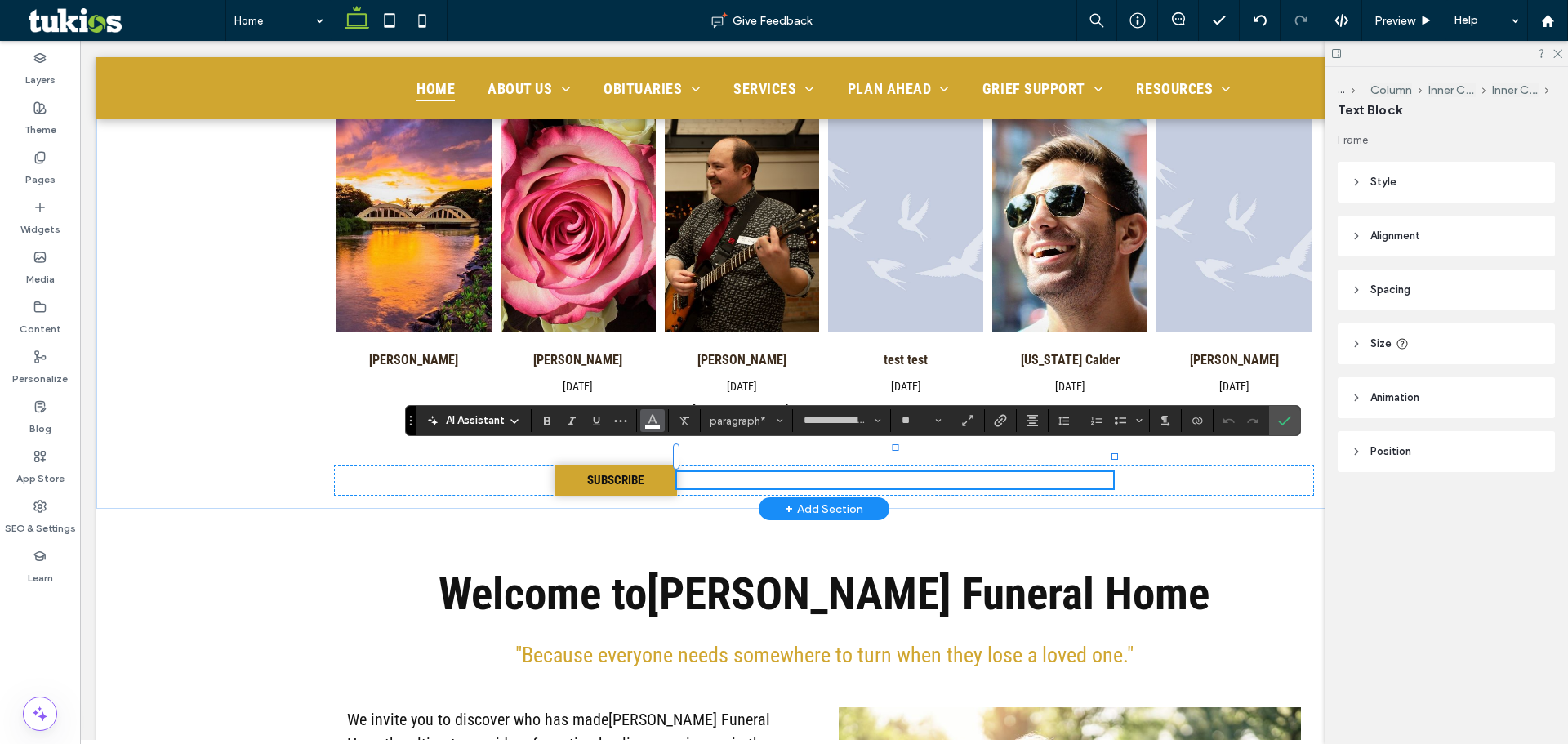
click at [660, 427] on button "Color" at bounding box center [652, 420] width 25 height 23
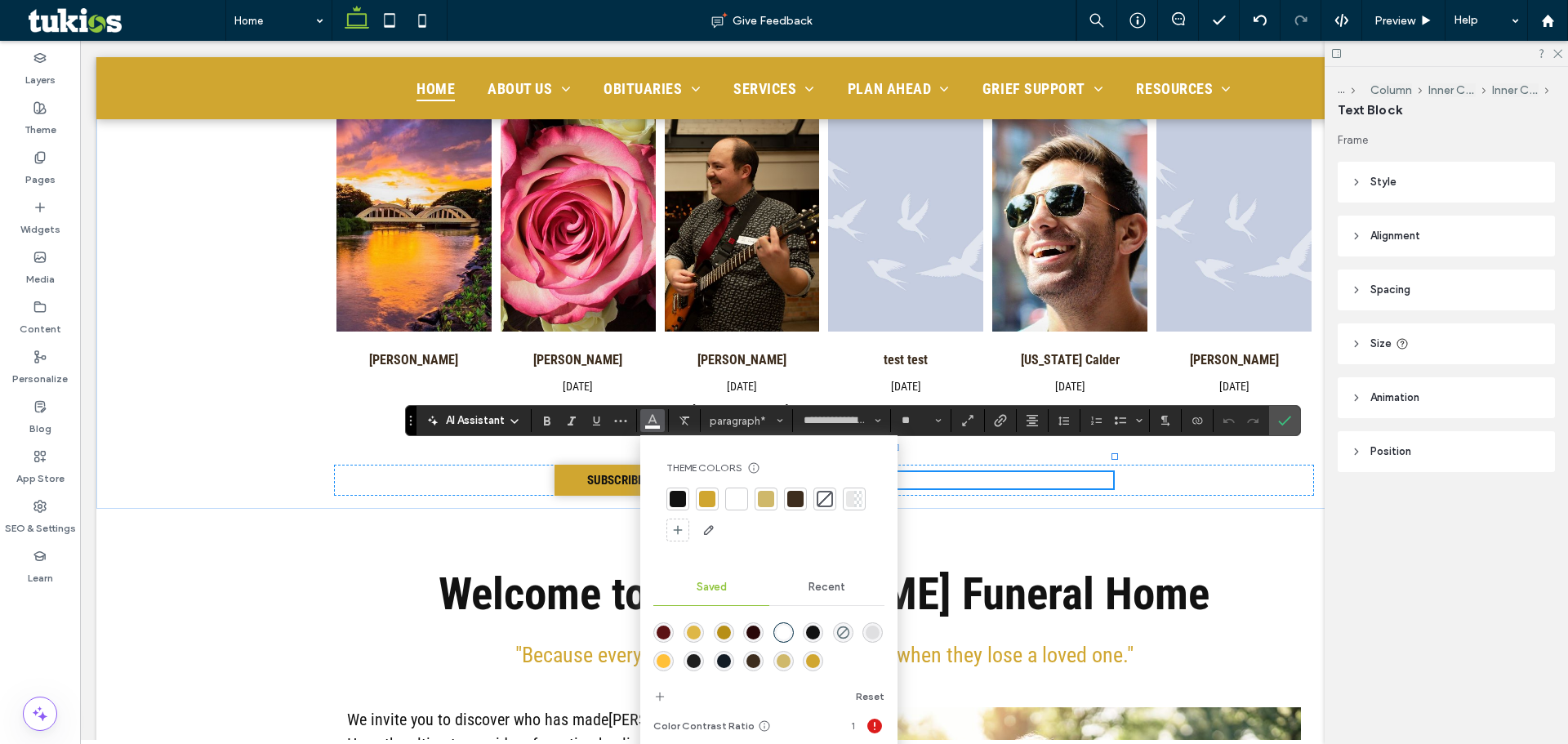
click at [688, 498] on div at bounding box center [677, 498] width 23 height 23
click at [1284, 416] on icon "Confirm" at bounding box center [1285, 421] width 13 height 13
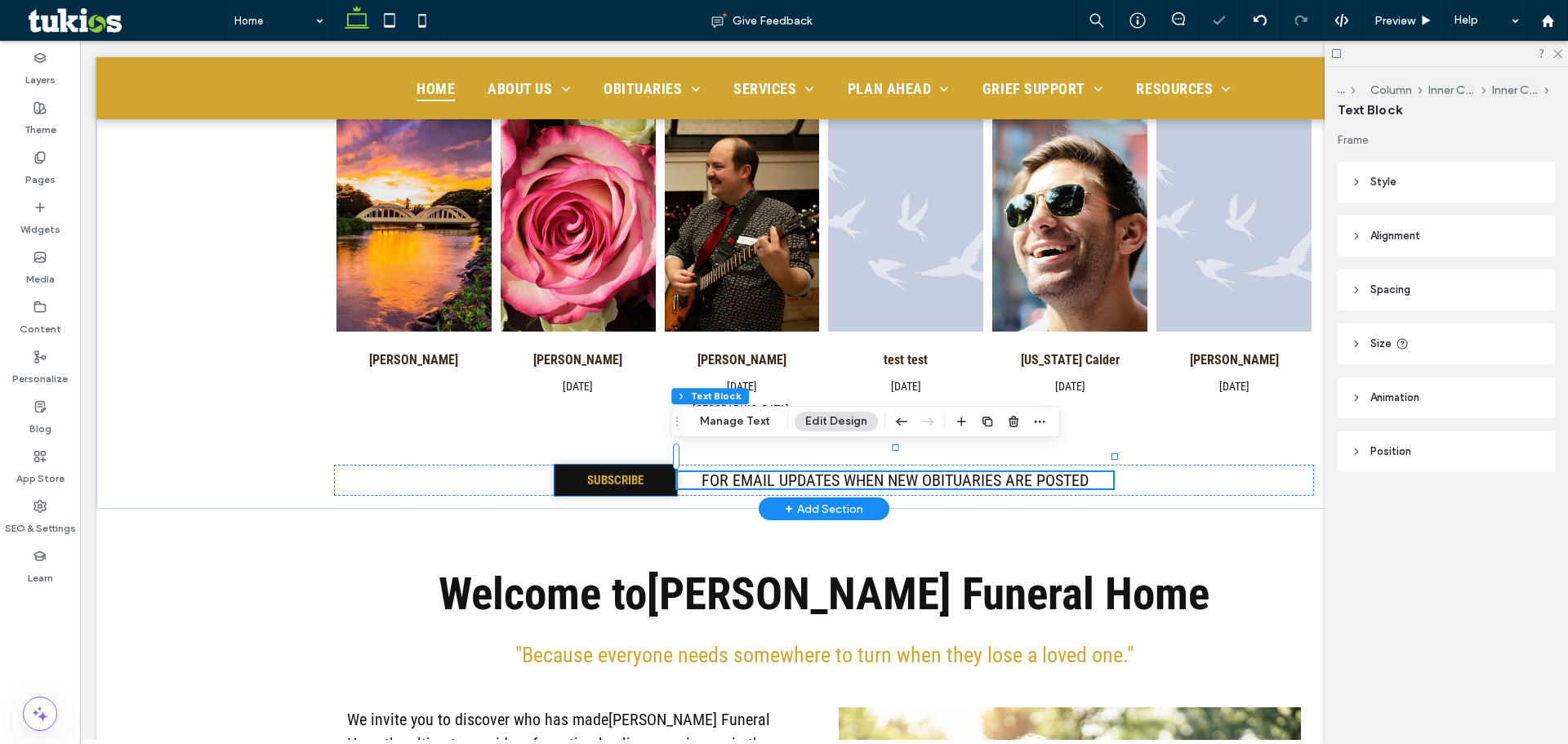
click at [637, 466] on link "SUBSCRIBE" at bounding box center [616, 481] width 123 height 31
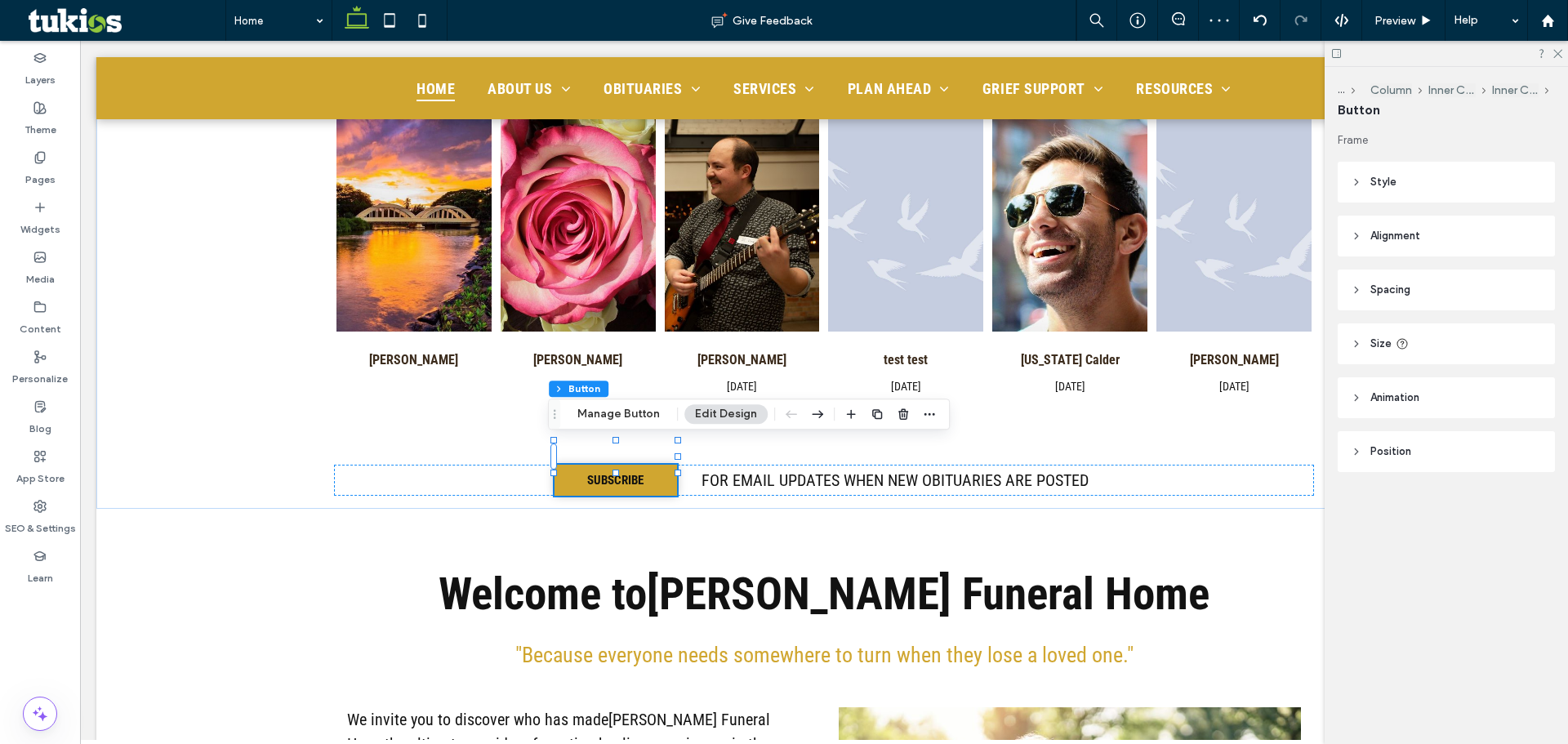
click at [1424, 179] on header "Style" at bounding box center [1446, 182] width 217 height 41
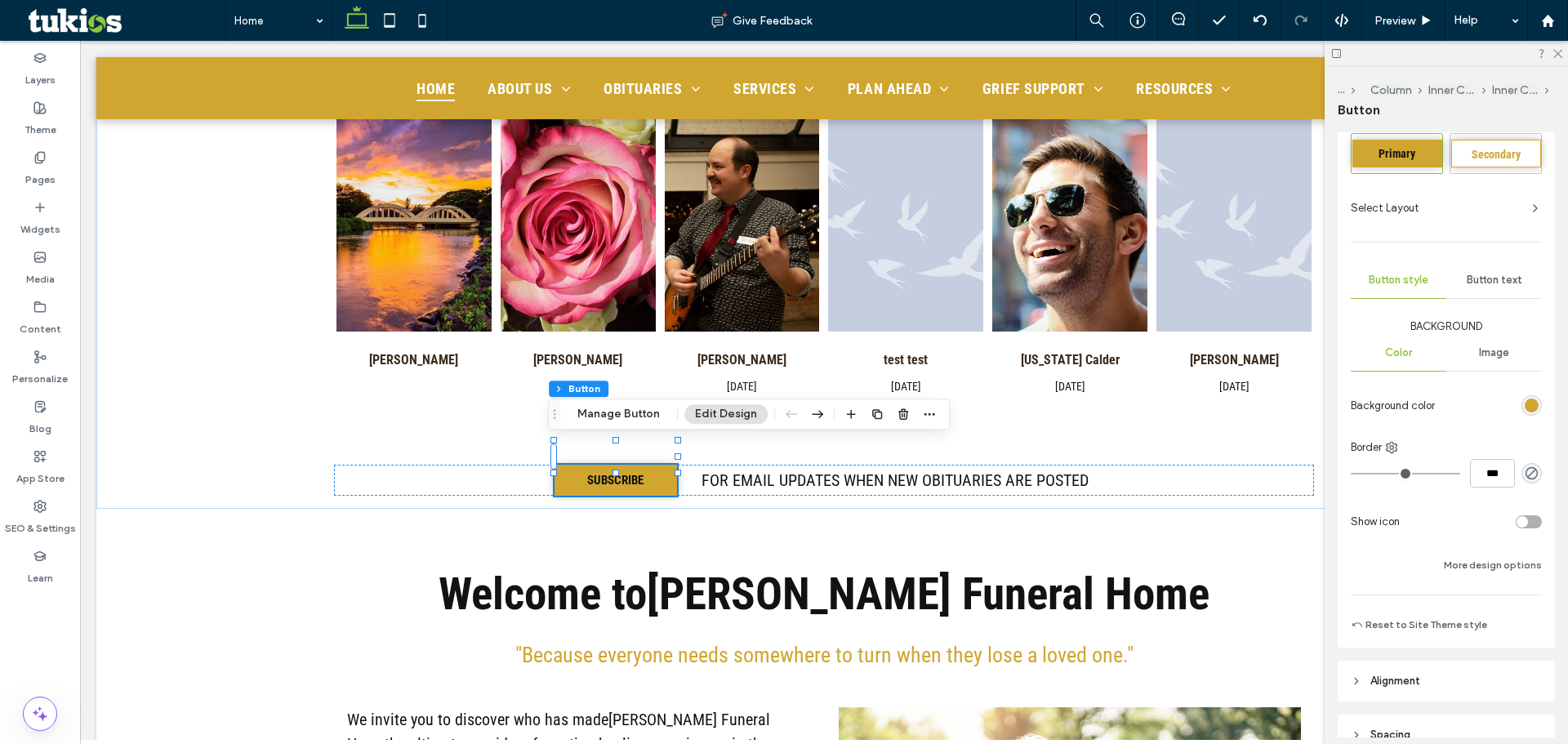
scroll to position [0, 0]
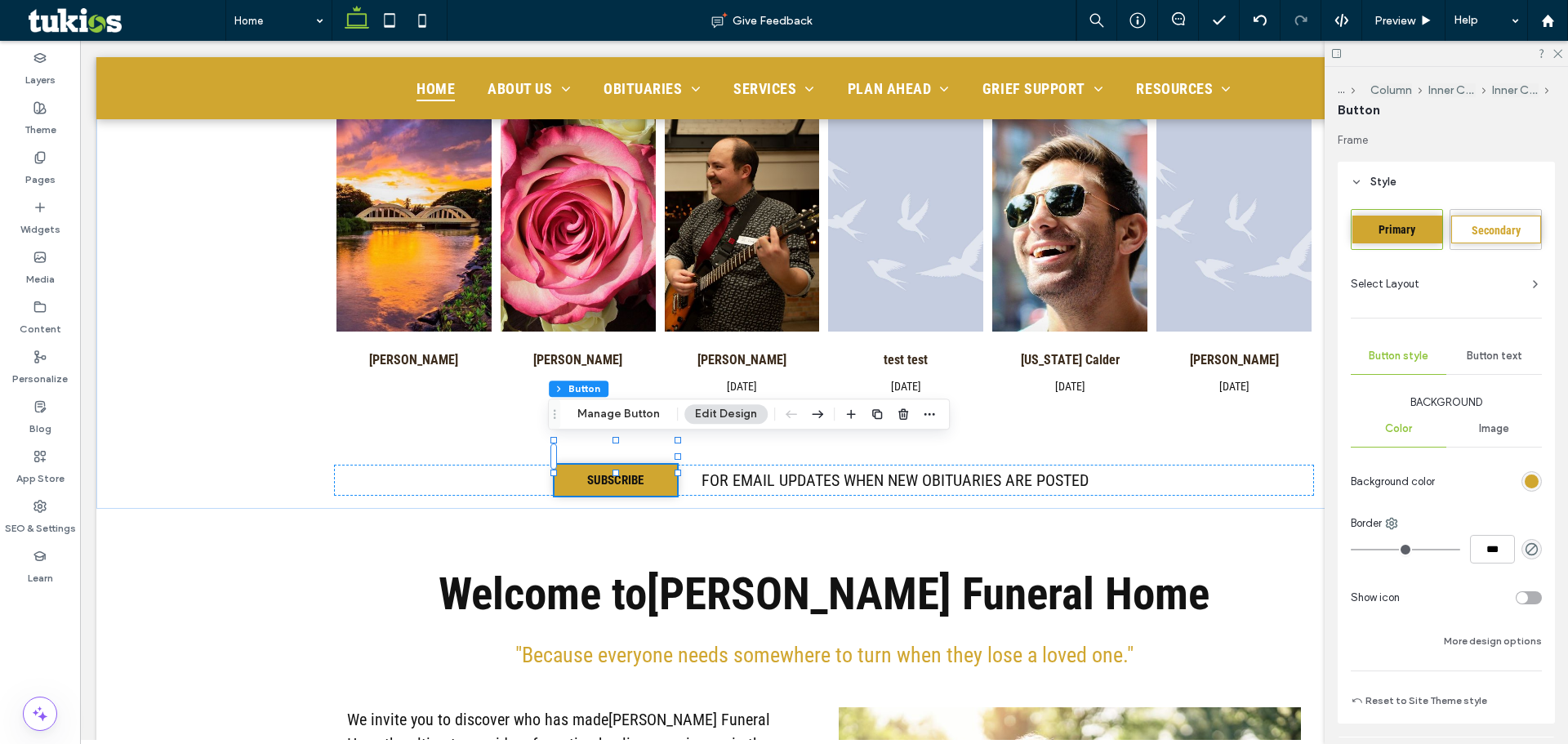
click at [1482, 344] on div "Button text" at bounding box center [1494, 355] width 96 height 36
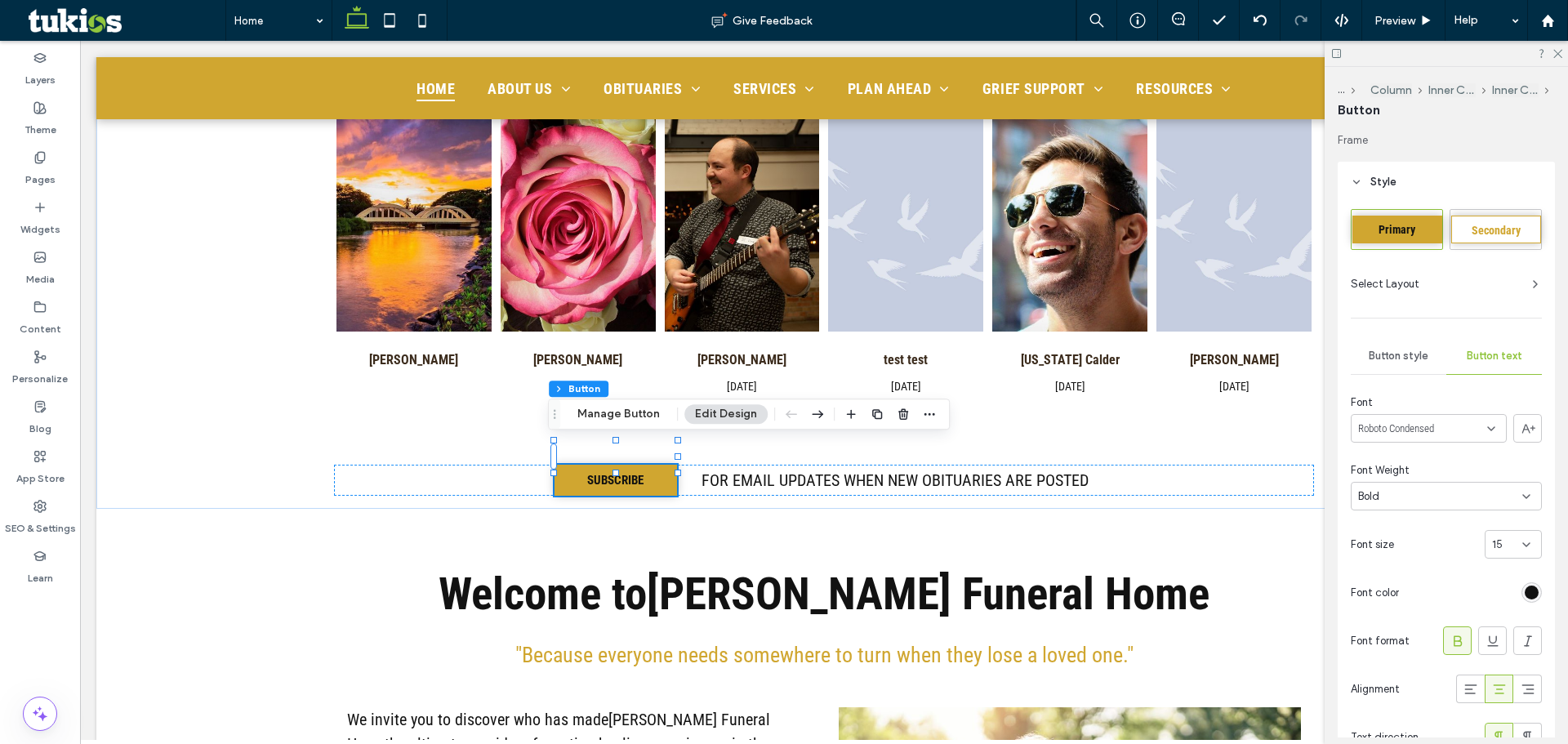
scroll to position [245, 0]
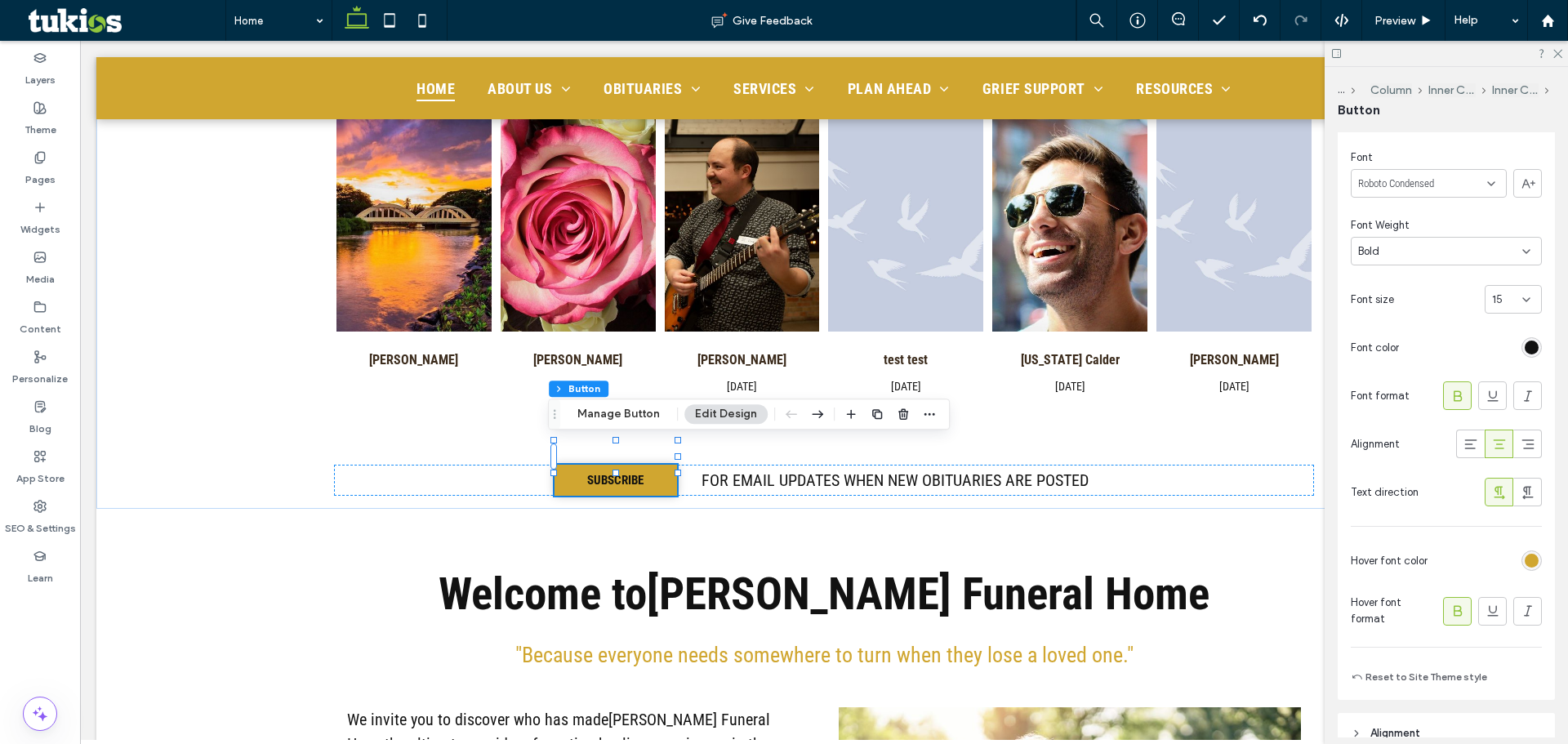
click at [1522, 358] on div at bounding box center [1474, 347] width 137 height 29
click at [1522, 356] on div "rgb(18, 18, 18)" at bounding box center [1532, 348] width 20 height 20
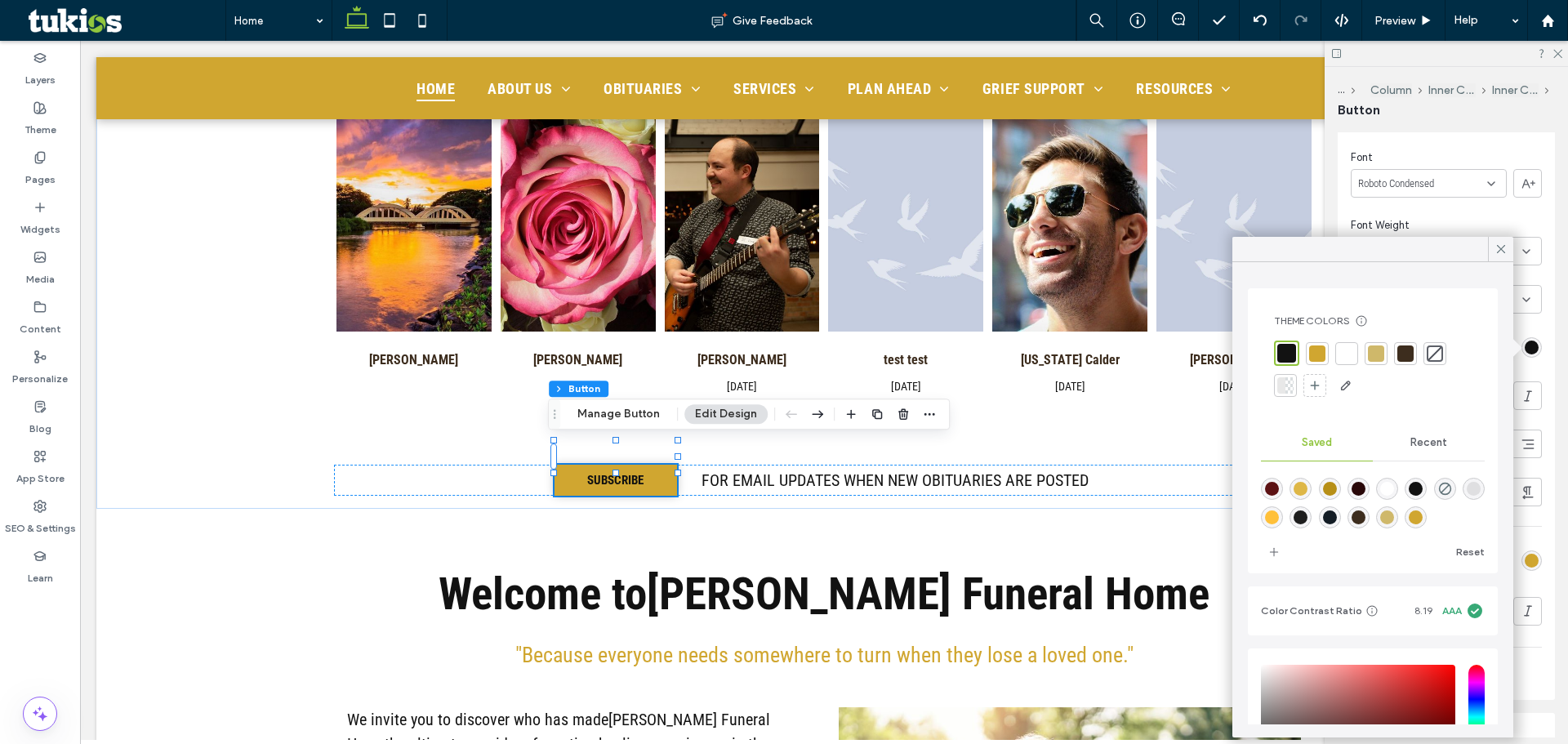
click at [1345, 351] on div at bounding box center [1347, 354] width 17 height 17
click at [1495, 244] on icon at bounding box center [1502, 249] width 15 height 15
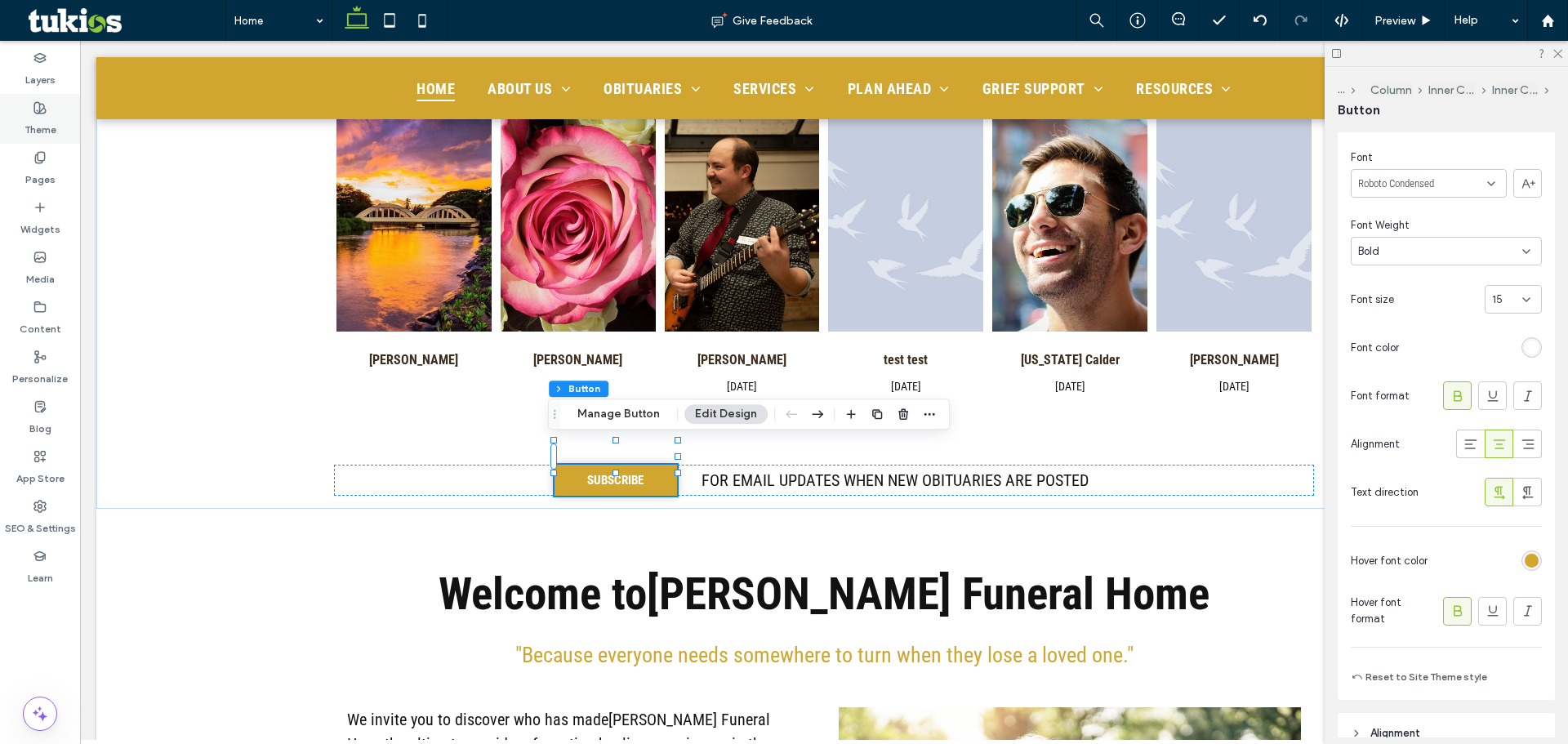
click at [42, 107] on icon at bounding box center [40, 108] width 13 height 13
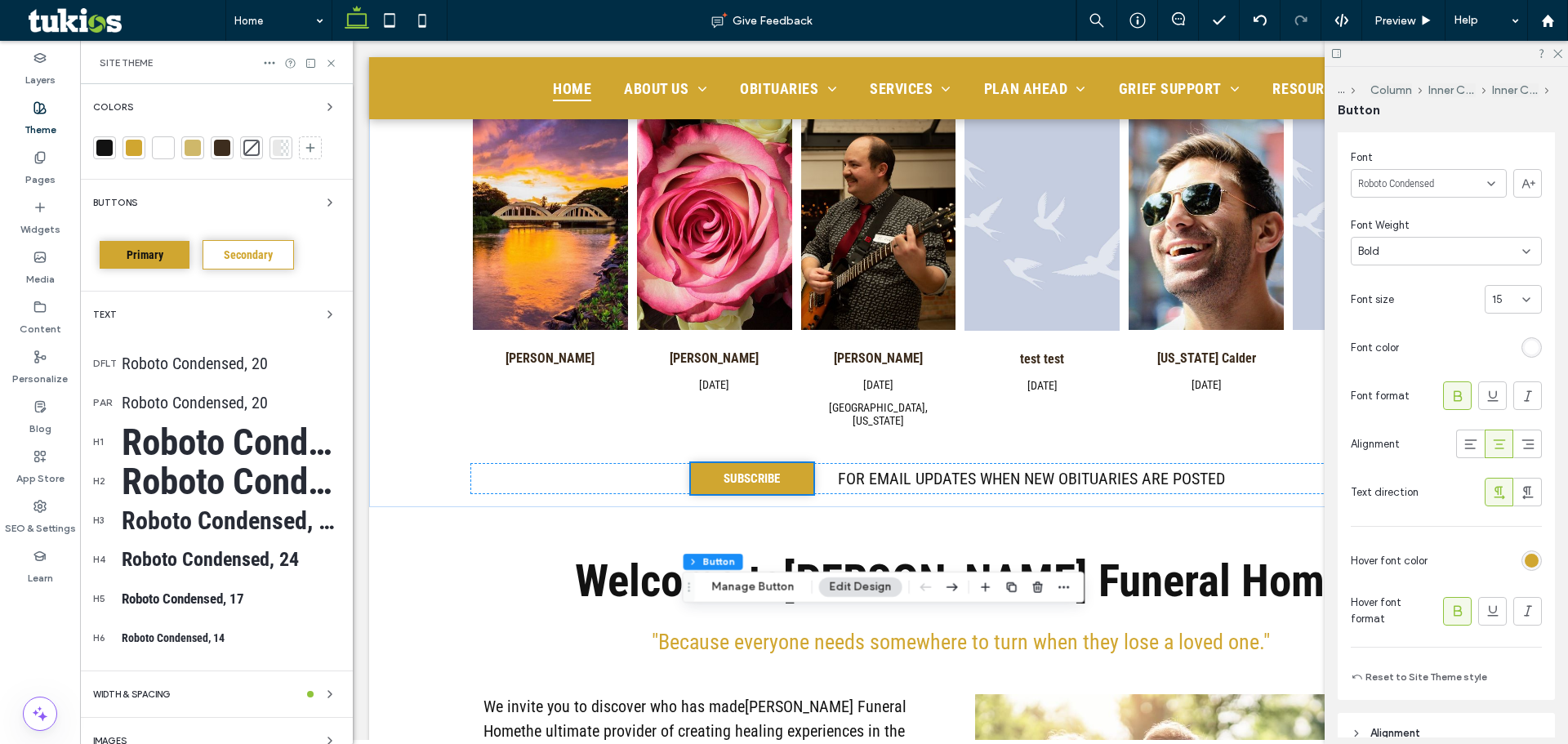
scroll to position [845, 0]
click at [141, 210] on div "Buttons" at bounding box center [216, 202] width 246 height 19
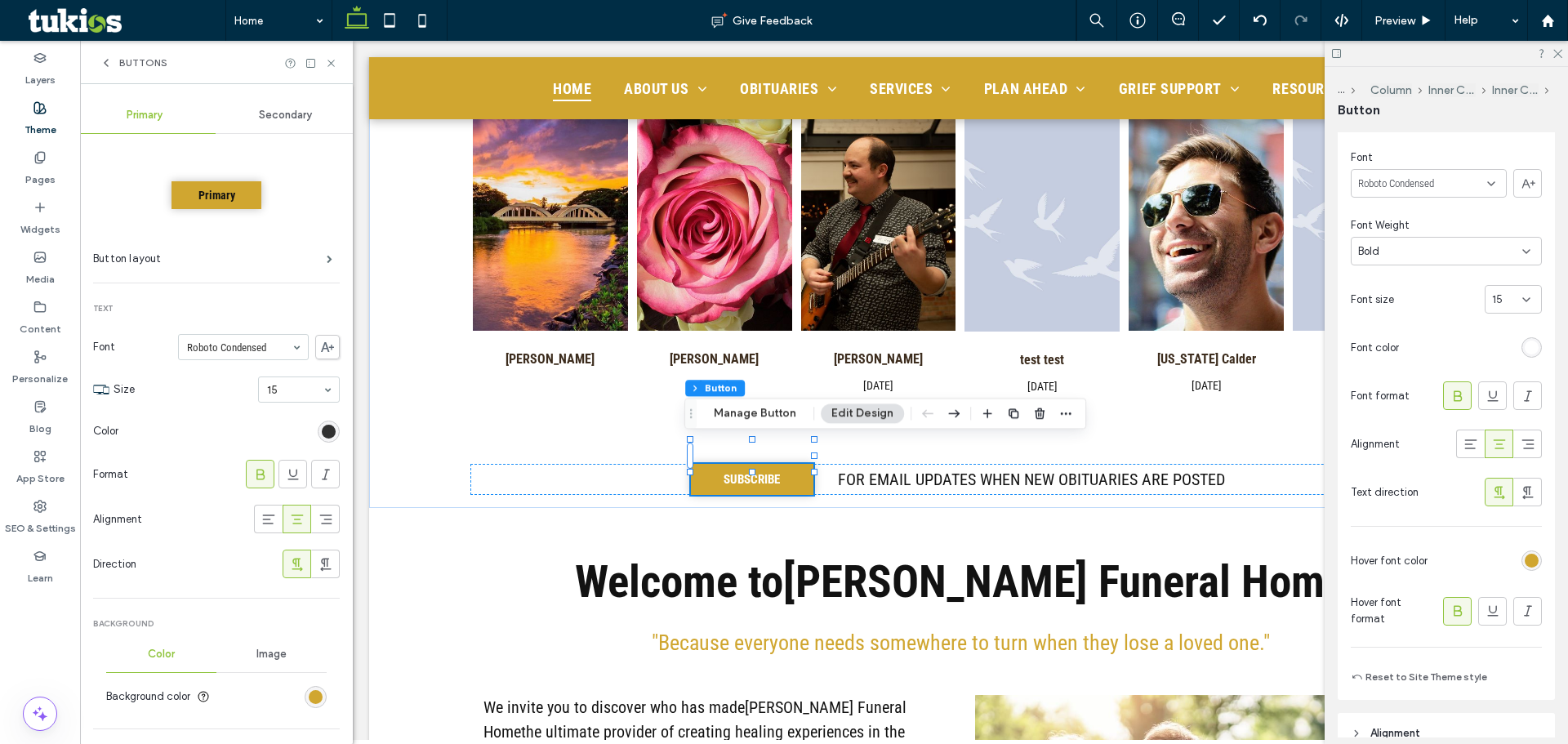
click at [328, 434] on div "rgb(18, 18, 18)" at bounding box center [329, 432] width 22 height 22
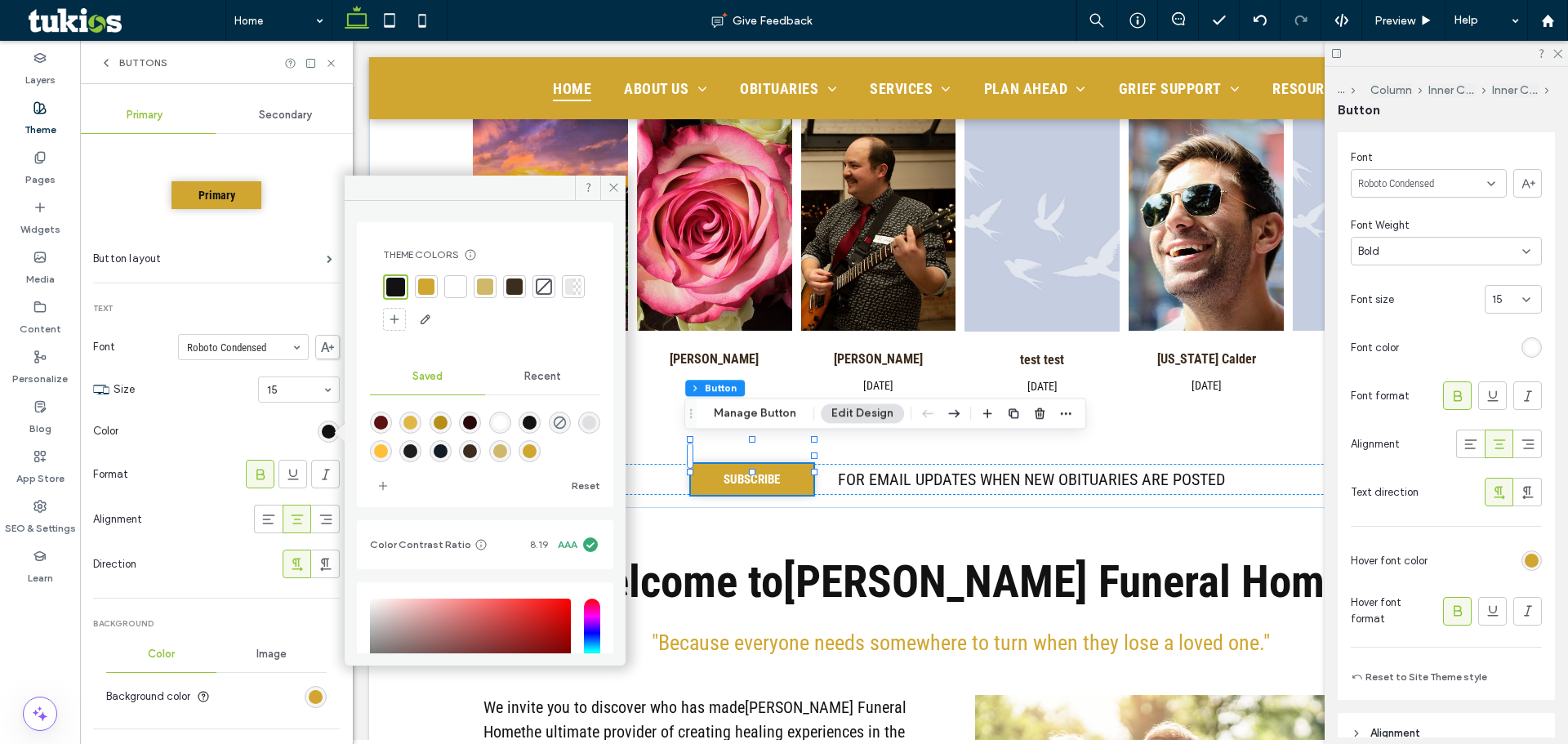
click at [443, 288] on div at bounding box center [485, 303] width 204 height 58
click at [452, 290] on div at bounding box center [456, 287] width 17 height 17
drag, startPoint x: 615, startPoint y: 179, endPoint x: 32, endPoint y: 119, distance: 586.1
click at [615, 179] on span at bounding box center [612, 187] width 25 height 25
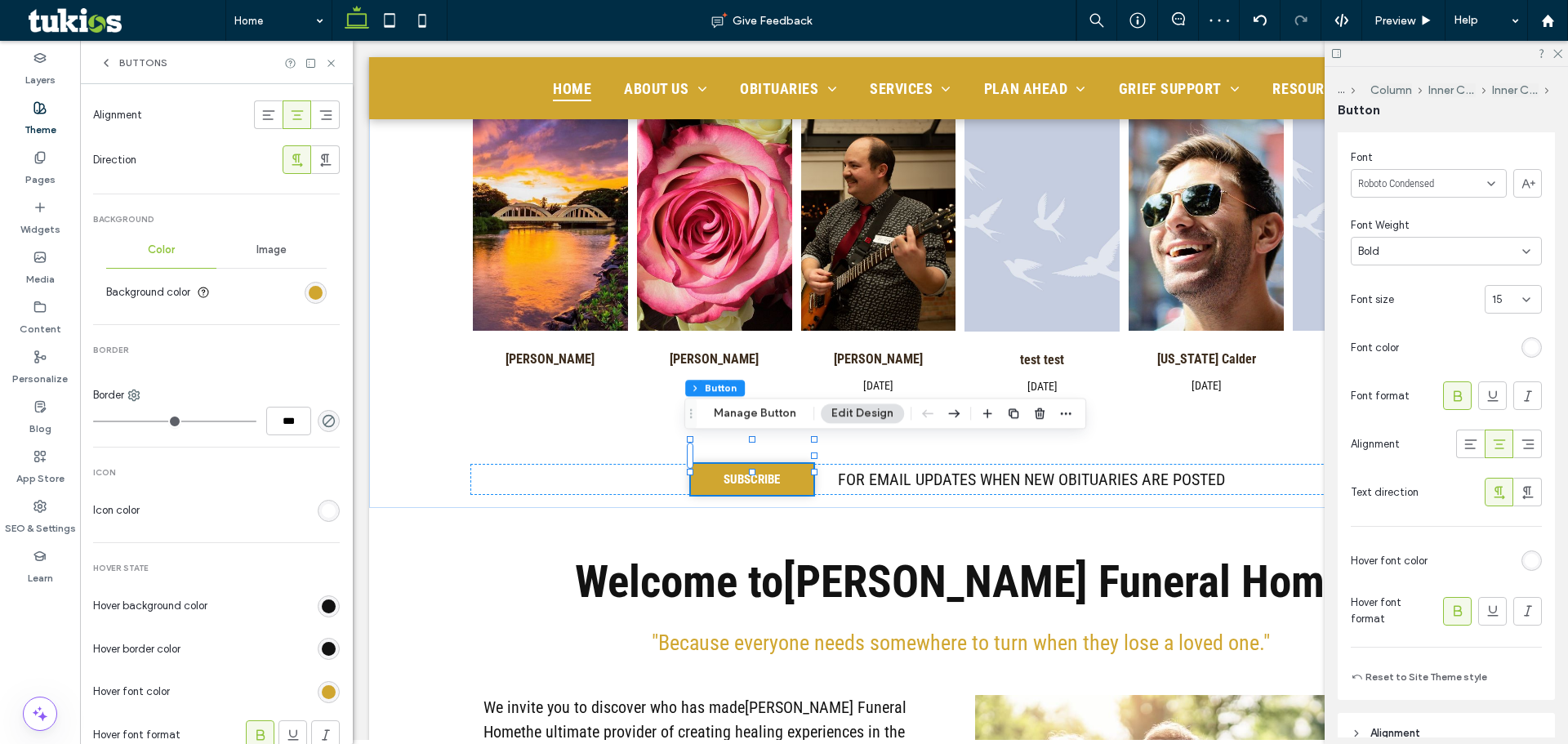
scroll to position [490, 0]
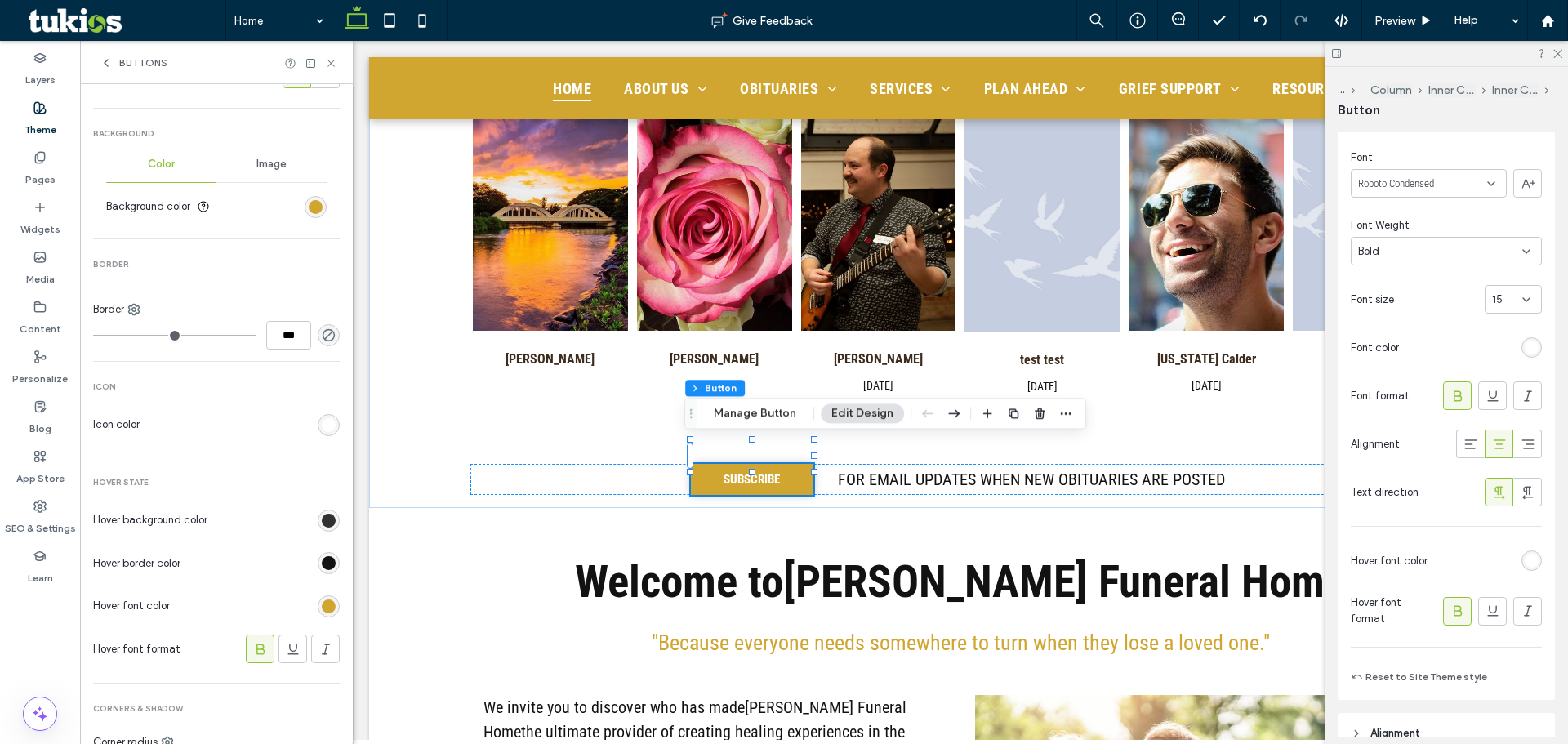
click at [323, 520] on div "rgb(18, 18, 18)" at bounding box center [329, 521] width 14 height 14
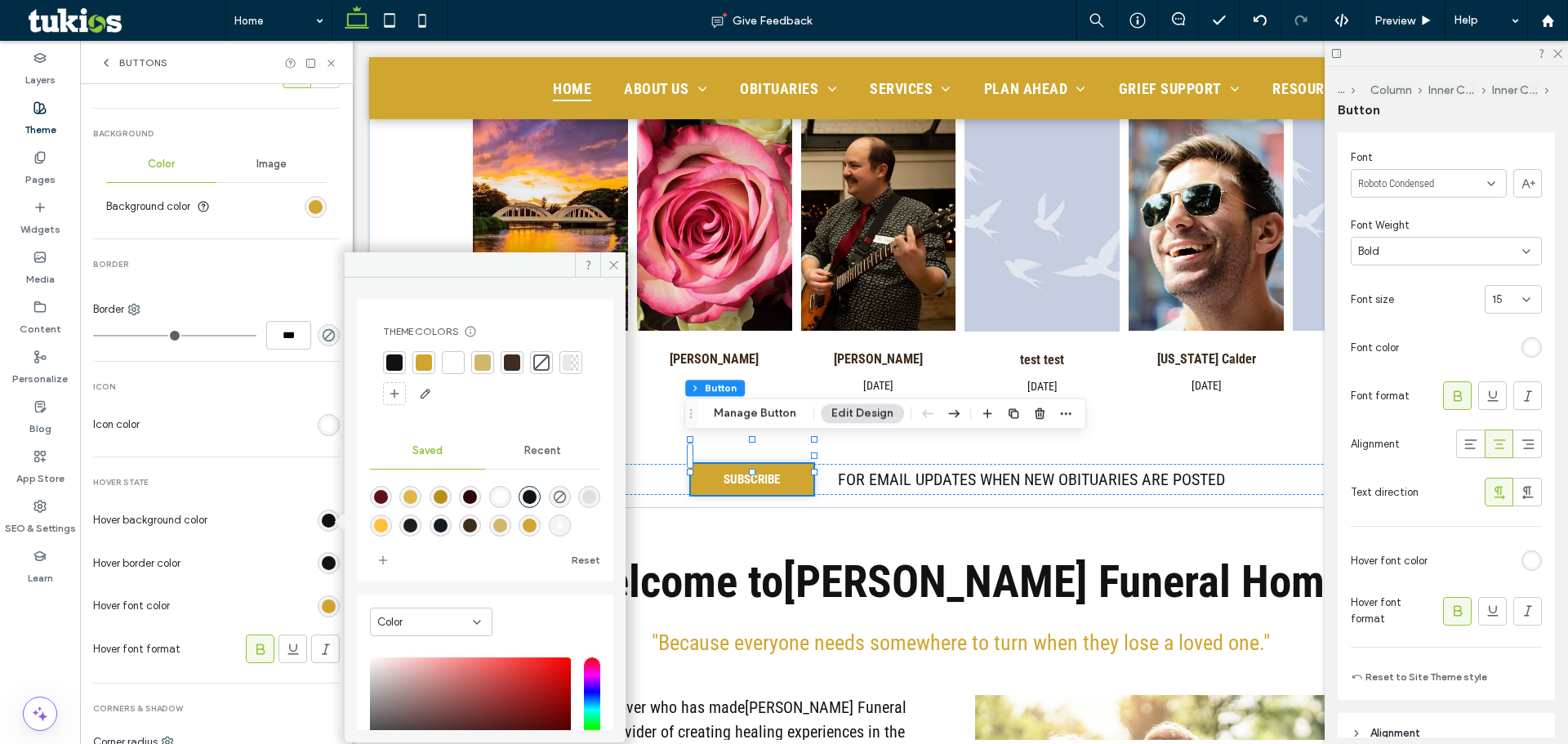
click at [522, 366] on div at bounding box center [511, 363] width 23 height 23
click at [322, 568] on div "rgb(18, 18, 18)" at bounding box center [329, 563] width 14 height 14
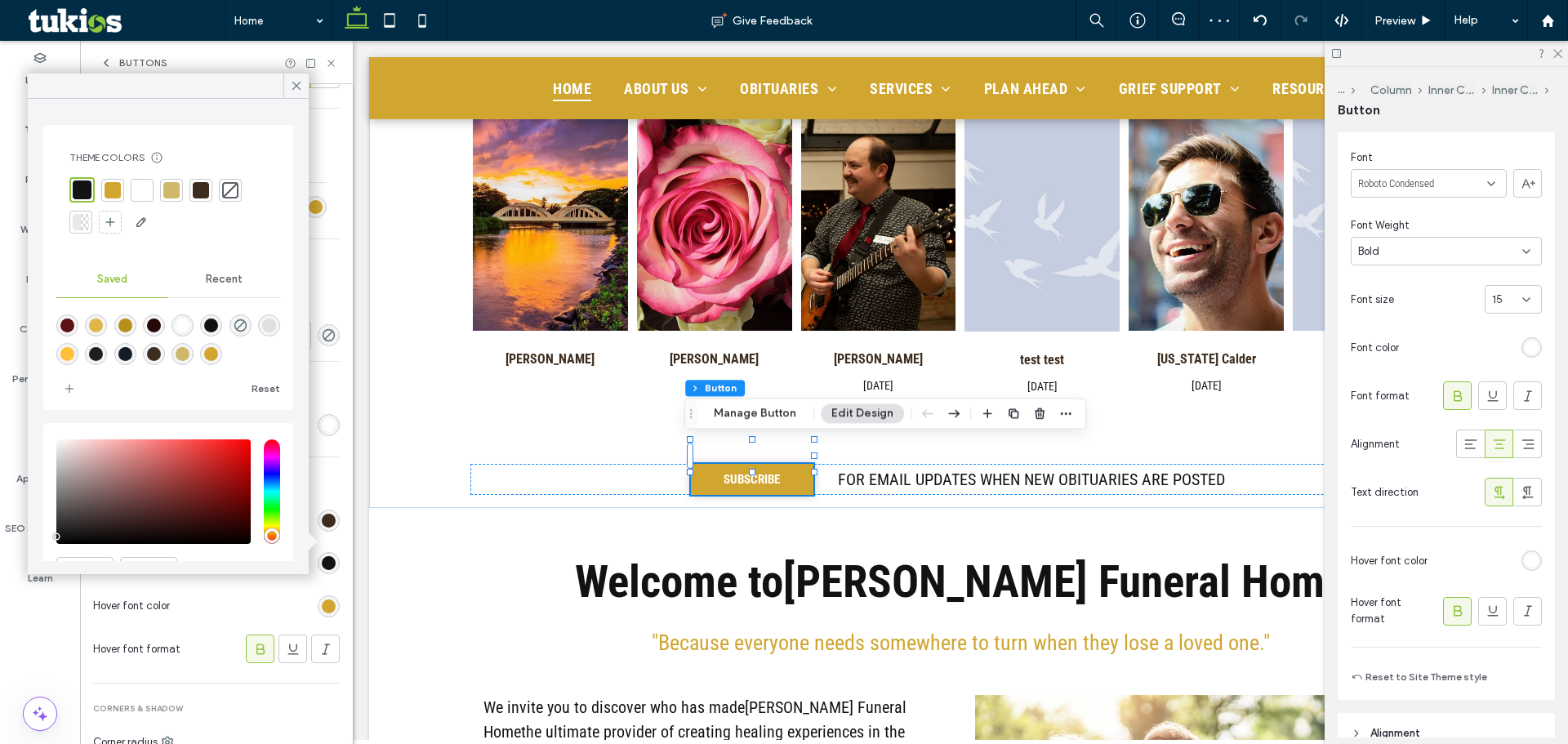
click at [192, 183] on div at bounding box center [200, 190] width 23 height 23
click at [288, 90] on div at bounding box center [295, 86] width 25 height 25
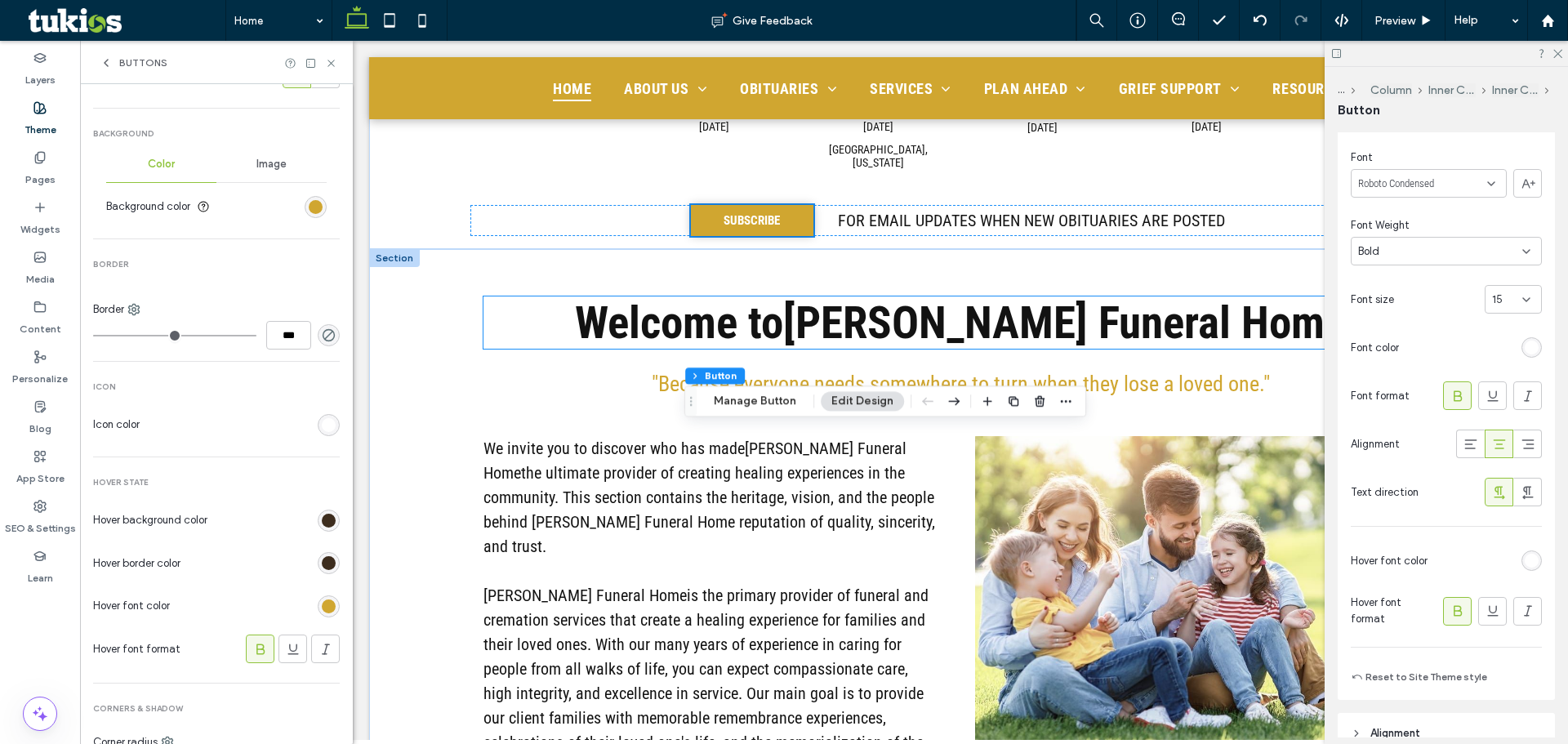
scroll to position [1171, 0]
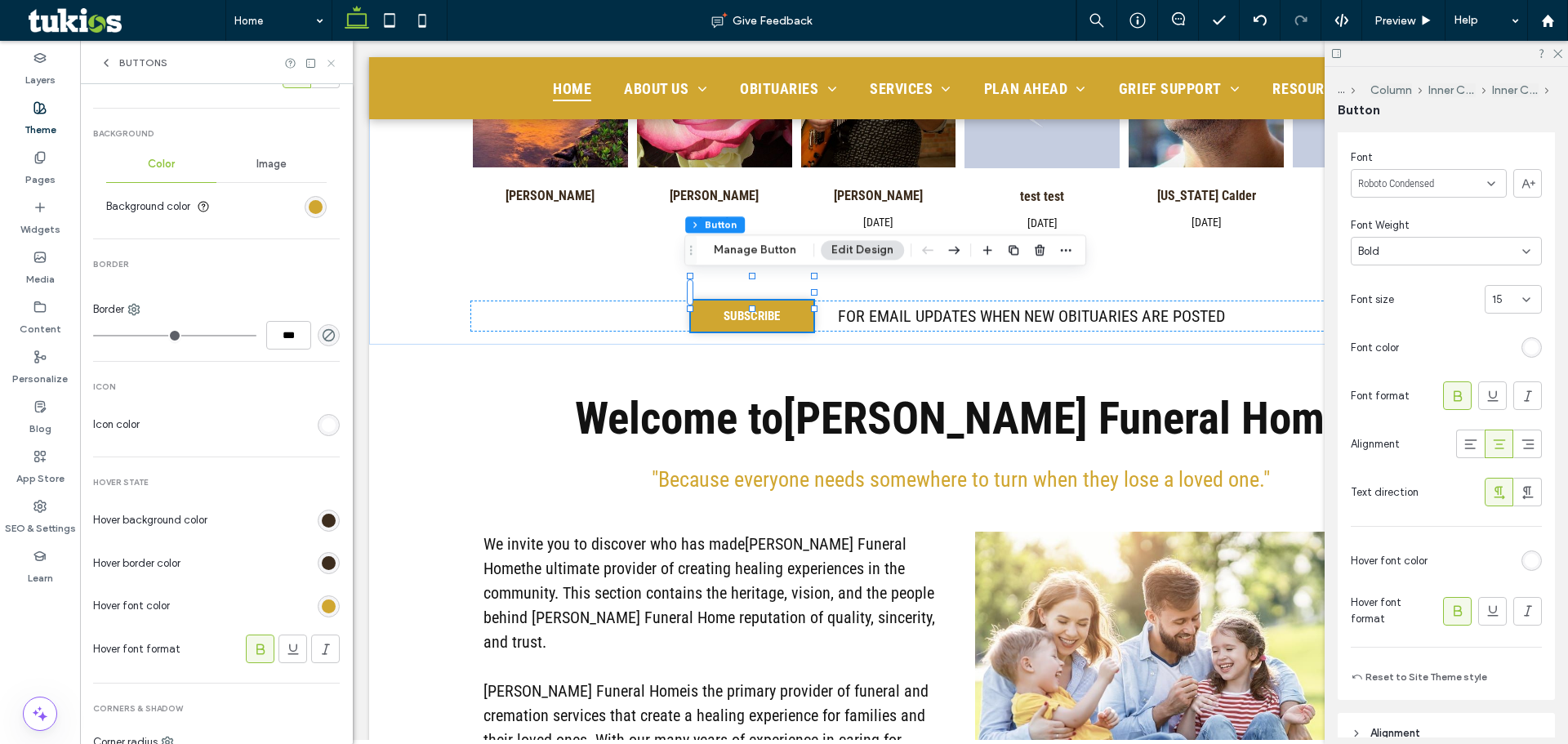
drag, startPoint x: 326, startPoint y: 56, endPoint x: 468, endPoint y: 246, distance: 237.2
click at [326, 57] on icon at bounding box center [330, 63] width 12 height 12
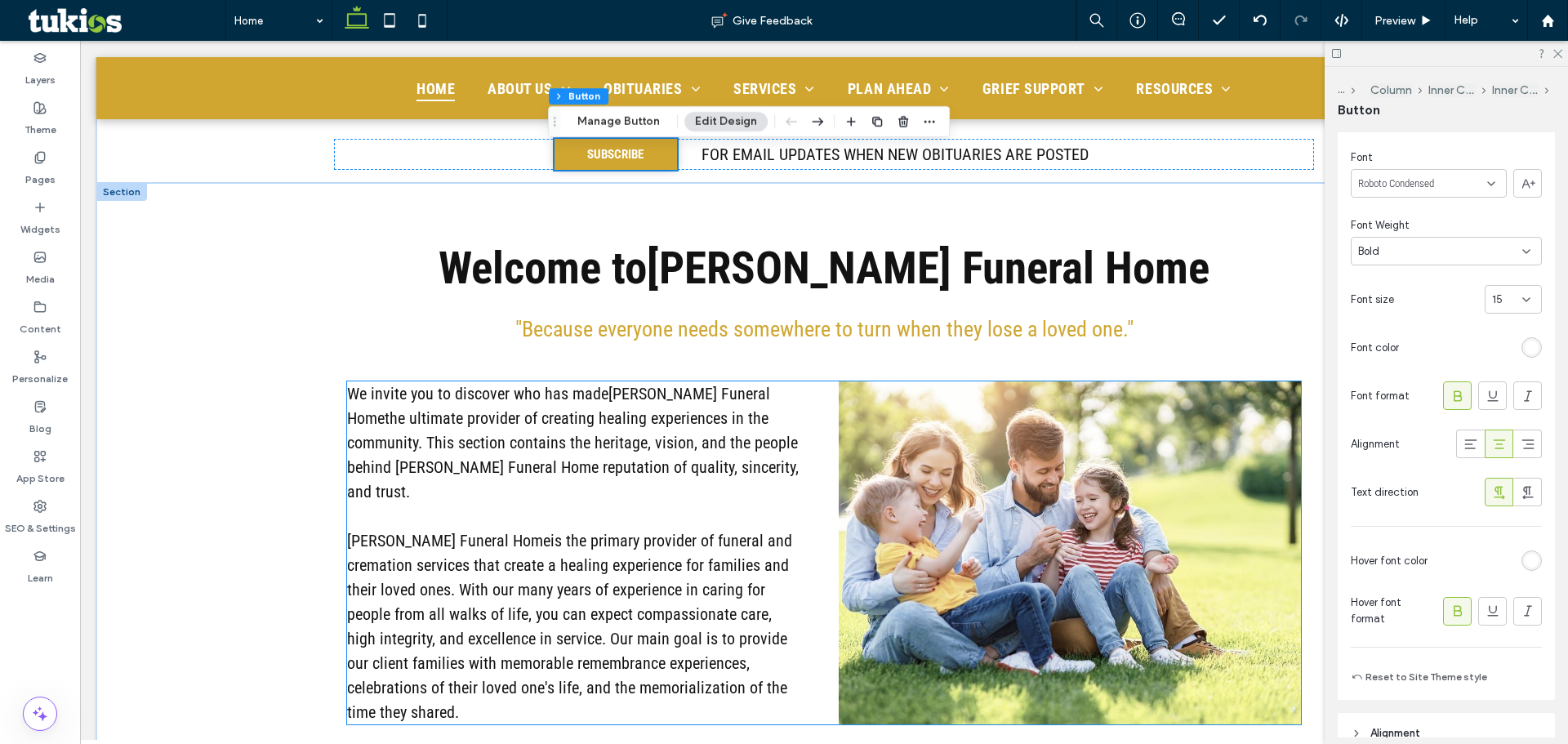
scroll to position [1225, 0]
click at [1005, 454] on img at bounding box center [1070, 552] width 462 height 343
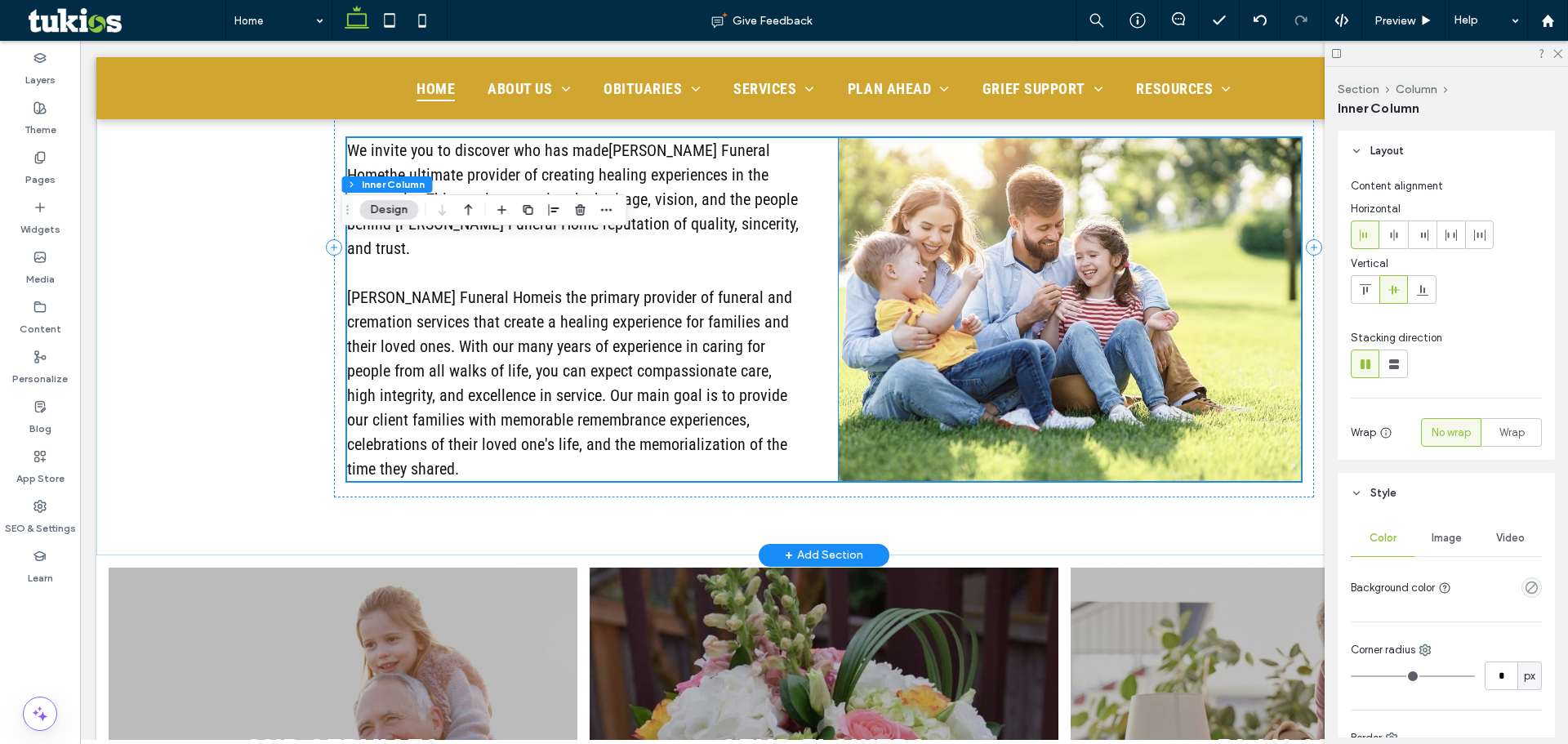
scroll to position [1307, 0]
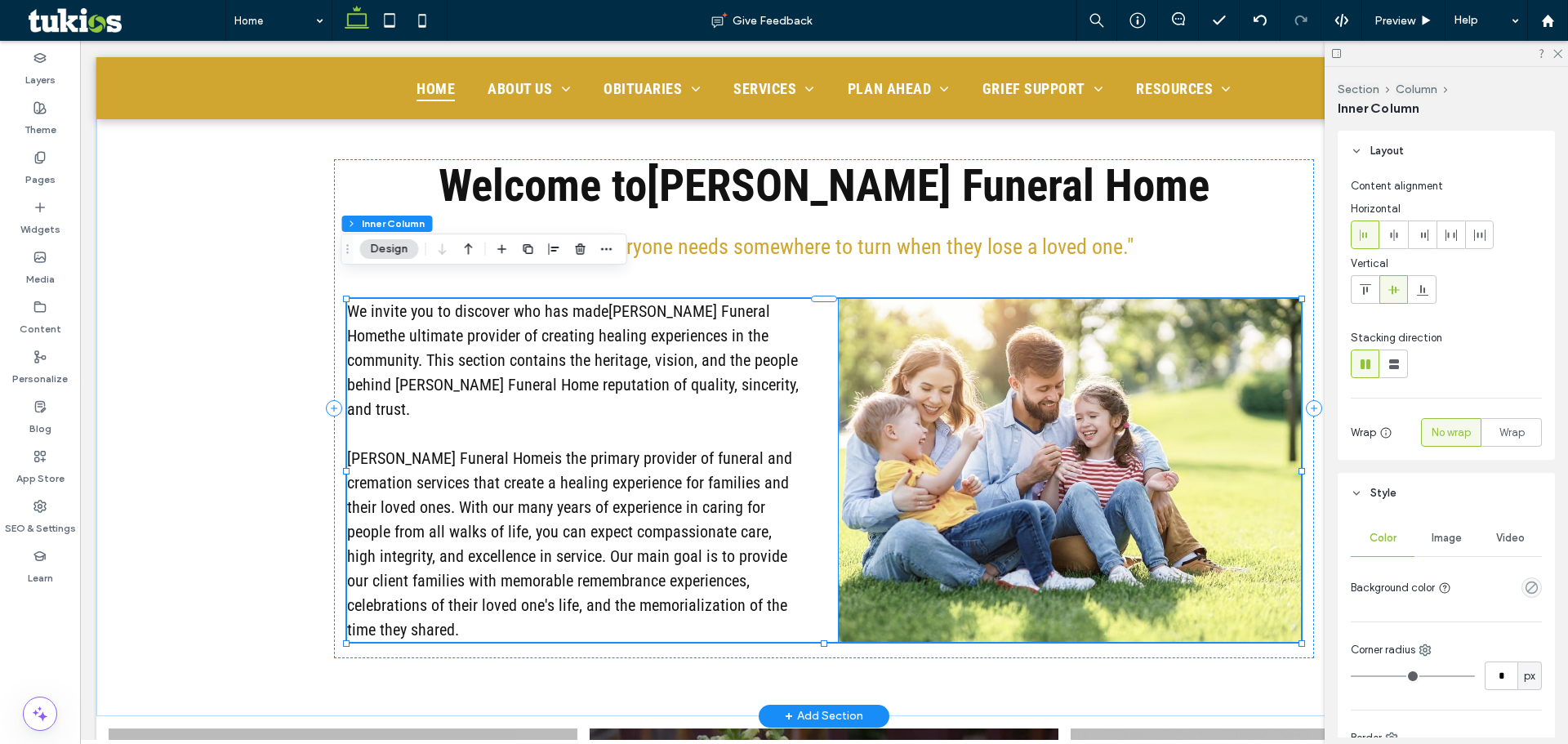
click at [1011, 366] on img at bounding box center [1070, 471] width 462 height 343
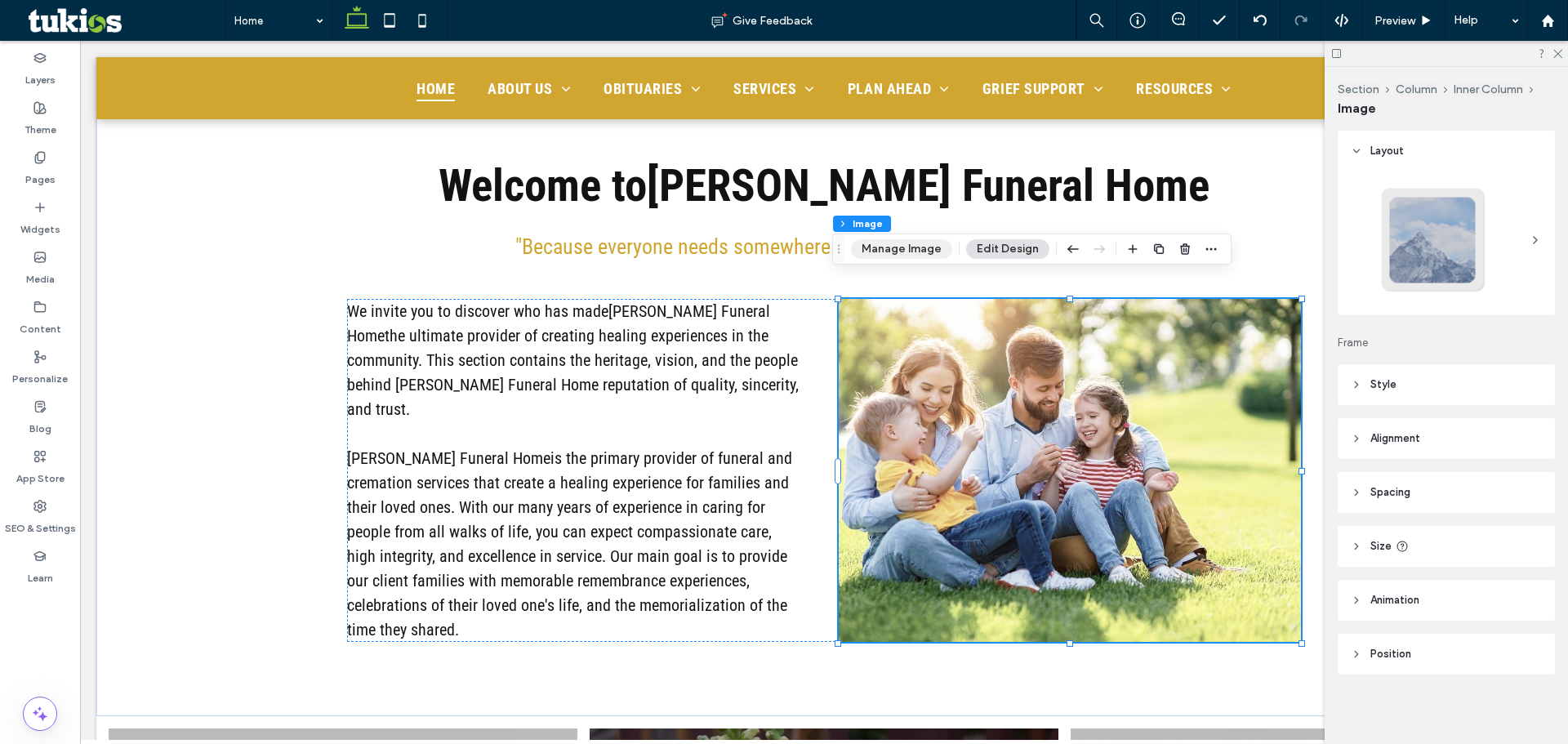
click at [910, 253] on button "Manage Image" at bounding box center [902, 248] width 102 height 19
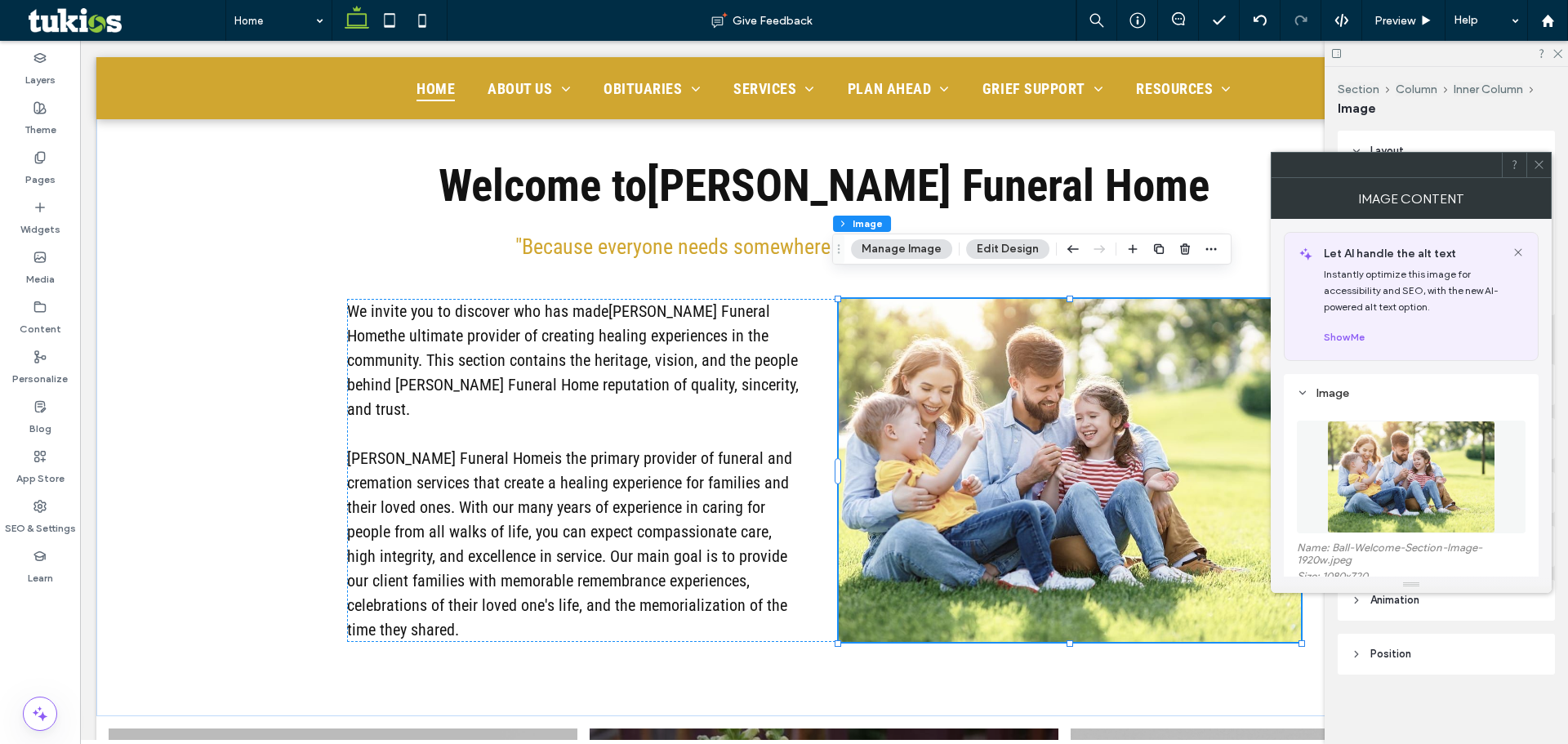
click at [1403, 498] on figure at bounding box center [1411, 477] width 229 height 113
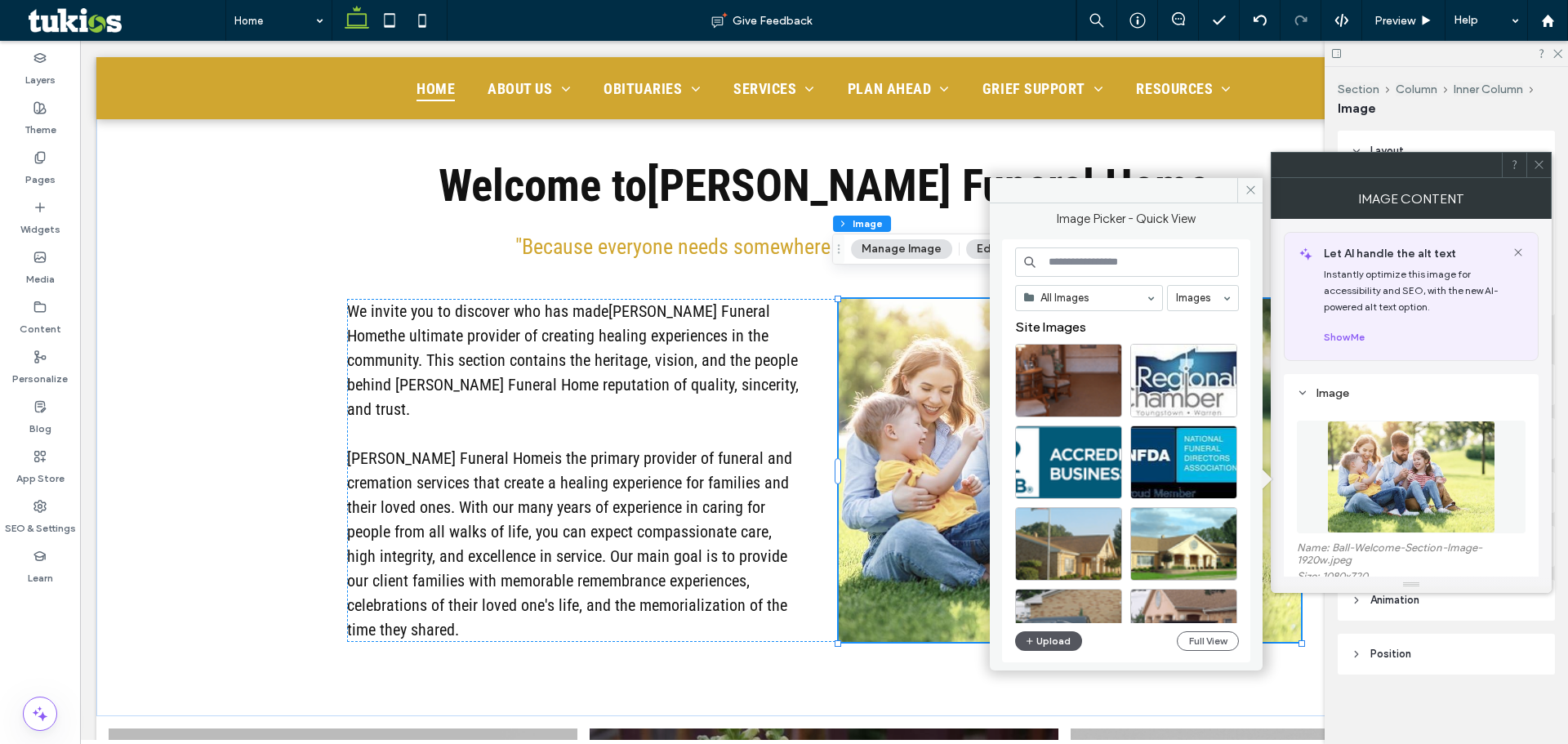
click at [1040, 639] on button "Upload" at bounding box center [1048, 641] width 67 height 19
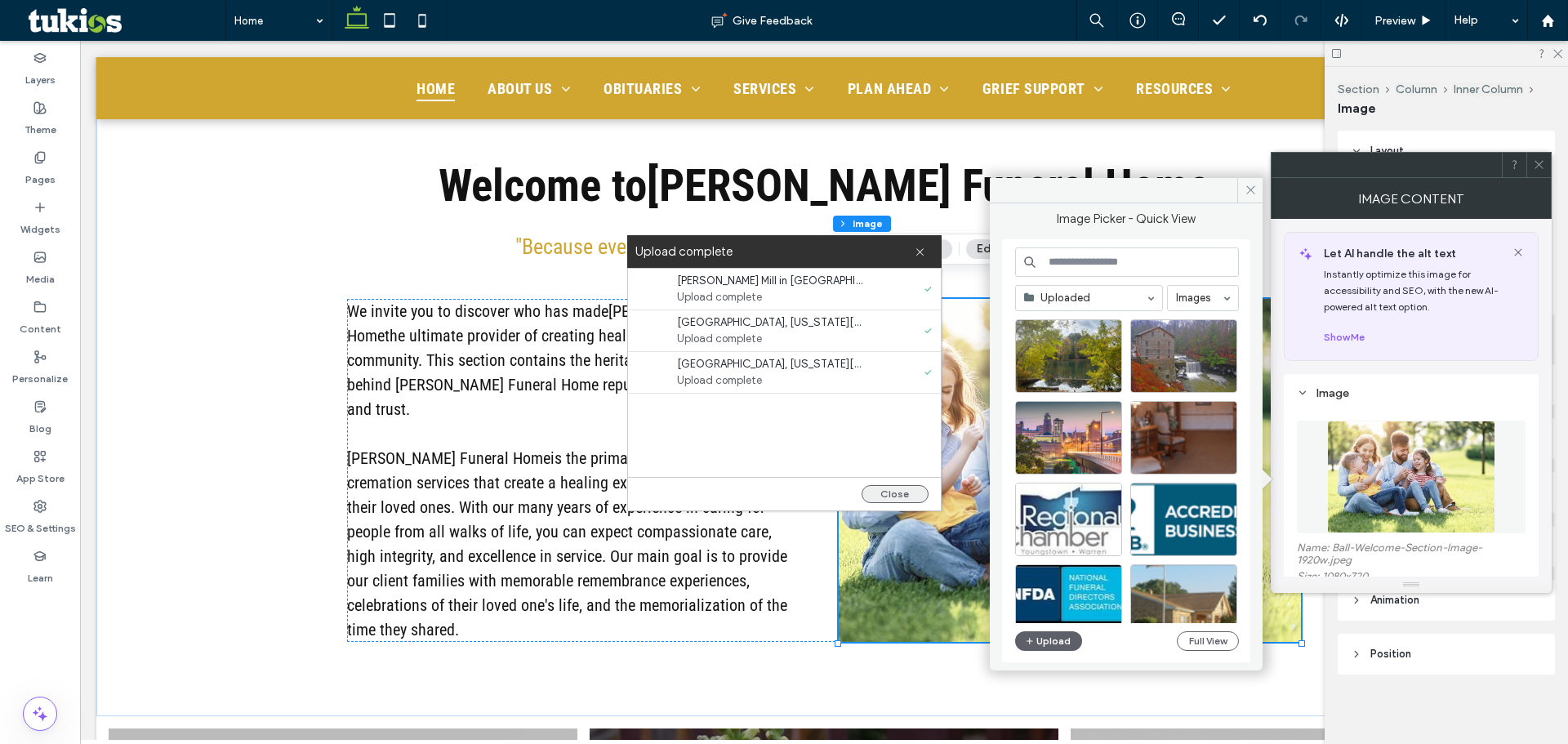
click at [868, 495] on button "Close" at bounding box center [895, 494] width 67 height 18
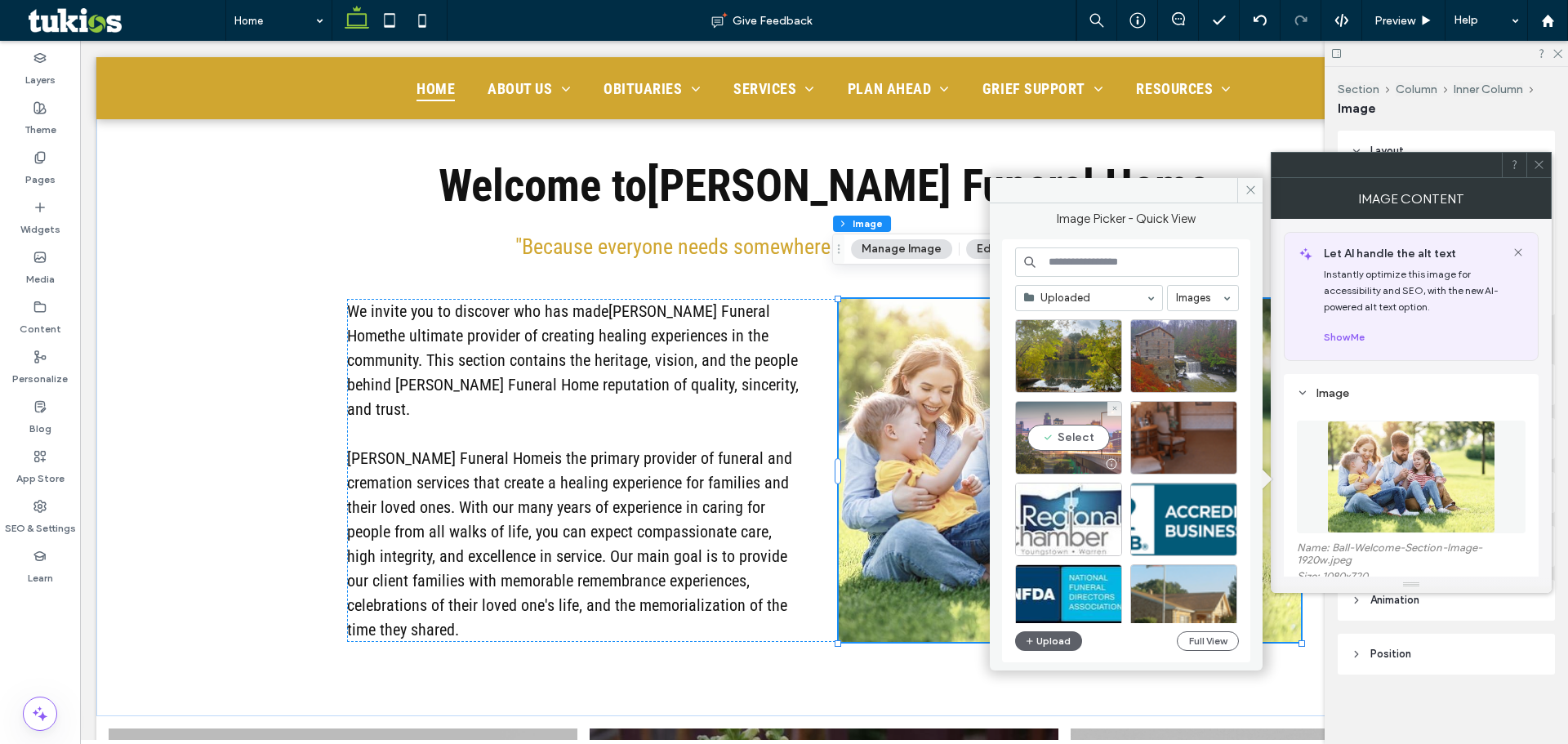
click at [1052, 452] on div "Select" at bounding box center [1069, 438] width 107 height 74
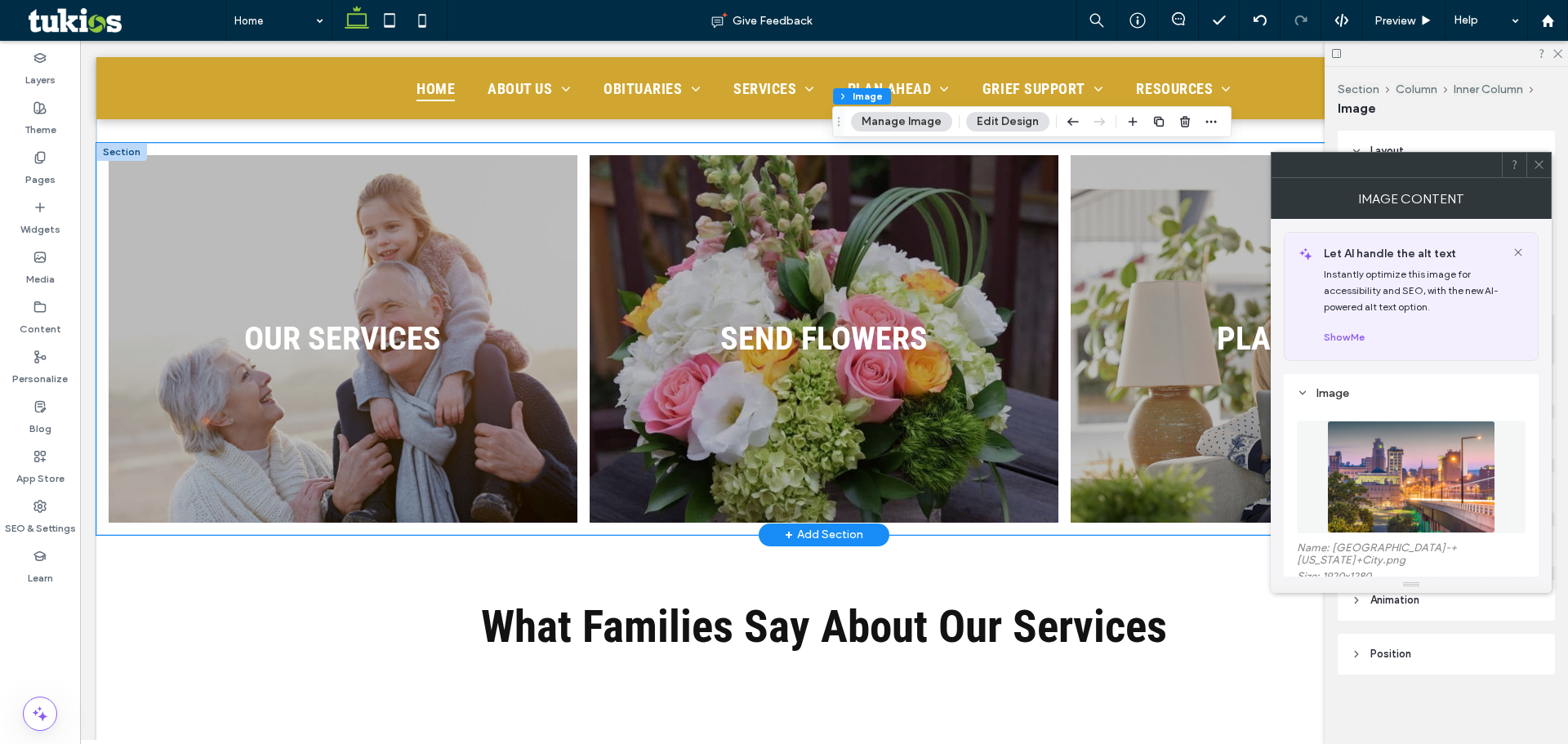
scroll to position [1961, 0]
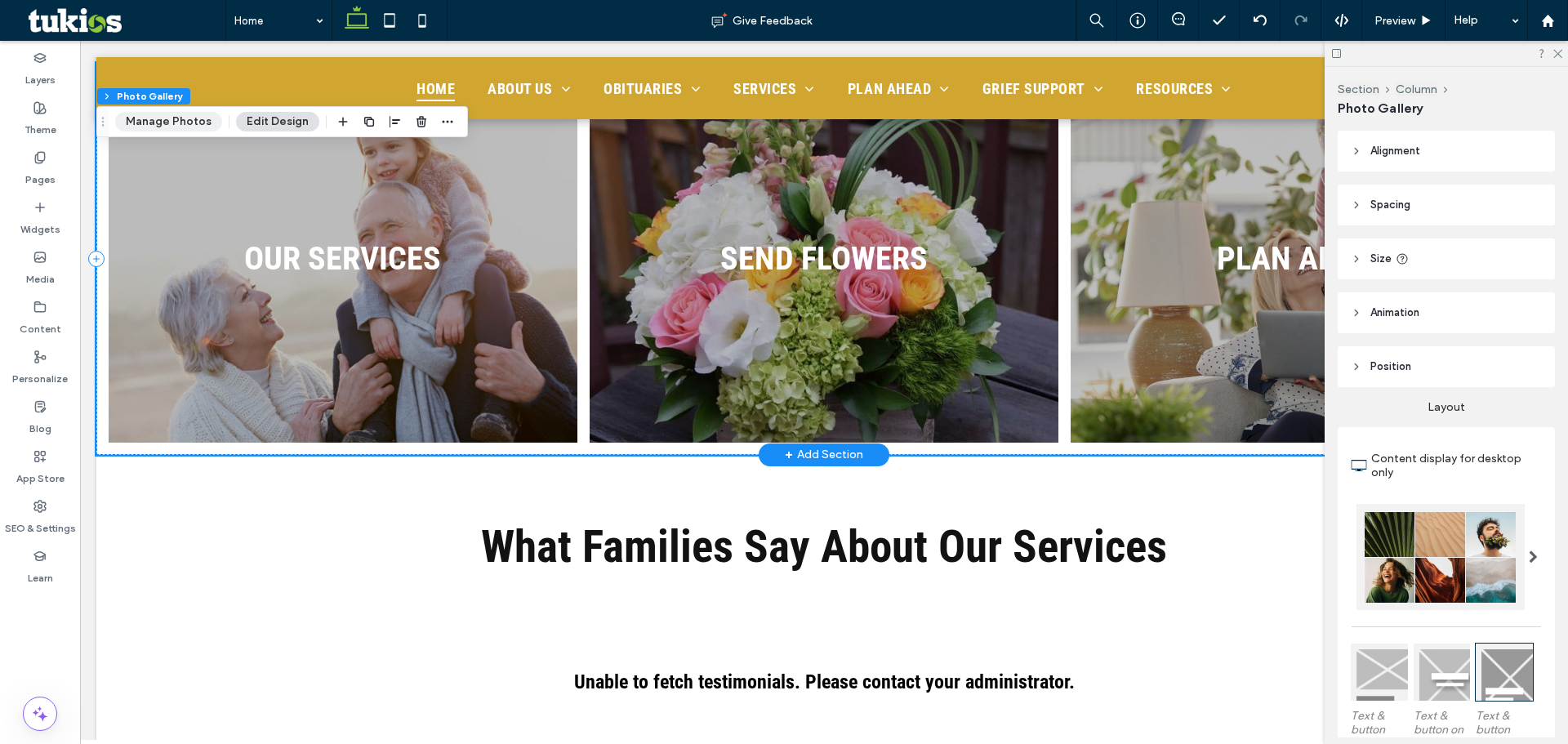
click at [180, 117] on button "Manage Photos" at bounding box center [169, 121] width 107 height 19
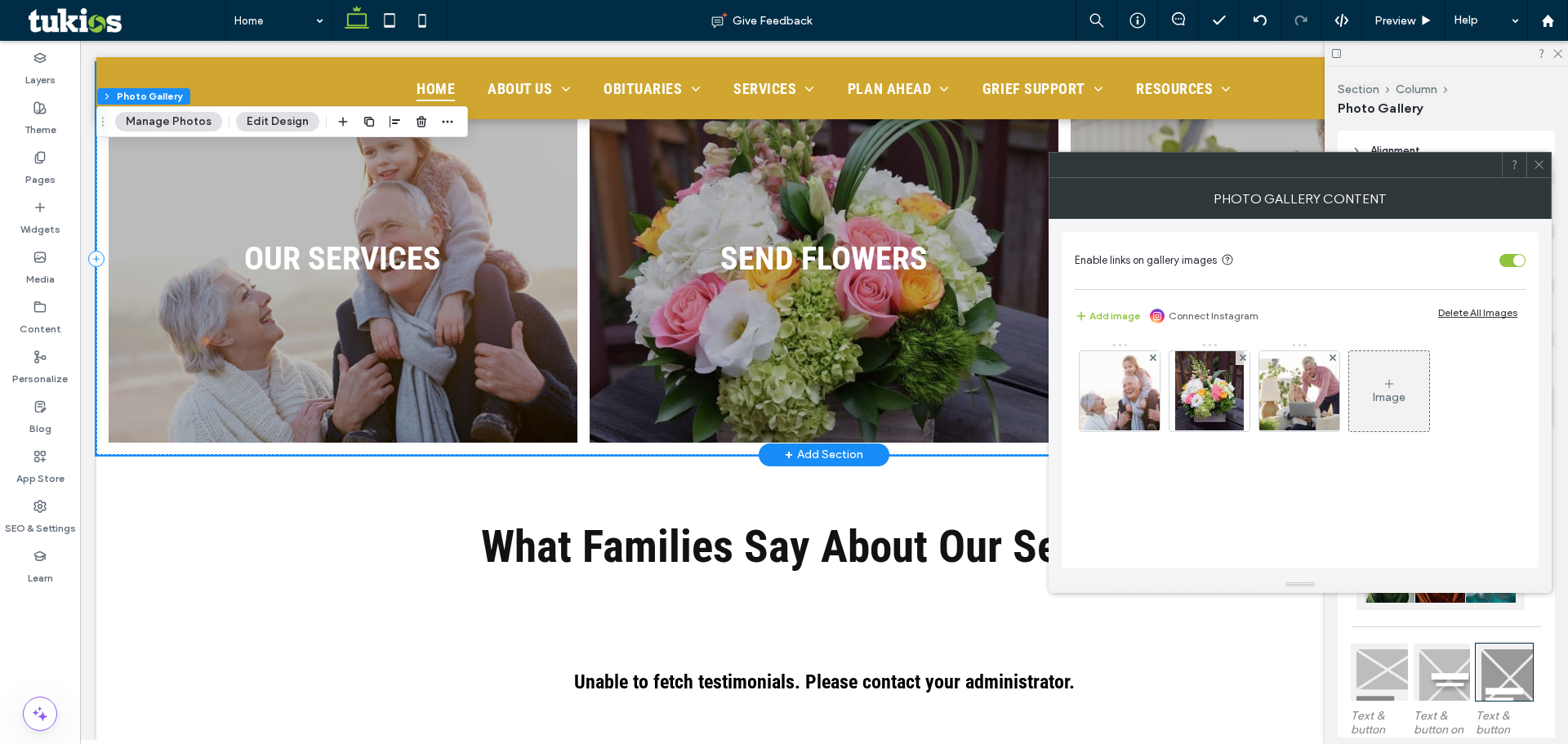
click at [1126, 380] on img at bounding box center [1120, 391] width 120 height 80
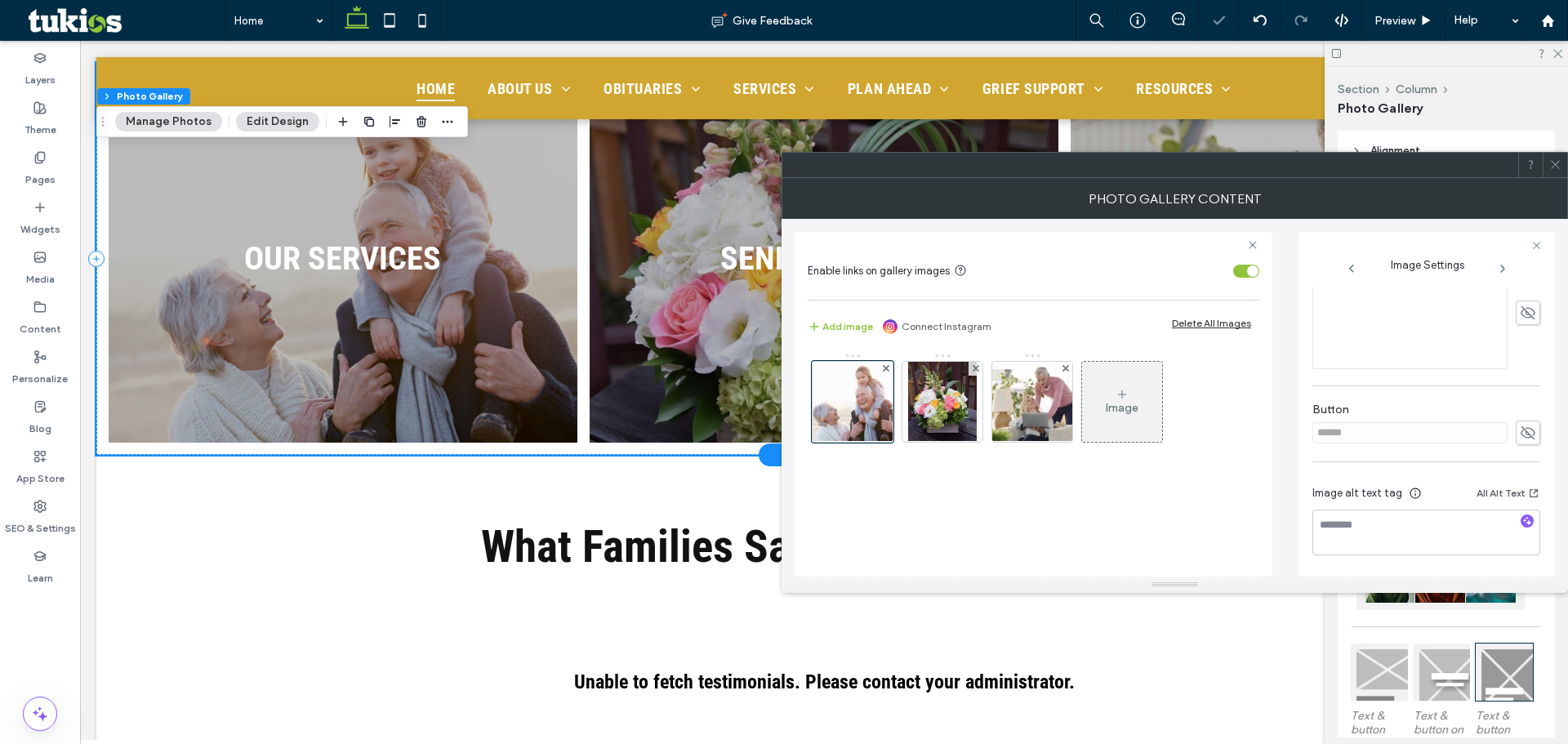
scroll to position [0, 0]
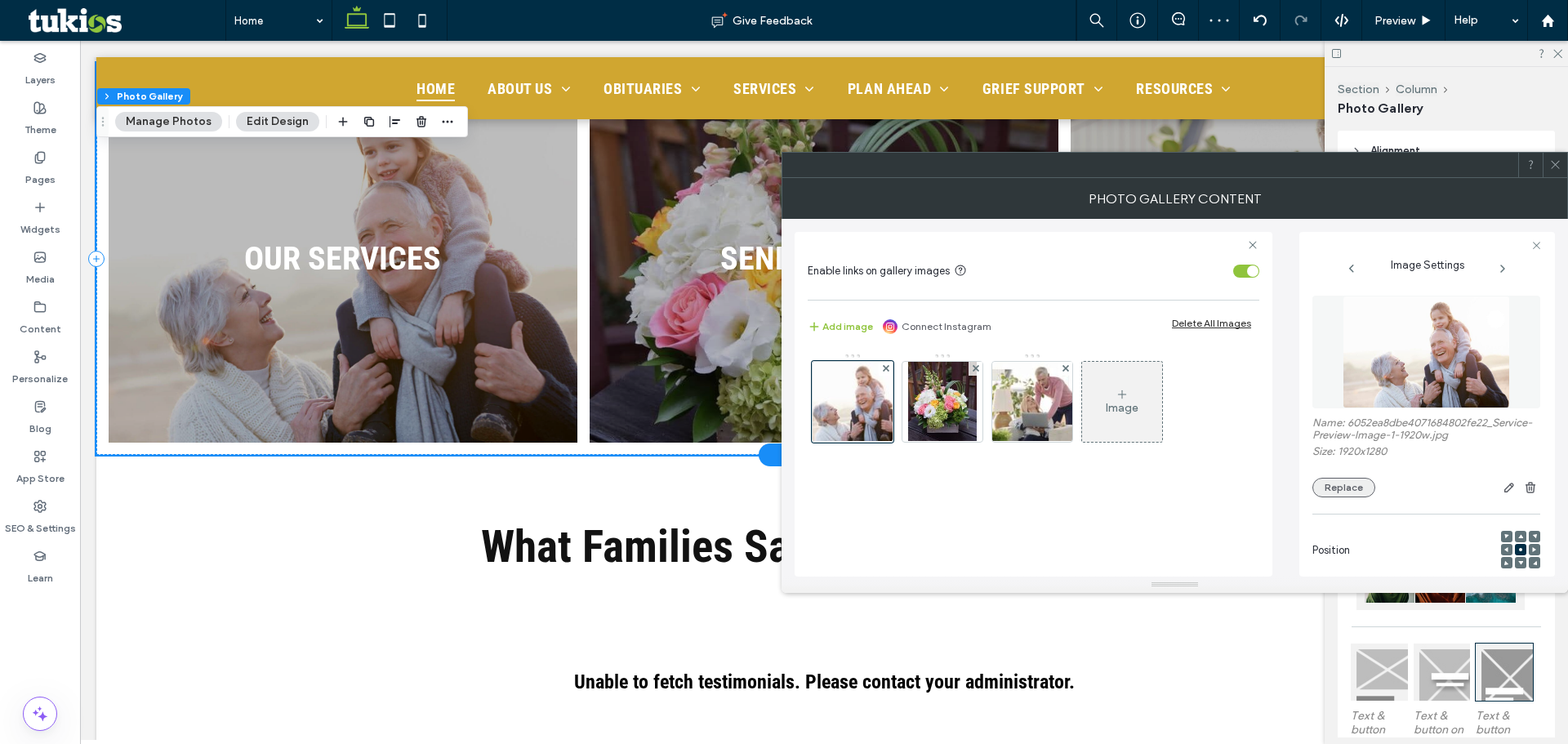
click at [1352, 498] on button "Replace" at bounding box center [1344, 487] width 63 height 19
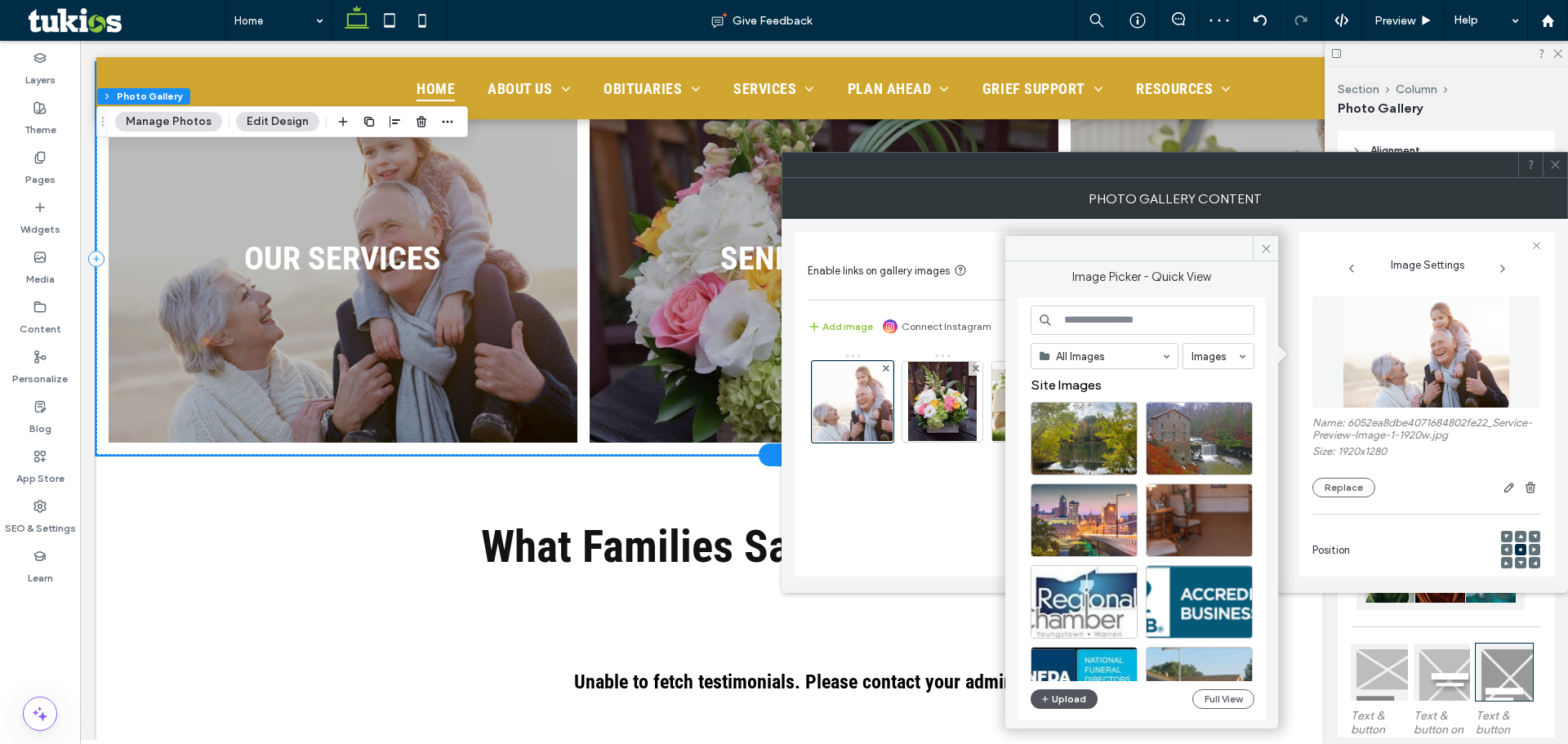
click at [1076, 699] on button "Upload" at bounding box center [1064, 699] width 67 height 19
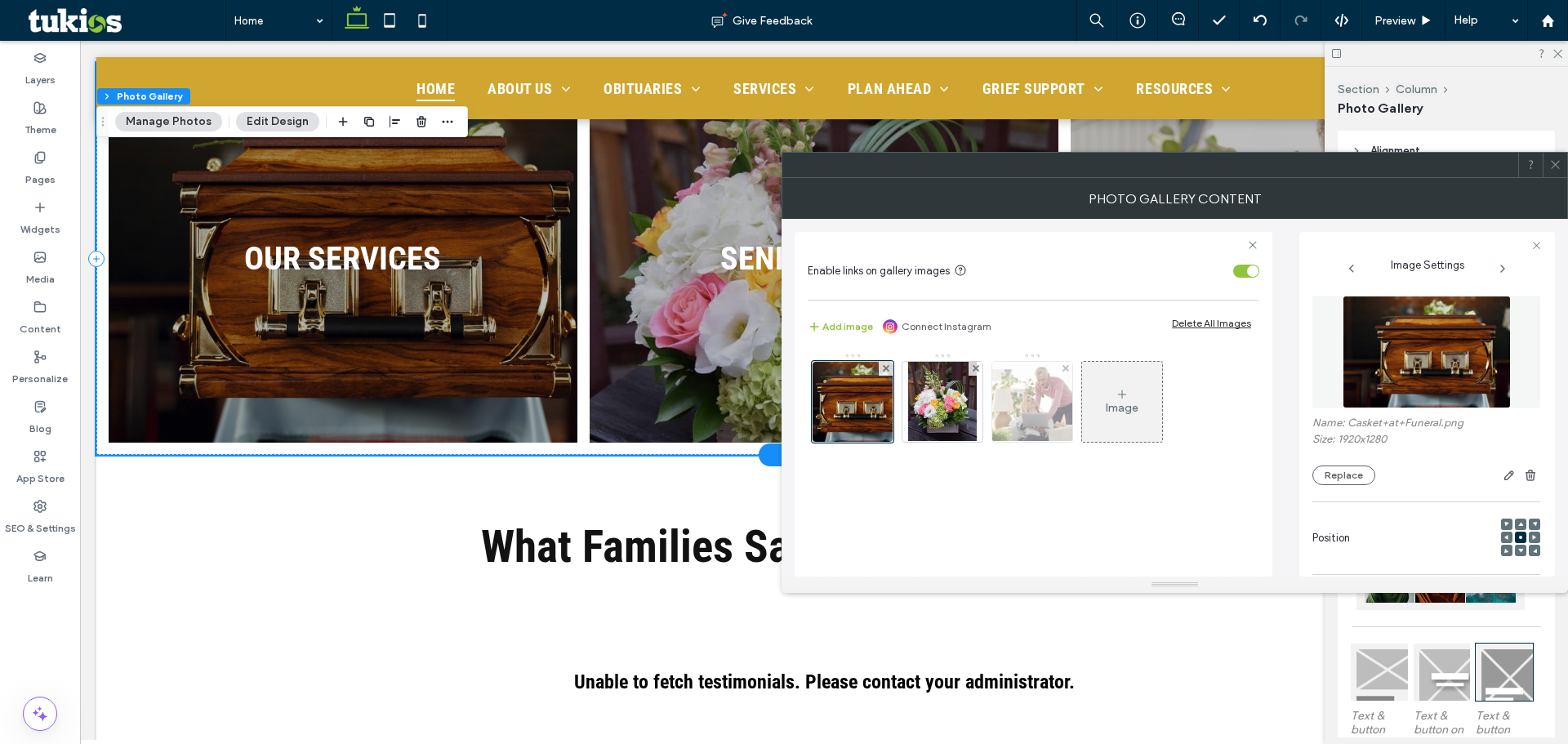
click at [1023, 395] on img at bounding box center [1033, 402] width 120 height 80
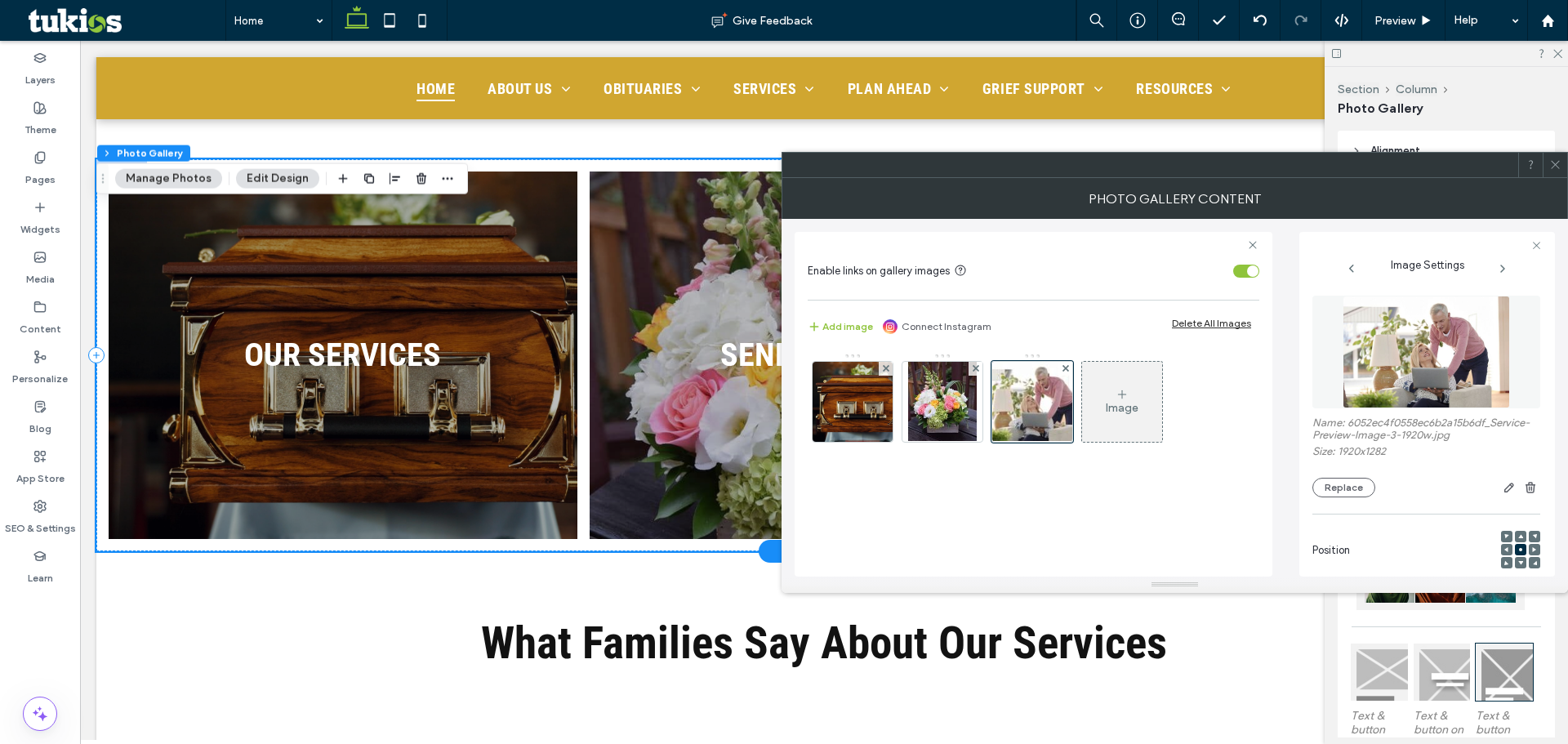
scroll to position [1715, 0]
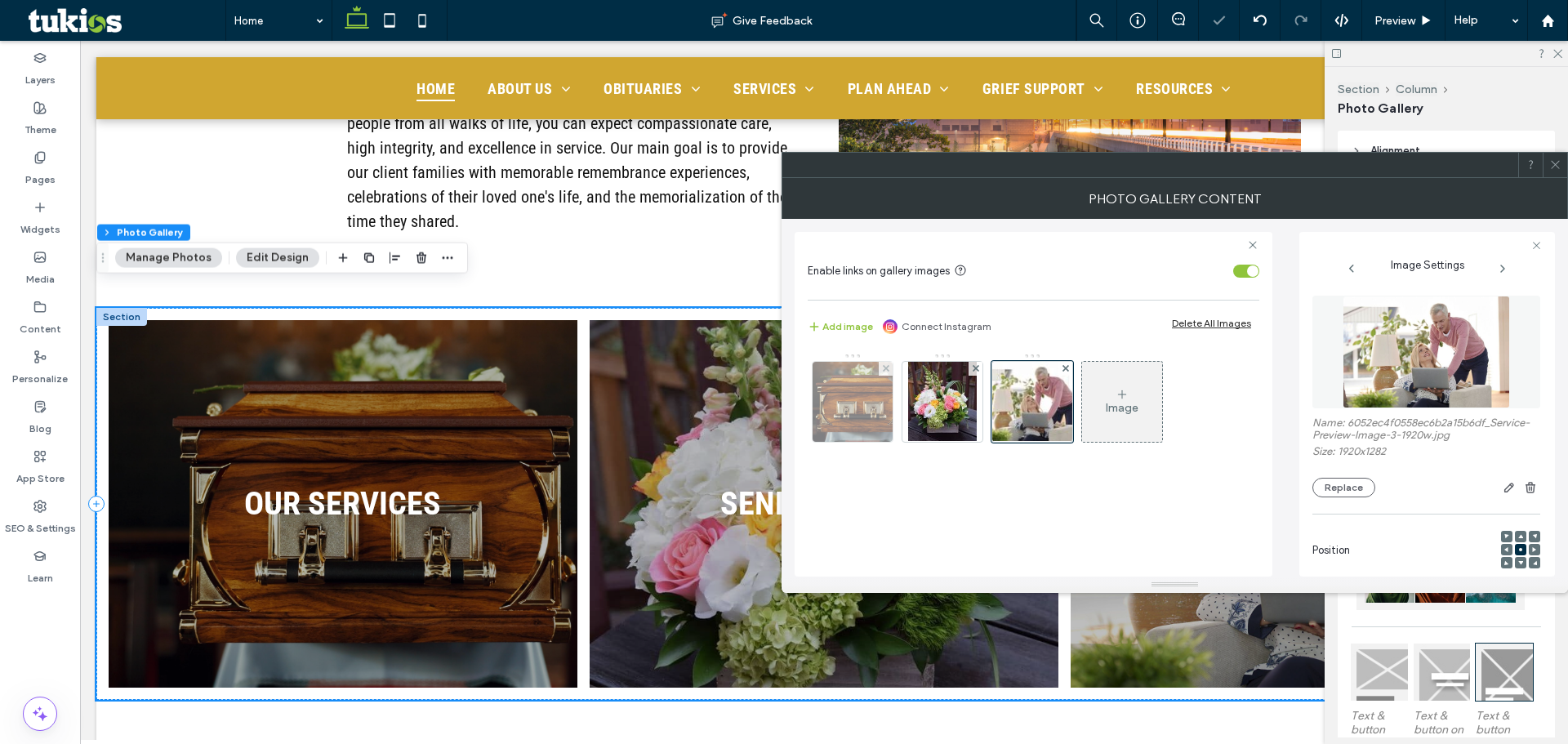
click at [872, 432] on img at bounding box center [853, 402] width 120 height 80
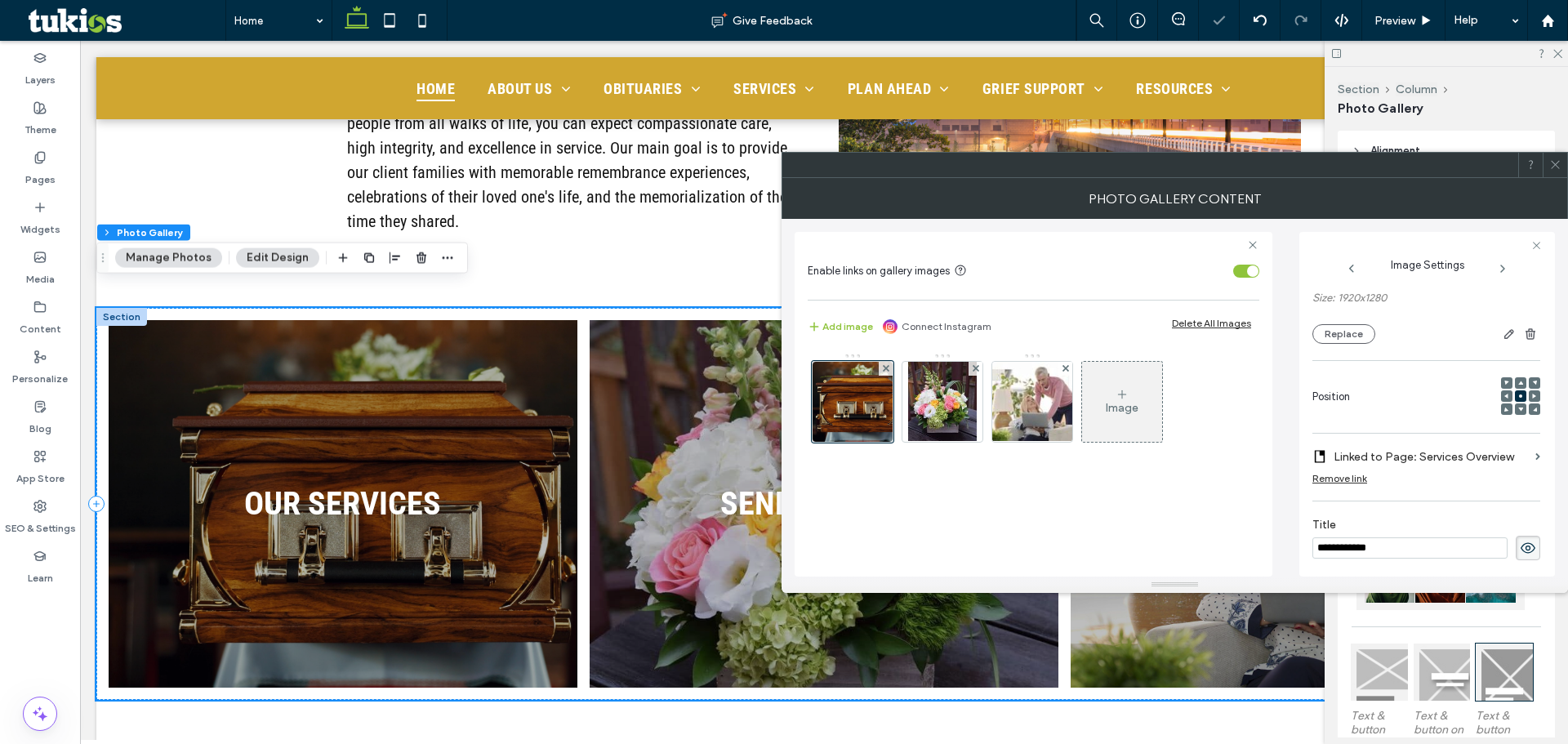
scroll to position [0, 0]
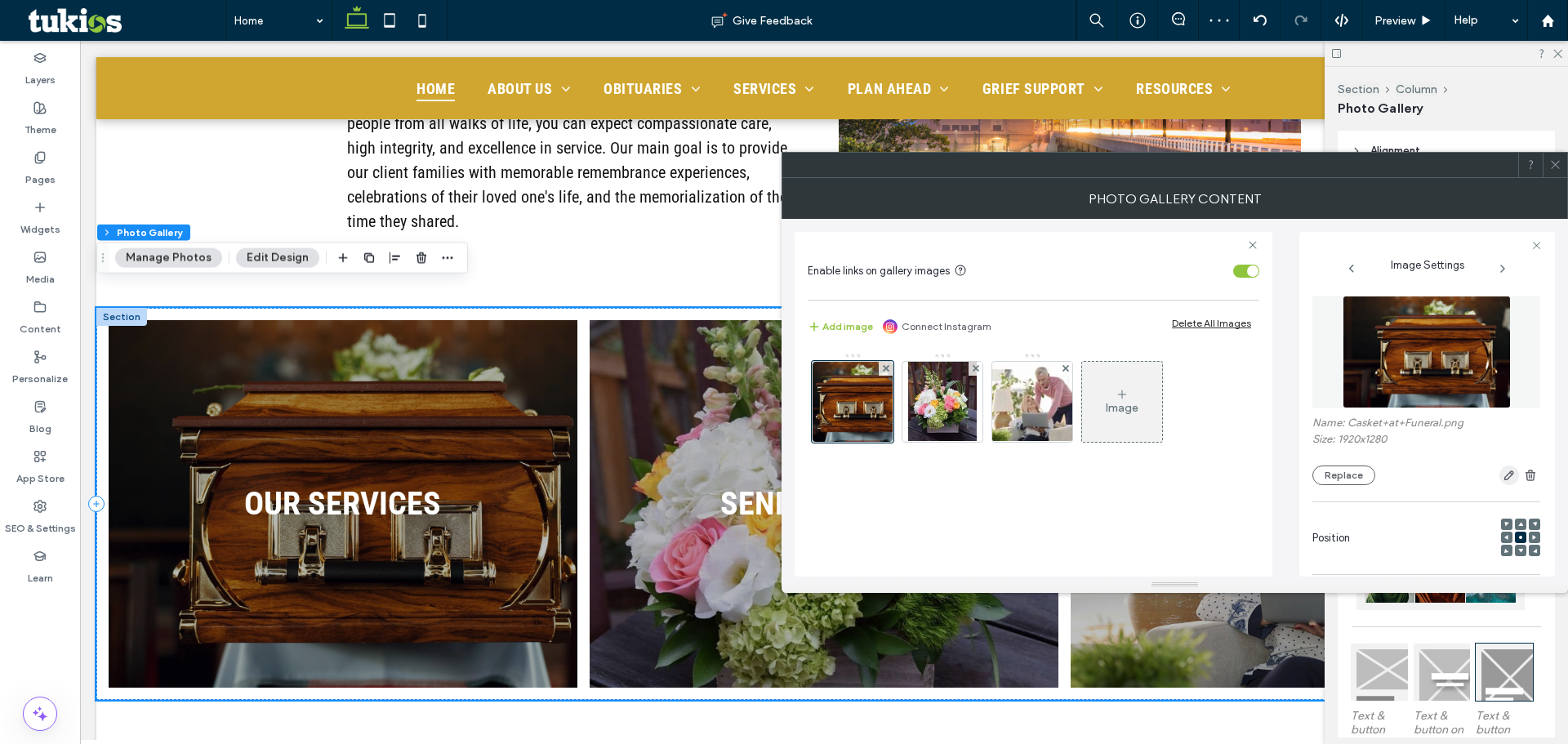
click at [1503, 476] on icon "button" at bounding box center [1509, 475] width 13 height 13
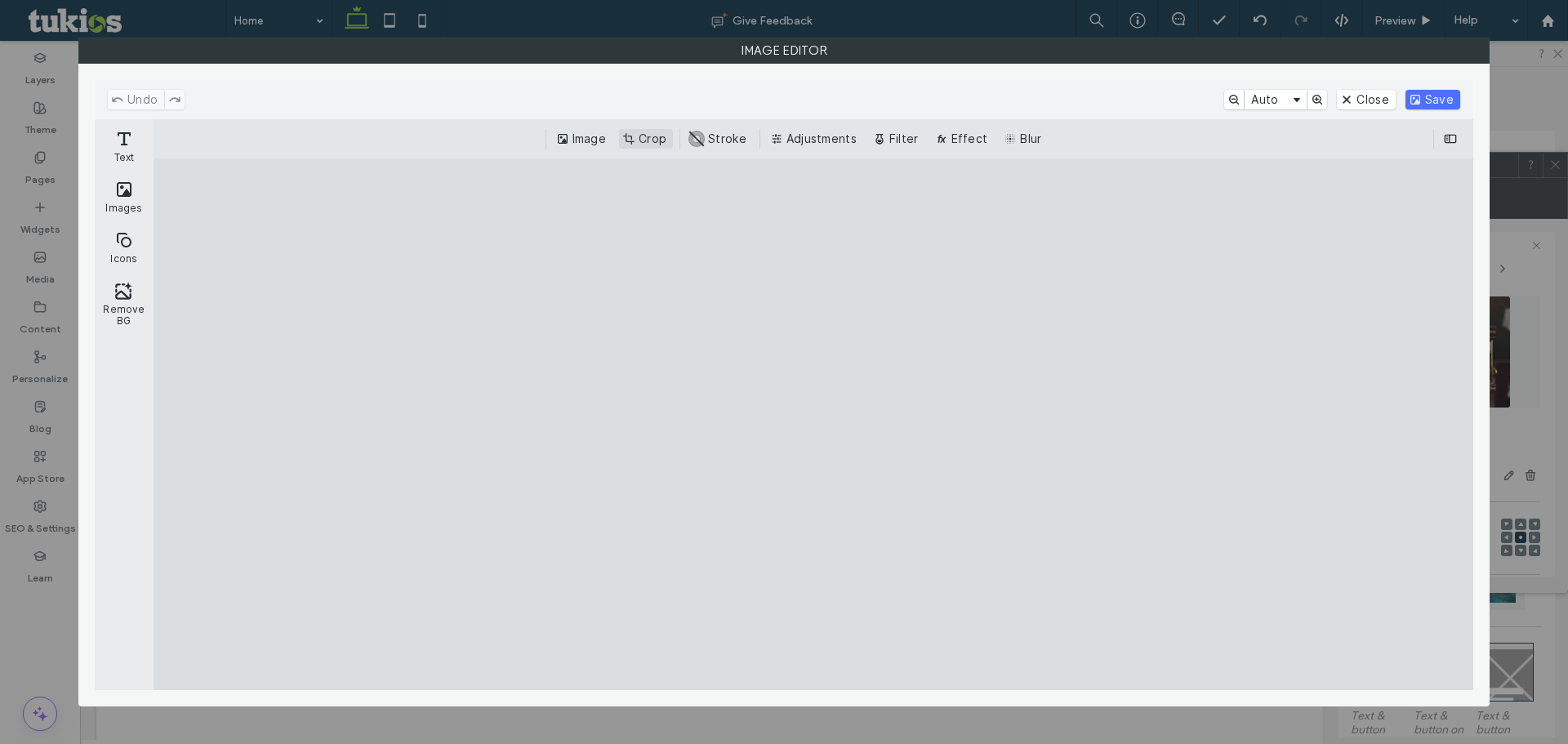
click at [644, 138] on button "Crop" at bounding box center [646, 138] width 54 height 19
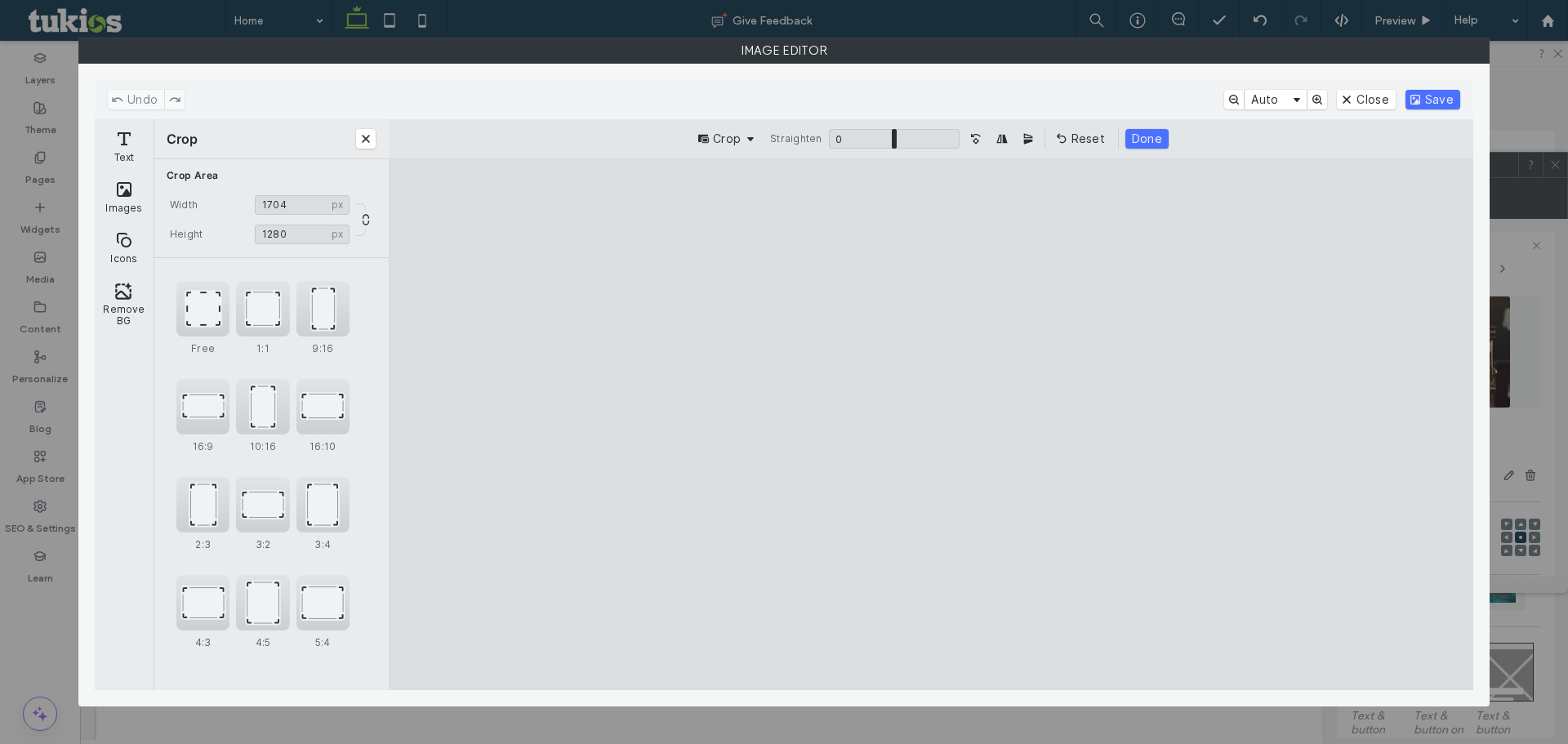
type input "****"
drag, startPoint x: 611, startPoint y: 426, endPoint x: 684, endPoint y: 429, distance: 73.1
click at [931, 424] on cesdk-canvas "Editor canvas" at bounding box center [931, 424] width 0 height 0
click at [1131, 133] on button "Done" at bounding box center [1147, 138] width 43 height 19
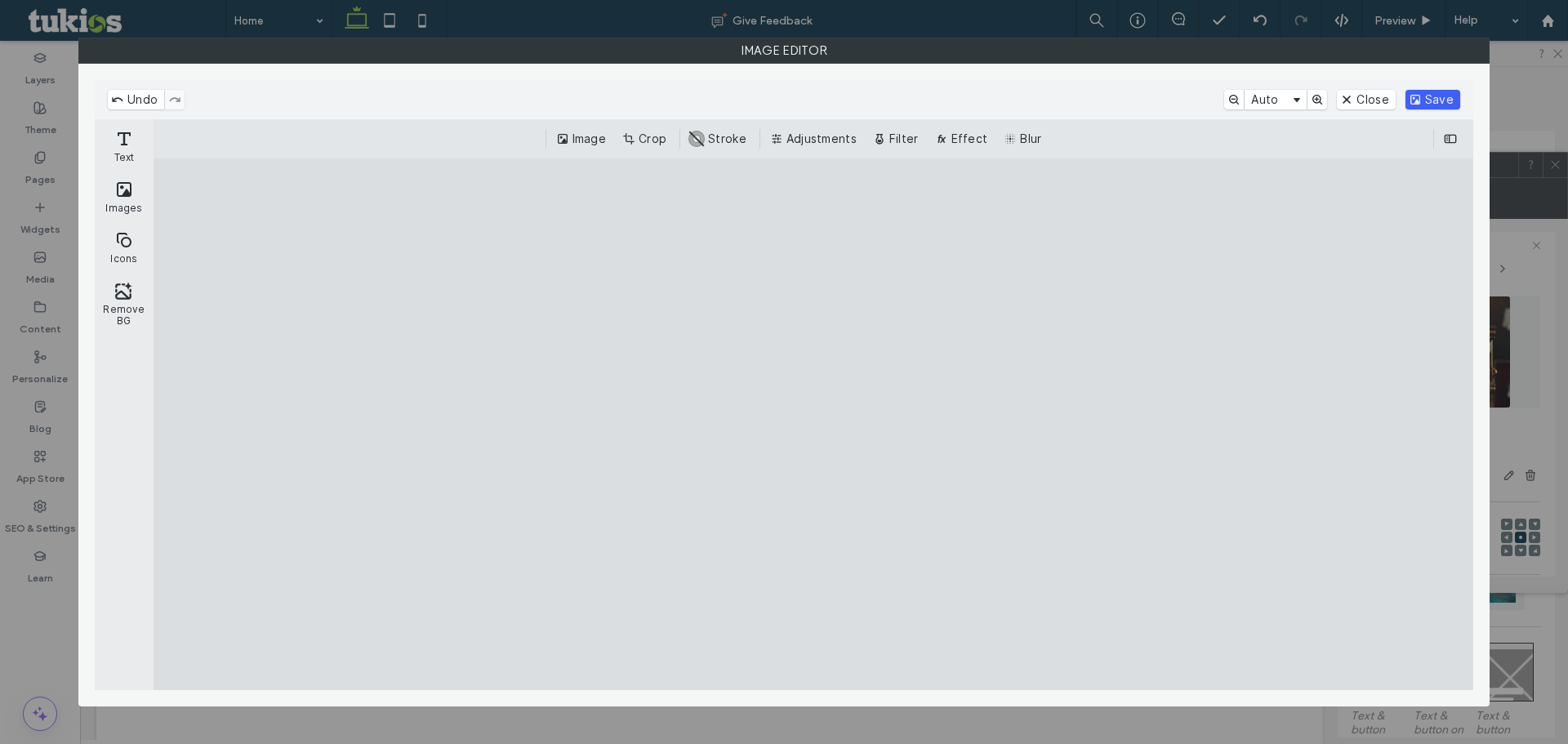
click at [1440, 95] on button "Save" at bounding box center [1432, 99] width 54 height 19
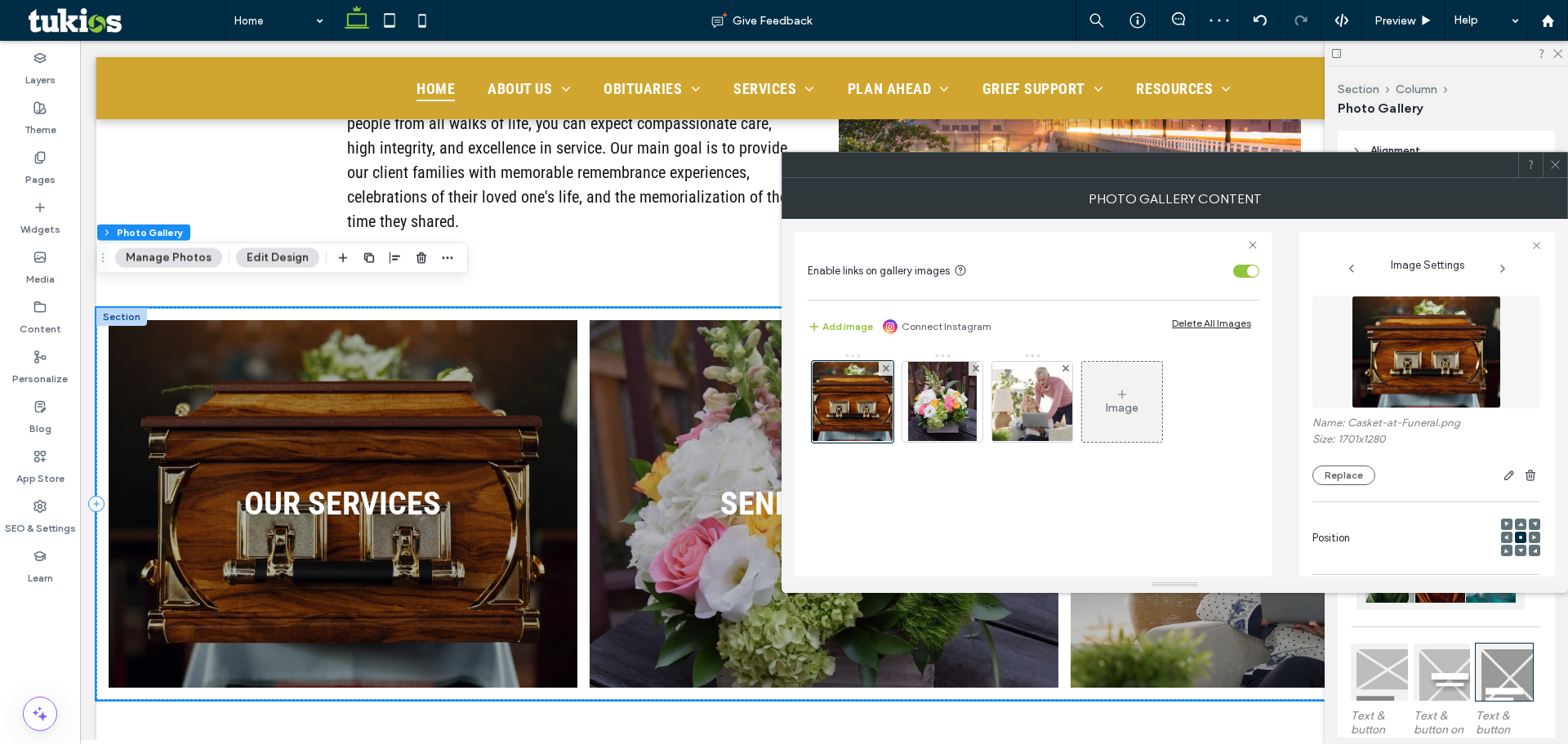
click at [1557, 161] on icon at bounding box center [1555, 164] width 12 height 12
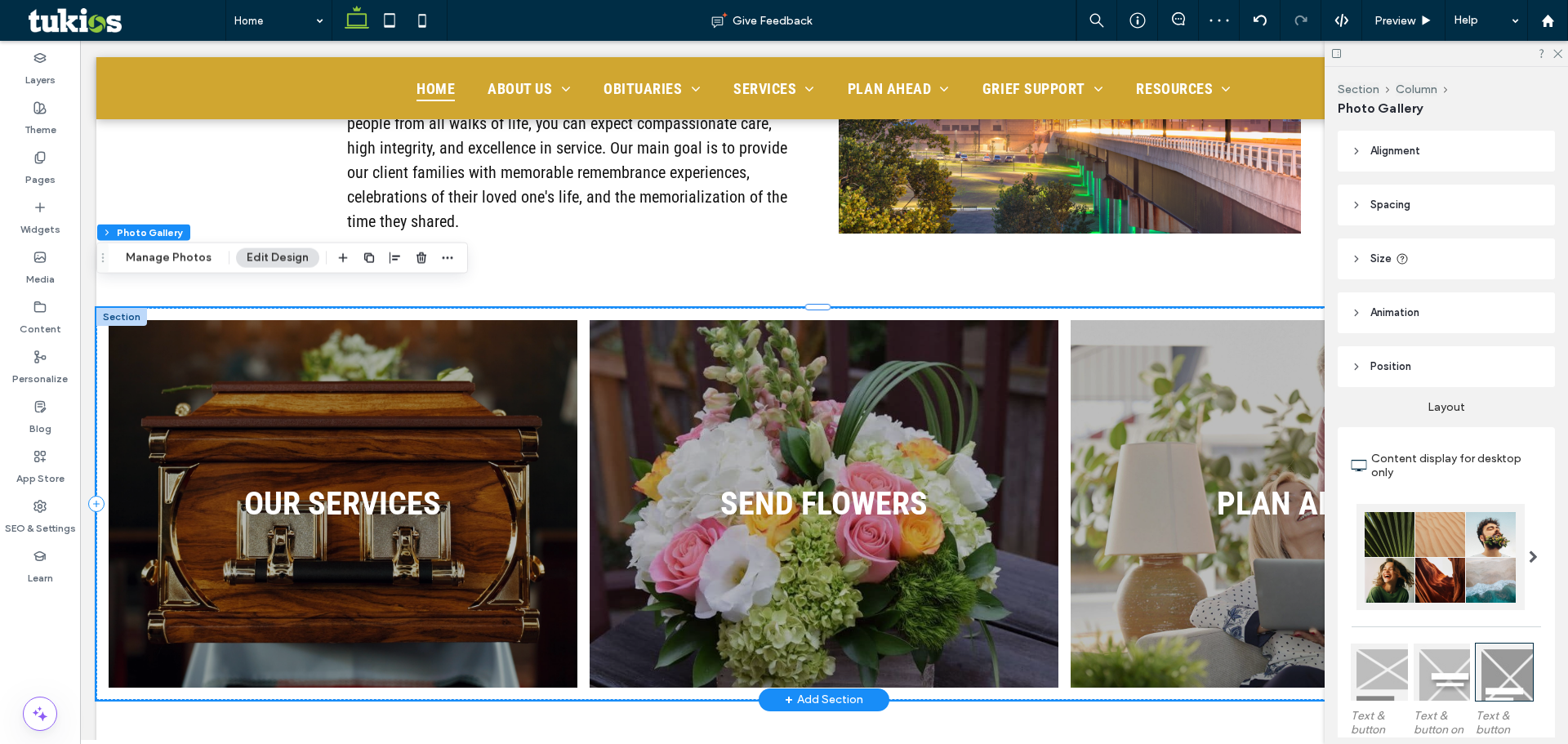
click at [1201, 562] on link at bounding box center [1305, 504] width 497 height 390
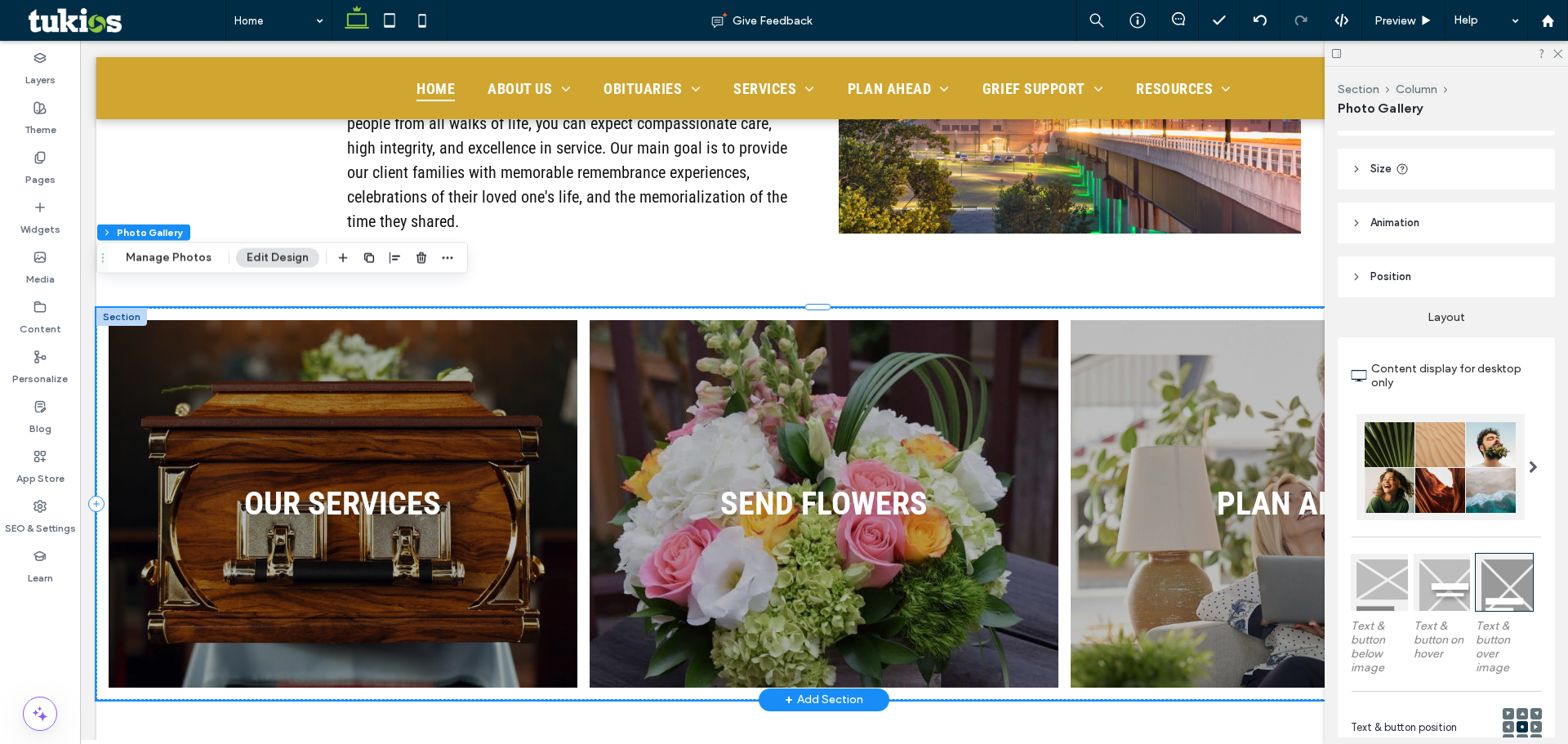
scroll to position [163, 0]
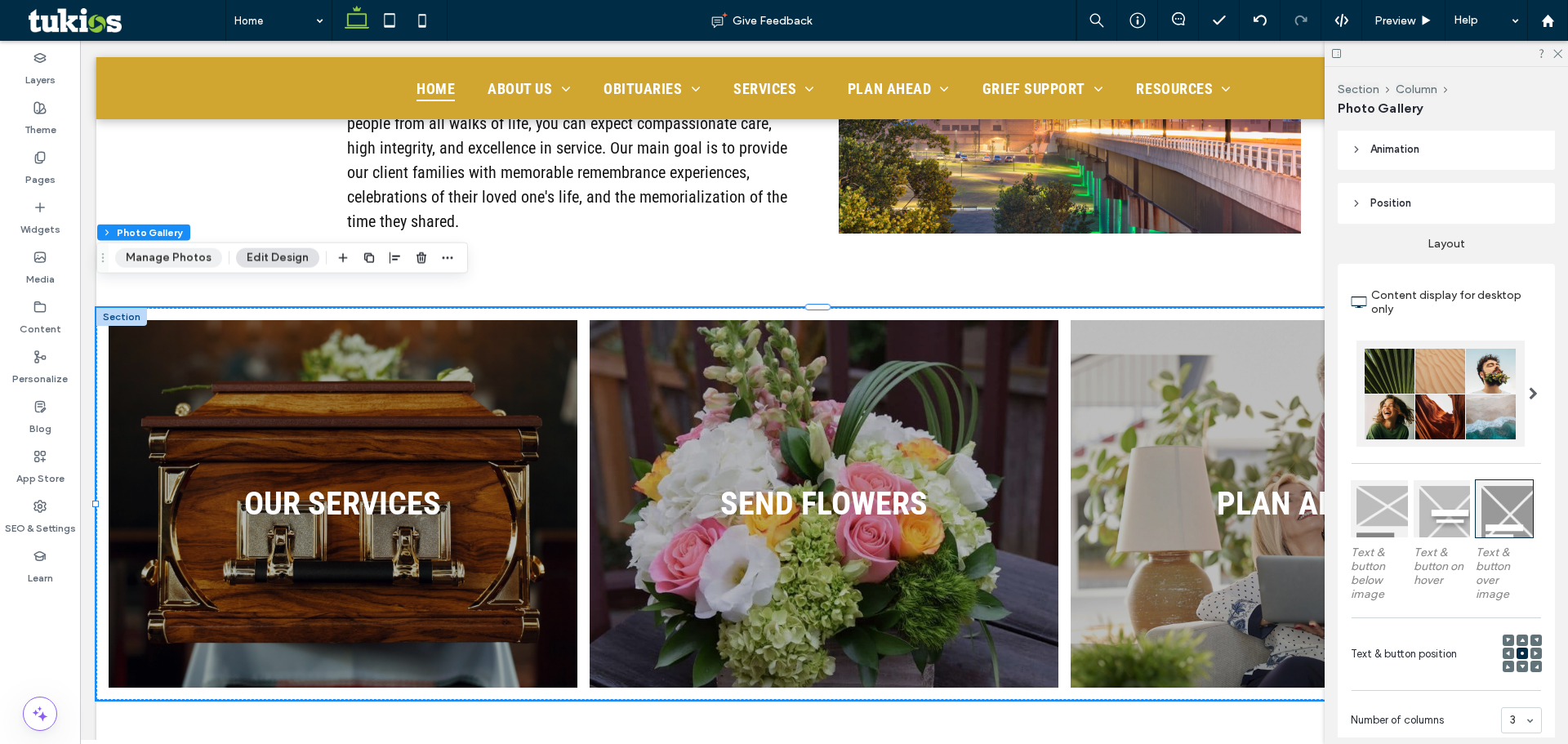
click at [175, 266] on button "Manage Photos" at bounding box center [169, 258] width 107 height 19
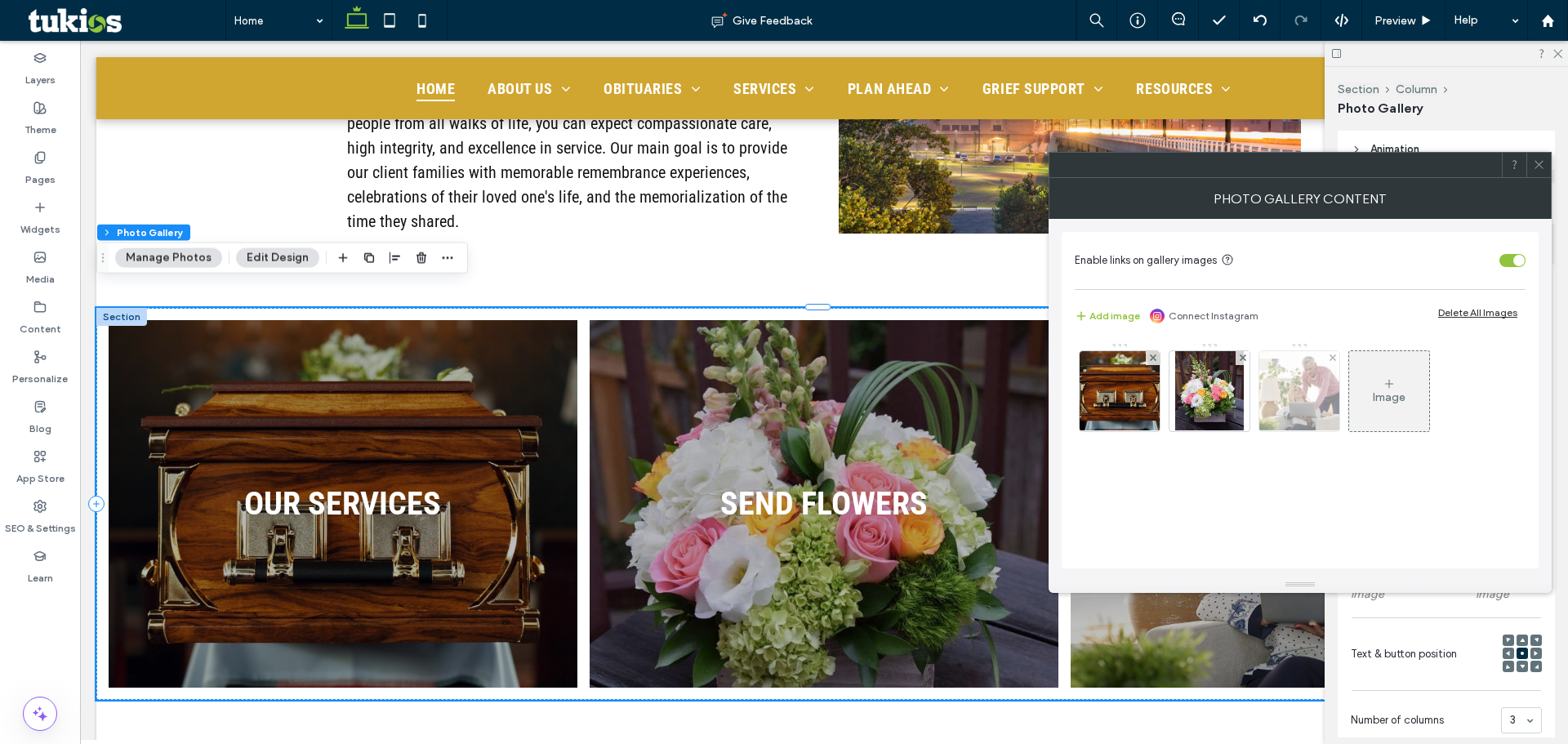
click at [1275, 395] on img at bounding box center [1299, 391] width 120 height 80
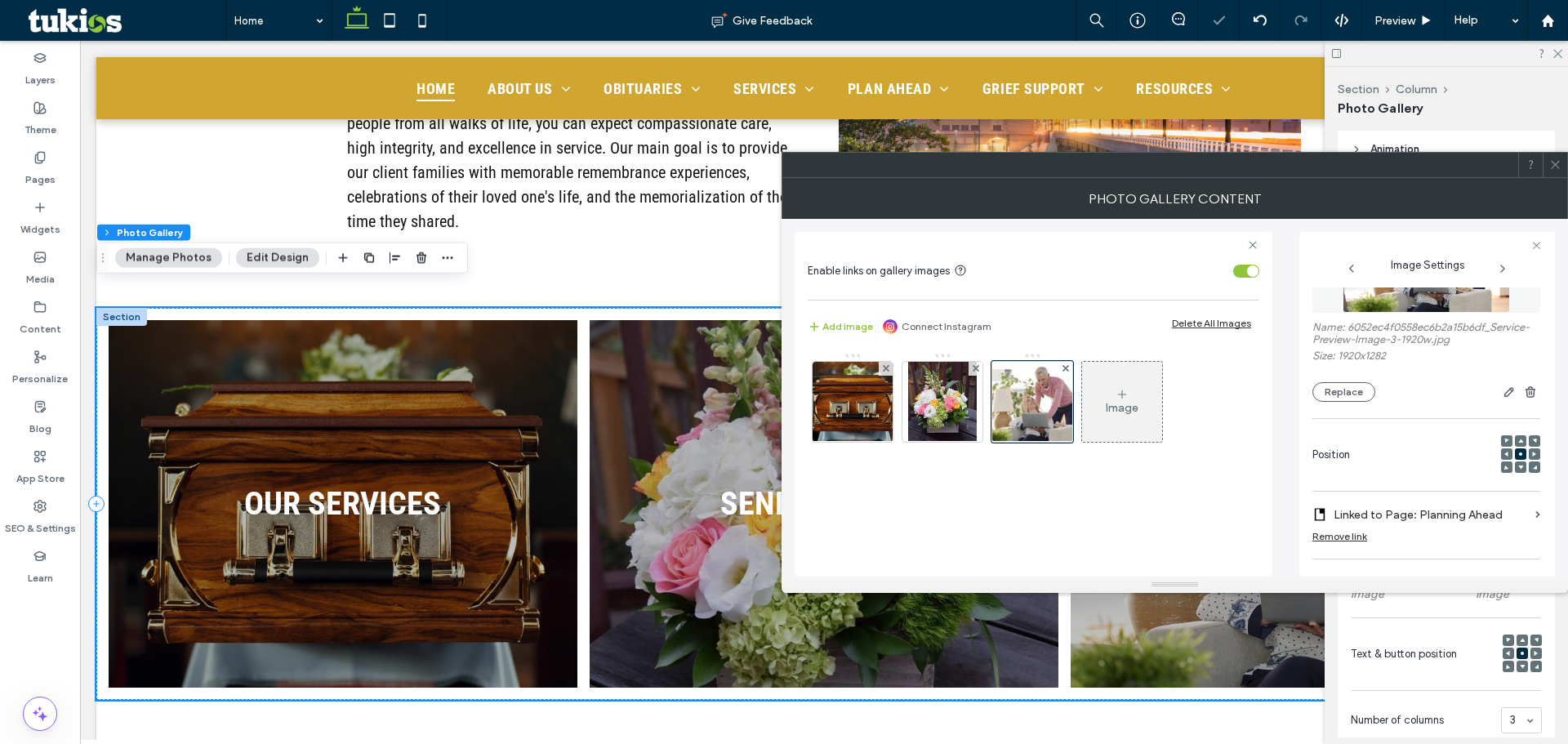
scroll to position [0, 0]
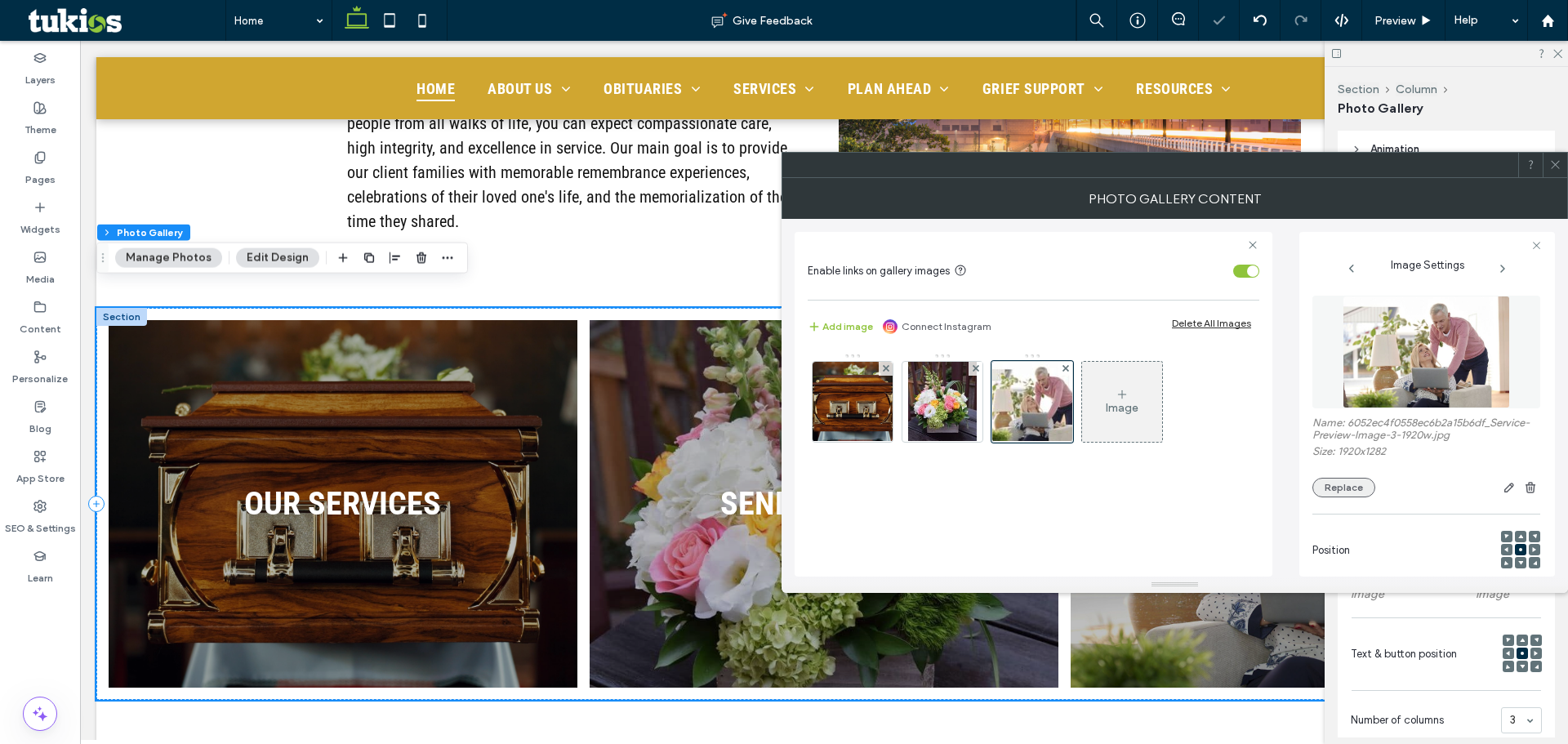
click at [1353, 490] on button "Replace" at bounding box center [1344, 487] width 63 height 19
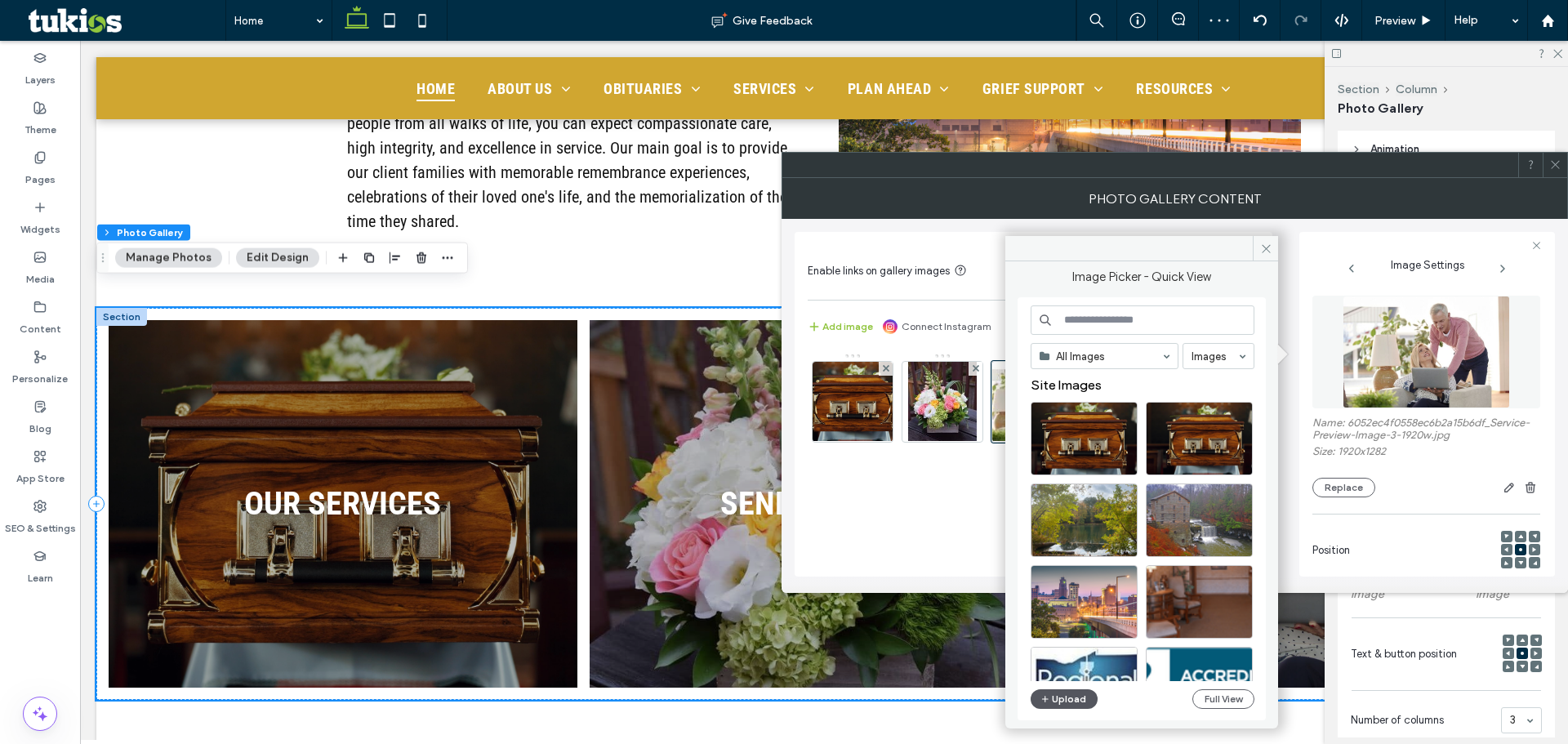
click at [1071, 702] on button "Upload" at bounding box center [1064, 699] width 67 height 19
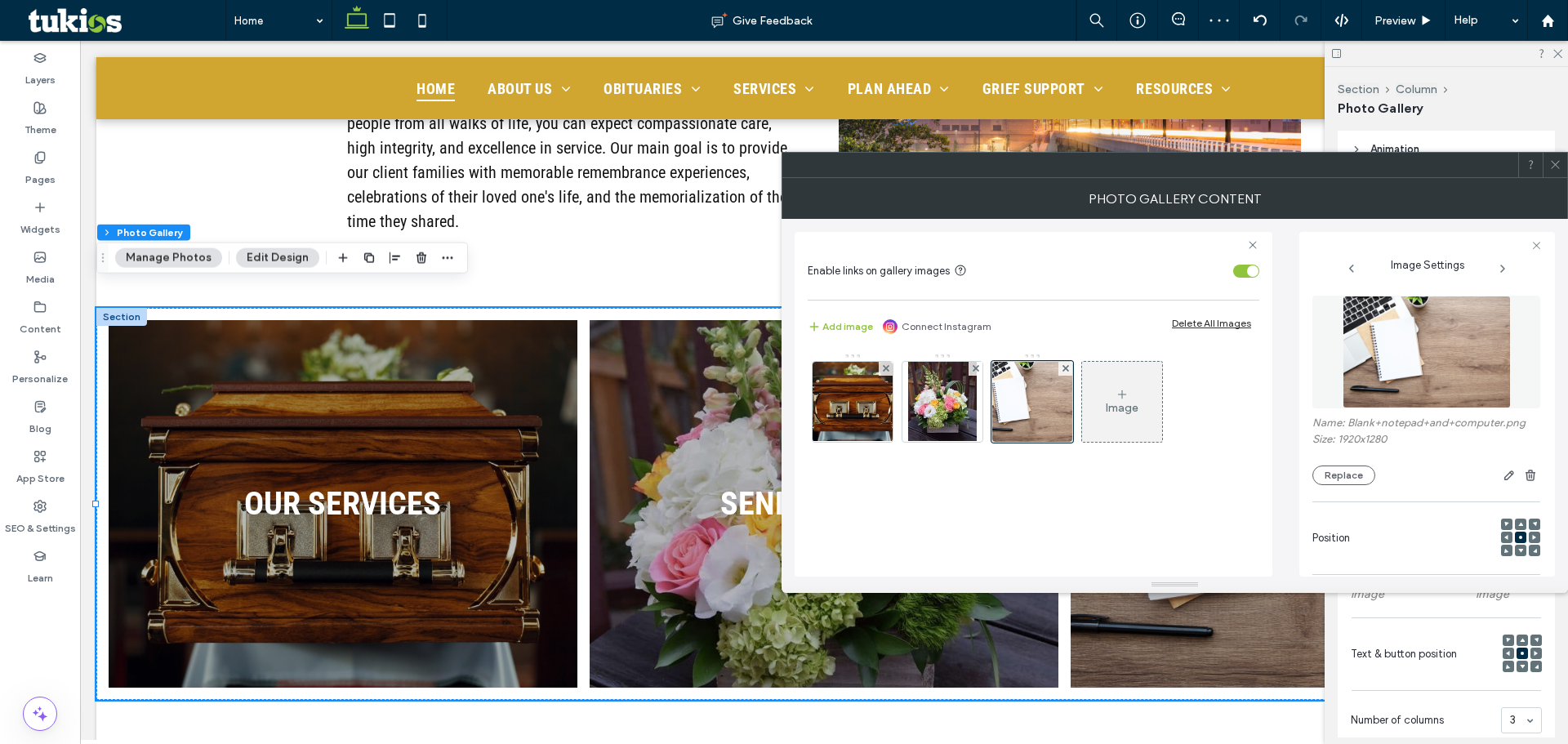
click at [1551, 167] on div at bounding box center [1555, 164] width 25 height 25
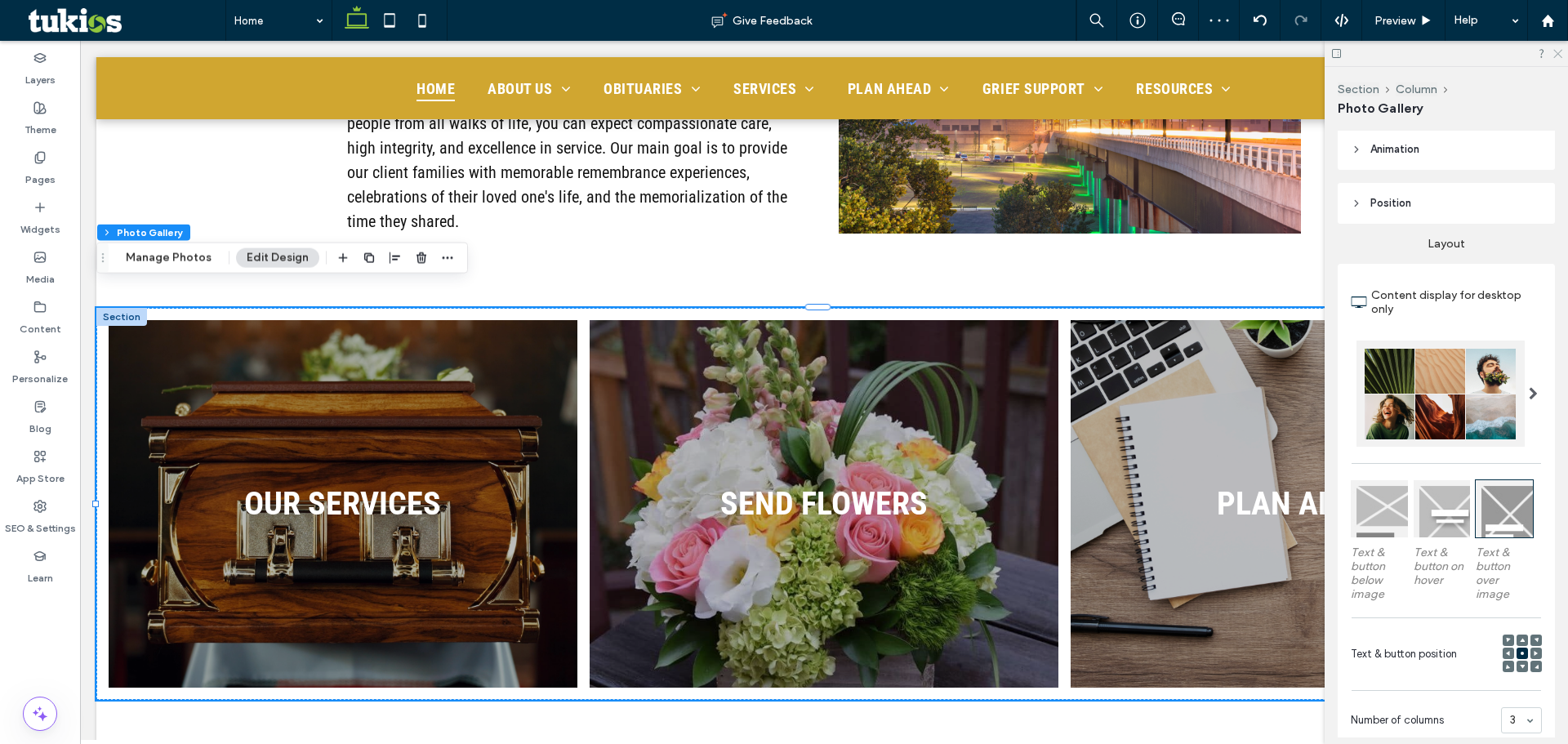
click at [1558, 51] on icon at bounding box center [1557, 53] width 11 height 11
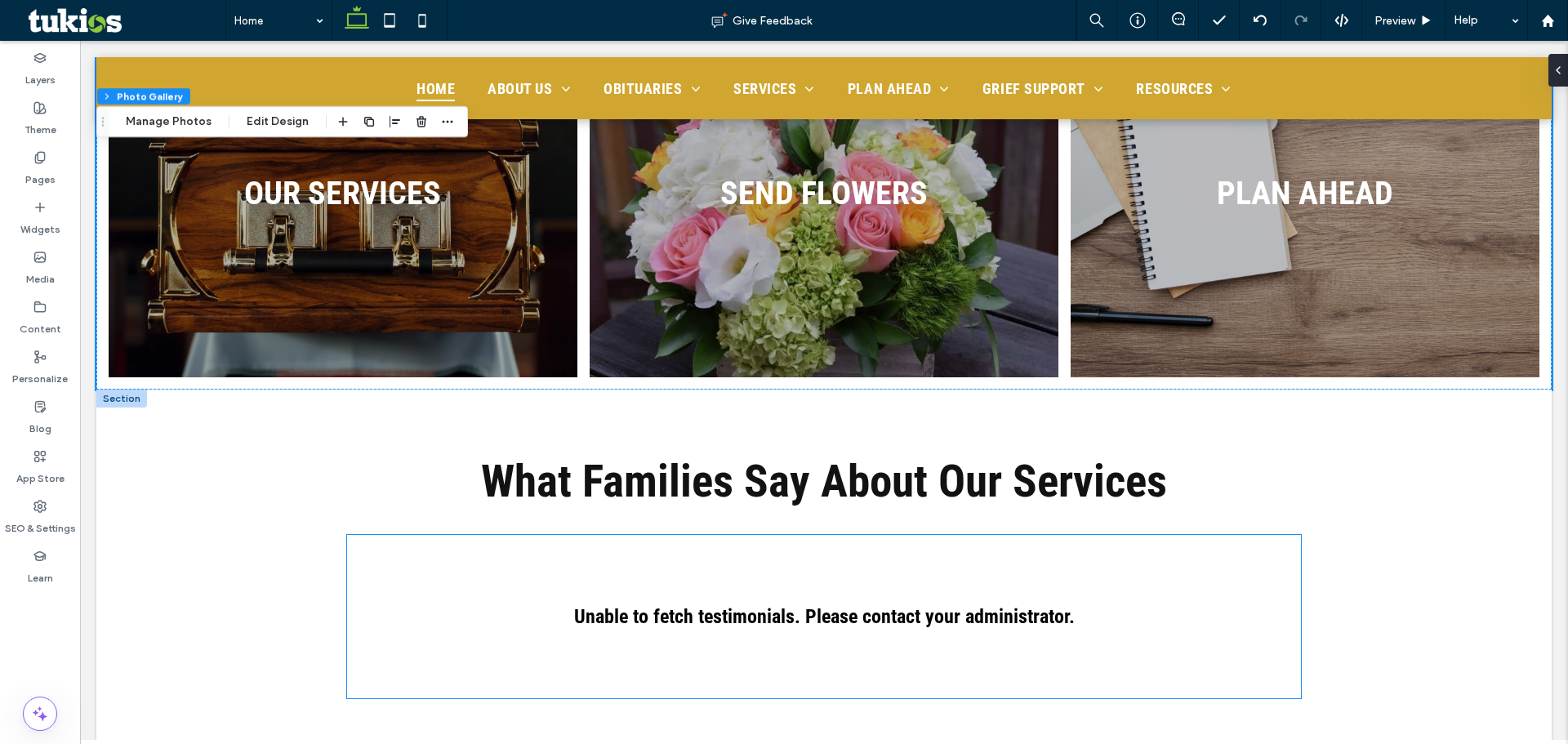
scroll to position [2042, 0]
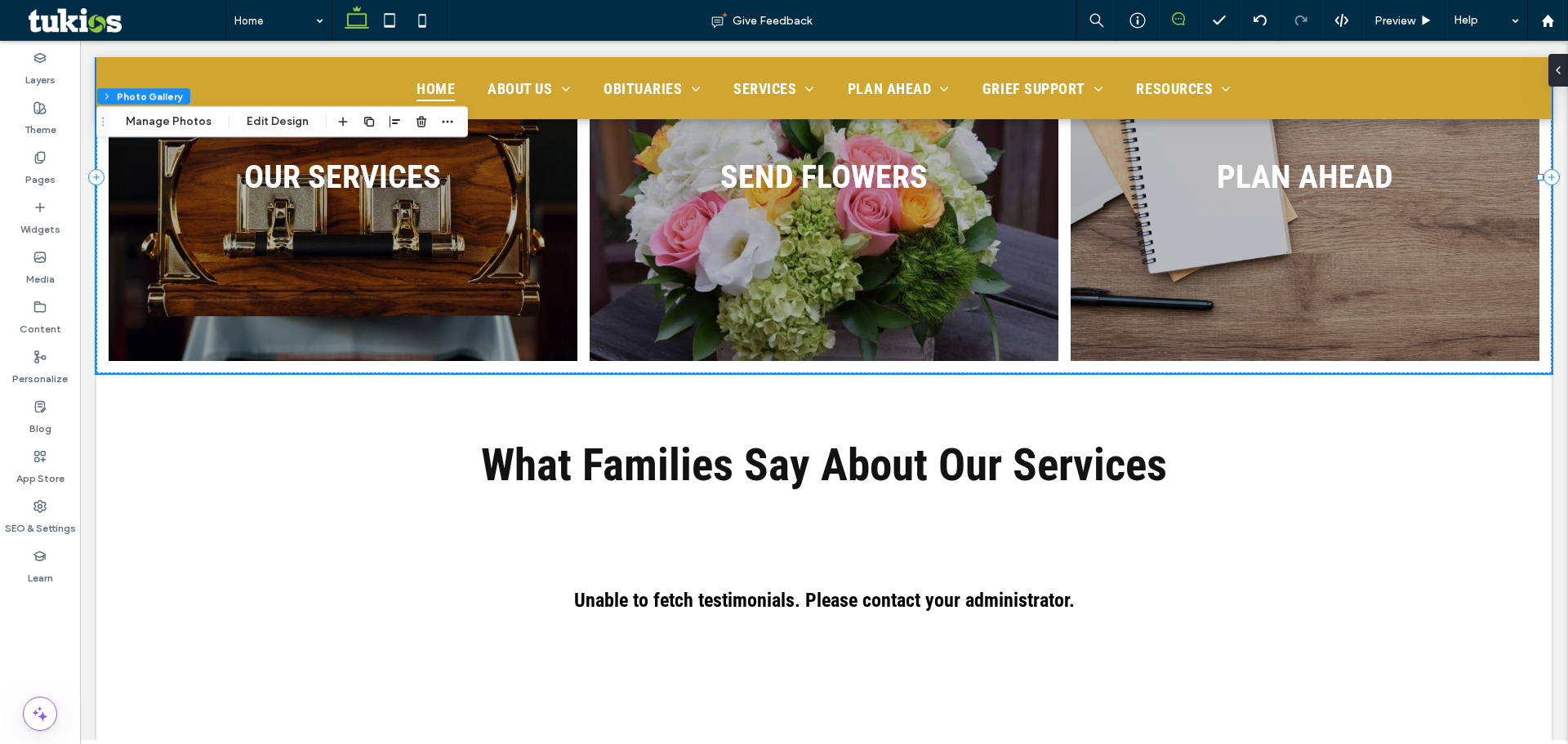
click at [1179, 14] on icon at bounding box center [1179, 18] width 13 height 13
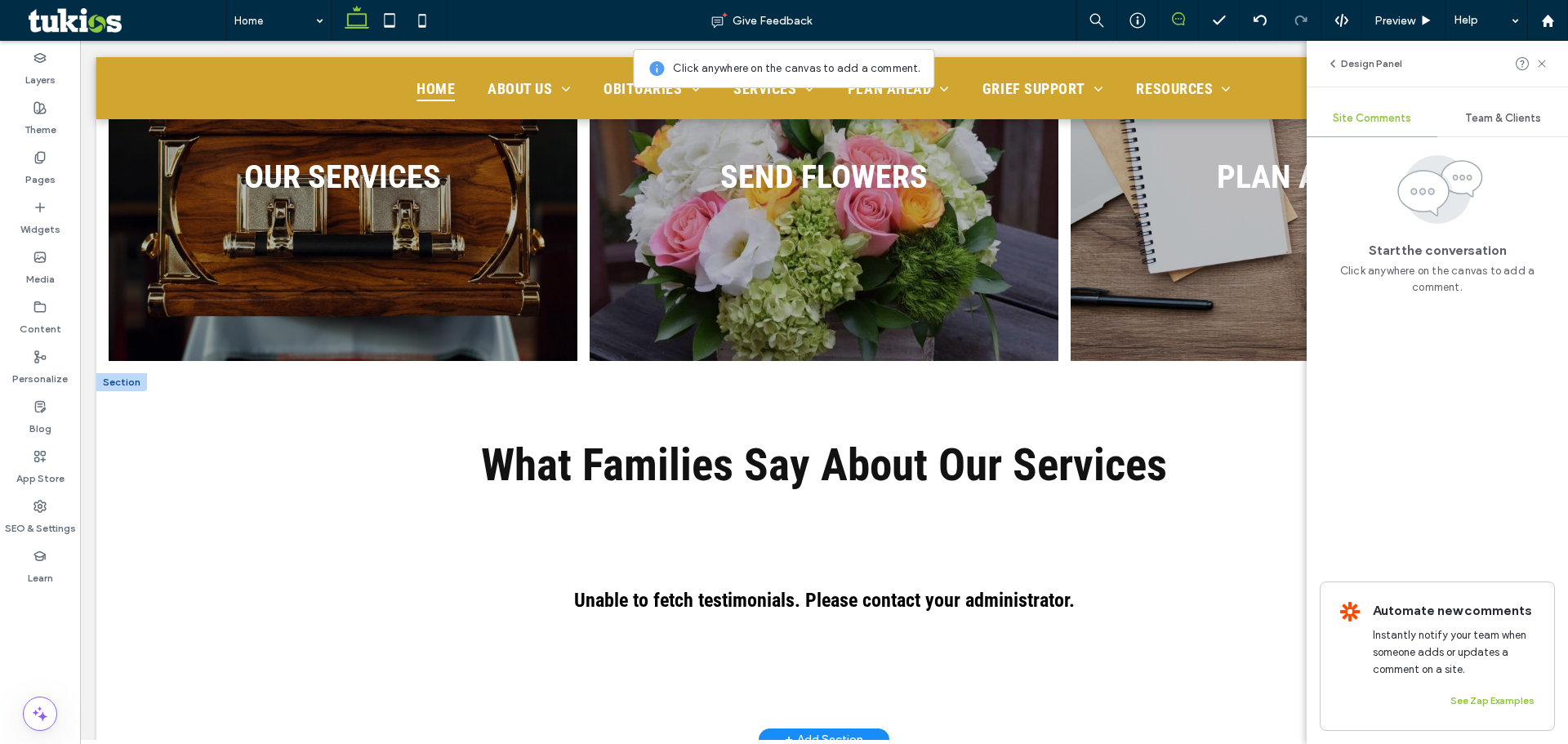
click at [1093, 560] on div "Unable to fetch testimonials. Please contact your administrator." at bounding box center [824, 600] width 954 height 163
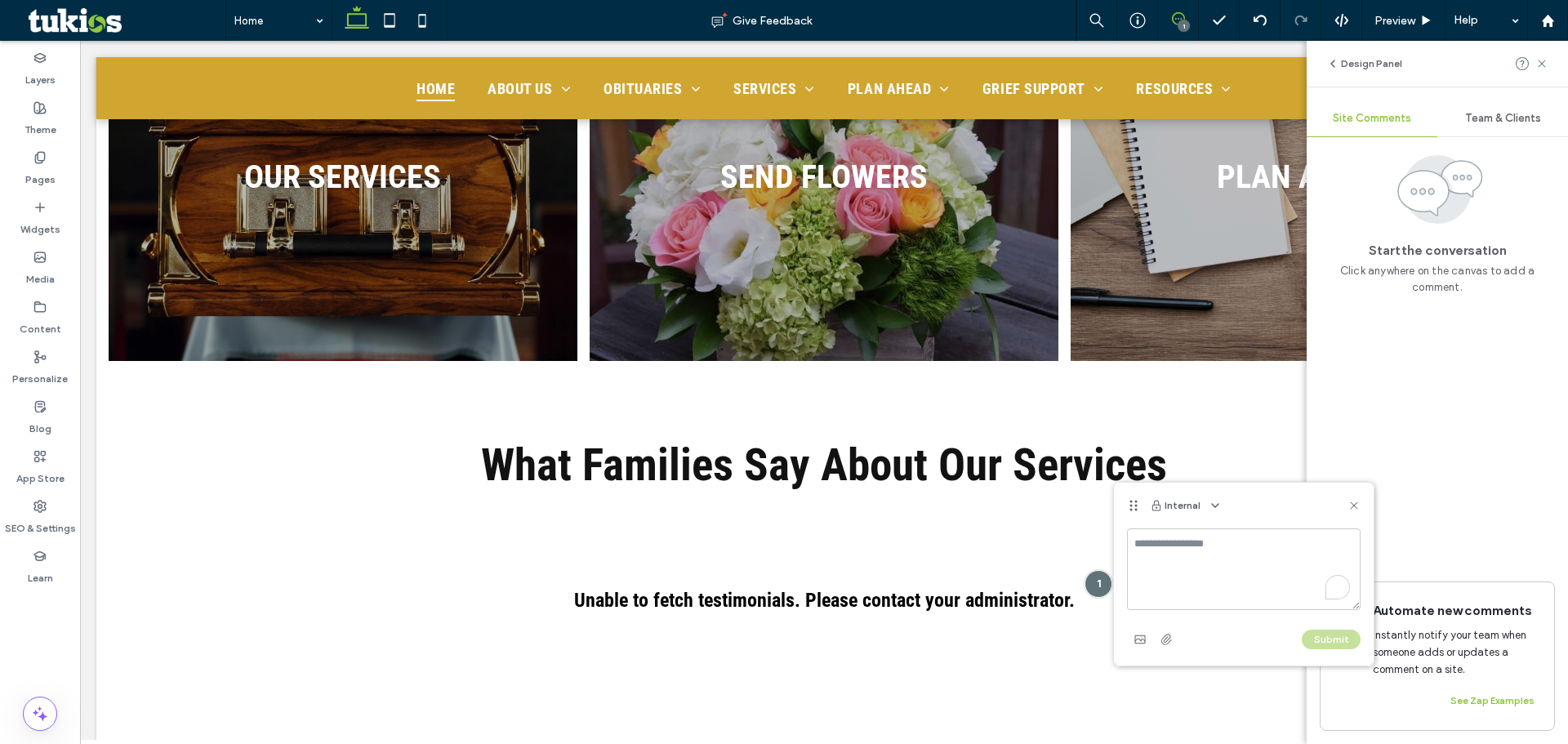
type textarea "*"
drag, startPoint x: 1324, startPoint y: 544, endPoint x: 1122, endPoint y: 544, distance: 202.0
click at [1126, 544] on div "**********" at bounding box center [1243, 597] width 259 height 138
type textarea "**********"
click at [1345, 636] on button "Submit" at bounding box center [1332, 639] width 59 height 19
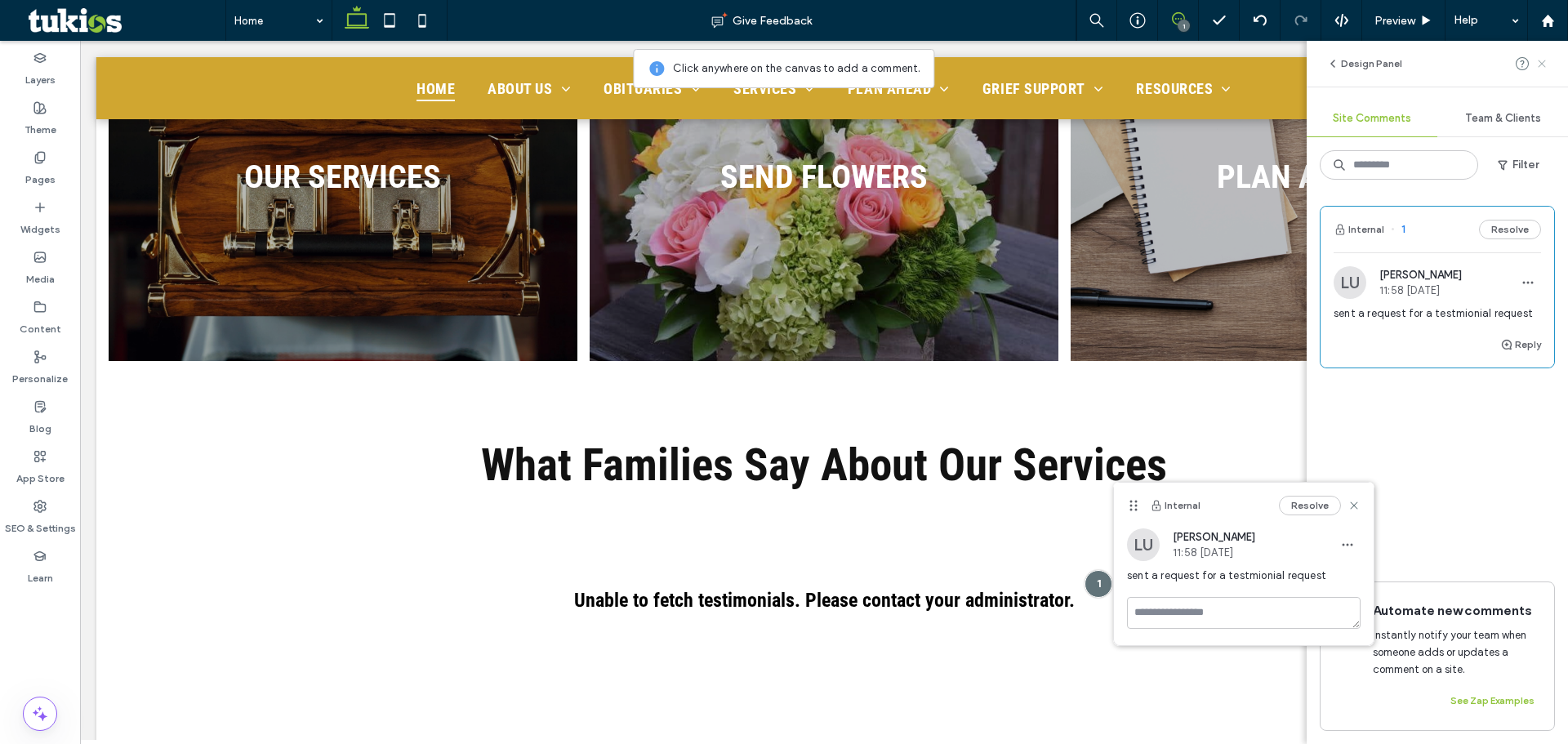
click at [1542, 65] on use at bounding box center [1541, 64] width 7 height 7
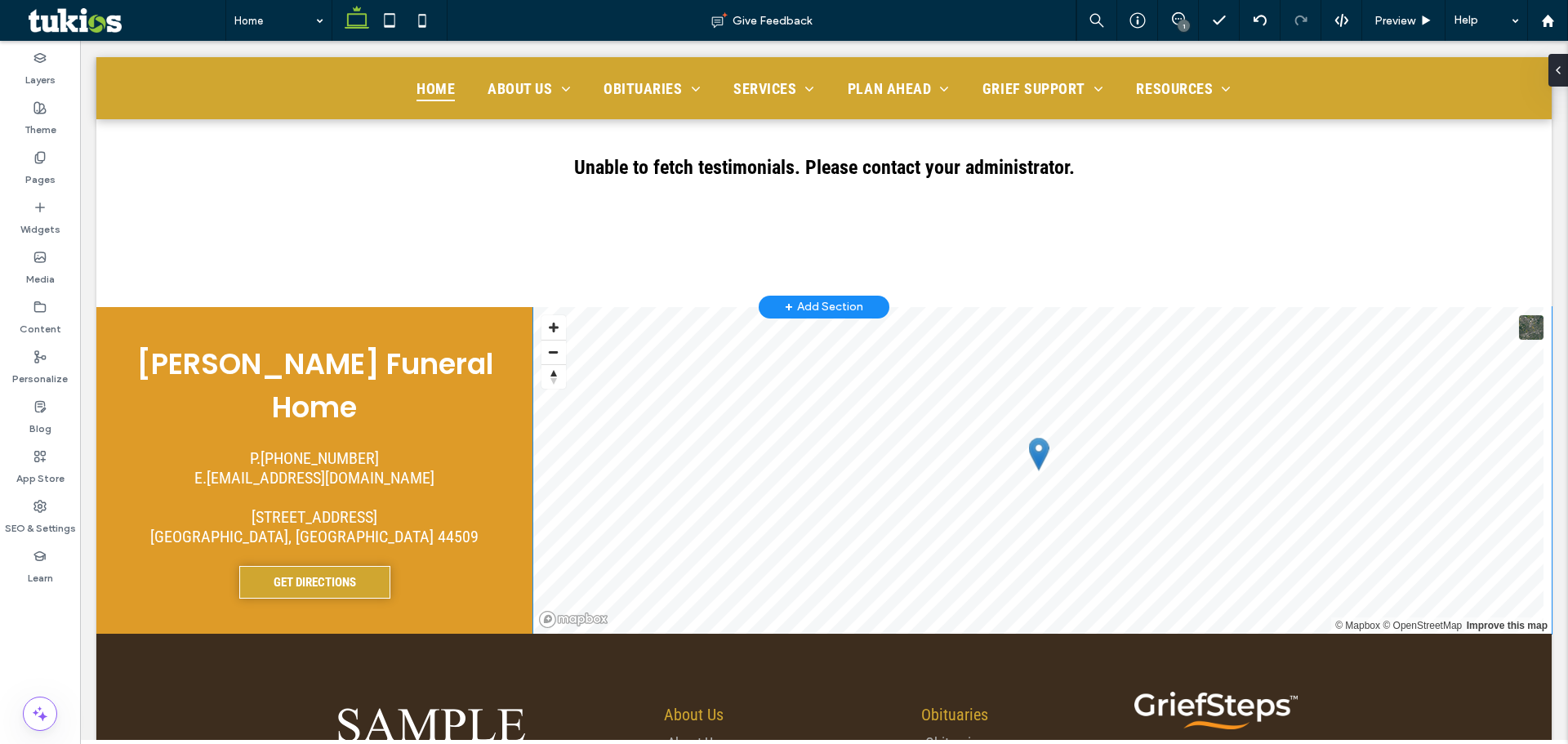
scroll to position [2532, 0]
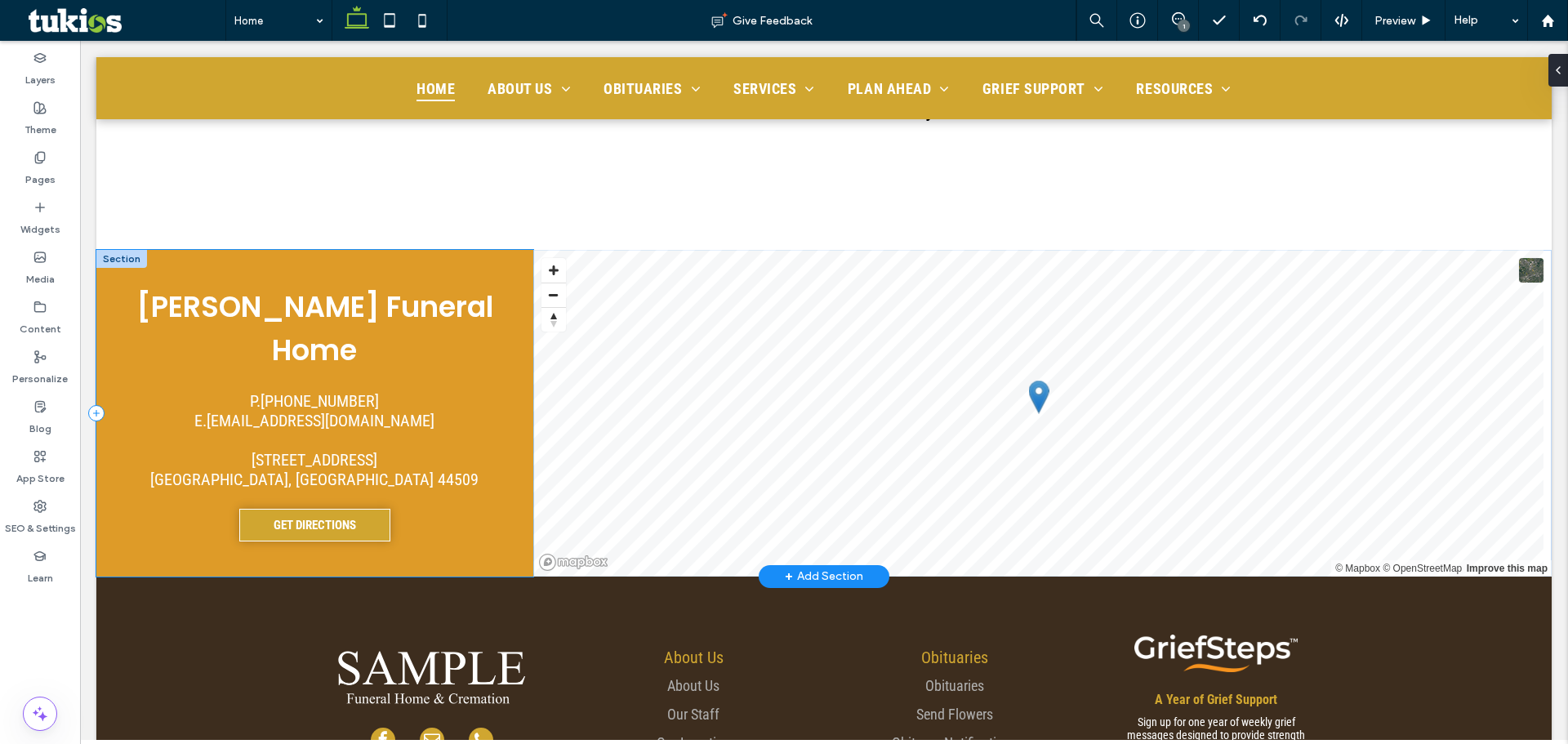
drag, startPoint x: 170, startPoint y: 244, endPoint x: 220, endPoint y: 252, distance: 50.6
click at [170, 250] on div "Kinnick Funeral Home P. 555-555-5555 E. test@tukios.com 477 North Meridian Roa …" at bounding box center [314, 414] width 437 height 327
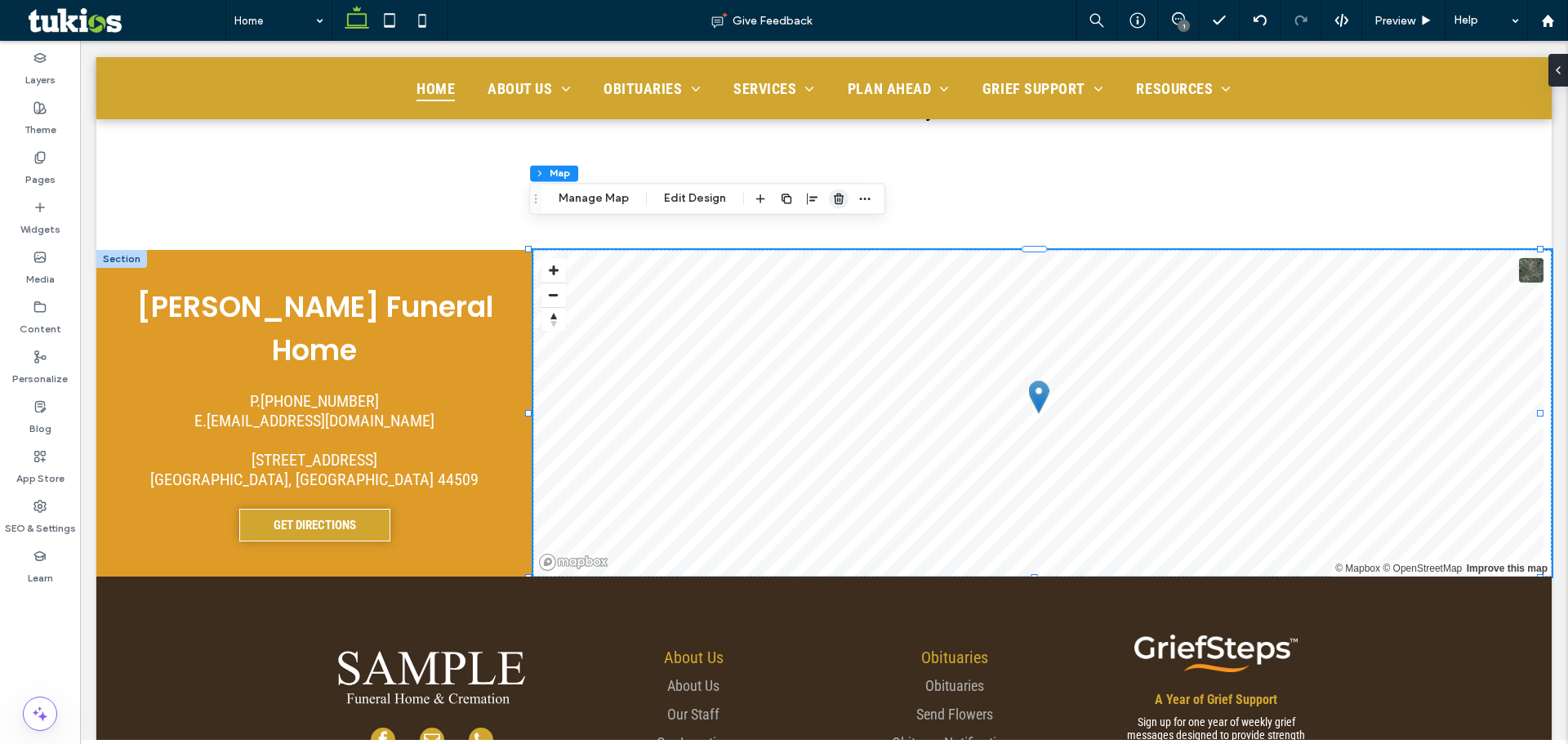
click at [833, 200] on icon "button" at bounding box center [839, 198] width 13 height 13
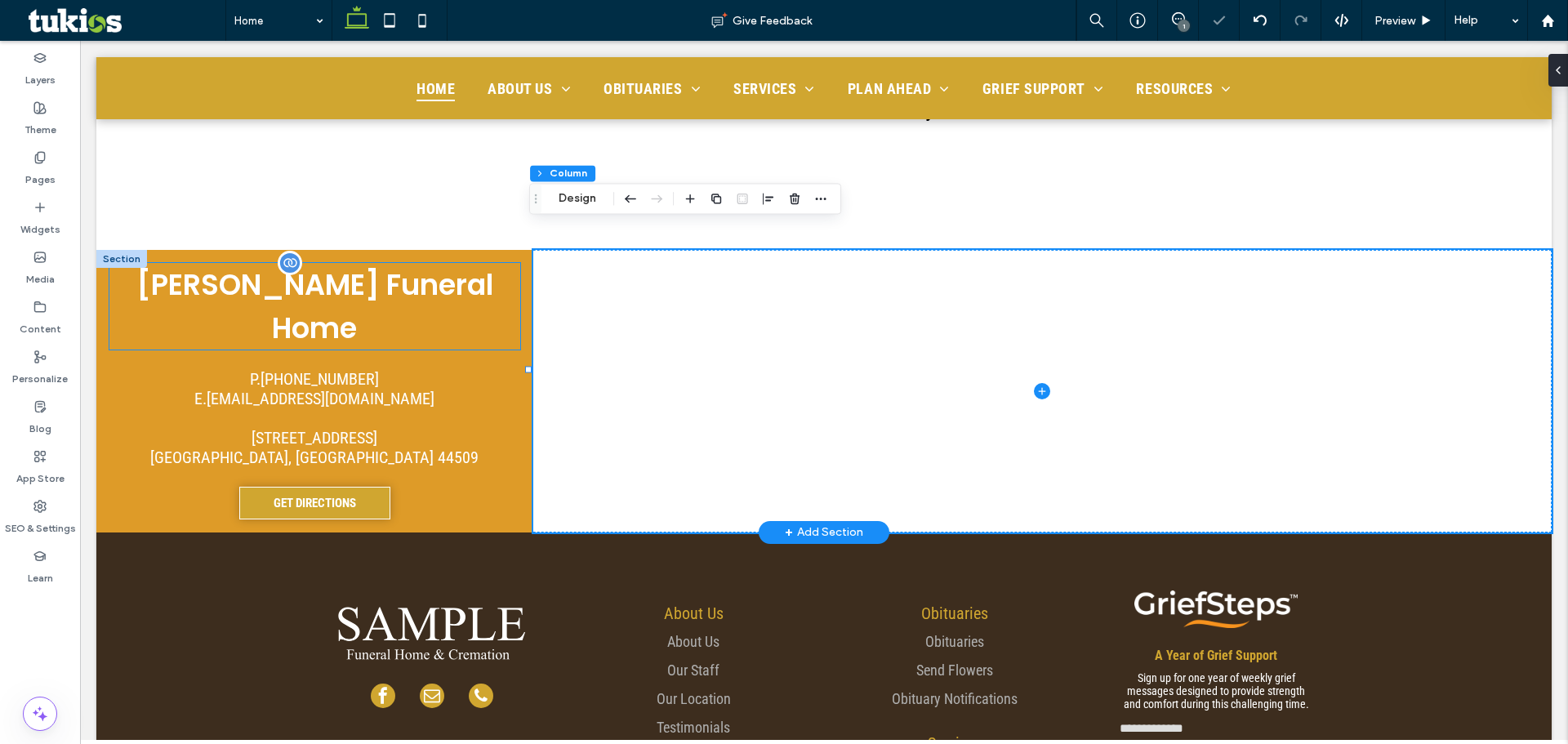
click at [488, 267] on h1 "[PERSON_NAME] Funeral Home" at bounding box center [315, 306] width 411 height 87
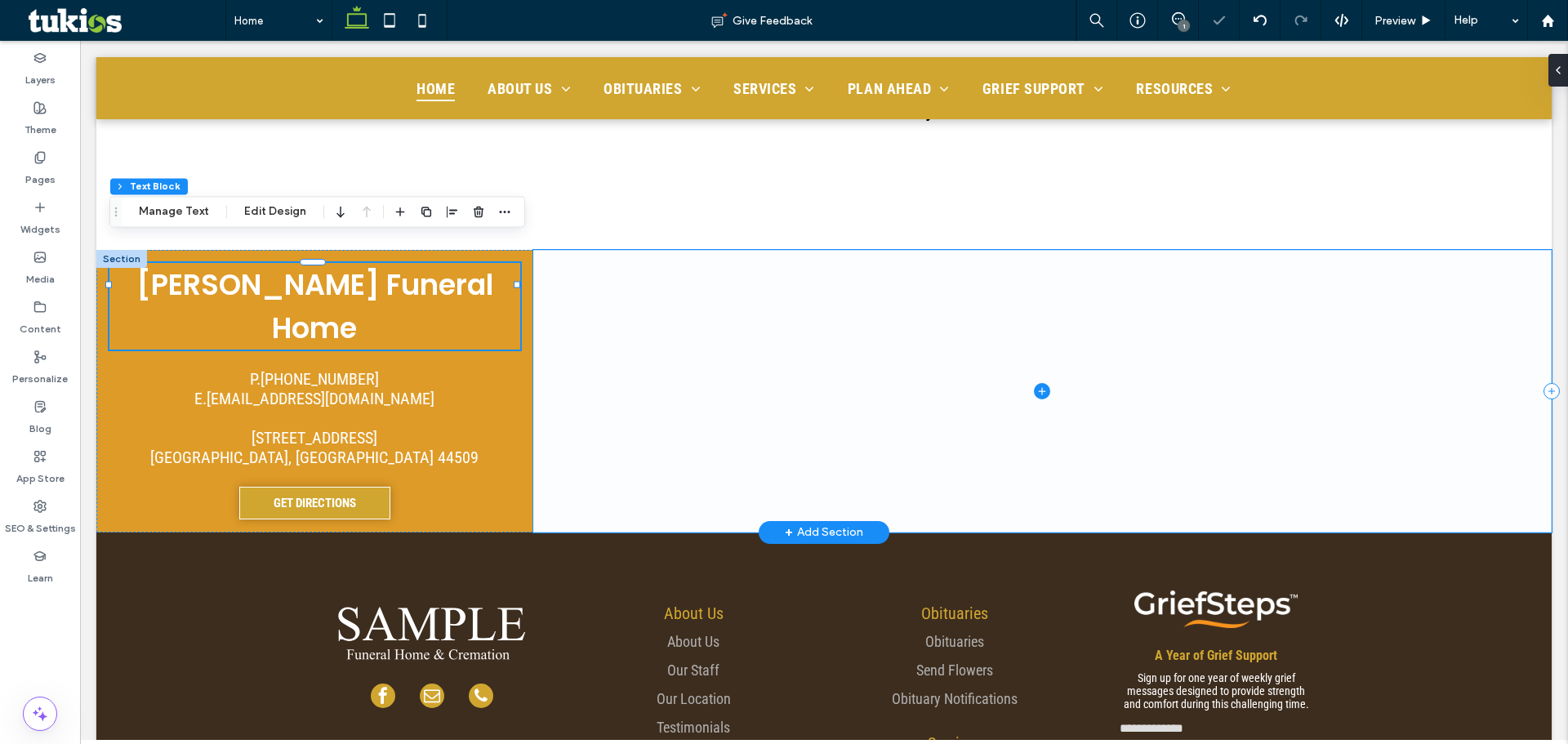
click at [566, 308] on span at bounding box center [1043, 391] width 1019 height 282
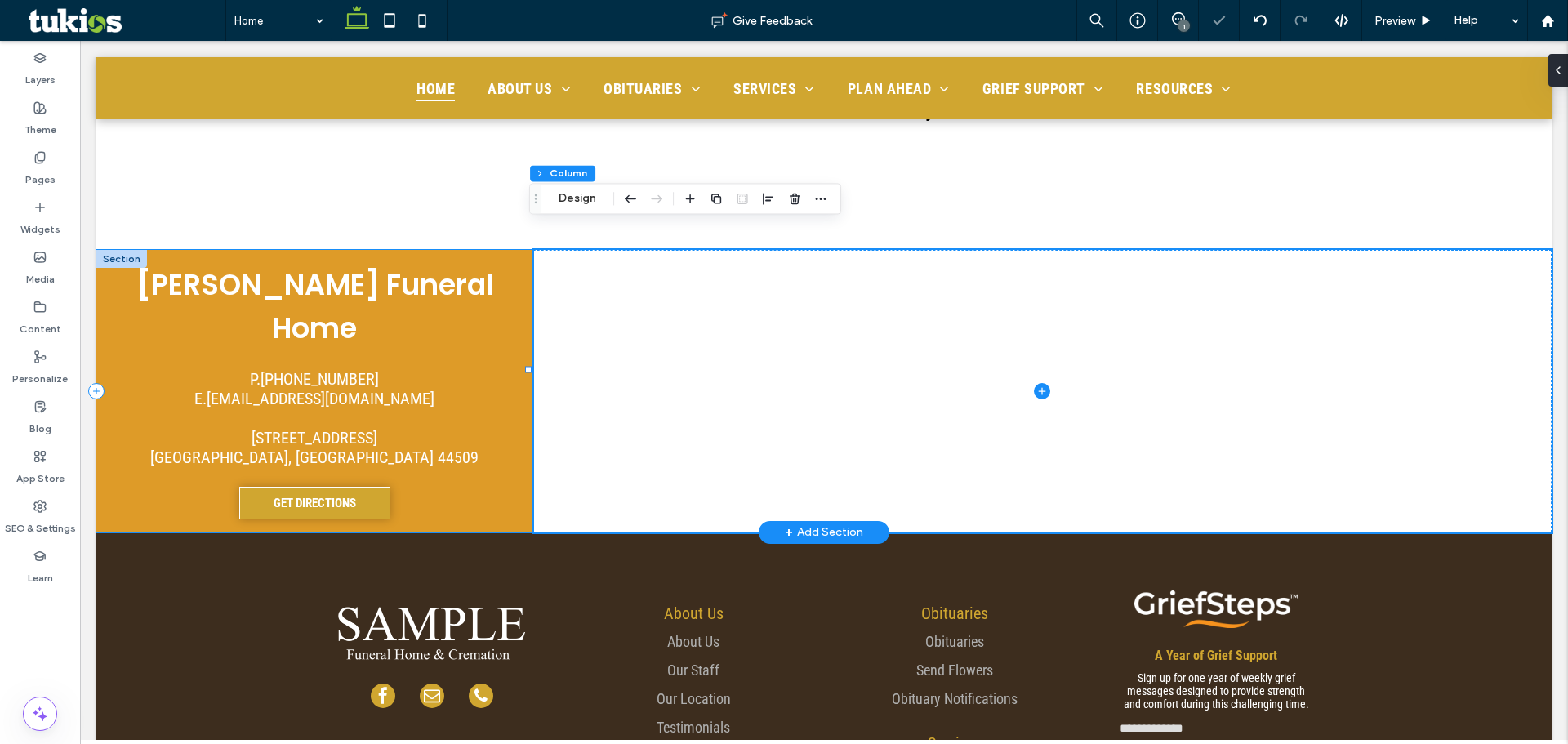
click at [514, 284] on div "Kinnick Funeral Home P. 555-555-5555 E. test@tukios.com 477 North Meridian Roa …" at bounding box center [314, 391] width 437 height 282
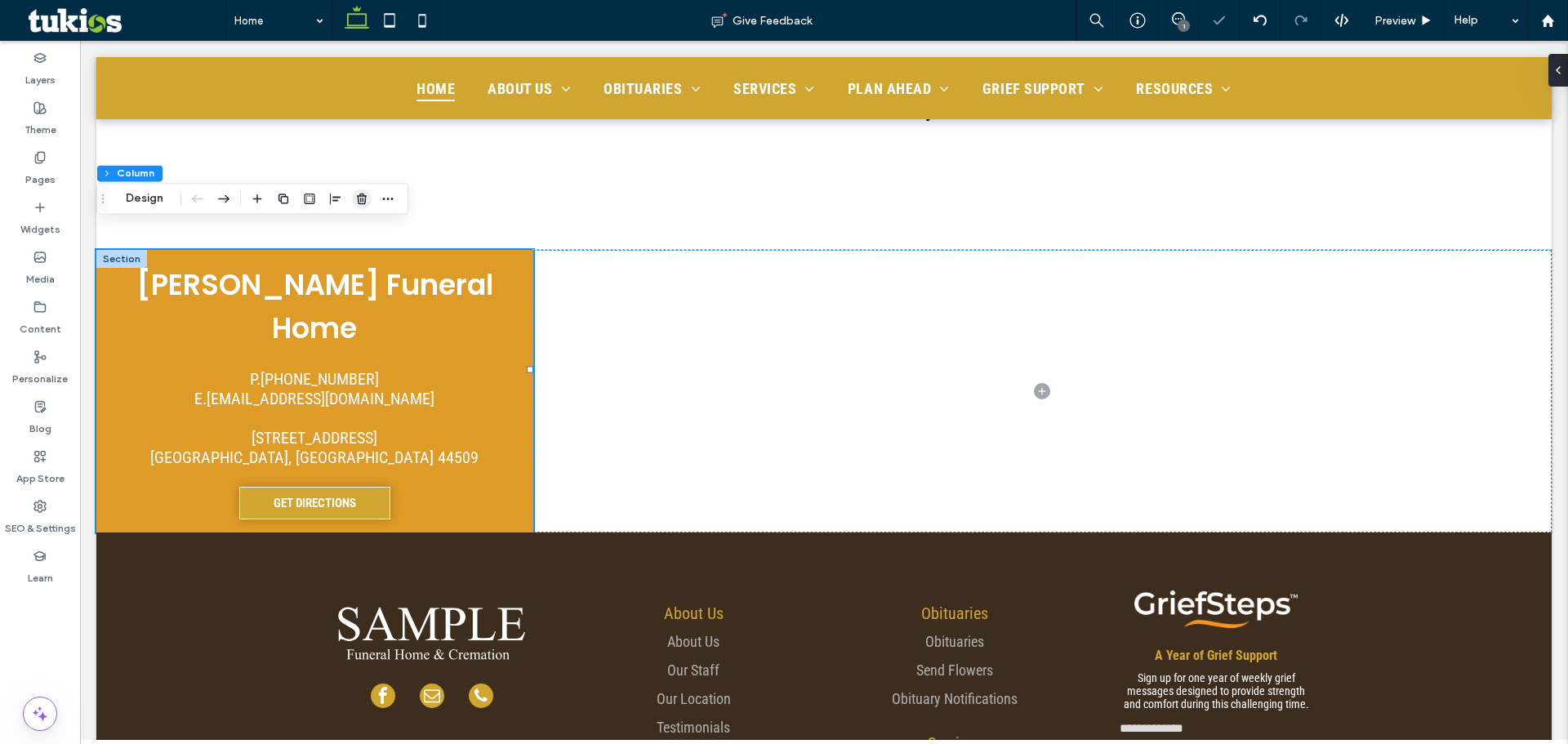
click at [365, 203] on icon "button" at bounding box center [362, 198] width 13 height 13
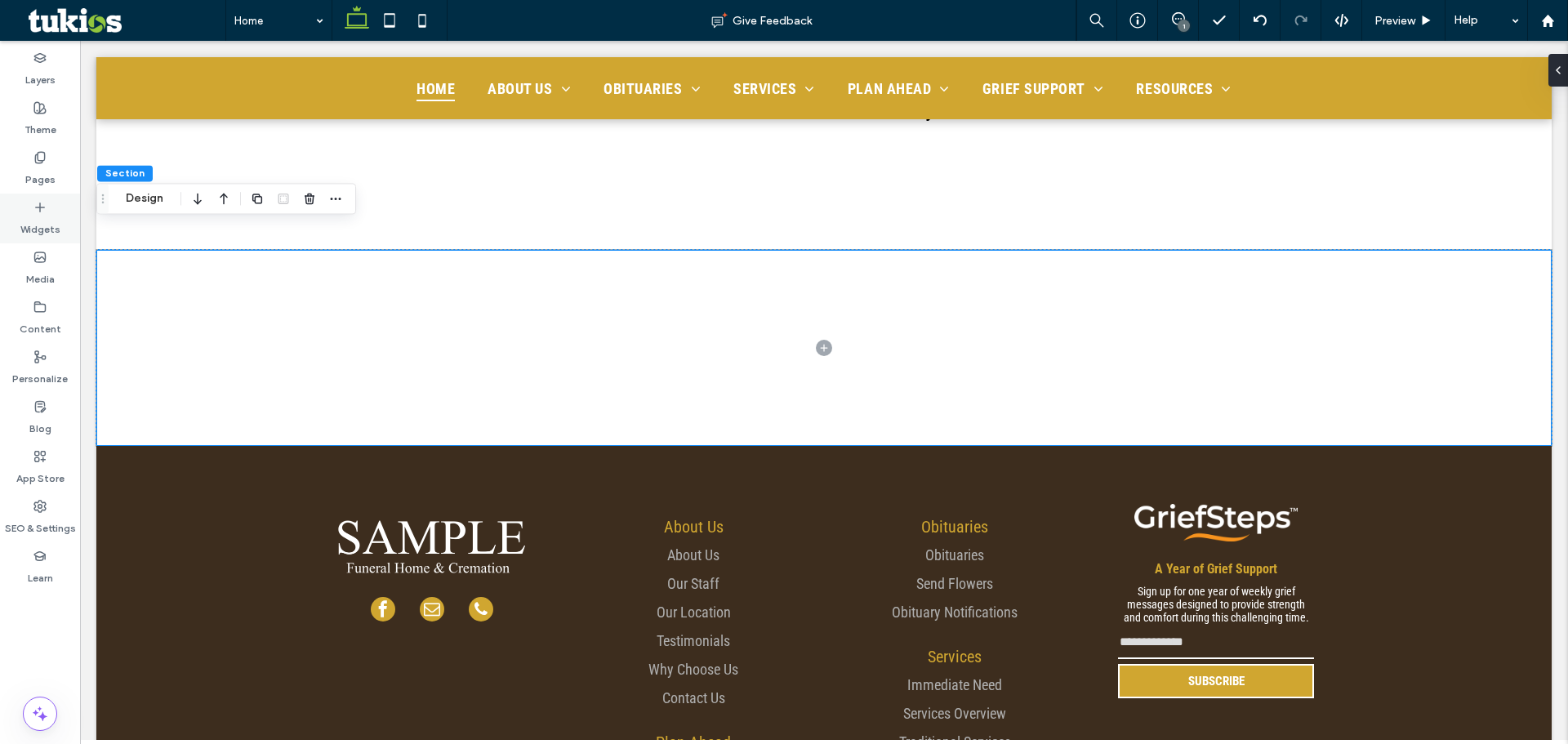
click at [18, 210] on div "Widgets" at bounding box center [40, 219] width 80 height 50
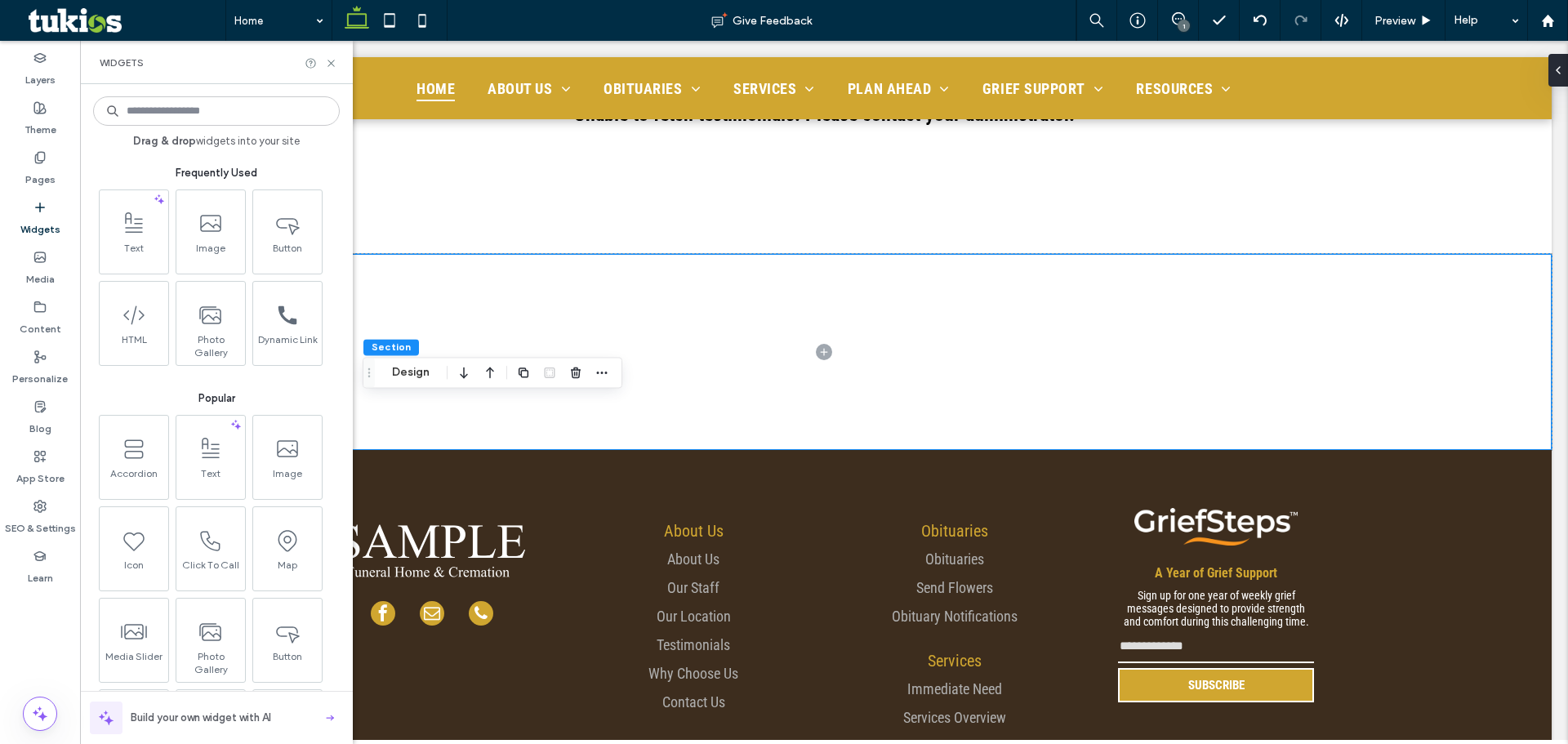
click at [174, 114] on input at bounding box center [216, 111] width 246 height 30
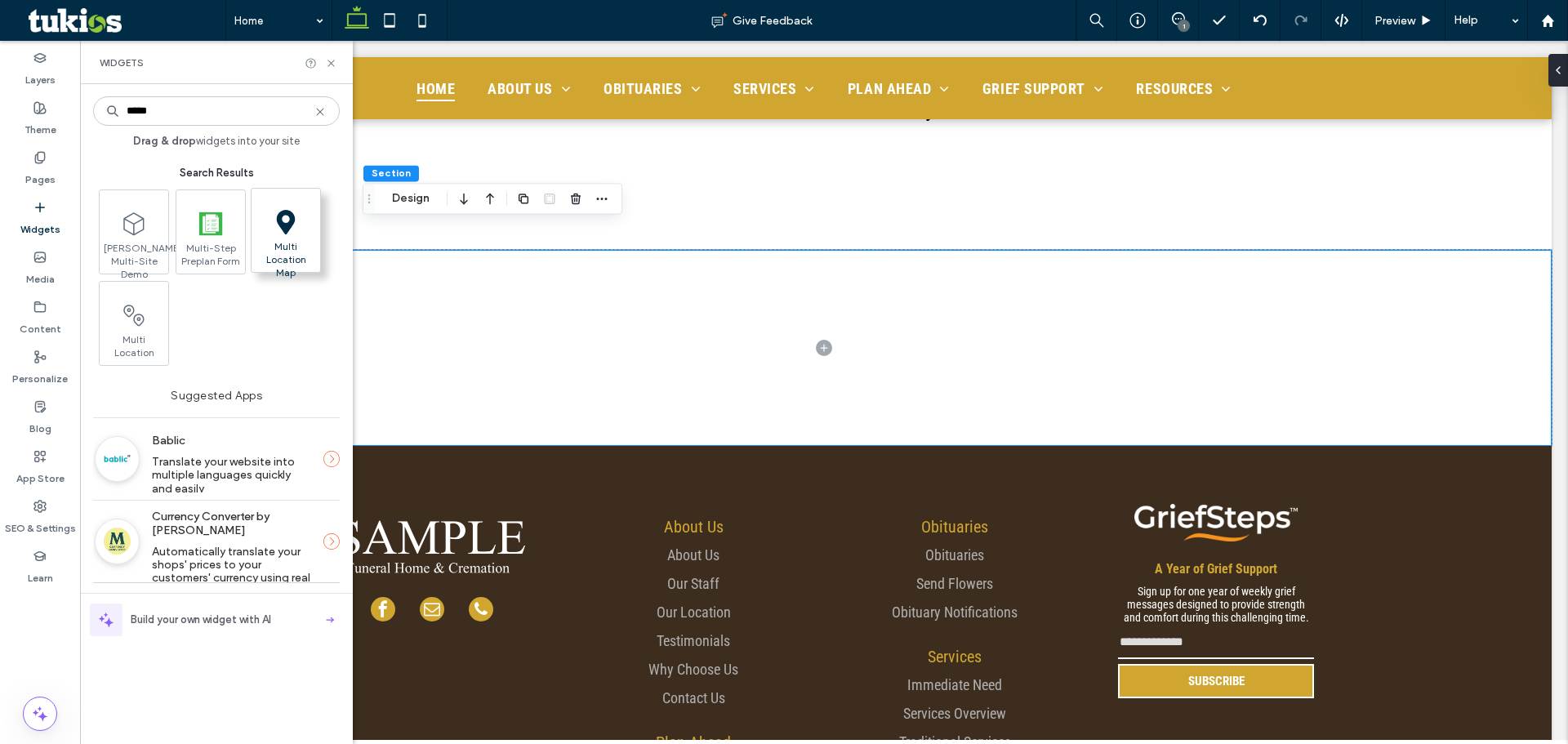
type input "*****"
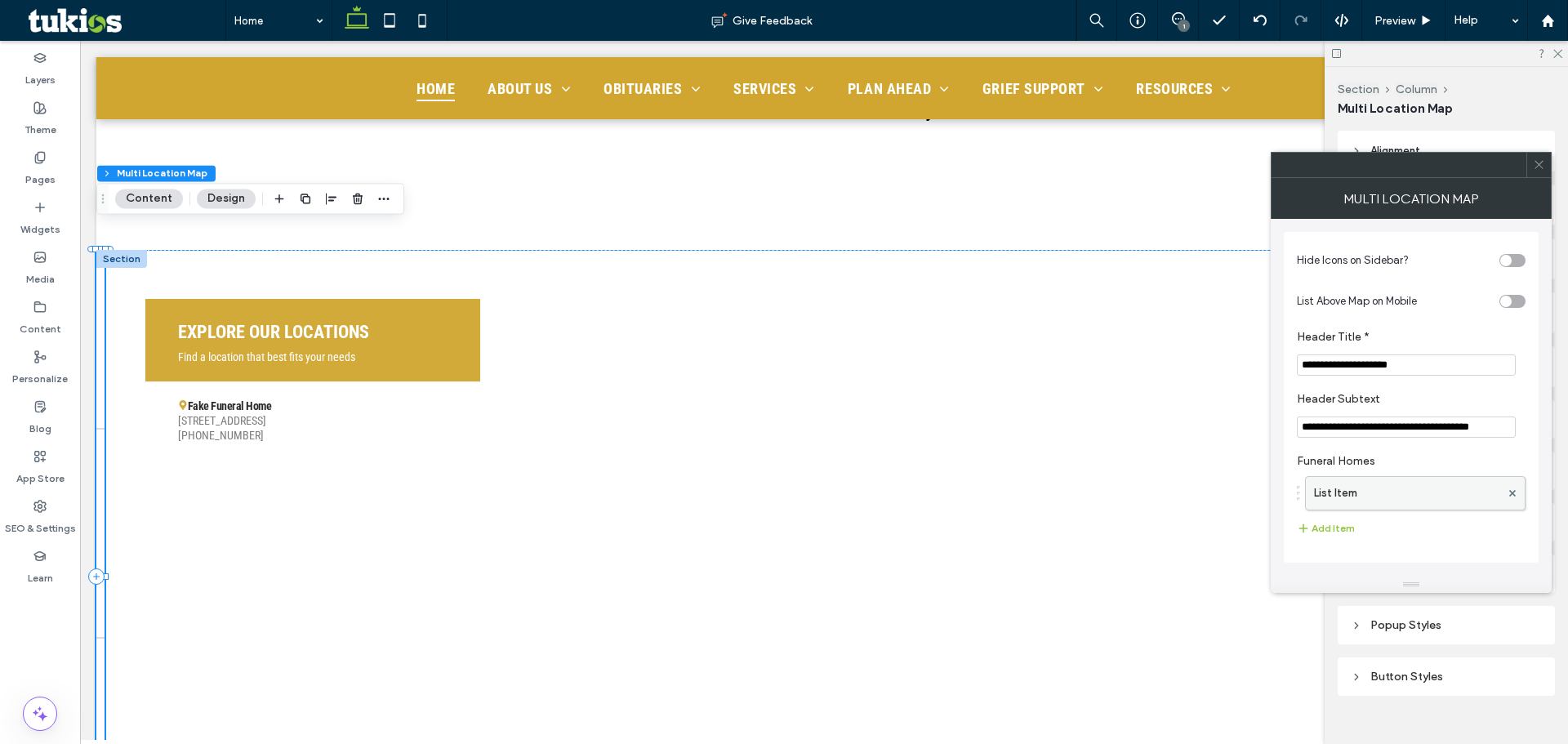
click at [1388, 510] on label "List Item" at bounding box center [1407, 493] width 186 height 32
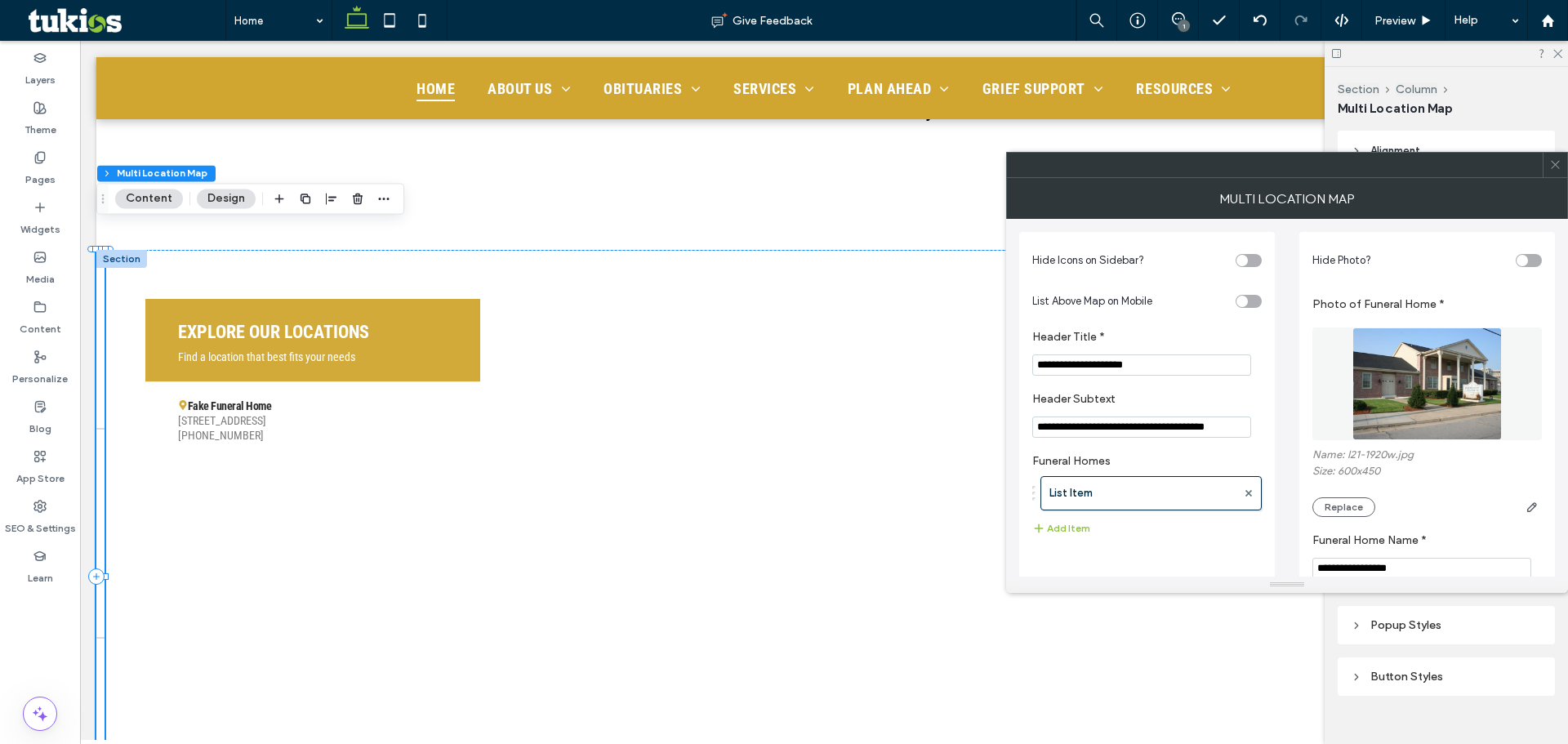
click at [1391, 384] on img at bounding box center [1428, 384] width 150 height 113
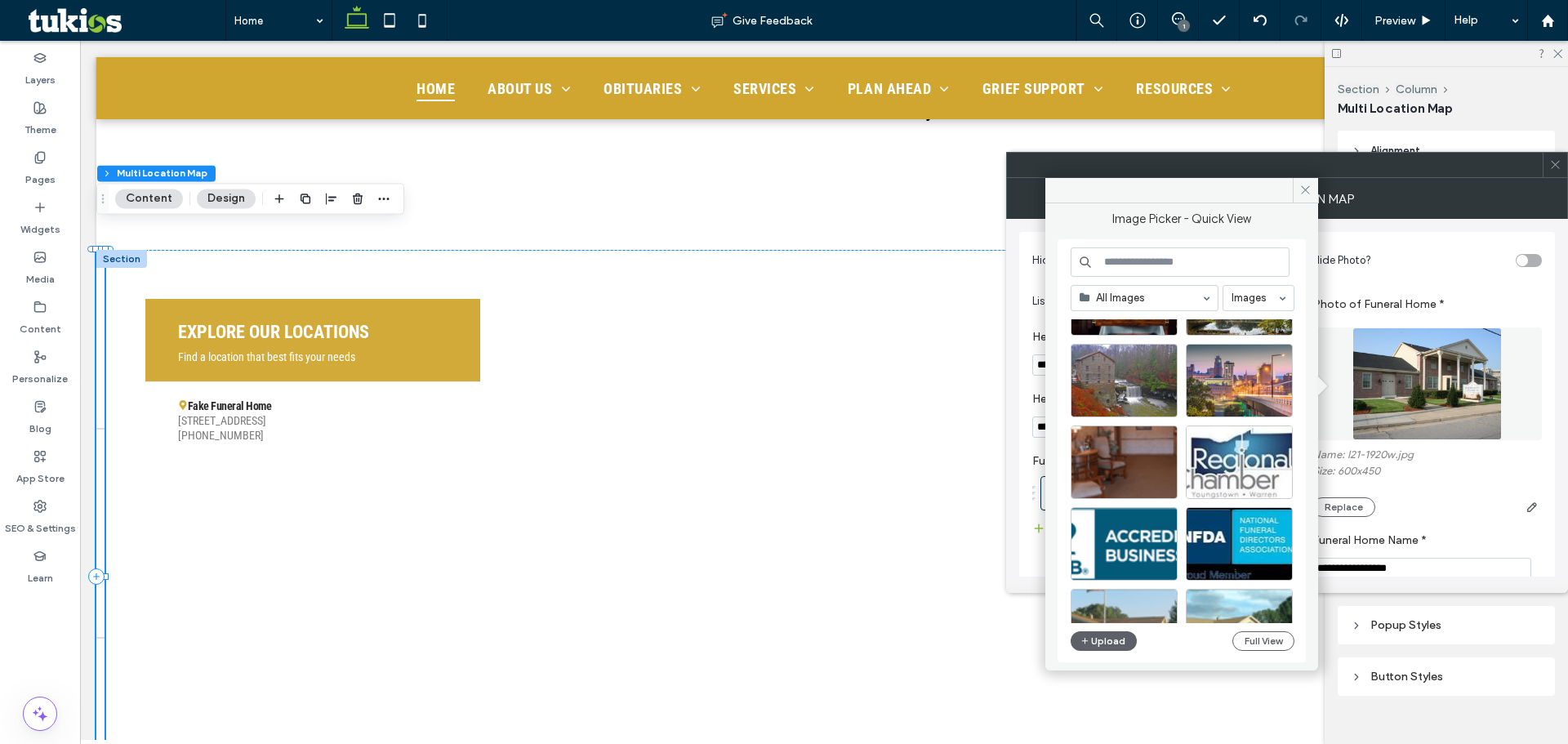
scroll to position [327, 0]
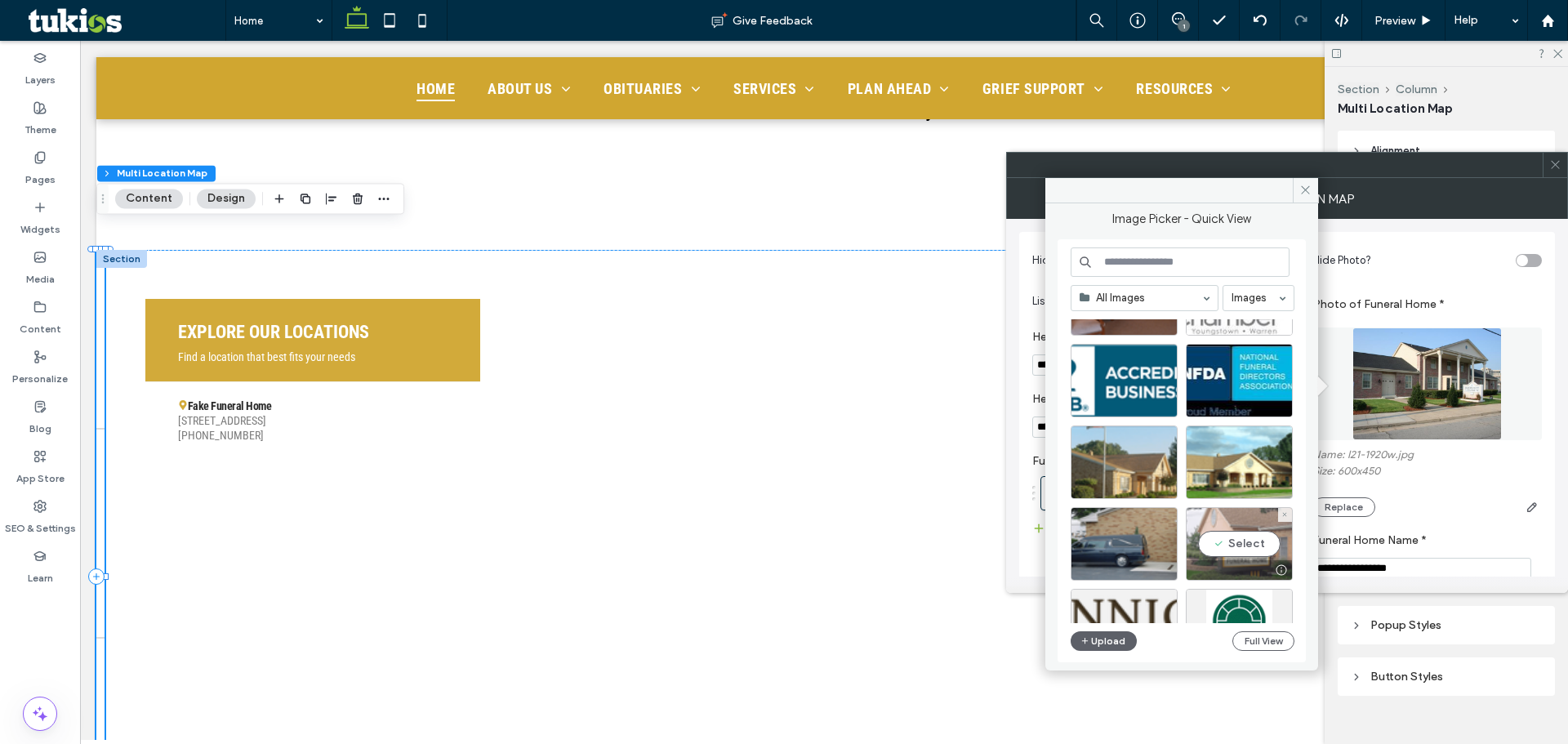
click at [1259, 552] on div "Select" at bounding box center [1239, 545] width 107 height 74
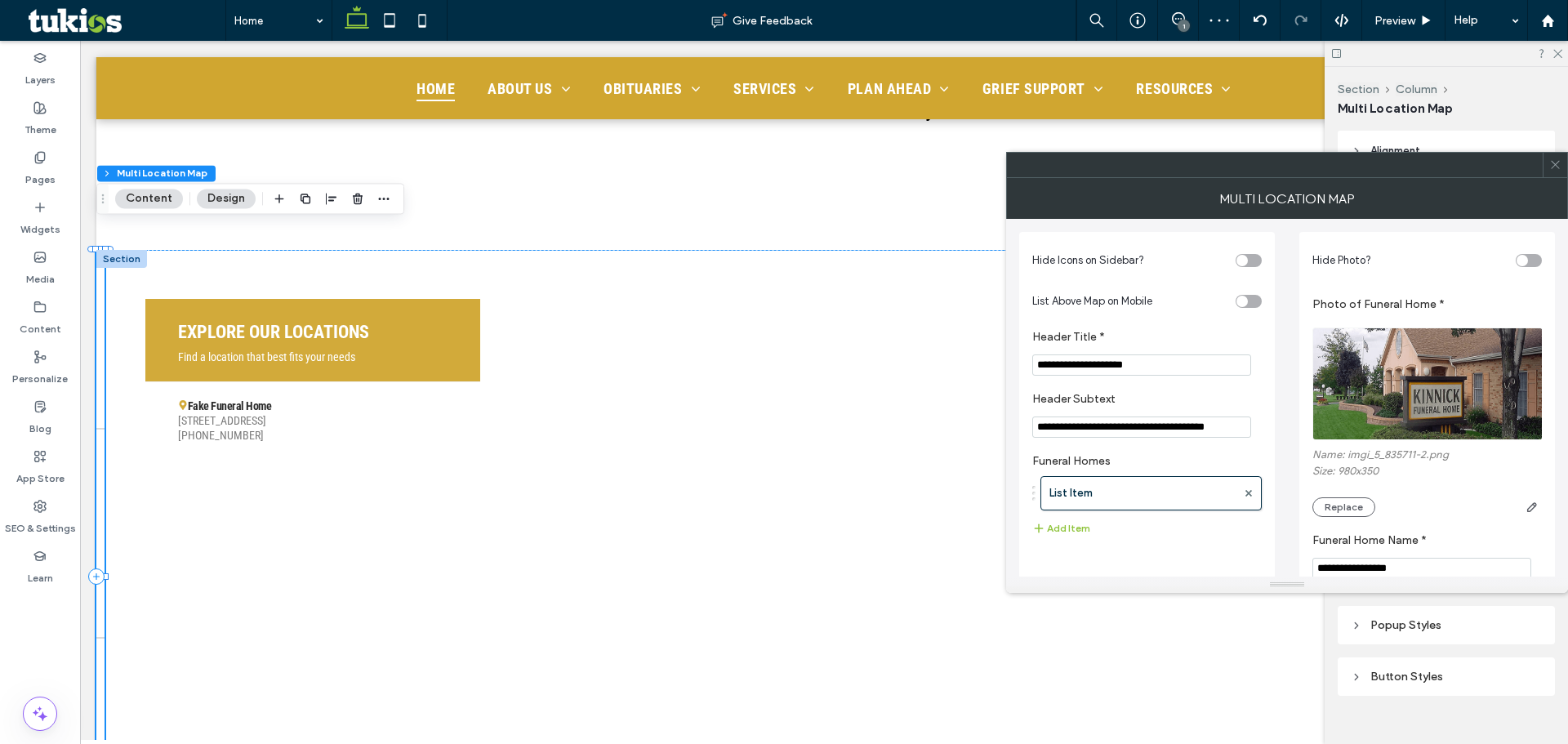
click at [1557, 164] on icon at bounding box center [1555, 164] width 12 height 12
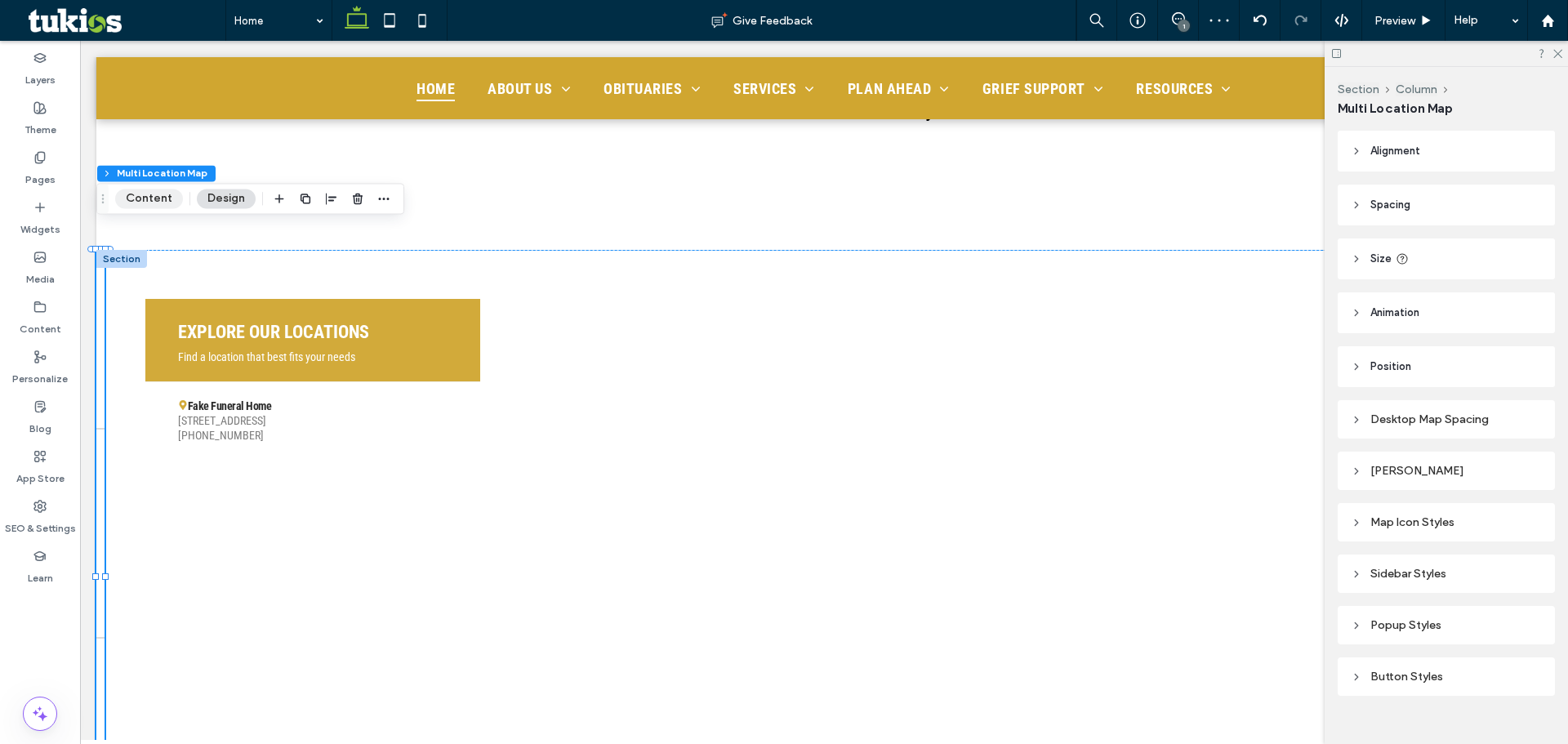
click at [159, 198] on button "Content" at bounding box center [149, 198] width 67 height 19
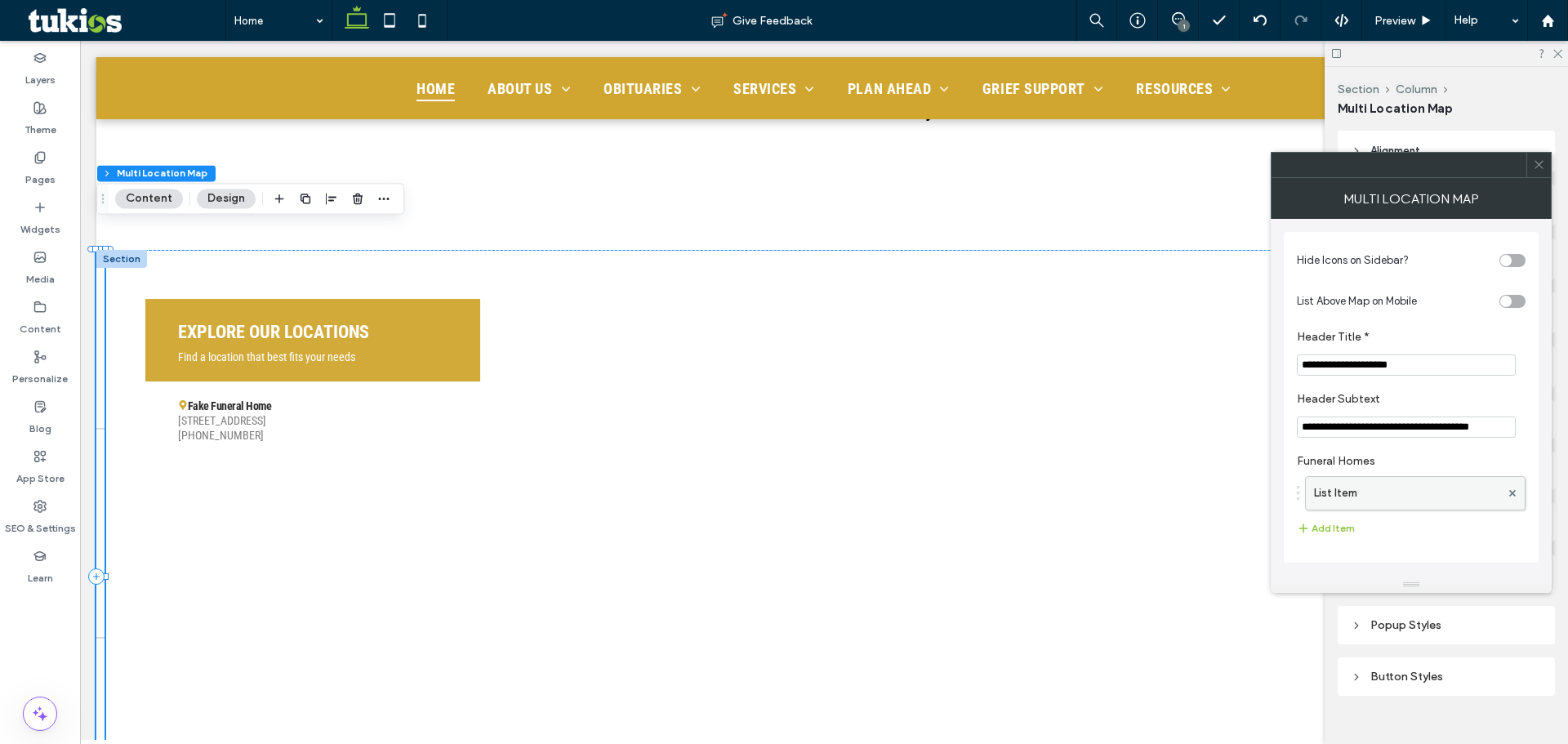
click at [1376, 496] on label "List Item" at bounding box center [1407, 493] width 186 height 32
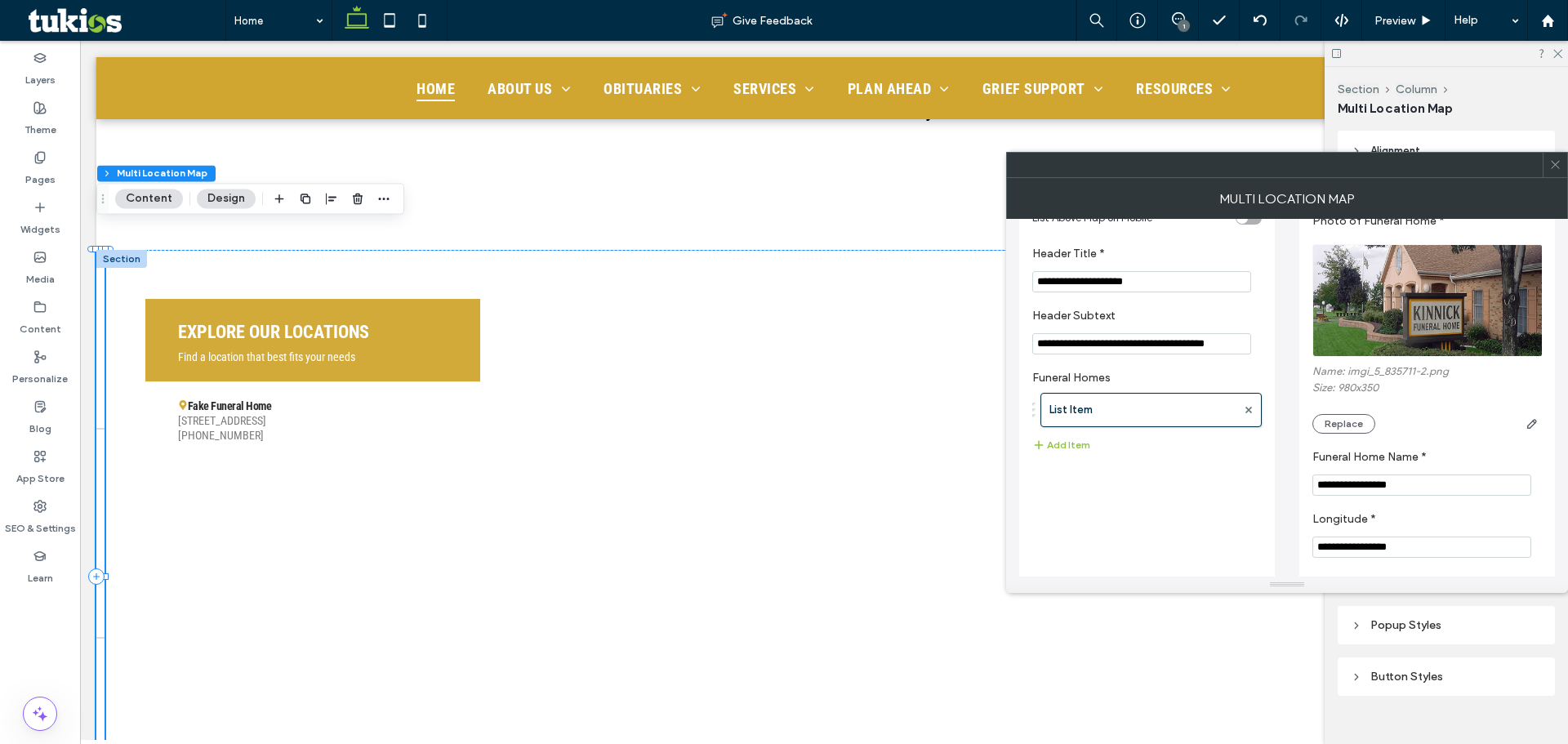
scroll to position [163, 0]
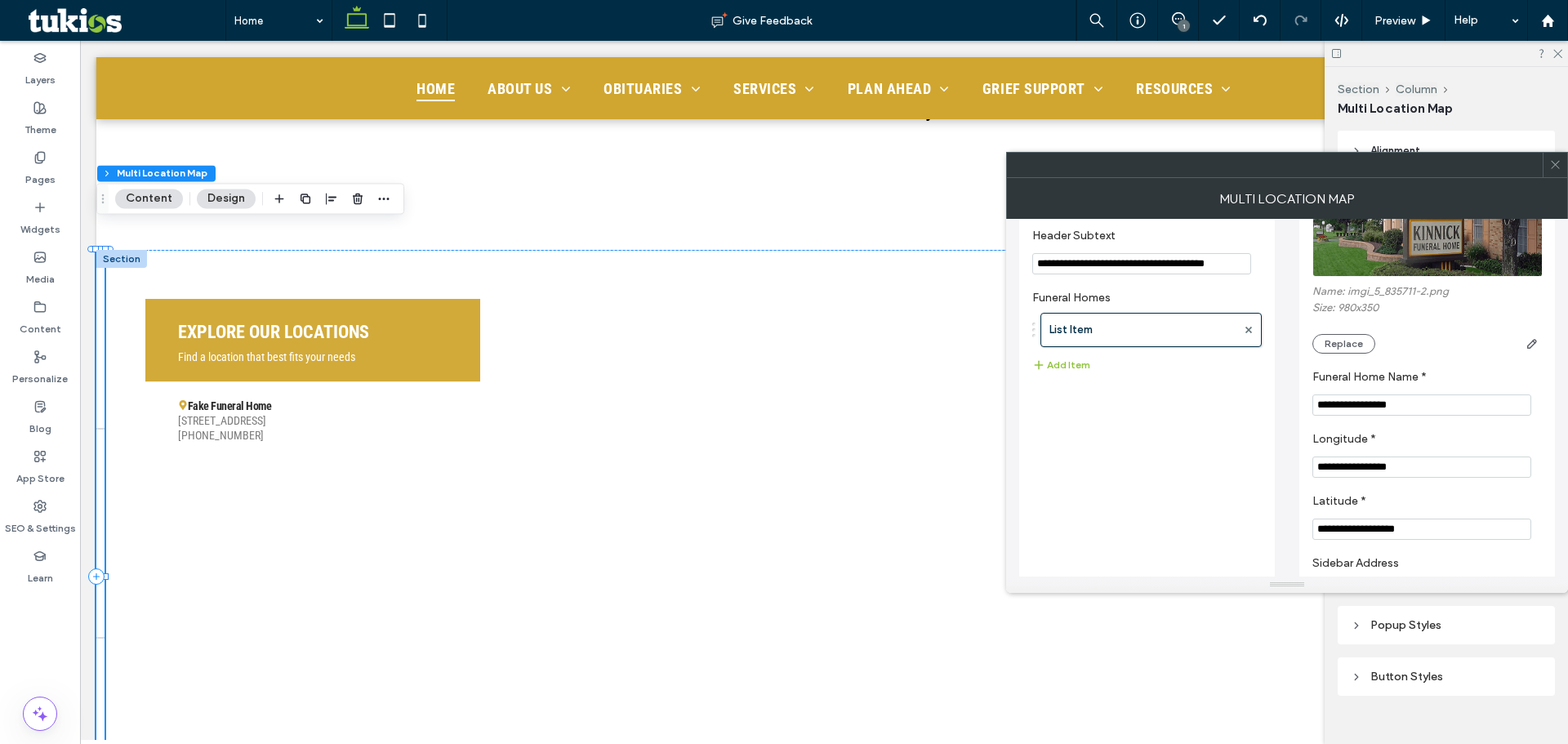
click at [1425, 415] on input "**********" at bounding box center [1421, 404] width 219 height 21
click at [1426, 415] on input "**********" at bounding box center [1421, 404] width 219 height 21
type input "**********"
paste input "**********"
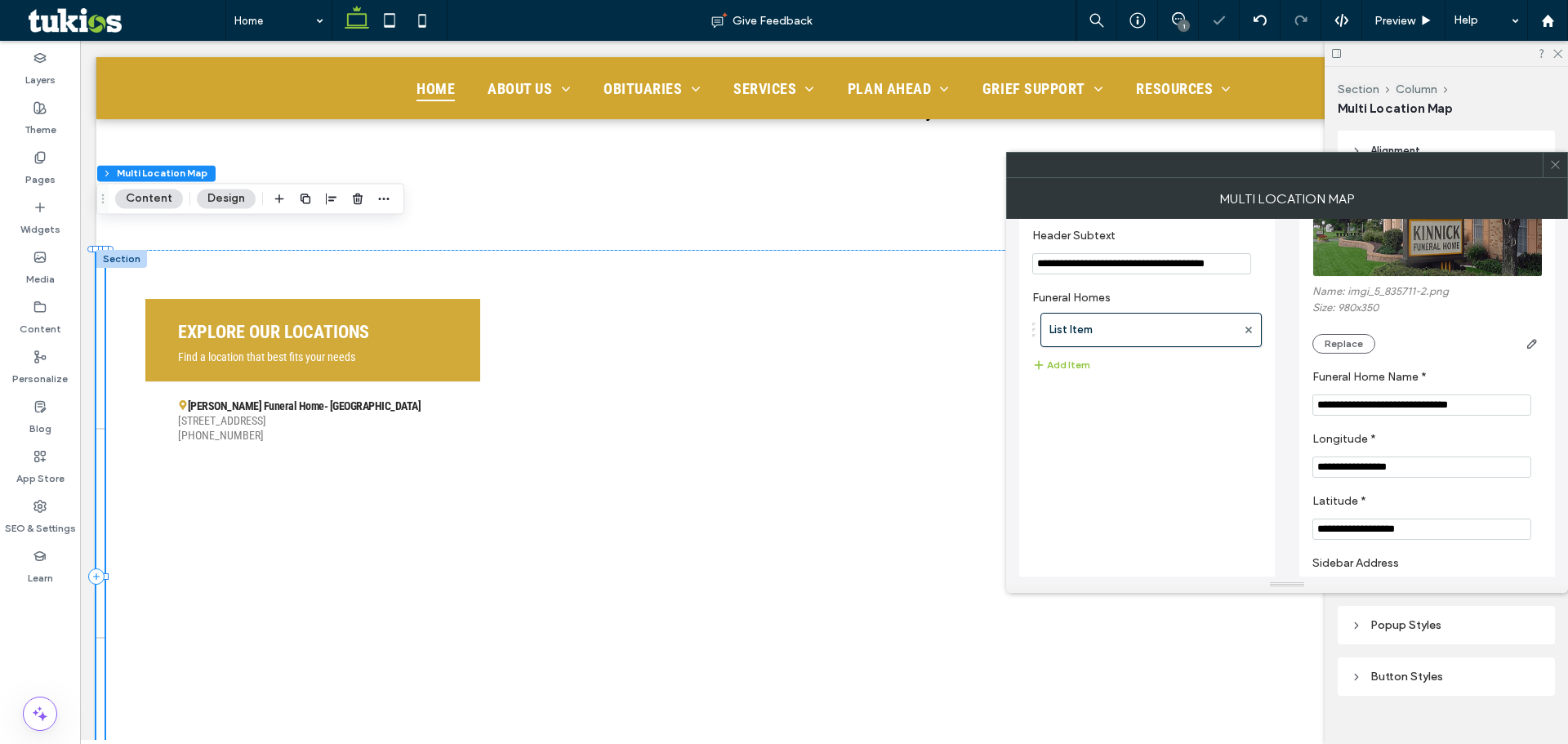
type input "**********"
drag, startPoint x: 1442, startPoint y: 470, endPoint x: 1587, endPoint y: 473, distance: 145.0
click at [1567, 473] on html ".wqwq-1{fill:#231f20;} .cls-1q, .cls-2q { fill-rule: evenodd; } .cls-2q { fill:…" at bounding box center [784, 372] width 1568 height 744
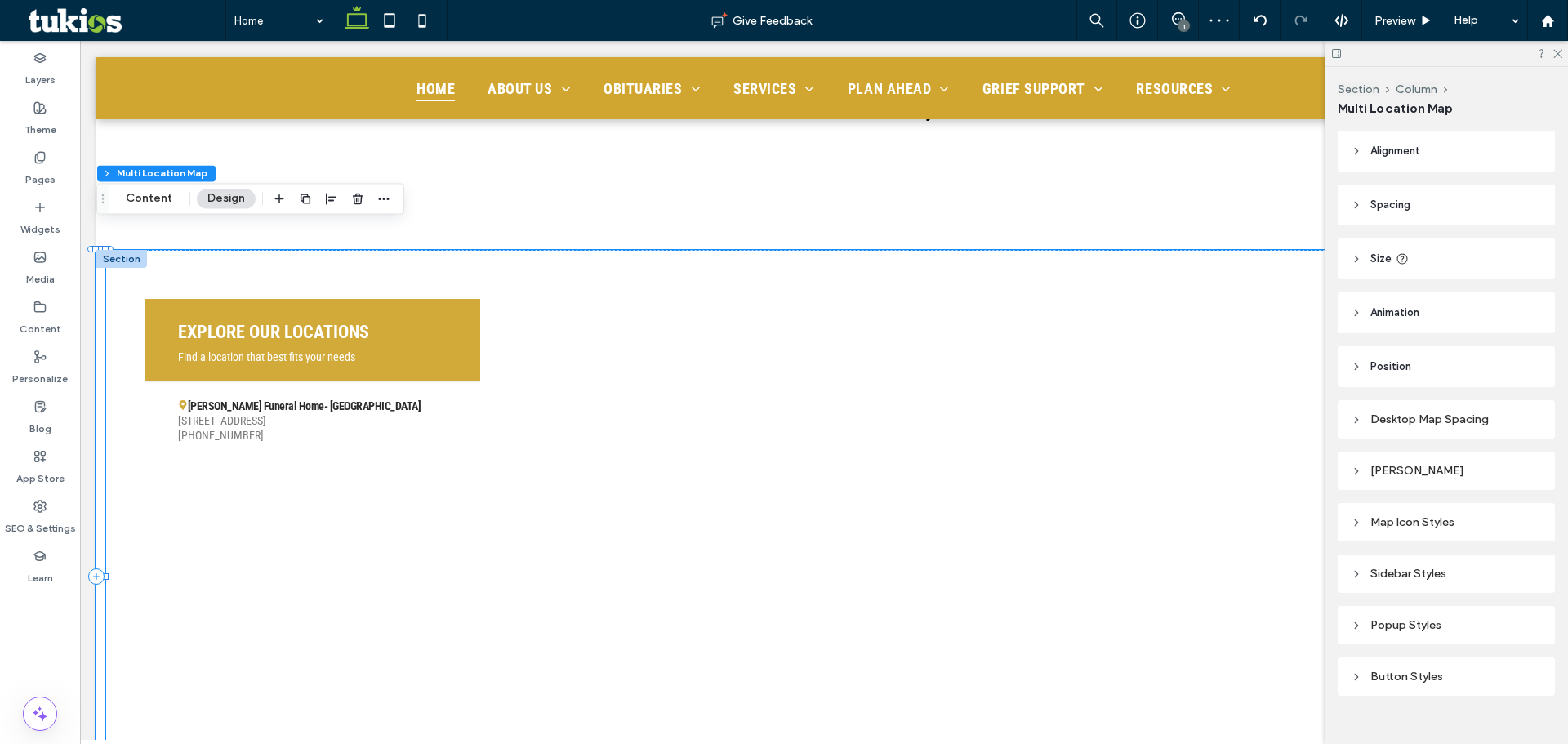
click at [290, 414] on span "123 Fake Street, Fake City, FA 12345" at bounding box center [313, 421] width 269 height 15
click at [138, 190] on button "Content" at bounding box center [149, 198] width 67 height 19
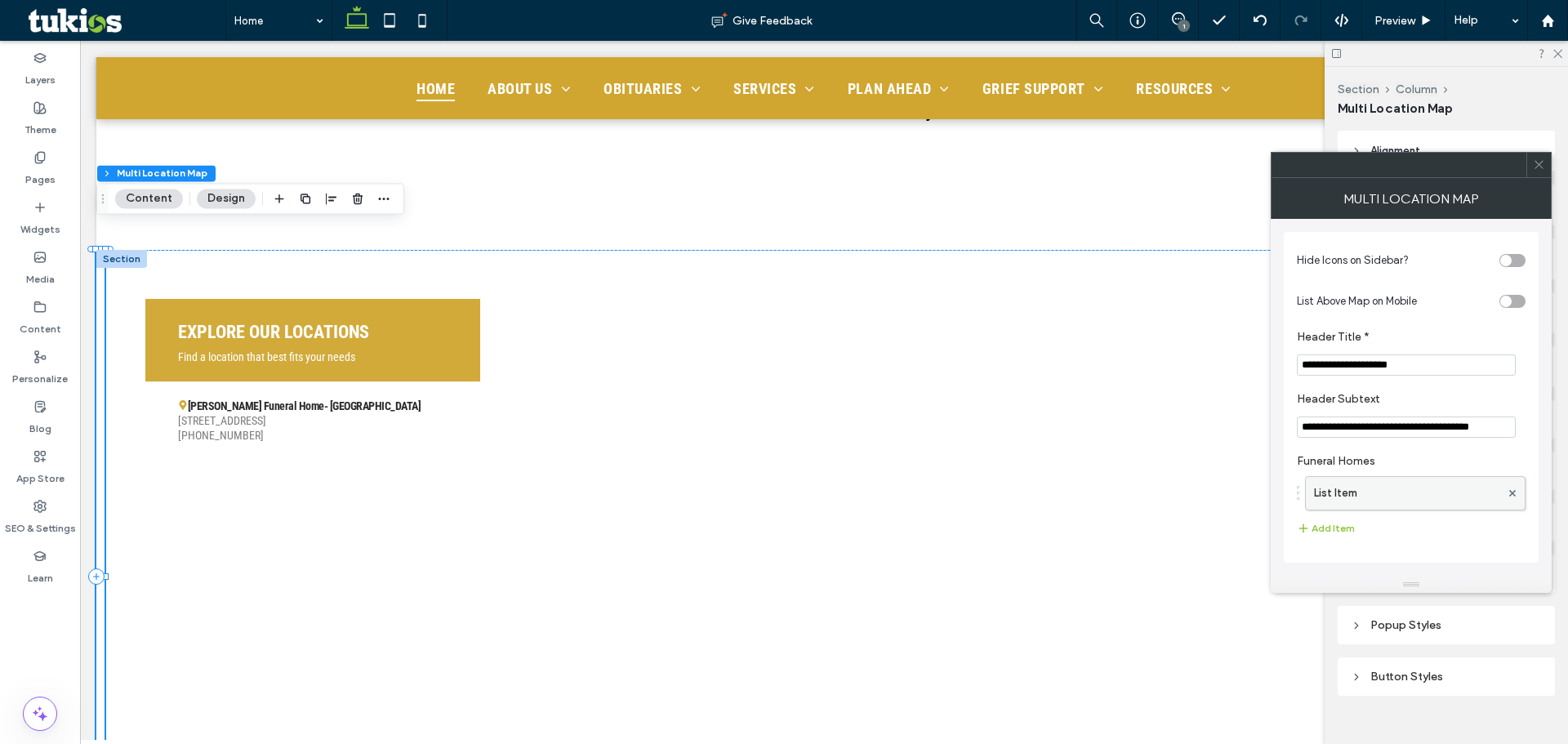
click at [1407, 481] on label "List Item" at bounding box center [1407, 493] width 186 height 32
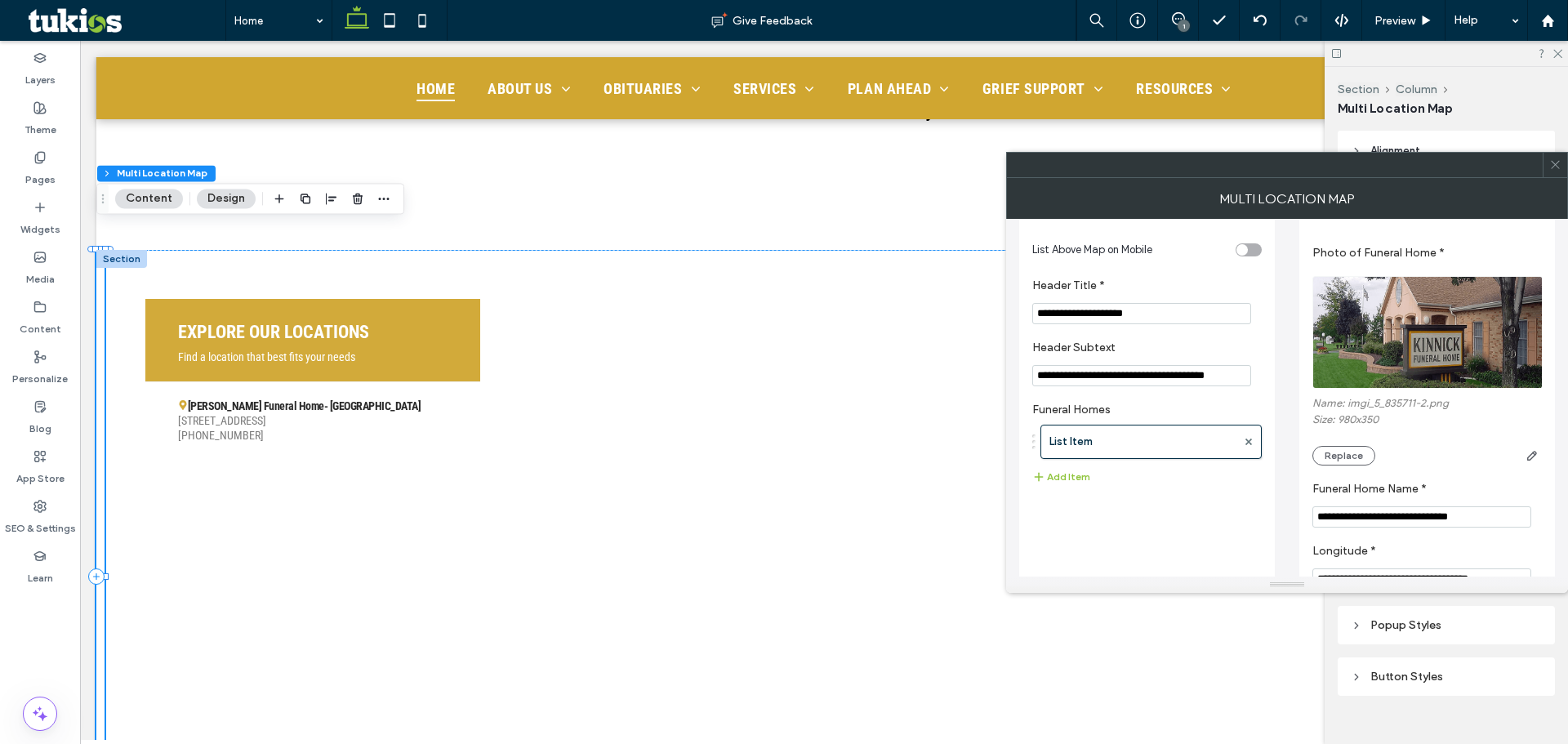
scroll to position [245, 0]
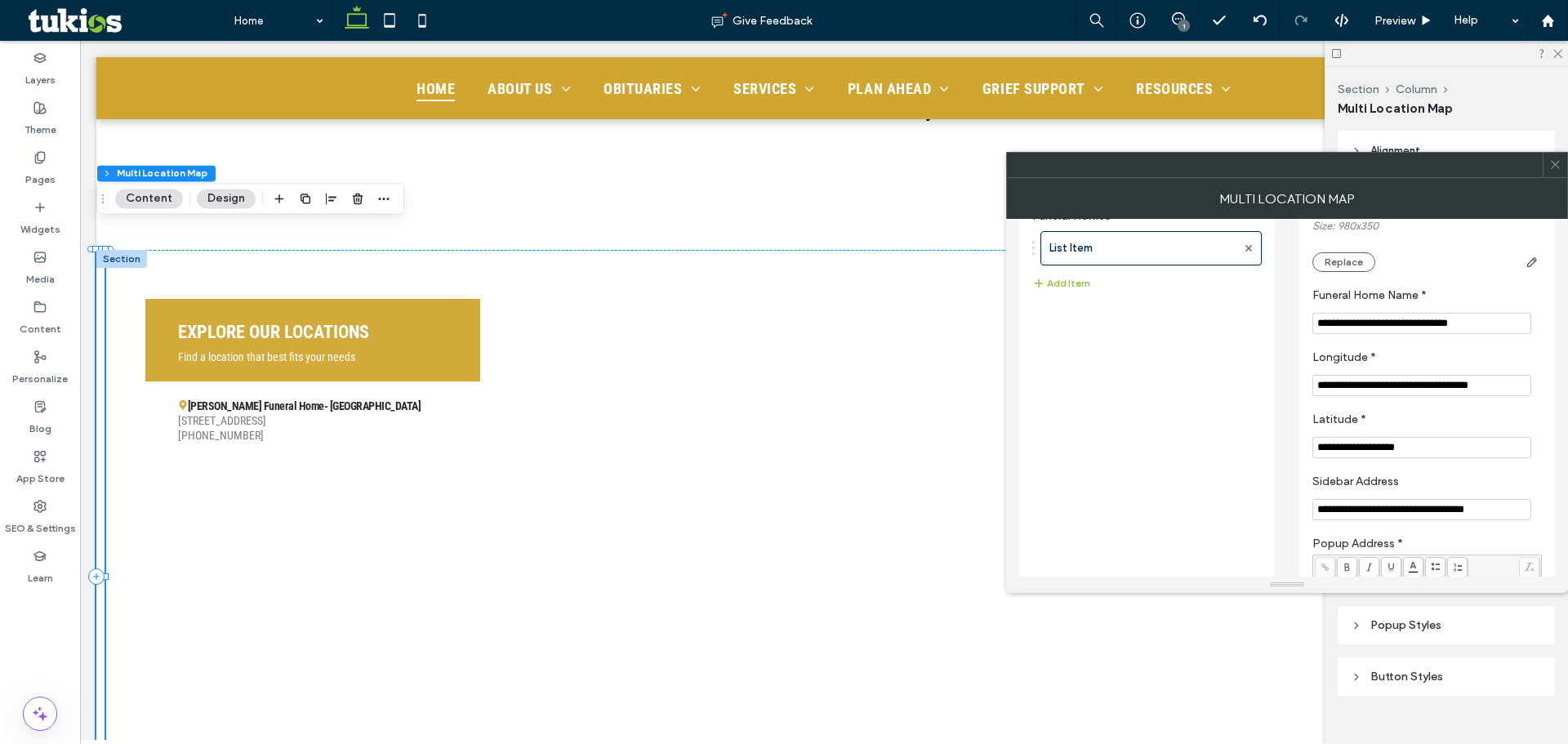
drag, startPoint x: 1418, startPoint y: 388, endPoint x: 1561, endPoint y: 397, distance: 143.3
click at [1552, 394] on div "**********" at bounding box center [1427, 479] width 256 height 985
type input "**********"
paste input "Latitude *"
type input "**********"
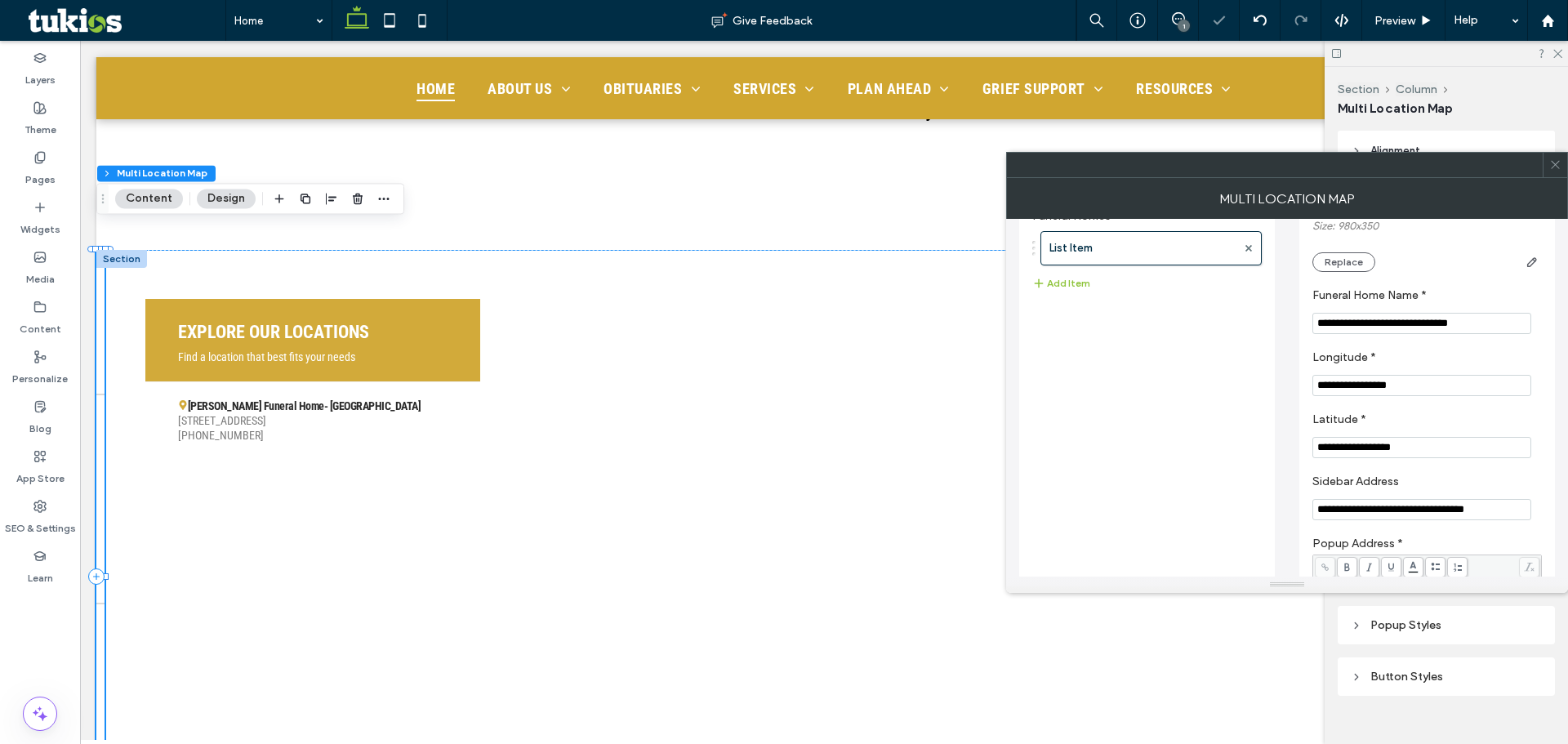
click at [1427, 510] on input "**********" at bounding box center [1421, 510] width 219 height 21
click at [1347, 521] on input "**********" at bounding box center [1421, 510] width 219 height 21
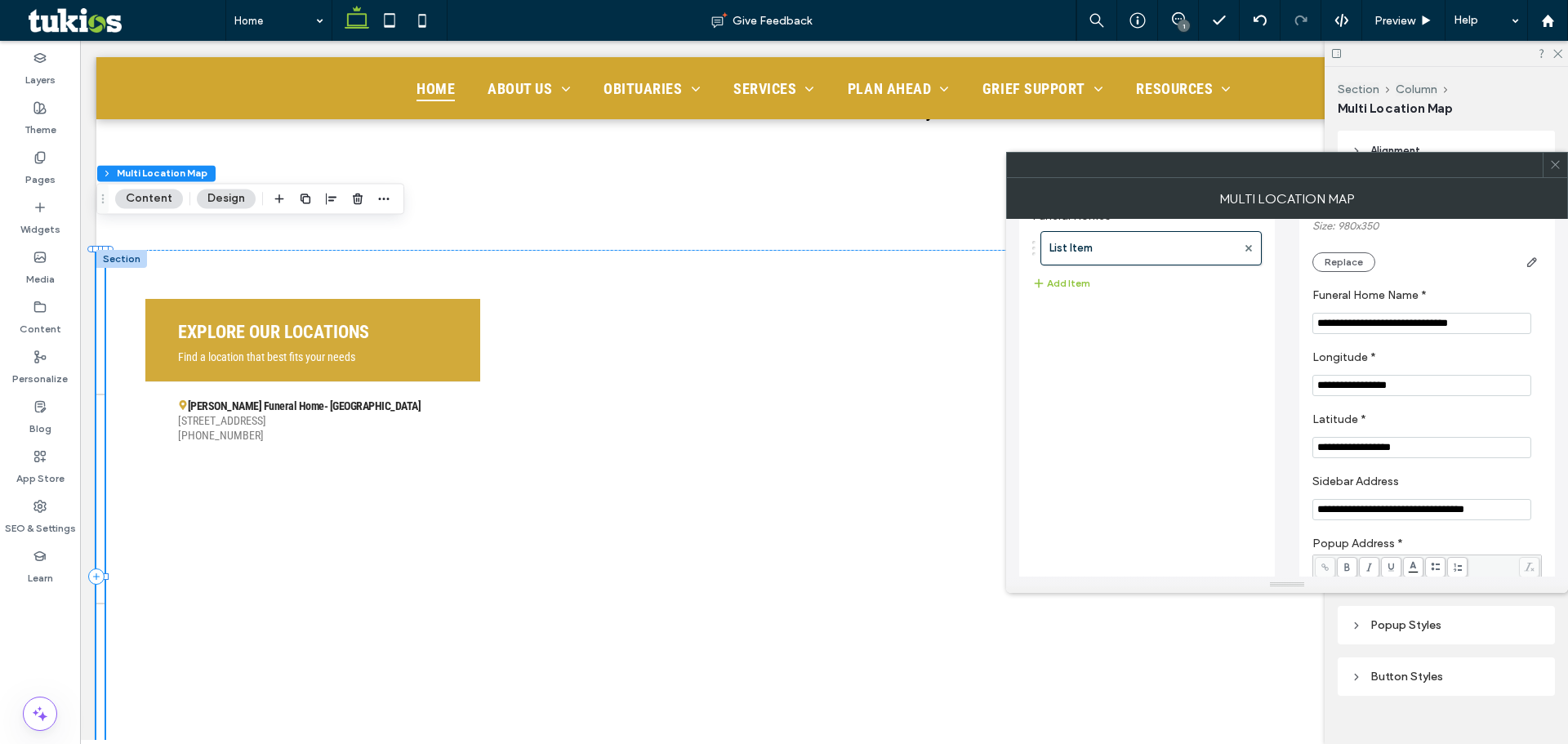
click at [1347, 521] on input "**********" at bounding box center [1421, 510] width 219 height 21
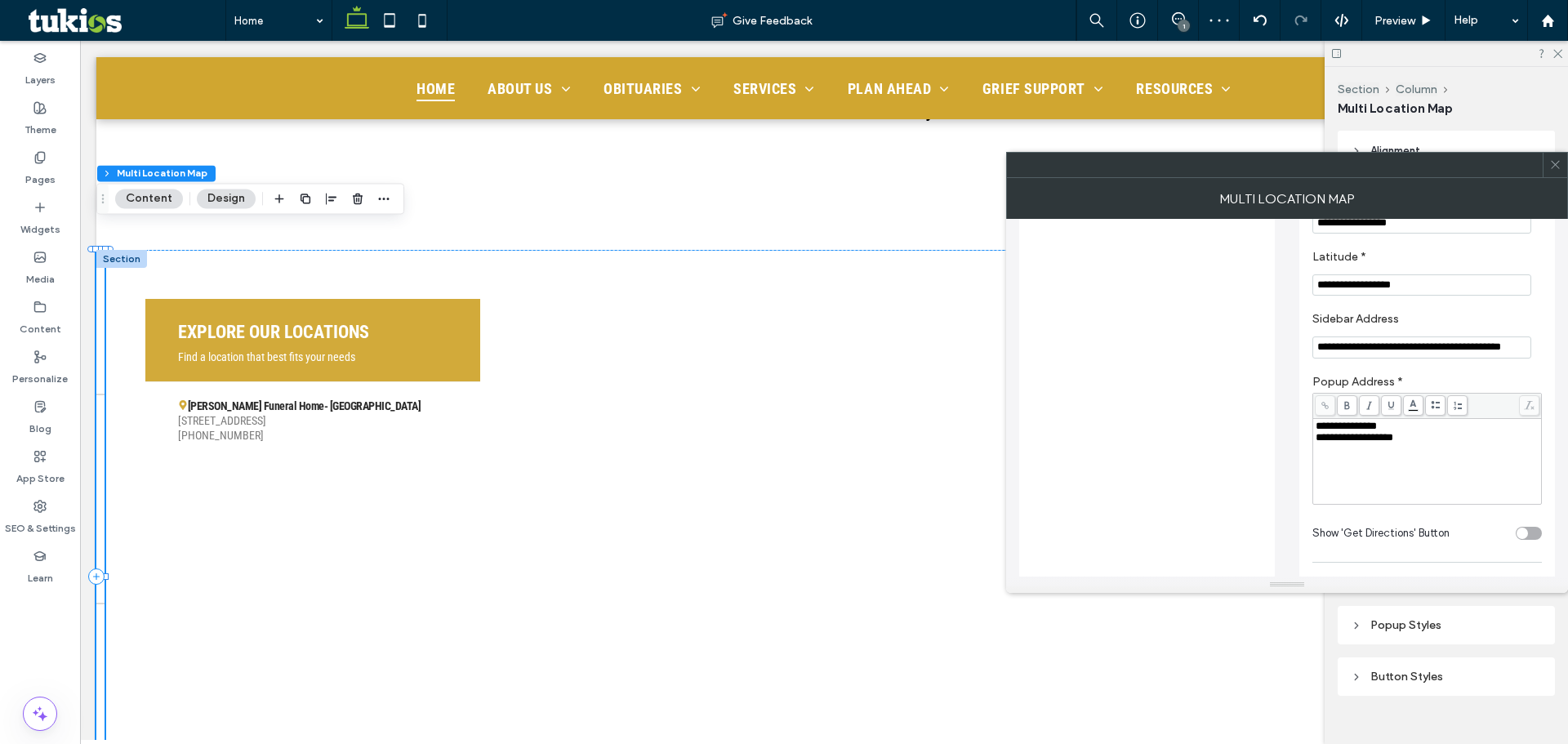
scroll to position [408, 0]
type input "**********"
click at [1428, 469] on div "**********" at bounding box center [1428, 461] width 223 height 81
click at [1444, 429] on span "**********" at bounding box center [1407, 426] width 184 height 11
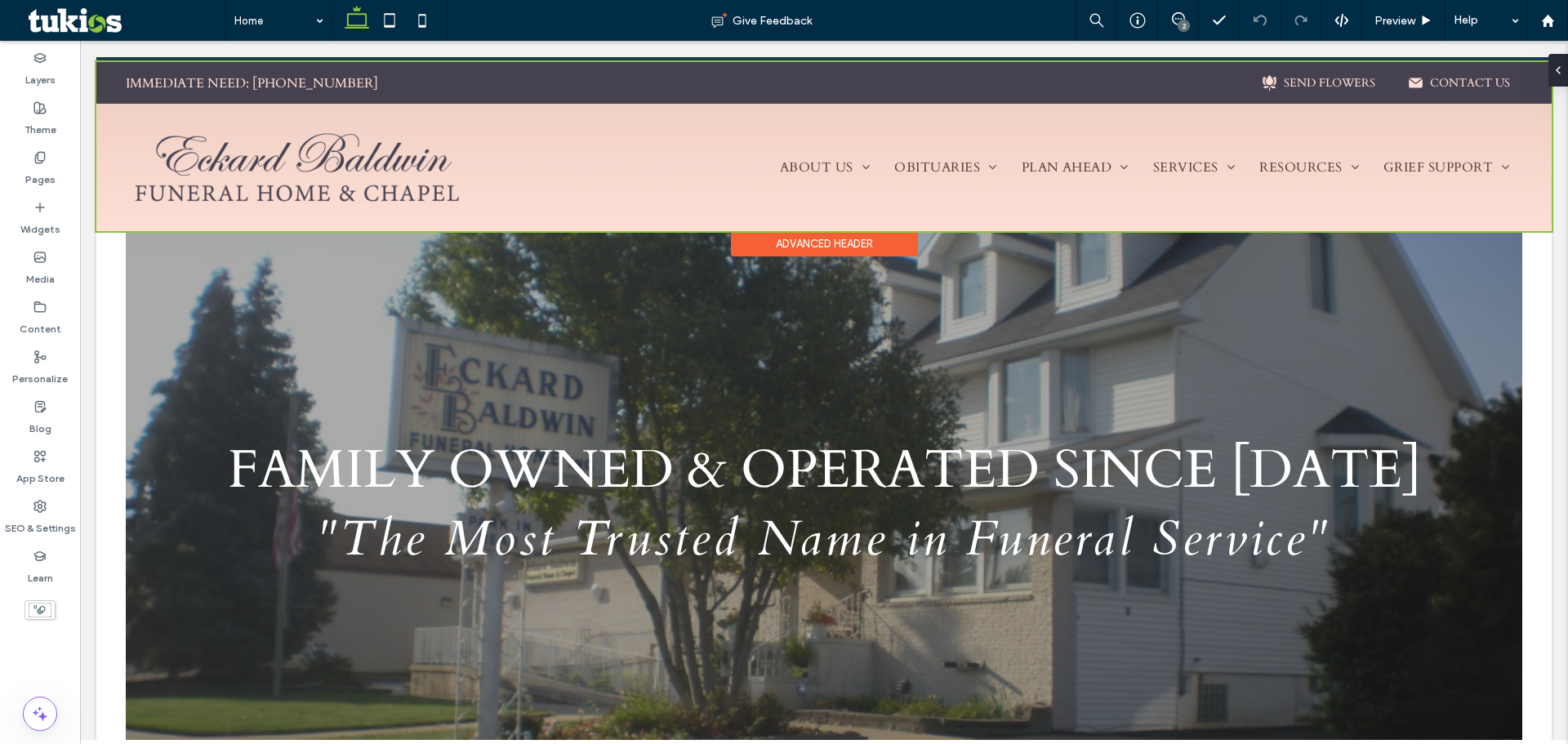
click at [397, 193] on div at bounding box center [823, 146] width 1455 height 169
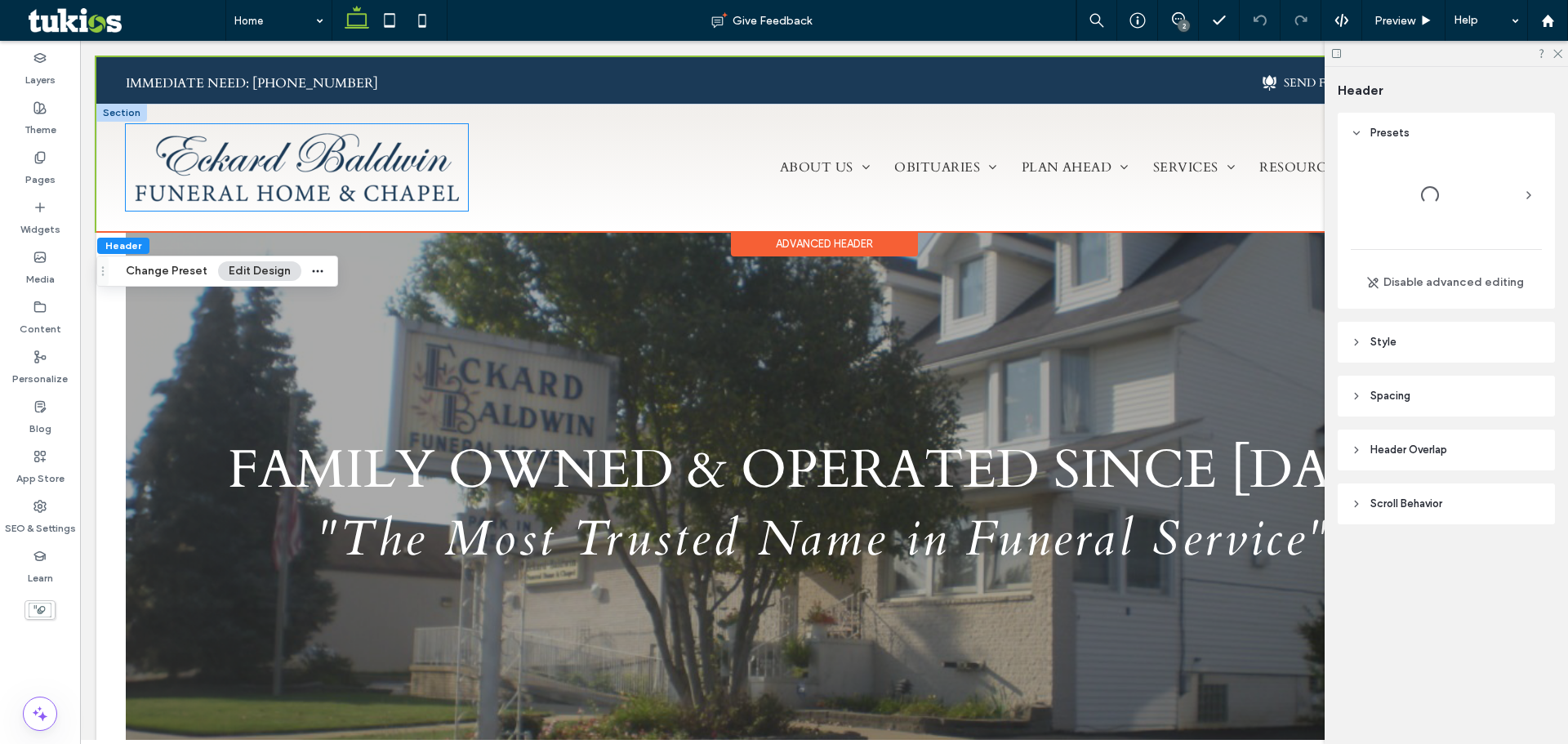
click at [390, 174] on img at bounding box center [296, 168] width 342 height 87
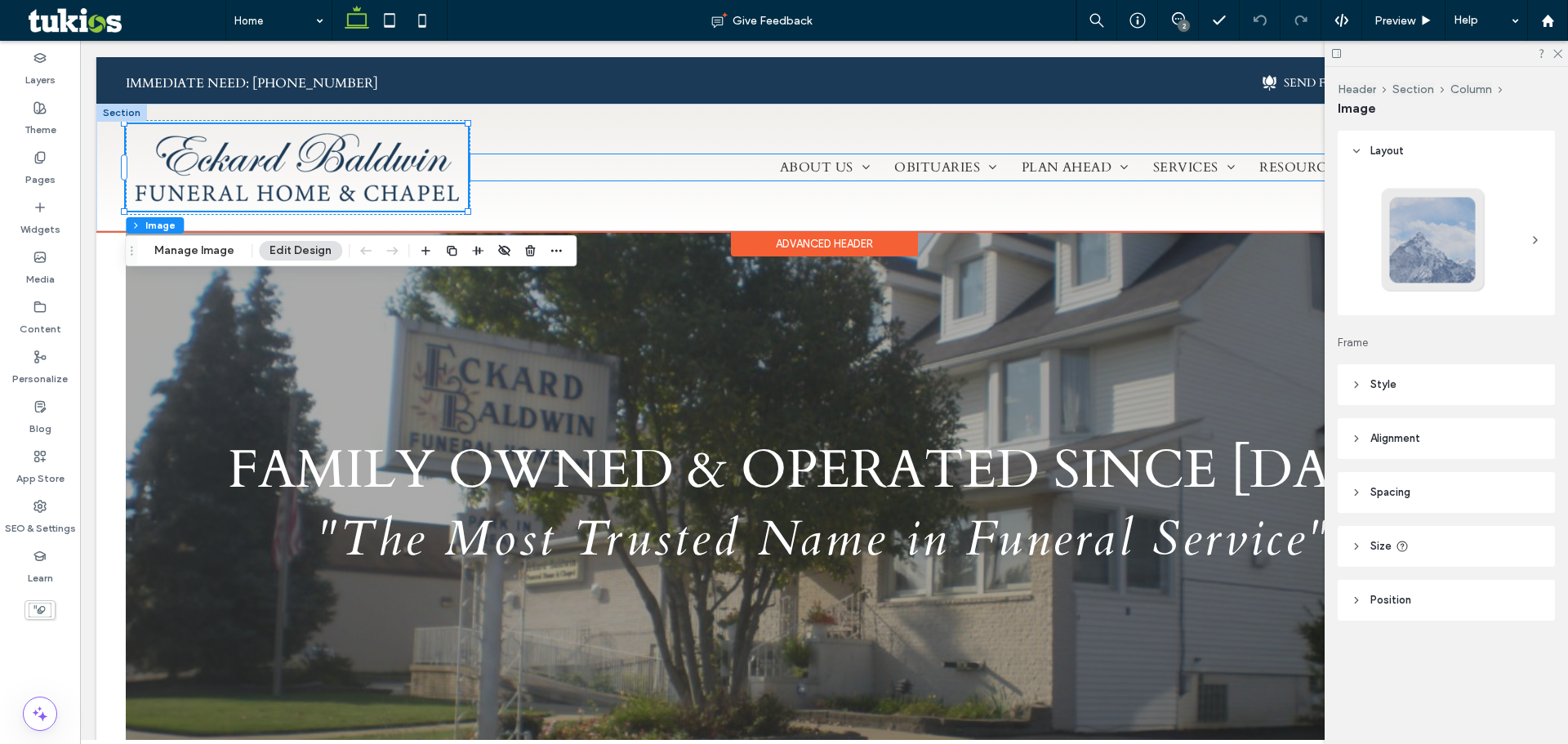
click at [480, 154] on ul "ABOUT US About Us Our Staff Our Facilities Testimonials Why Choose Us Contact O…" at bounding box center [996, 167] width 1051 height 26
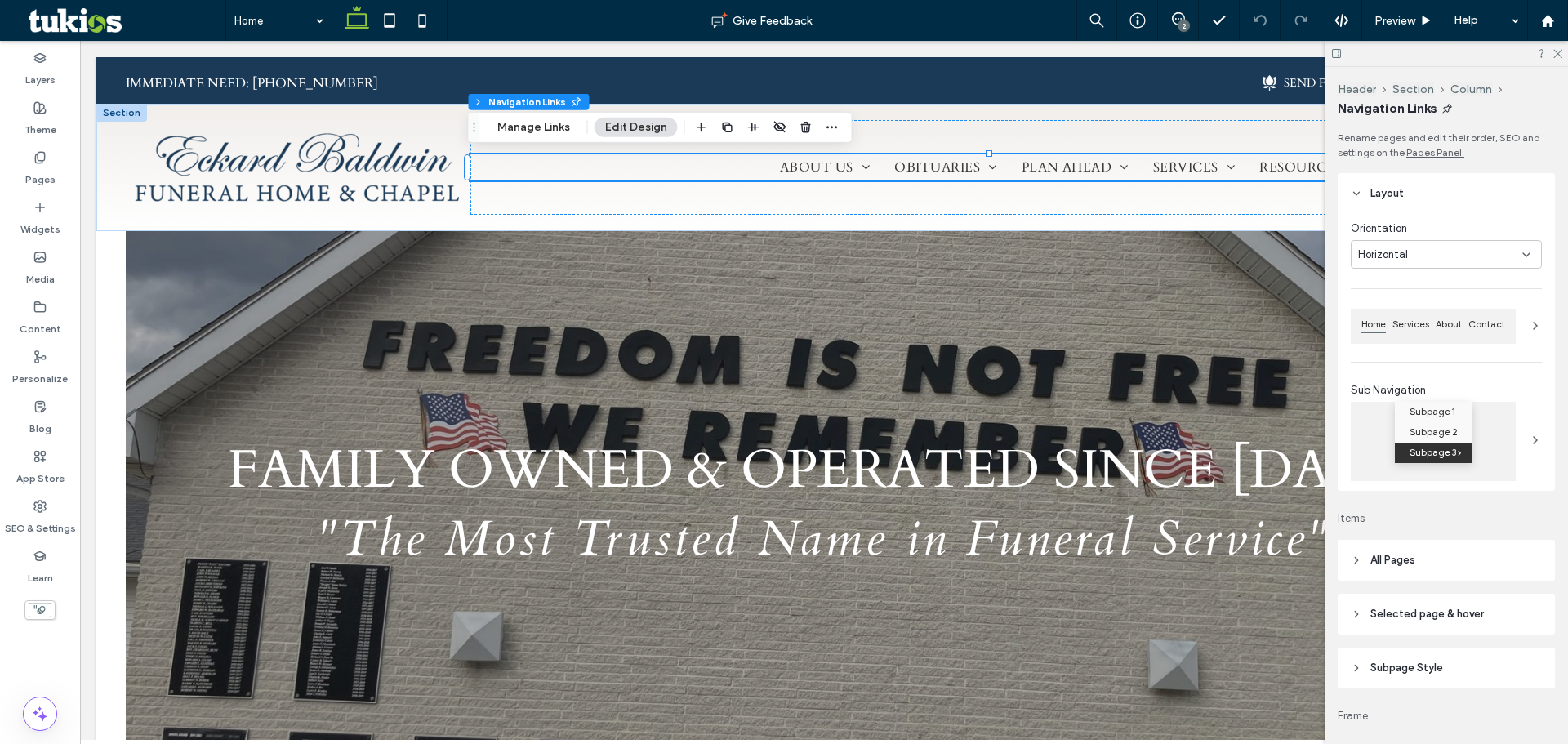
click at [485, 140] on div "Header Section Column Navigation Links Manage Links Edit Design" at bounding box center [660, 127] width 385 height 31
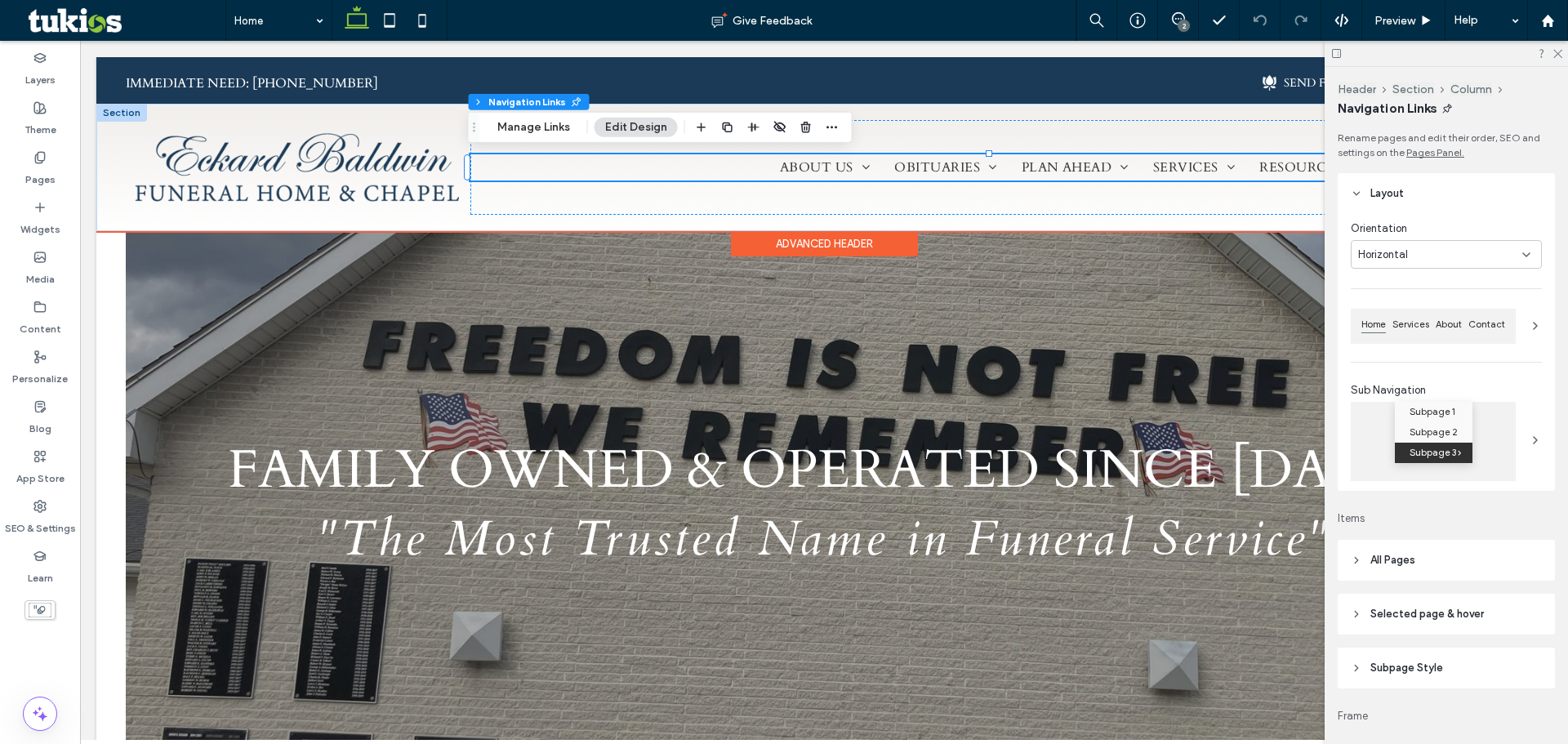
click at [490, 190] on div "ABOUT US About Us Our Staff Our Facilities Testimonials Why Choose Us Contact O…" at bounding box center [996, 167] width 1051 height 95
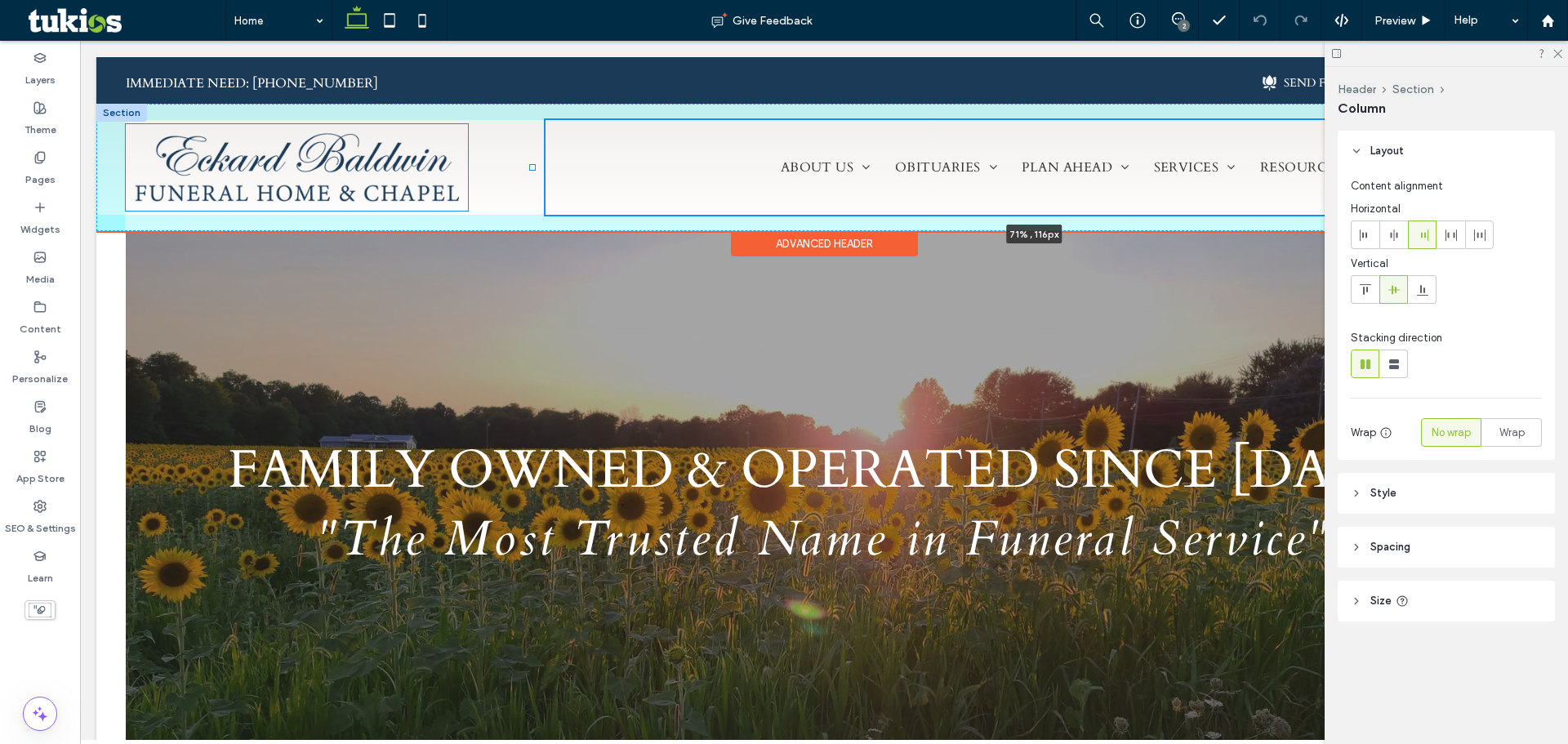
drag, startPoint x: 467, startPoint y: 168, endPoint x: 533, endPoint y: 167, distance: 66.0
click at [533, 167] on div at bounding box center [532, 167] width 6 height 6
type input "**"
type input "*****"
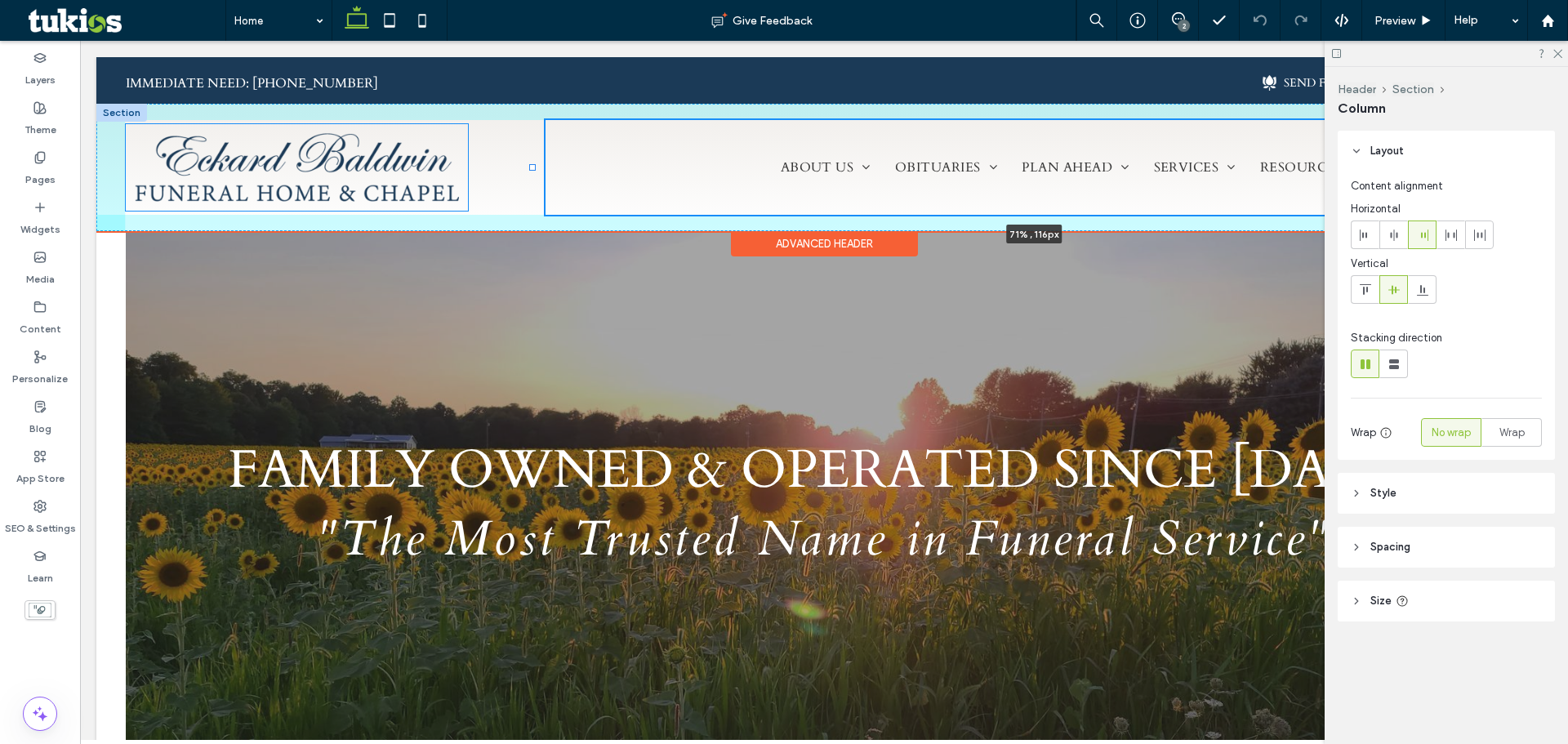
type input "**"
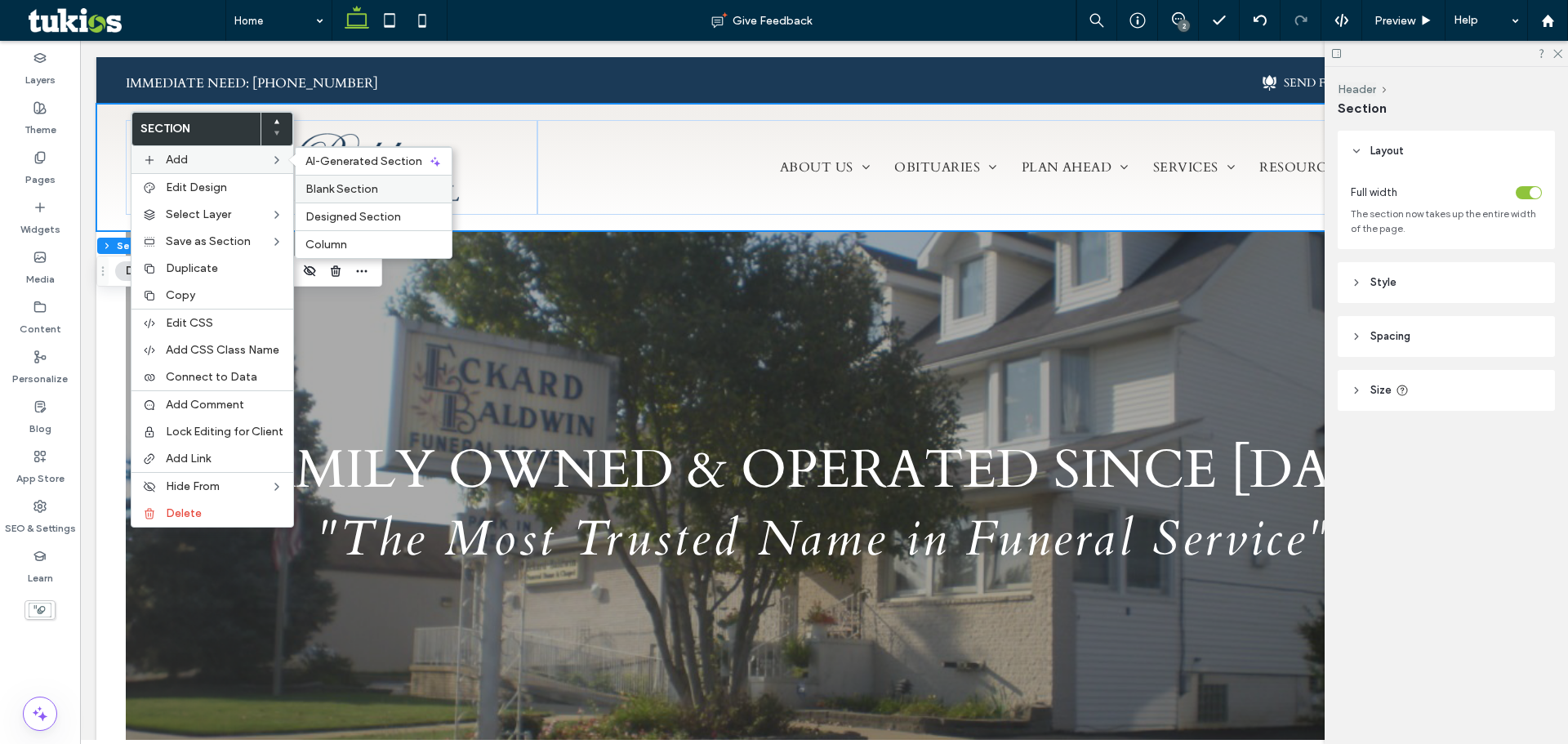
click at [347, 189] on span "Blank Section" at bounding box center [341, 188] width 73 height 14
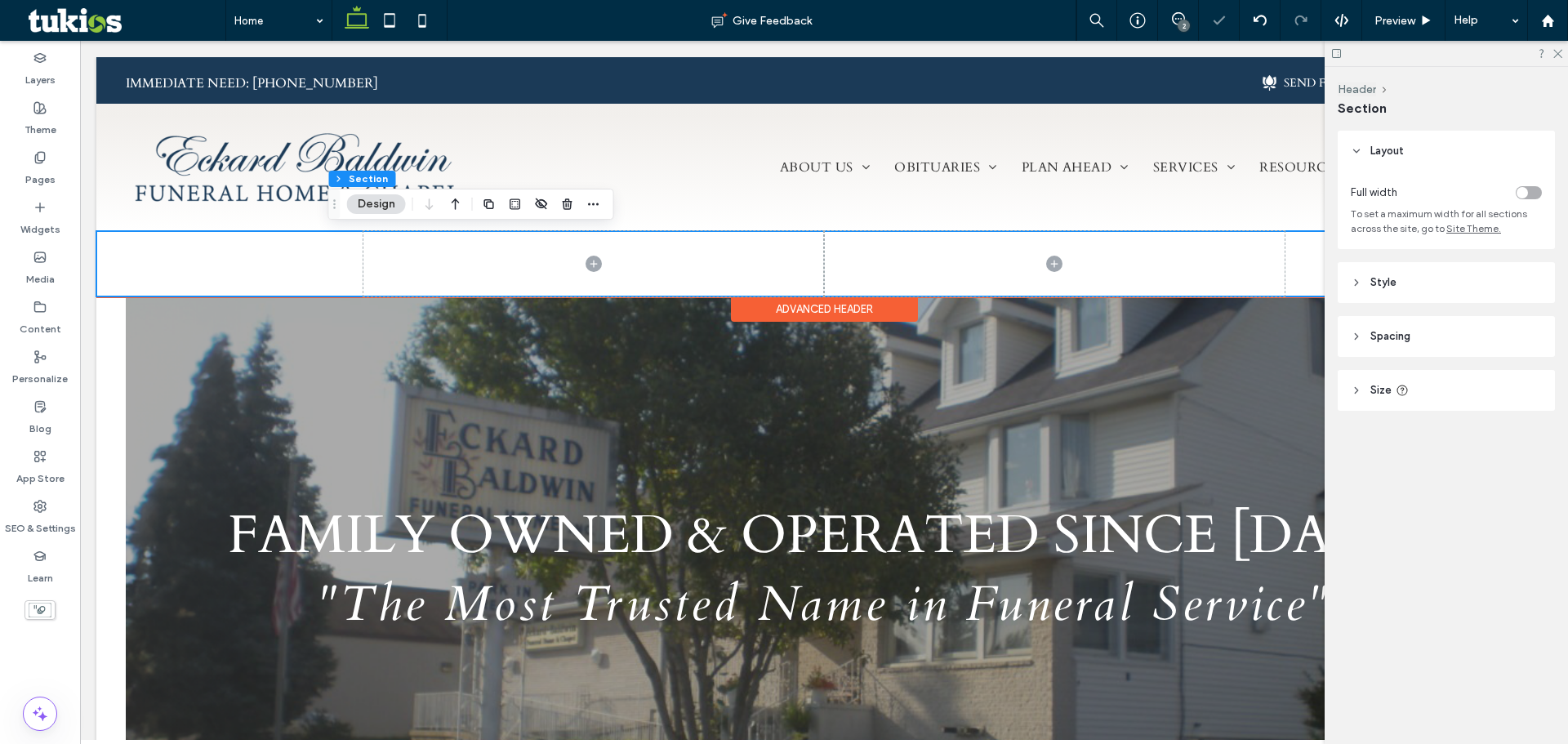
click at [261, 256] on div at bounding box center [823, 263] width 1455 height 66
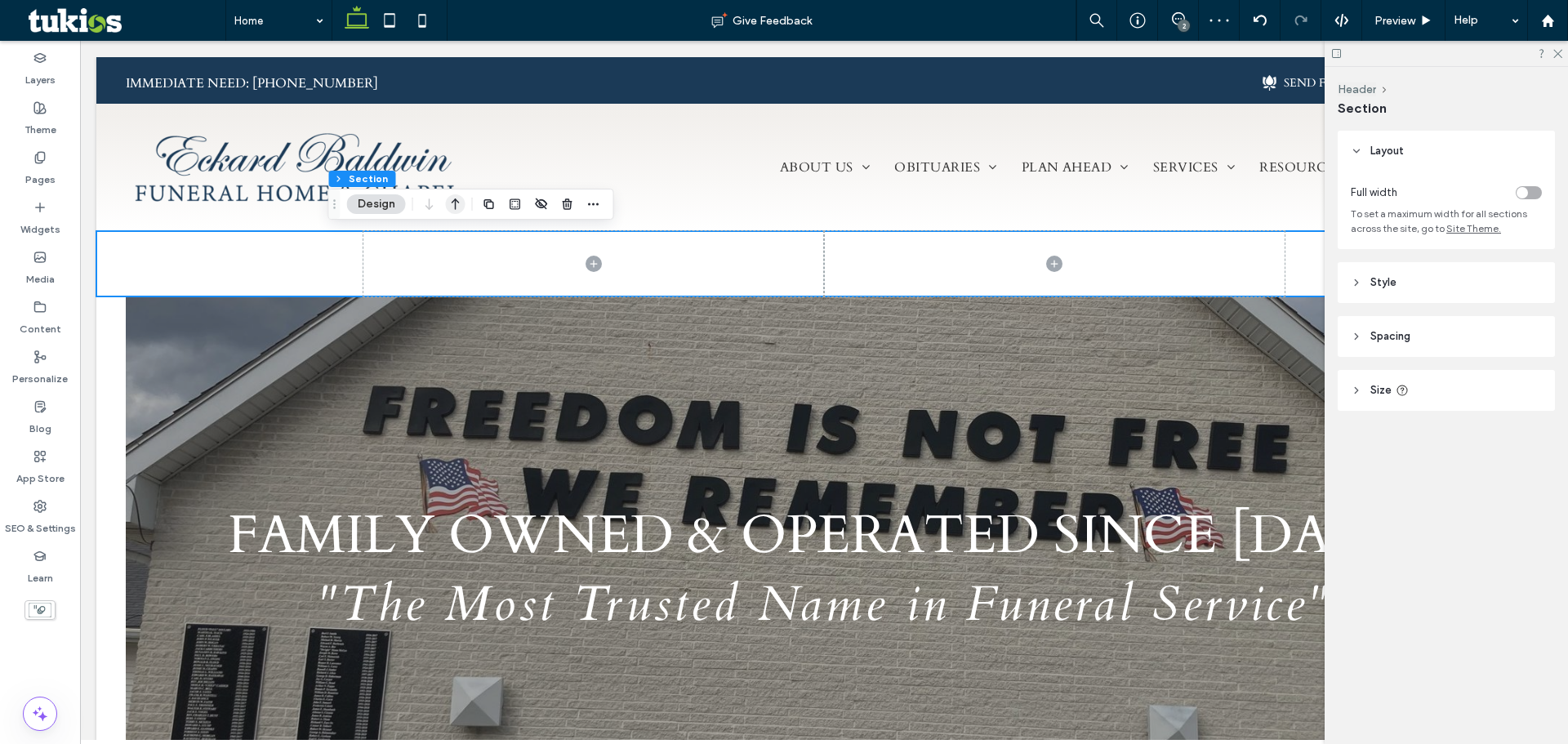
click at [453, 208] on icon "button" at bounding box center [455, 204] width 19 height 30
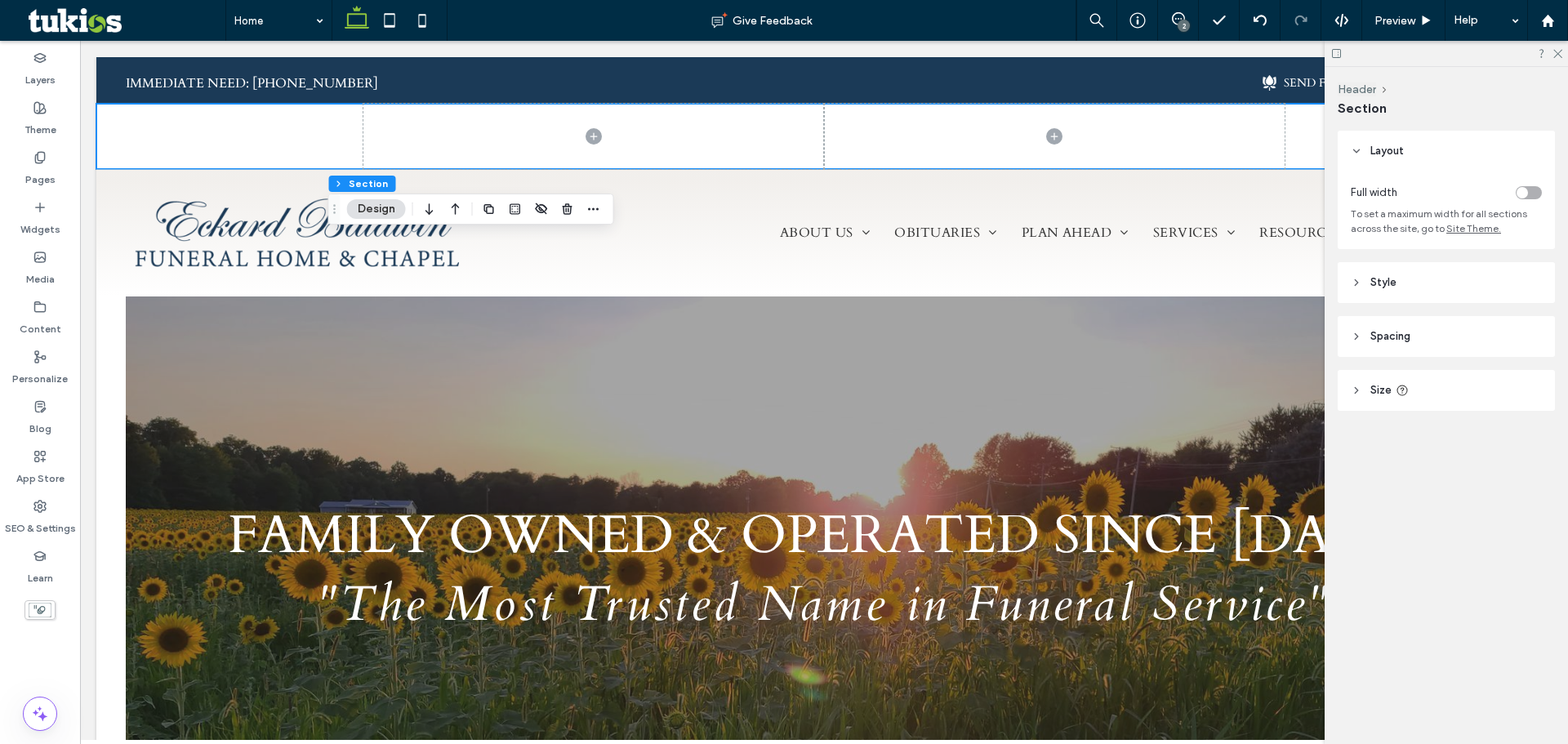
click at [1430, 278] on header "Style" at bounding box center [1446, 282] width 217 height 41
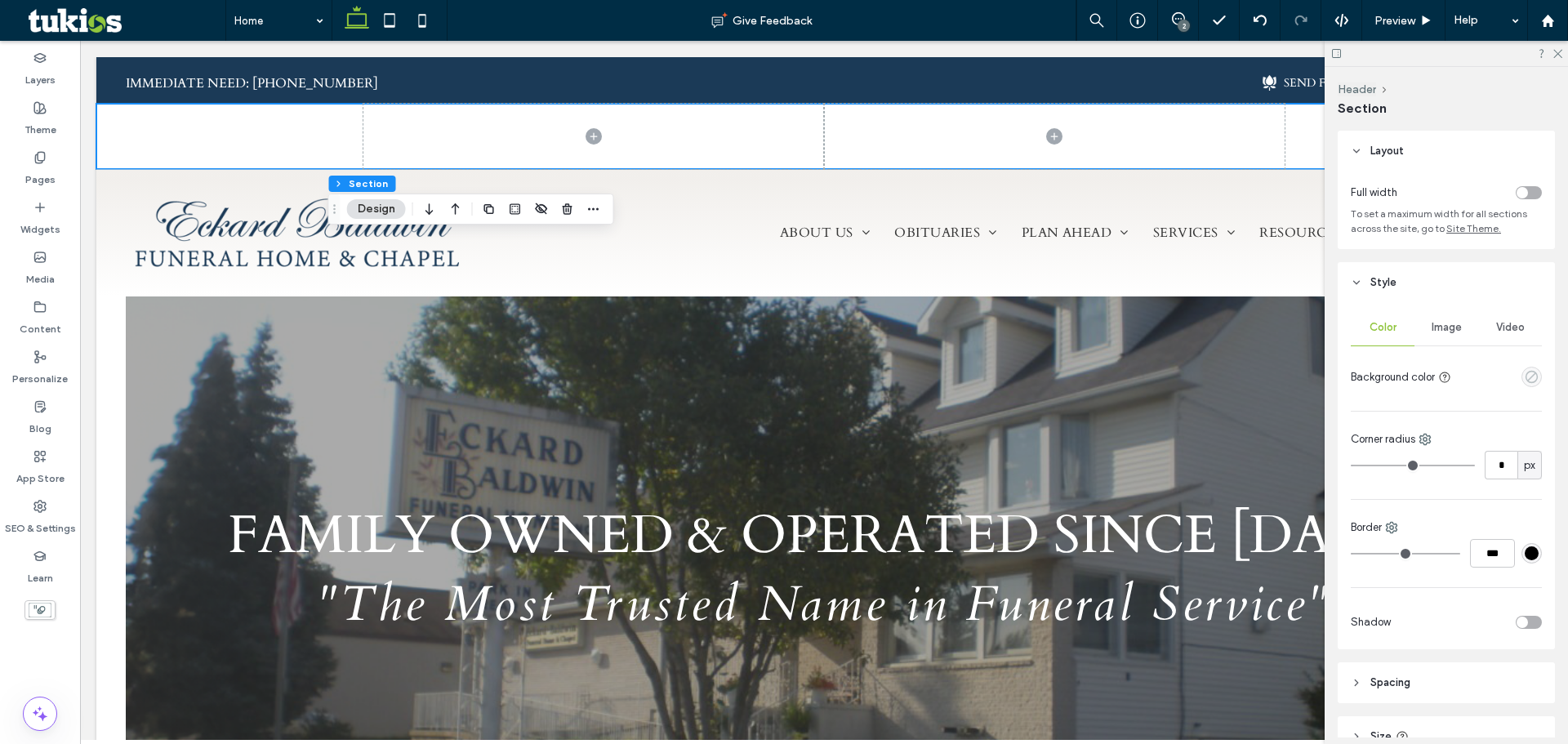
click at [1526, 378] on use "empty color" at bounding box center [1531, 377] width 12 height 12
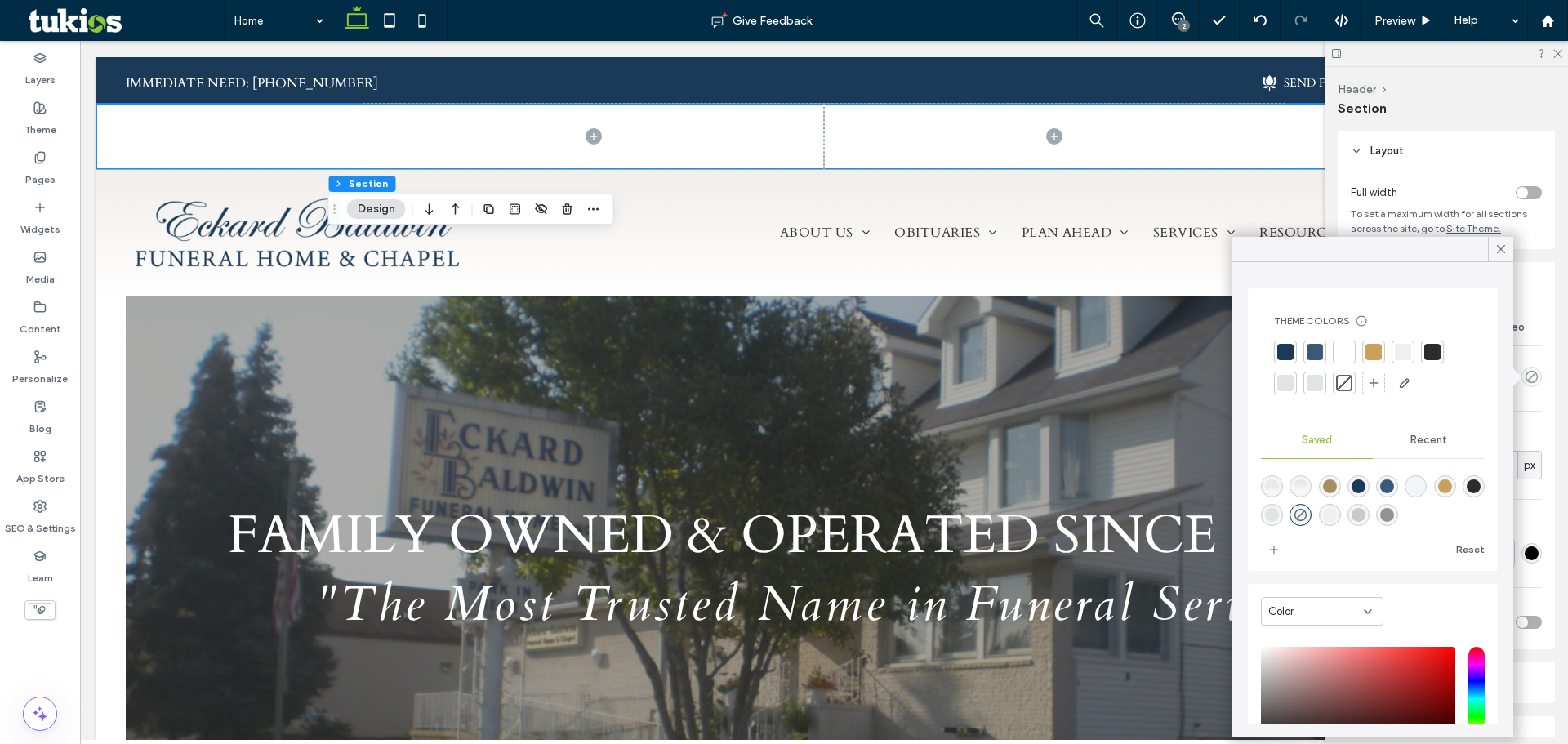
click at [1394, 353] on div at bounding box center [1403, 352] width 23 height 23
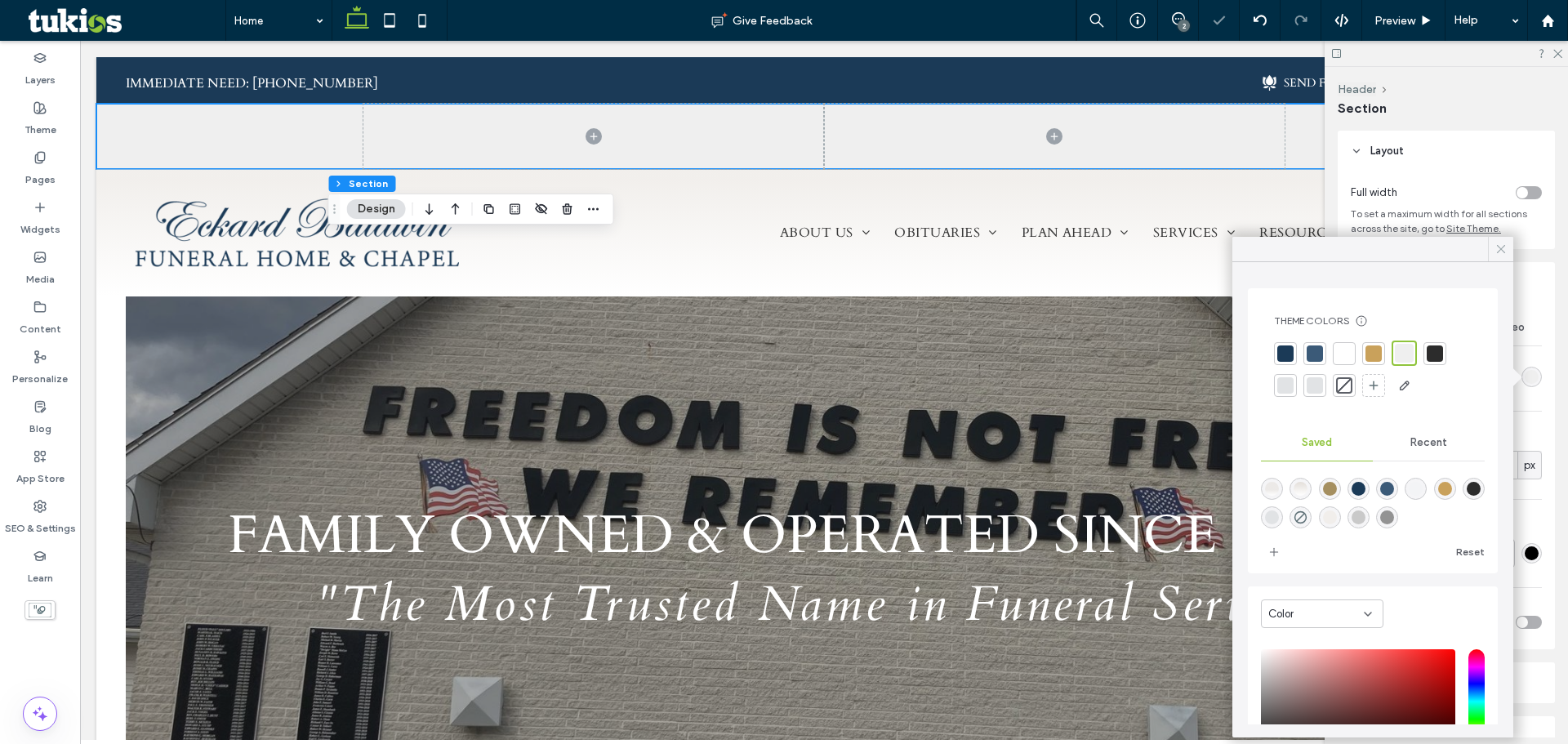
click at [1493, 243] on div at bounding box center [1500, 249] width 25 height 25
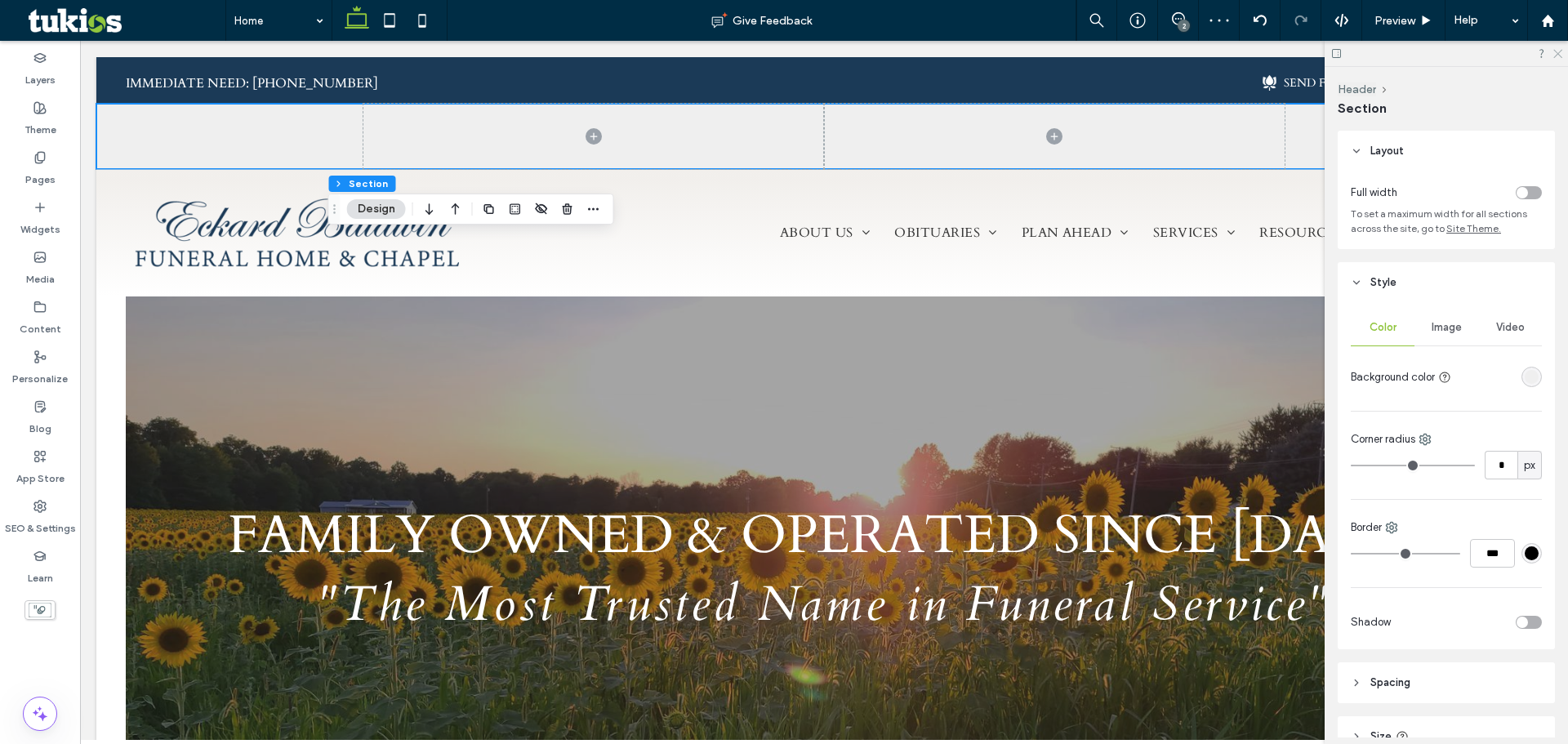
click at [1560, 51] on icon at bounding box center [1557, 53] width 11 height 11
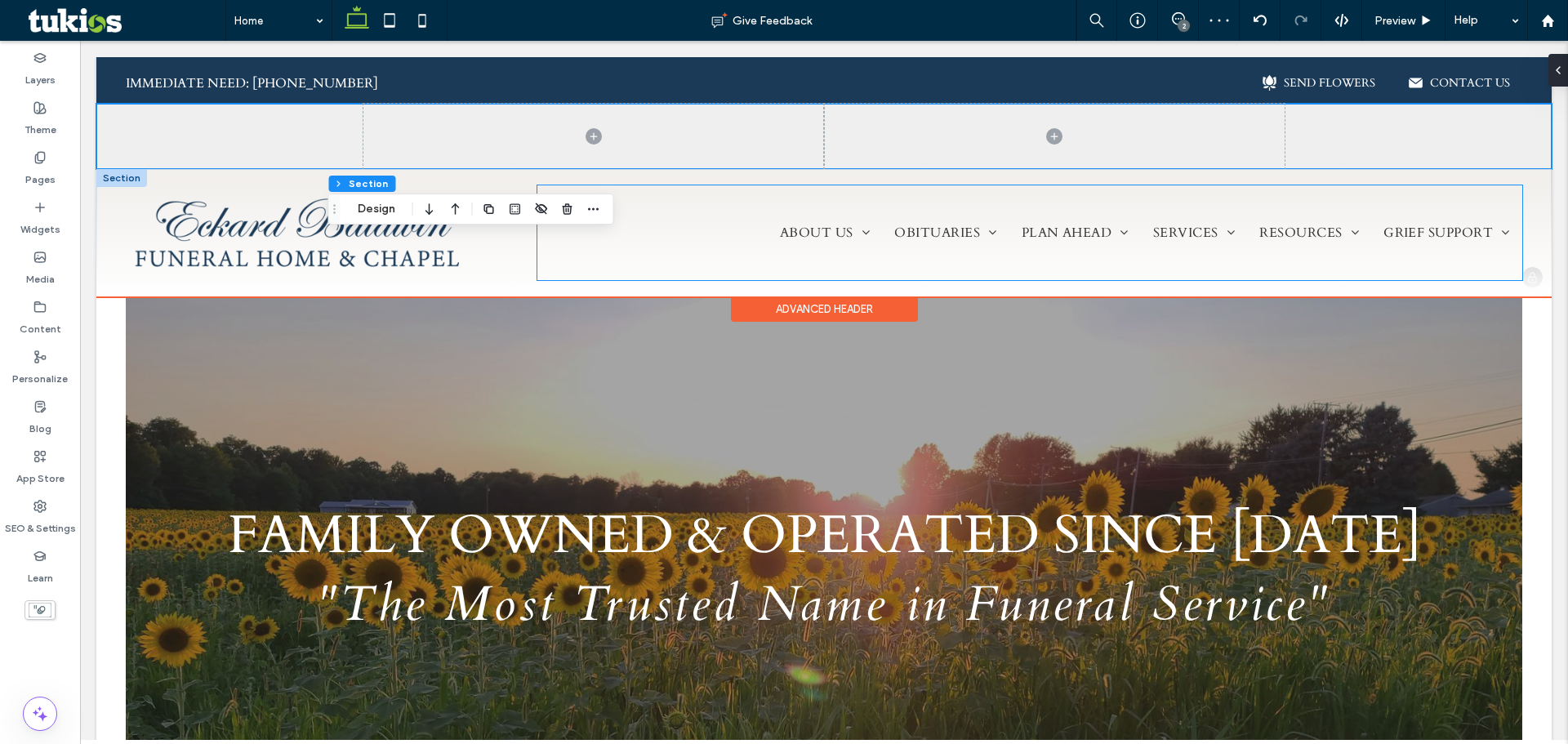
click at [1239, 190] on div "ABOUT US About Us Our Staff Our Facilities Testimonials Why Choose Us Contact O…" at bounding box center [1029, 233] width 985 height 95
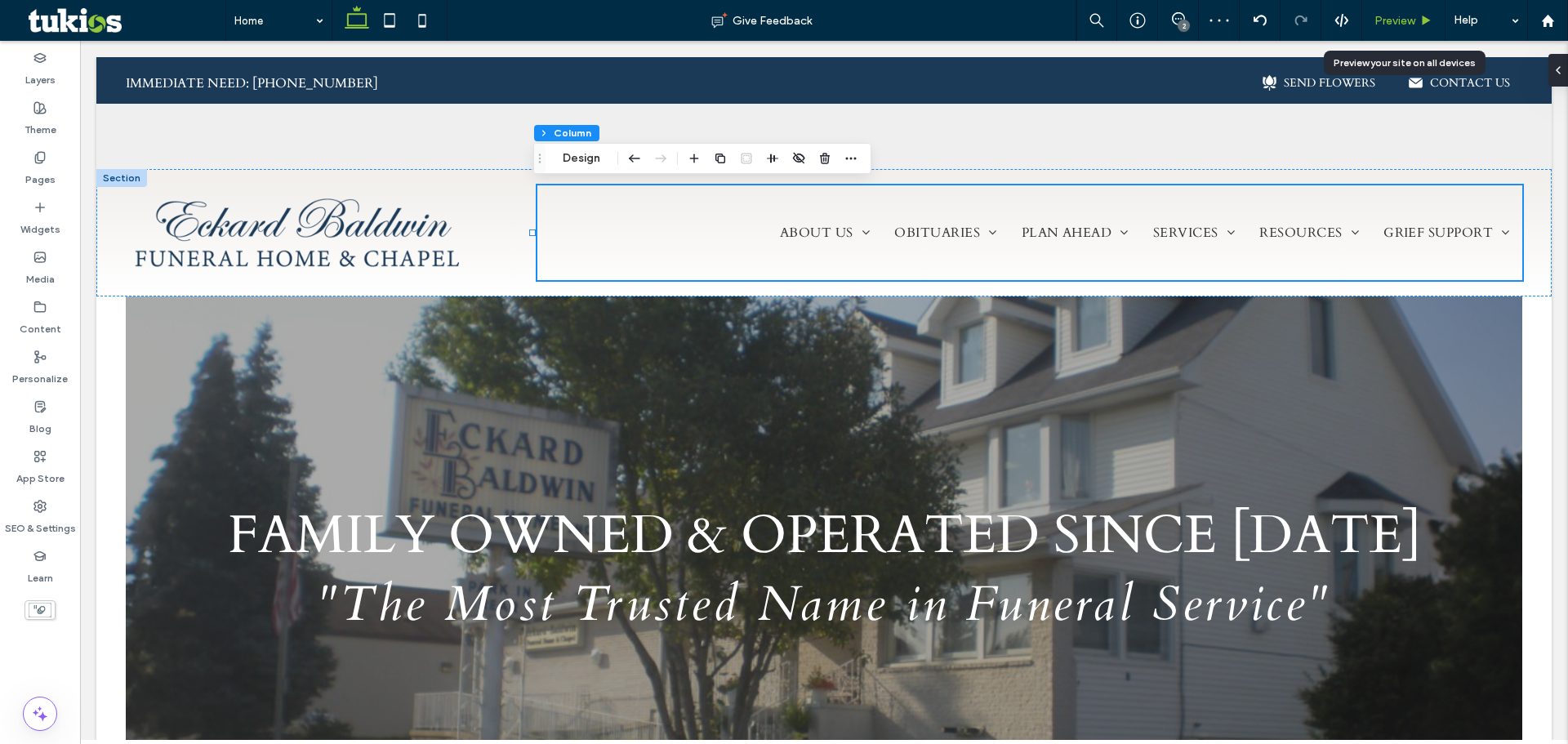
click at [1399, 19] on span "Preview" at bounding box center [1394, 20] width 41 height 14
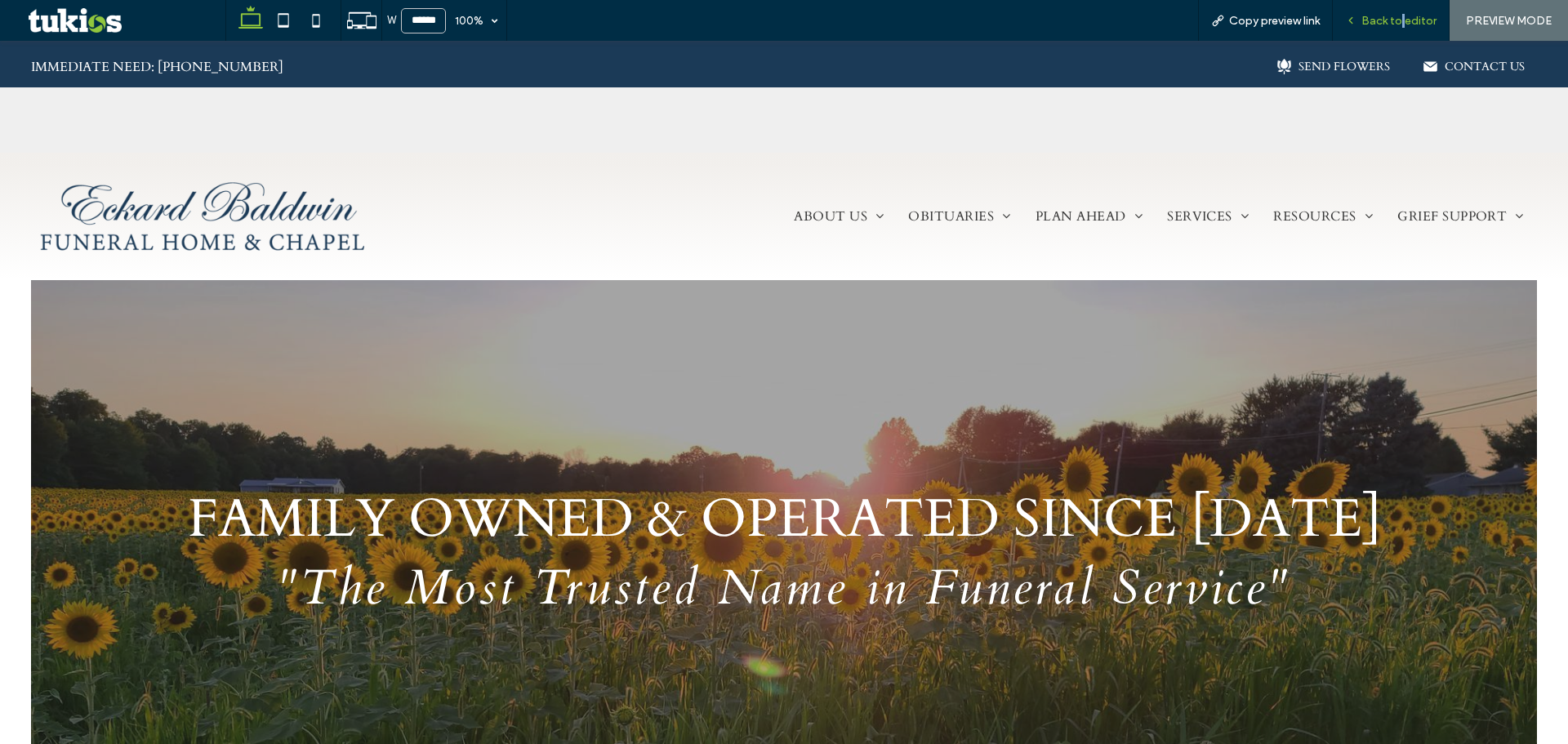
click at [1405, 14] on span "Back to editor" at bounding box center [1398, 20] width 75 height 14
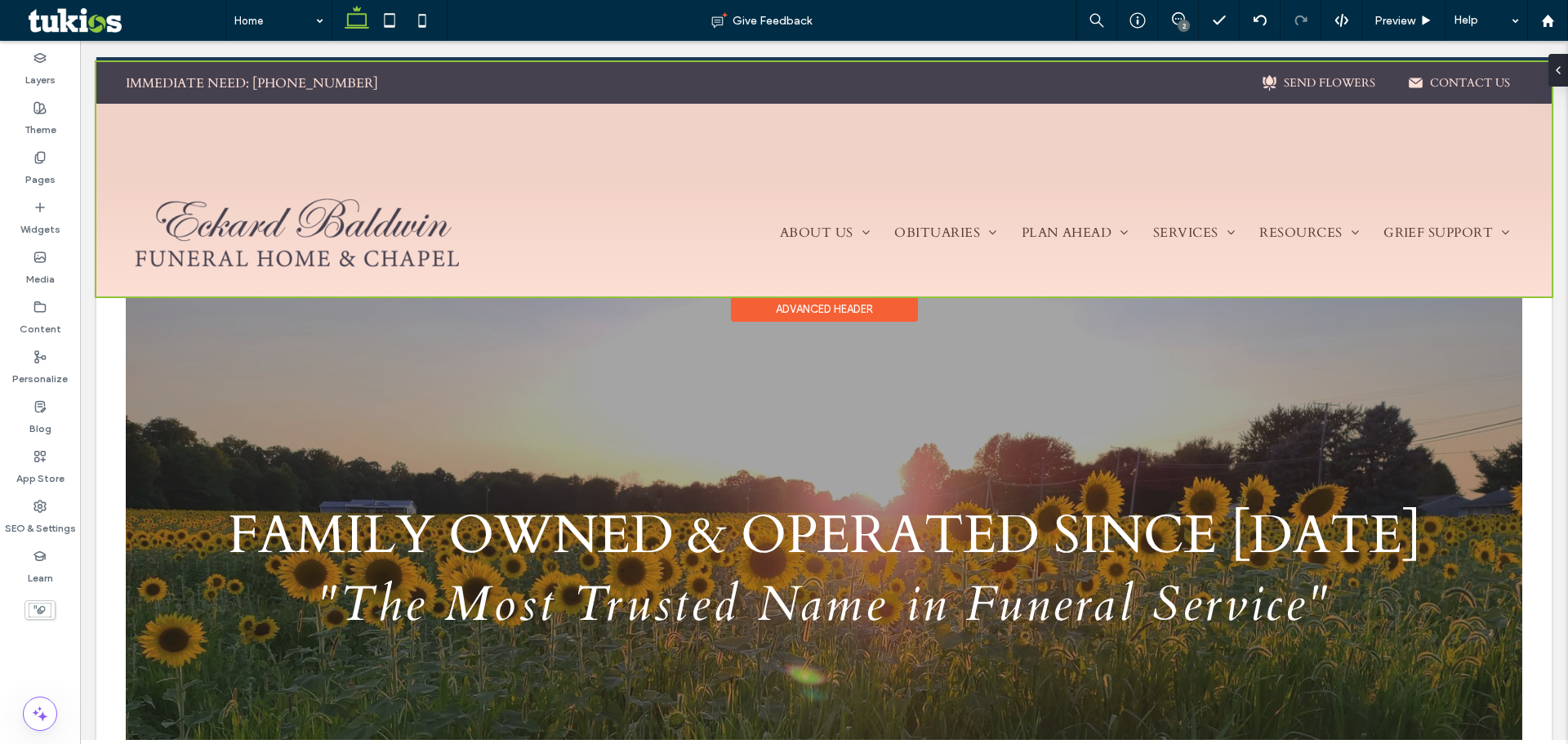
click at [703, 172] on div at bounding box center [823, 179] width 1455 height 234
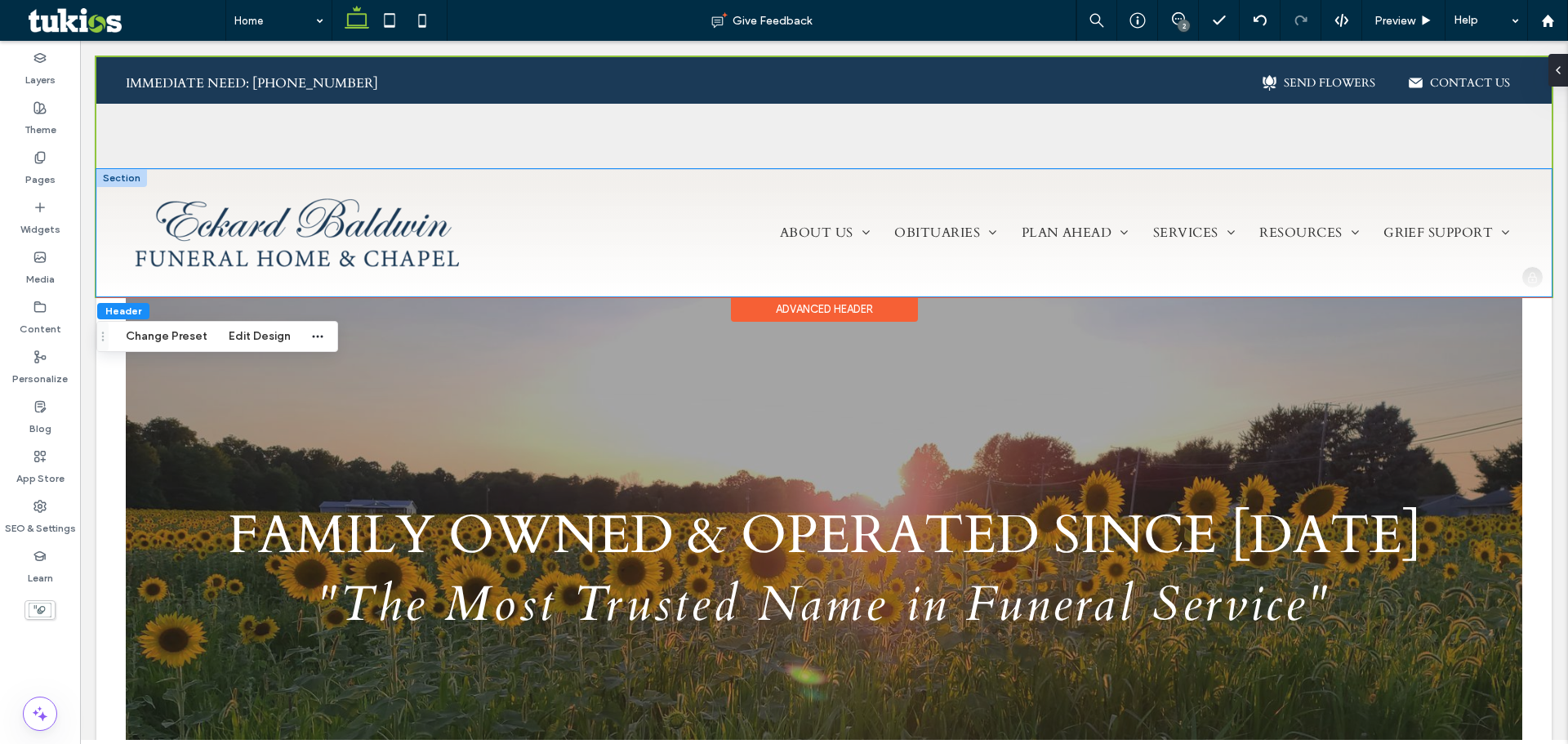
click at [688, 193] on div "ABOUT US About Us Our Staff Our Facilities Testimonials Why Choose Us Contact O…" at bounding box center [1029, 233] width 985 height 95
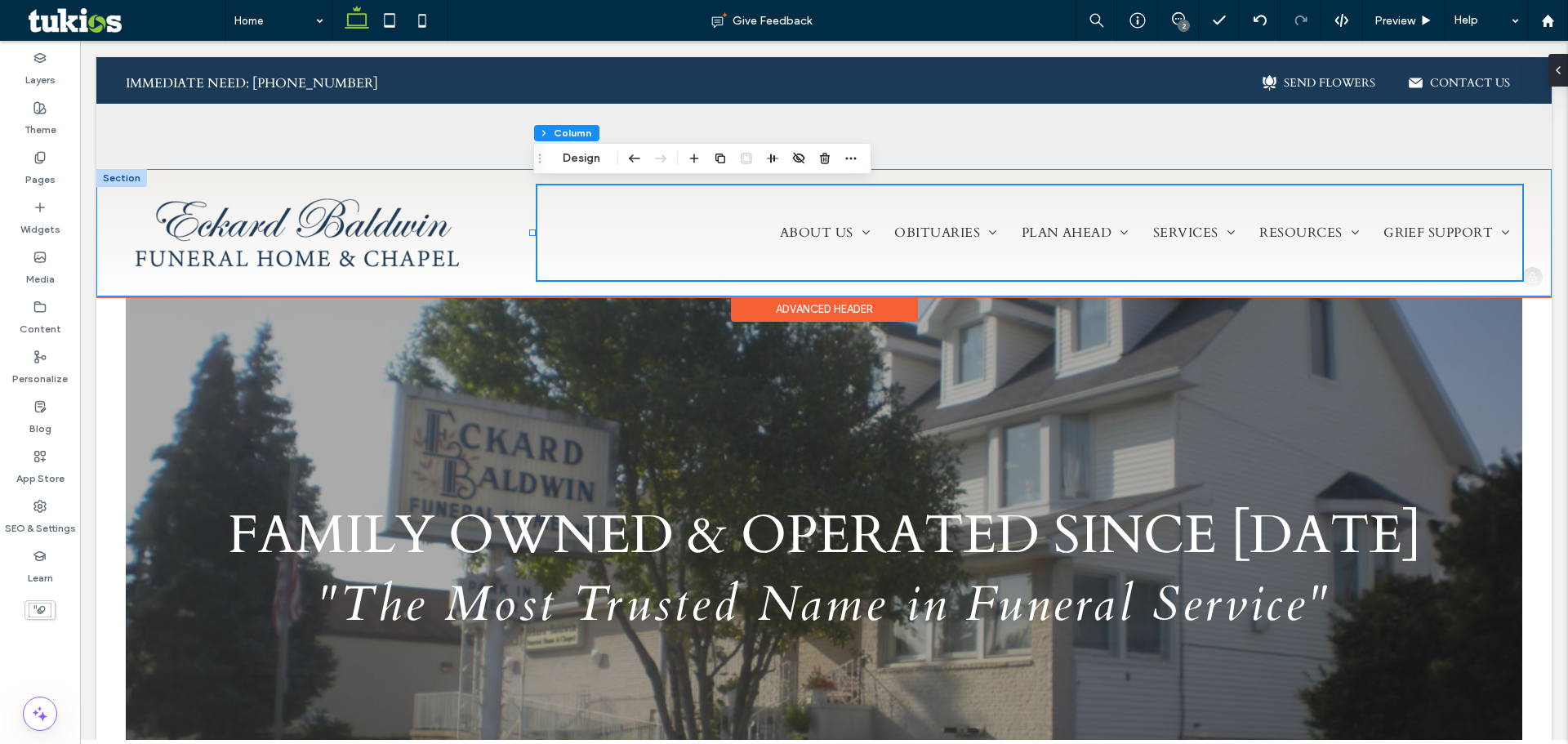
click at [496, 181] on div "Immediate Need: (555) 555-5555 ABOUT US About Us Our Staff Our Facilities Testi…" at bounding box center [823, 233] width 1455 height 127
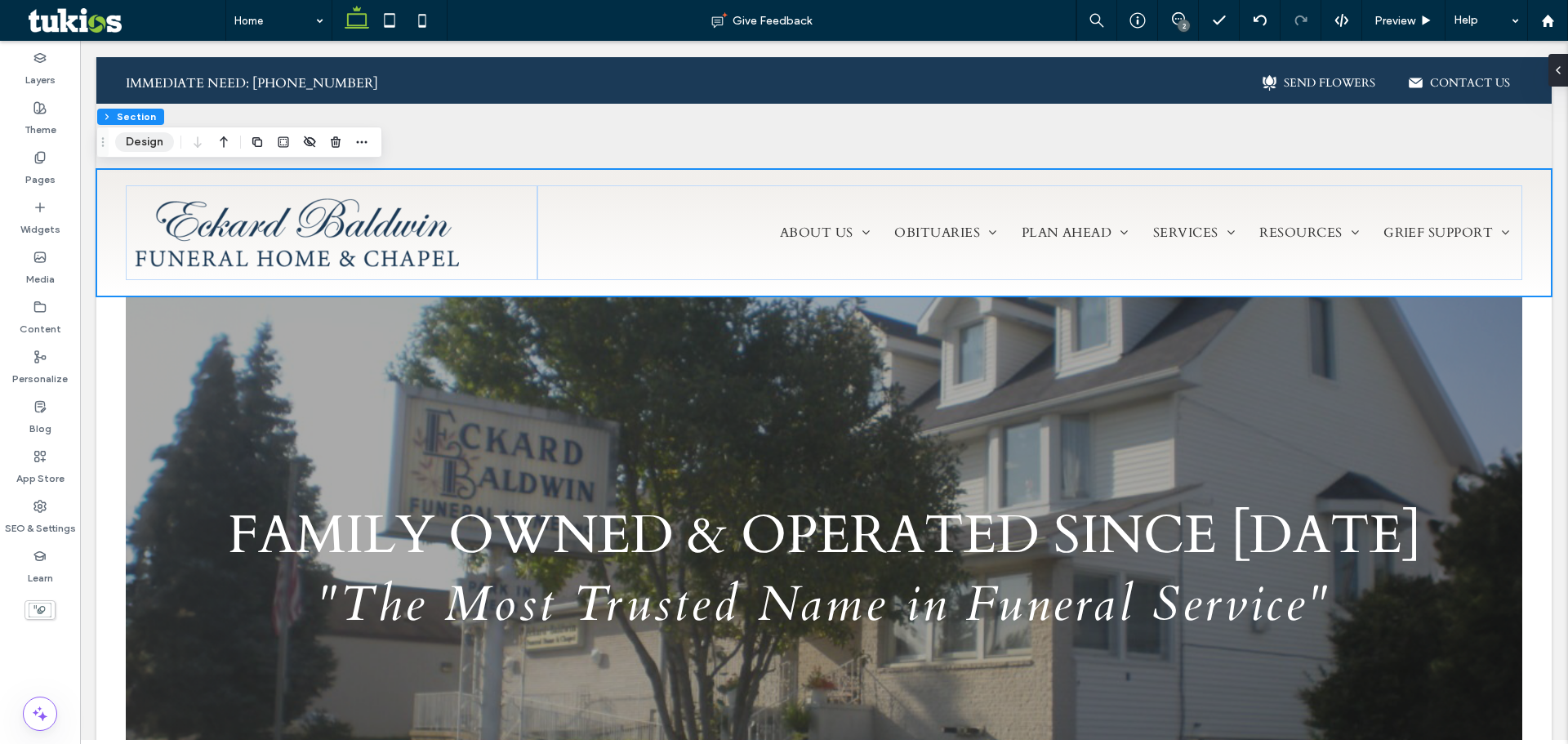
click at [142, 143] on button "Design" at bounding box center [145, 141] width 59 height 19
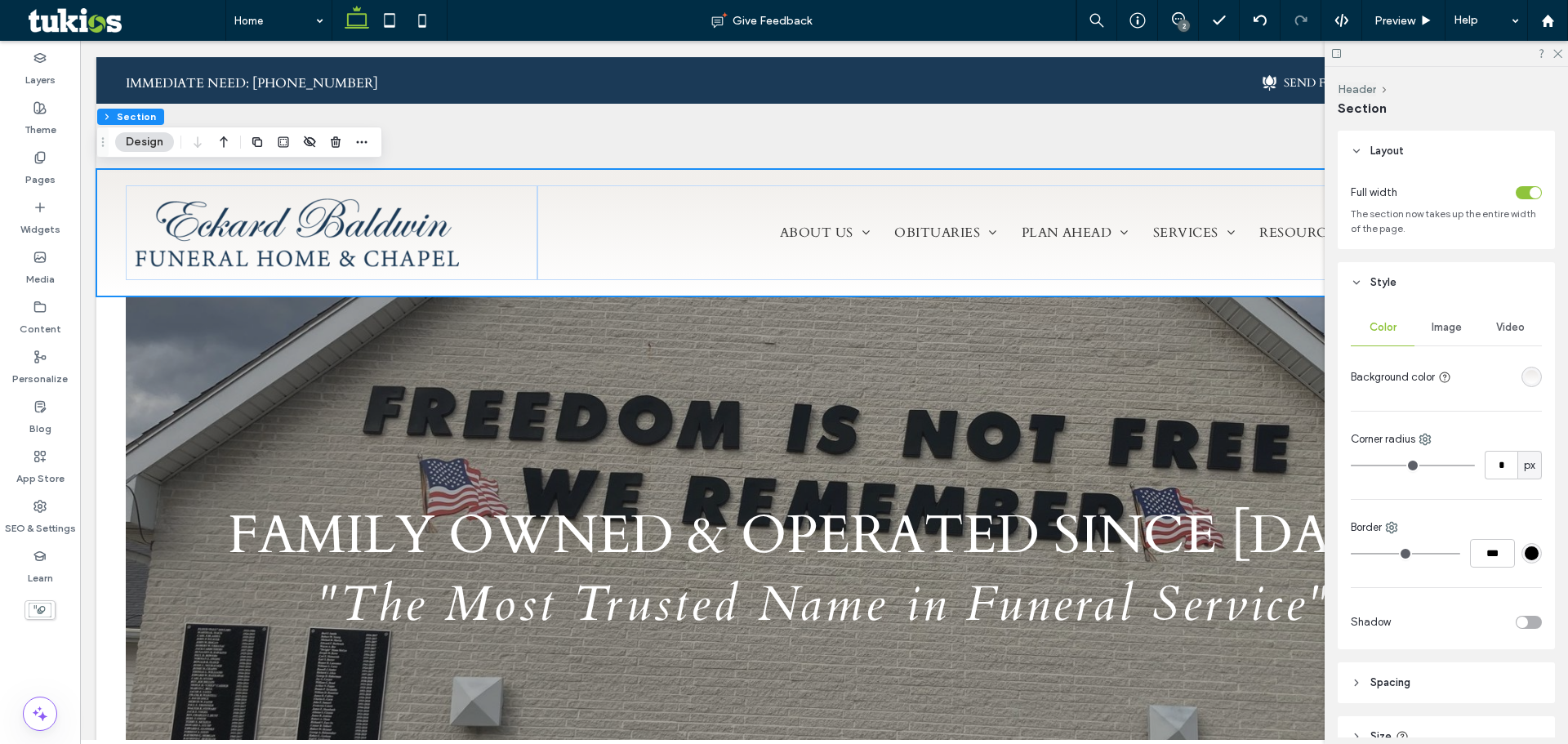
click at [1522, 375] on div "linear-gradient(180deg, rgba(227, 222, 216, 0.48) 9%, rgba(255, 255, 255, 1) 10…" at bounding box center [1532, 377] width 20 height 20
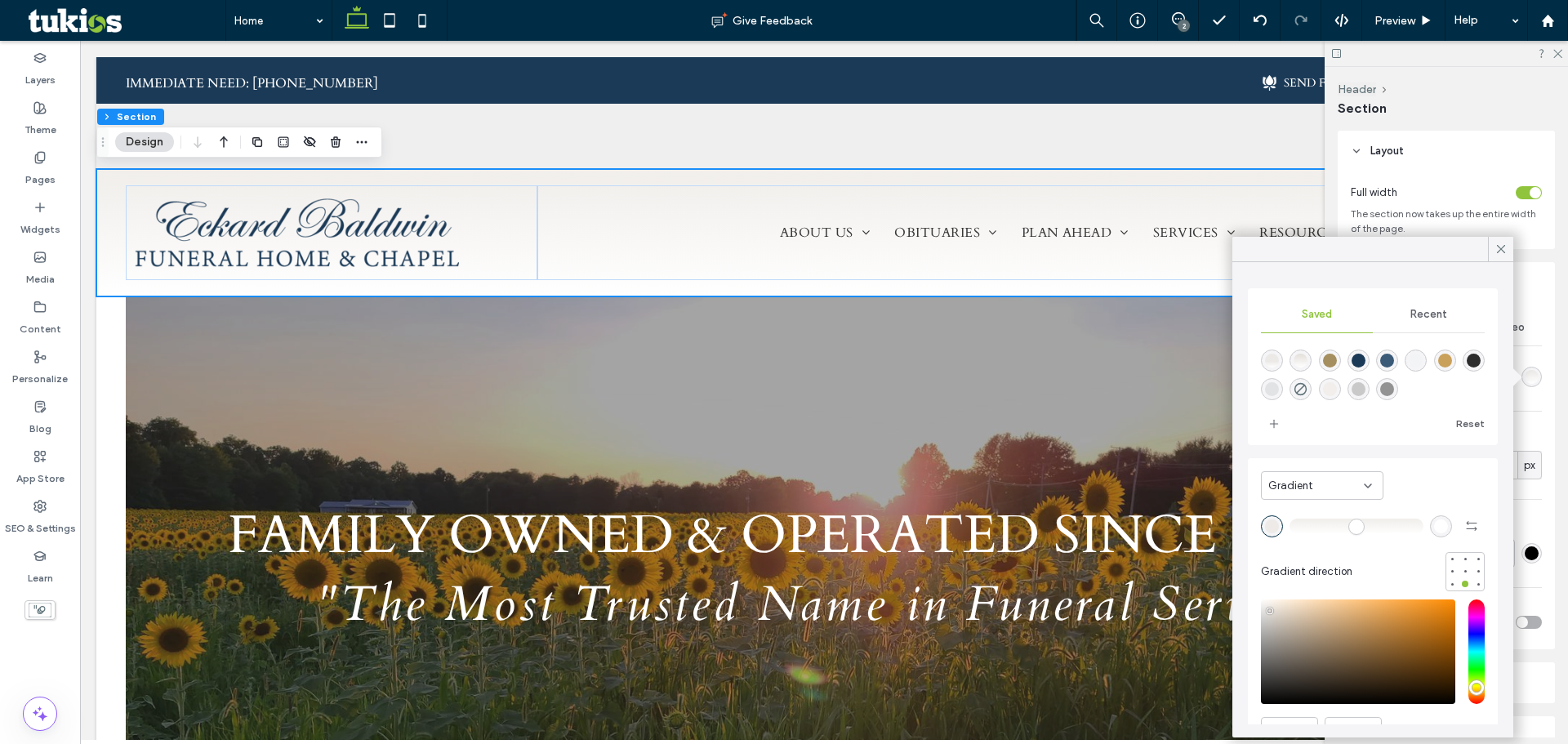
click at [1266, 529] on div "rgba(227, 222, 216, 0.48)" at bounding box center [1272, 526] width 14 height 14
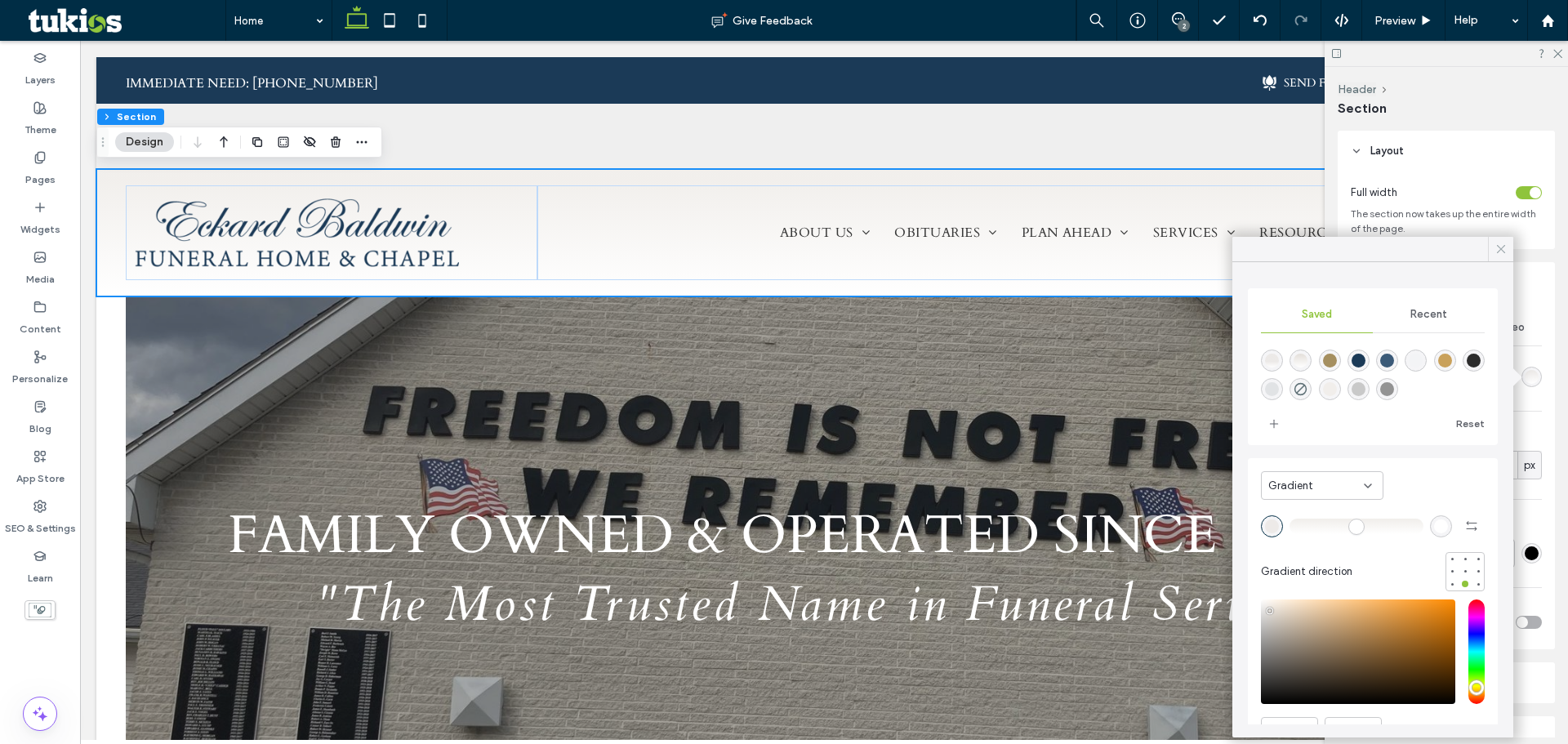
click at [1496, 252] on icon at bounding box center [1502, 249] width 15 height 15
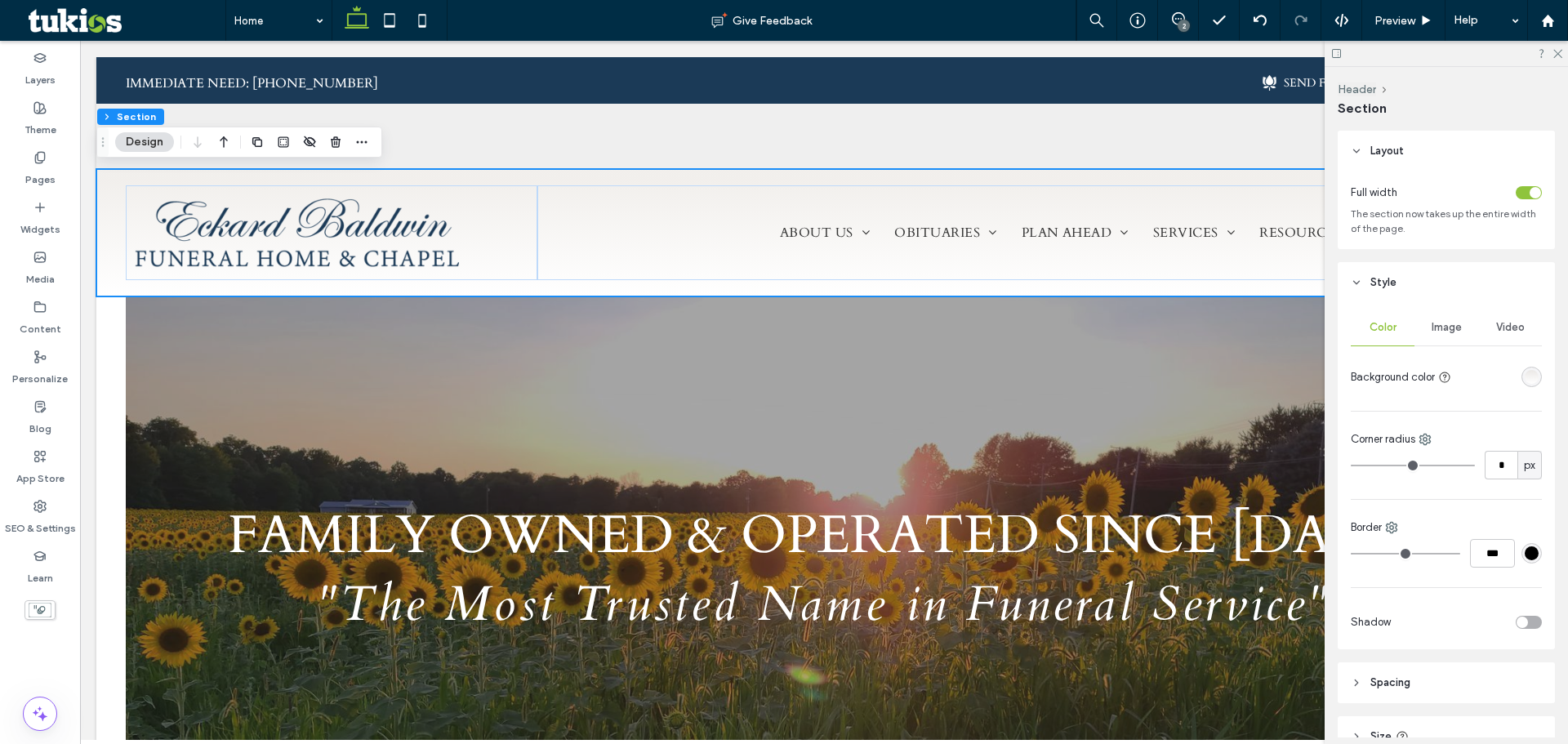
click at [1551, 53] on div at bounding box center [1446, 53] width 244 height 25
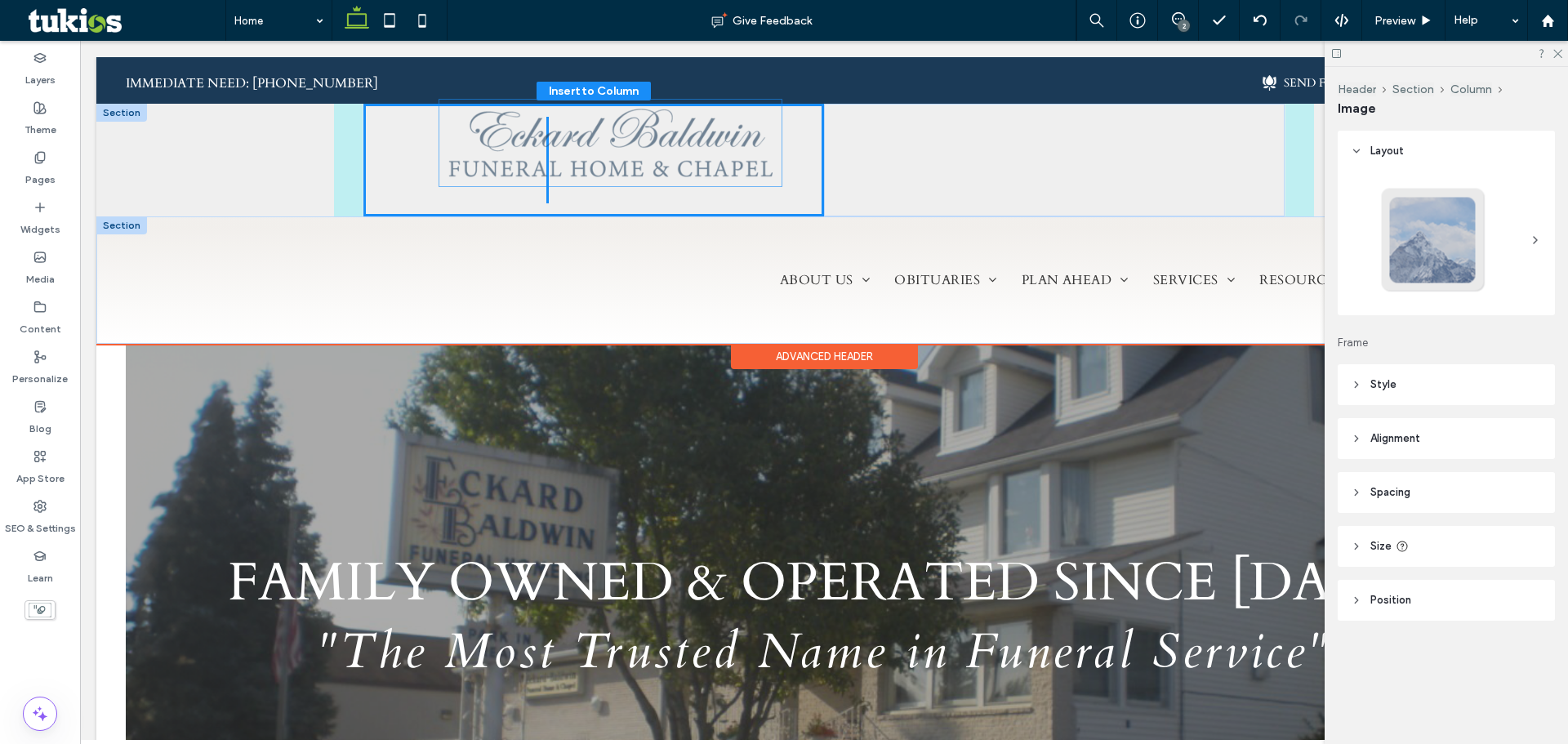
drag, startPoint x: 382, startPoint y: 223, endPoint x: 782, endPoint y: 174, distance: 403.0
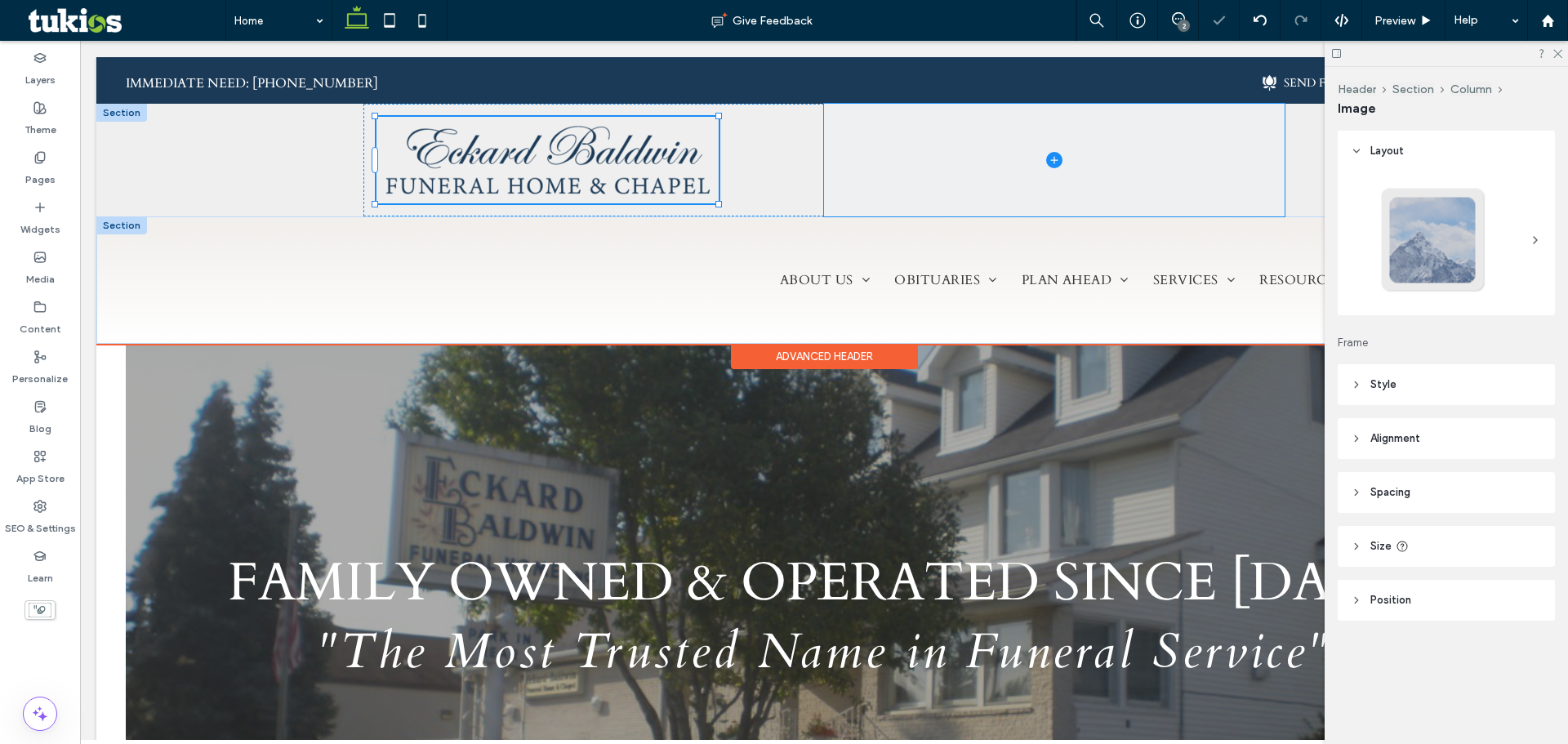
click at [857, 142] on span at bounding box center [1054, 160] width 461 height 113
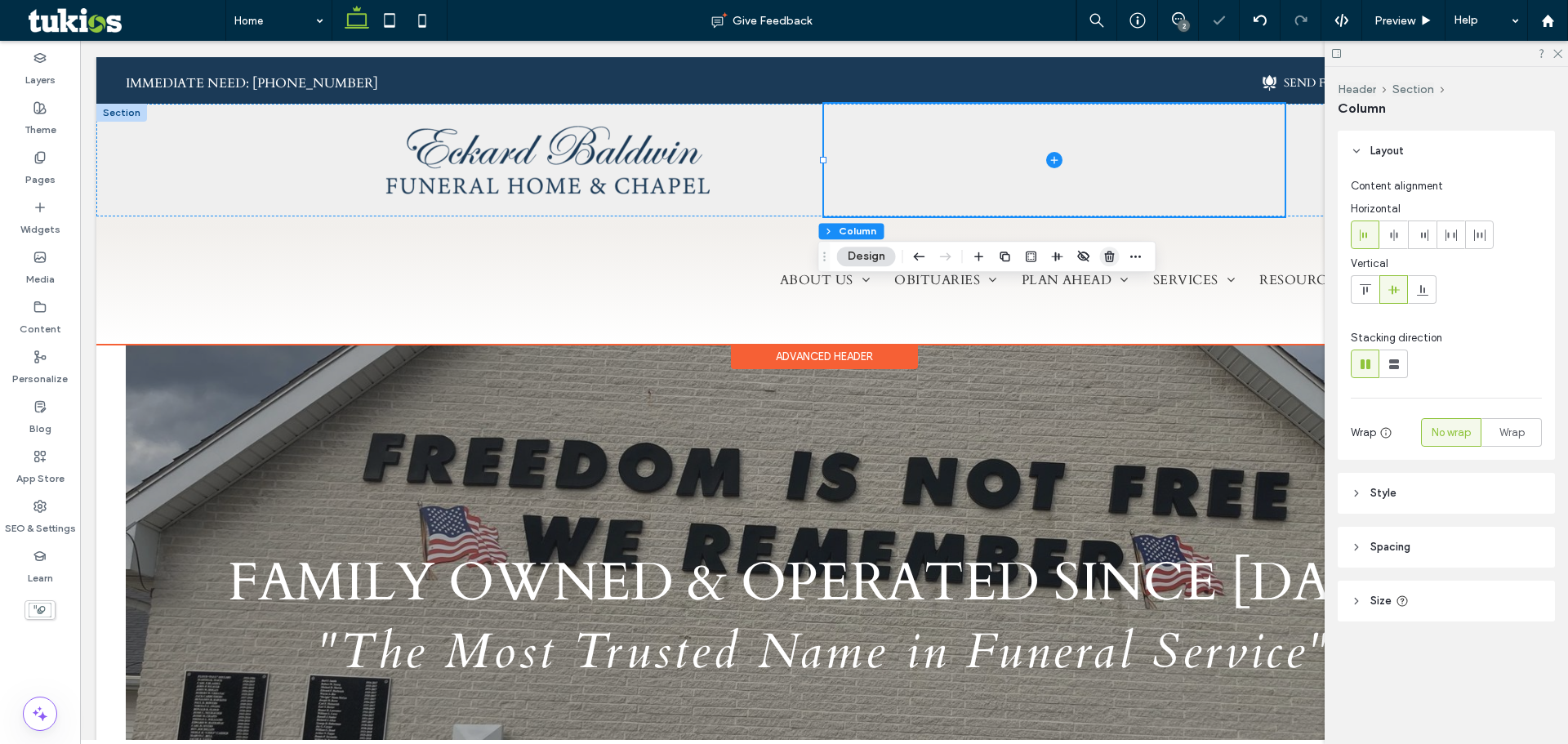
click at [1109, 261] on use "button" at bounding box center [1109, 257] width 10 height 11
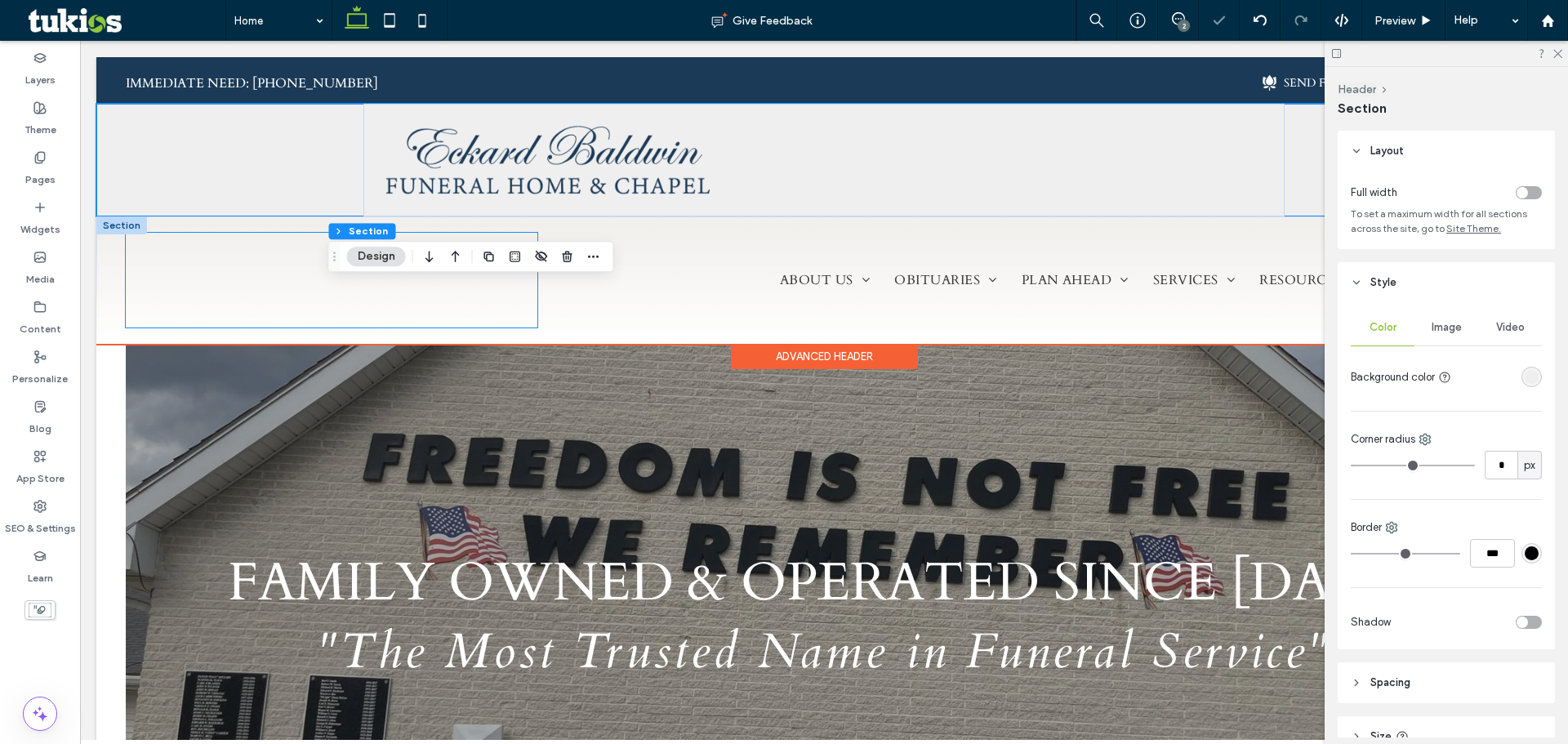
click at [365, 305] on div "Immediate Need: (555) 555-5555" at bounding box center [331, 280] width 412 height 95
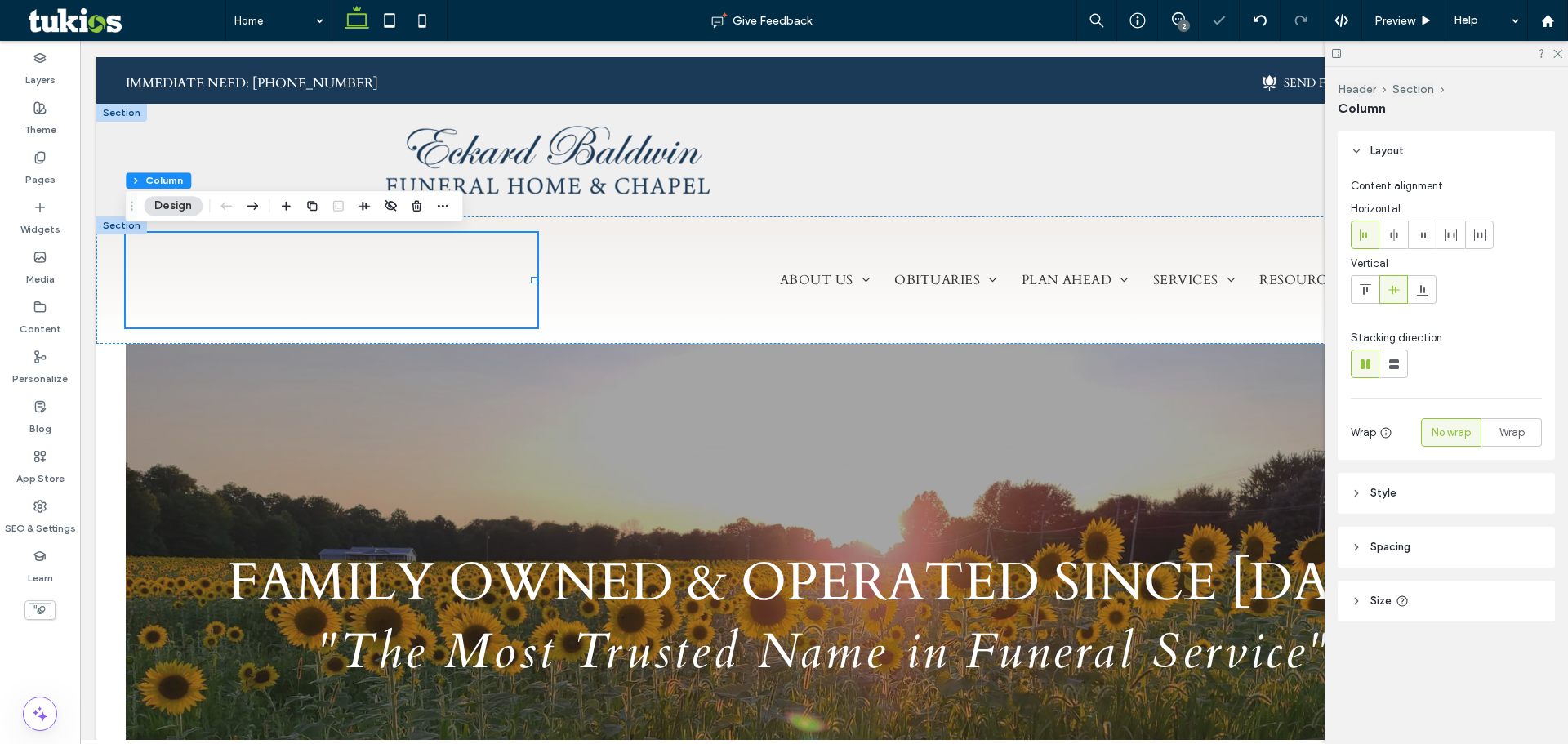
click at [427, 209] on div at bounding box center [364, 206] width 176 height 30
click at [415, 205] on icon "button" at bounding box center [416, 206] width 13 height 13
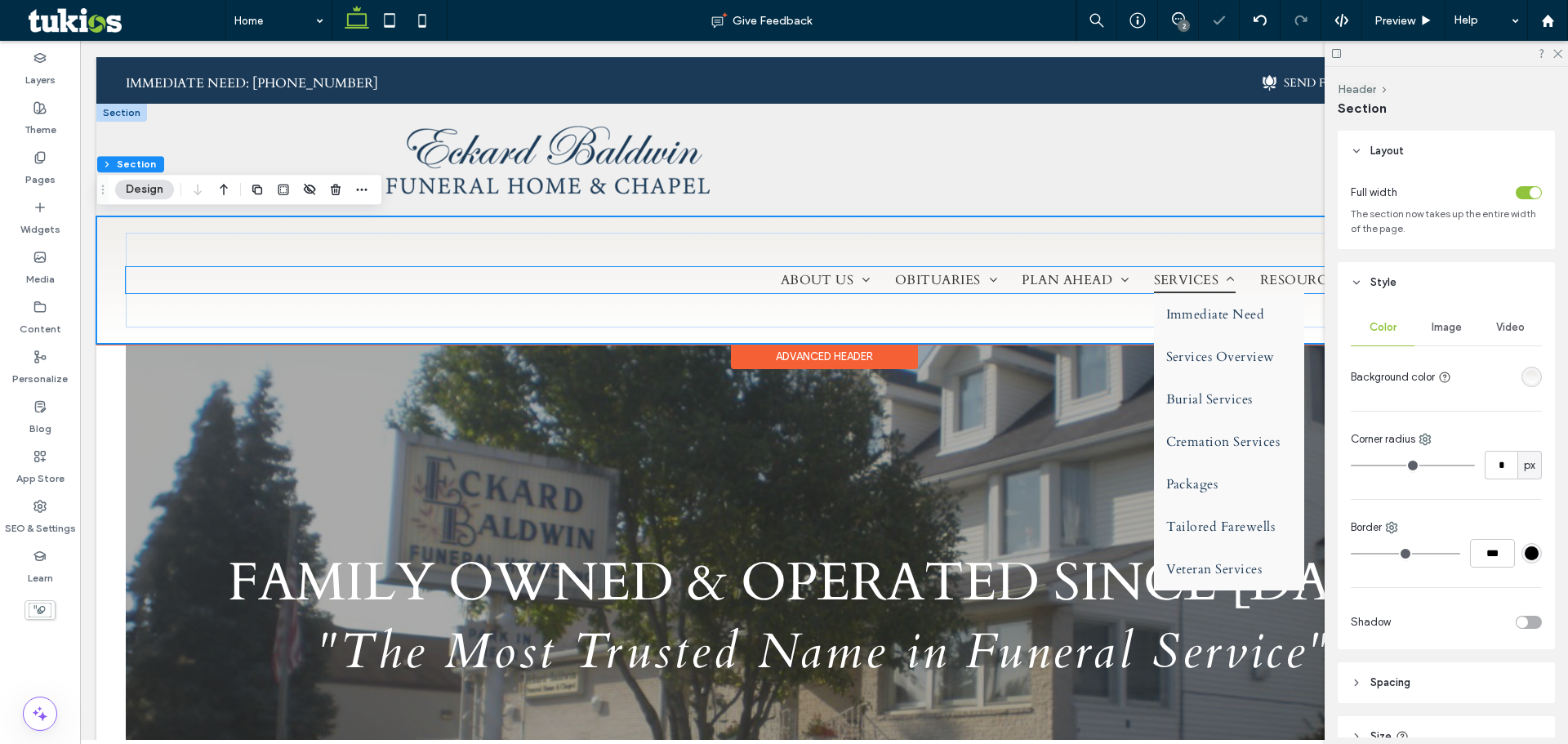
click at [1142, 270] on link "SERVICES" at bounding box center [1194, 280] width 106 height 26
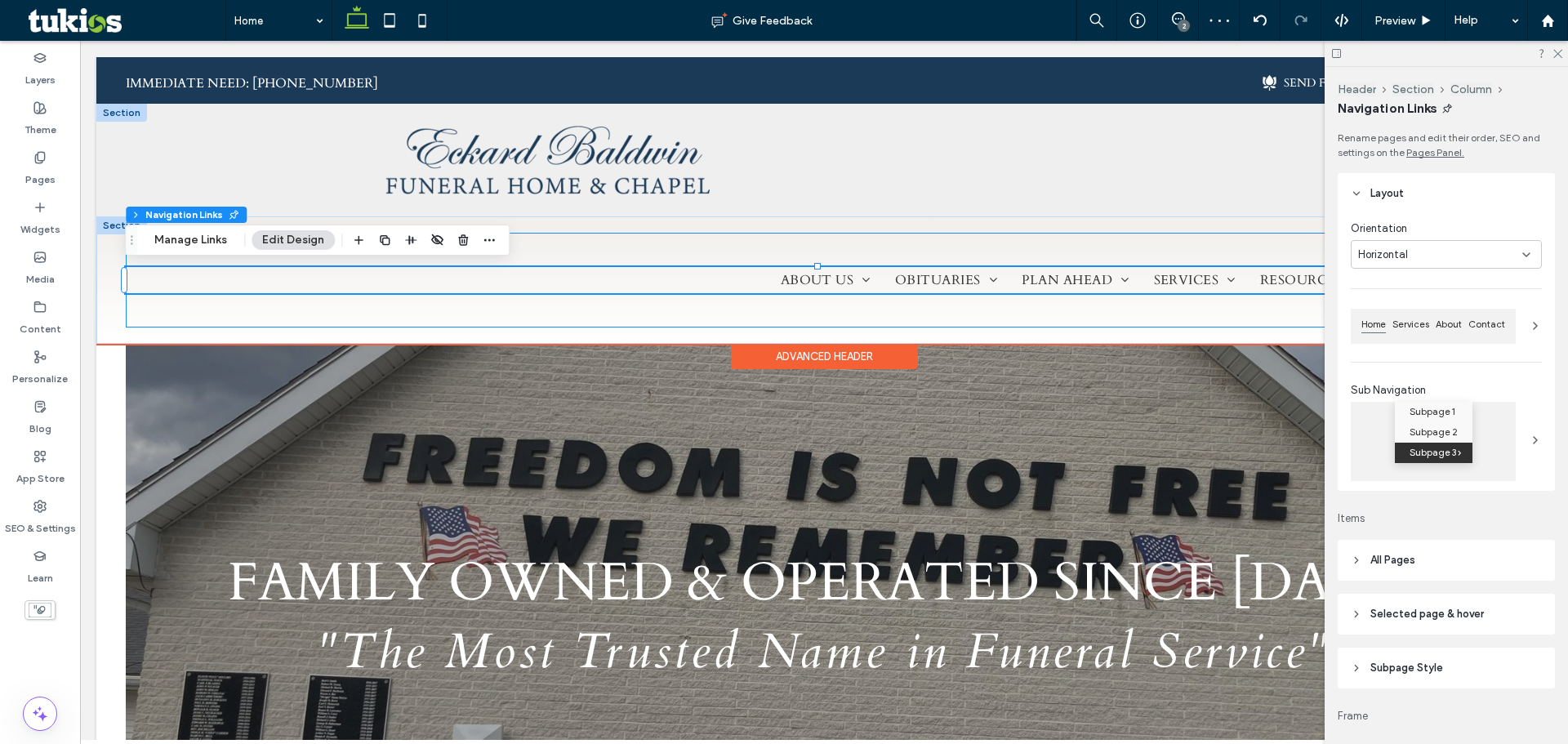
click at [1016, 245] on div "ABOUT US About Us Our Staff Our Facilities Testimonials Why Choose Us Contact O…" at bounding box center [824, 280] width 1397 height 95
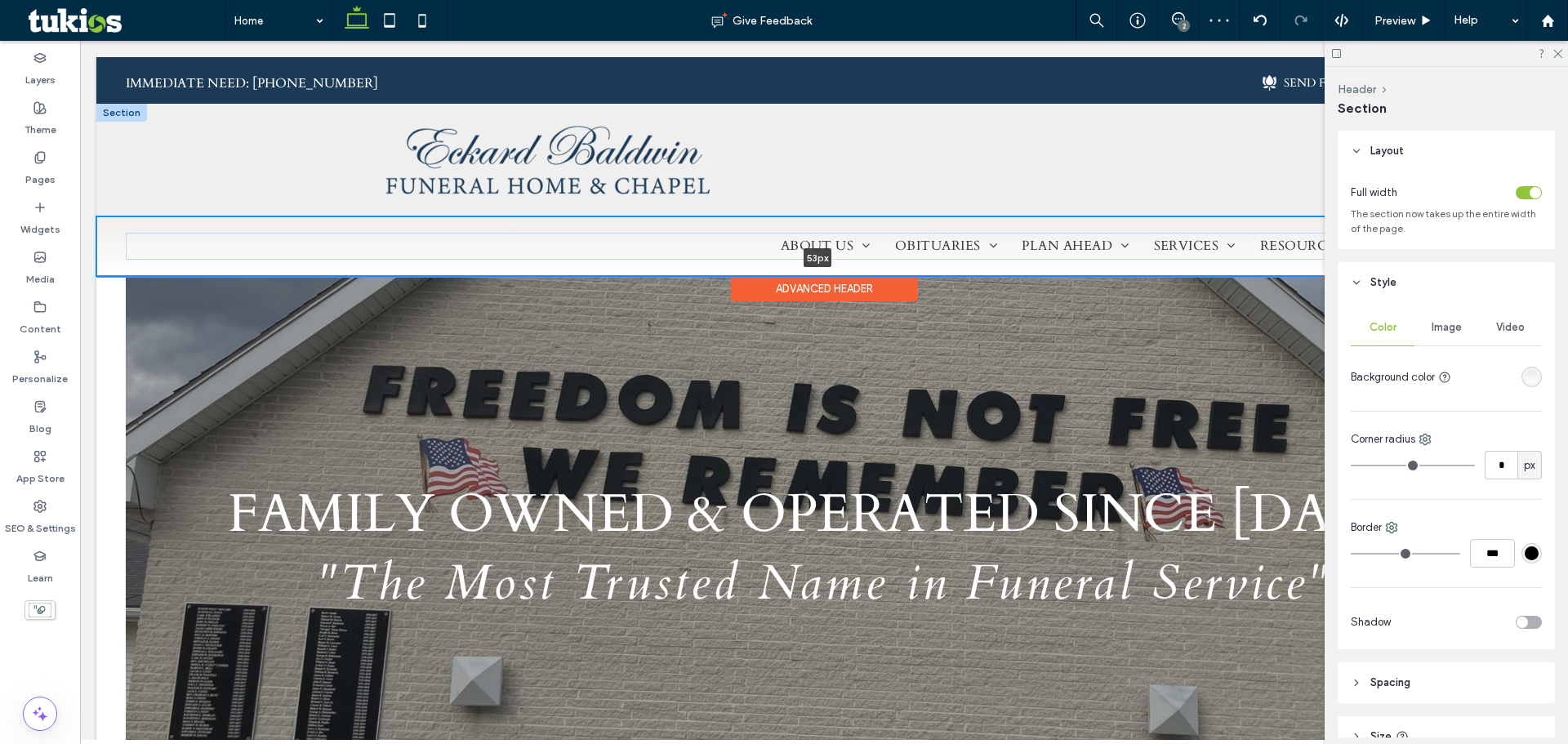
drag, startPoint x: 841, startPoint y: 344, endPoint x: 846, endPoint y: 231, distance: 113.1
click at [845, 232] on div "ABOUT US About Us Our Staff Our Facilities Testimonials Why Choose Us Contact O…" at bounding box center [823, 246] width 1455 height 59
type input "**"
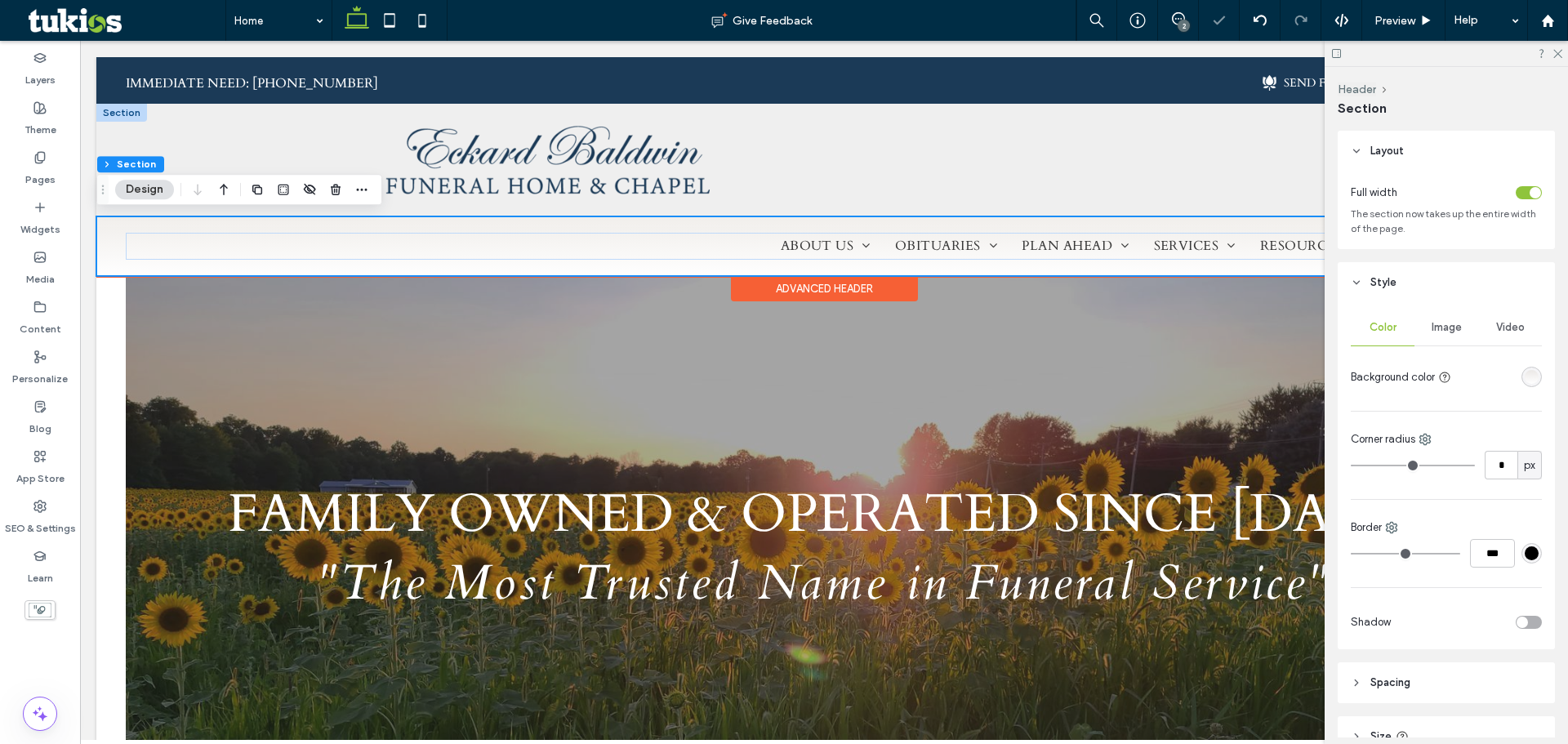
click at [824, 225] on div "ABOUT US About Us Our Staff Our Facilities Testimonials Why Choose Us Contact O…" at bounding box center [823, 246] width 1455 height 59
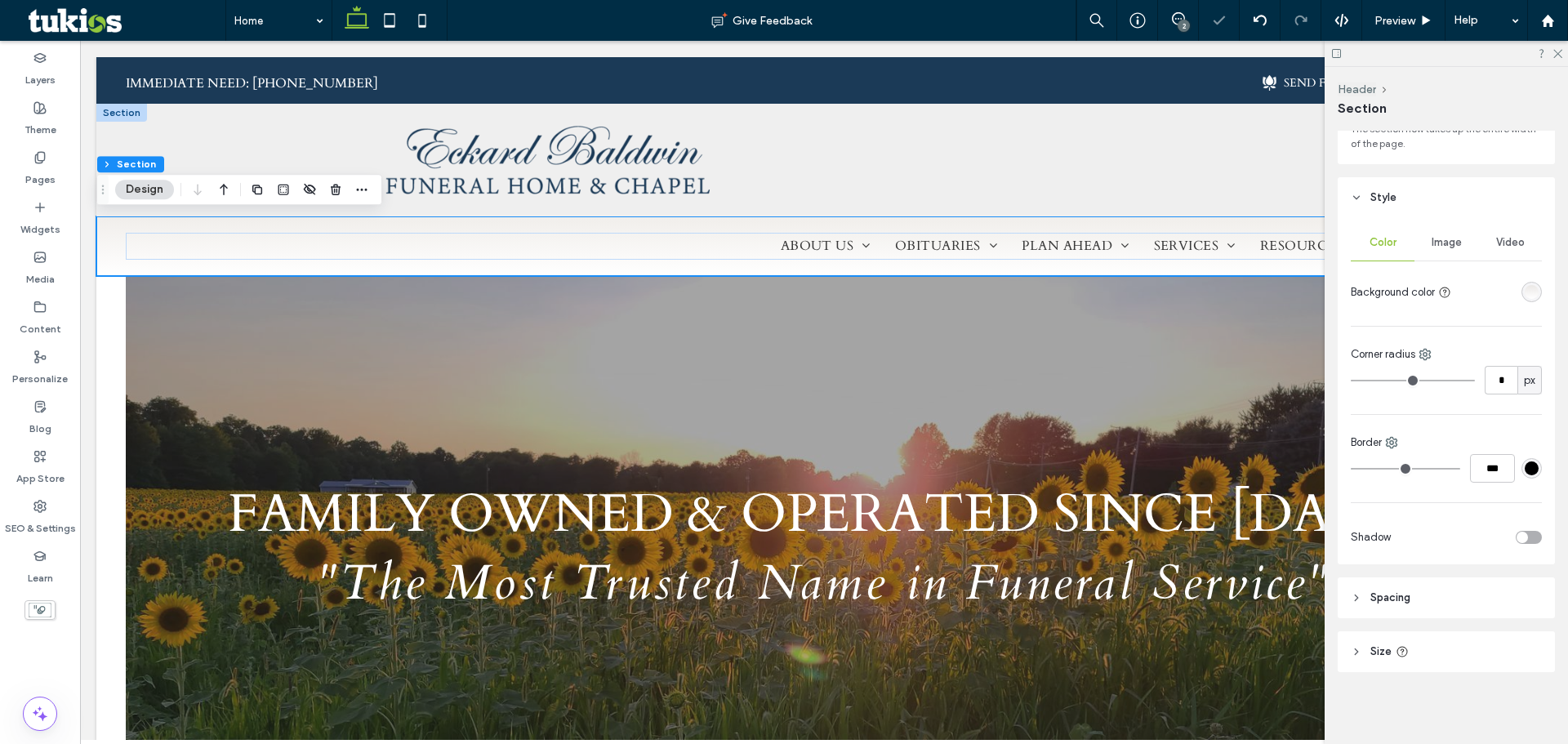
click at [1445, 591] on header "Spacing" at bounding box center [1446, 598] width 217 height 41
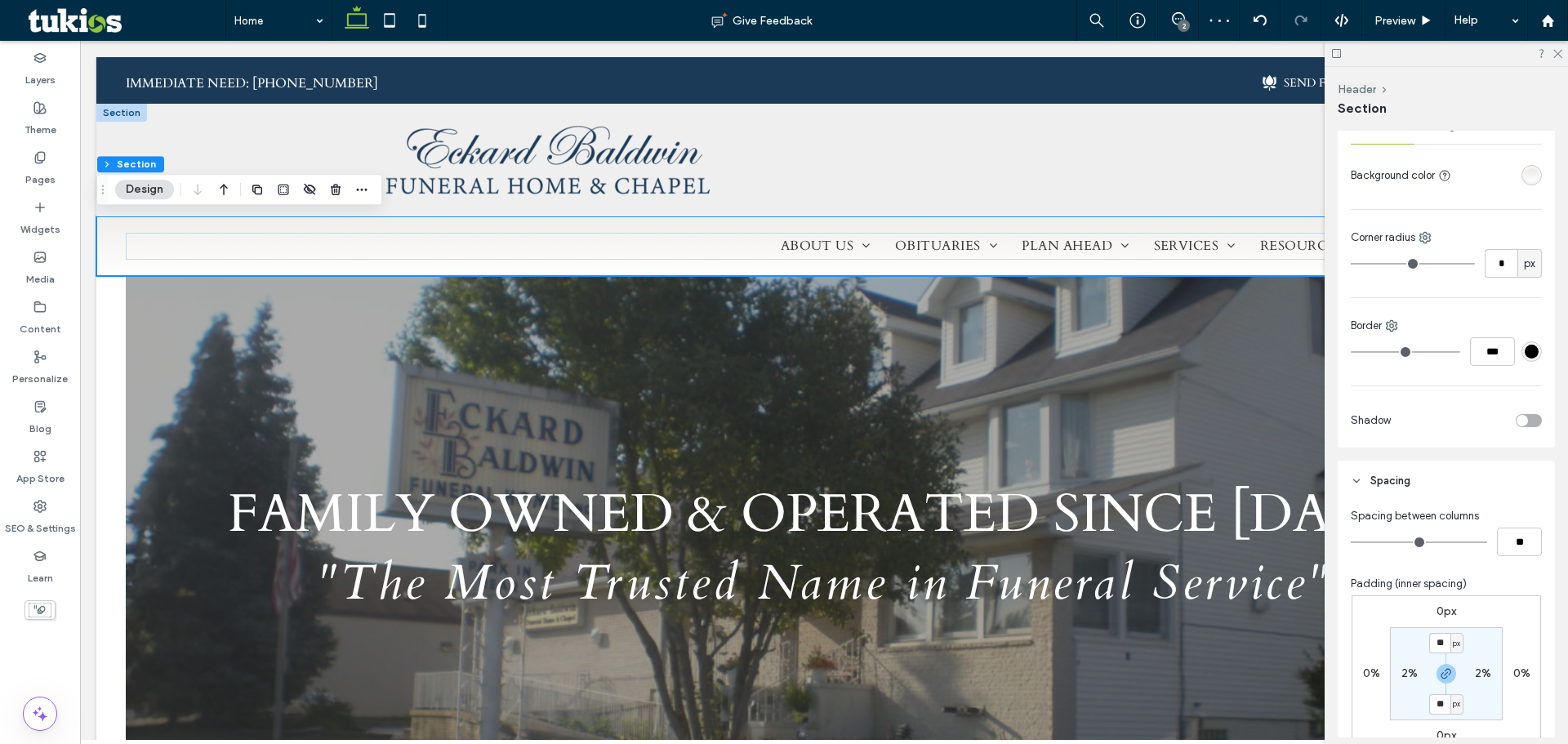
scroll to position [330, 0]
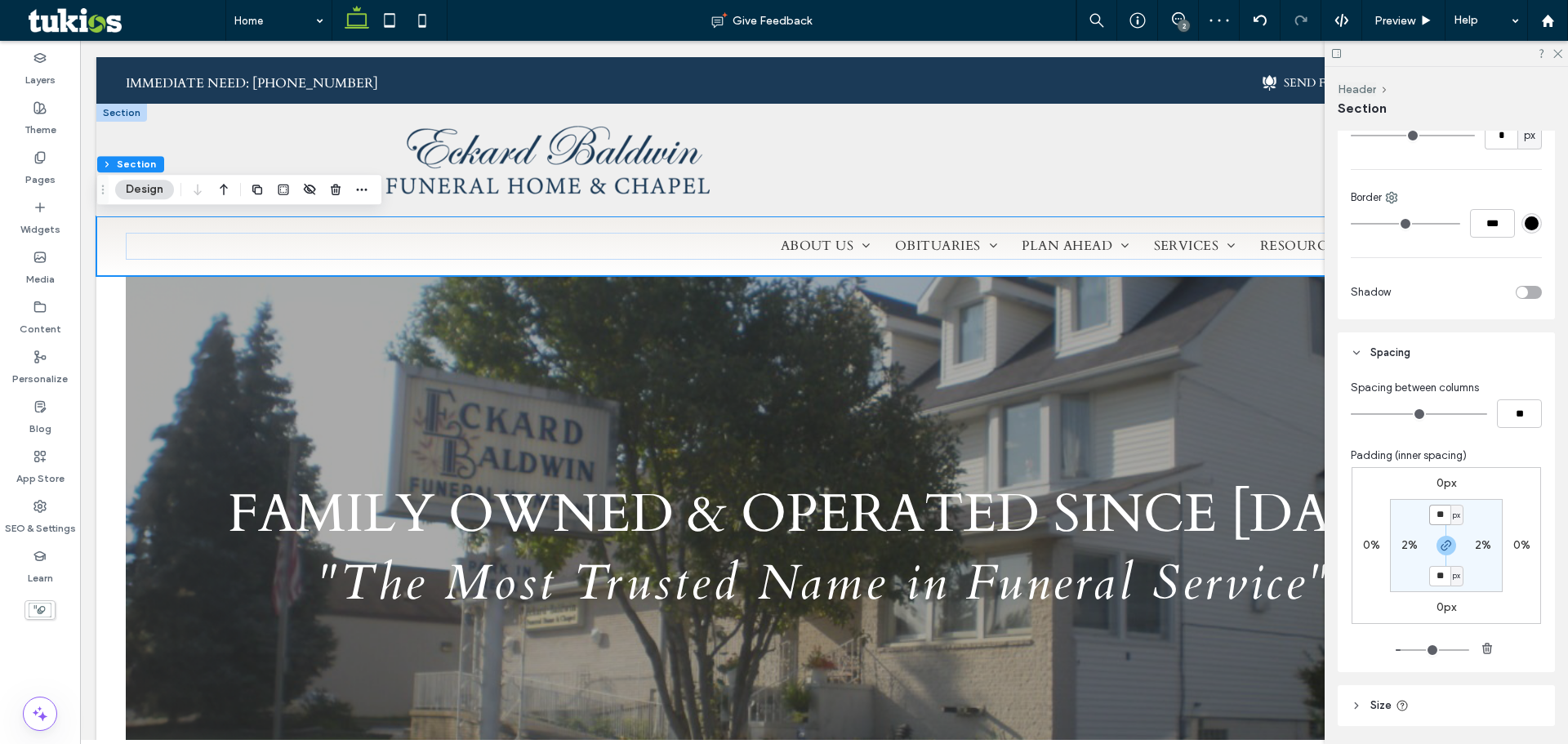
click at [1438, 510] on input "**" at bounding box center [1440, 515] width 21 height 20
click at [1443, 546] on icon "button" at bounding box center [1446, 546] width 13 height 13
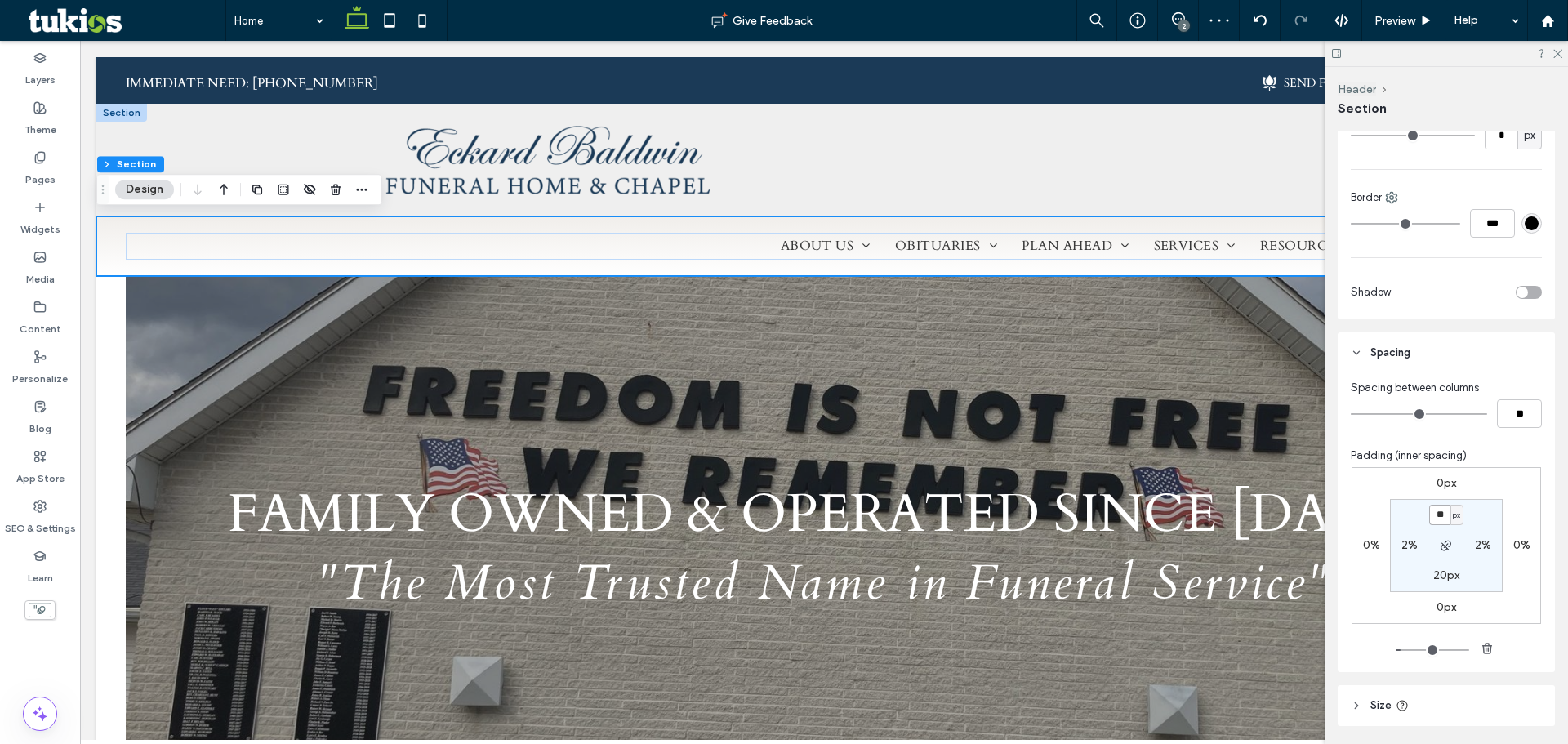
click at [1435, 520] on input "**" at bounding box center [1440, 515] width 21 height 20
type input "*"
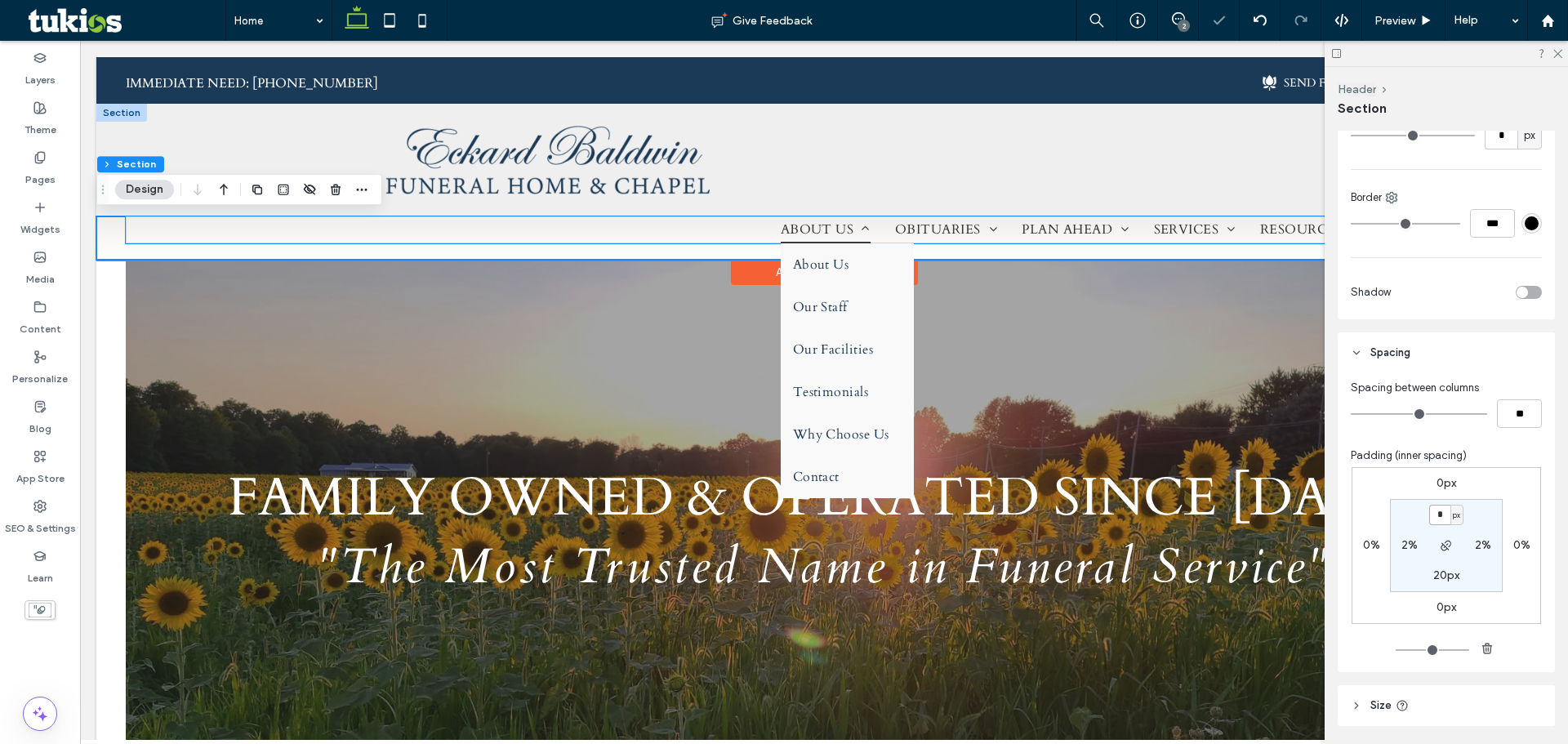
click at [857, 231] on link "ABOUT US" at bounding box center [826, 230] width 114 height 26
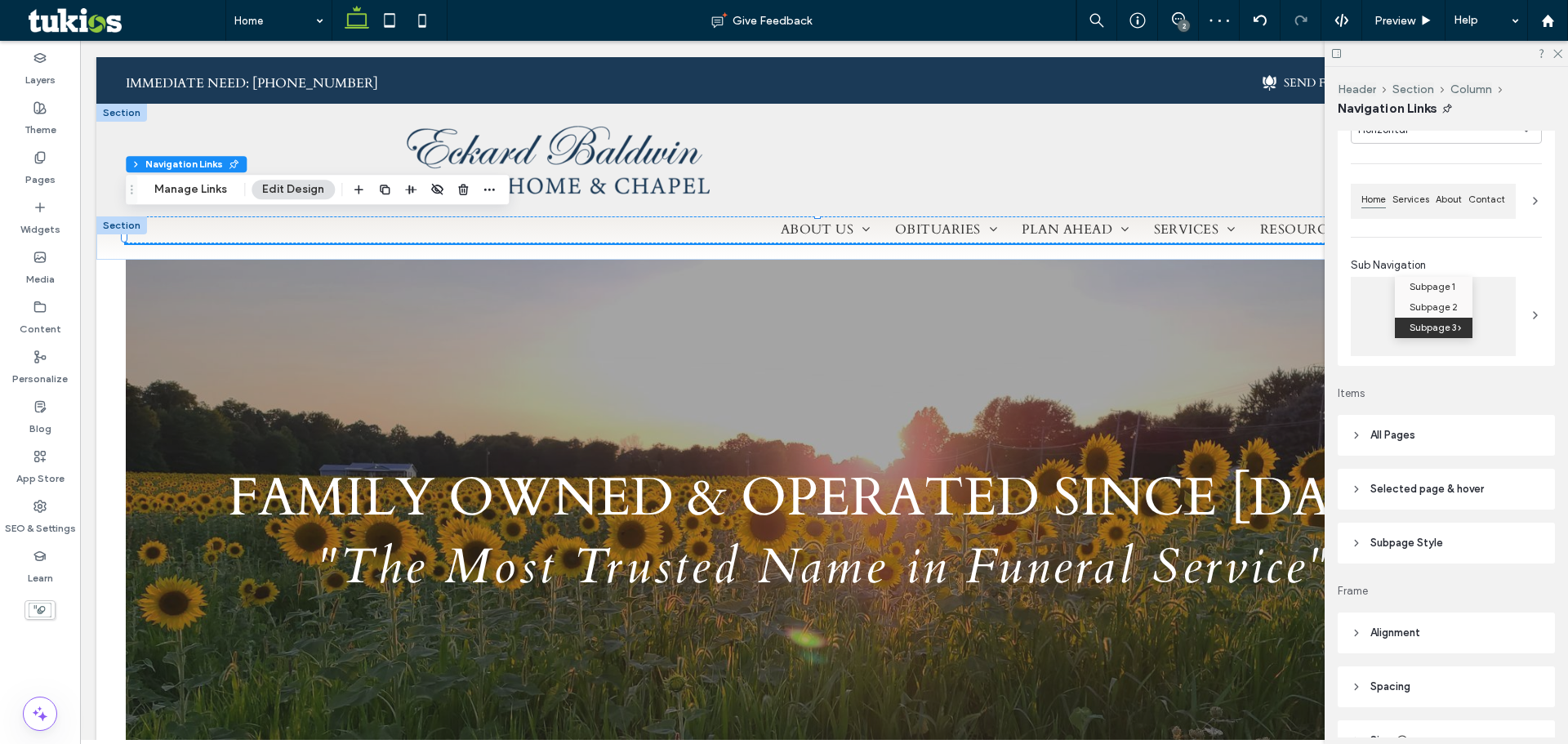
scroll to position [268, 0]
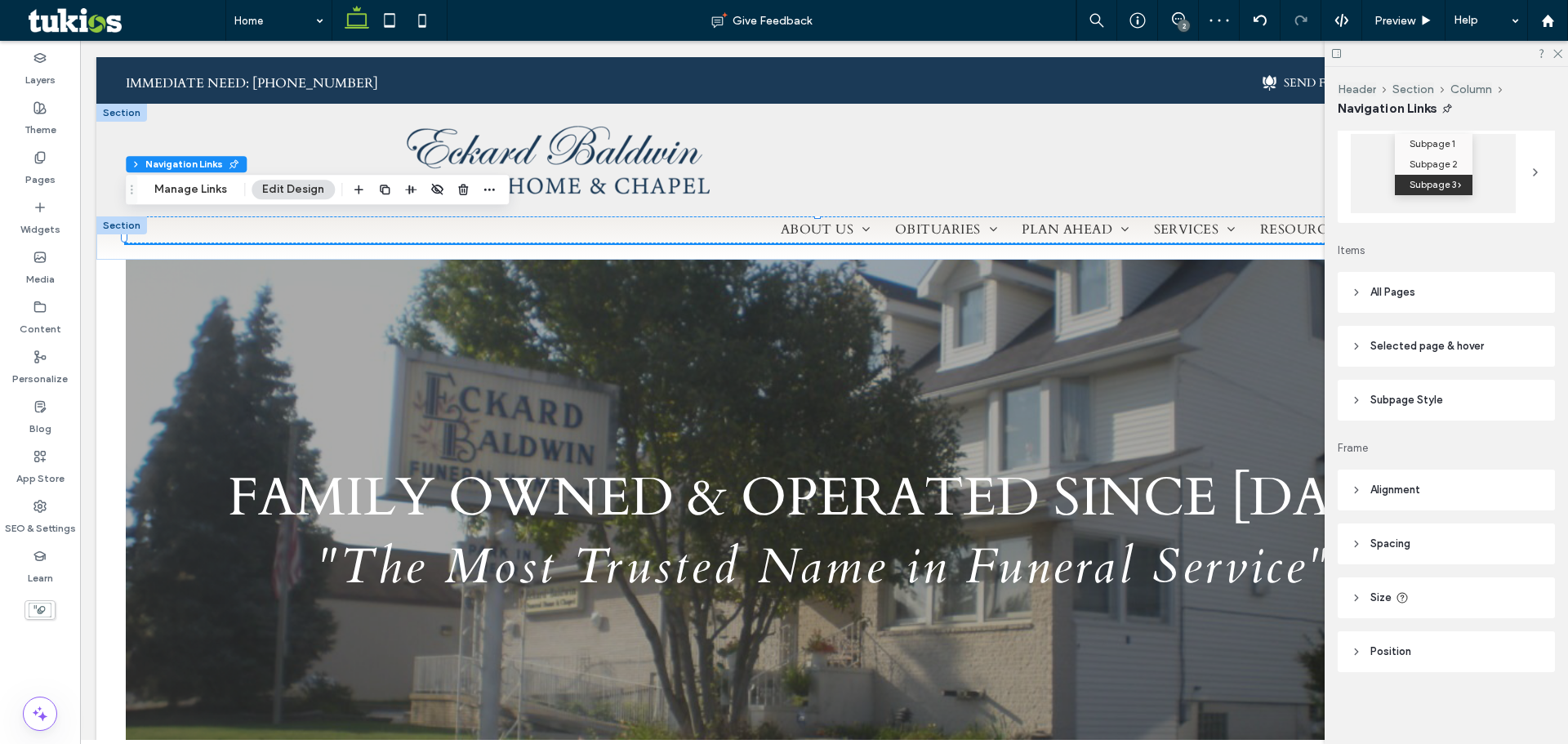
click at [1451, 495] on header "Alignment" at bounding box center [1446, 490] width 217 height 41
click at [1436, 299] on header "All Pages" at bounding box center [1446, 293] width 217 height 41
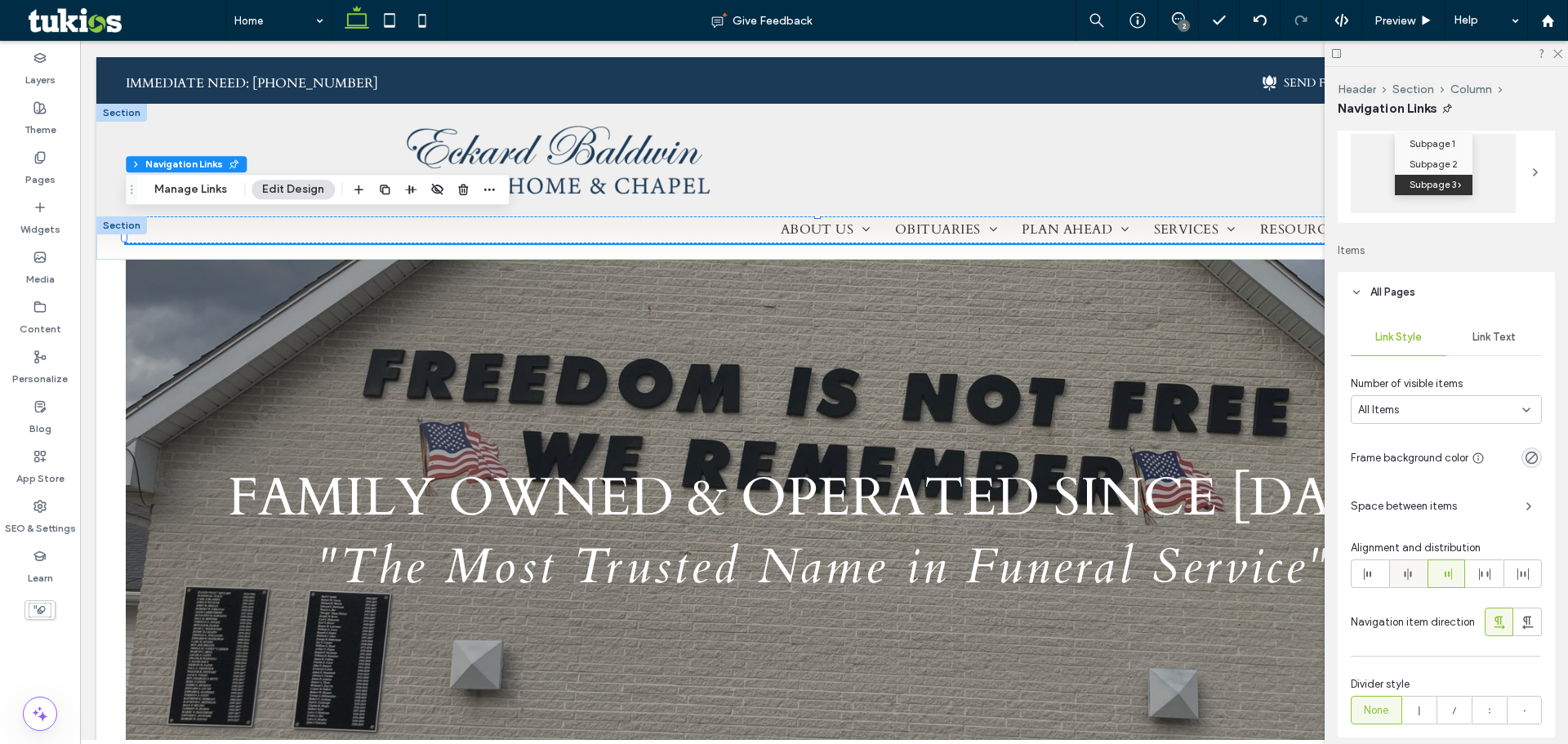
click at [1411, 571] on icon at bounding box center [1408, 574] width 13 height 13
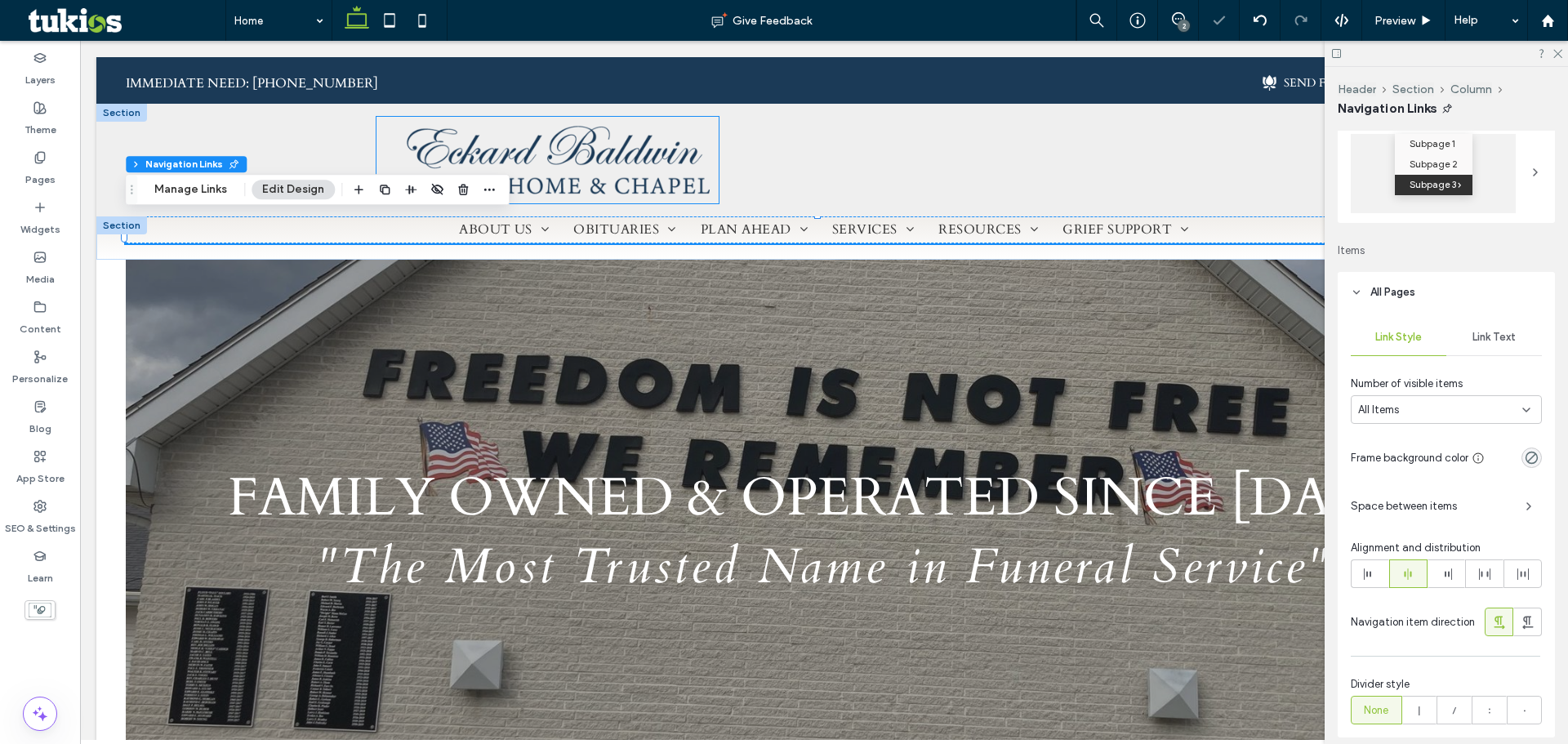
click at [693, 158] on img at bounding box center [547, 161] width 342 height 87
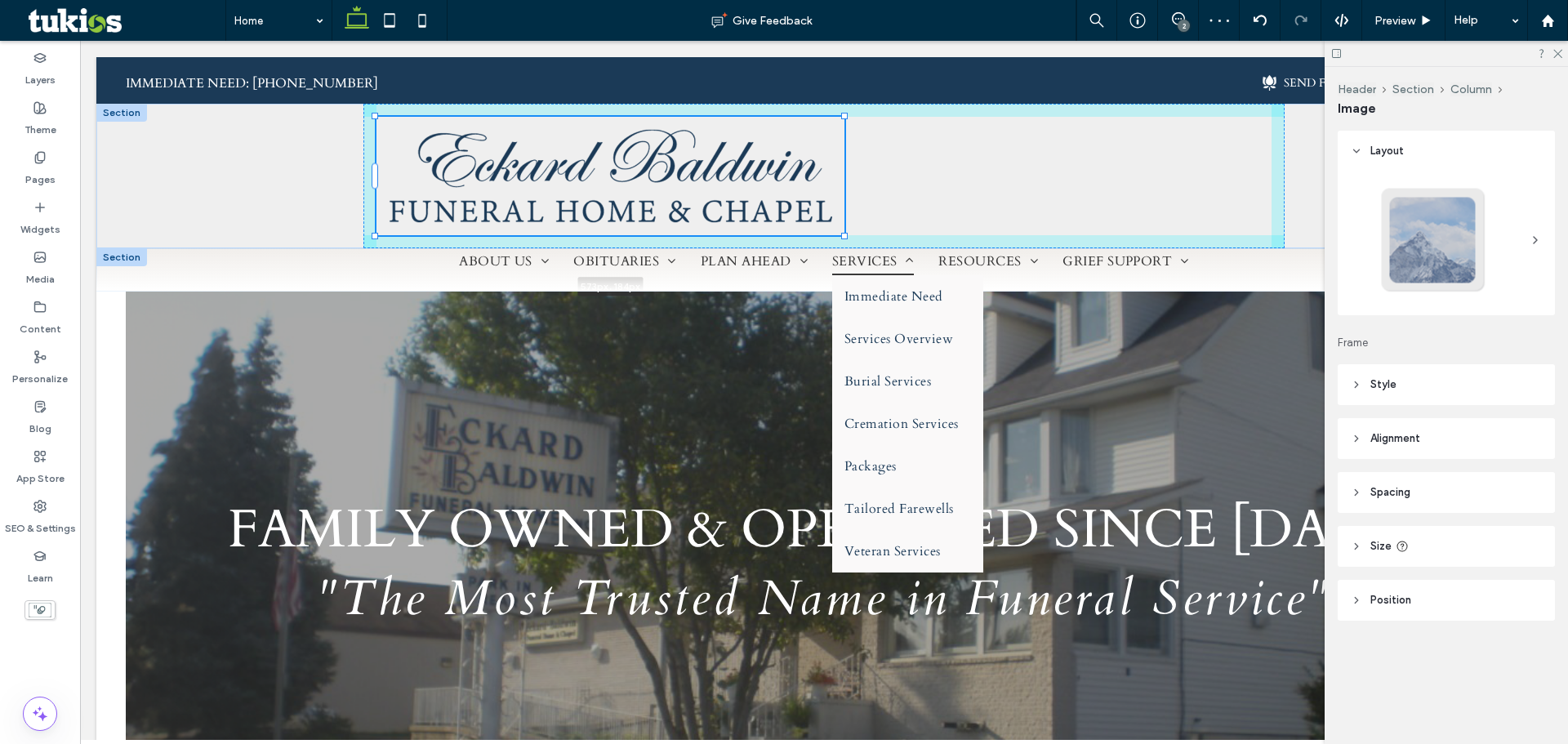
drag, startPoint x: 711, startPoint y: 203, endPoint x: 844, endPoint y: 265, distance: 146.7
click at [843, 265] on div "IMMEDIATE NEED: (330) 535-7141 SEND FLOWERS CONTACT US Section Section 573px , …" at bounding box center [823, 174] width 1455 height 234
type input "***"
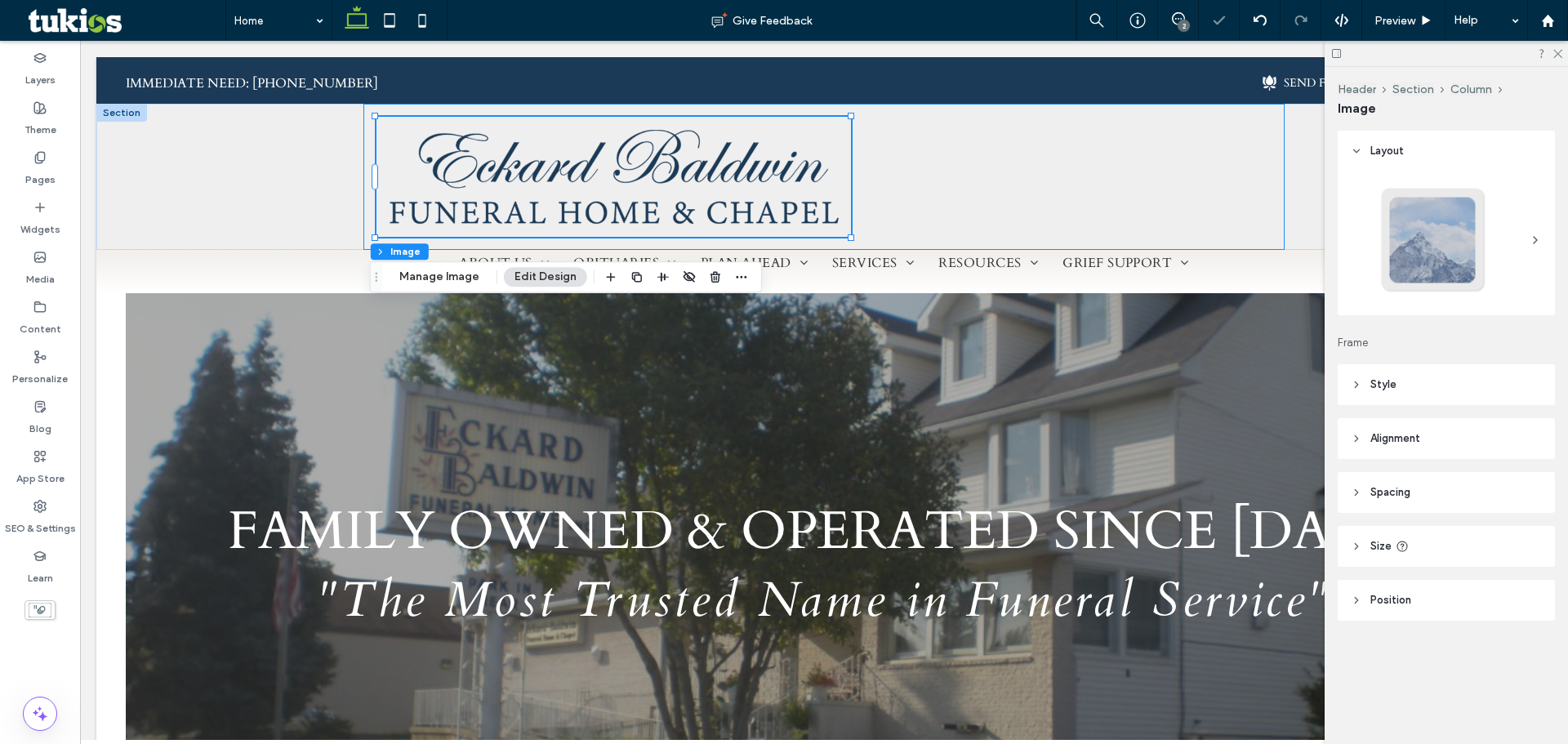
click at [1037, 206] on div "581px , 188px" at bounding box center [824, 176] width 922 height 146
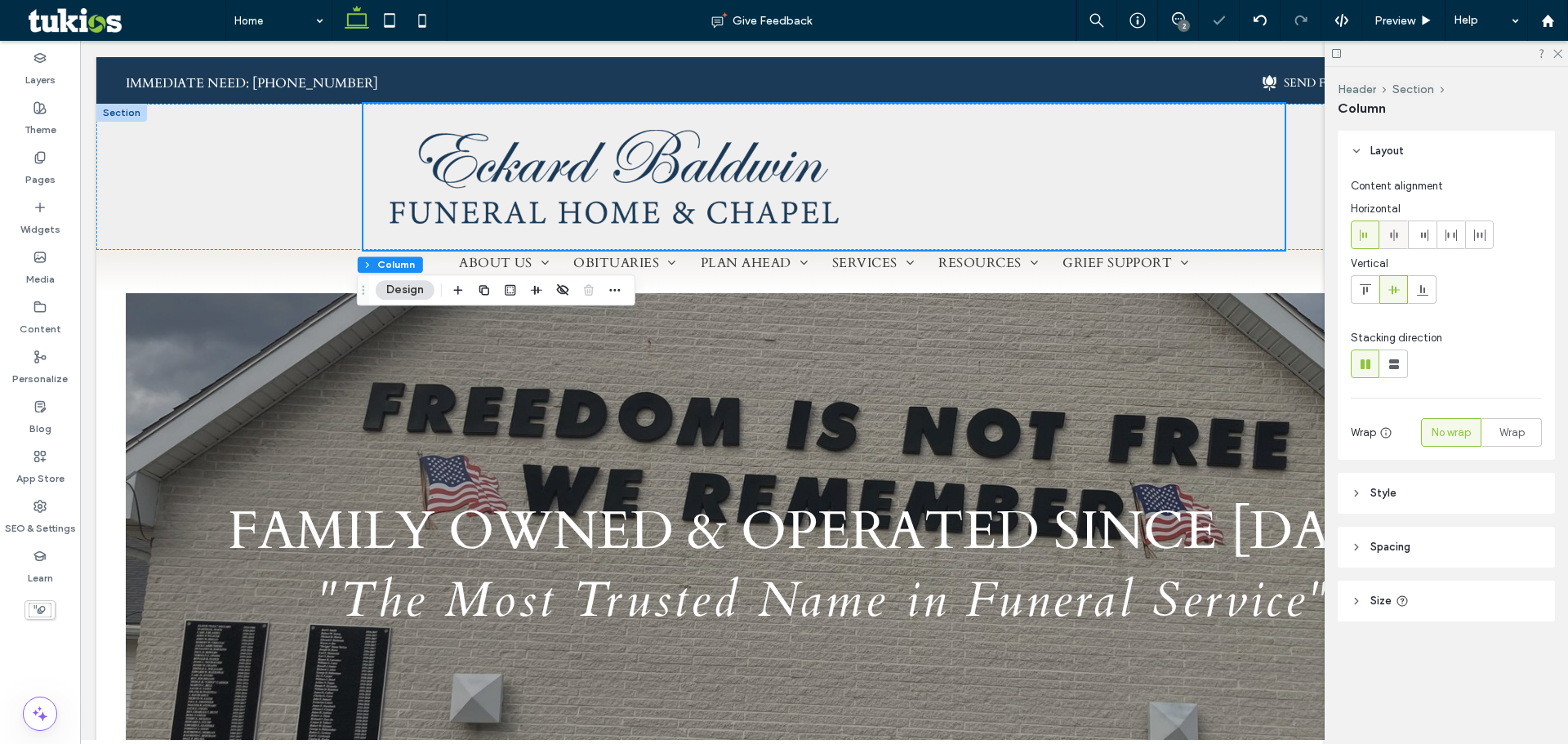
click at [1402, 234] on div at bounding box center [1394, 234] width 27 height 27
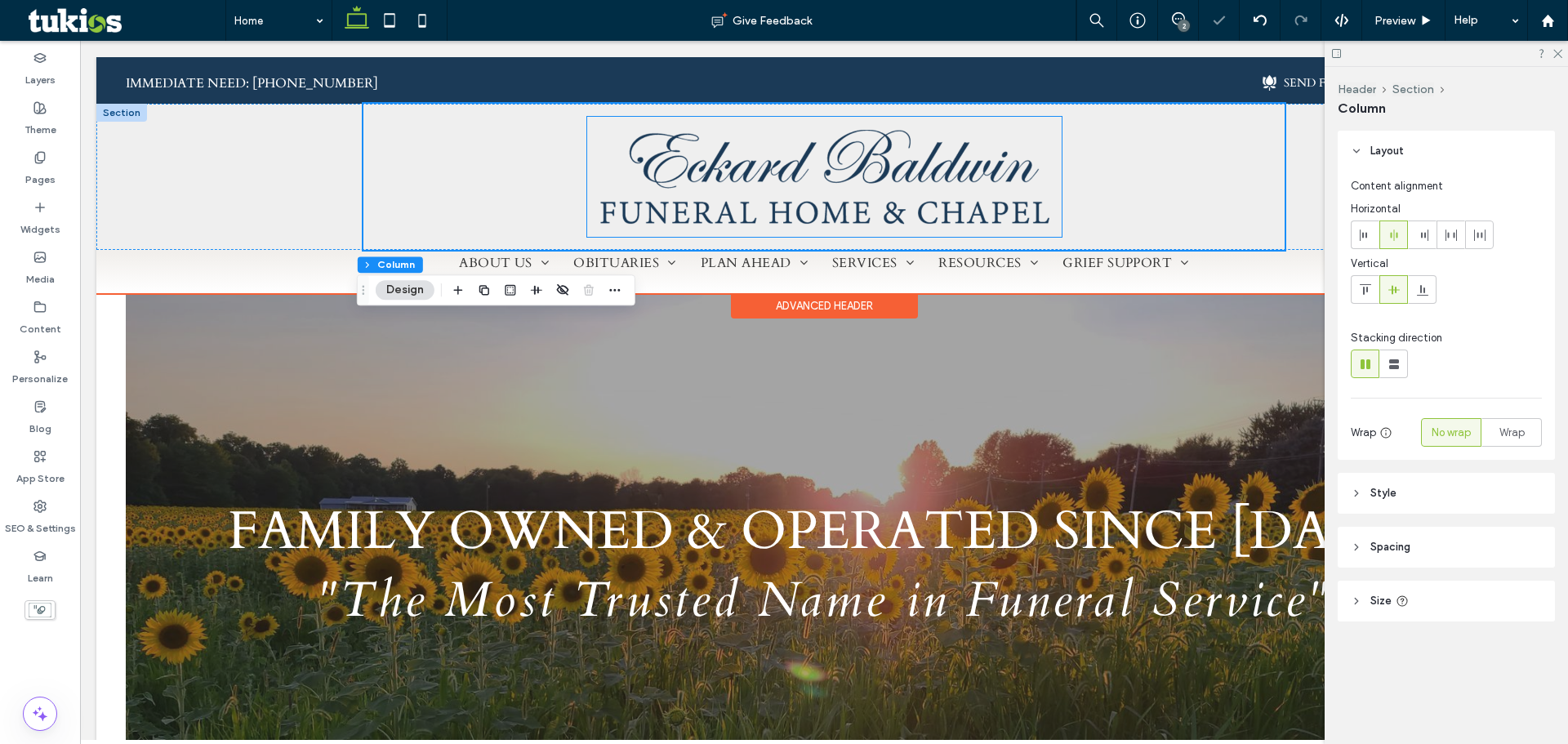
click at [1042, 222] on img at bounding box center [824, 177] width 474 height 120
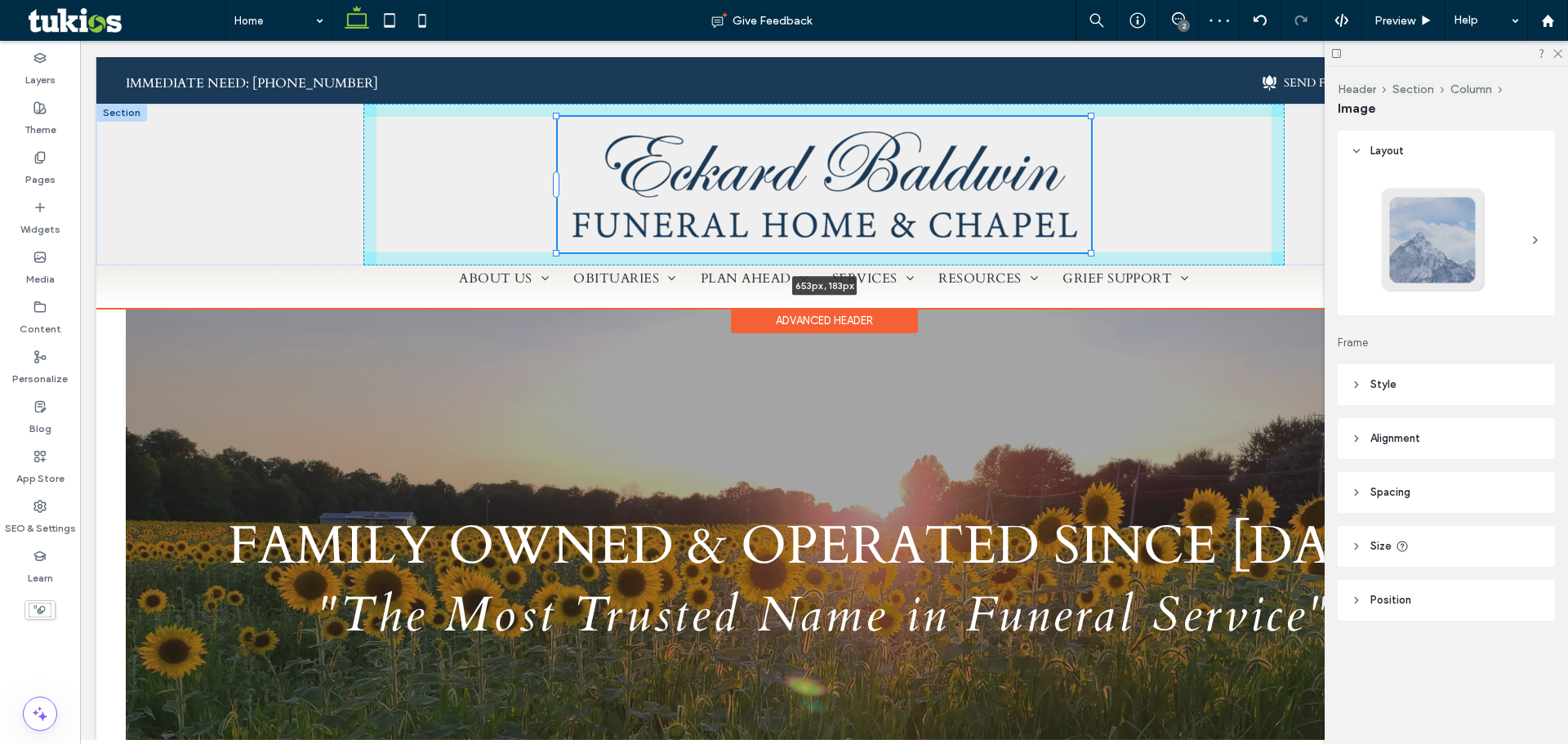
drag, startPoint x: 1056, startPoint y: 239, endPoint x: 1091, endPoint y: 258, distance: 39.8
click at [1091, 257] on div at bounding box center [1091, 253] width 6 height 6
type input "***"
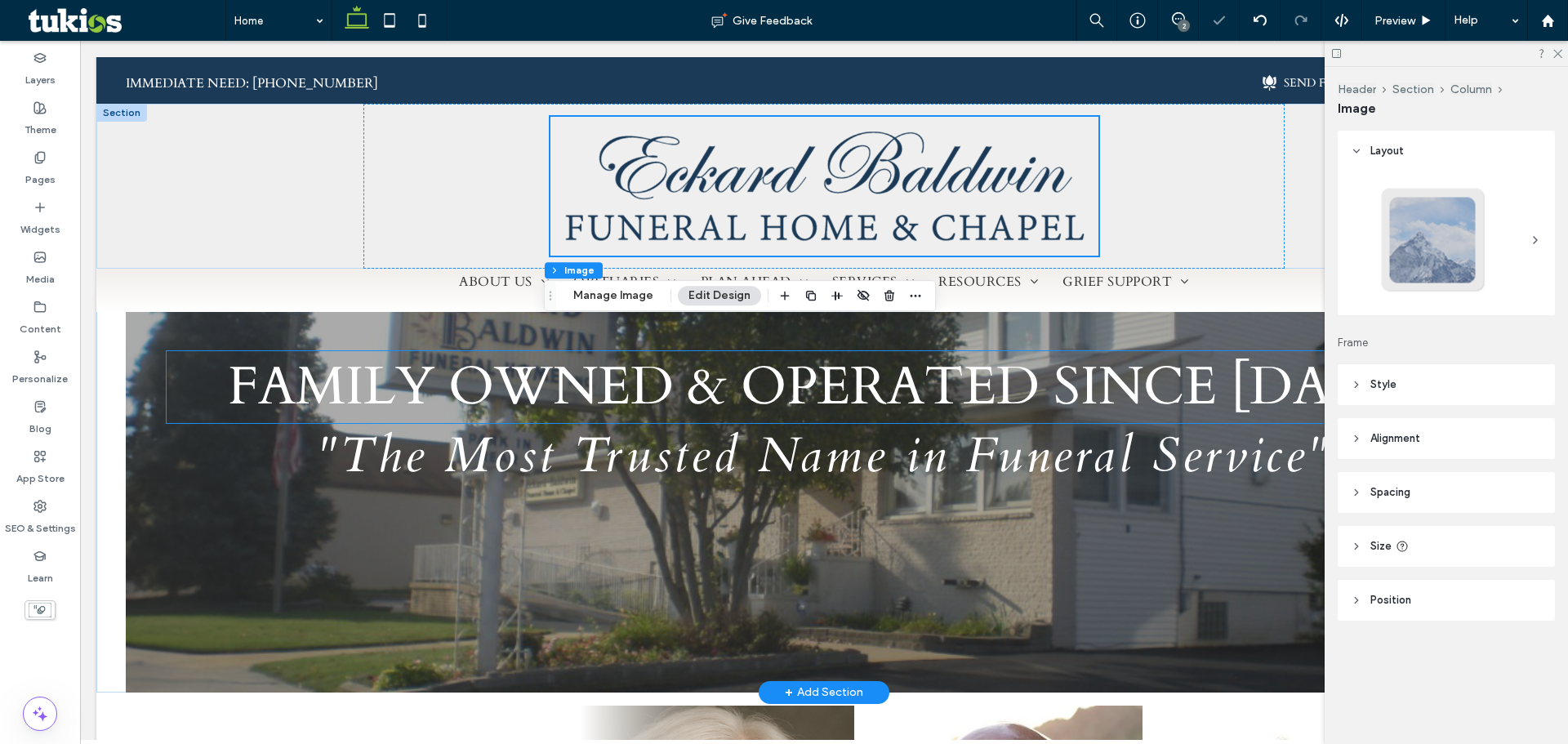
scroll to position [0, 0]
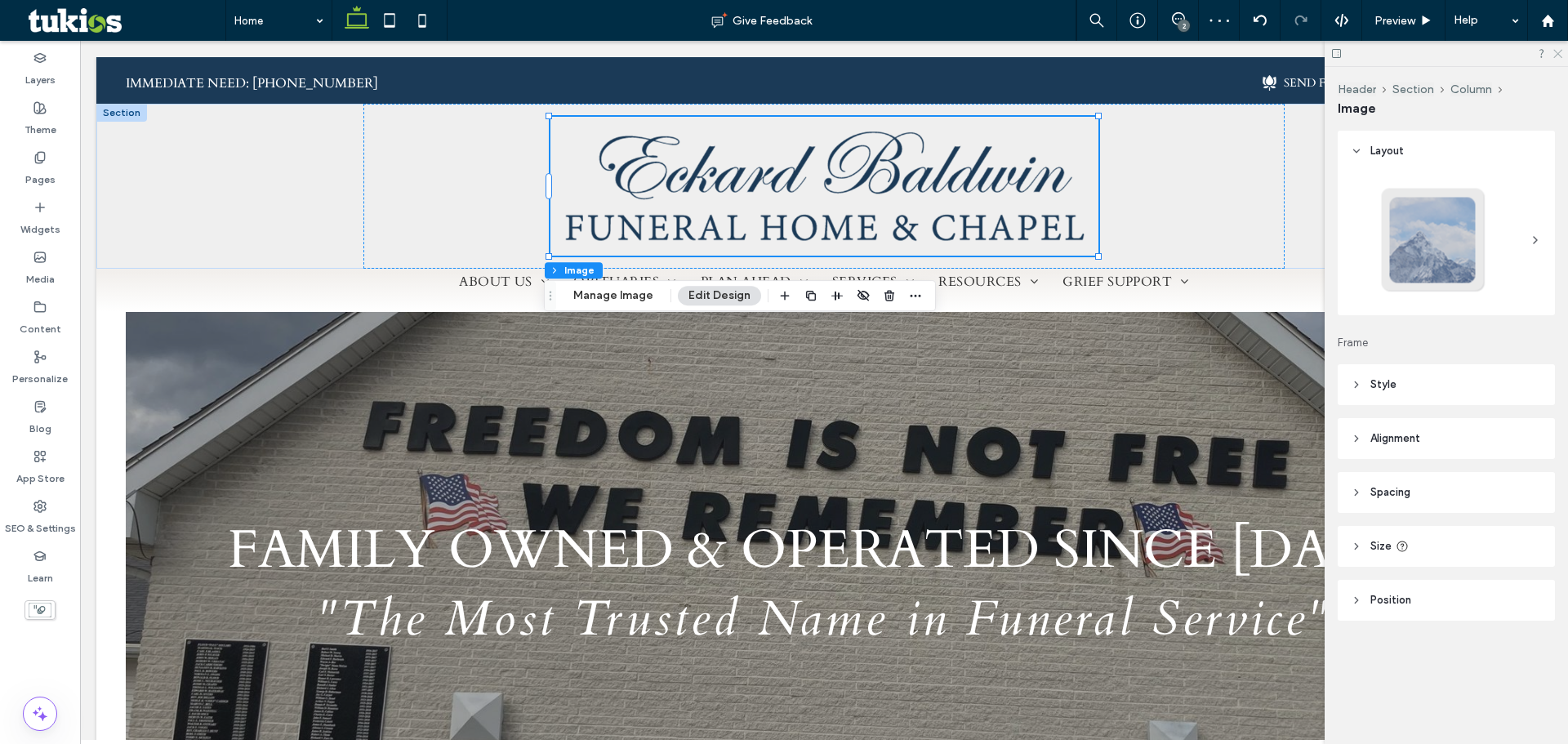
click at [1561, 54] on icon at bounding box center [1557, 53] width 11 height 11
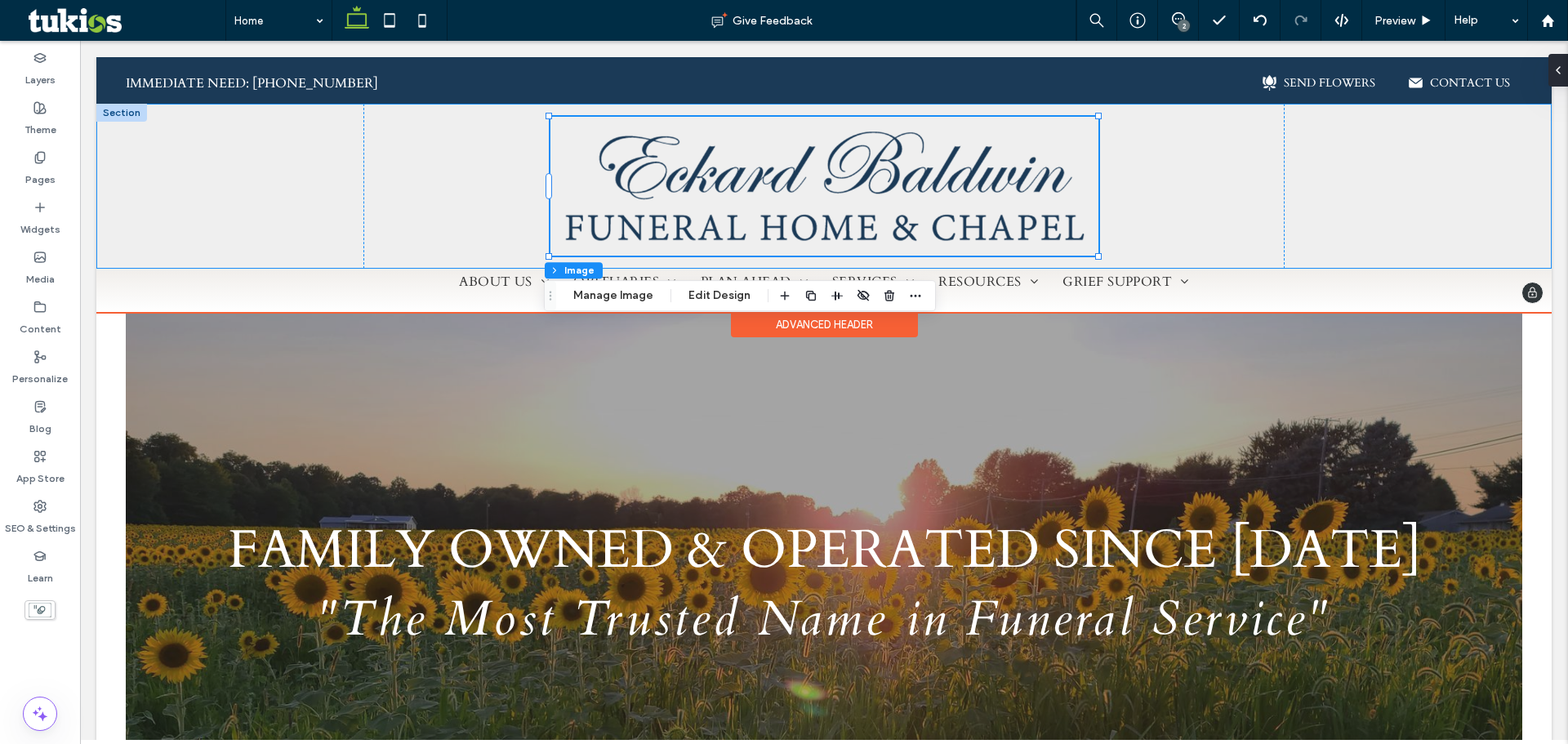
click at [1527, 155] on div "671px , 193px" at bounding box center [823, 186] width 1455 height 165
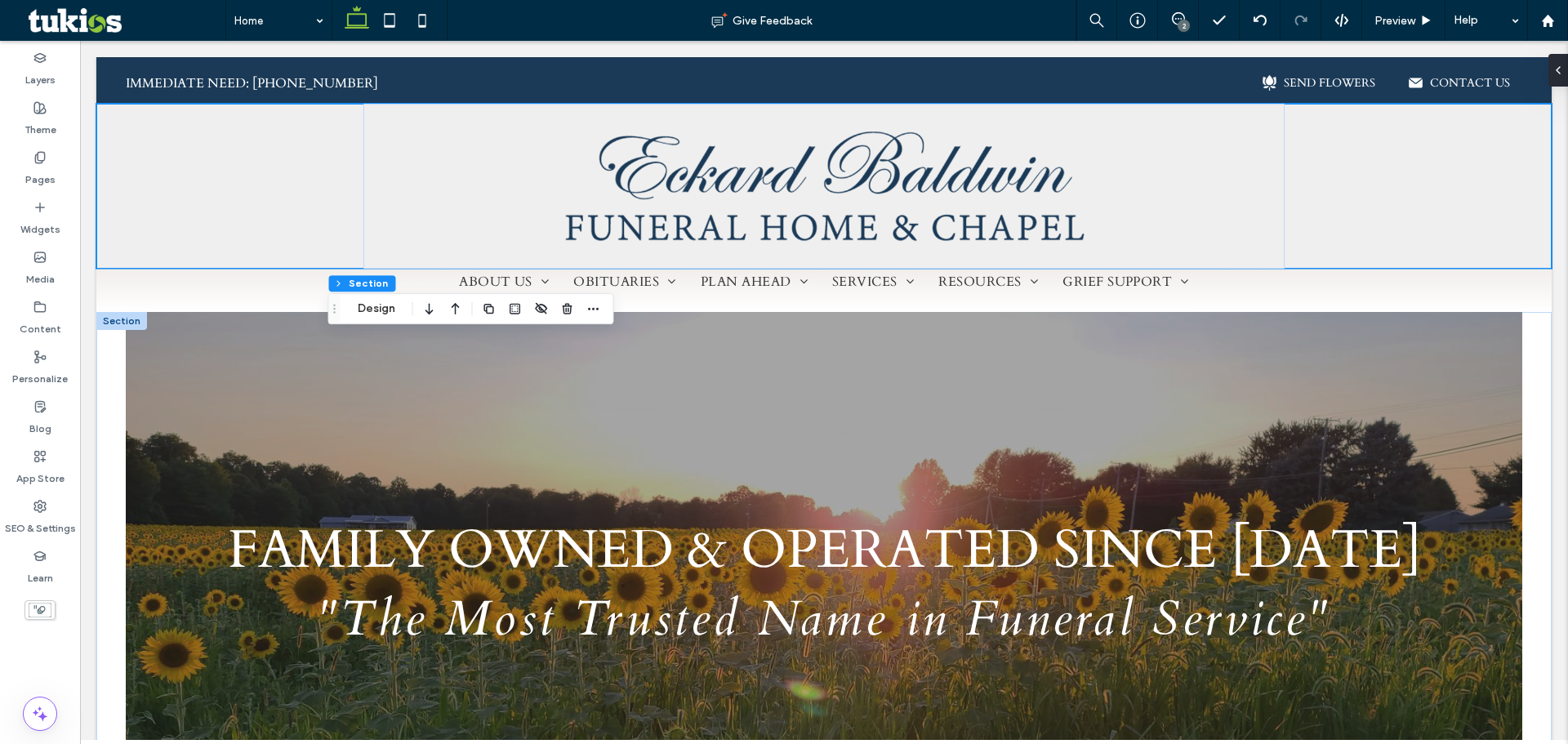
click at [1532, 319] on div "Family Owned & Operated since 1929 "The Most Trusted Name in Funeral Service" S…" at bounding box center [823, 583] width 1455 height 544
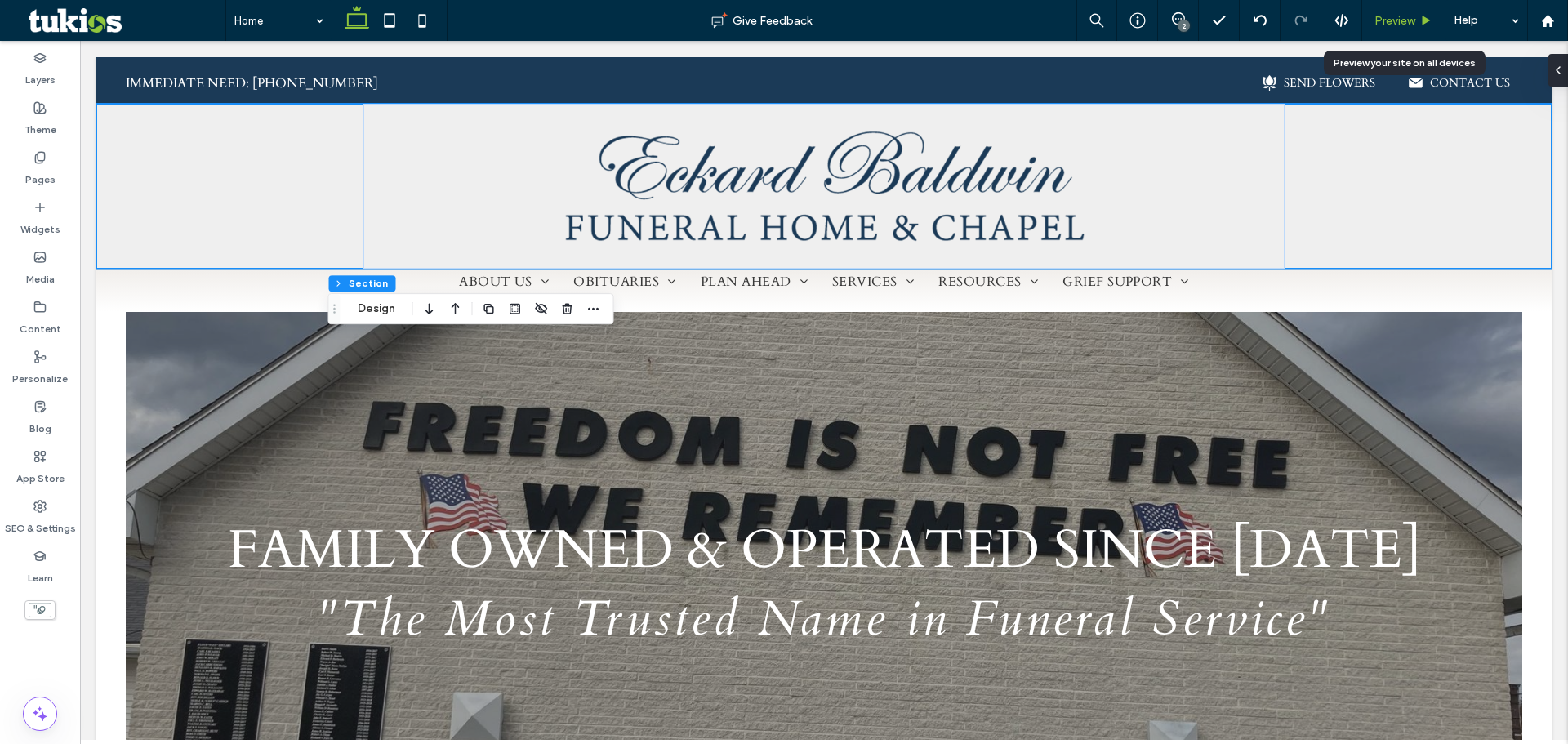
click at [1407, 18] on span "Preview" at bounding box center [1394, 20] width 41 height 14
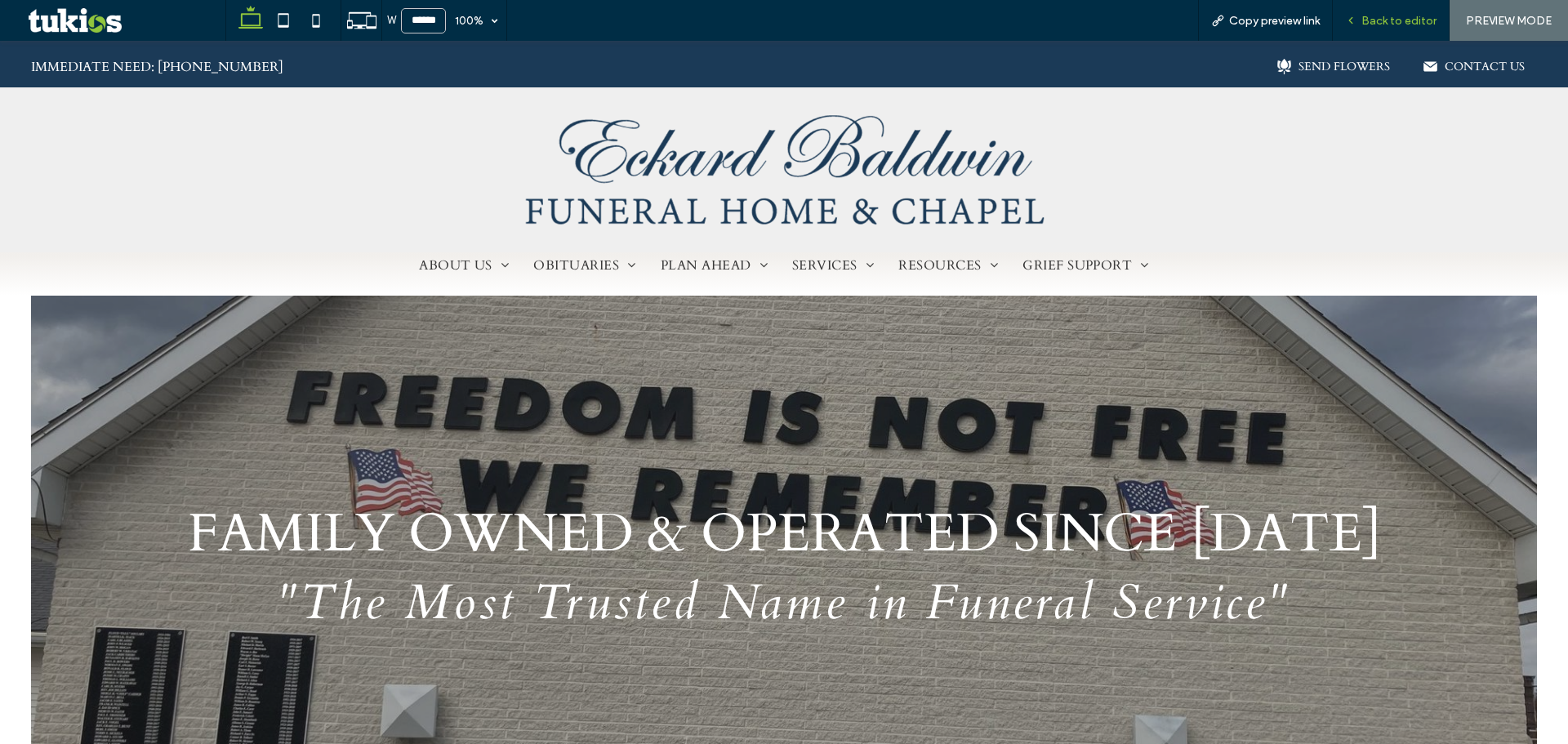
click at [1388, 30] on div "Back to editor" at bounding box center [1391, 20] width 117 height 41
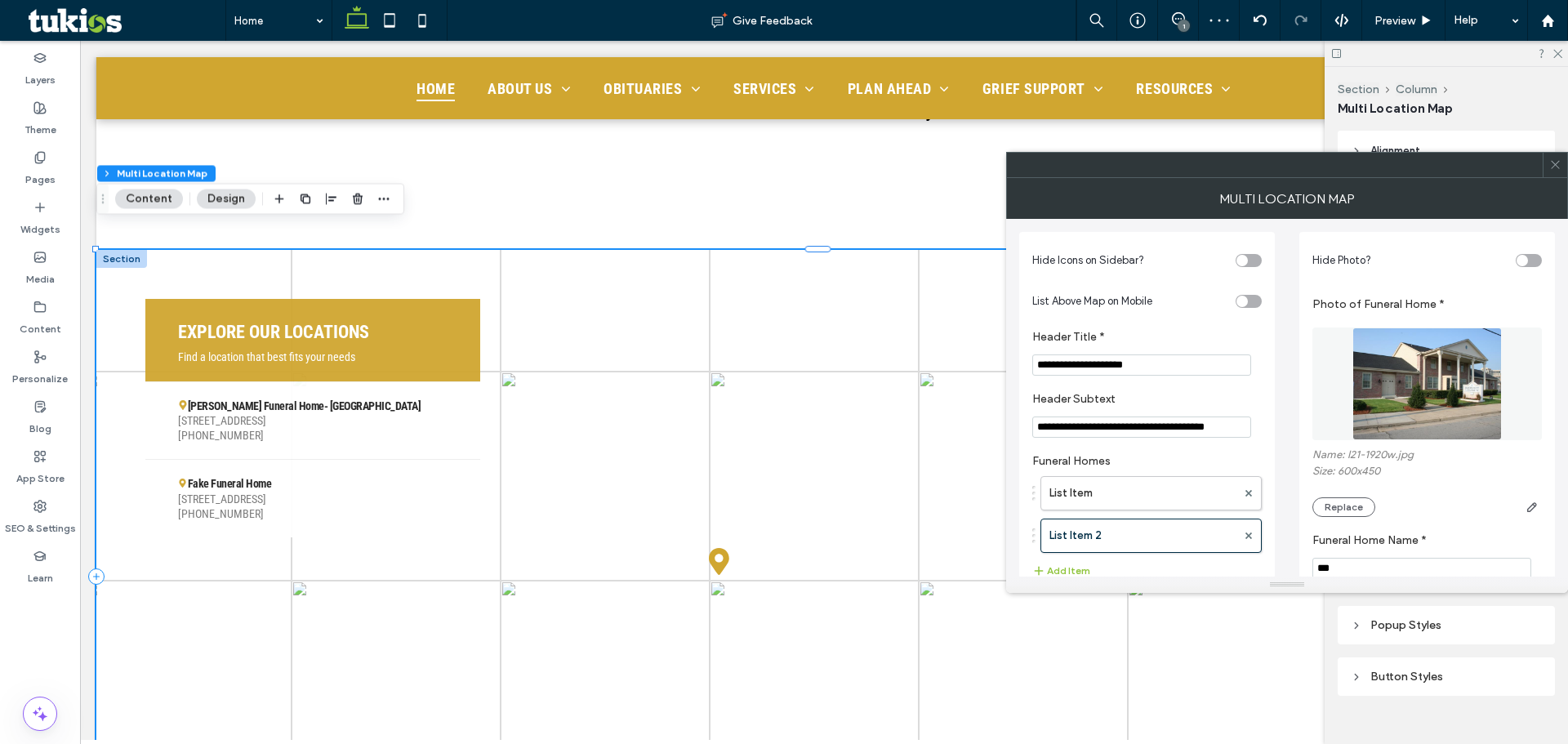
scroll to position [81, 0]
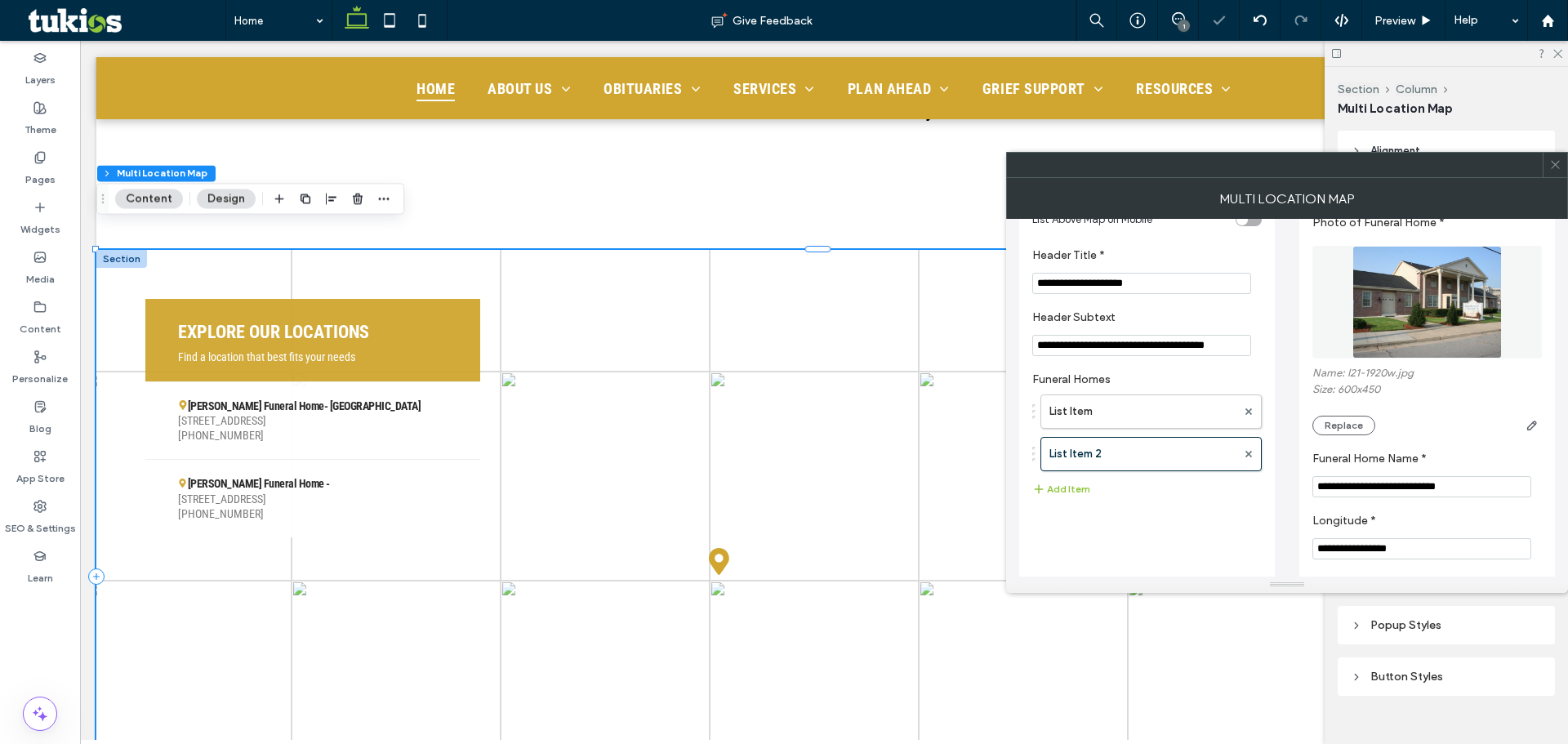
type input "**********"
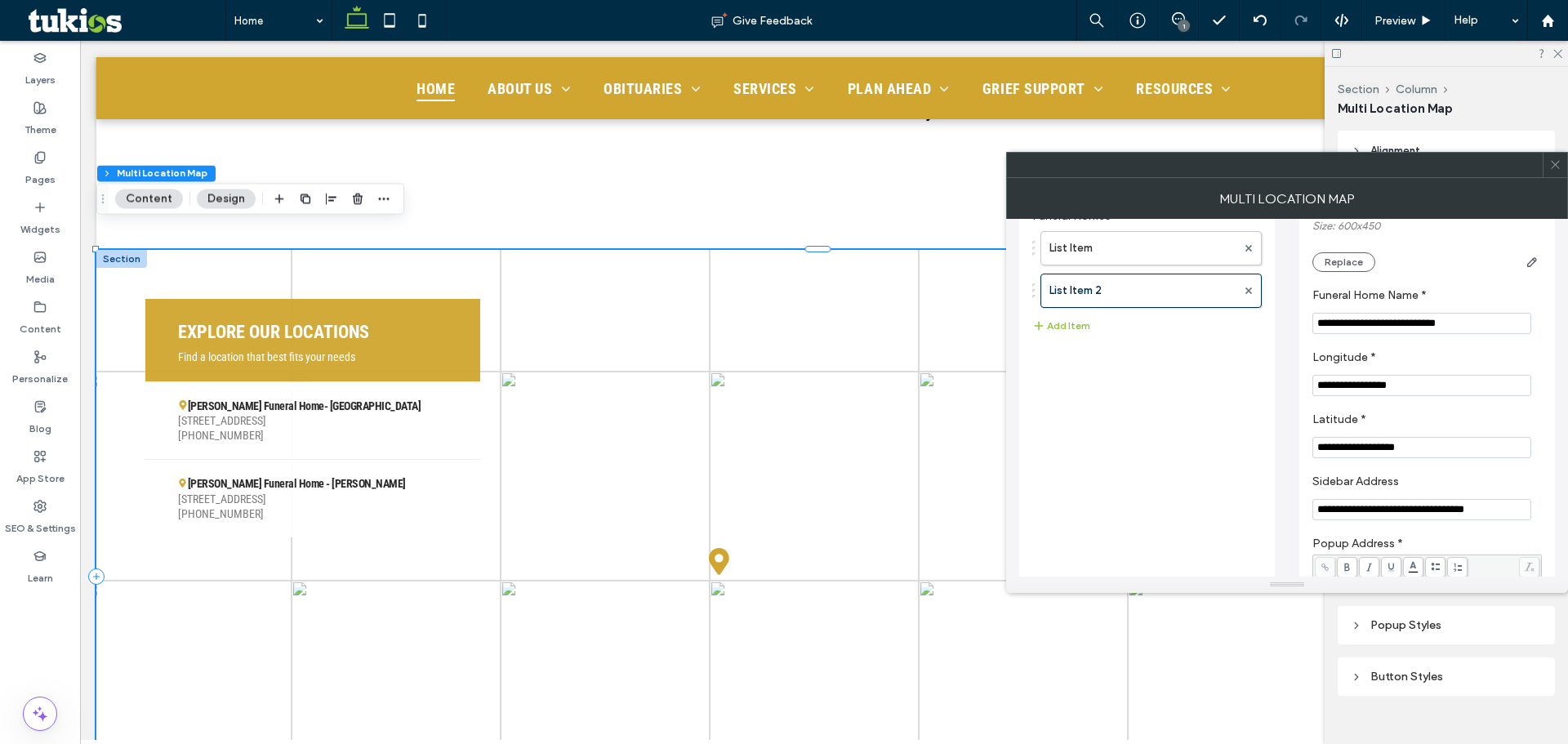
click at [1424, 392] on input "**********" at bounding box center [1421, 385] width 219 height 21
paste input "**********"
type input "**********"
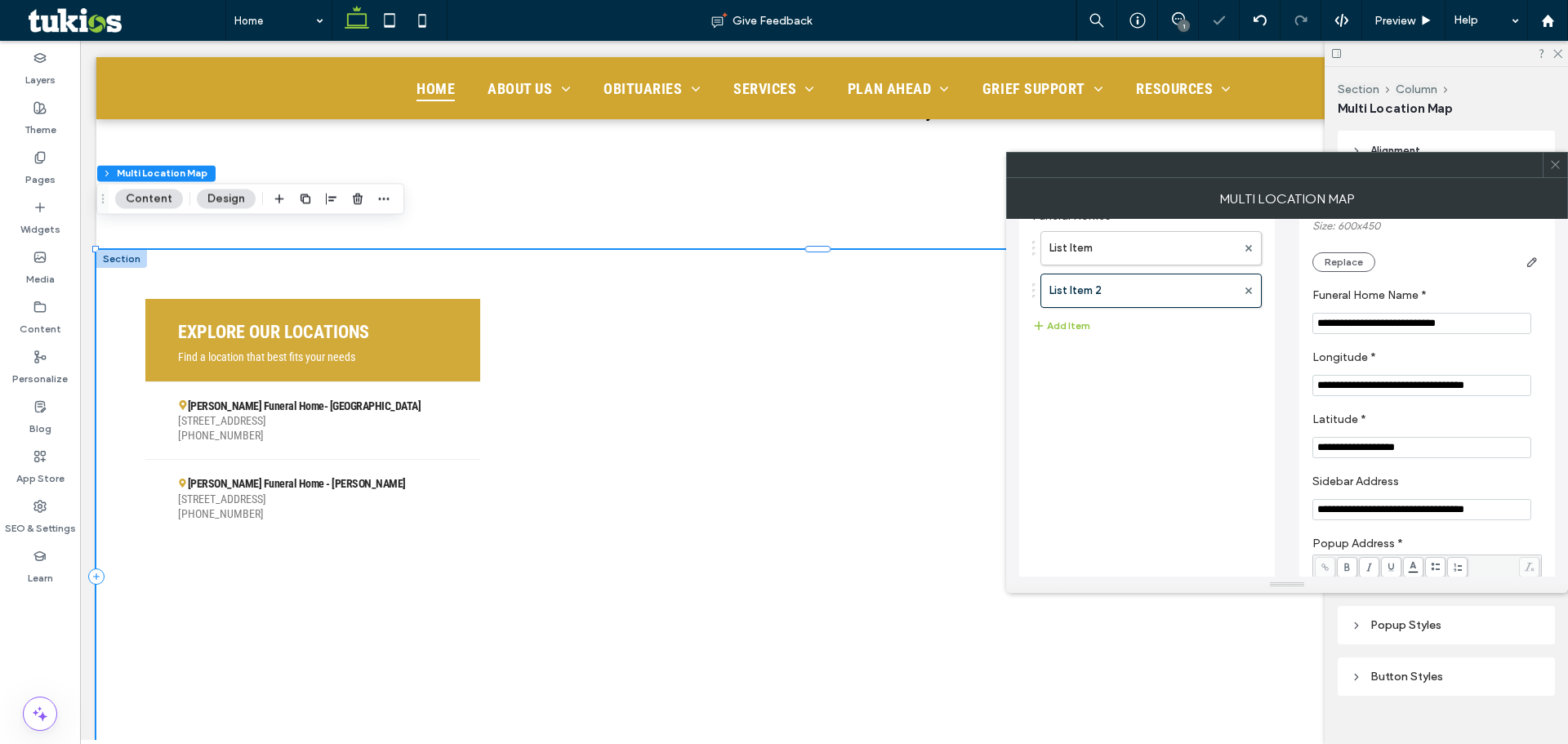
drag, startPoint x: 1411, startPoint y: 390, endPoint x: 1585, endPoint y: 393, distance: 174.0
click at [1567, 393] on html ".wqwq-1{fill:#231f20;} .cls-1q, .cls-2q { fill-rule: evenodd; } .cls-2q { fill:…" at bounding box center [784, 372] width 1568 height 744
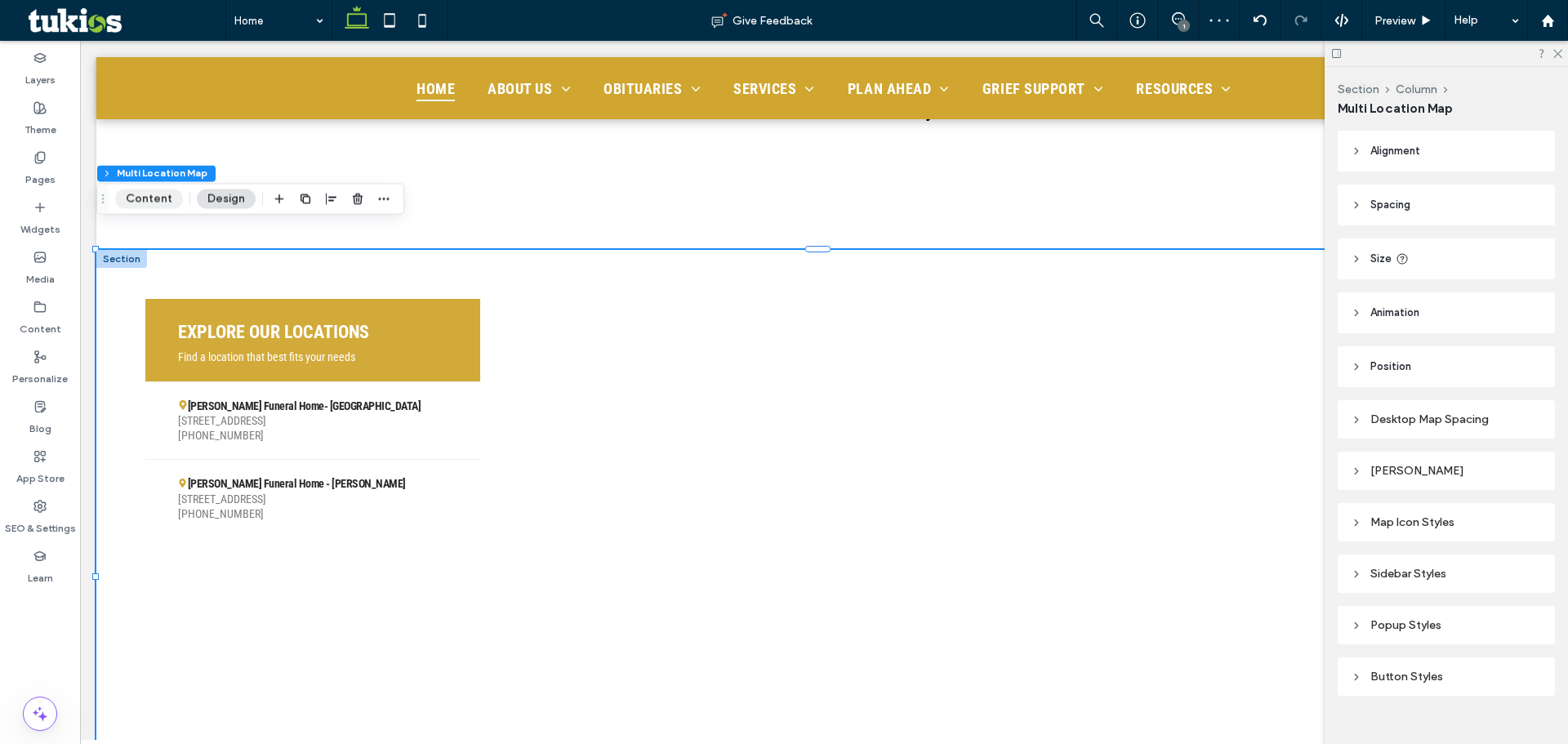
click at [164, 190] on button "Content" at bounding box center [149, 198] width 67 height 19
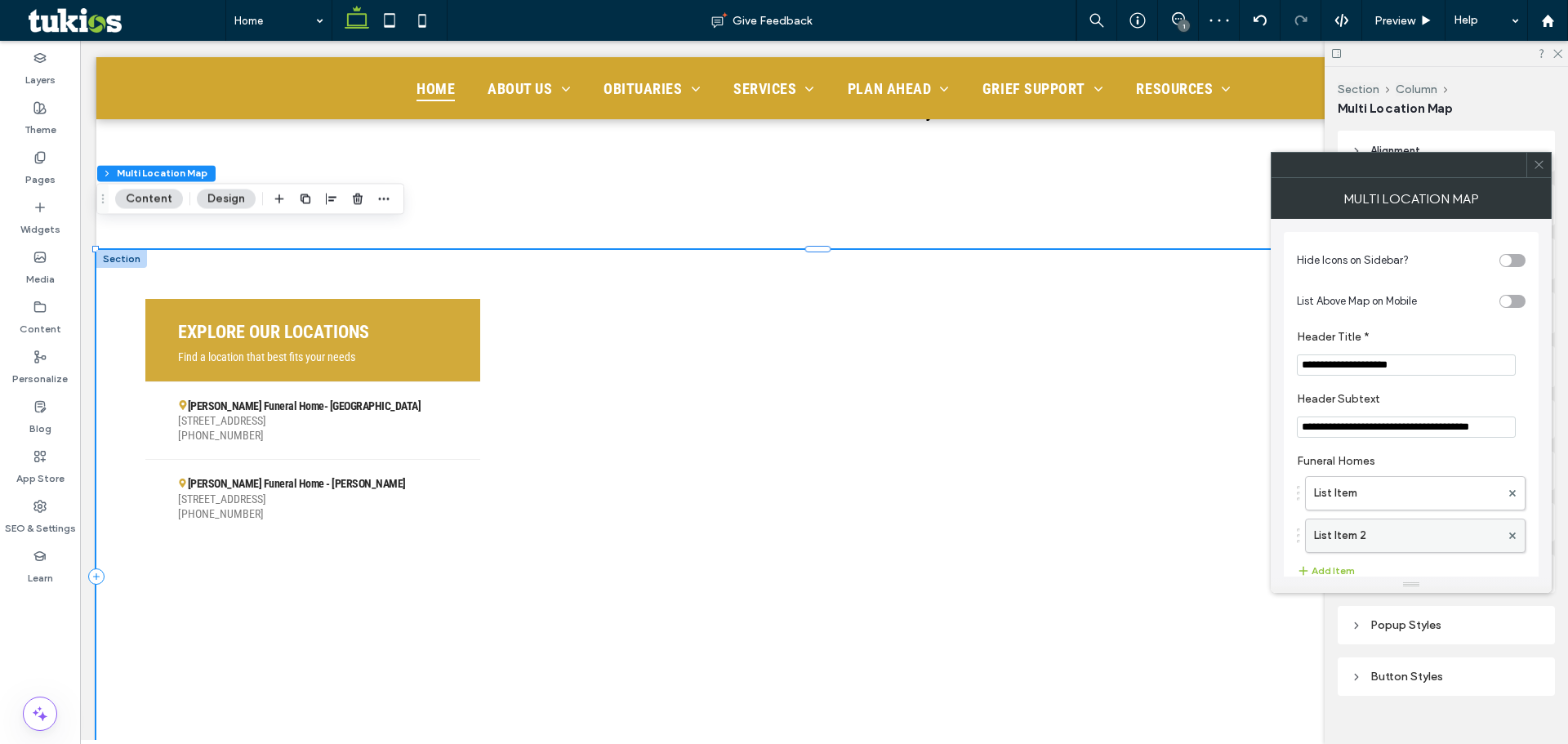
click at [1398, 535] on label "List Item 2" at bounding box center [1407, 535] width 186 height 32
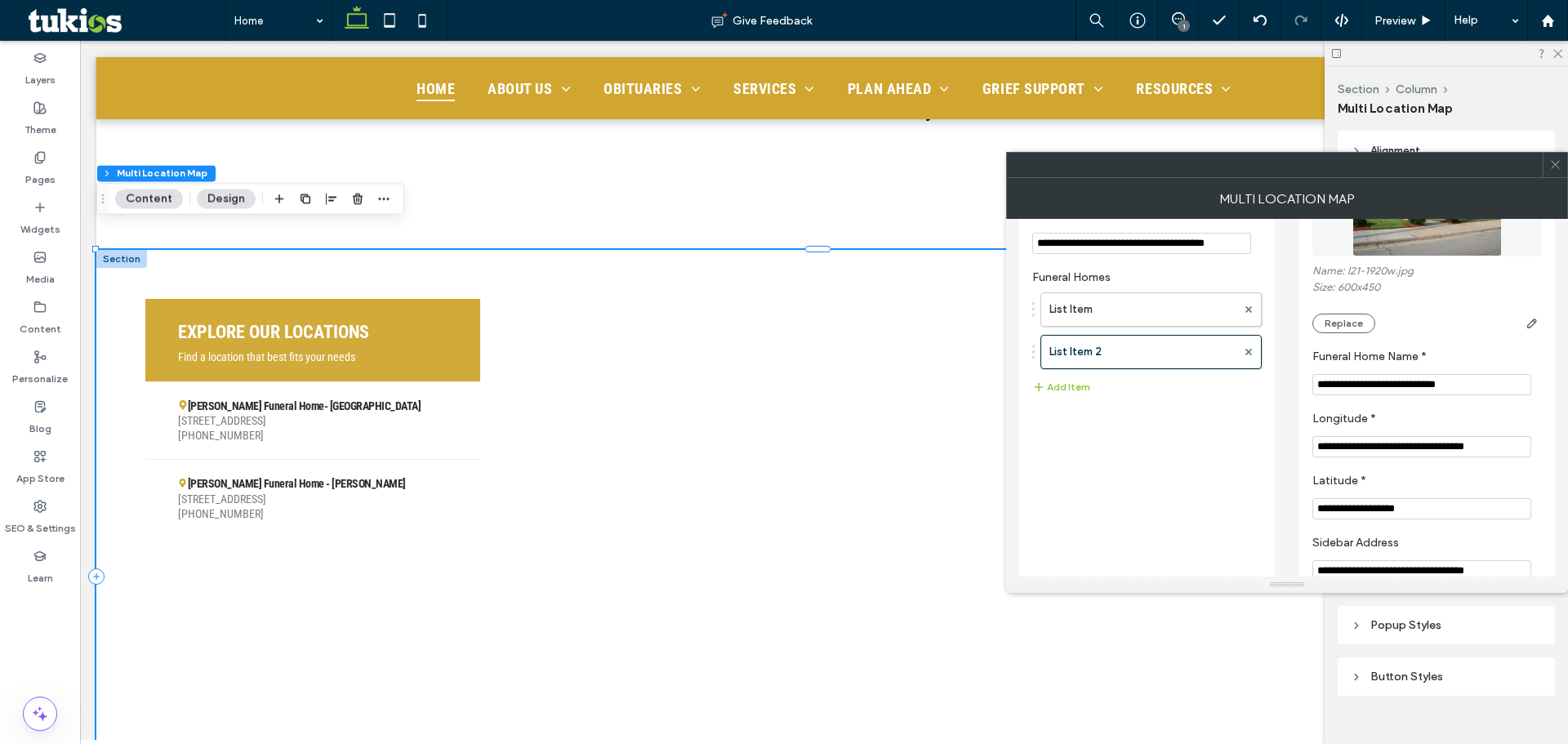
scroll to position [327, 0]
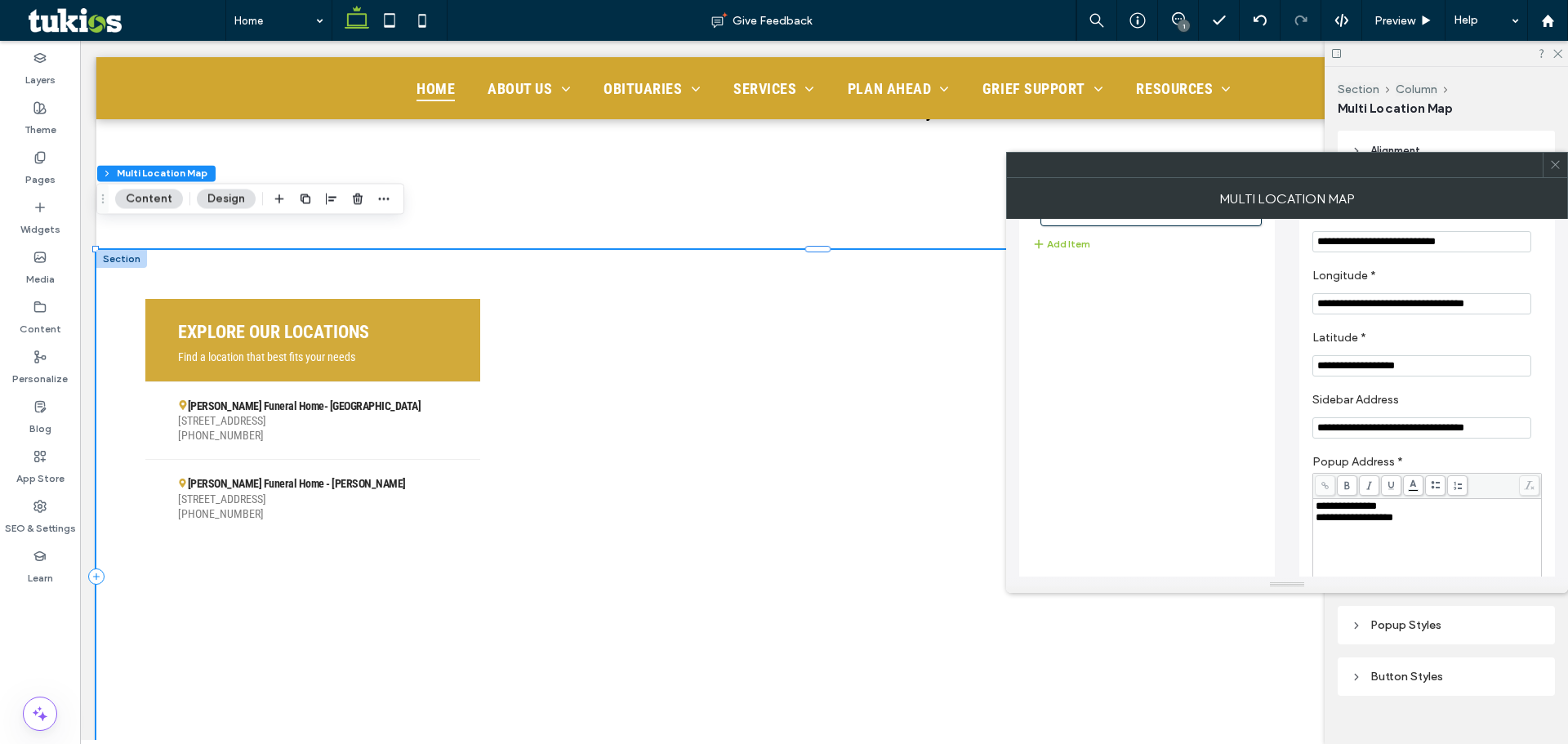
drag, startPoint x: 1413, startPoint y: 306, endPoint x: 1603, endPoint y: 317, distance: 190.3
click at [1567, 317] on html ".wqwq-1{fill:#231f20;} .cls-1q, .cls-2q { fill-rule: evenodd; } .cls-2q { fill:…" at bounding box center [784, 372] width 1568 height 744
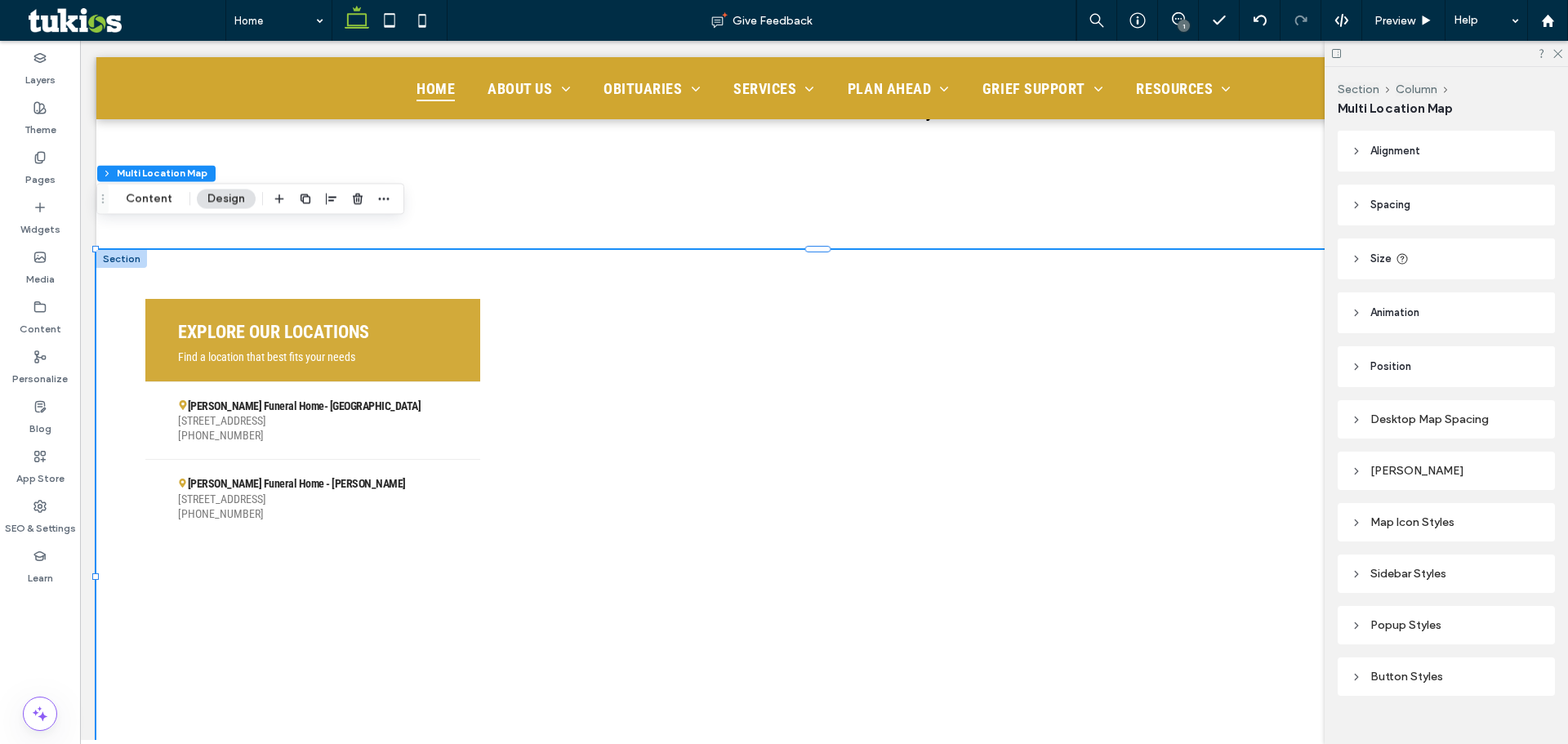
click at [161, 210] on div "Section Column Multi Location Map Content Design" at bounding box center [250, 198] width 308 height 31
click at [165, 196] on button "Content" at bounding box center [149, 198] width 67 height 19
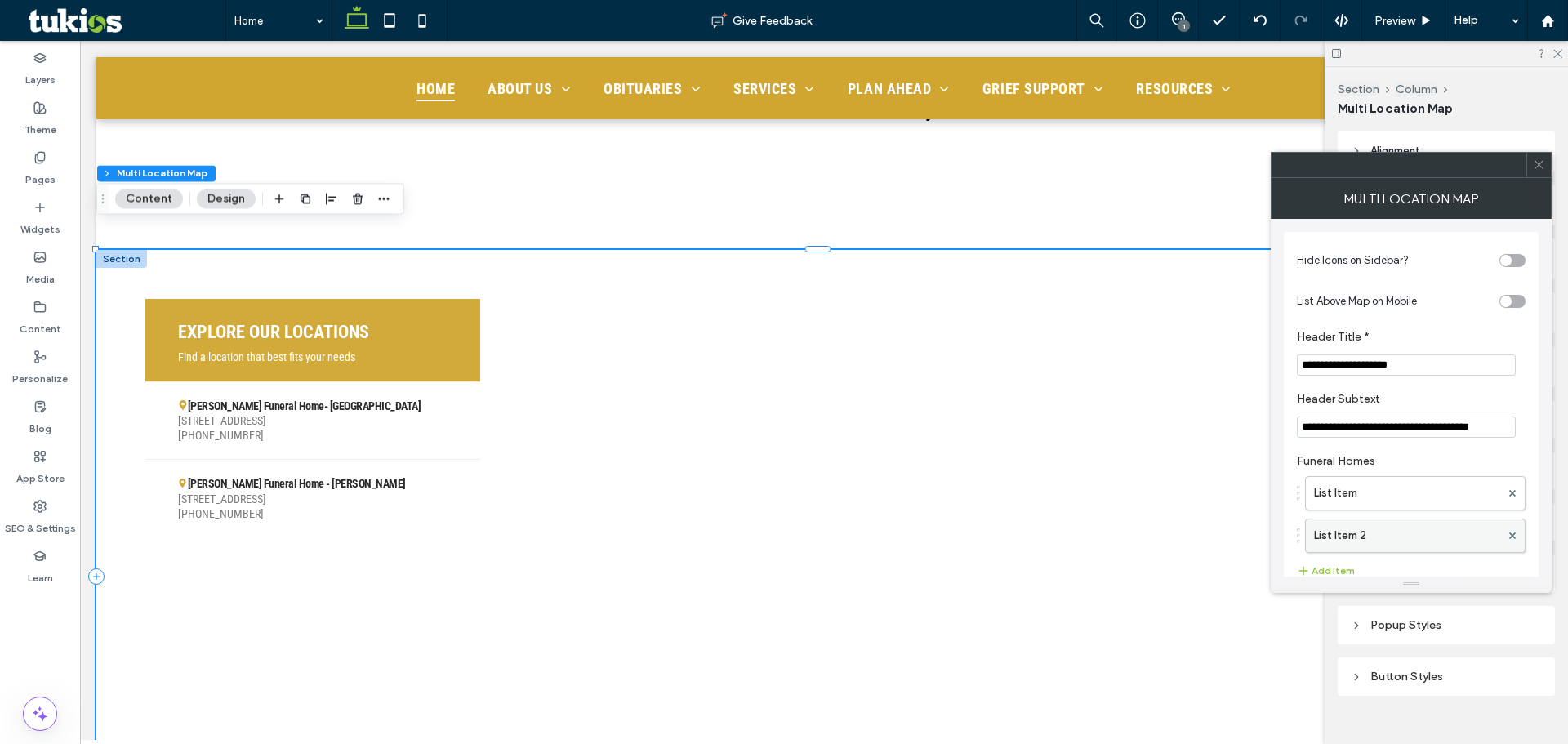
click at [1409, 542] on label "List Item 2" at bounding box center [1407, 535] width 186 height 32
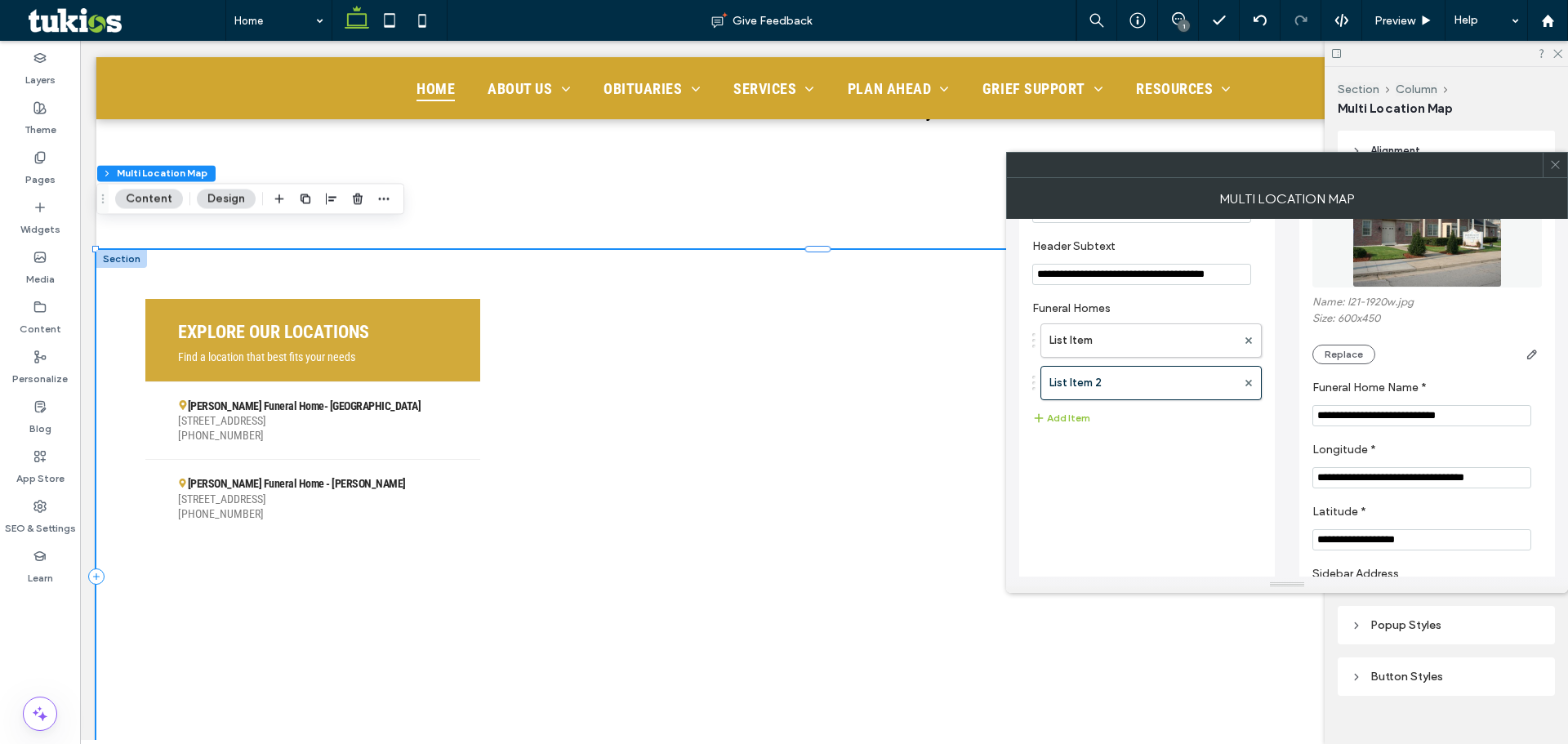
scroll to position [245, 0]
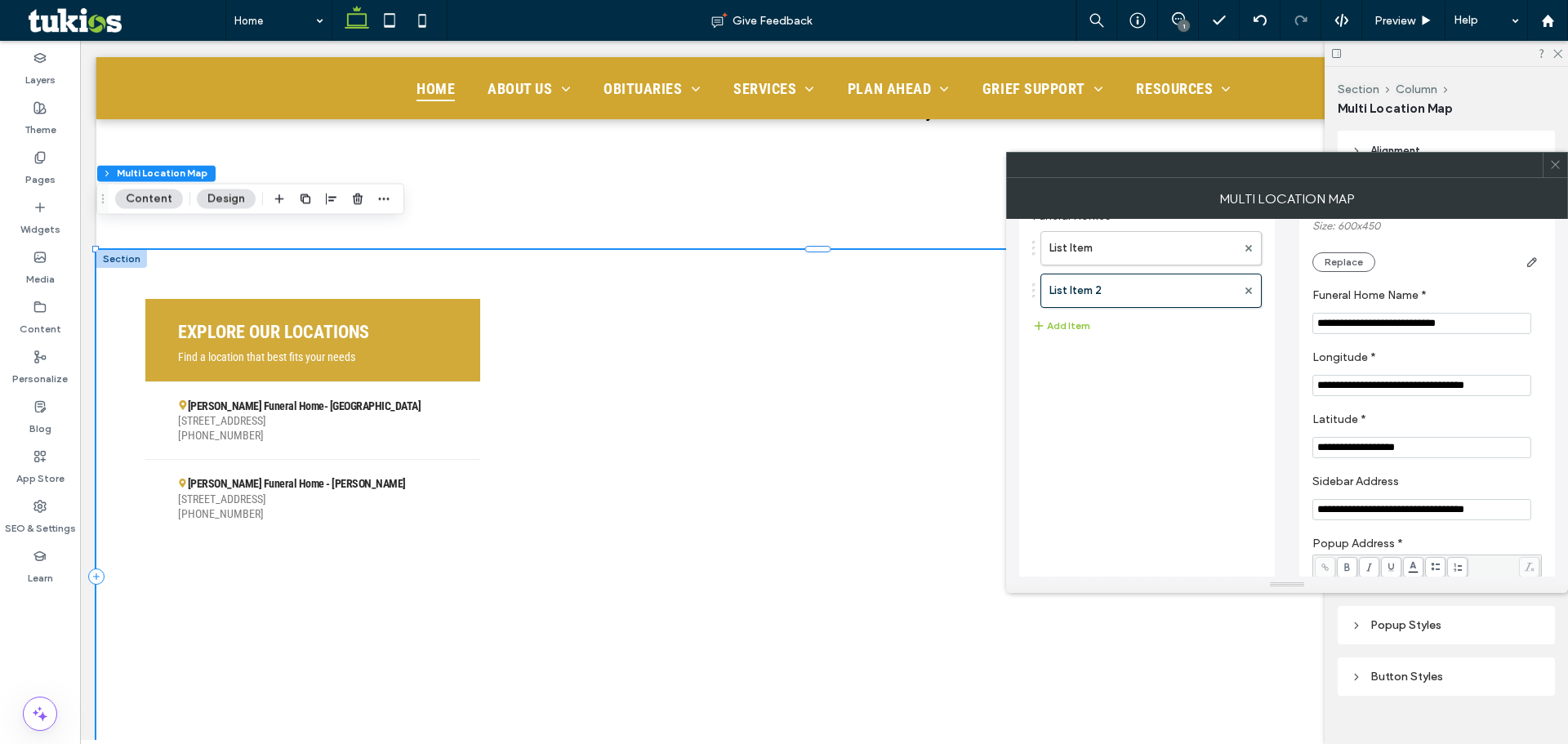
drag, startPoint x: 1411, startPoint y: 386, endPoint x: 1503, endPoint y: 390, distance: 92.1
click at [1503, 390] on input "**********" at bounding box center [1421, 385] width 219 height 21
type input "**********"
paste input "Latitude *"
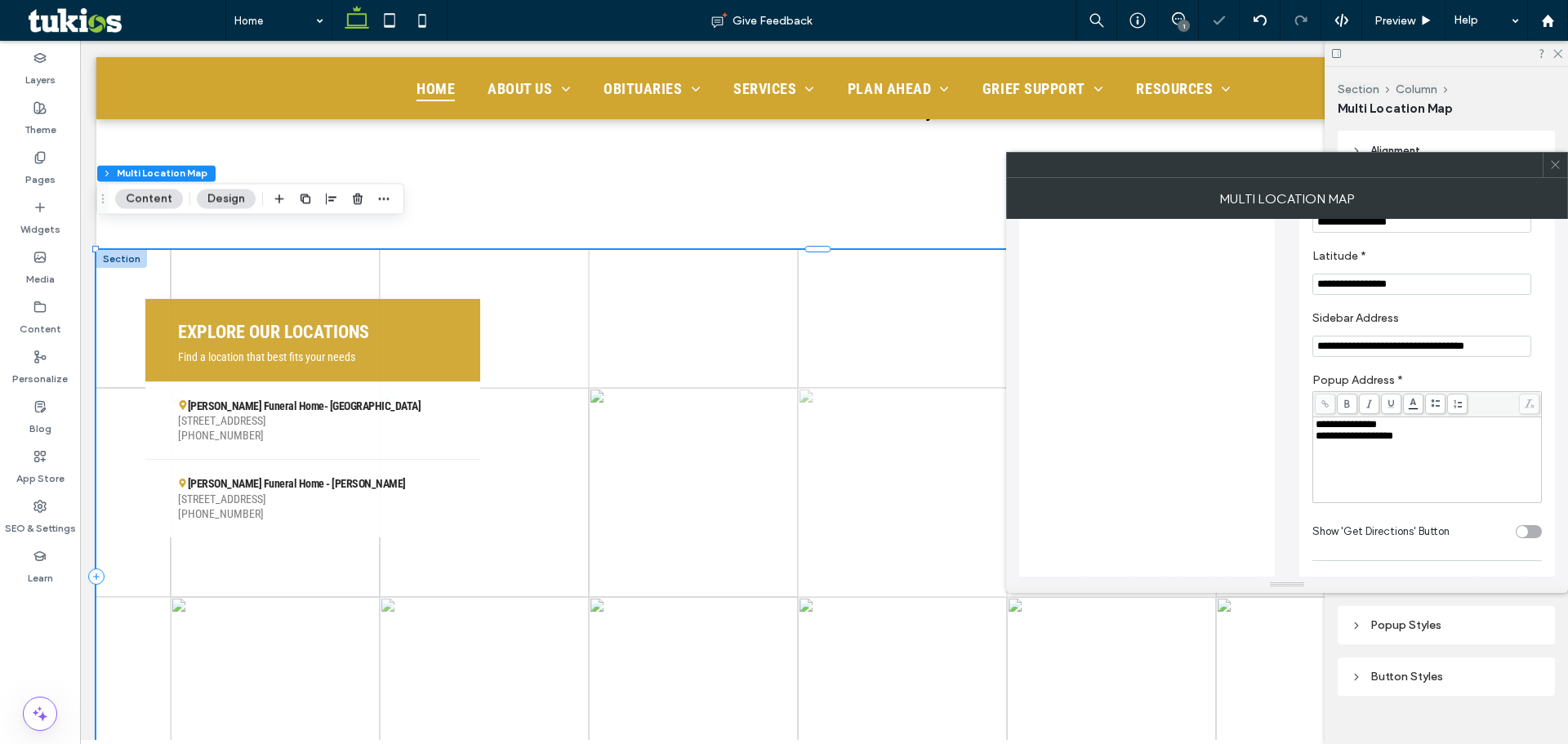
type input "**********"
click at [1441, 342] on input "**********" at bounding box center [1421, 346] width 219 height 21
type input "**********"
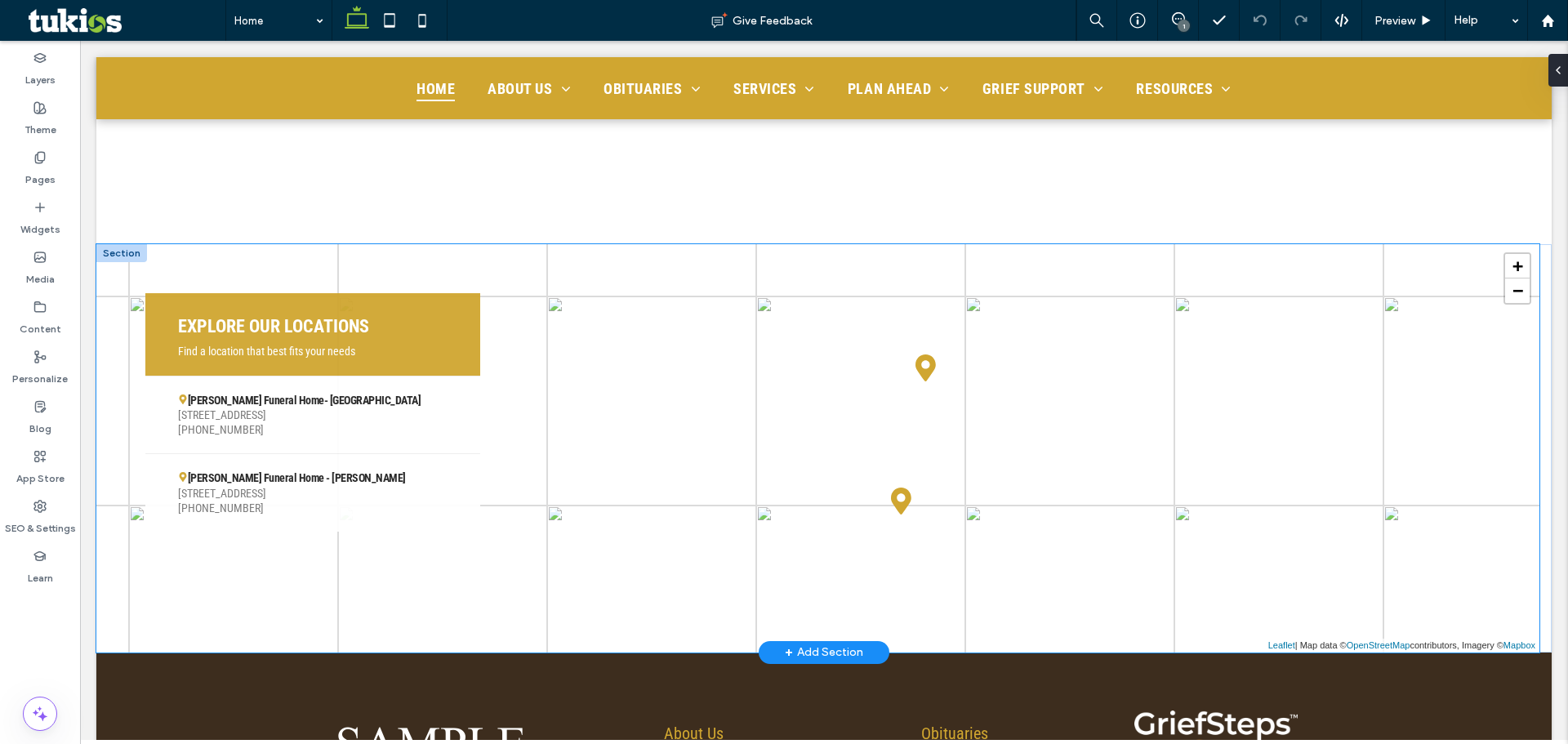
click at [856, 382] on div "+ − Leaflet | Map data © OpenStreetMap contributors, Imagery © Mapbox" at bounding box center [818, 449] width 1443 height 408
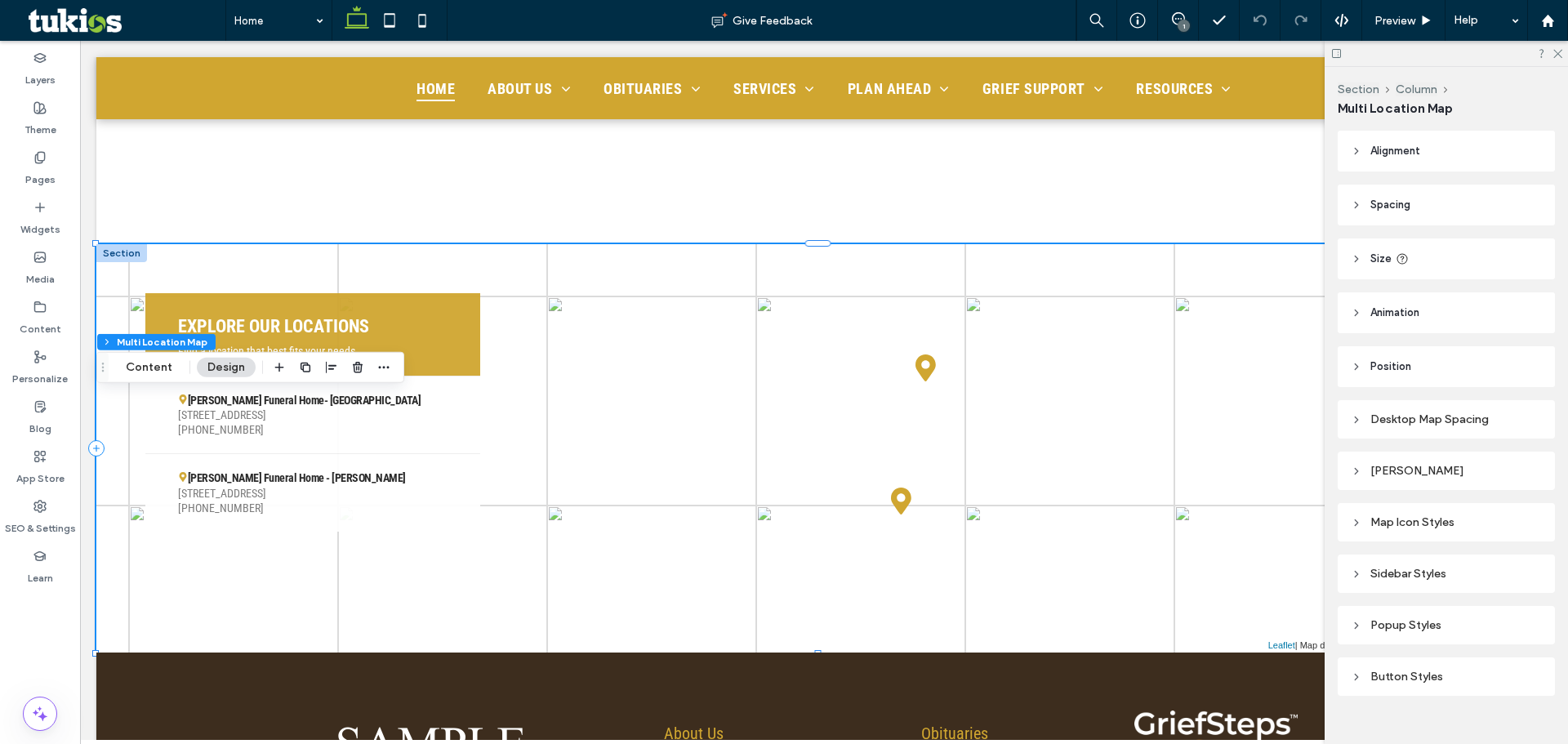
click at [1466, 576] on div "Sidebar Styles" at bounding box center [1446, 573] width 191 height 14
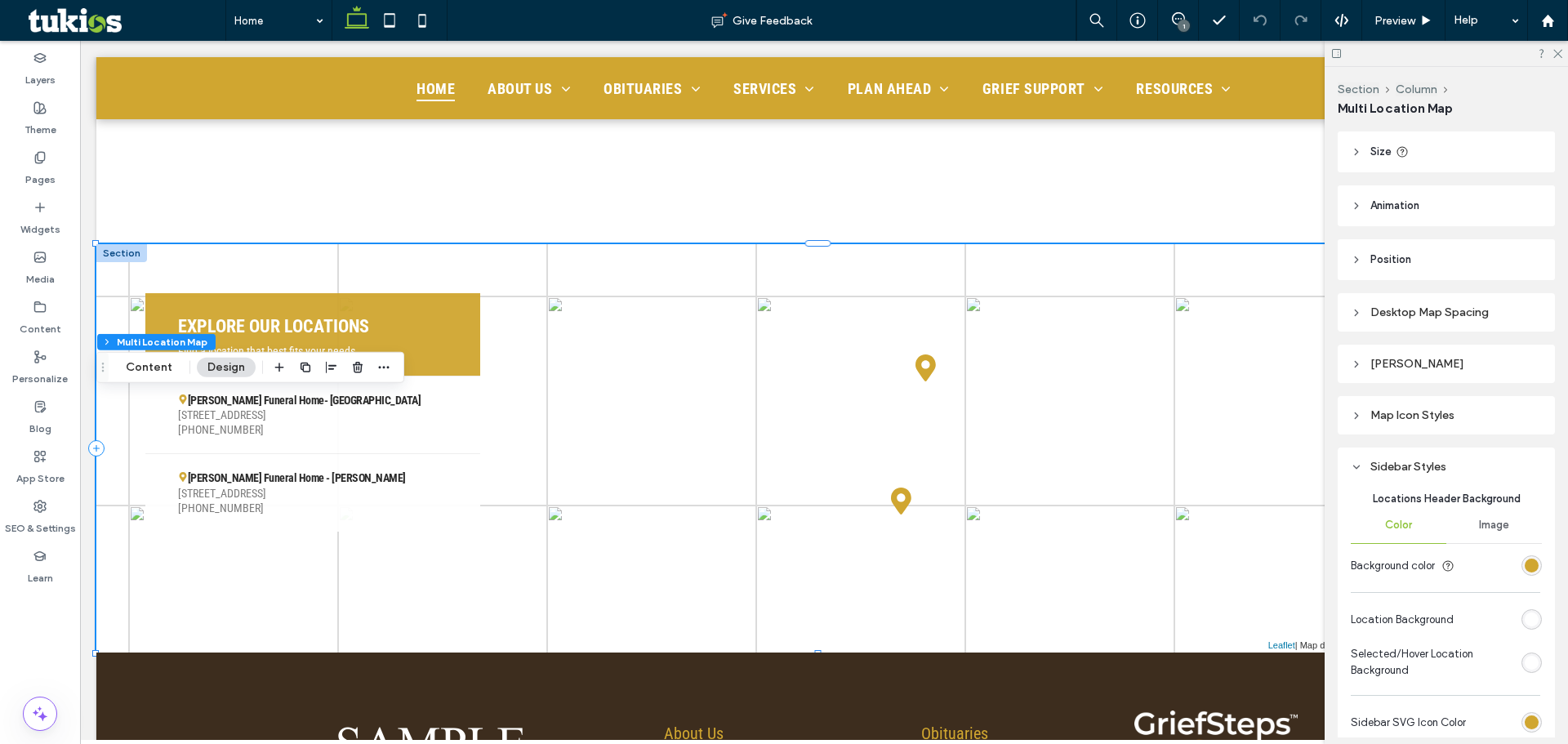
scroll to position [245, 0]
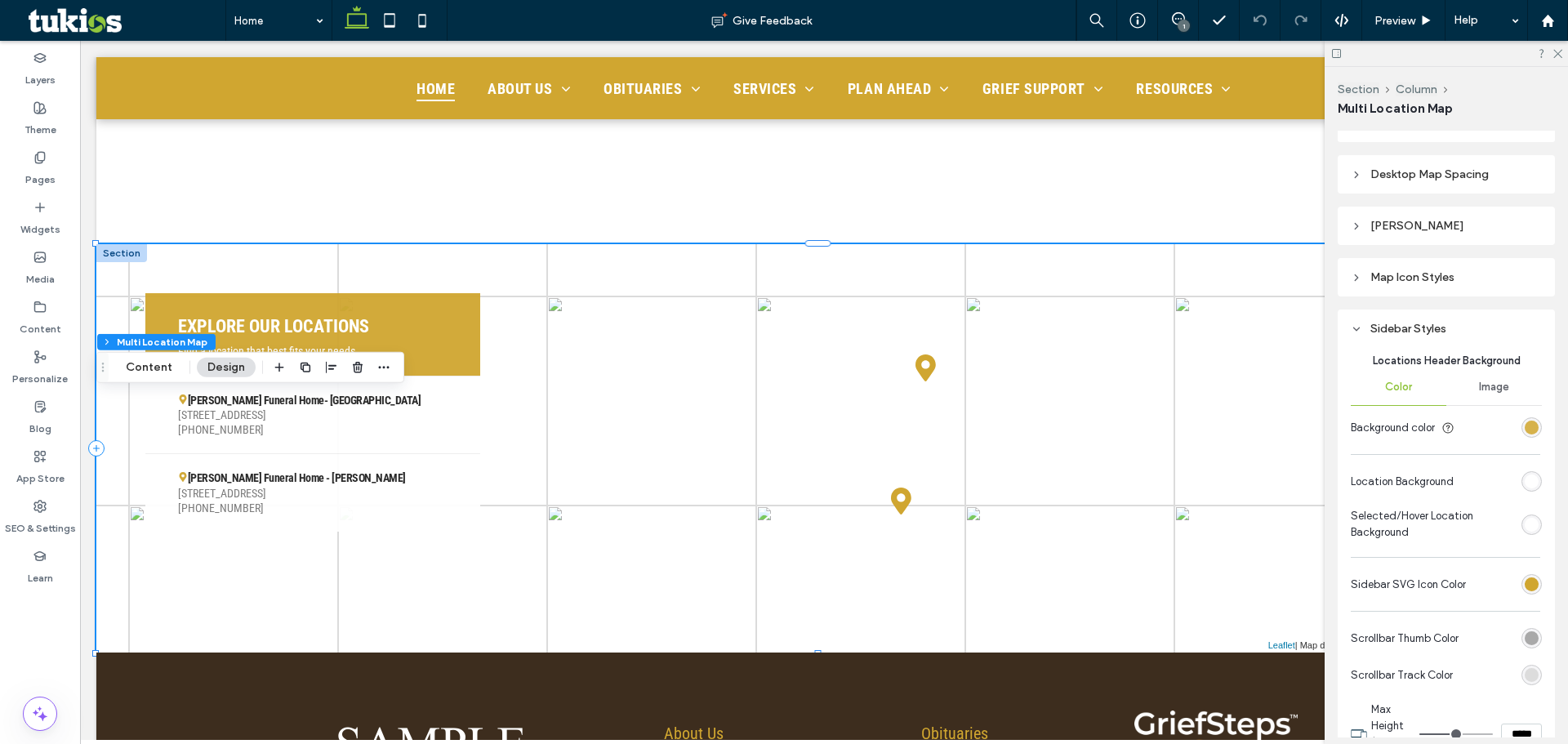
click at [1525, 422] on div "rgb(208, 166, 48)" at bounding box center [1531, 427] width 14 height 14
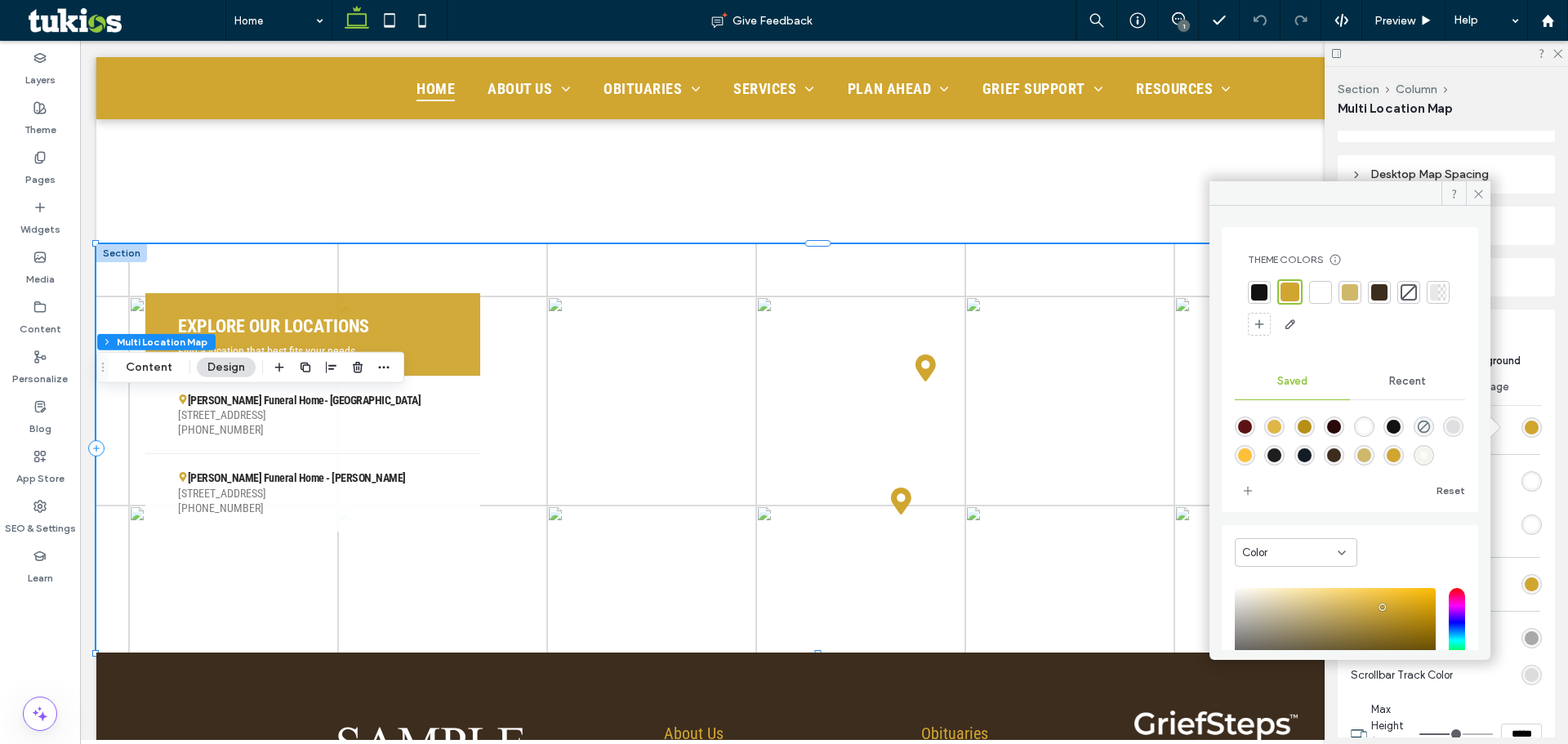
click at [1373, 294] on div at bounding box center [1380, 293] width 17 height 17
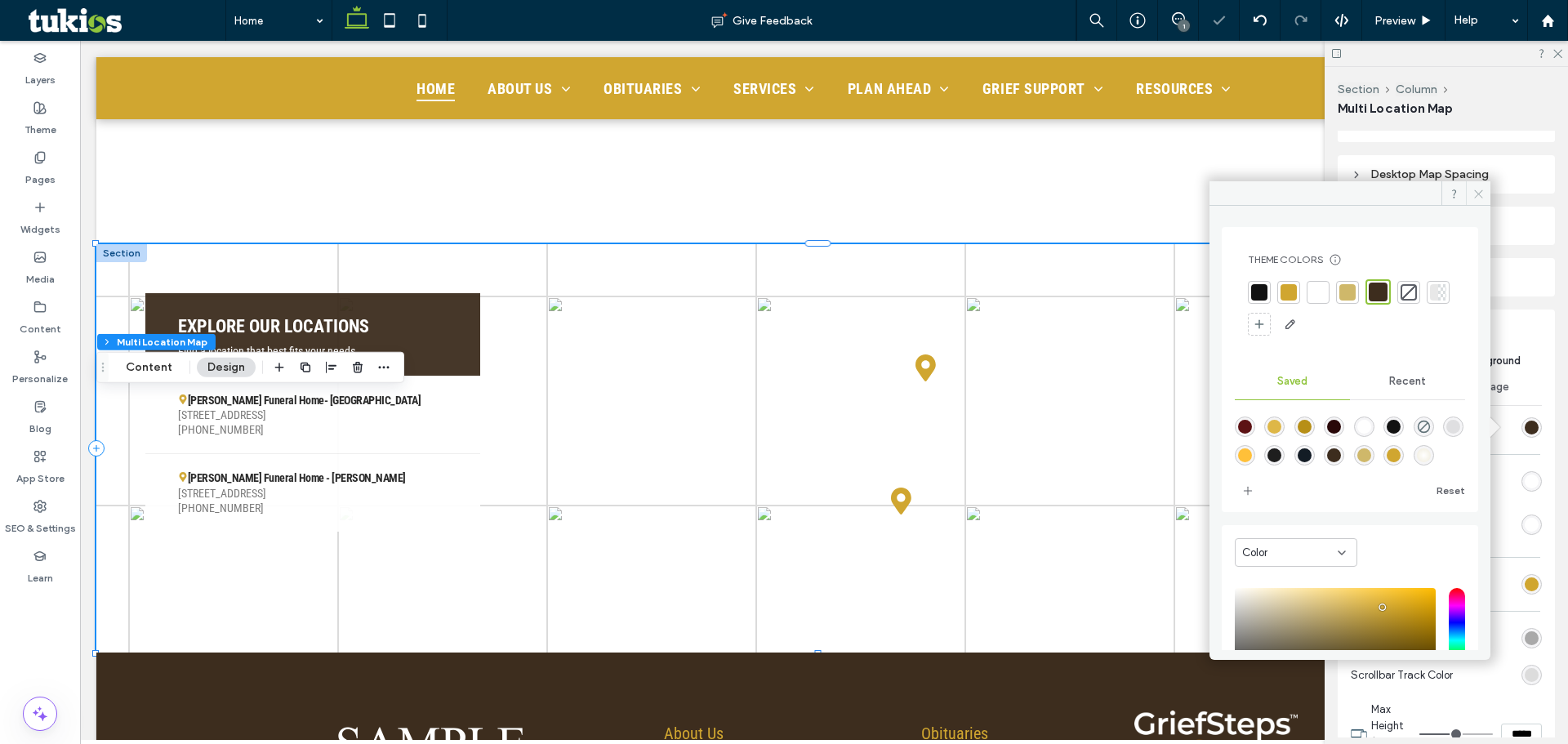
click at [1479, 196] on icon at bounding box center [1478, 194] width 12 height 12
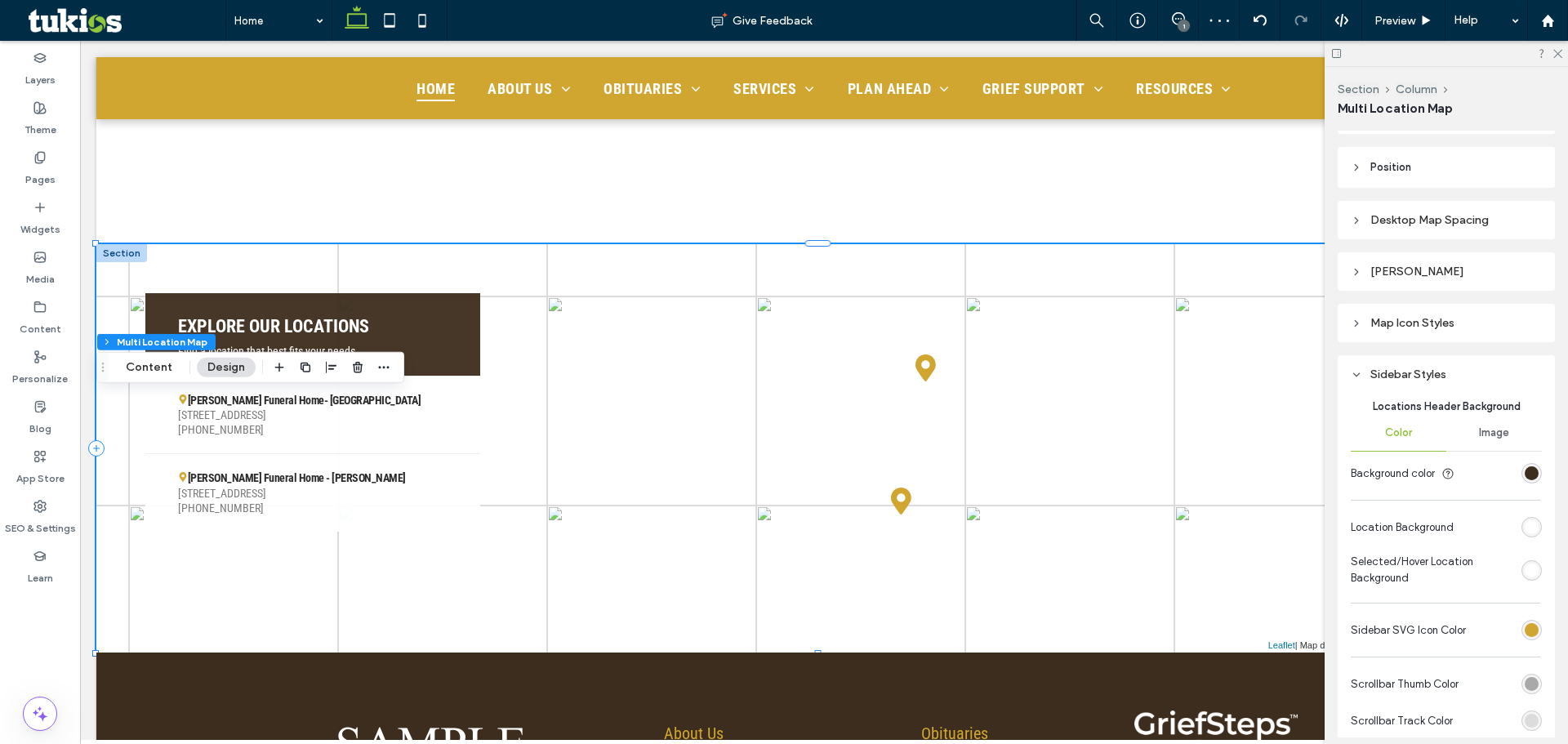
scroll to position [81, 0]
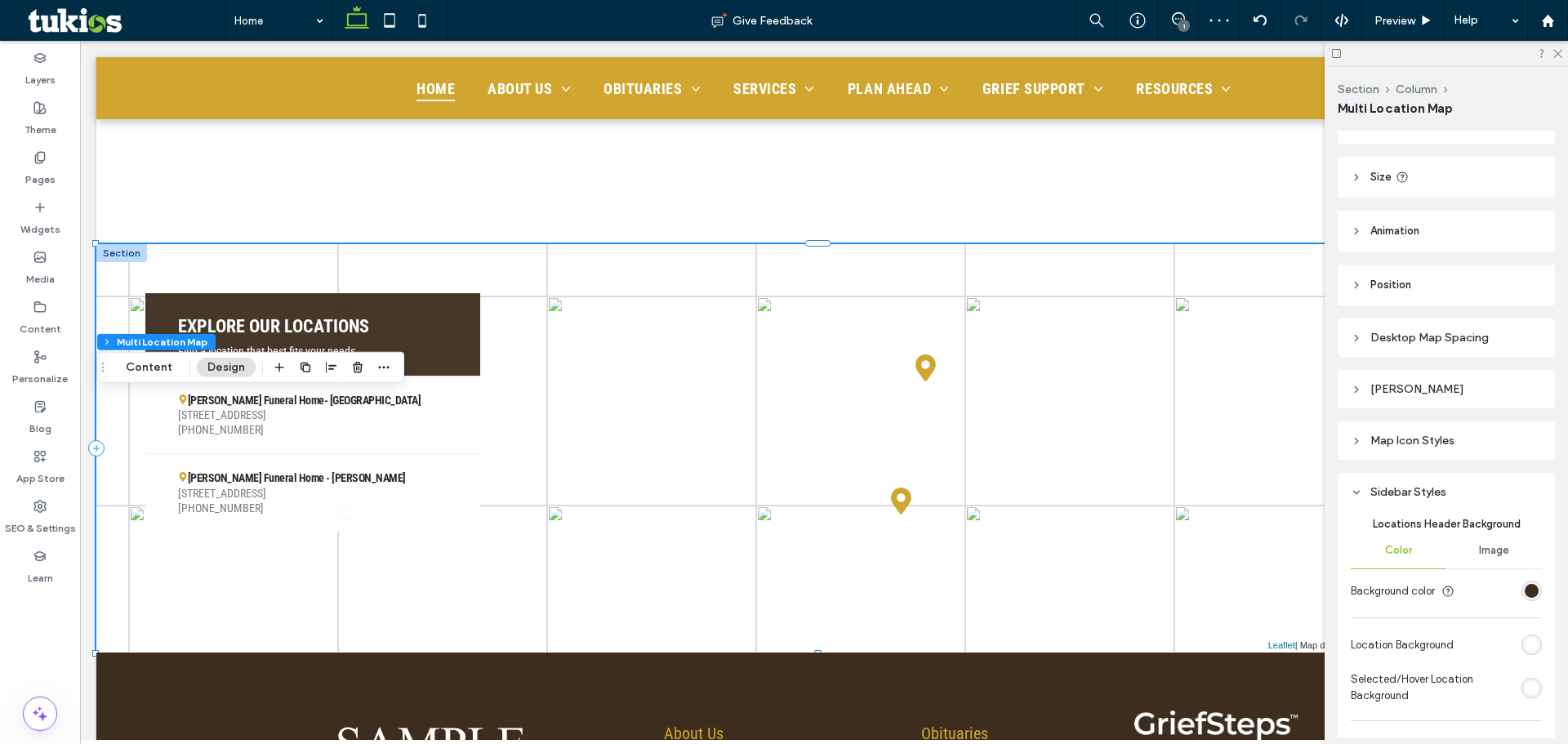
click at [1488, 441] on div "Map Icon Styles" at bounding box center [1446, 440] width 191 height 14
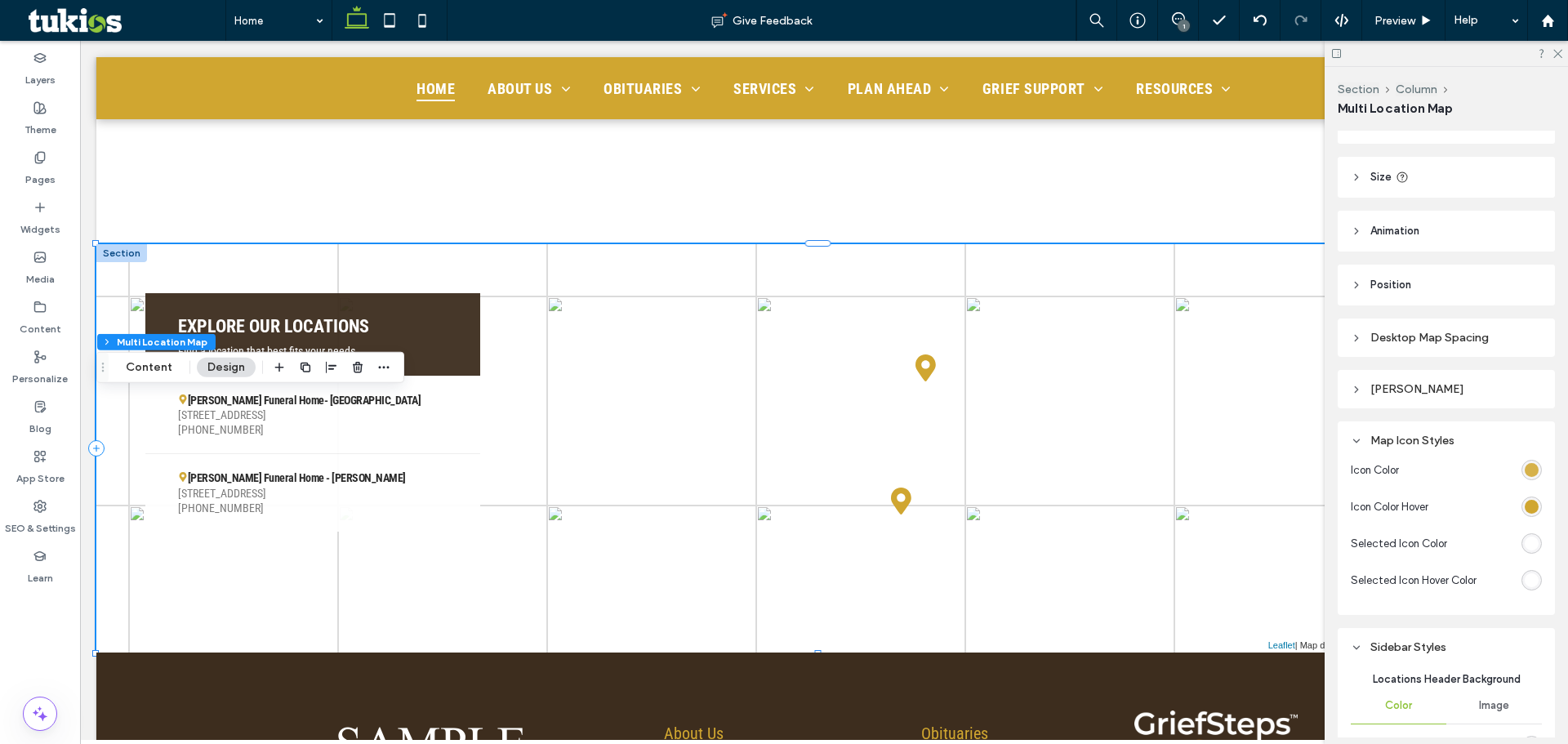
click at [1525, 471] on div "rgb(208, 166, 48)" at bounding box center [1531, 470] width 14 height 14
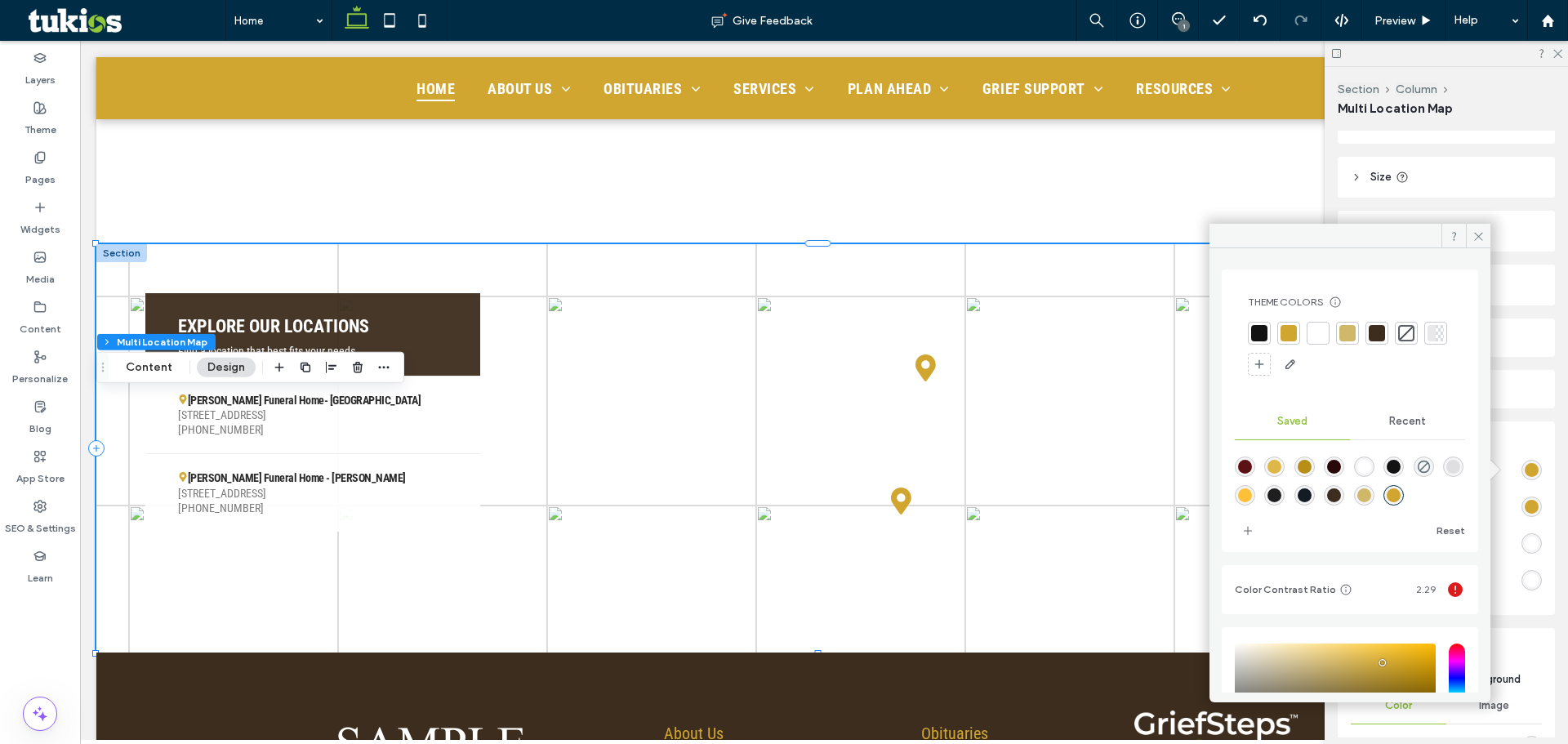
click at [1380, 330] on div at bounding box center [1377, 333] width 17 height 17
click at [1527, 508] on div "rgb(208, 166, 48)" at bounding box center [1531, 507] width 14 height 14
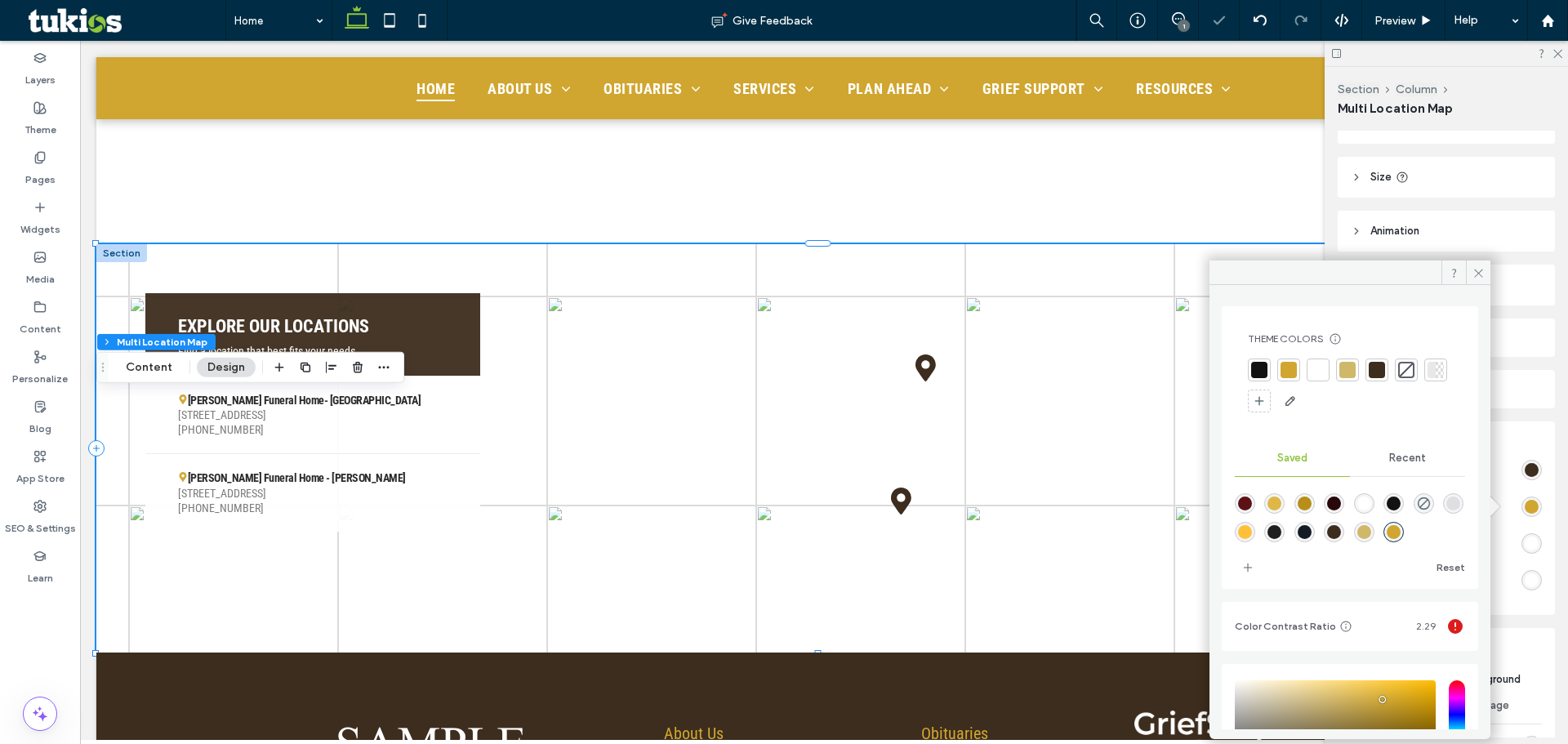
click at [1294, 374] on div at bounding box center [1289, 370] width 17 height 17
click at [1478, 269] on icon at bounding box center [1478, 272] width 12 height 12
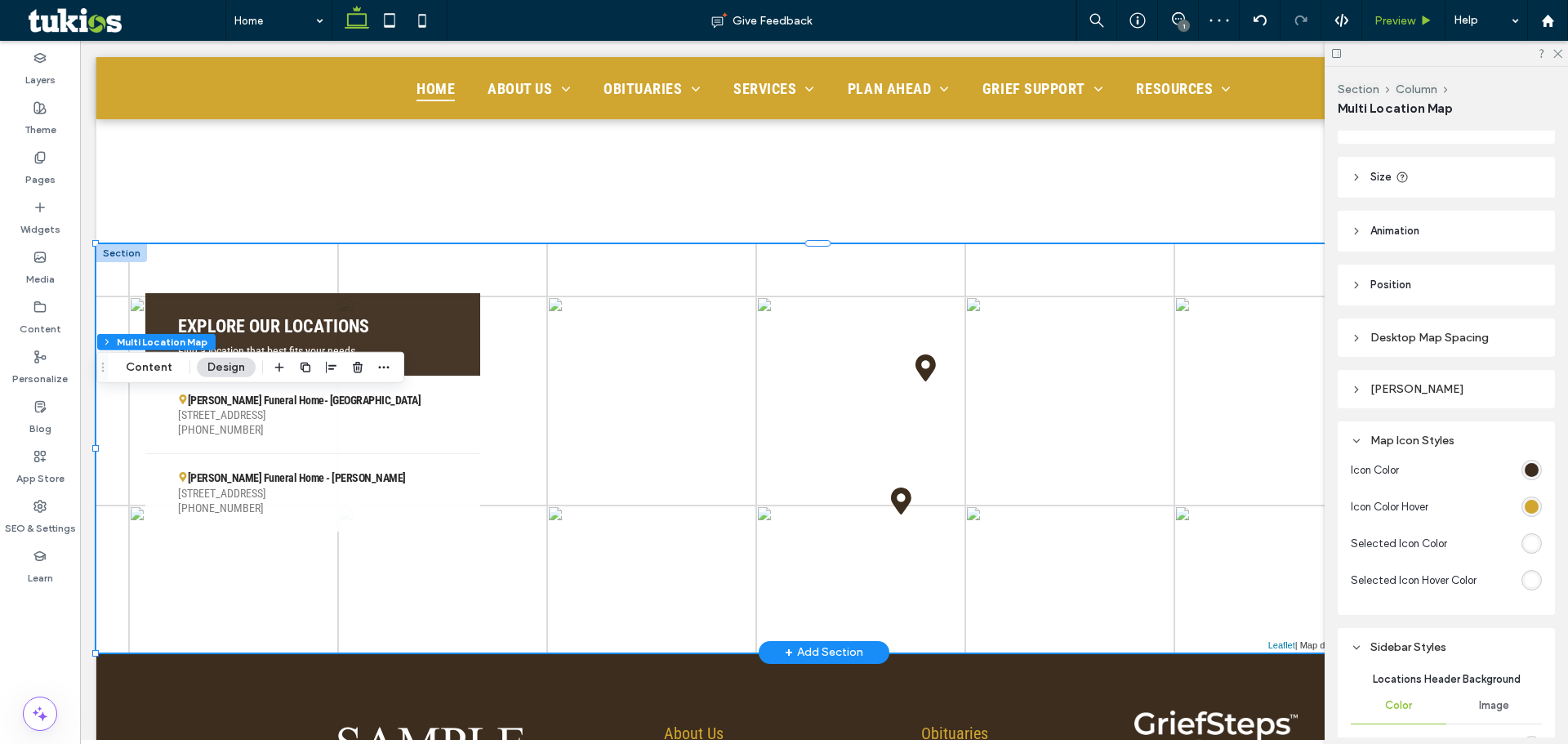
click at [1396, 33] on div "Preview" at bounding box center [1404, 20] width 83 height 41
click at [924, 354] on icon at bounding box center [926, 367] width 20 height 27
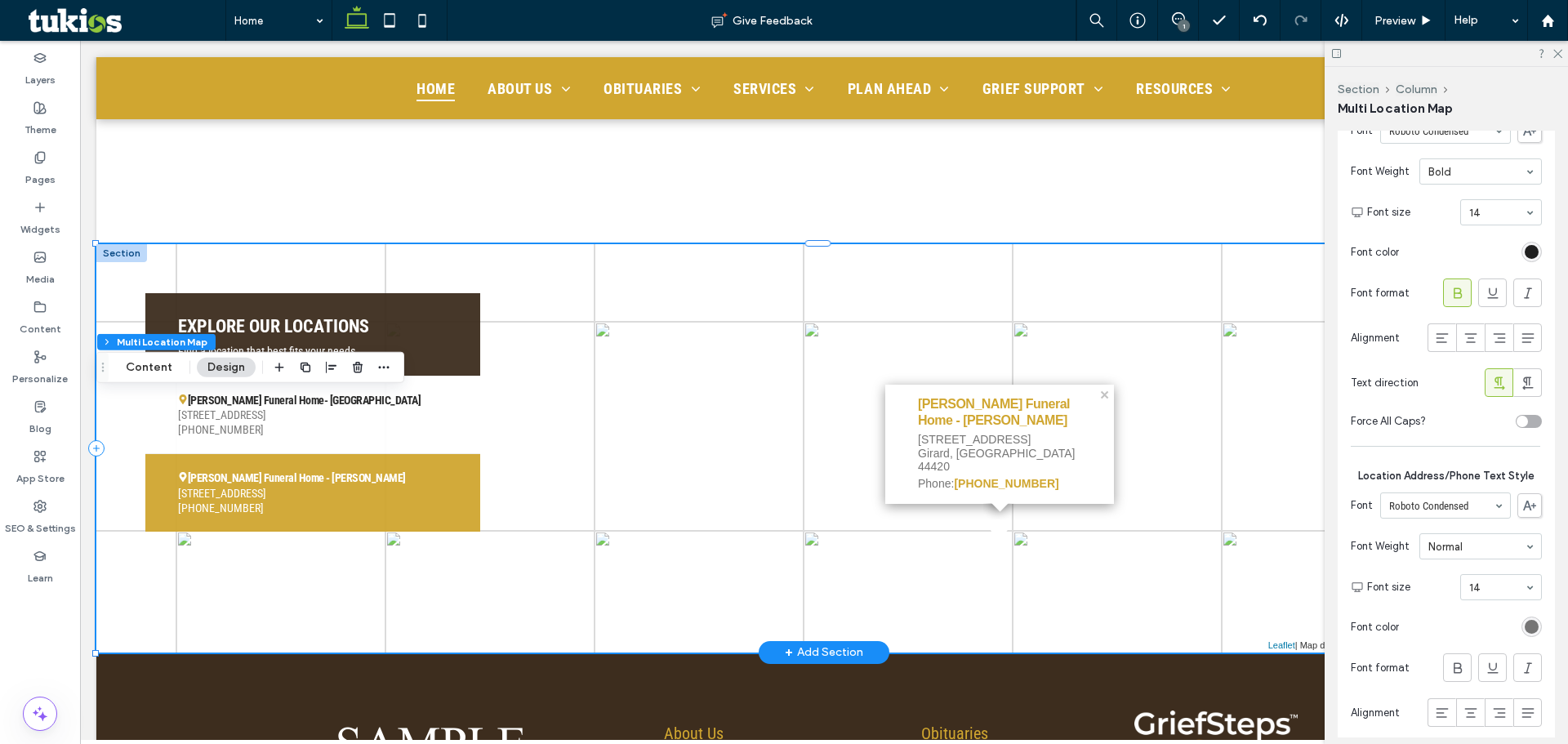
scroll to position [2033, 0]
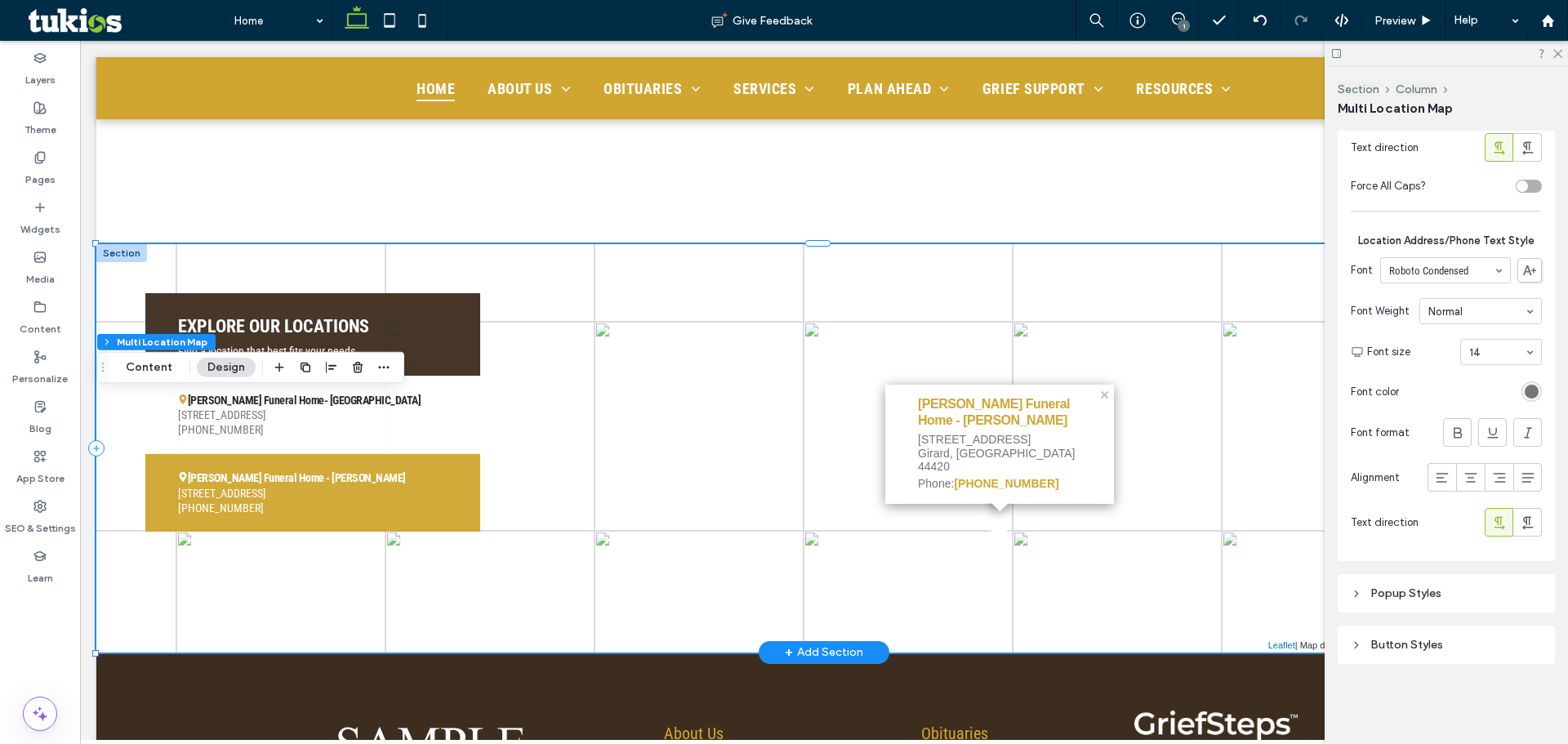
click at [1465, 598] on div "Popup Styles" at bounding box center [1446, 593] width 191 height 14
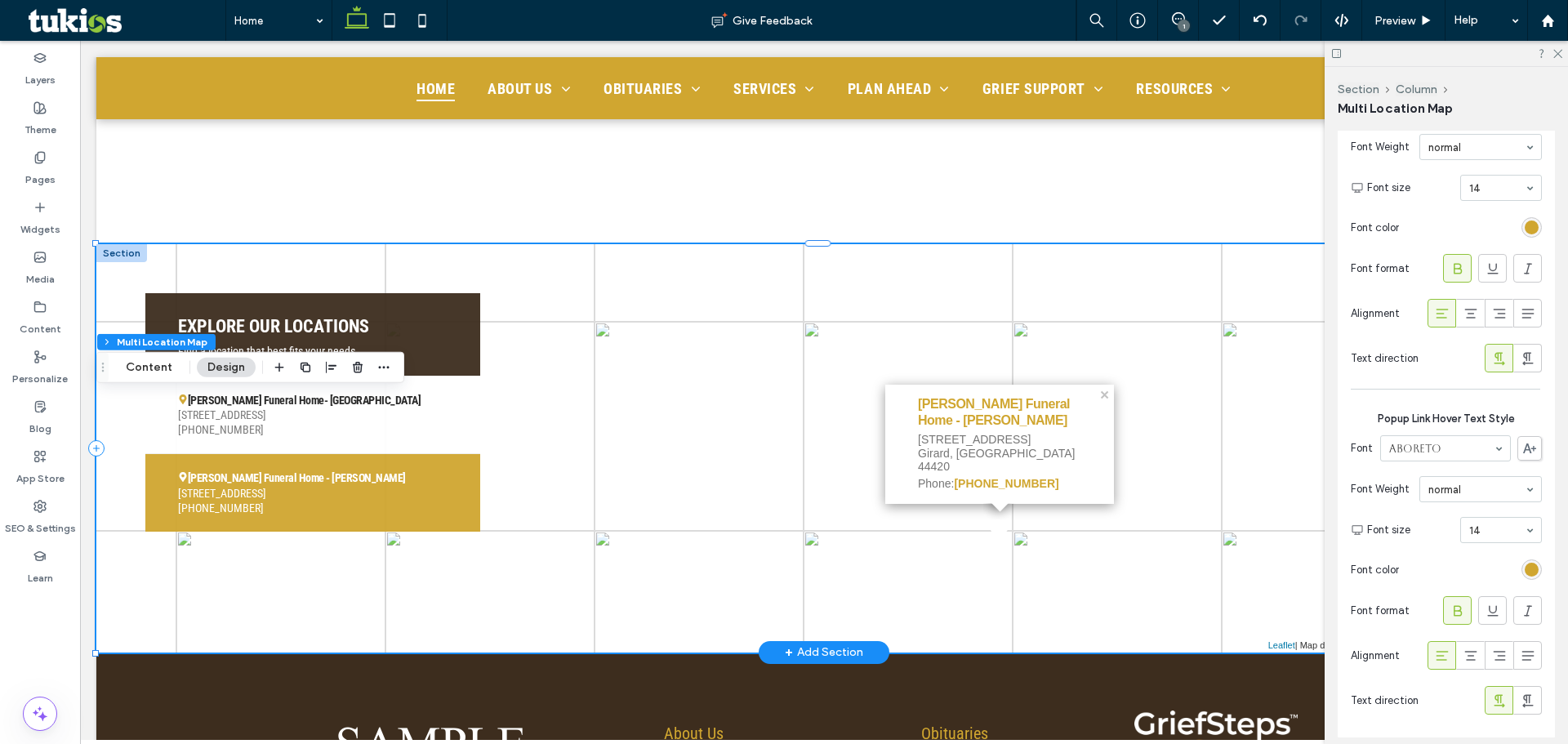
scroll to position [3584, 0]
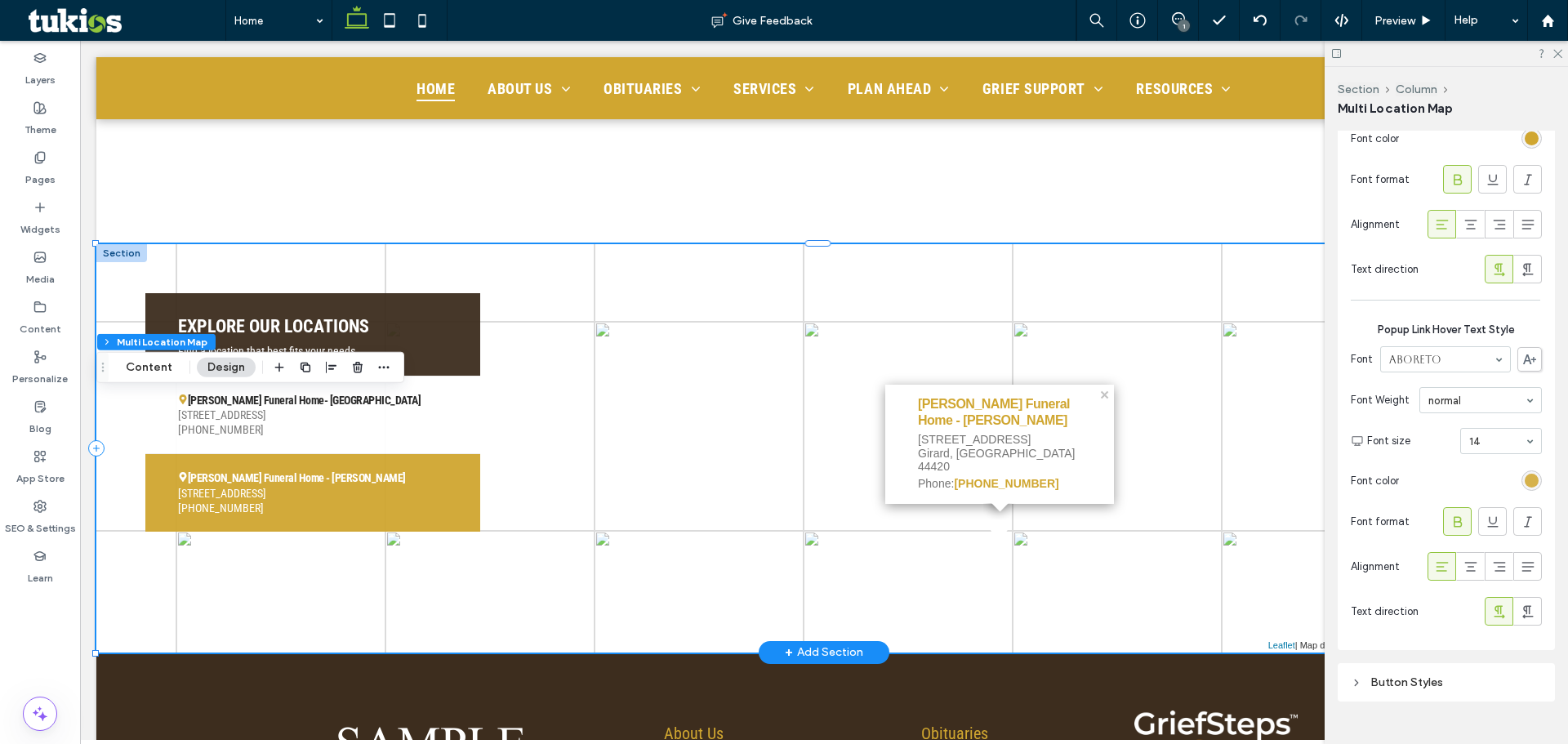
click at [1525, 481] on div "rgb(208, 166, 48)" at bounding box center [1531, 480] width 14 height 14
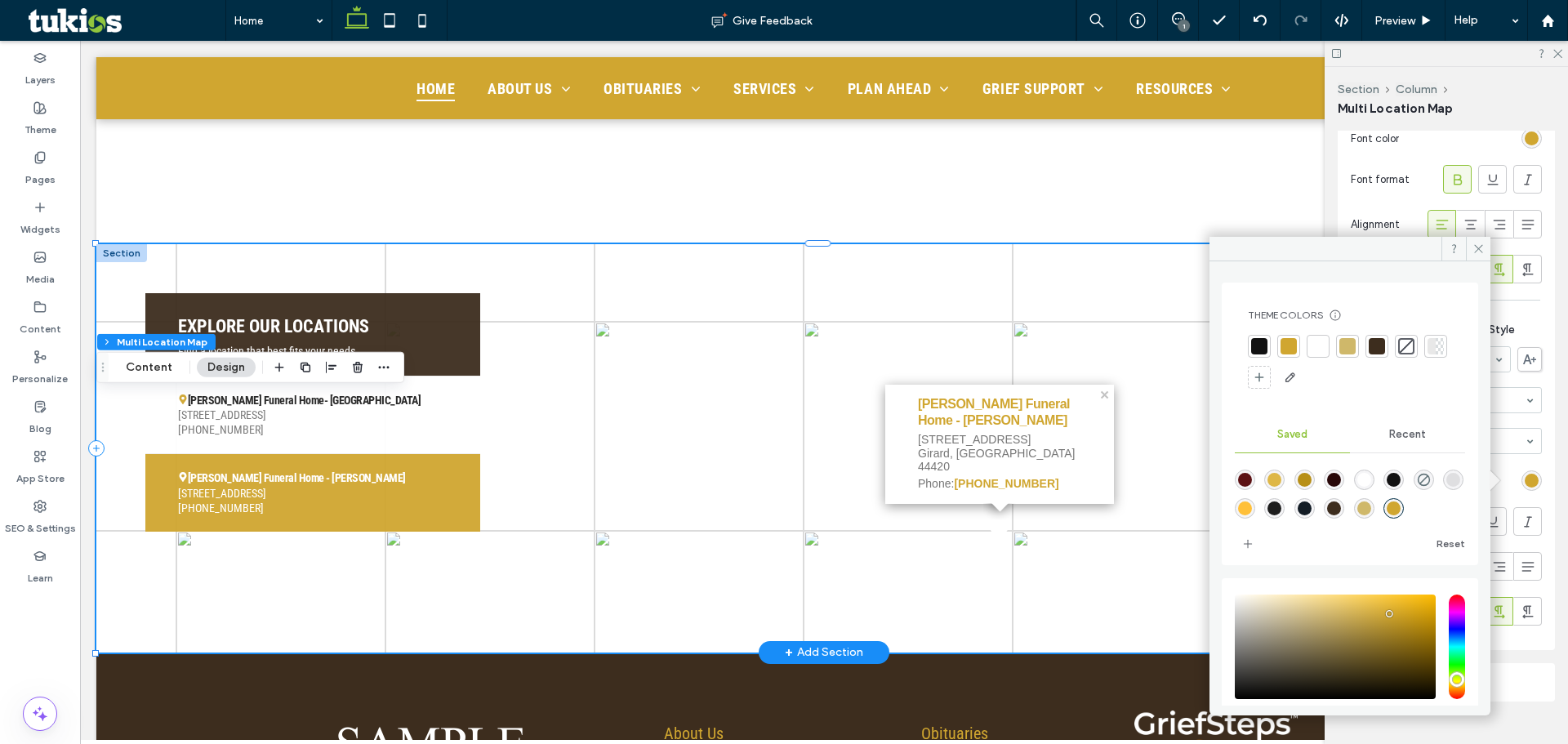
click at [1522, 147] on div "rgb(208, 166, 48)" at bounding box center [1532, 138] width 20 height 20
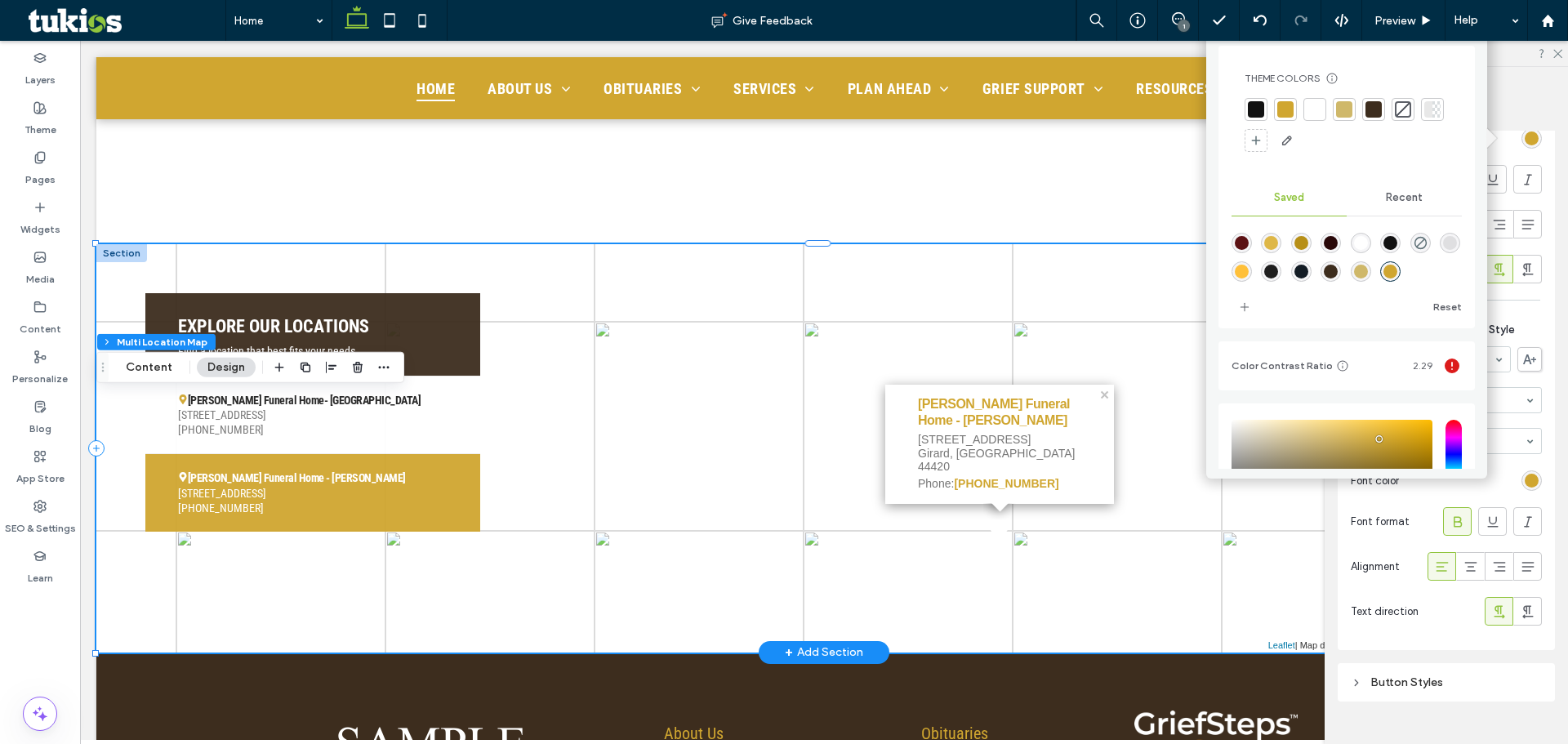
click at [1258, 117] on div at bounding box center [1256, 109] width 23 height 23
click at [1377, 114] on div at bounding box center [1376, 112] width 17 height 17
click at [1525, 483] on div "rgb(208, 166, 48)" at bounding box center [1531, 480] width 14 height 14
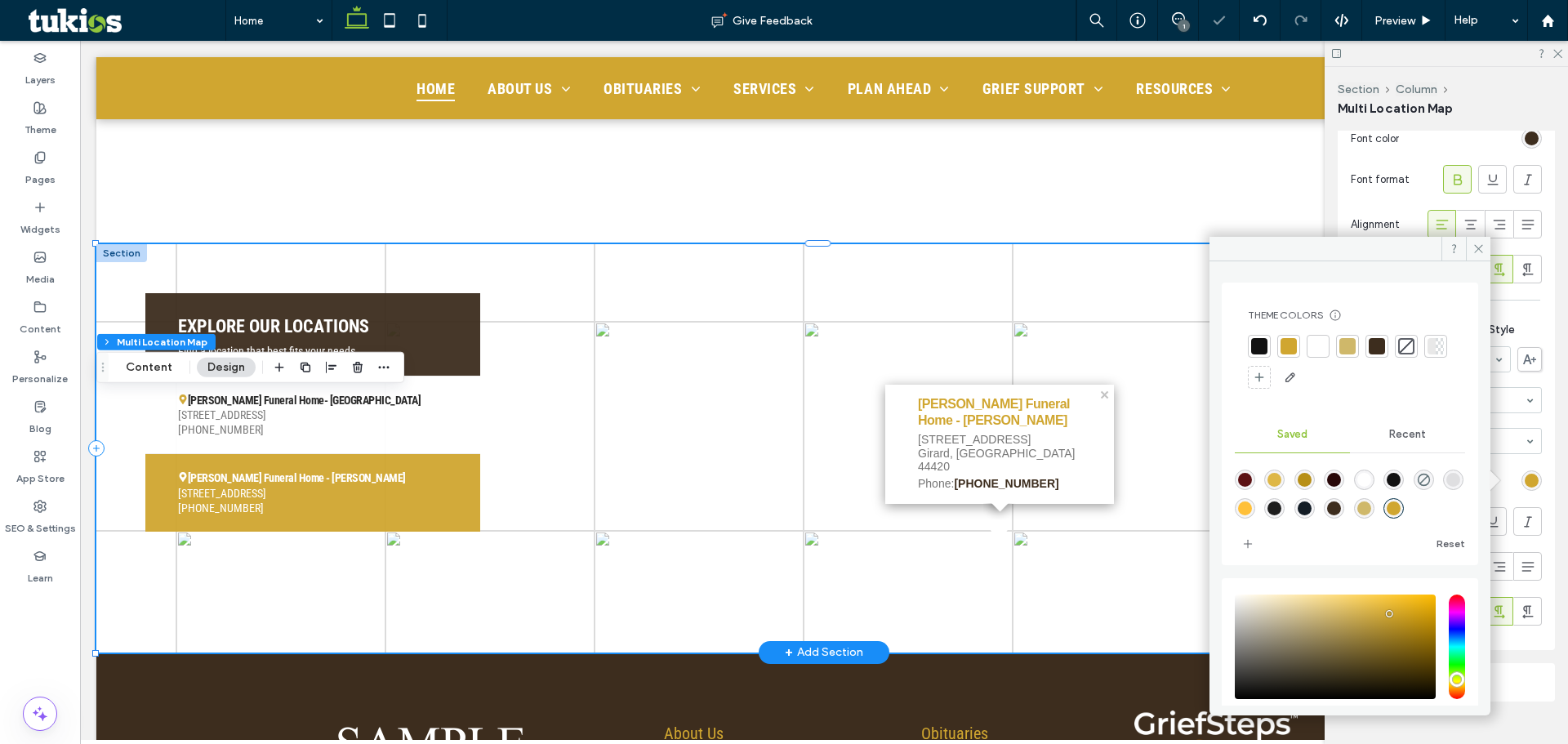
click at [1292, 347] on div at bounding box center [1289, 346] width 17 height 17
click at [1477, 248] on icon at bounding box center [1478, 248] width 12 height 12
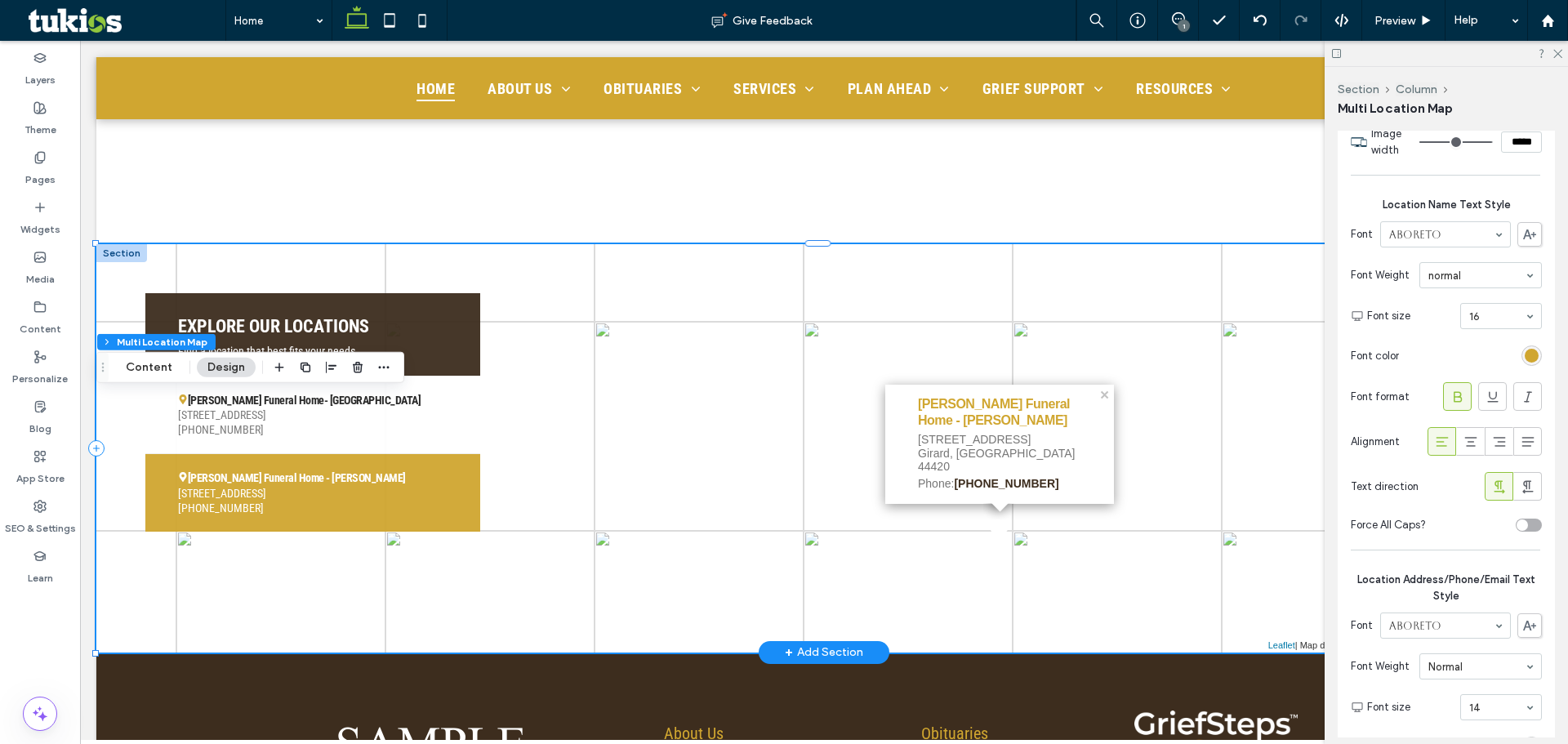
scroll to position [2604, 0]
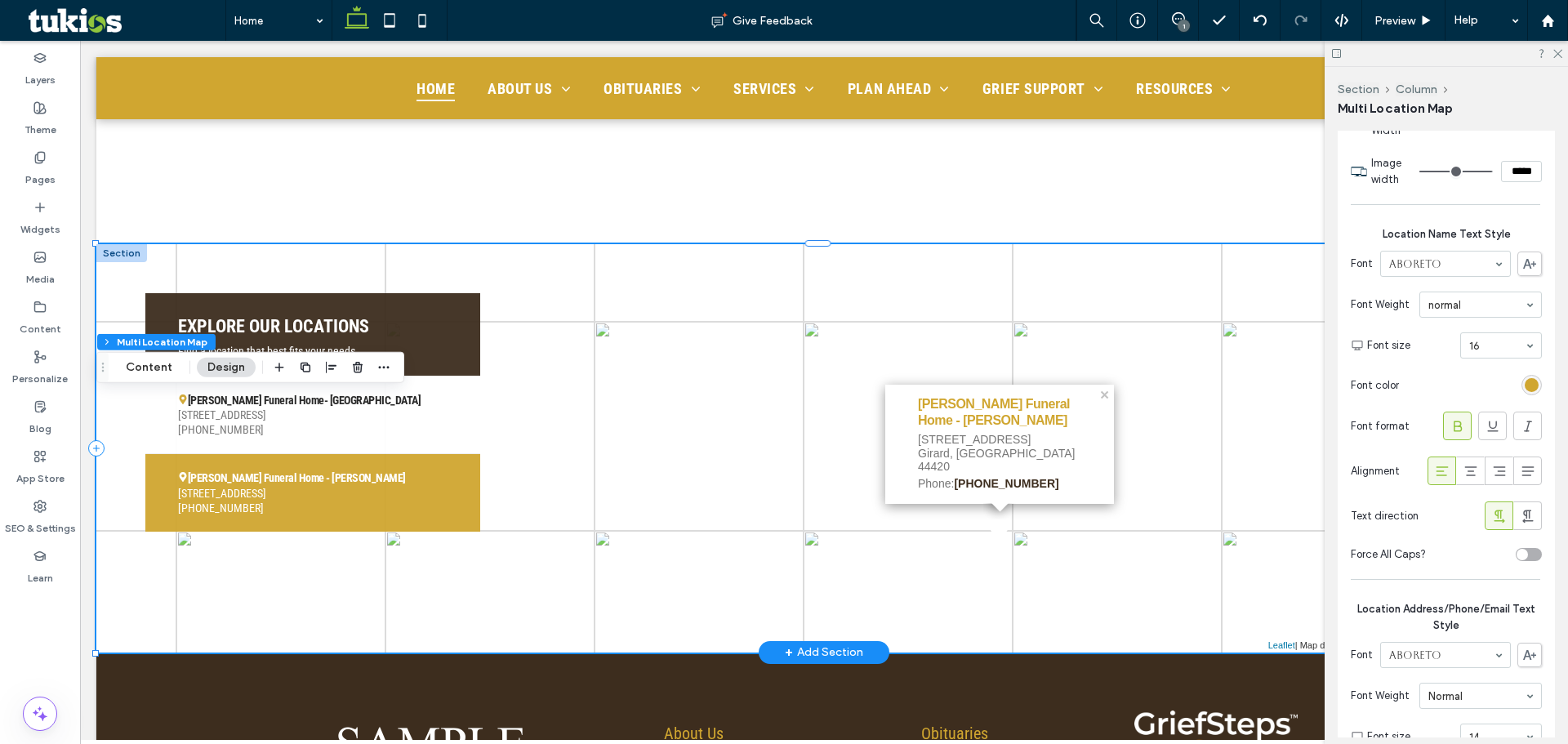
click at [1516, 375] on section "Font color" at bounding box center [1446, 385] width 191 height 37
click at [1525, 386] on div "rgb(208, 166, 48)" at bounding box center [1531, 385] width 14 height 14
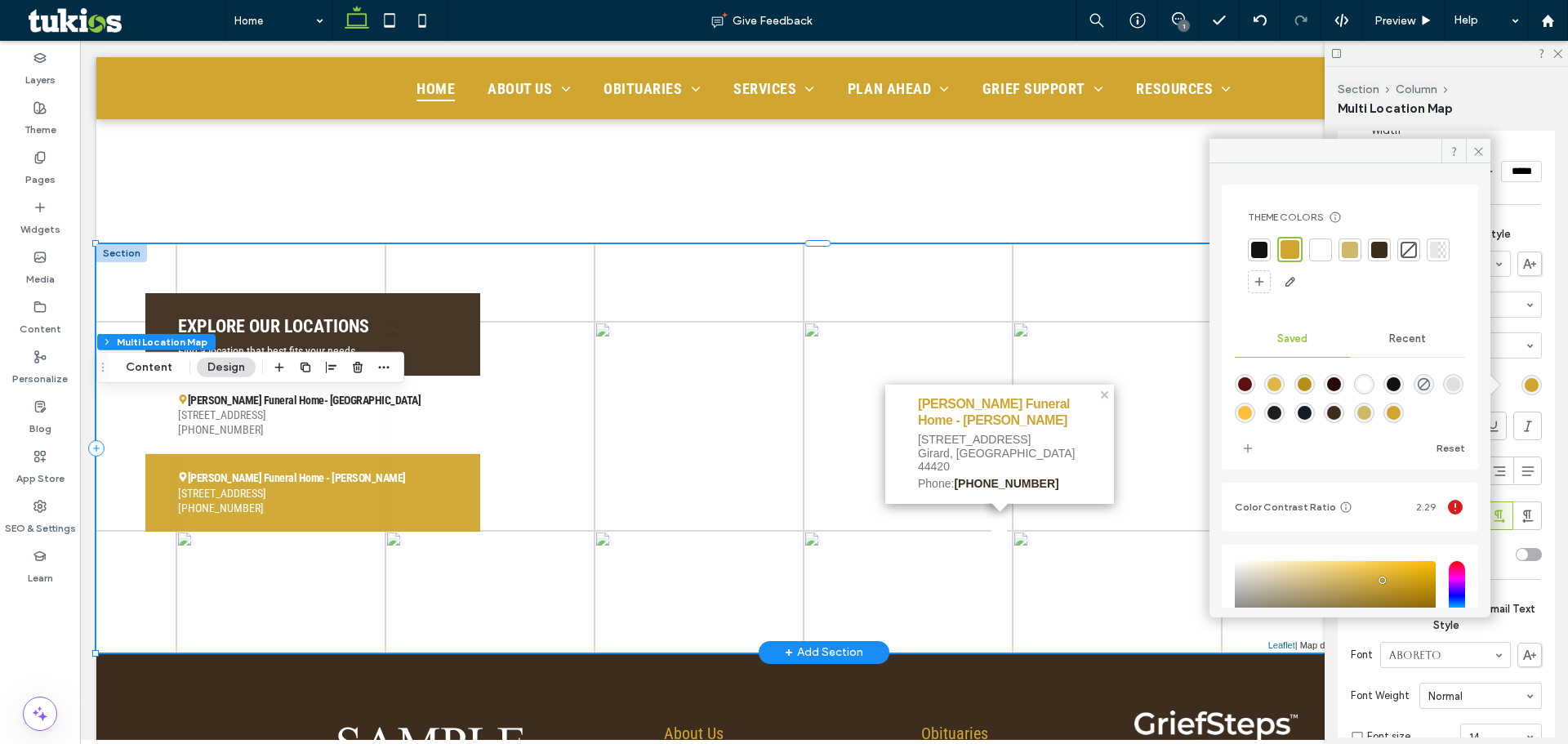
click at [1383, 248] on div at bounding box center [1380, 250] width 17 height 17
click at [1472, 146] on span at bounding box center [1478, 150] width 25 height 25
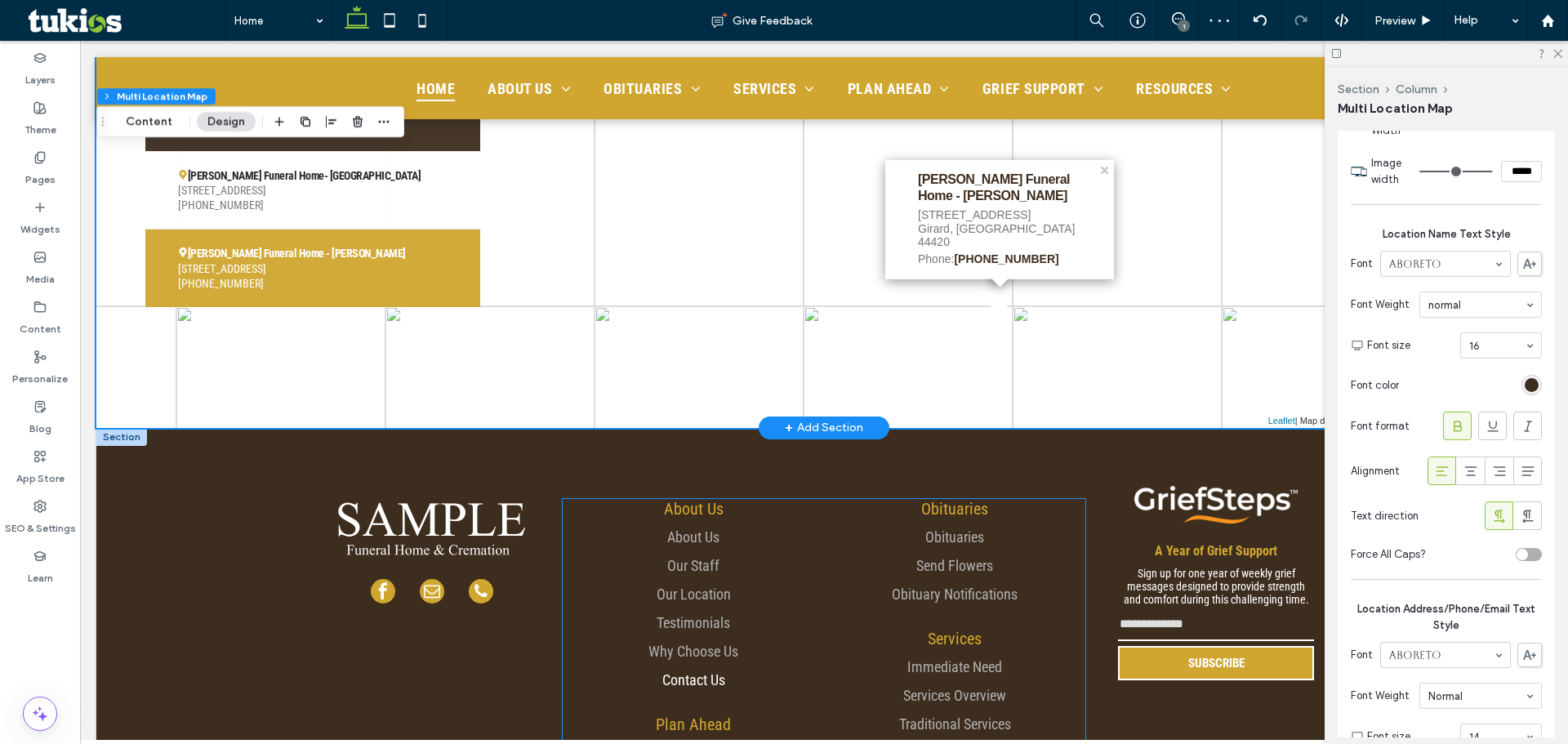
scroll to position [2946, 0]
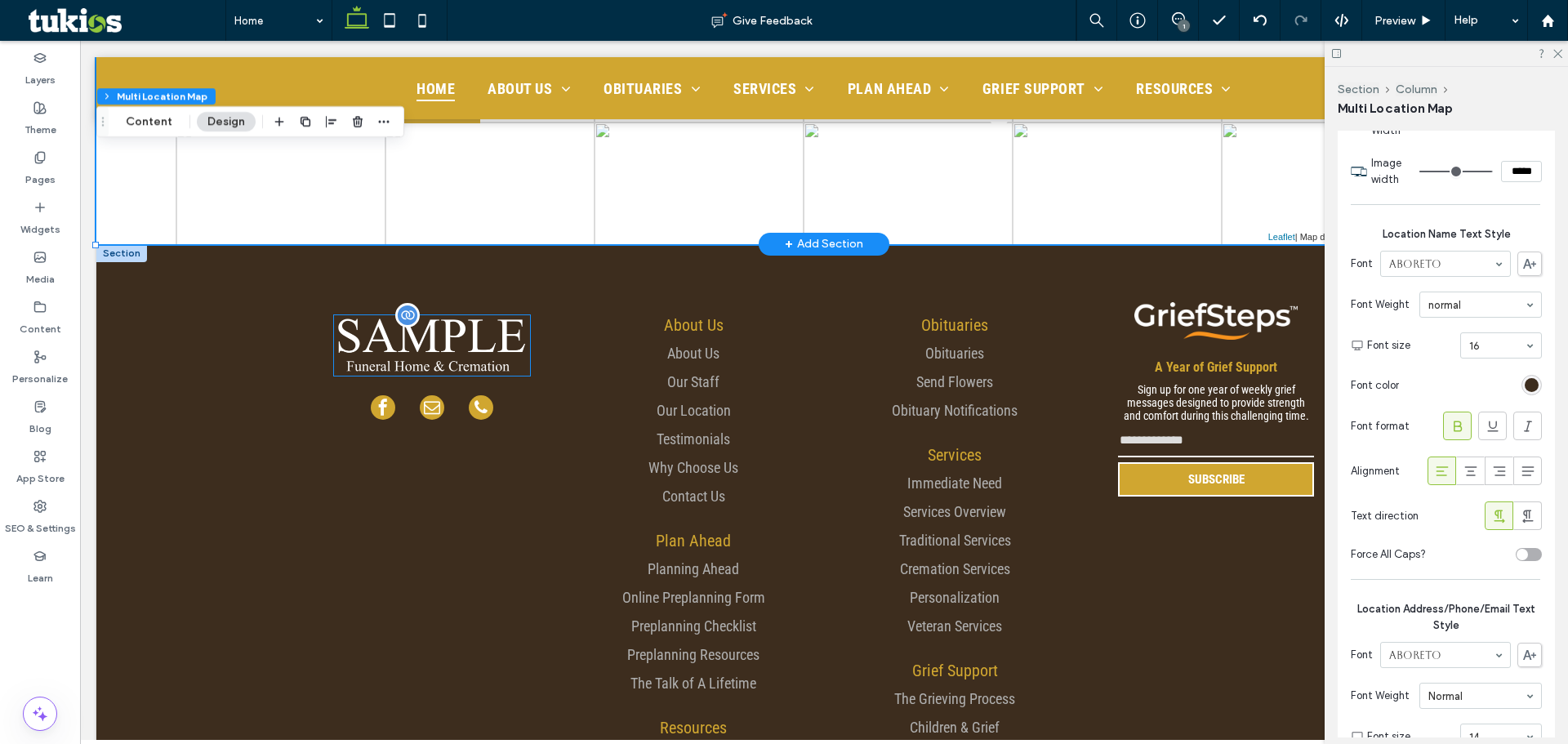
click at [431, 325] on img at bounding box center [432, 345] width 196 height 60
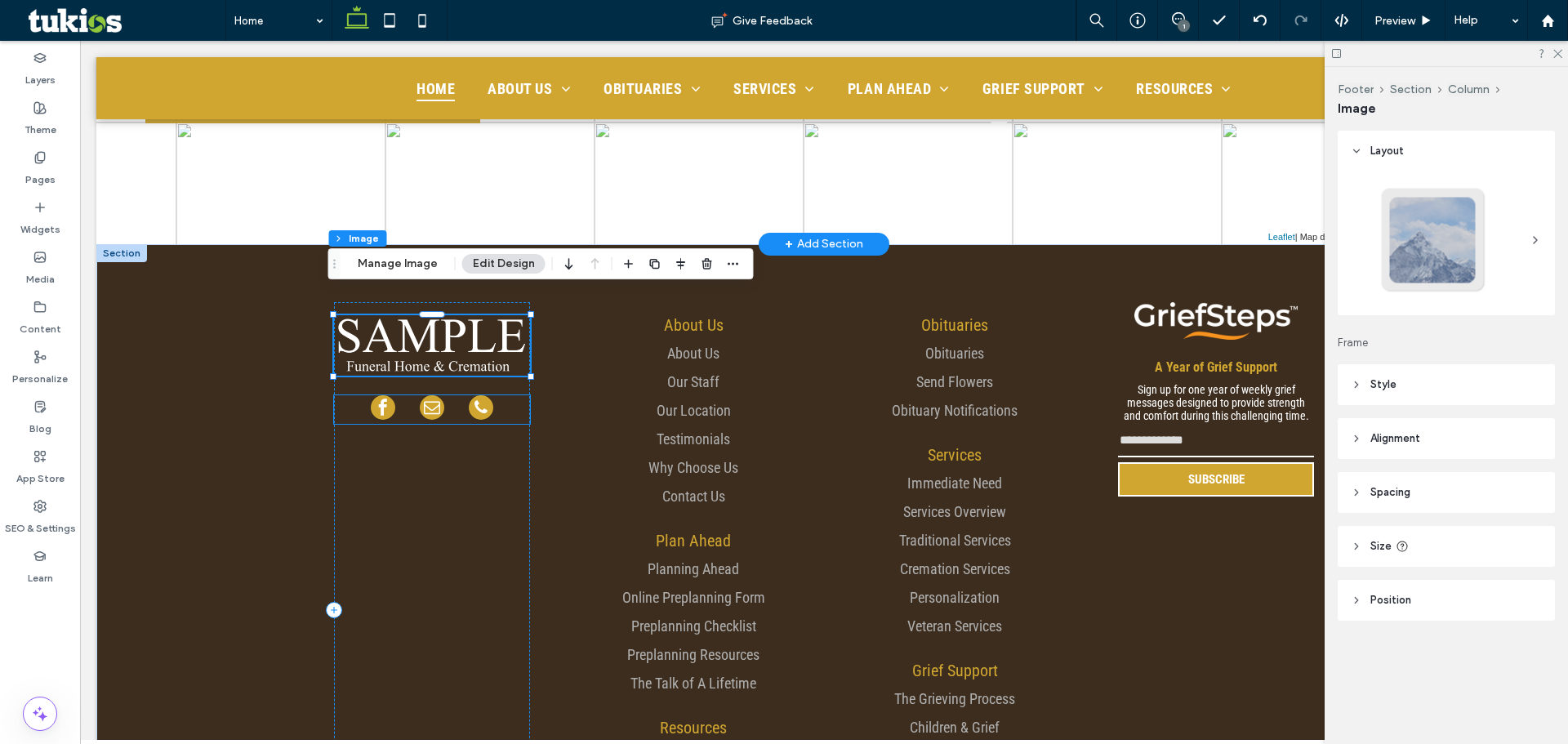
click at [422, 395] on span "email" at bounding box center [432, 407] width 25 height 25
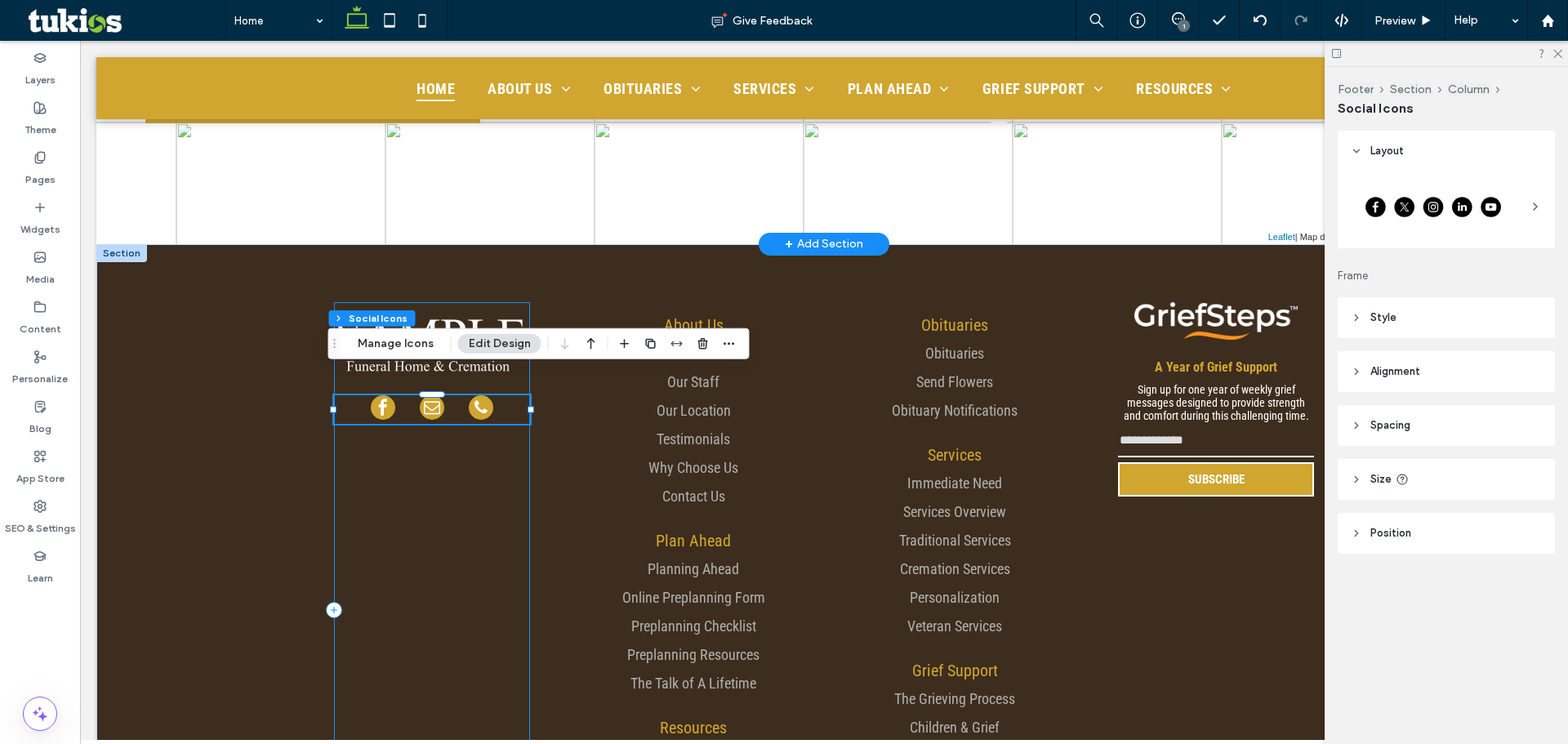
click at [425, 360] on div at bounding box center [432, 609] width 196 height 616
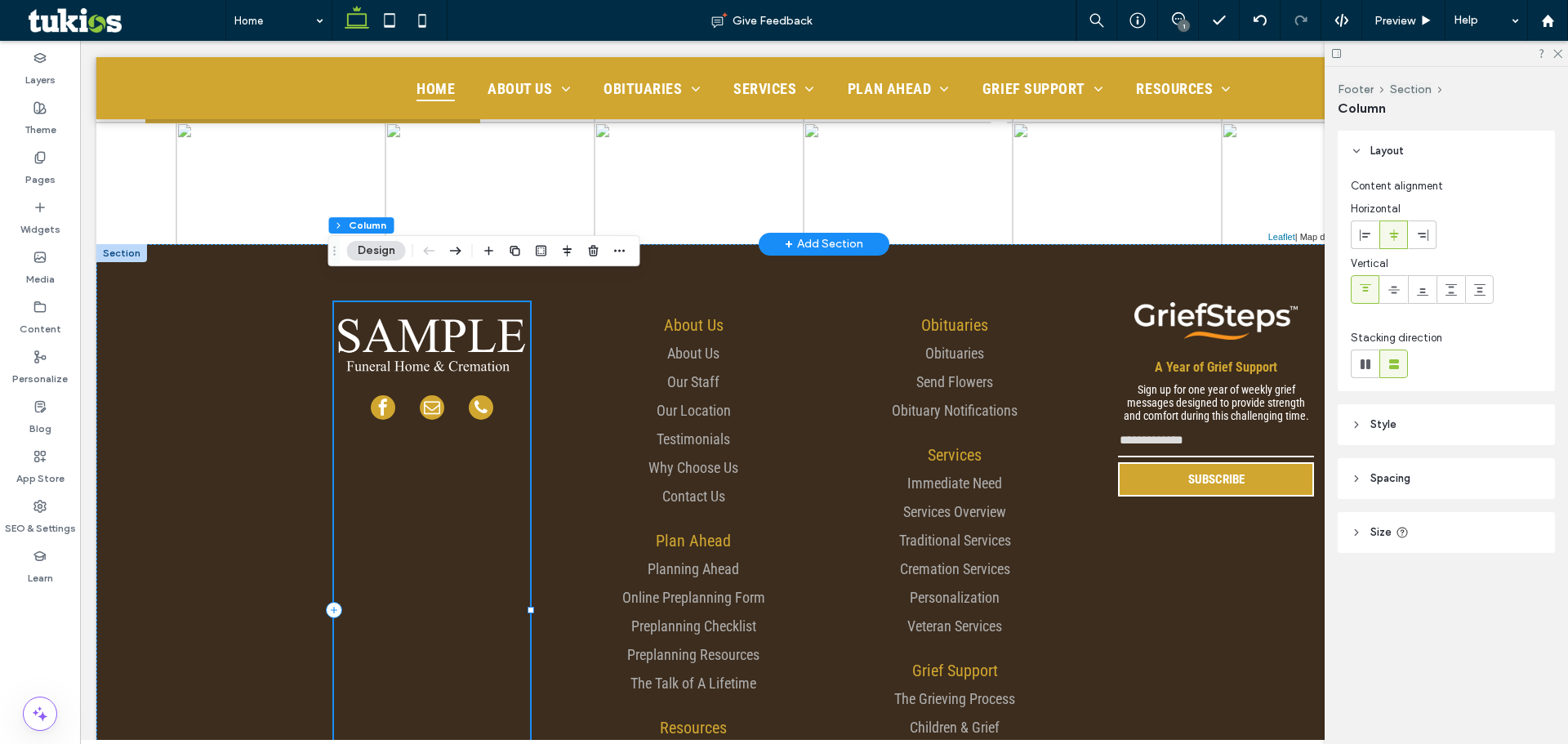
click at [427, 349] on img at bounding box center [432, 345] width 196 height 60
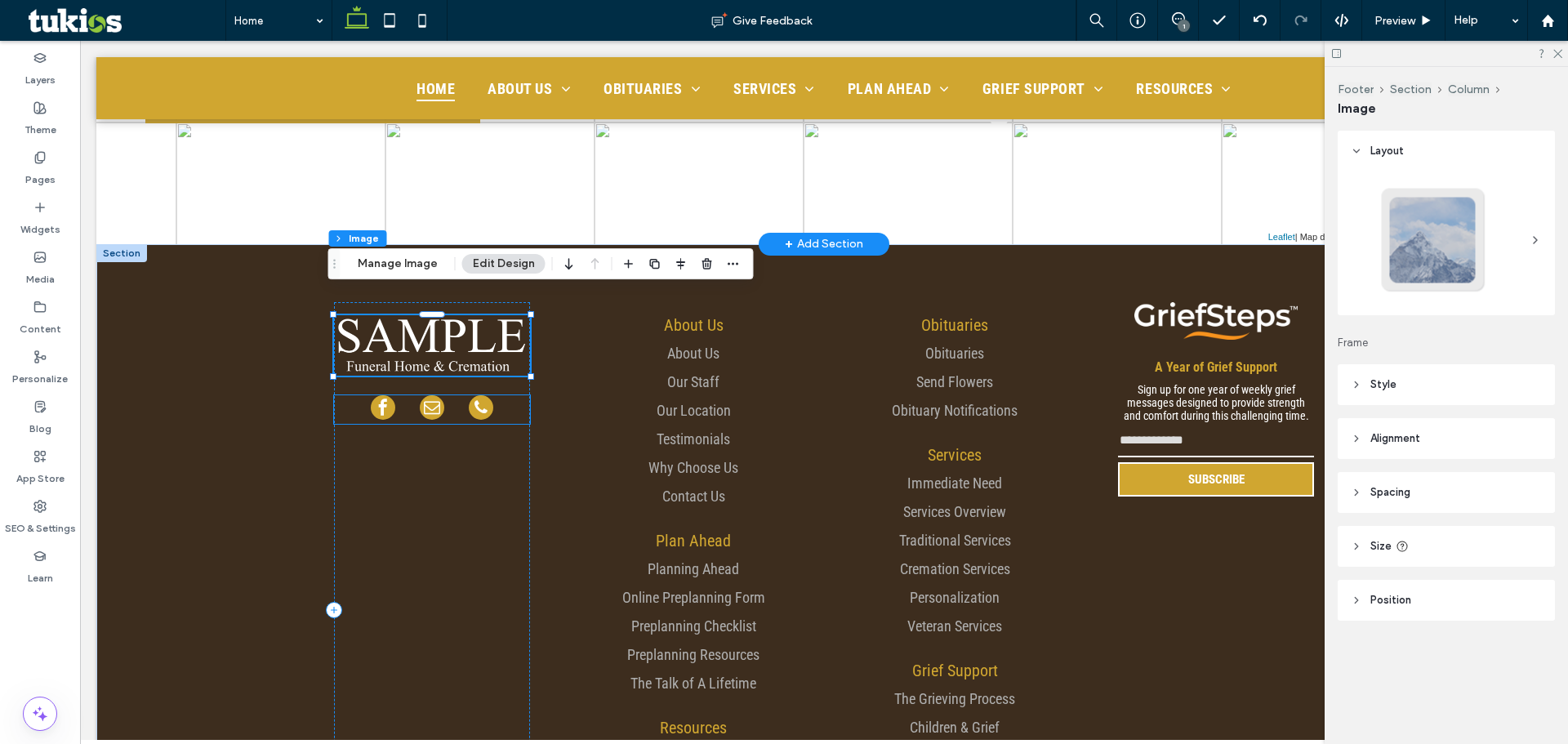
click at [428, 395] on span "email" at bounding box center [432, 407] width 25 height 25
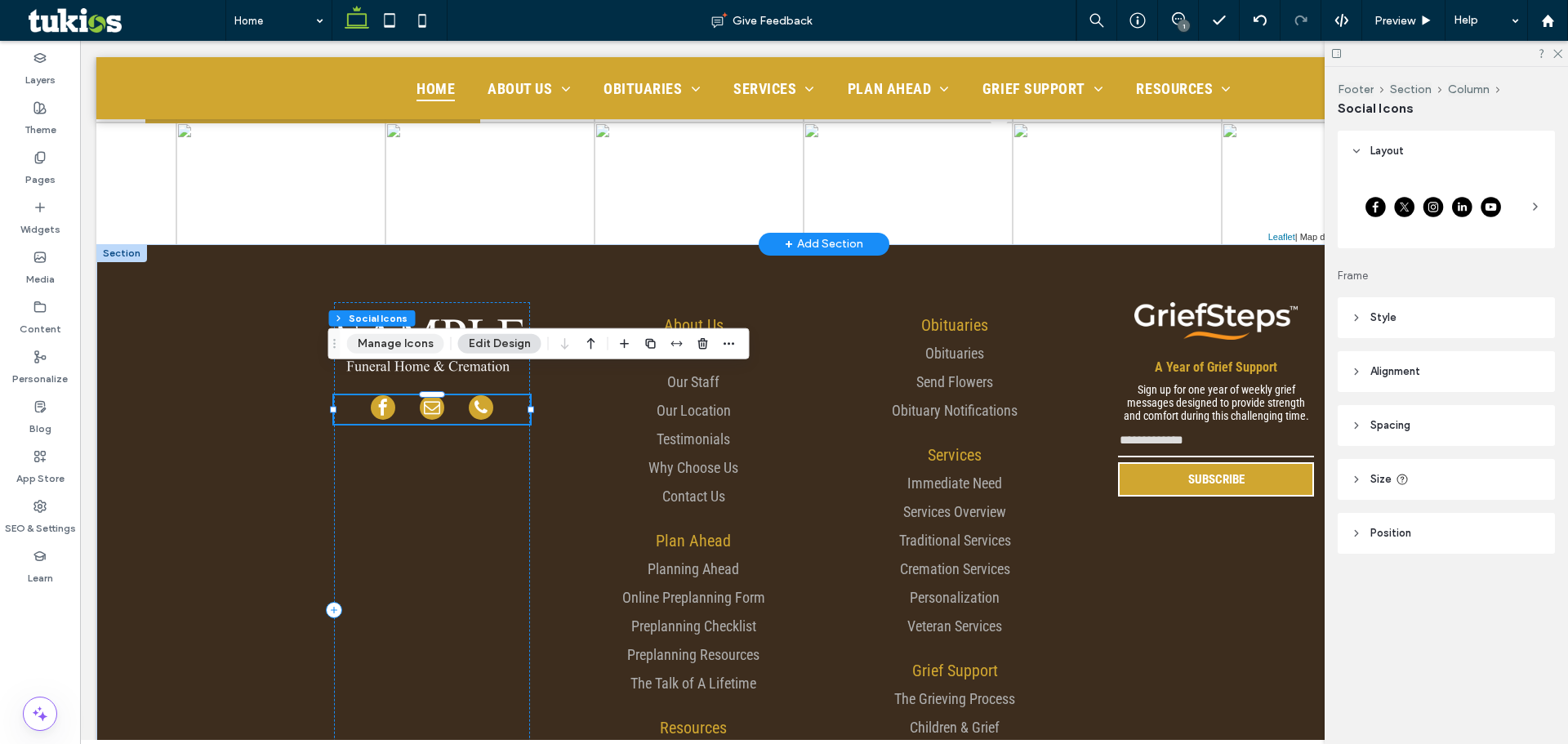
click at [413, 348] on button "Manage Icons" at bounding box center [395, 343] width 97 height 19
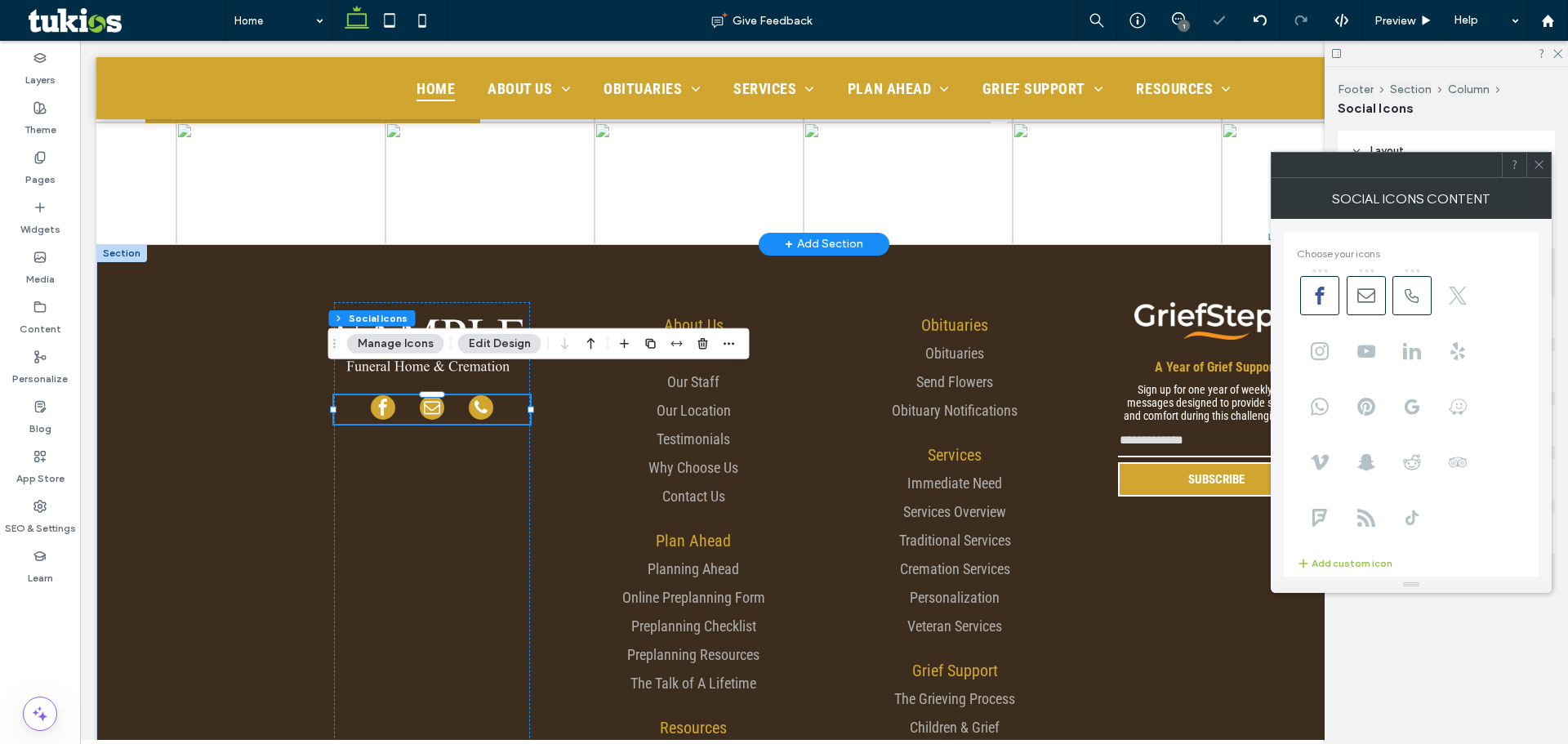
click at [1537, 156] on span at bounding box center [1538, 164] width 12 height 25
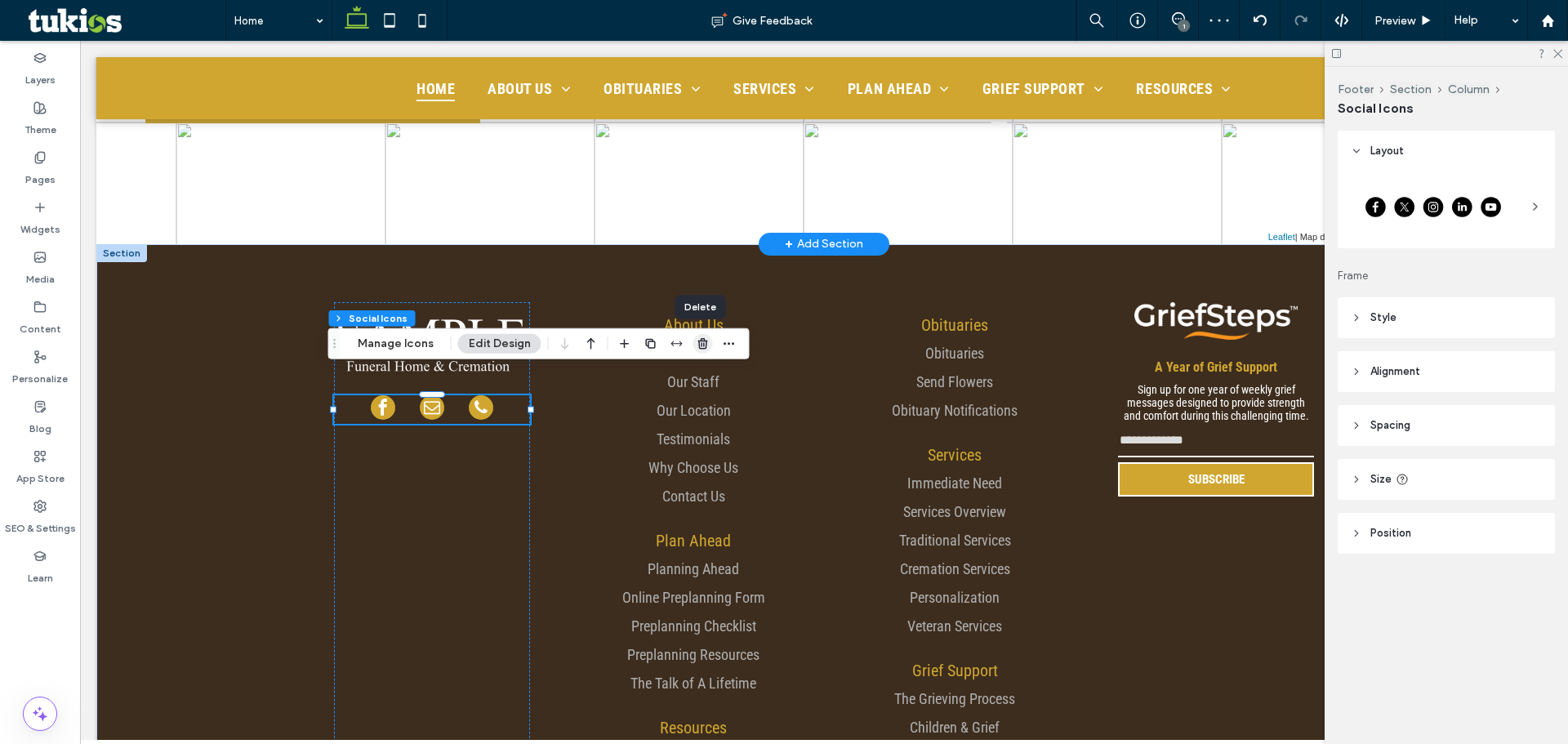
click at [698, 342] on use "button" at bounding box center [702, 343] width 10 height 11
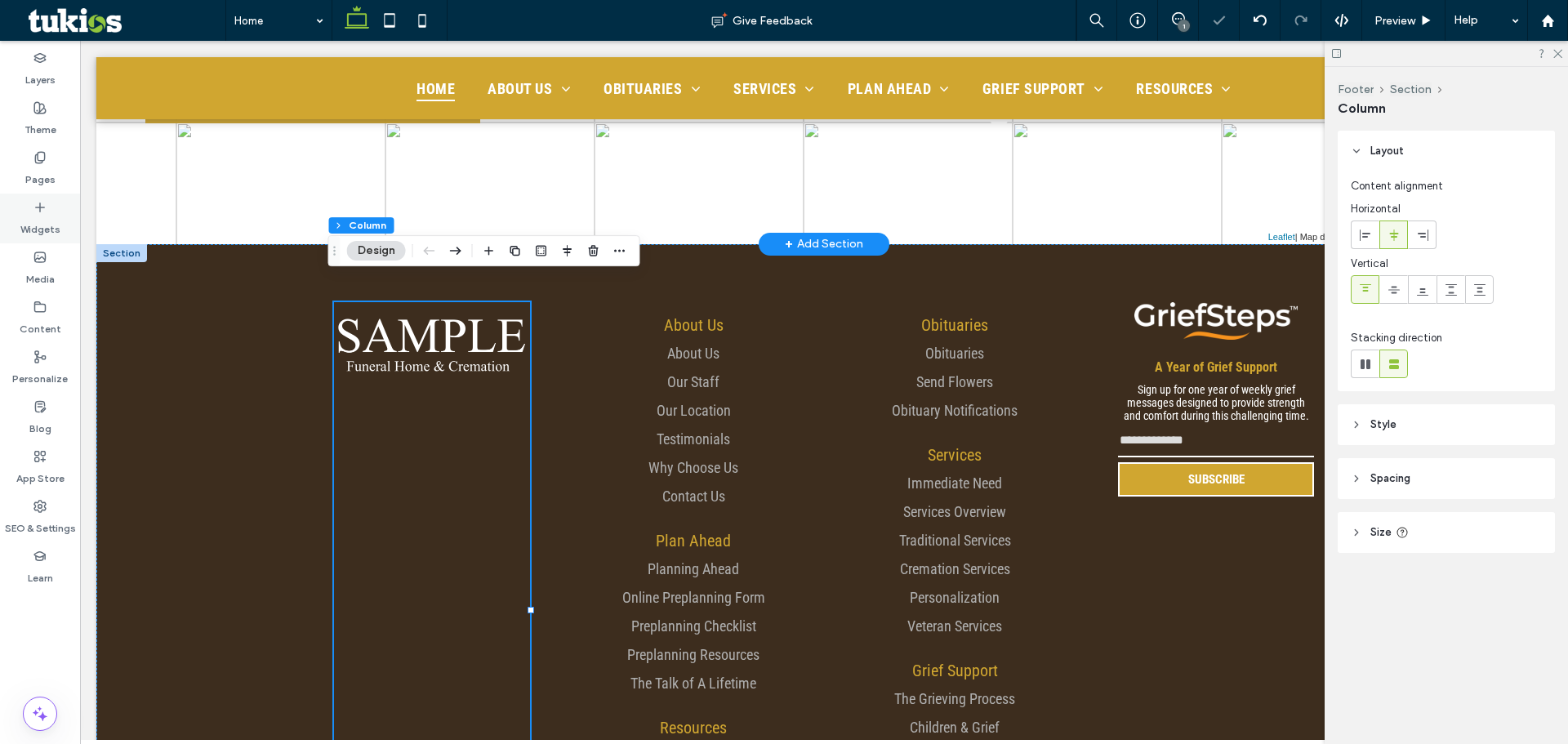
click at [60, 223] on div "Widgets" at bounding box center [40, 219] width 80 height 50
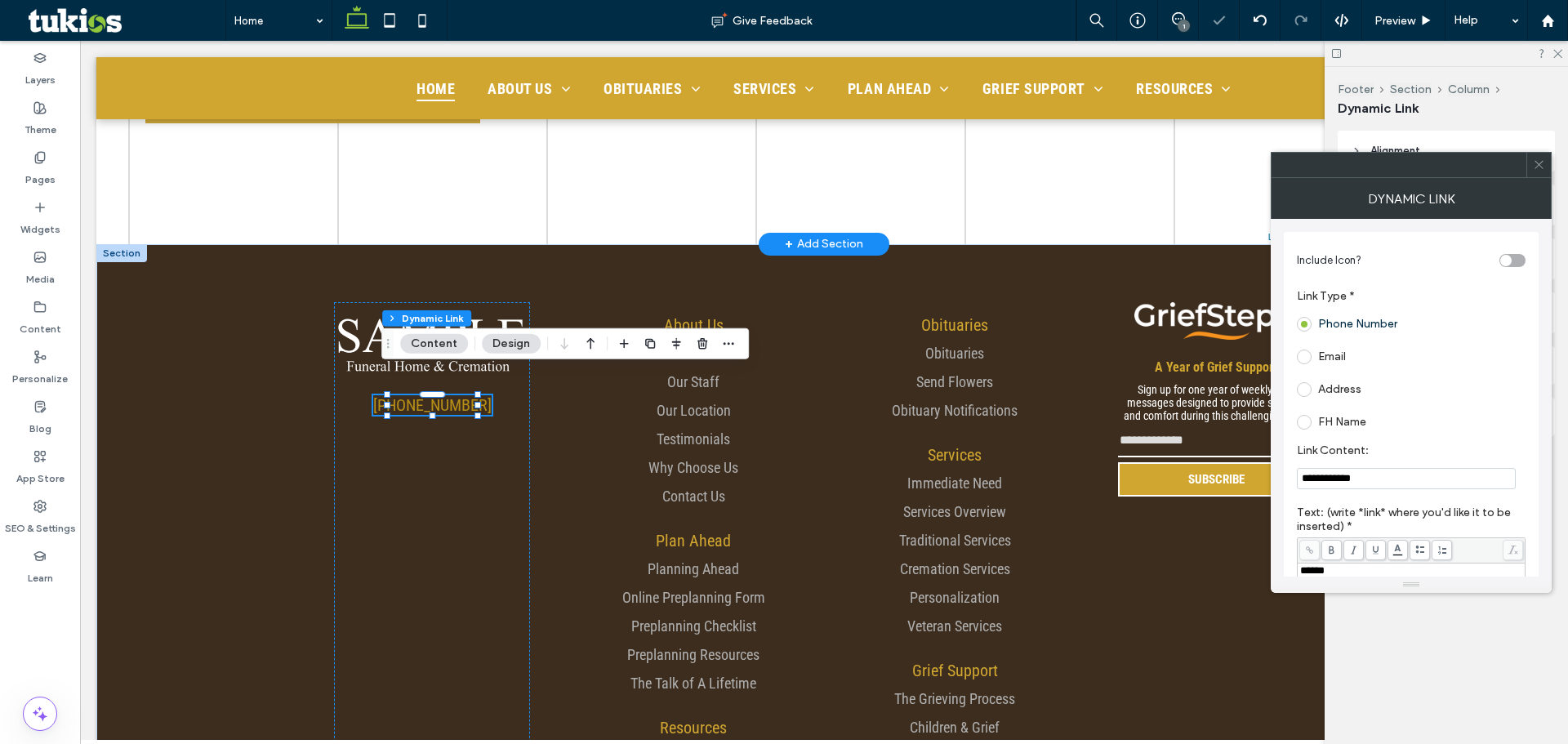
click at [1349, 394] on label "Address" at bounding box center [1339, 389] width 43 height 14
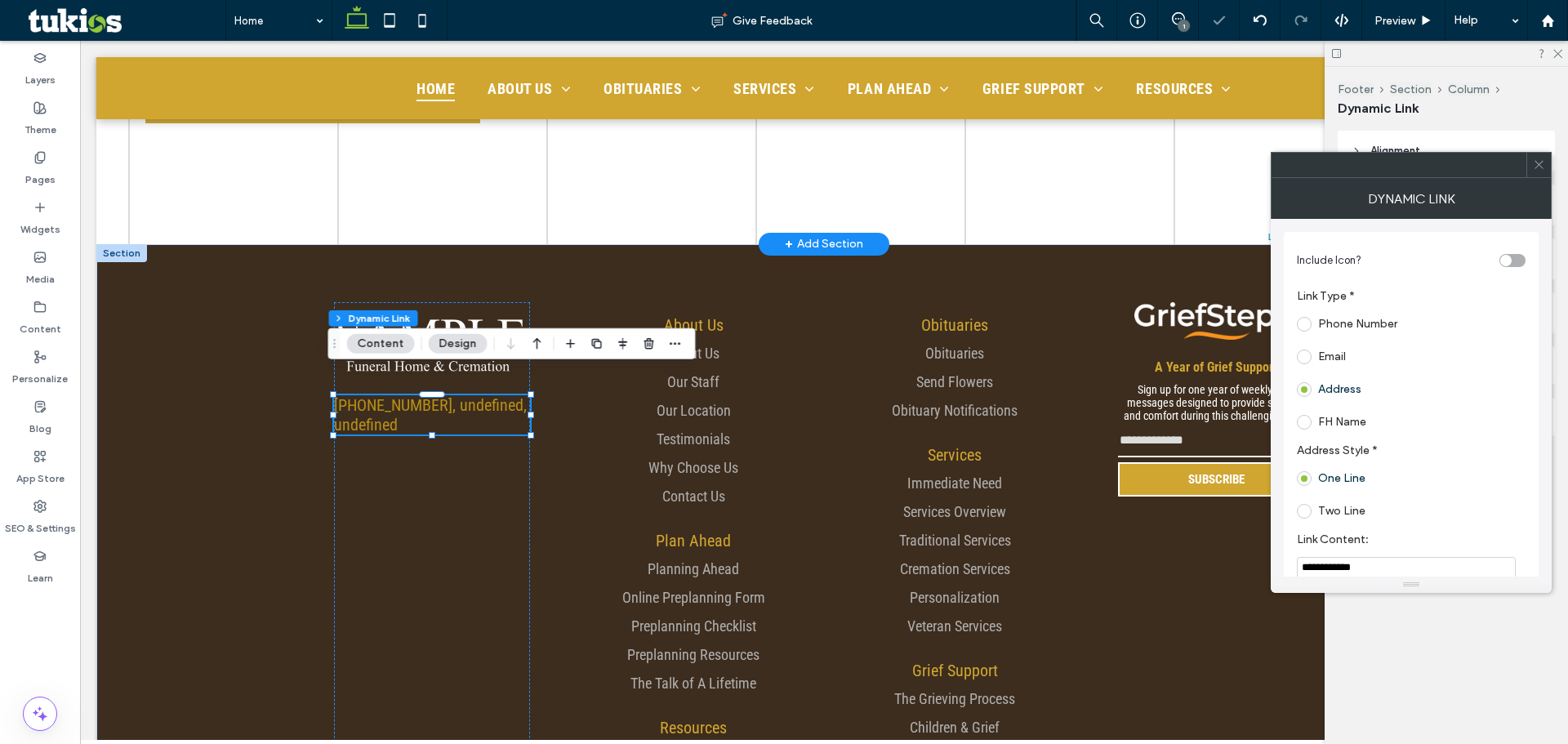
click at [1341, 506] on label "Two Line" at bounding box center [1341, 510] width 47 height 14
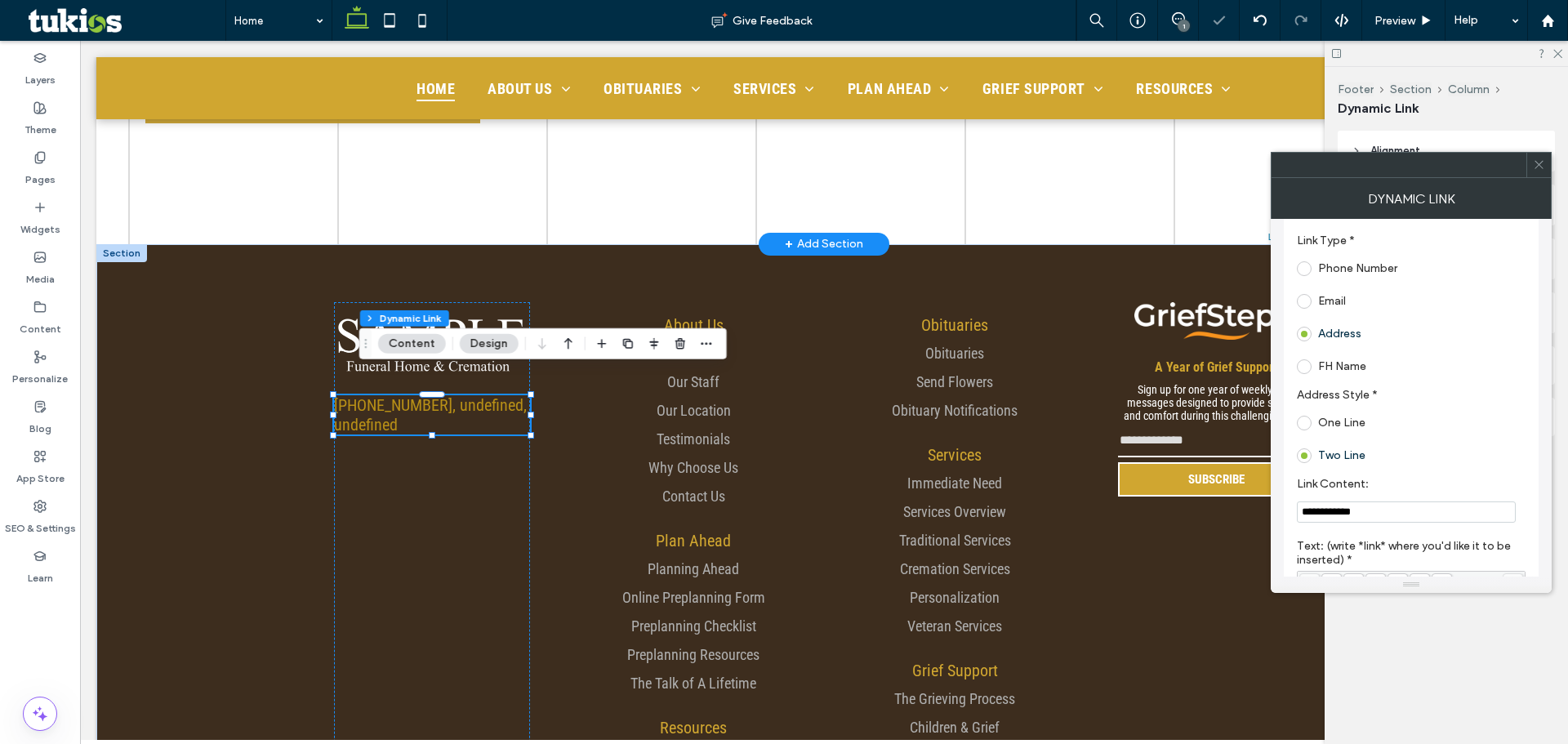
scroll to position [163, 0]
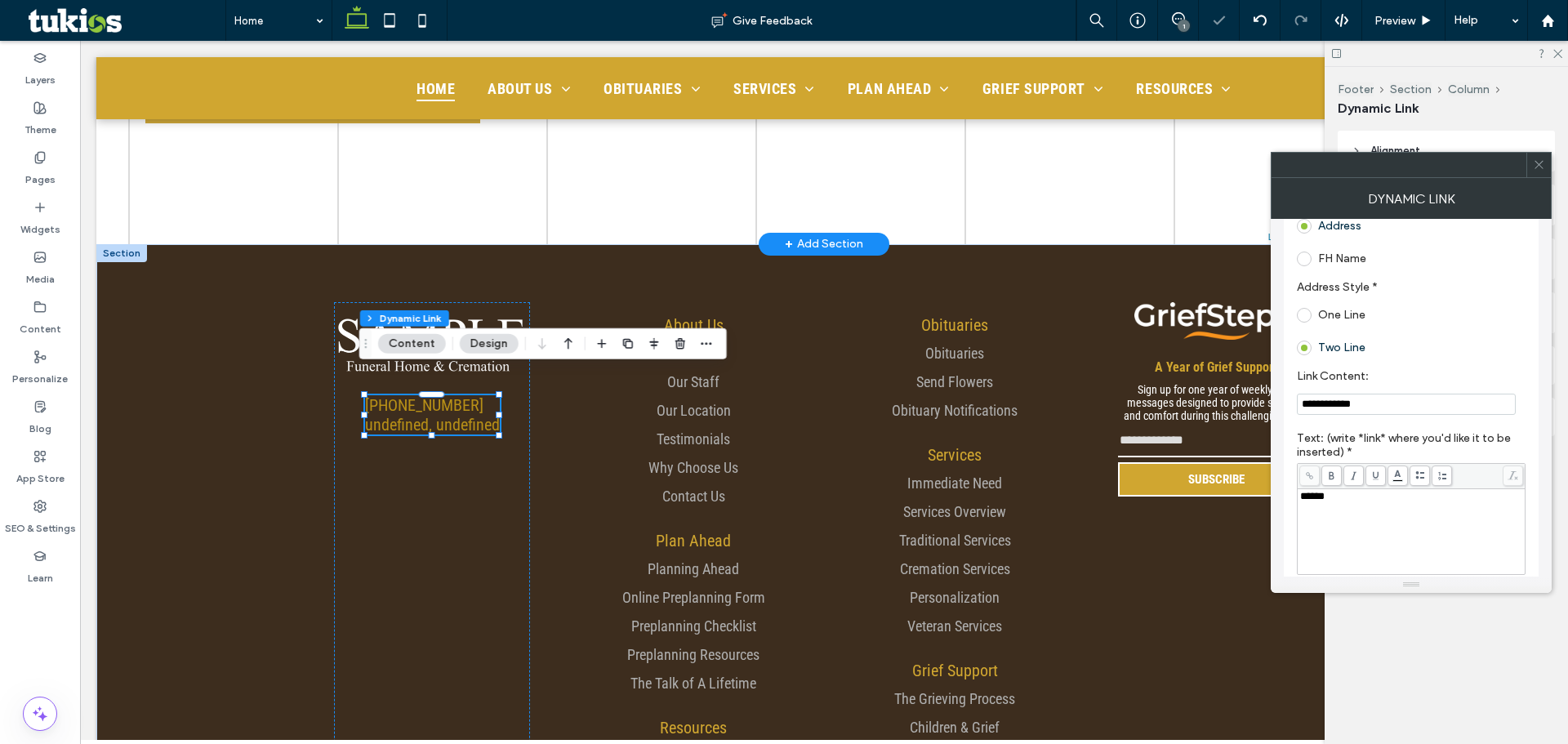
click at [1399, 401] on input "**********" at bounding box center [1406, 404] width 219 height 21
click at [1541, 165] on icon at bounding box center [1538, 164] width 12 height 12
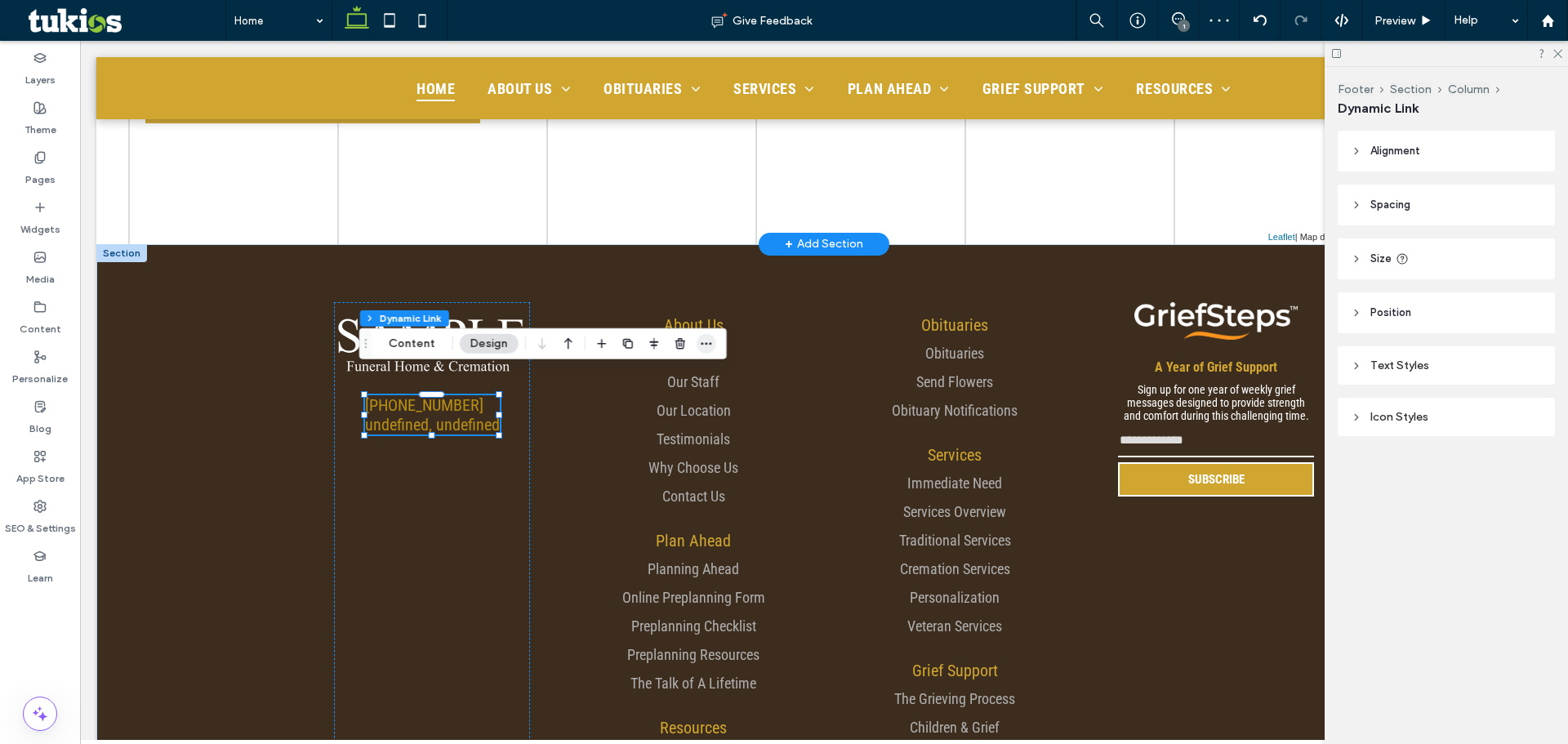
click at [700, 339] on icon "button" at bounding box center [706, 344] width 13 height 13
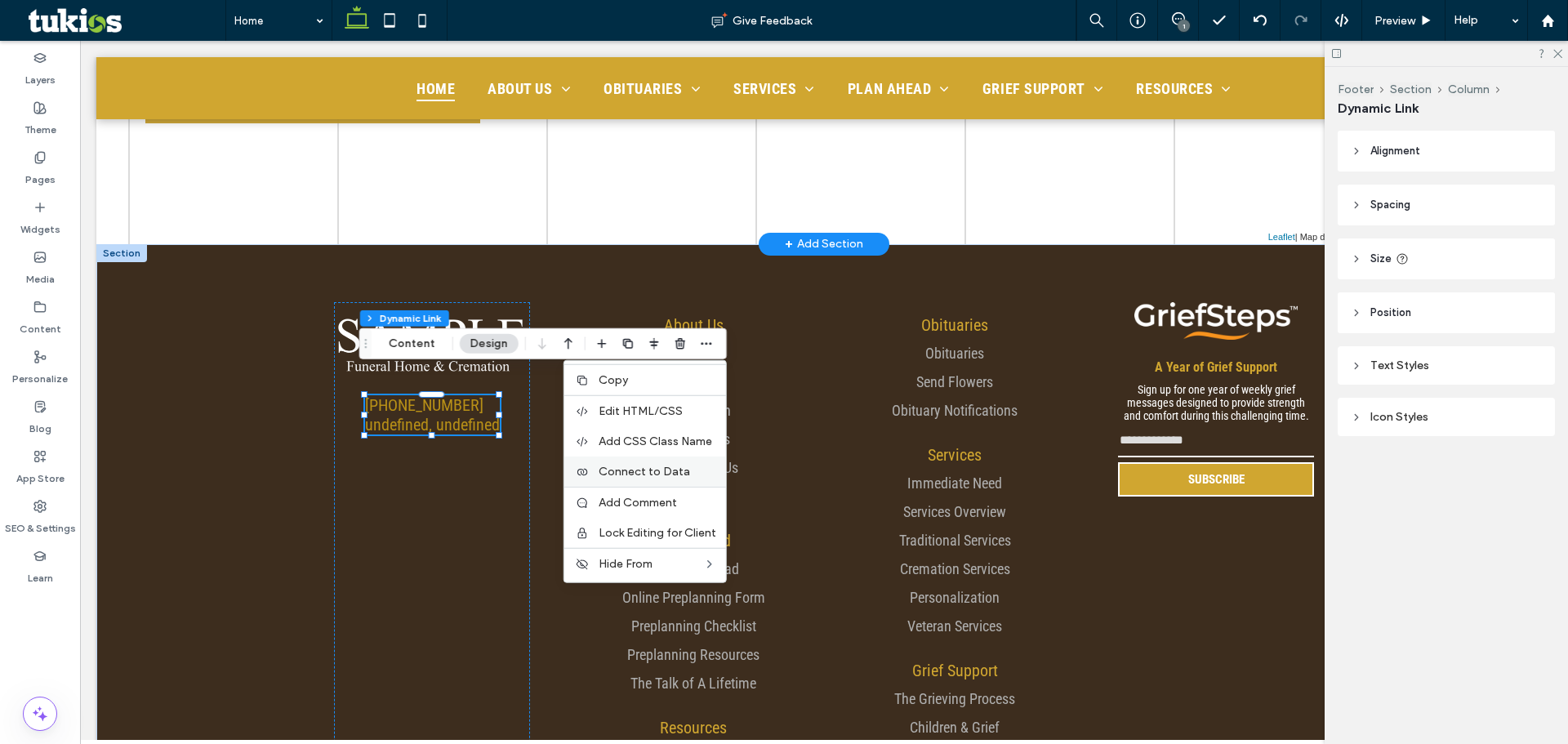
click at [637, 470] on span "Connect to Data" at bounding box center [644, 472] width 91 height 14
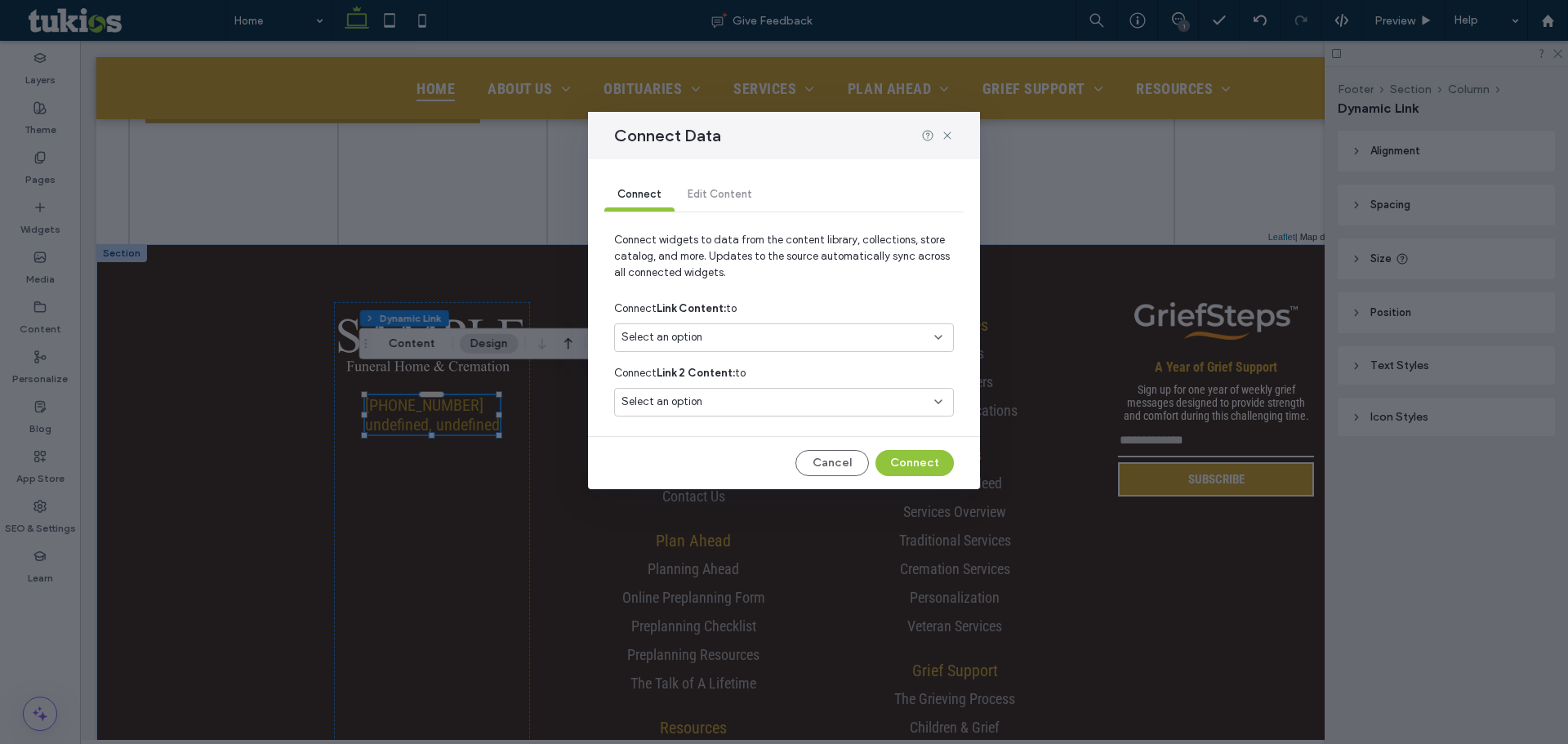
click at [728, 330] on div "Select an option" at bounding box center [773, 338] width 305 height 17
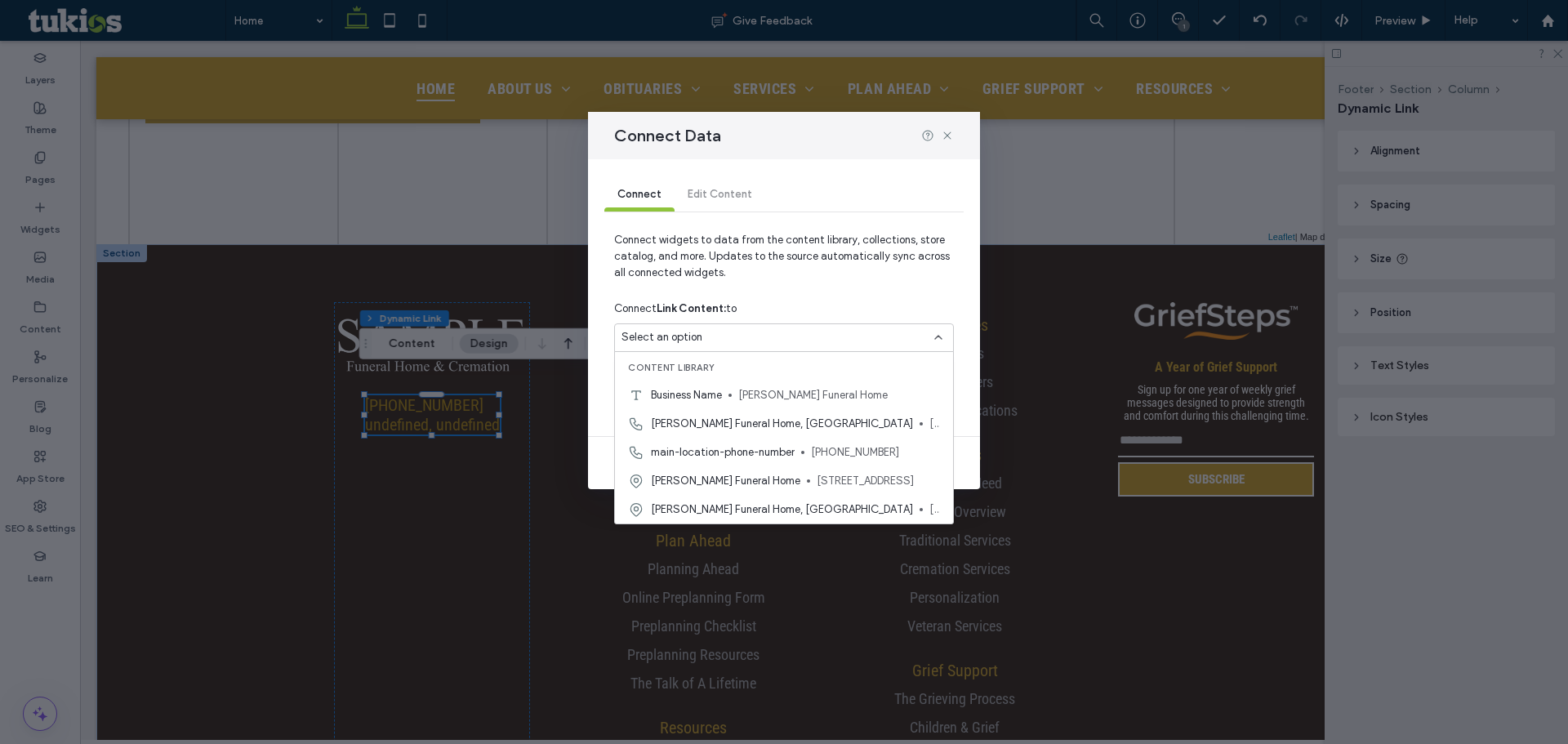
click at [753, 470] on div "[PERSON_NAME] Funeral Home [STREET_ADDRESS]" at bounding box center [784, 480] width 338 height 29
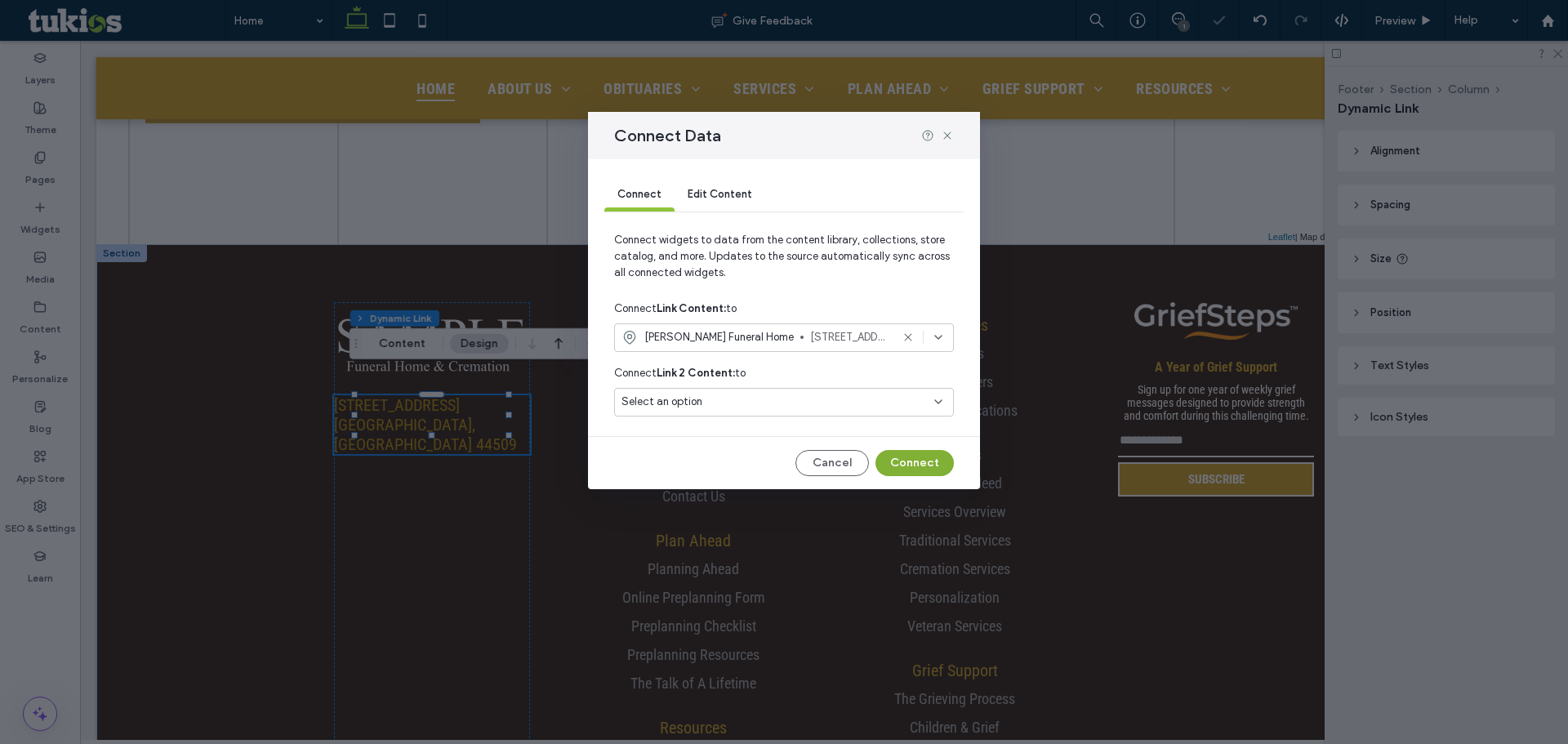
drag, startPoint x: 840, startPoint y: 423, endPoint x: 919, endPoint y: 463, distance: 88.5
click at [919, 463] on button "Connect" at bounding box center [915, 463] width 78 height 26
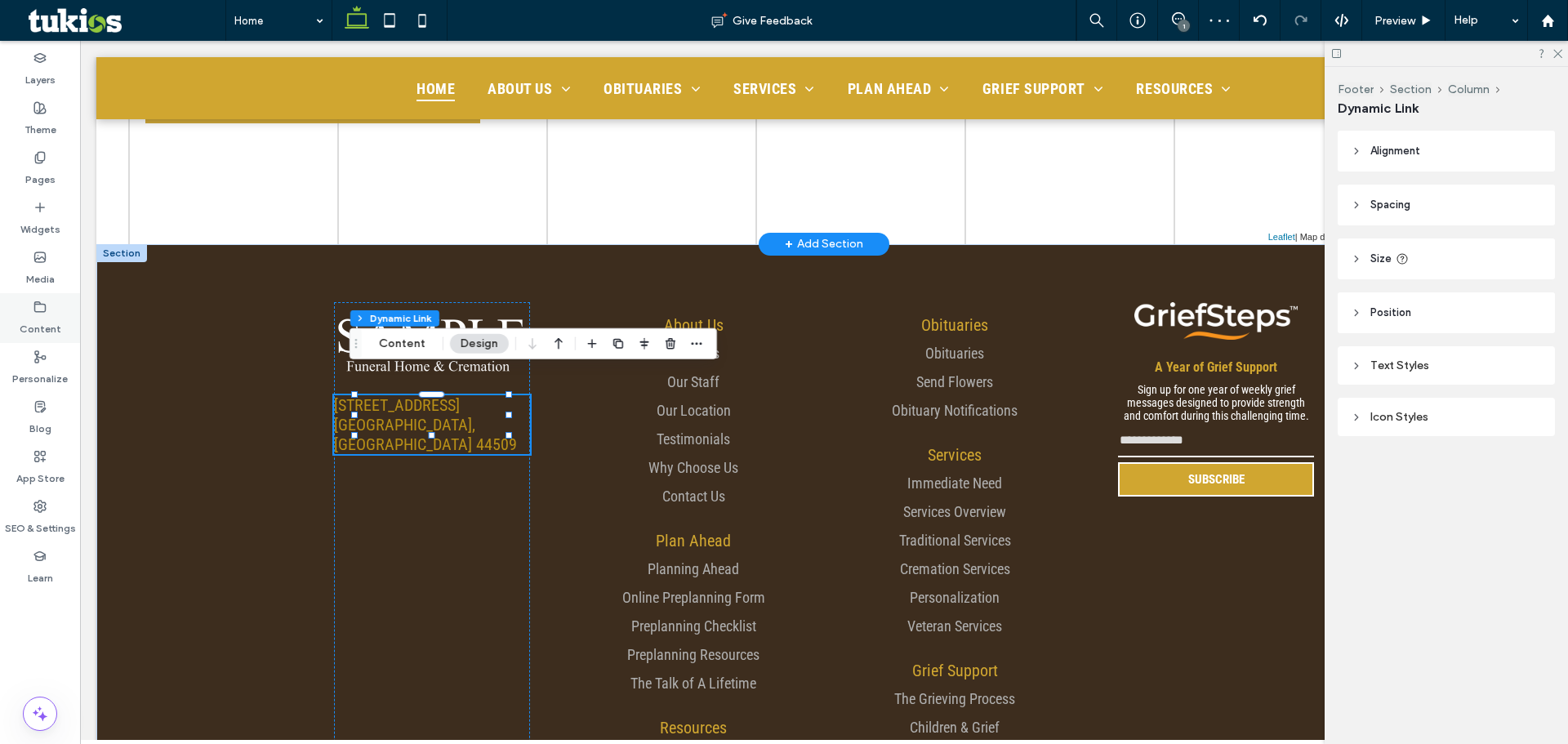
click at [35, 310] on use at bounding box center [41, 306] width 11 height 10
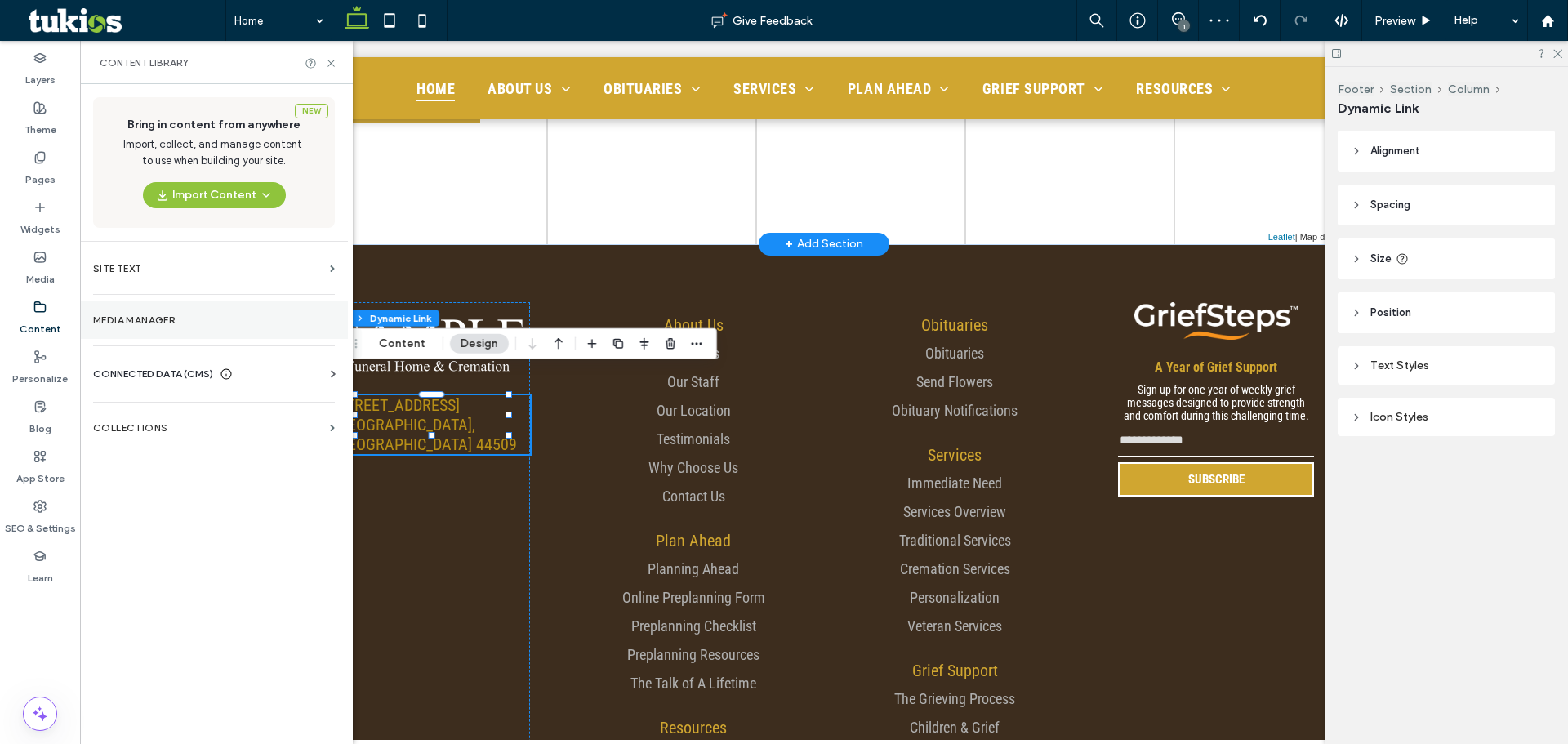
click at [137, 315] on label "Media Manager" at bounding box center [214, 320] width 242 height 11
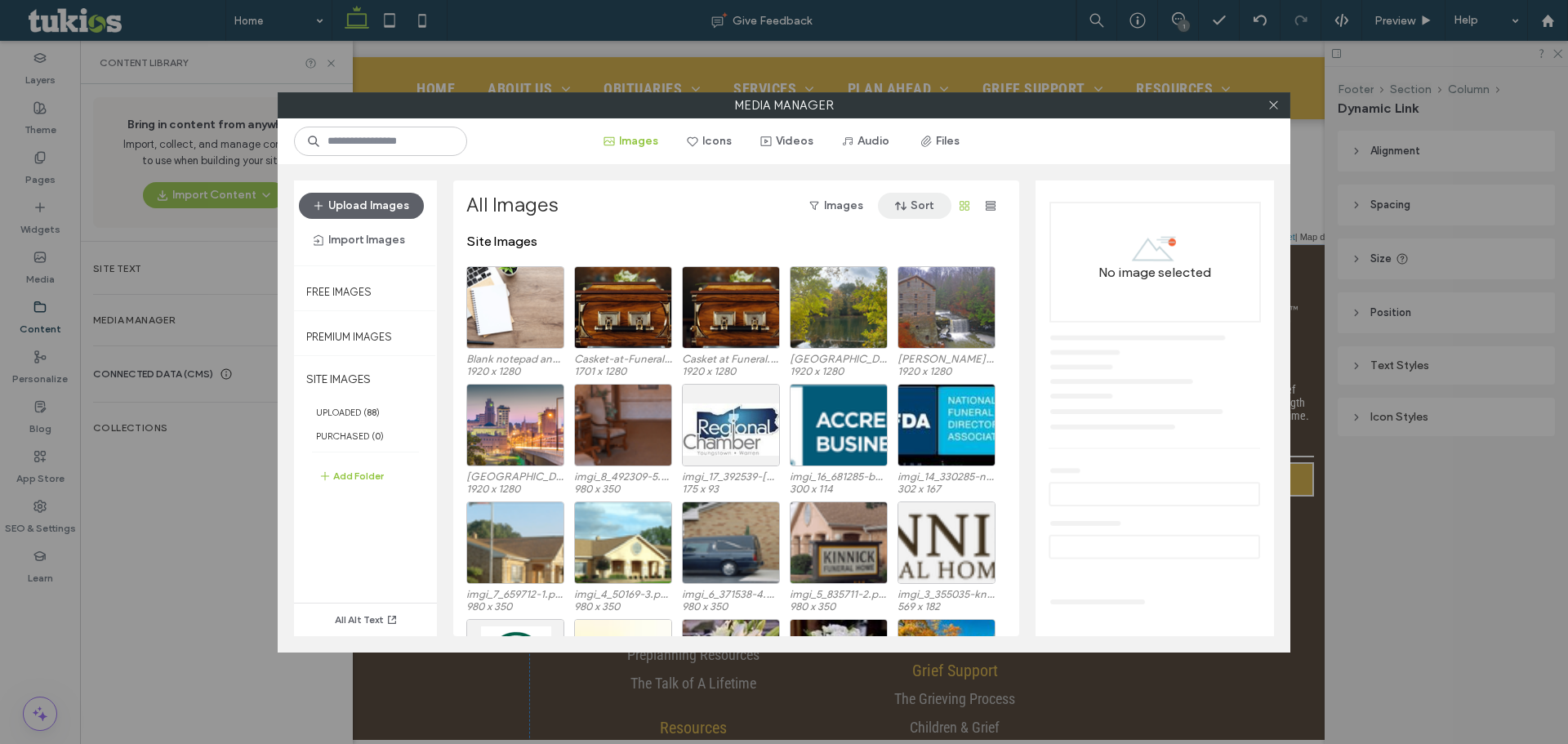
drag, startPoint x: 1275, startPoint y: 102, endPoint x: 928, endPoint y: 214, distance: 364.6
click at [1272, 102] on icon at bounding box center [1274, 104] width 12 height 12
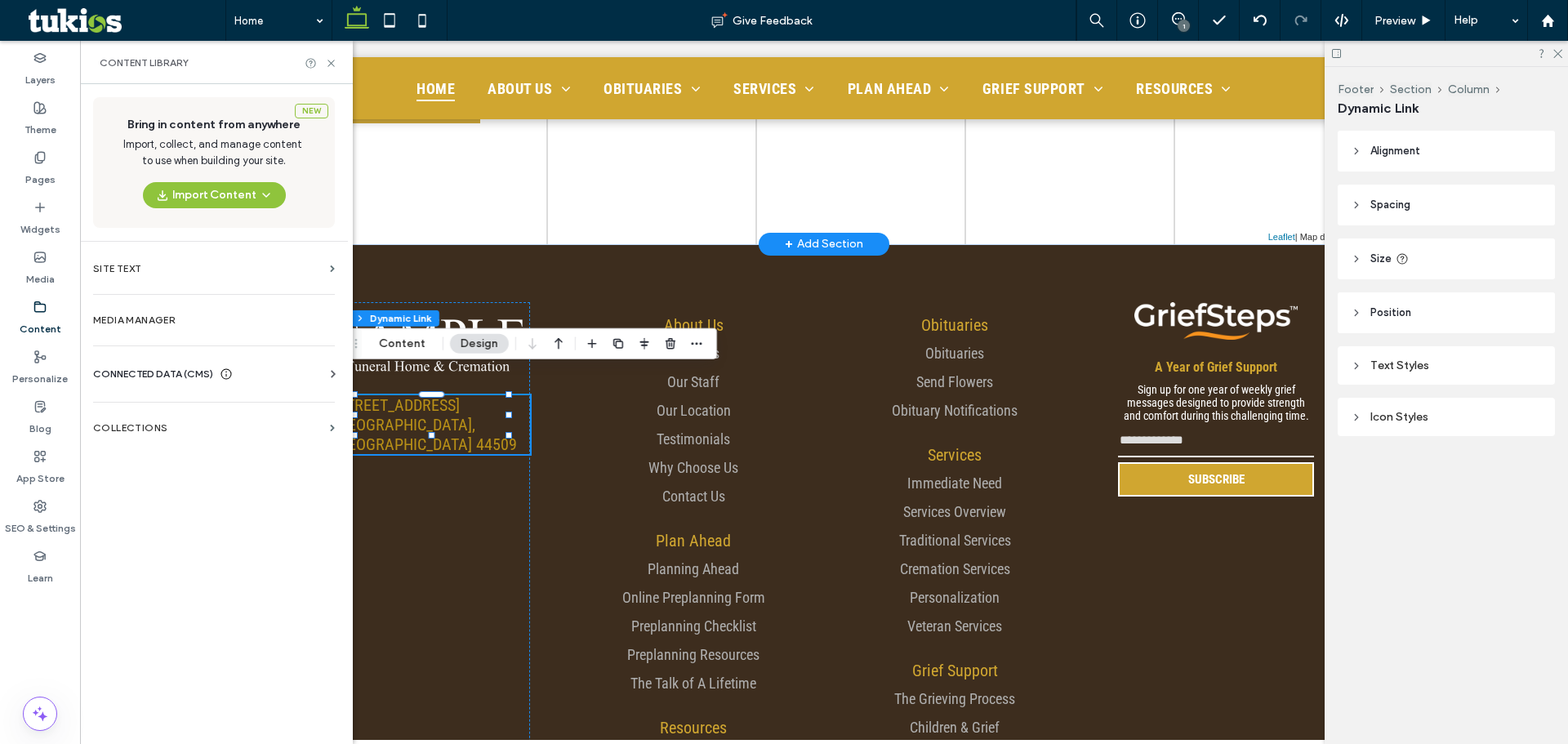
click at [264, 368] on div "CONNECTED DATA (CMS)" at bounding box center [217, 374] width 248 height 17
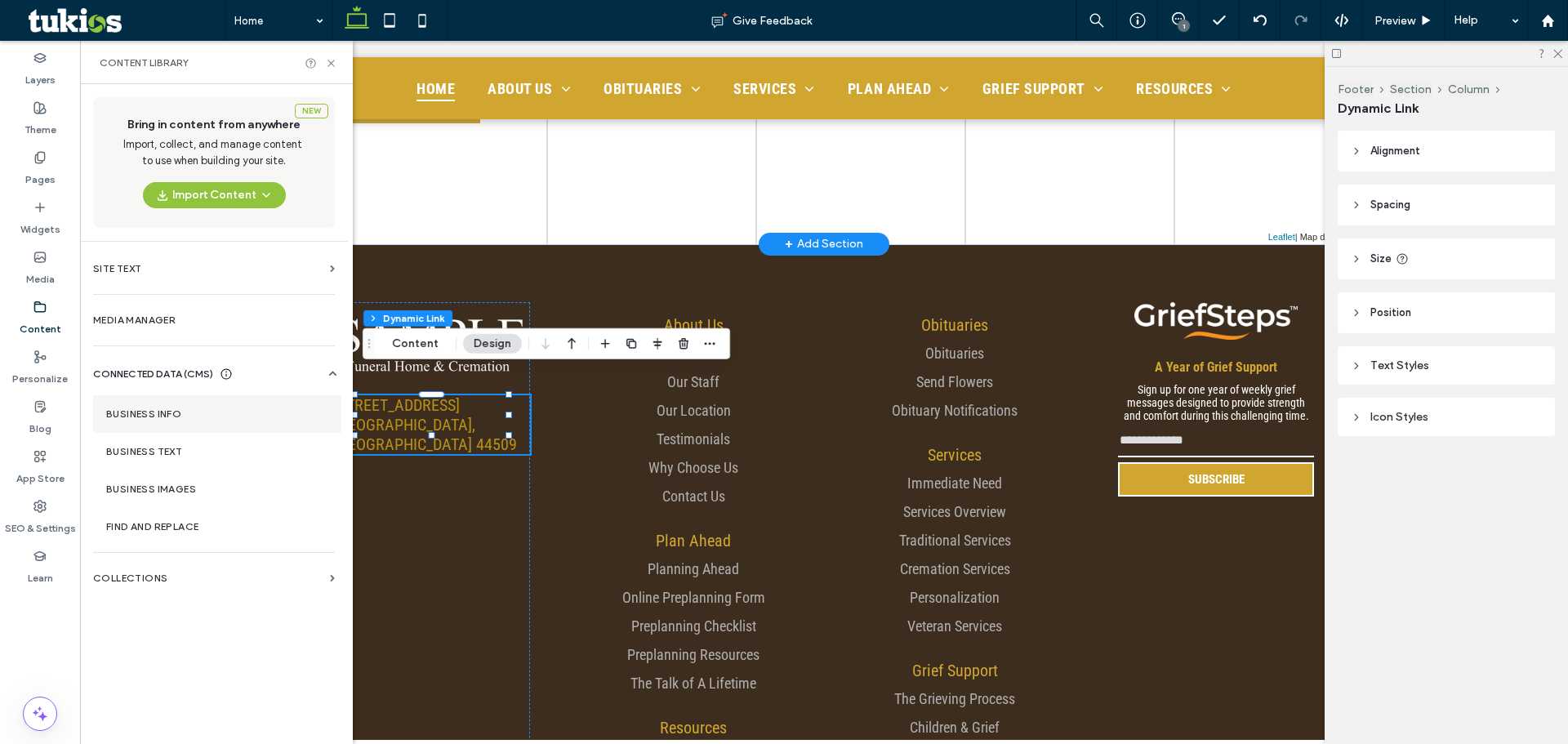
click at [241, 425] on section "Business Info" at bounding box center [217, 414] width 248 height 38
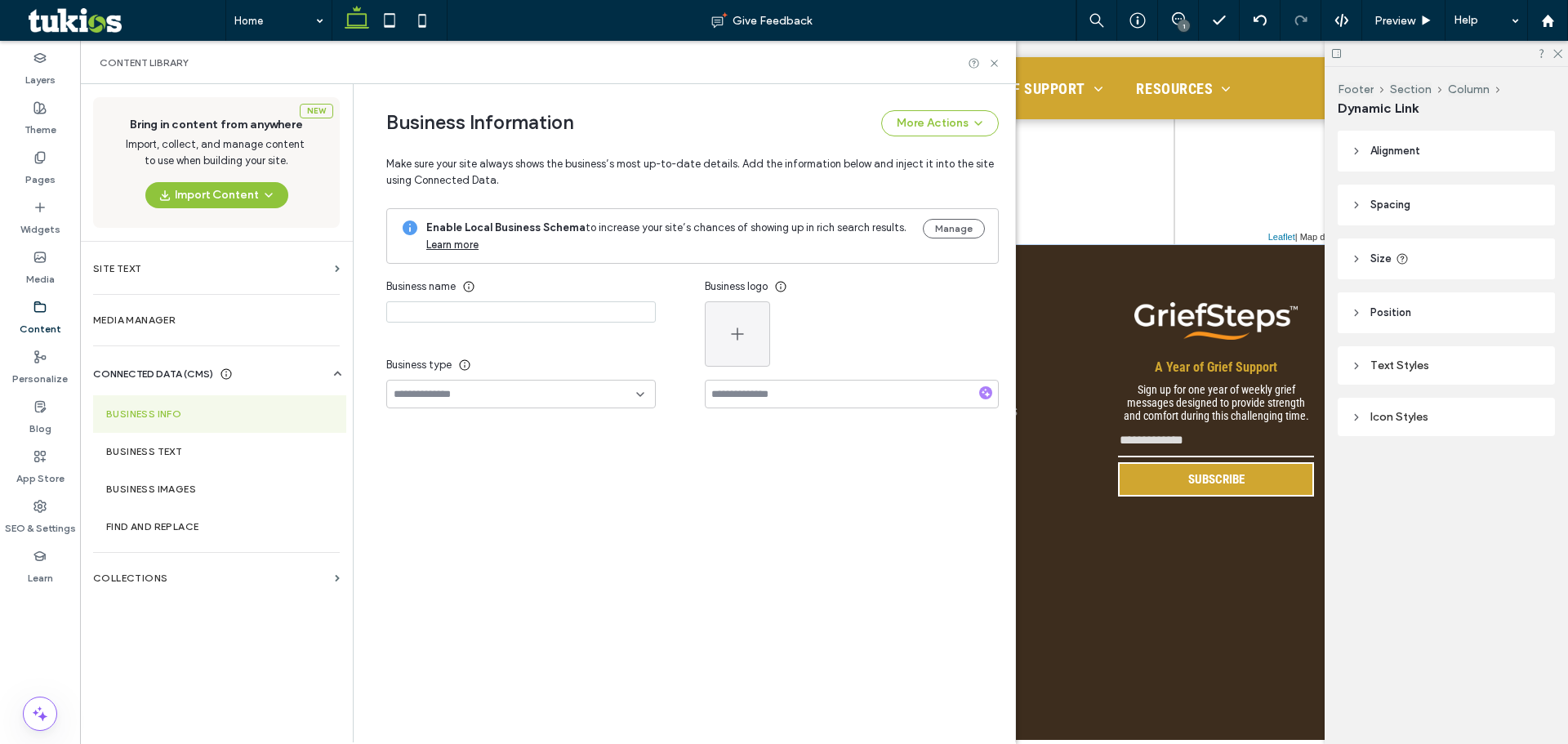
type input "**********"
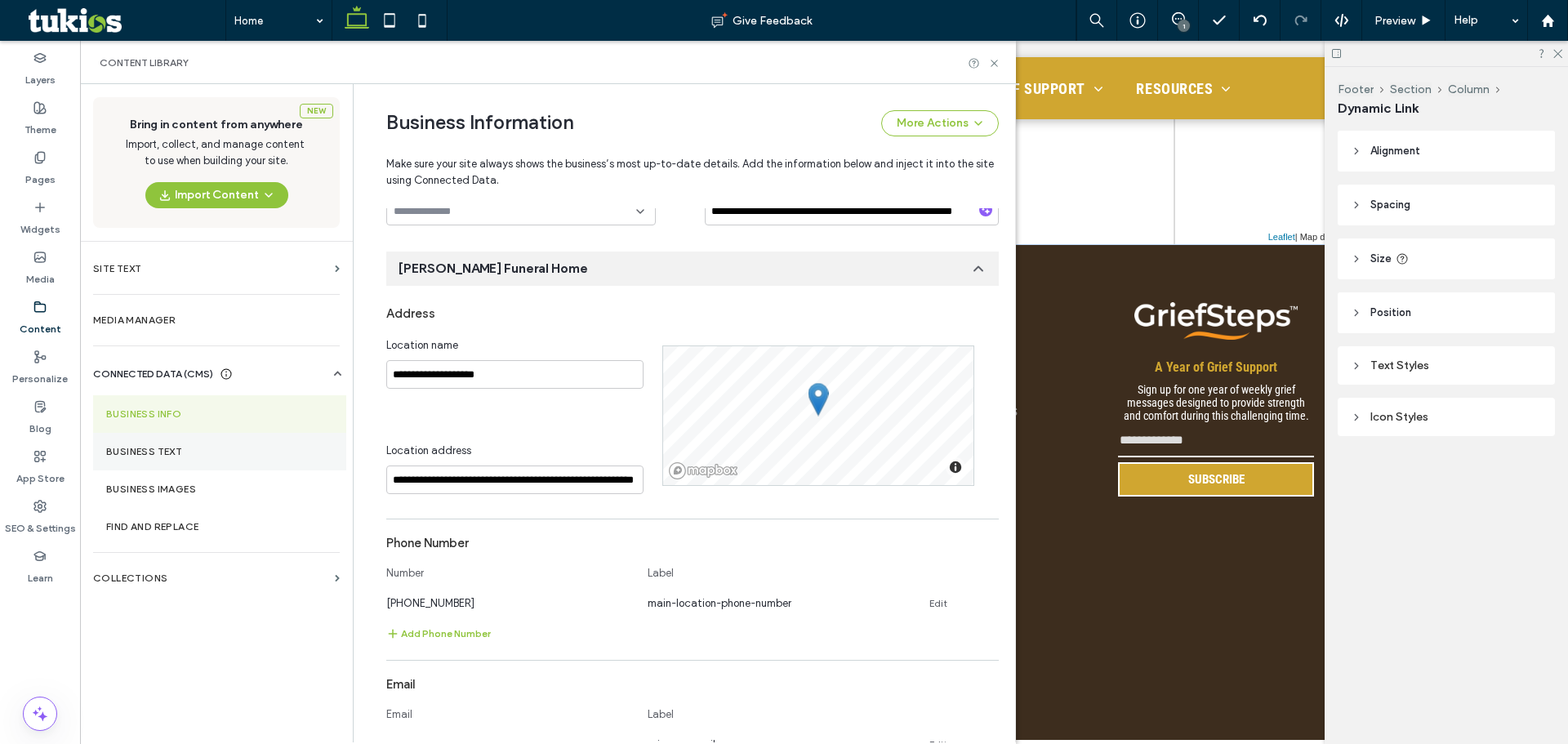
scroll to position [188, 0]
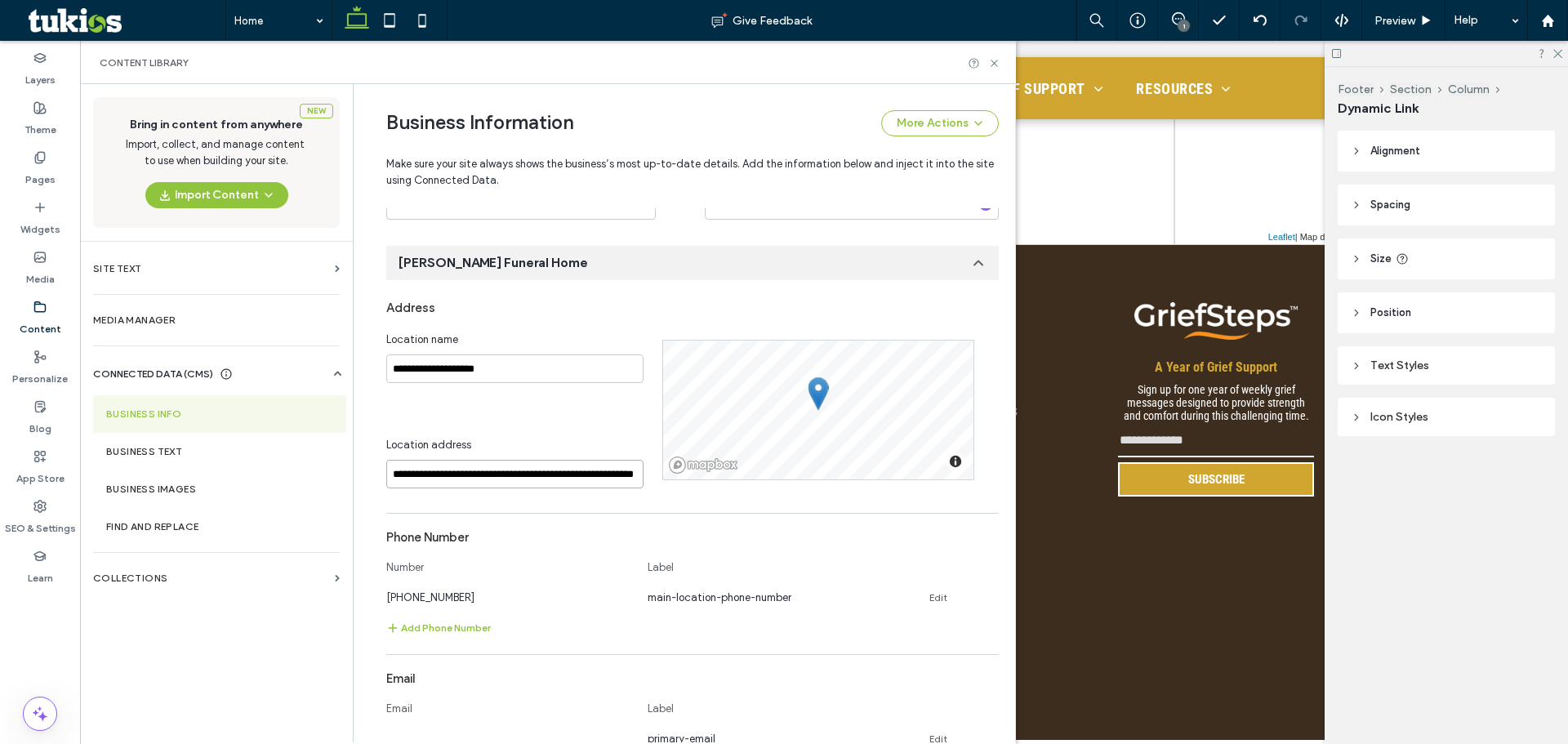
click at [497, 474] on input "**********" at bounding box center [515, 474] width 257 height 29
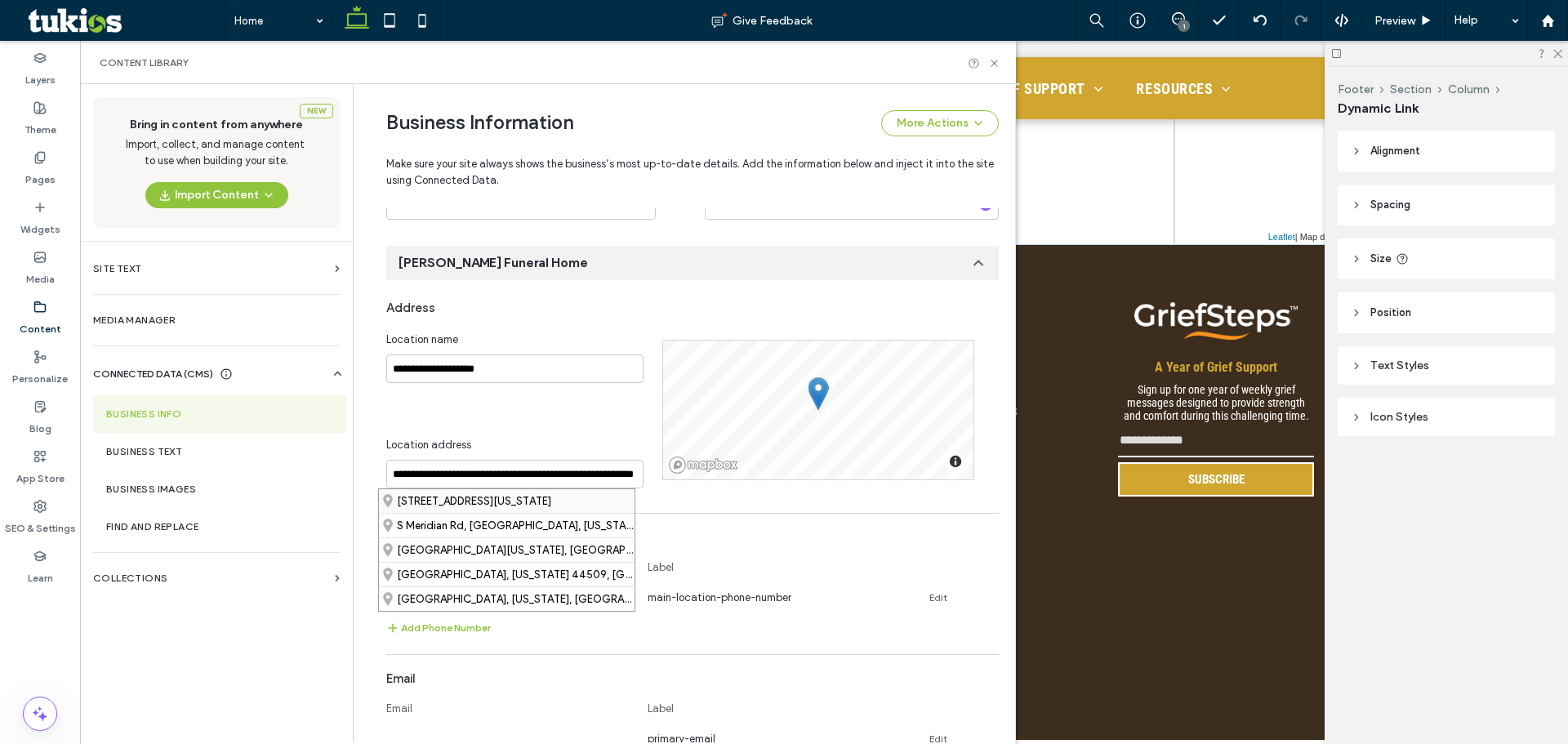
click at [497, 498] on div "[STREET_ADDRESS][US_STATE]" at bounding box center [507, 501] width 256 height 24
type input "**********"
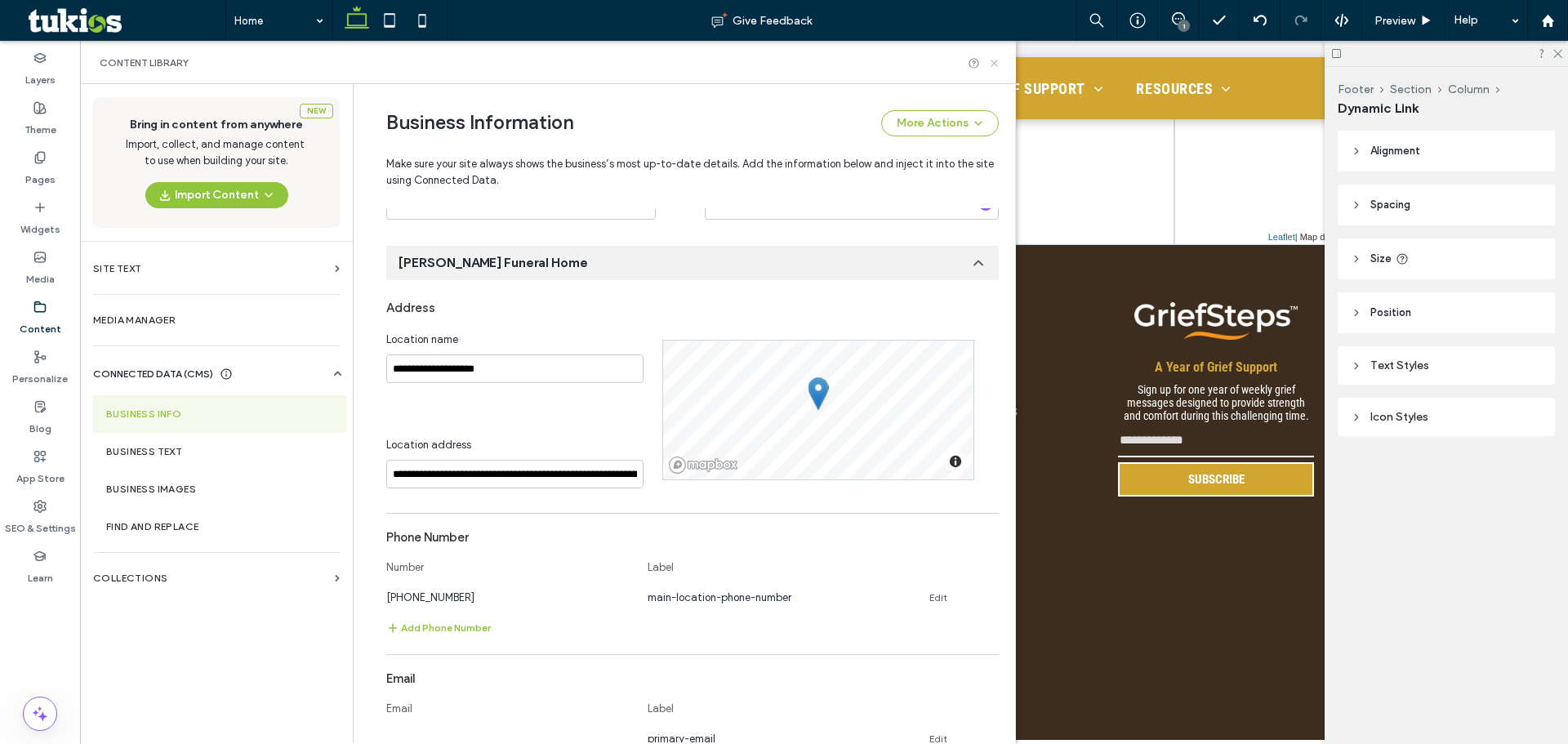
click at [995, 60] on icon at bounding box center [994, 63] width 12 height 12
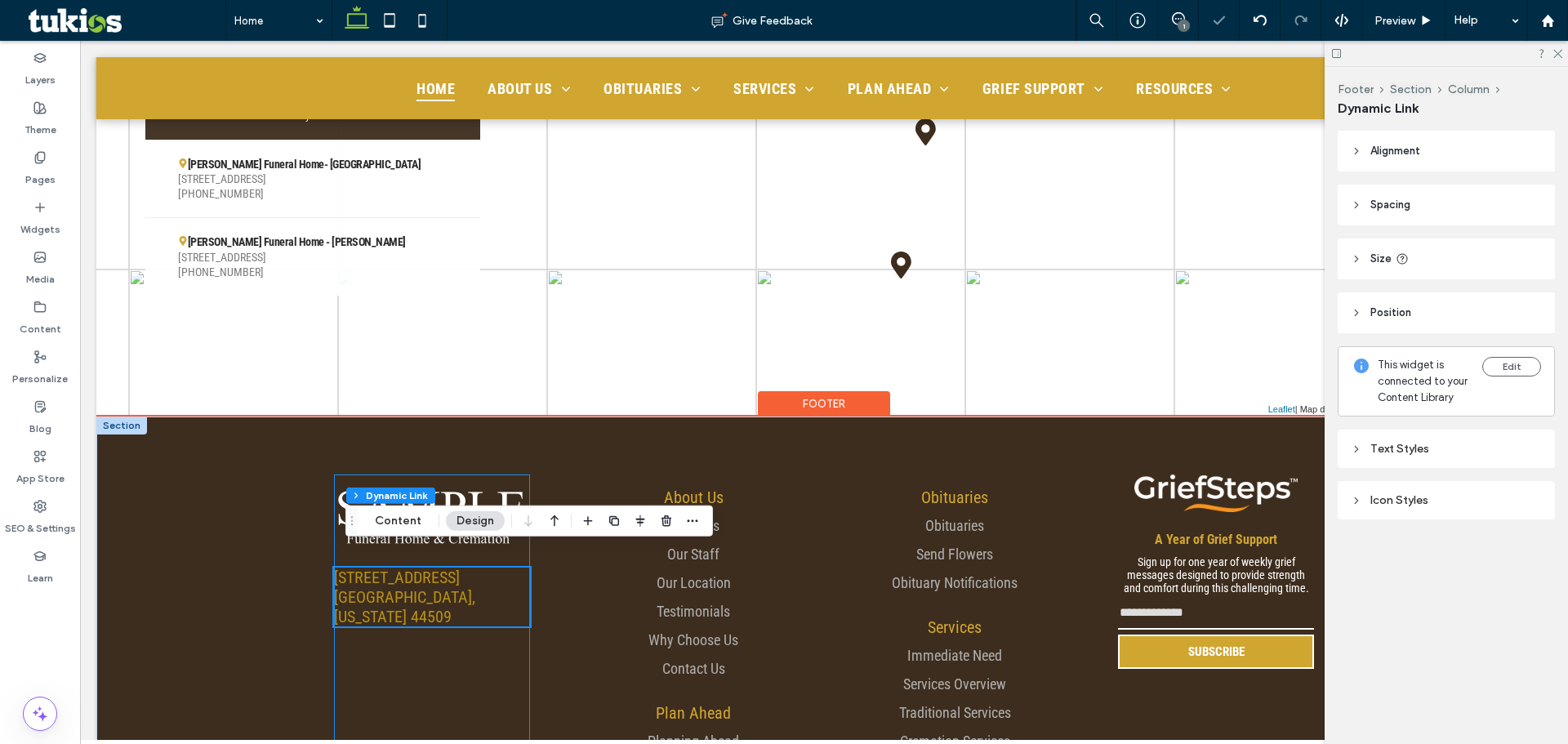
scroll to position [3068, 0]
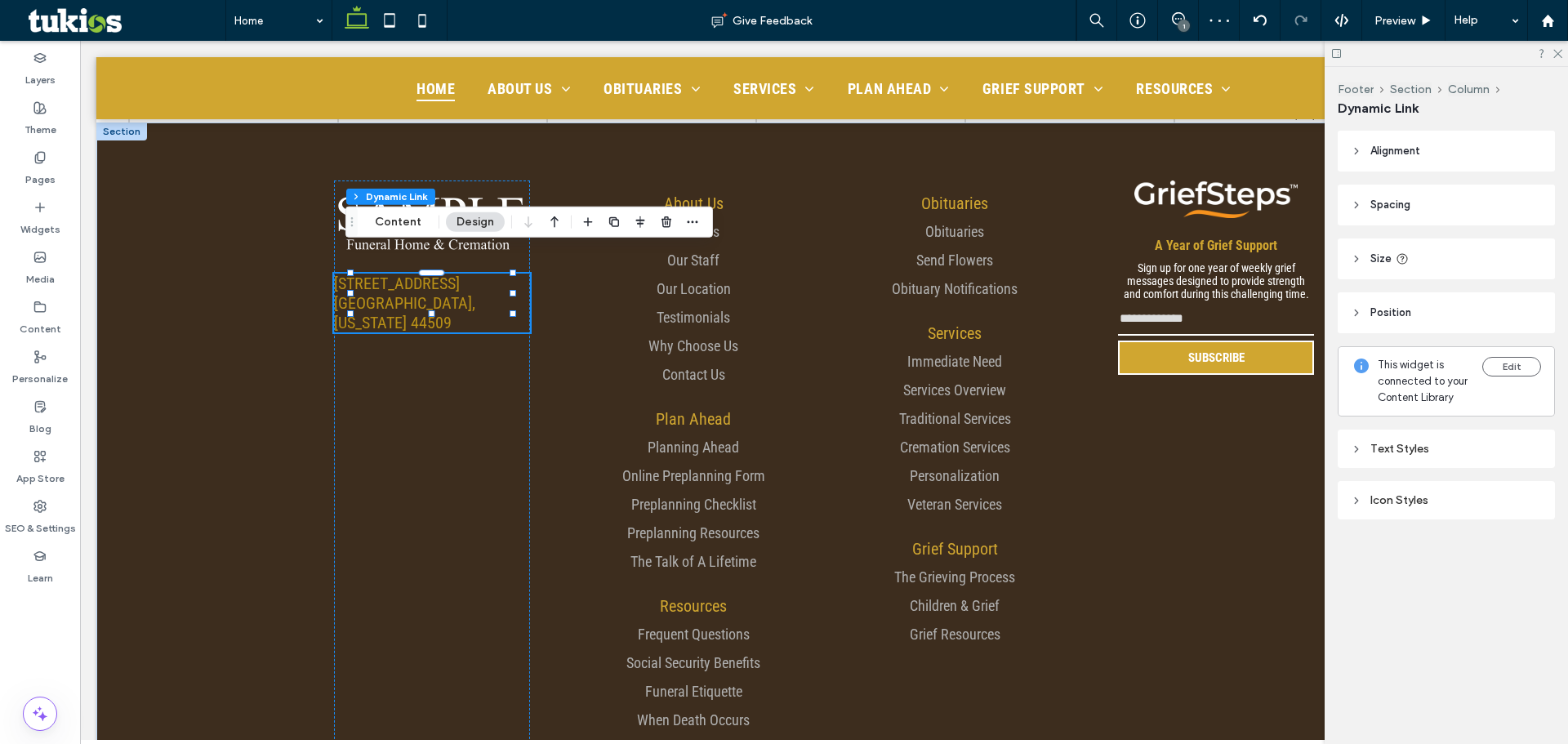
click at [1471, 456] on div "Text Styles" at bounding box center [1446, 449] width 191 height 22
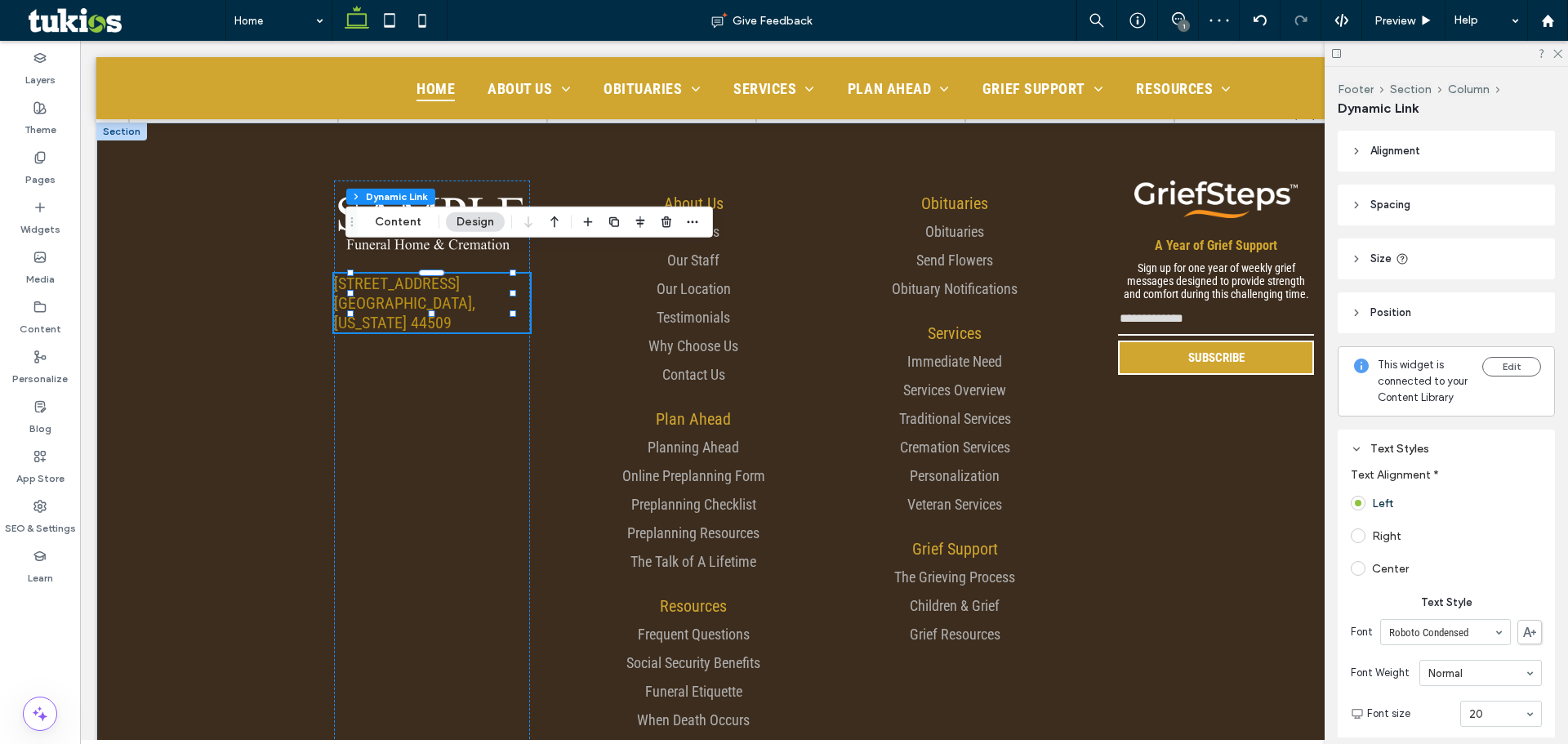
scroll to position [245, 0]
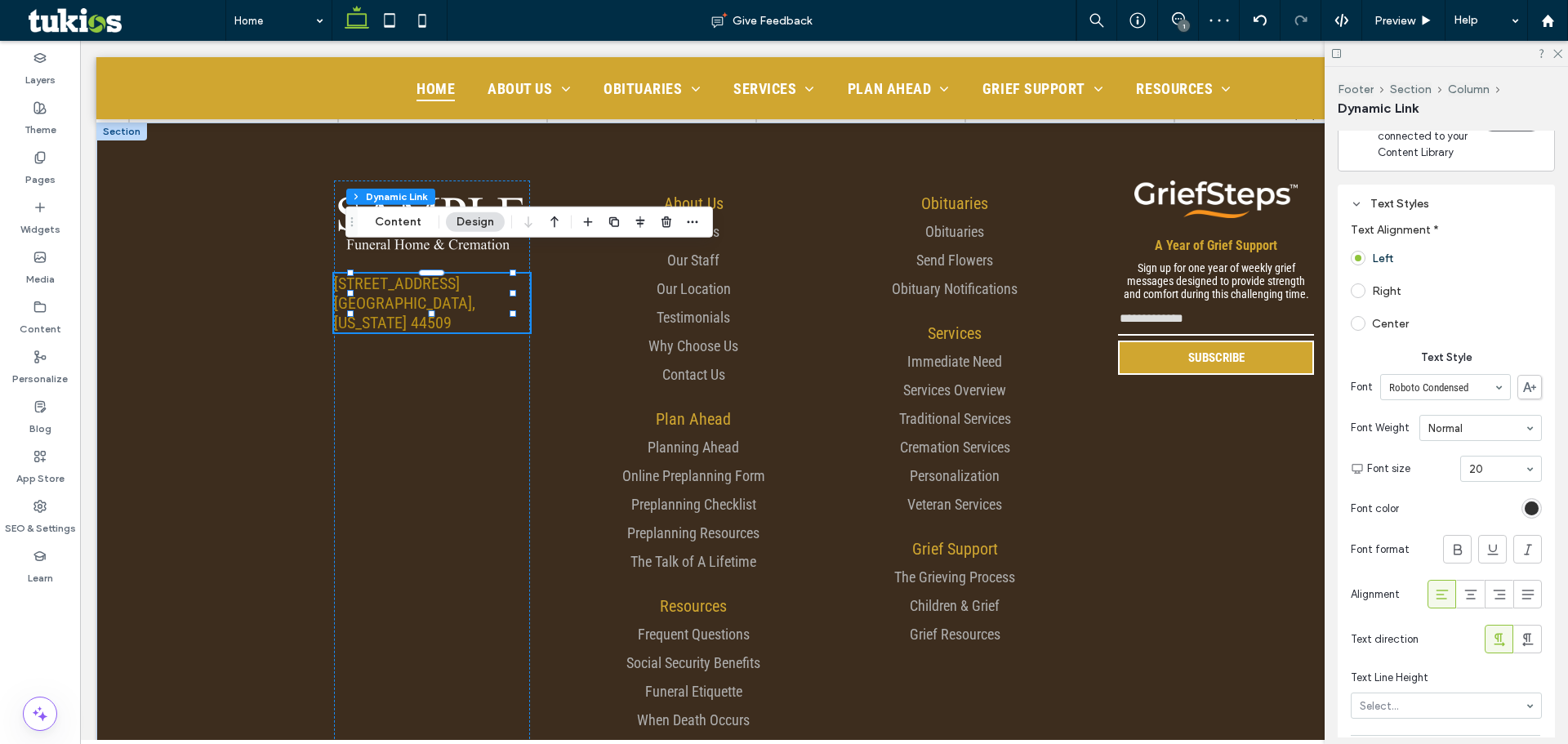
click at [1525, 515] on div "rgb(18, 18, 18)" at bounding box center [1531, 508] width 14 height 14
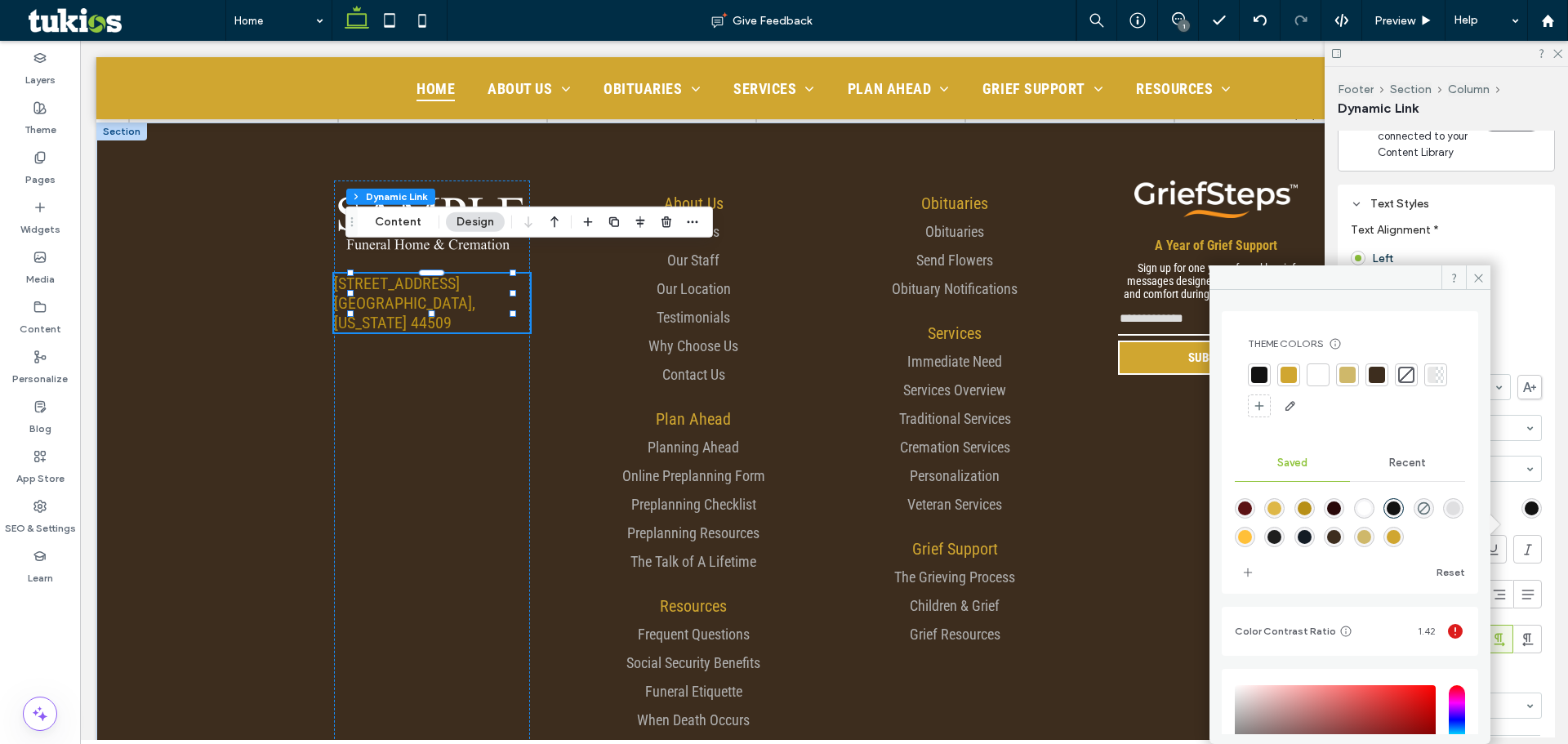
click at [1320, 377] on div at bounding box center [1319, 375] width 17 height 17
click at [1475, 268] on span at bounding box center [1478, 278] width 25 height 25
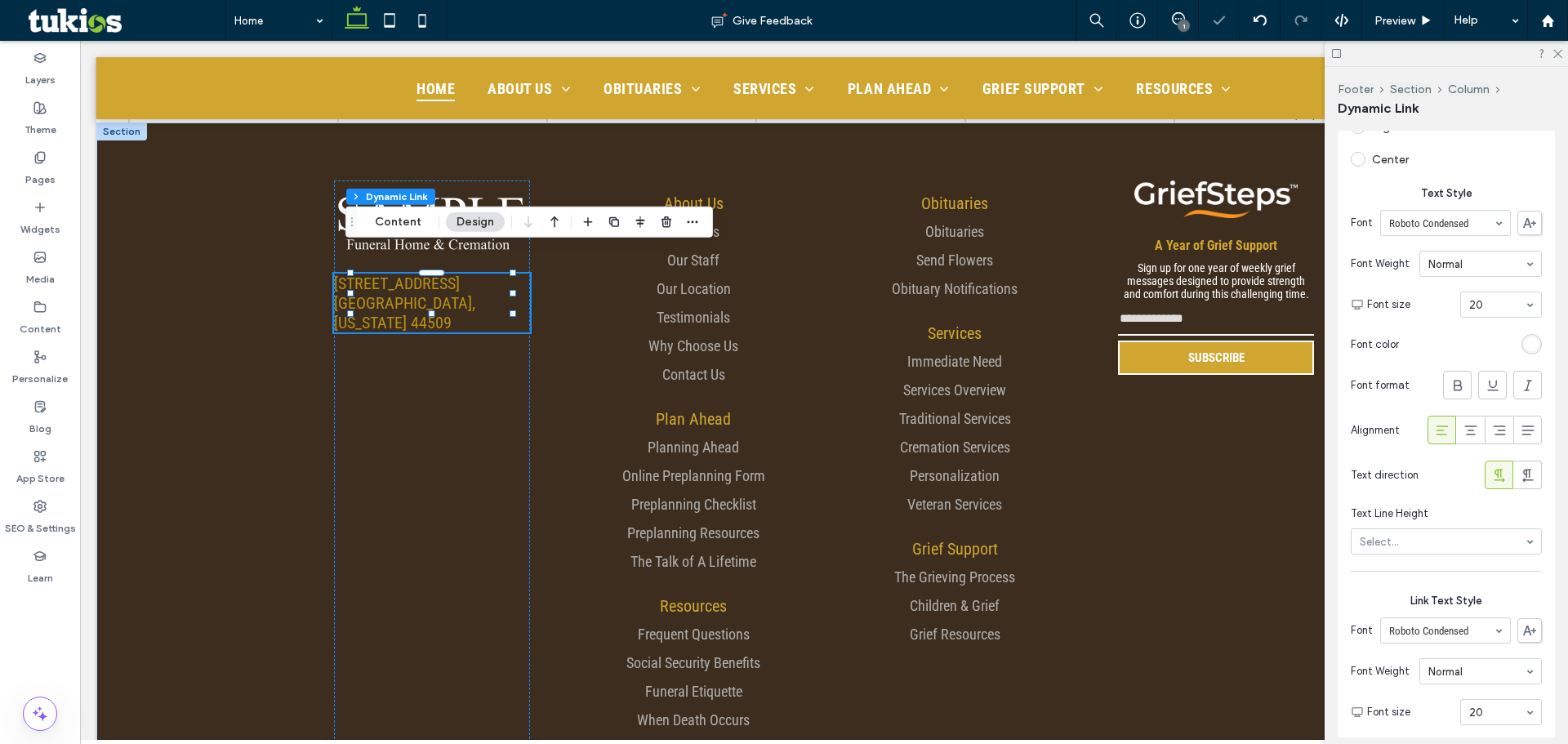
scroll to position [571, 0]
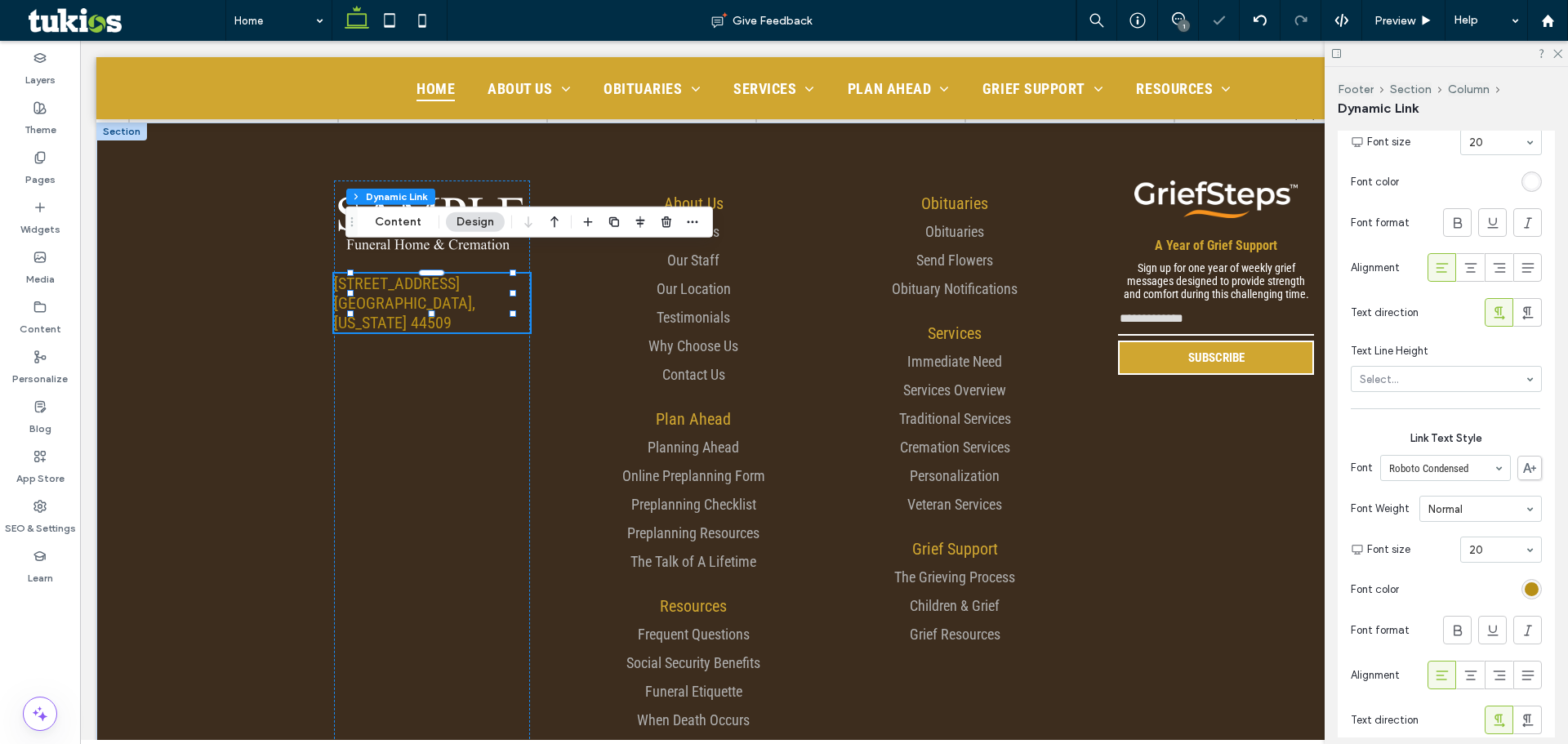
click at [1525, 596] on div "rgb(183, 143, 23)" at bounding box center [1531, 589] width 14 height 14
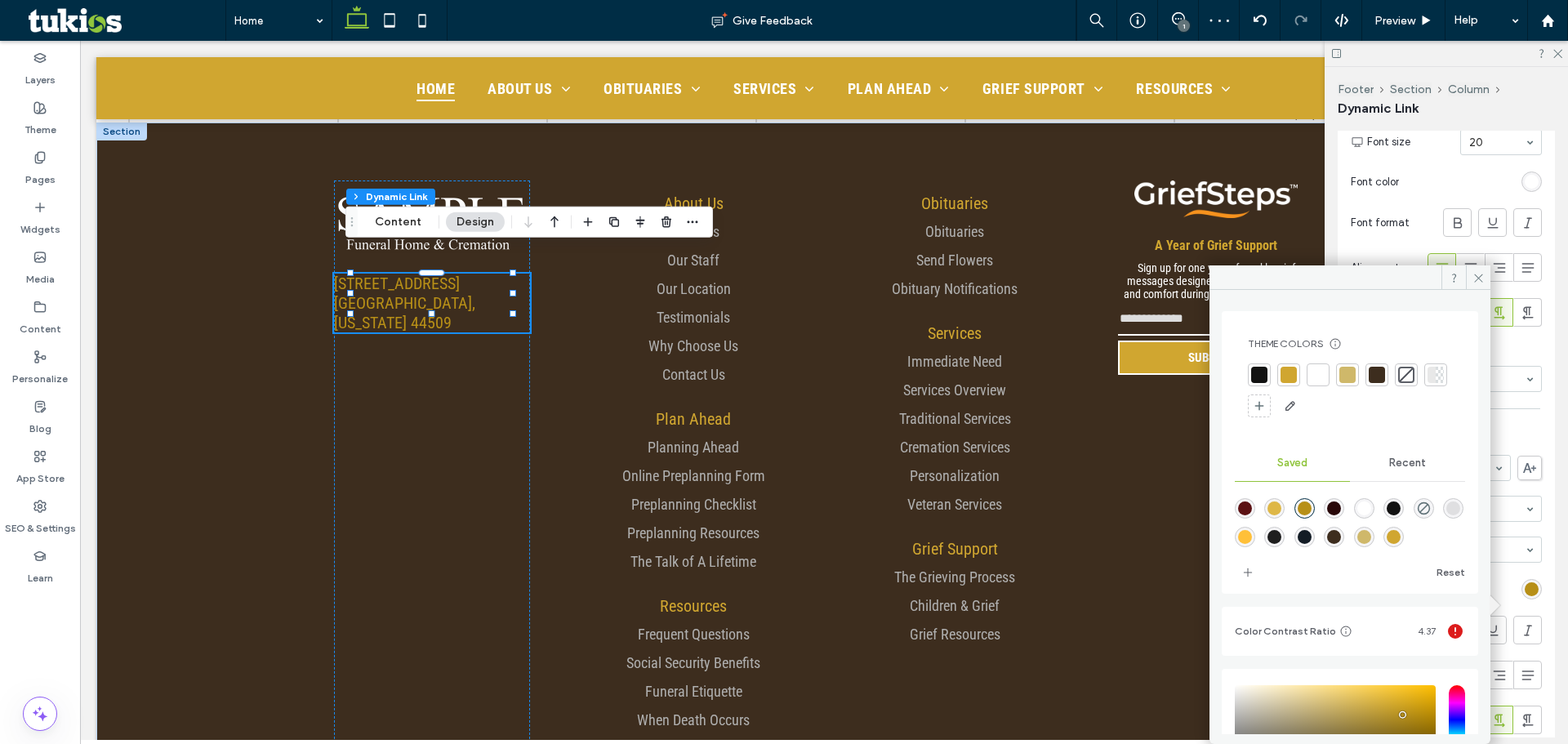
click at [1320, 378] on div at bounding box center [1319, 375] width 17 height 17
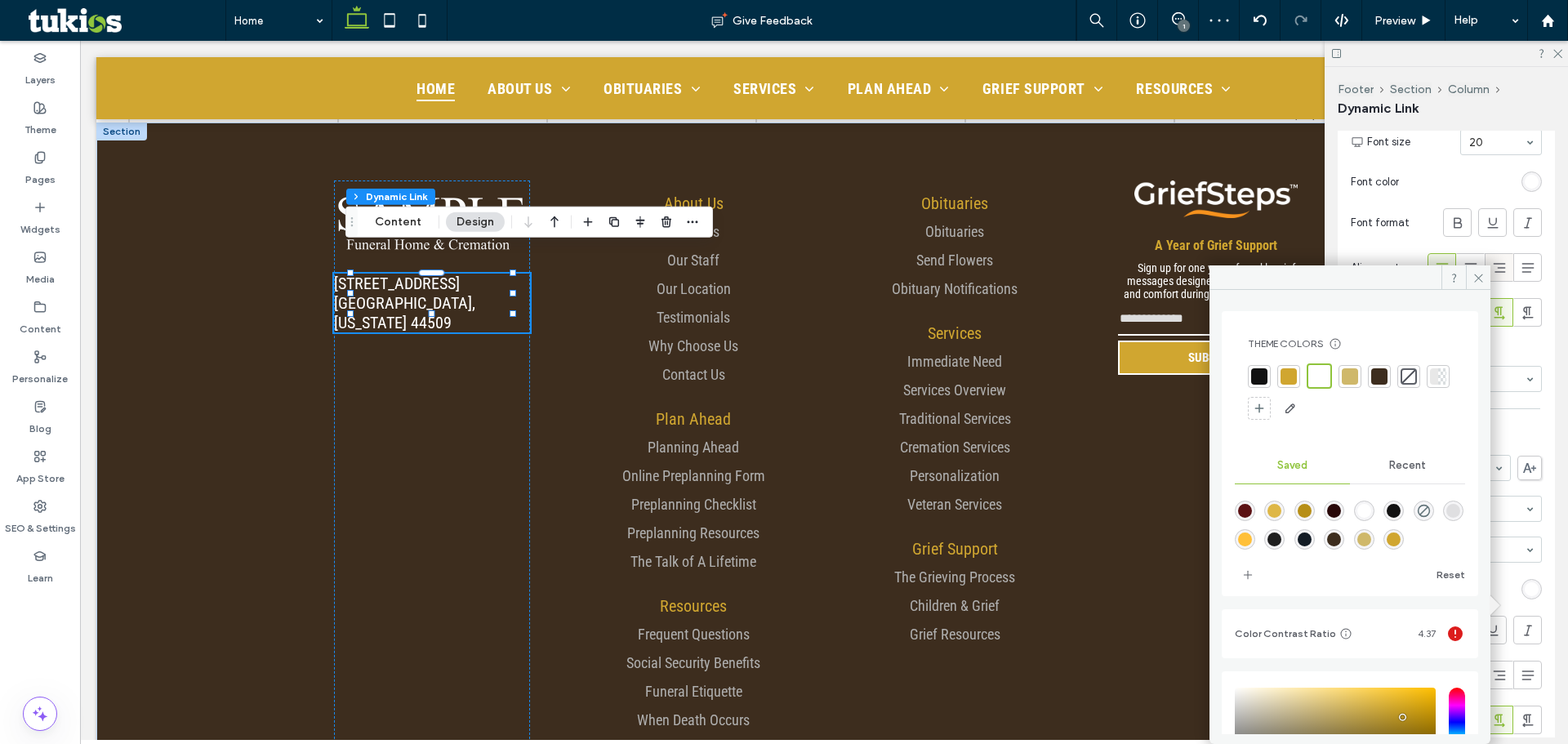
click at [1478, 277] on icon at bounding box center [1478, 278] width 12 height 12
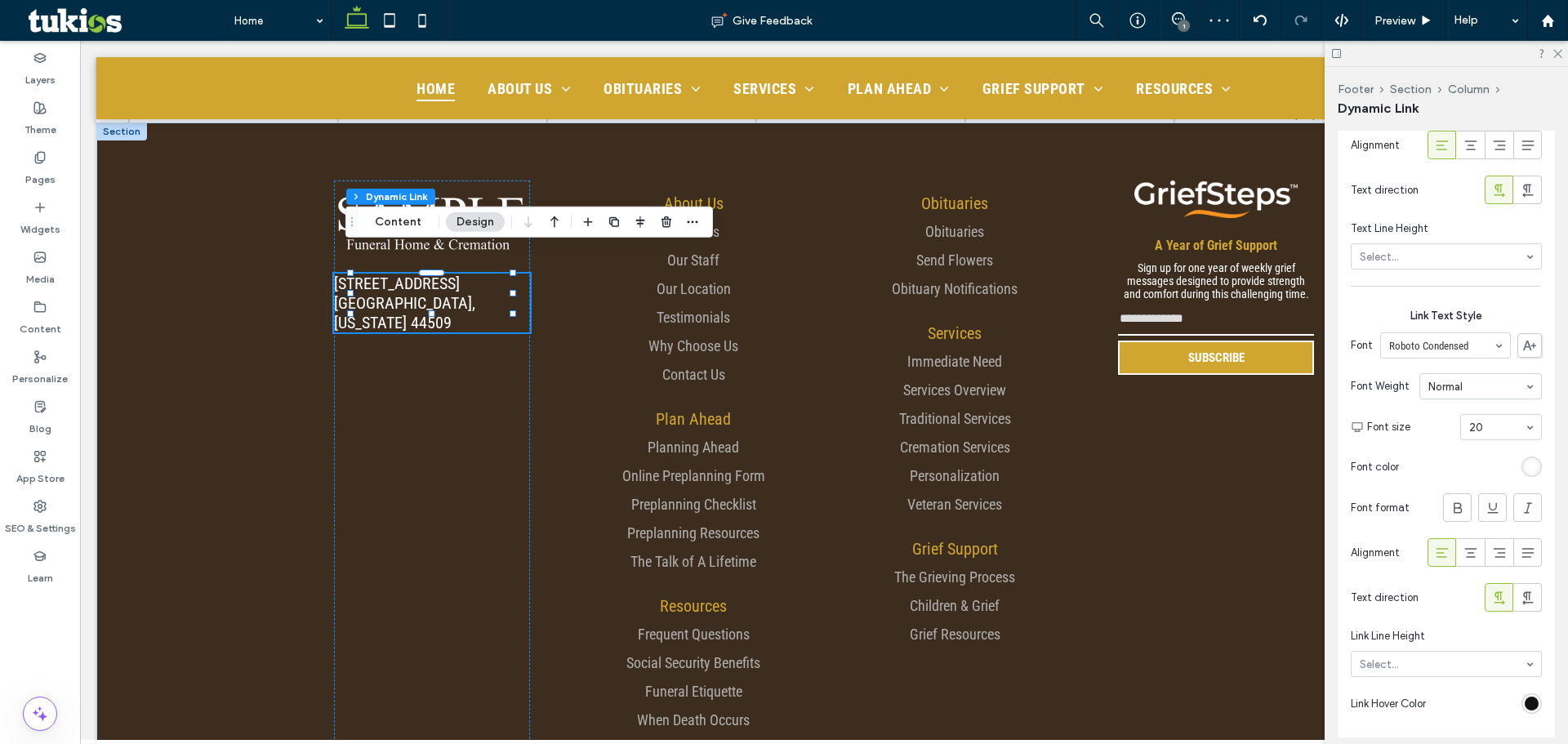
scroll to position [836, 0]
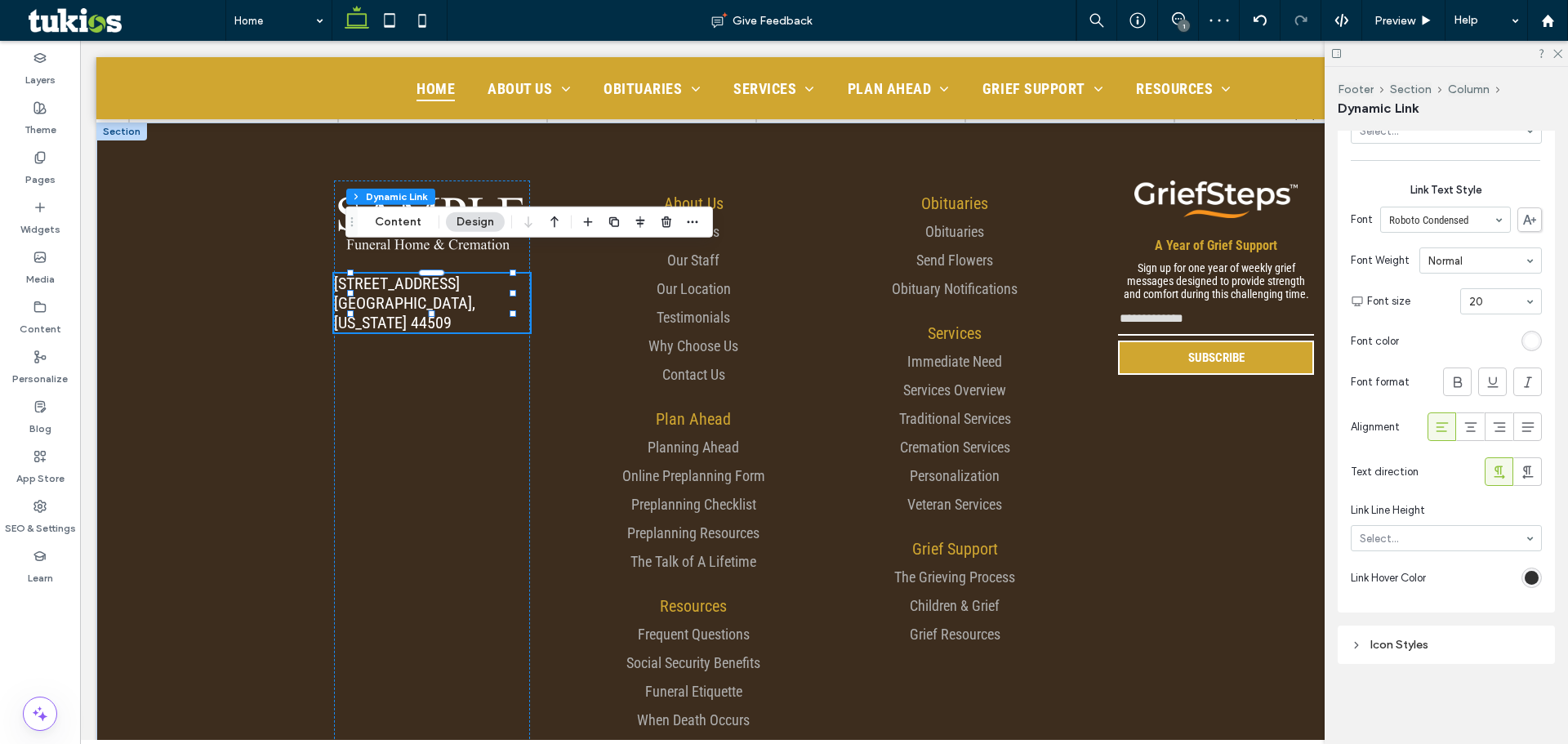
click at [1525, 579] on div "rgb(18, 18, 18)" at bounding box center [1531, 578] width 14 height 14
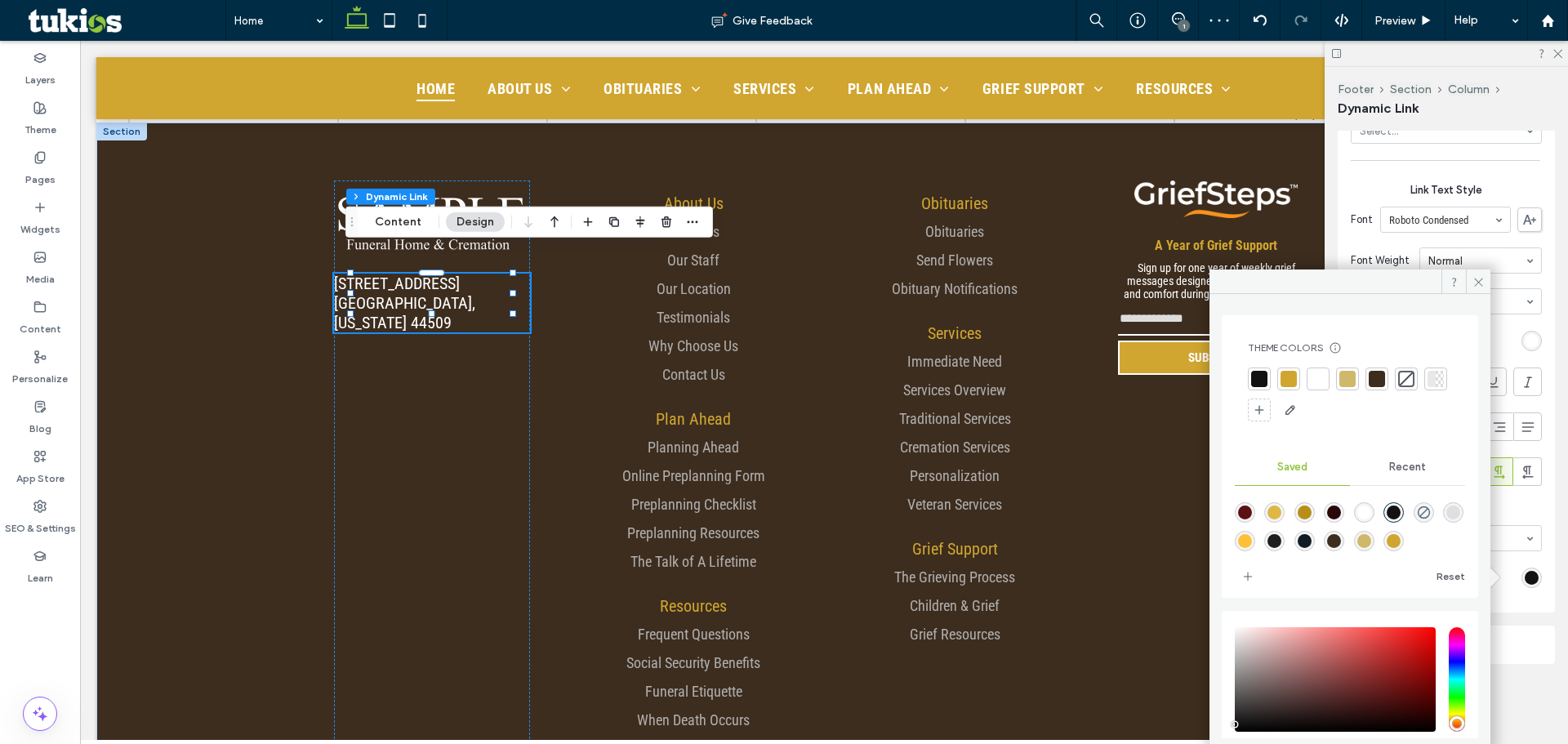
click at [1351, 377] on div at bounding box center [1347, 379] width 17 height 17
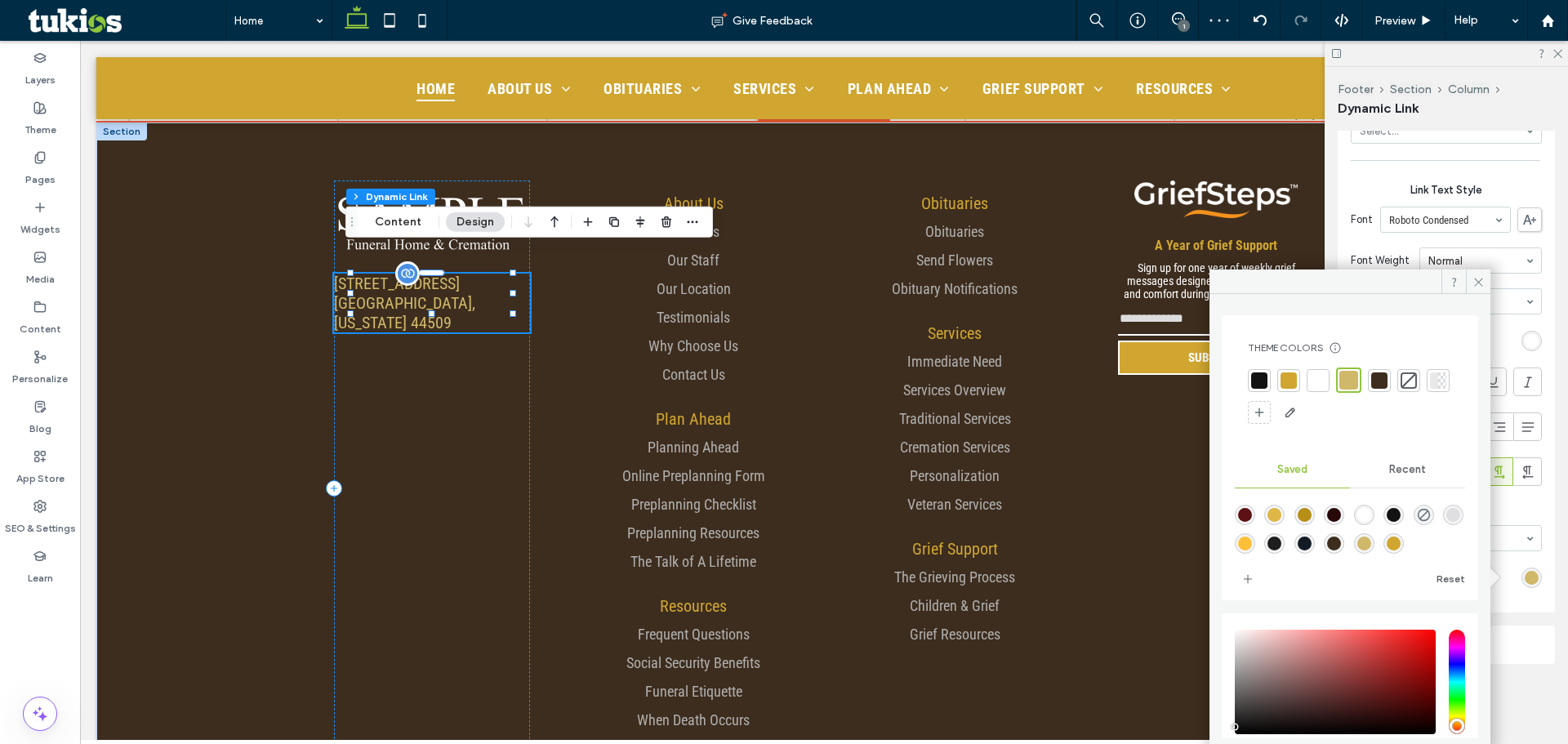
click at [449, 279] on link "[STREET_ADDRESS][US_STATE]" at bounding box center [404, 303] width 141 height 59
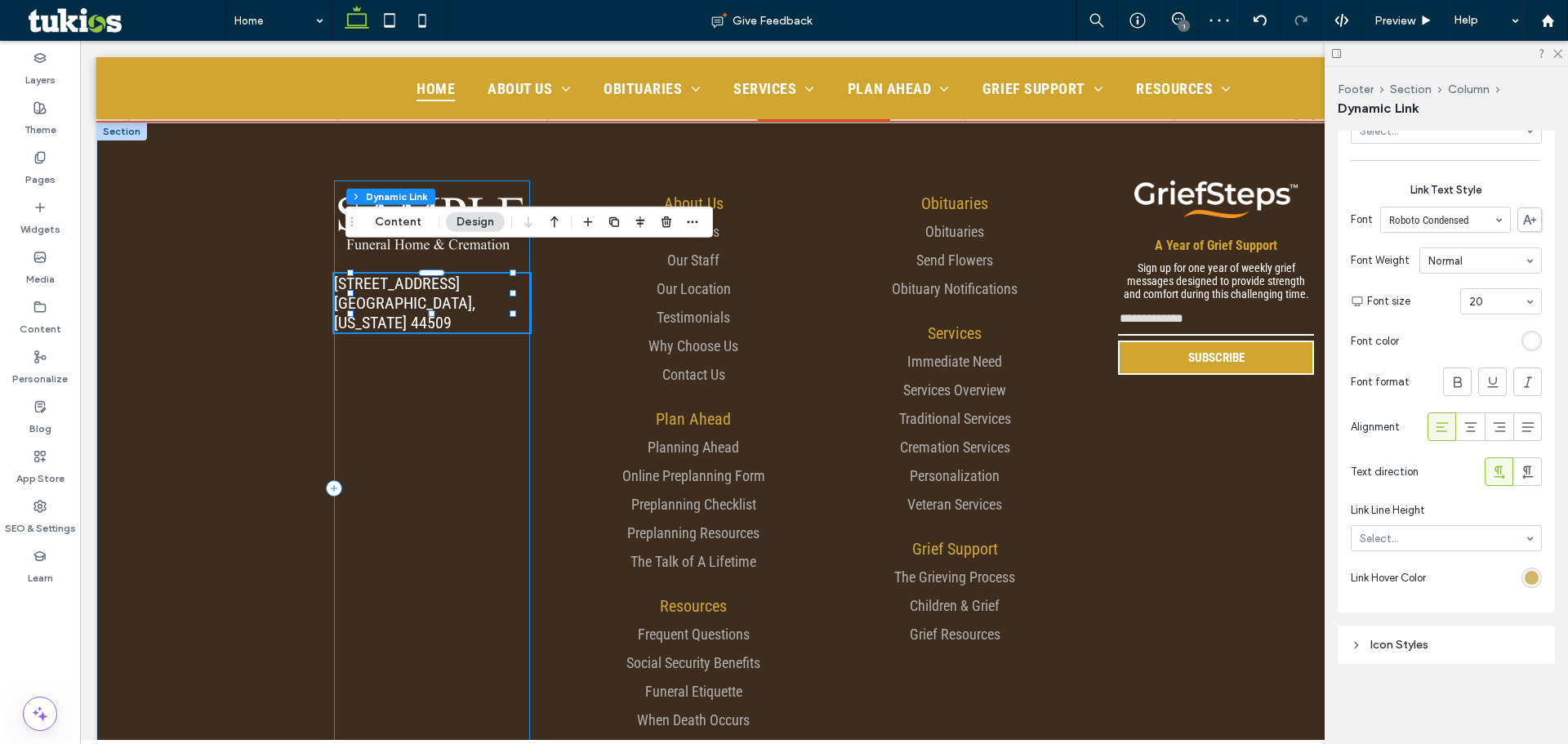
click at [444, 348] on div "[STREET_ADDRESS][US_STATE]" at bounding box center [432, 488] width 196 height 616
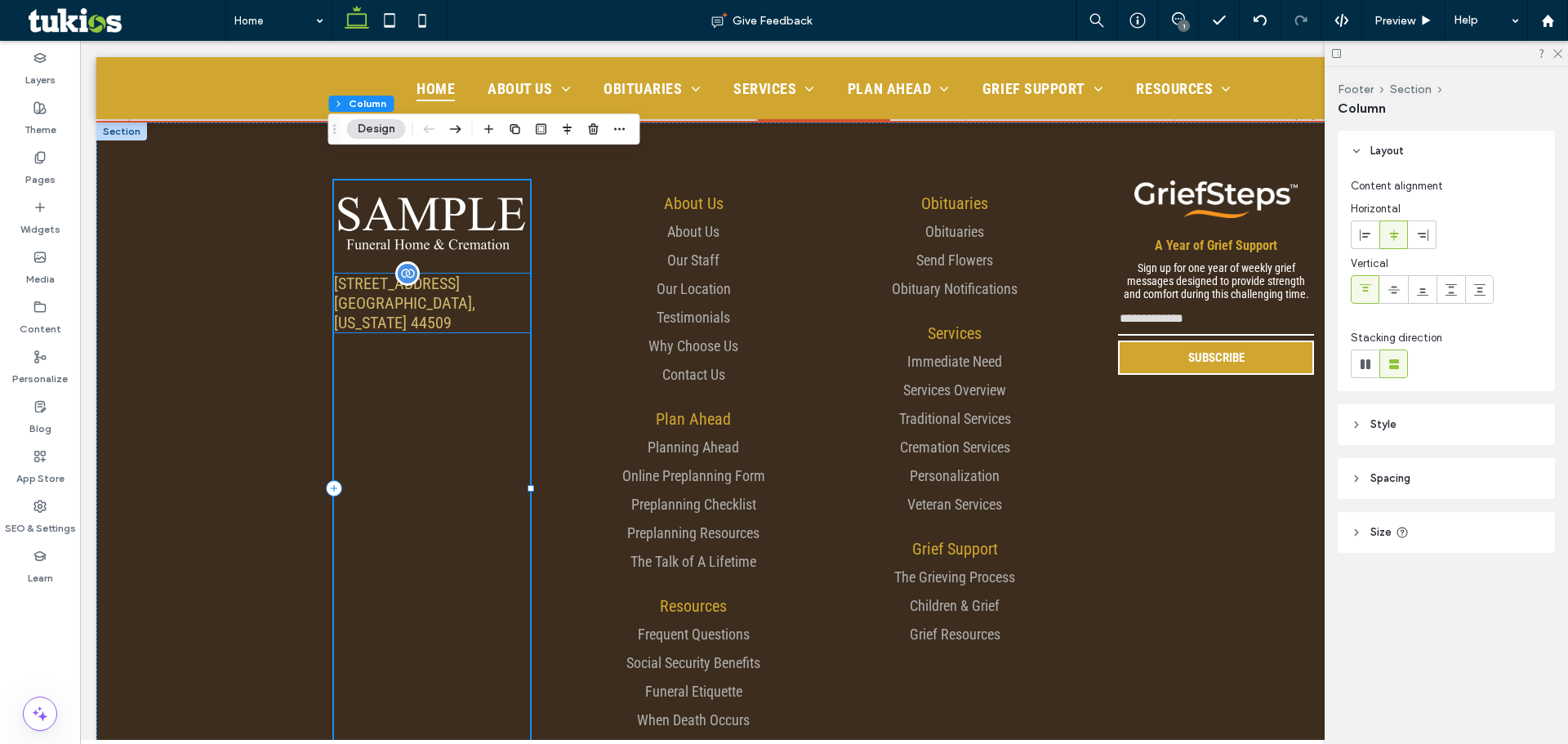
click at [457, 273] on link "[STREET_ADDRESS][US_STATE]" at bounding box center [404, 303] width 141 height 59
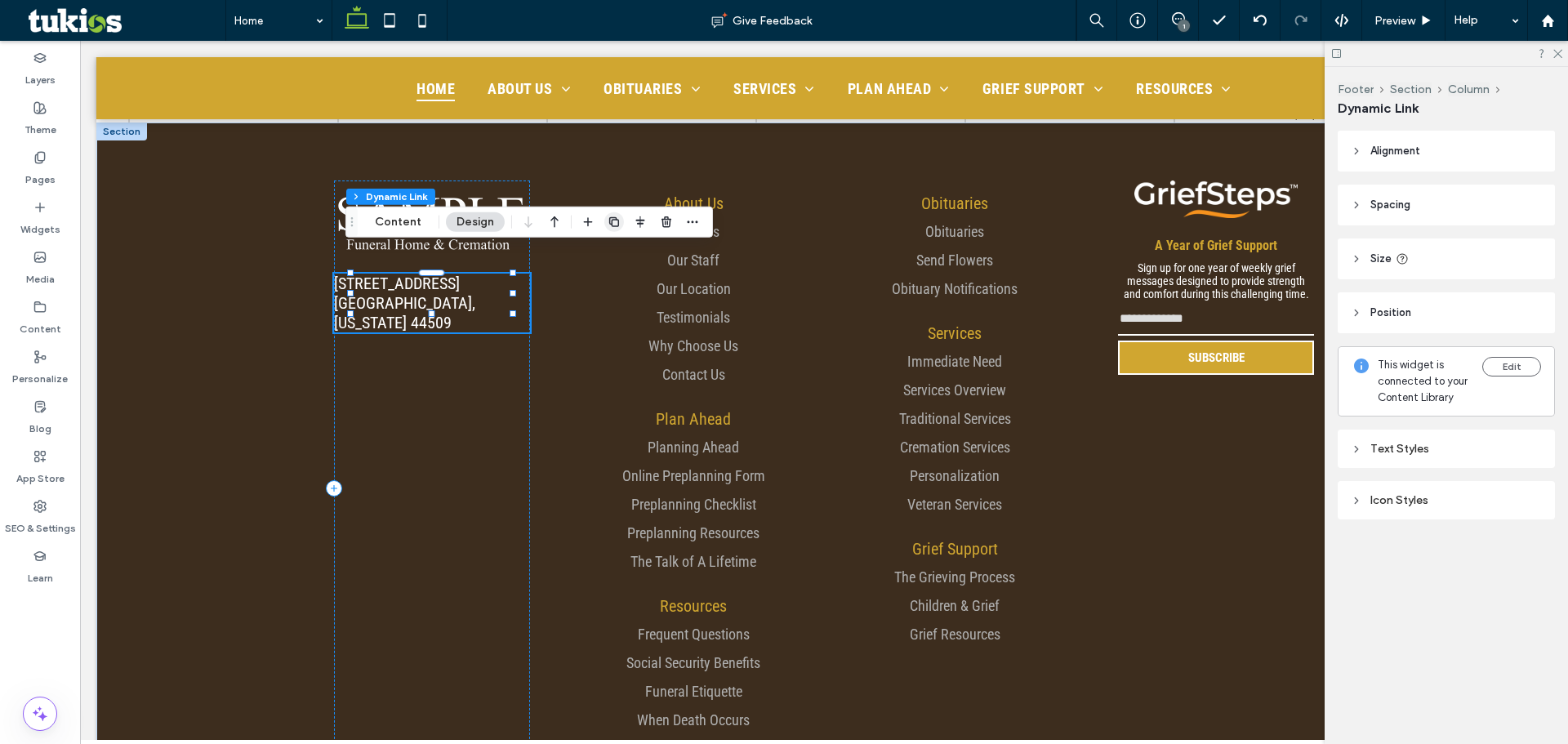
click at [608, 216] on icon "button" at bounding box center [614, 222] width 13 height 13
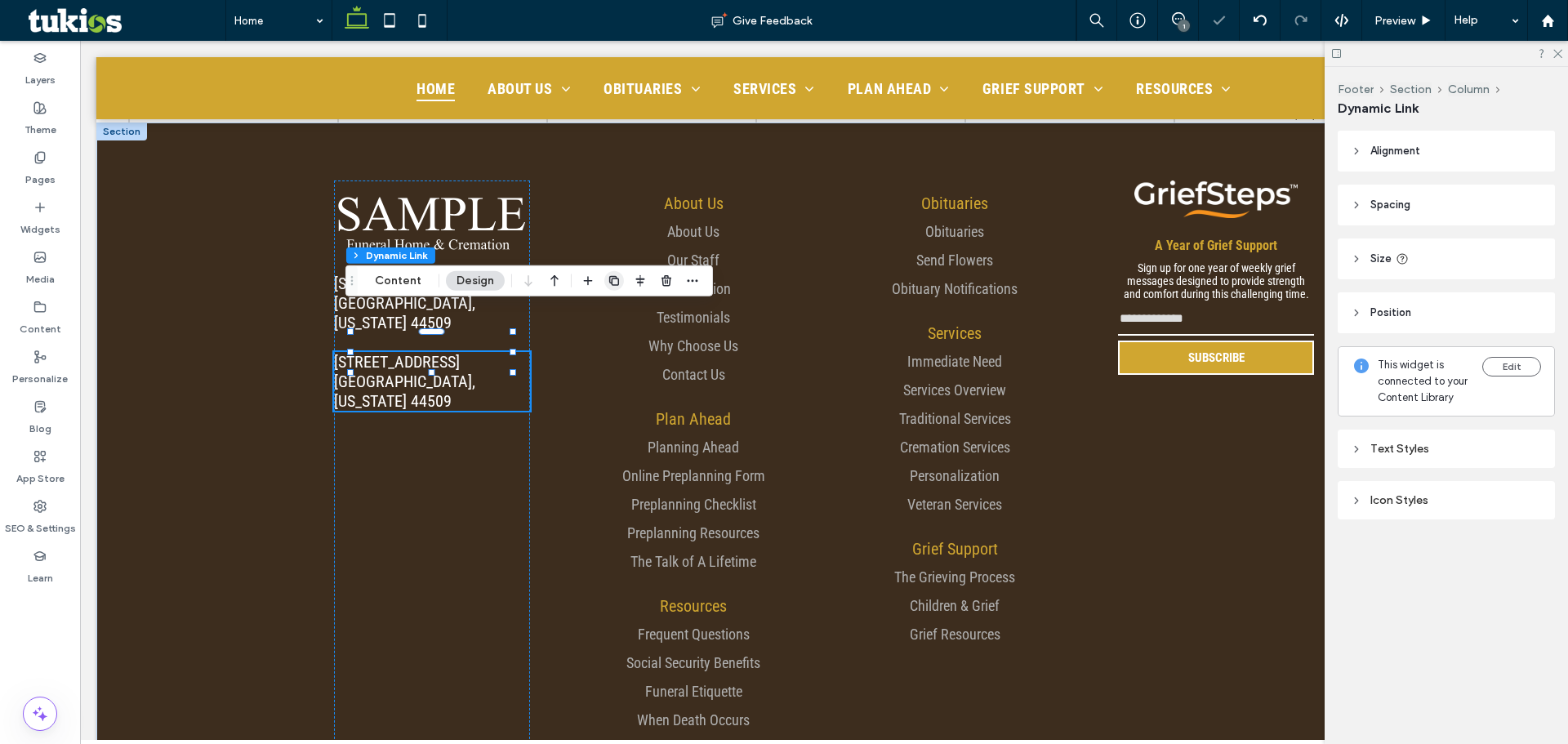
click at [607, 276] on icon "button" at bounding box center [614, 281] width 13 height 13
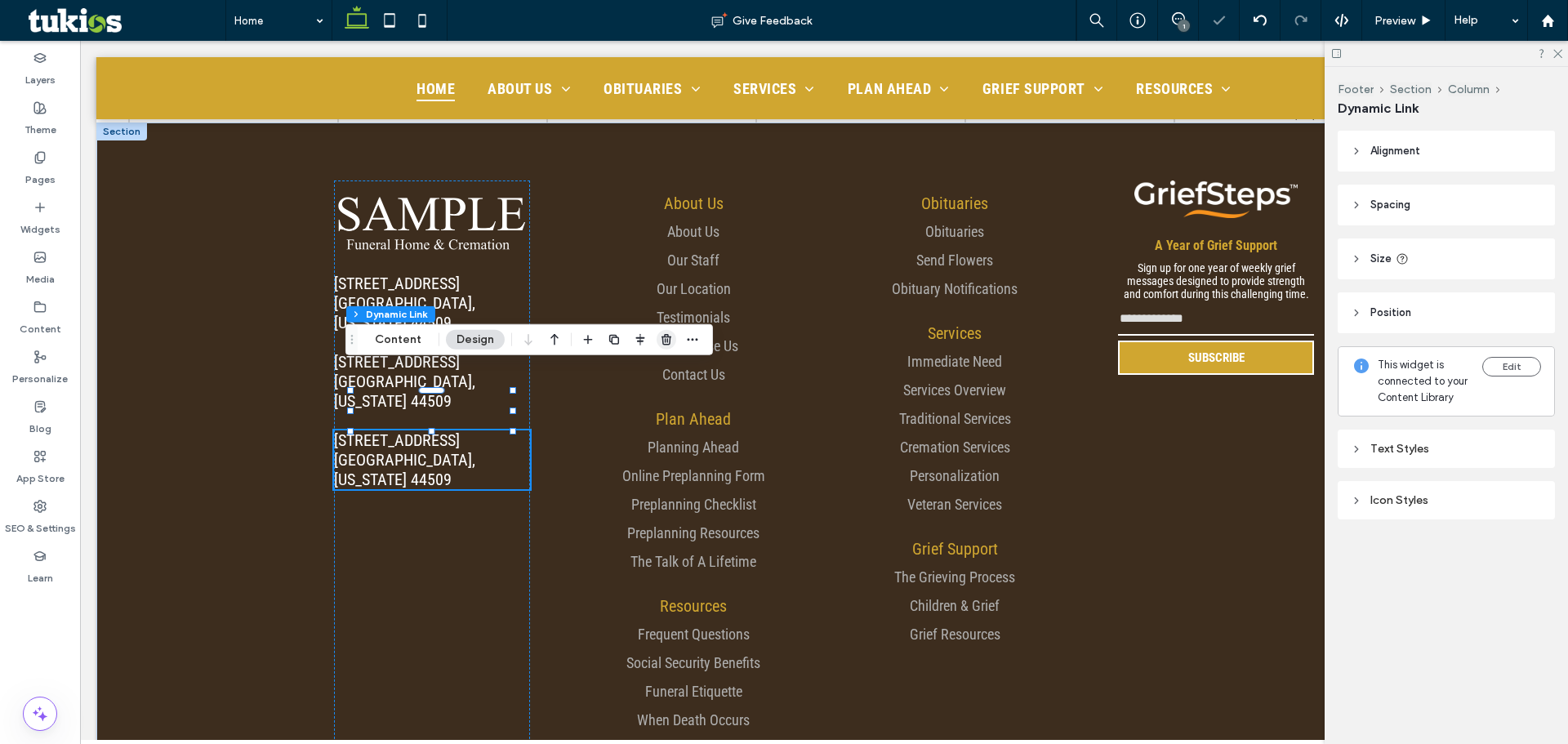
click at [658, 336] on span "button" at bounding box center [666, 340] width 19 height 19
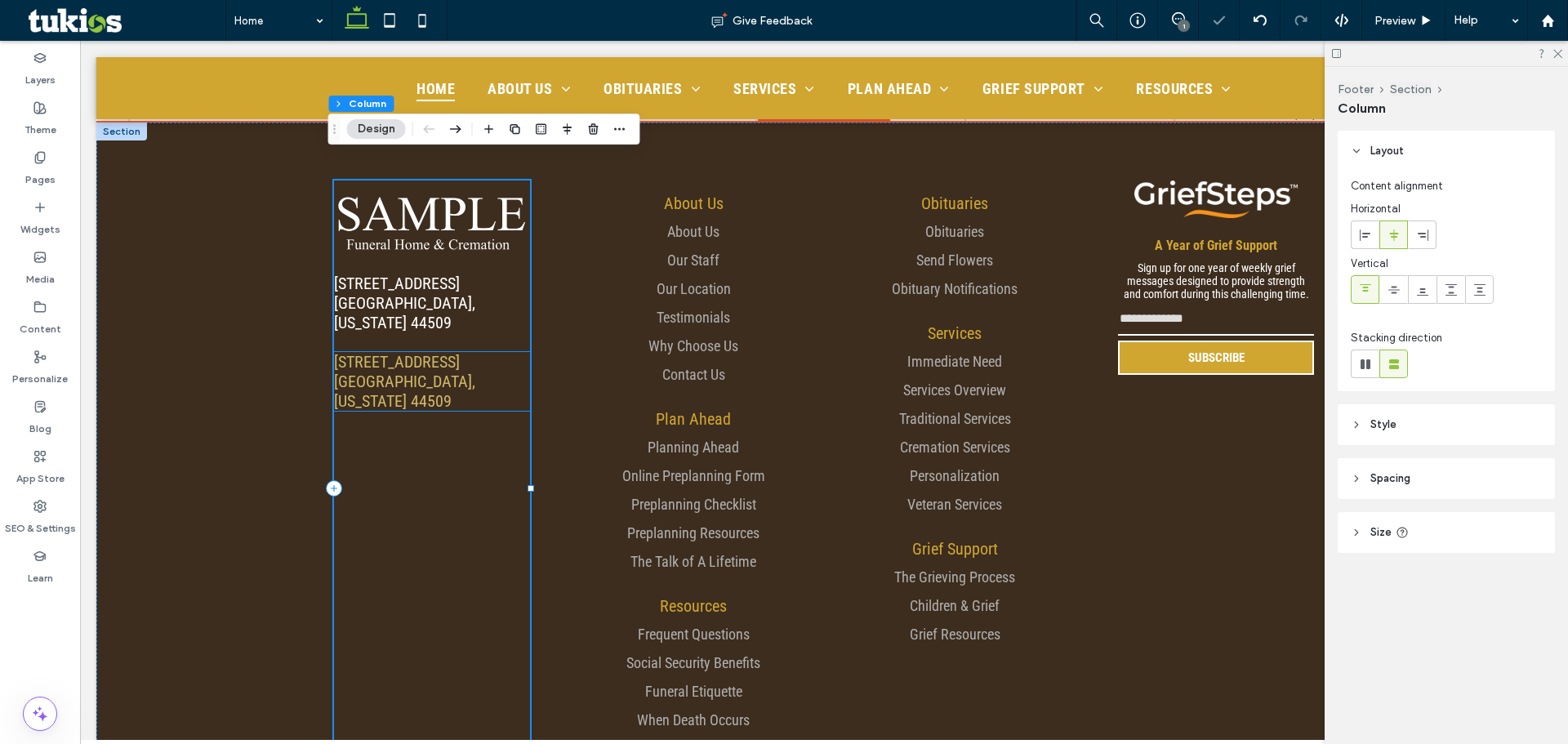
click at [413, 352] on link "[STREET_ADDRESS][US_STATE]" at bounding box center [404, 381] width 141 height 59
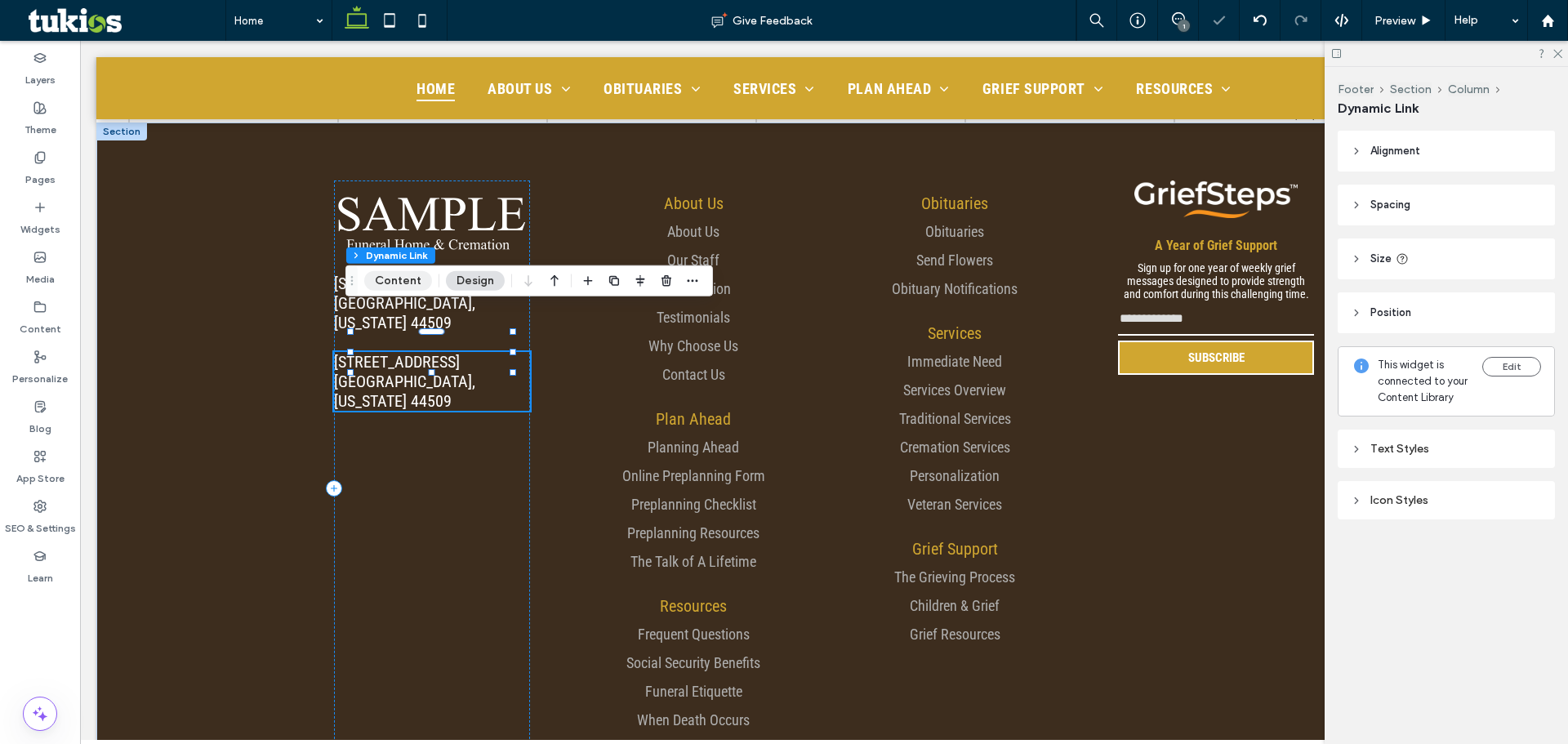
click at [417, 282] on button "Content" at bounding box center [398, 281] width 67 height 19
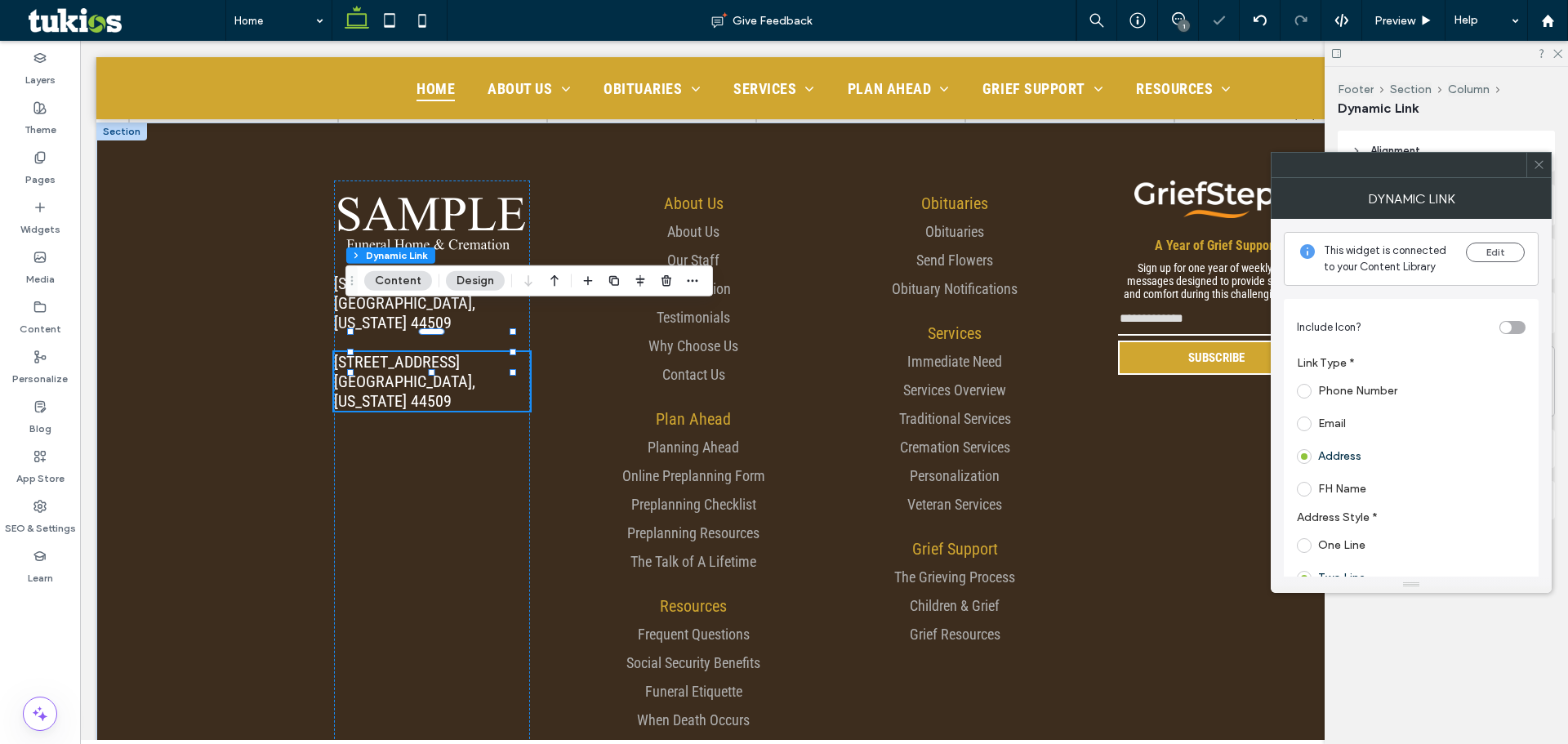
click at [1327, 401] on div "Phone Number" at bounding box center [1407, 391] width 222 height 26
click at [1337, 394] on label "Phone Number" at bounding box center [1358, 390] width 79 height 14
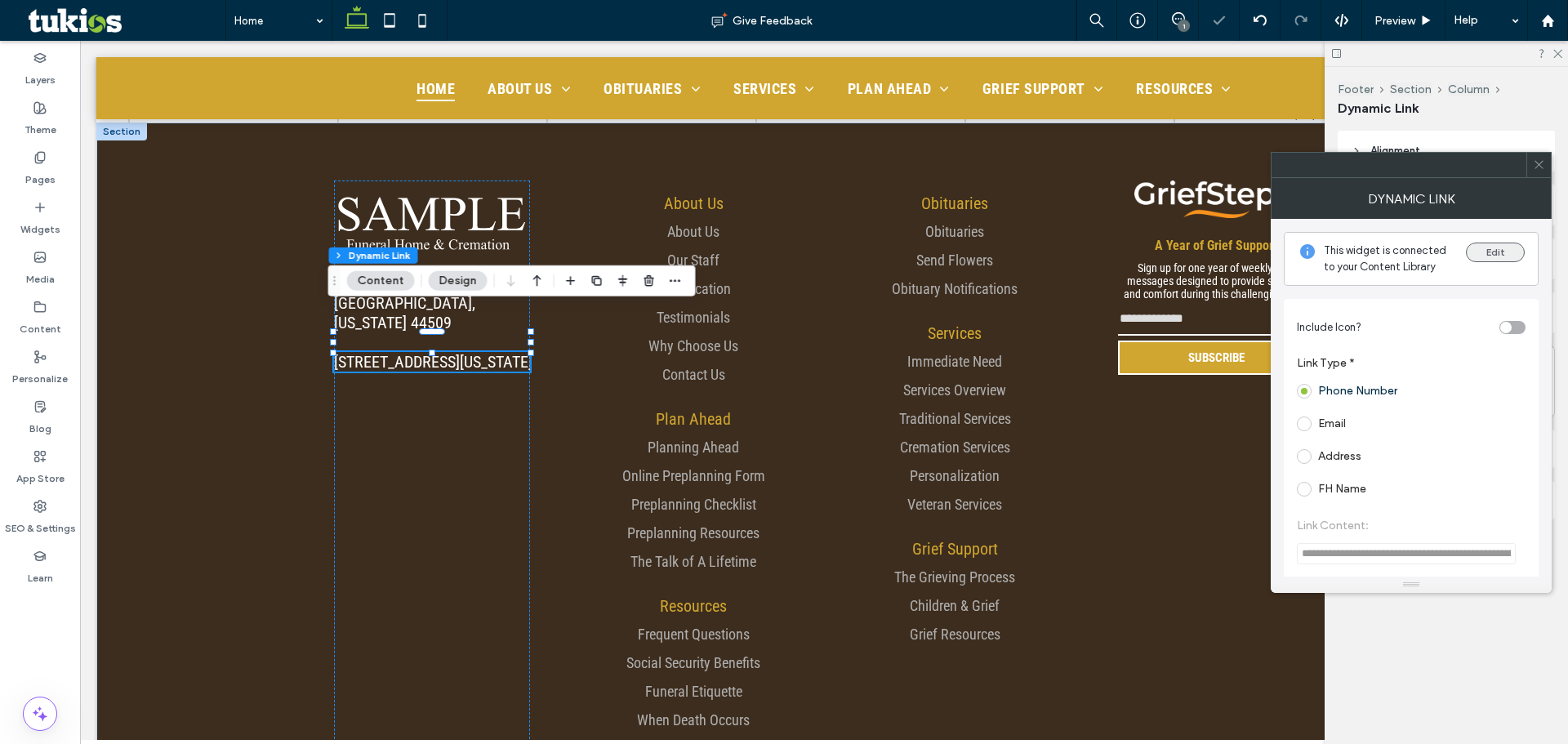
click at [1497, 252] on button "Edit" at bounding box center [1496, 252] width 59 height 19
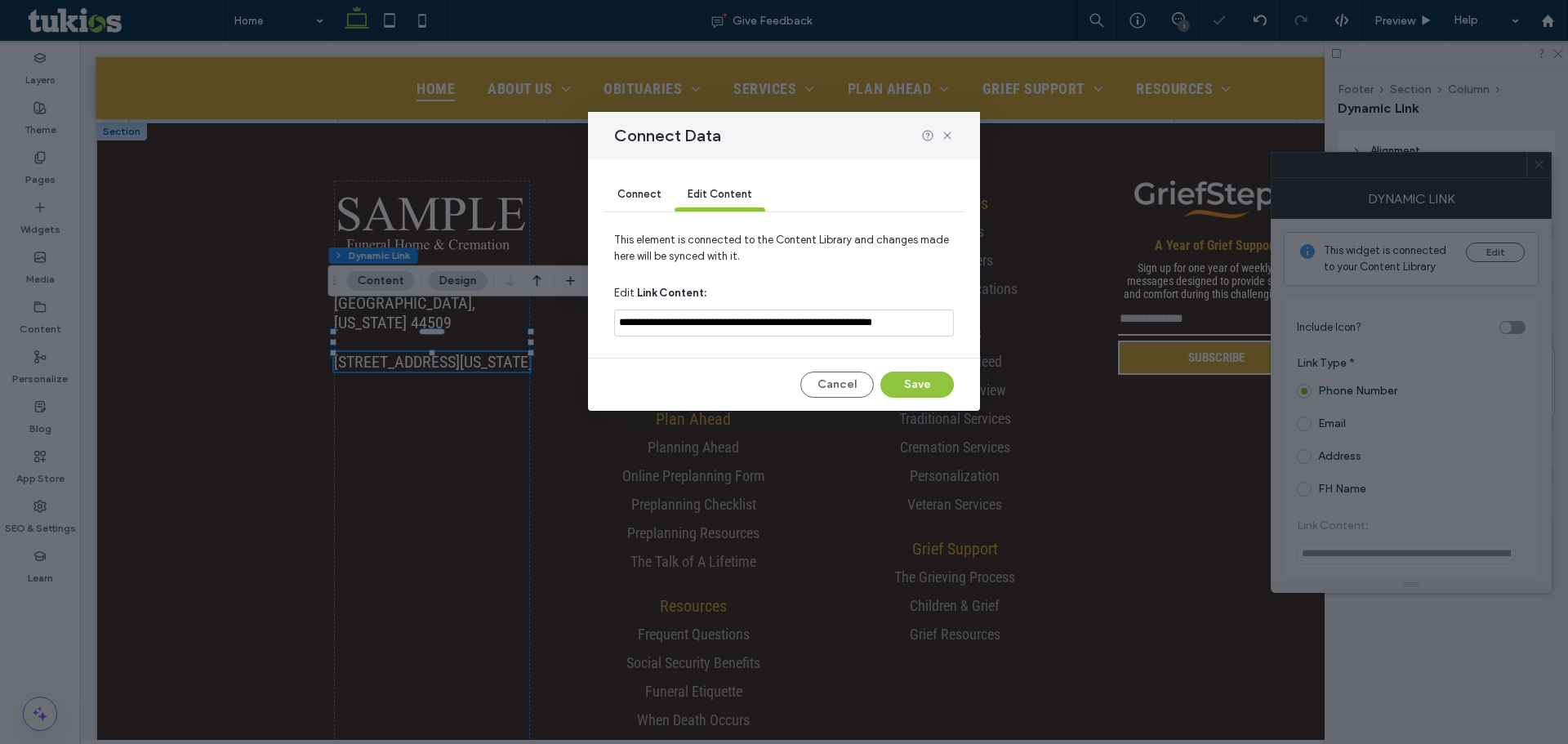
click at [642, 210] on div "Connect" at bounding box center [640, 195] width 70 height 32
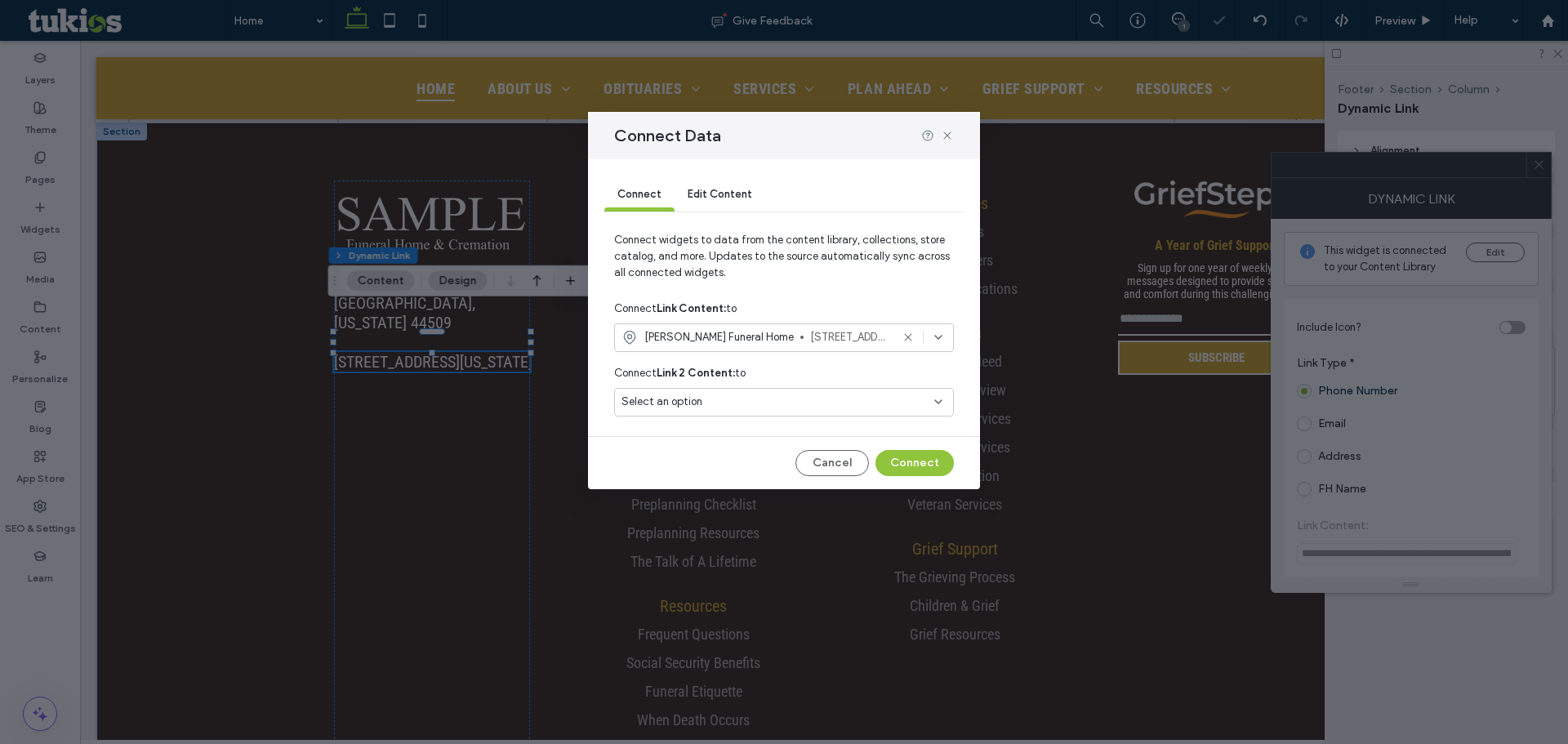
click at [709, 330] on span "[PERSON_NAME] Funeral Home" at bounding box center [719, 338] width 150 height 17
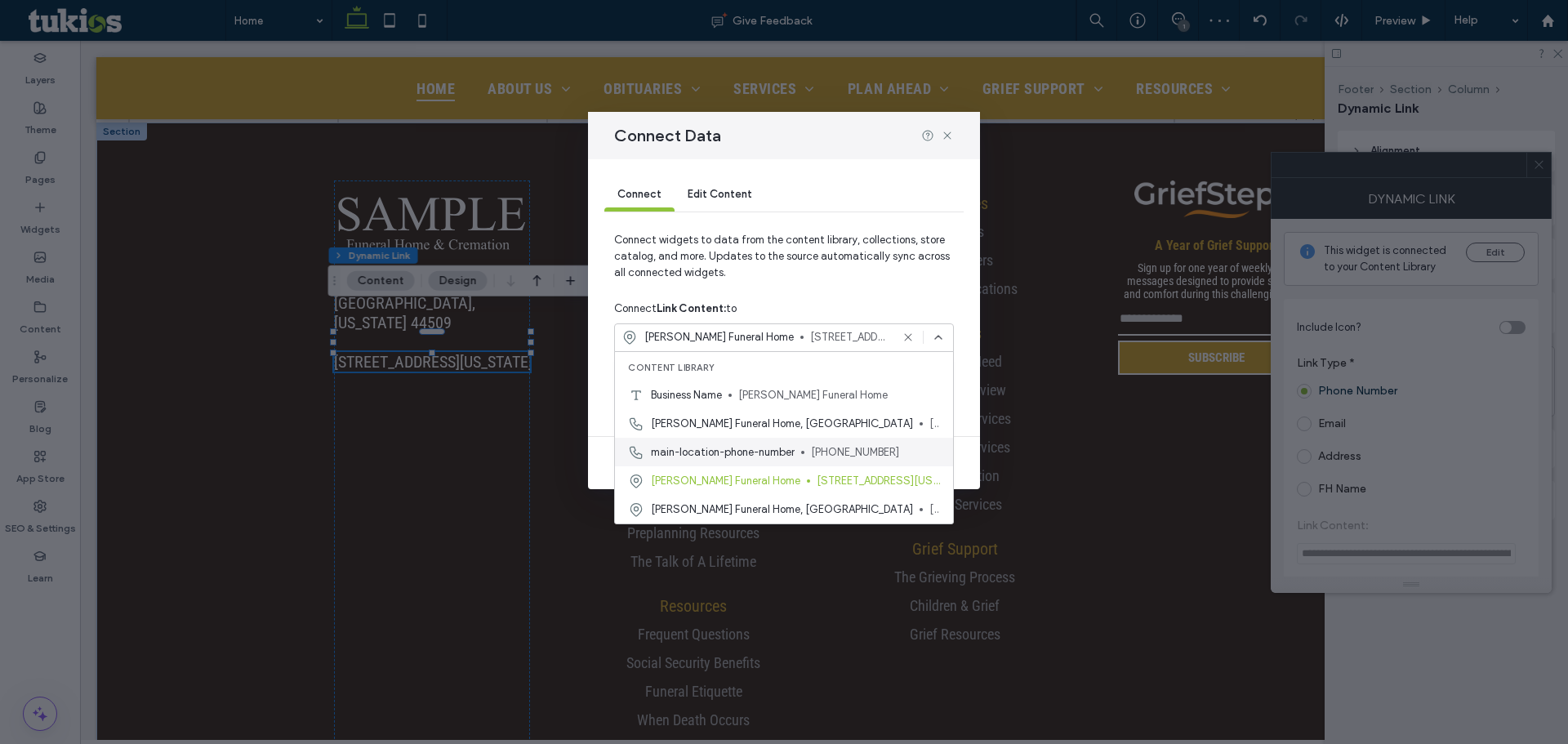
click at [704, 448] on span "main-location-phone-number" at bounding box center [723, 452] width 144 height 17
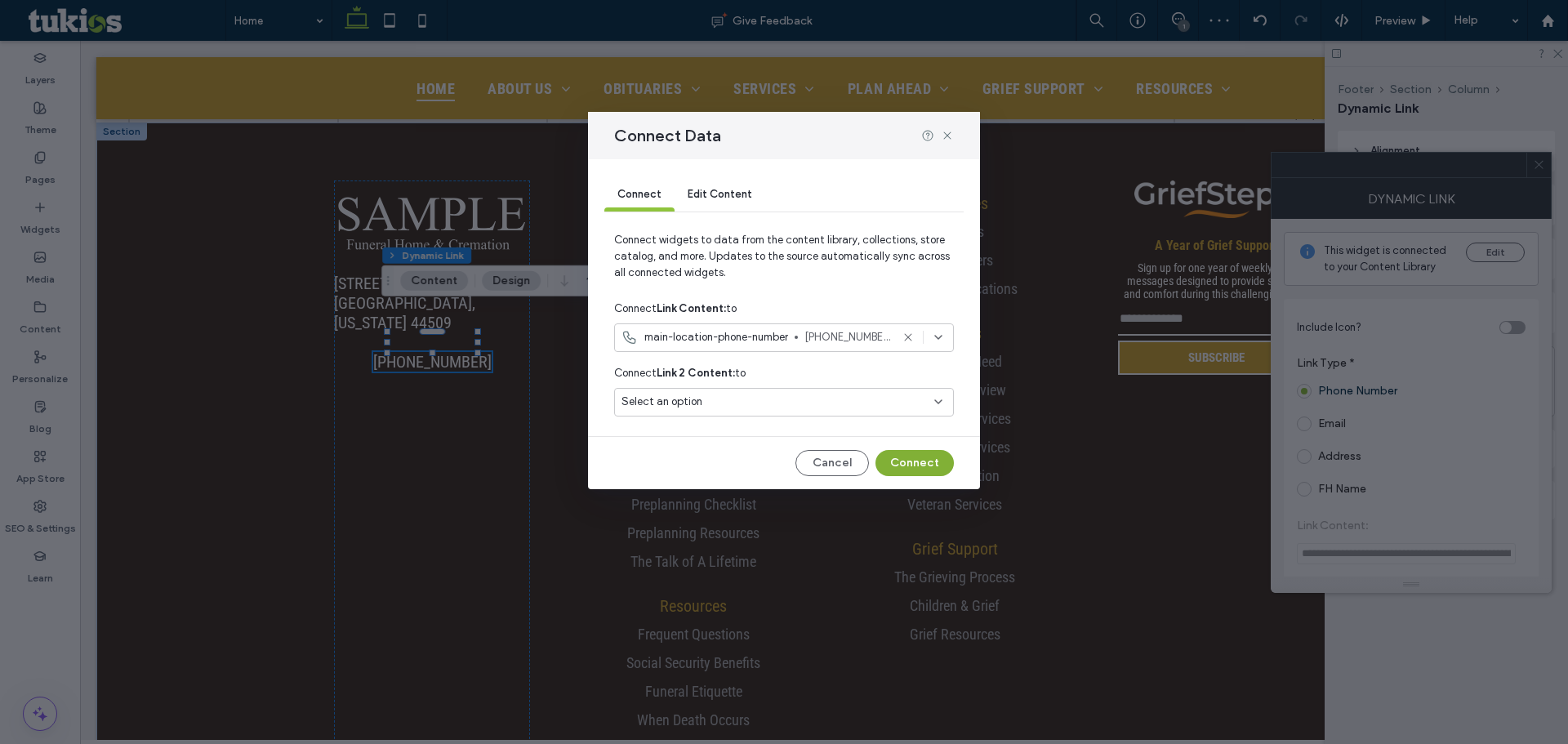
click at [921, 462] on button "Connect" at bounding box center [915, 463] width 78 height 26
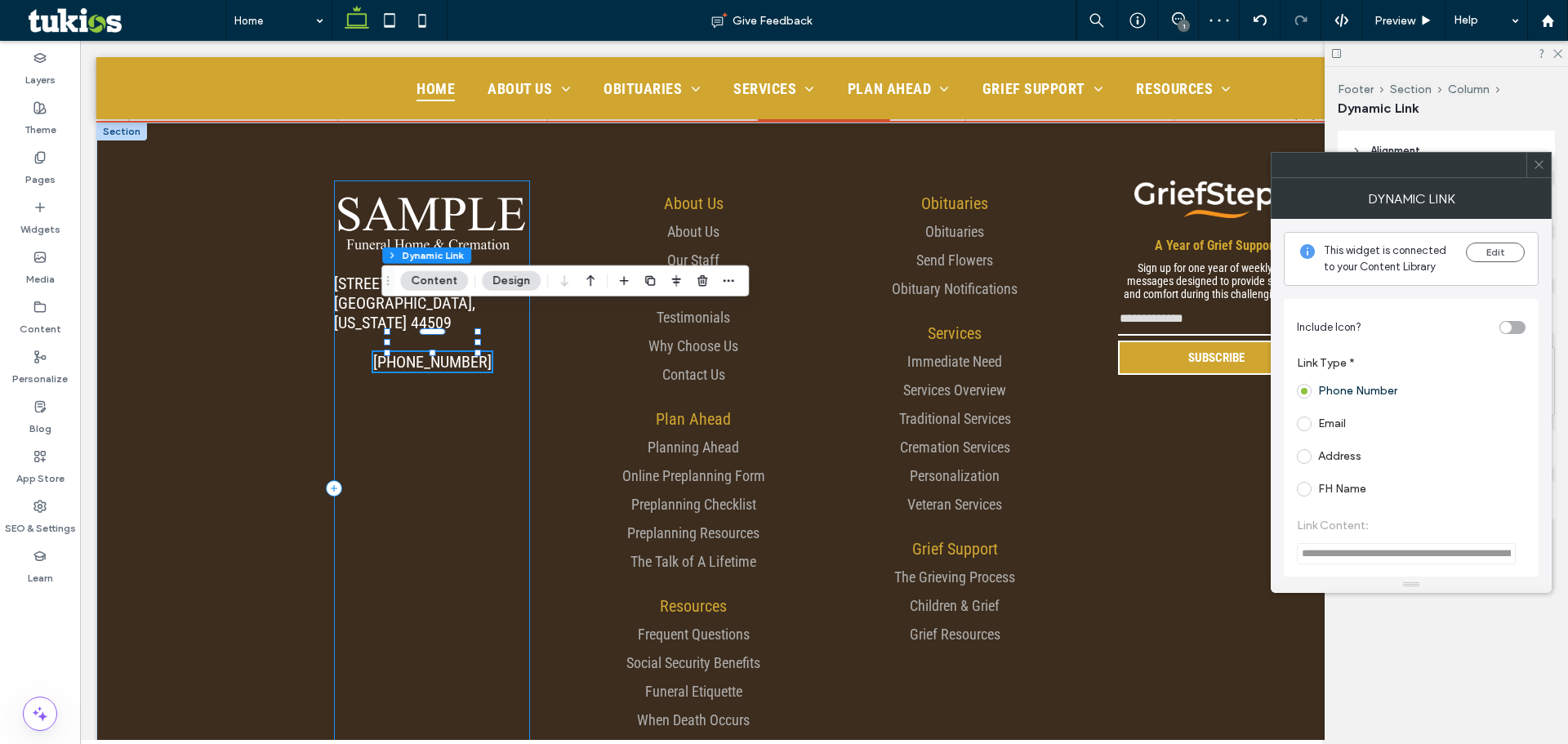
click at [500, 402] on div "[STREET_ADDRESS][US_STATE] [PHONE_NUMBER]" at bounding box center [432, 488] width 196 height 616
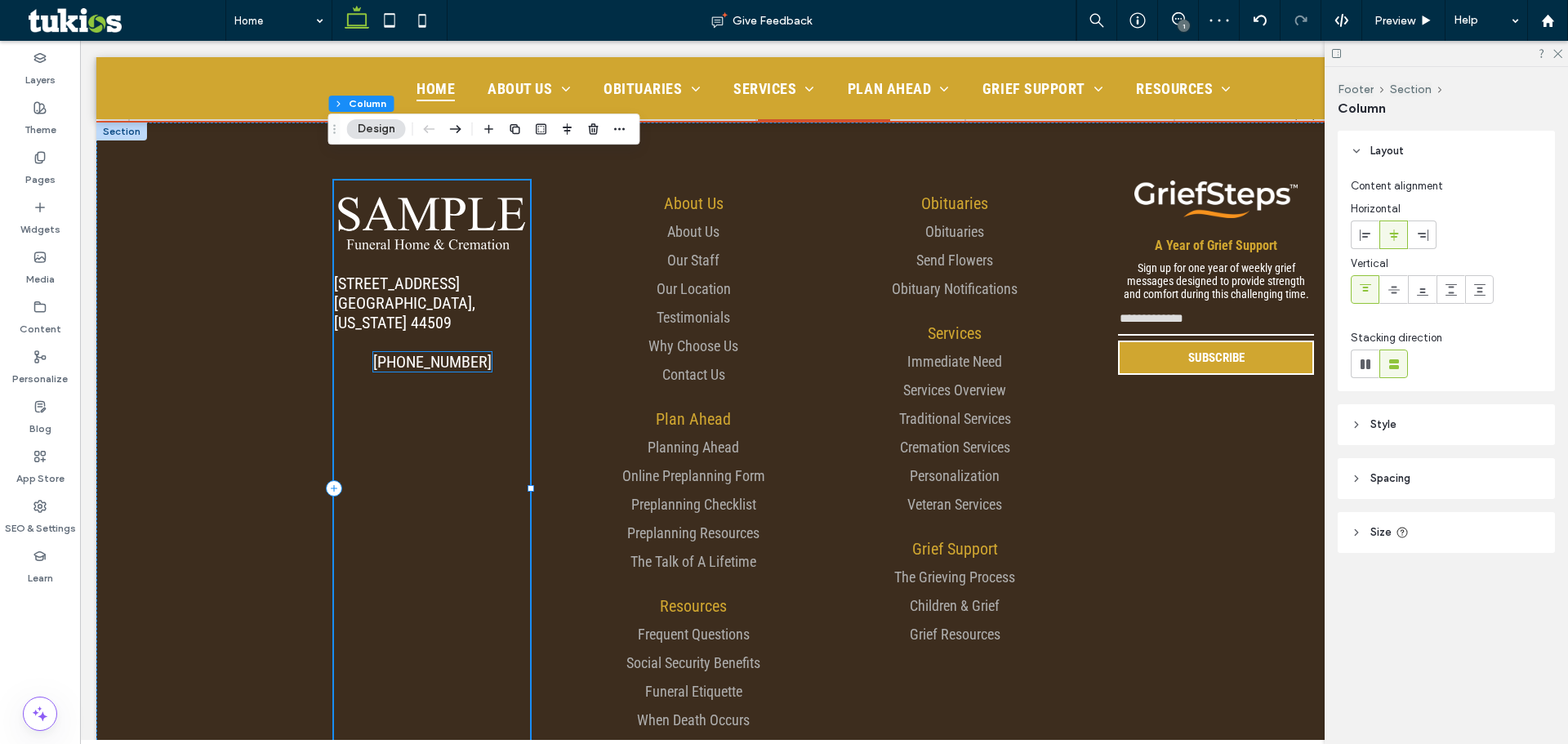
click at [417, 352] on div "[PHONE_NUMBER]" at bounding box center [432, 361] width 118 height 19
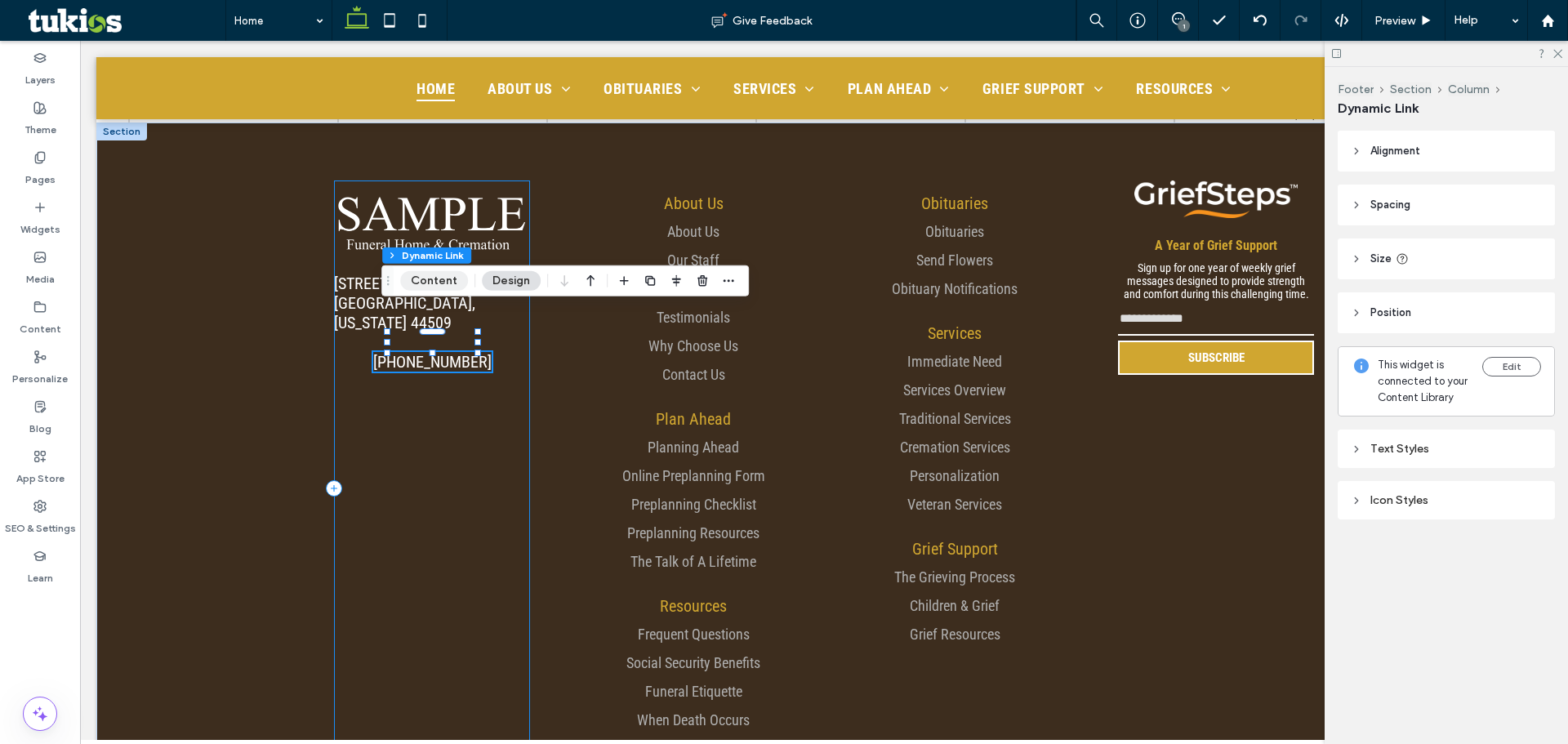
click at [409, 277] on button "Content" at bounding box center [434, 281] width 67 height 19
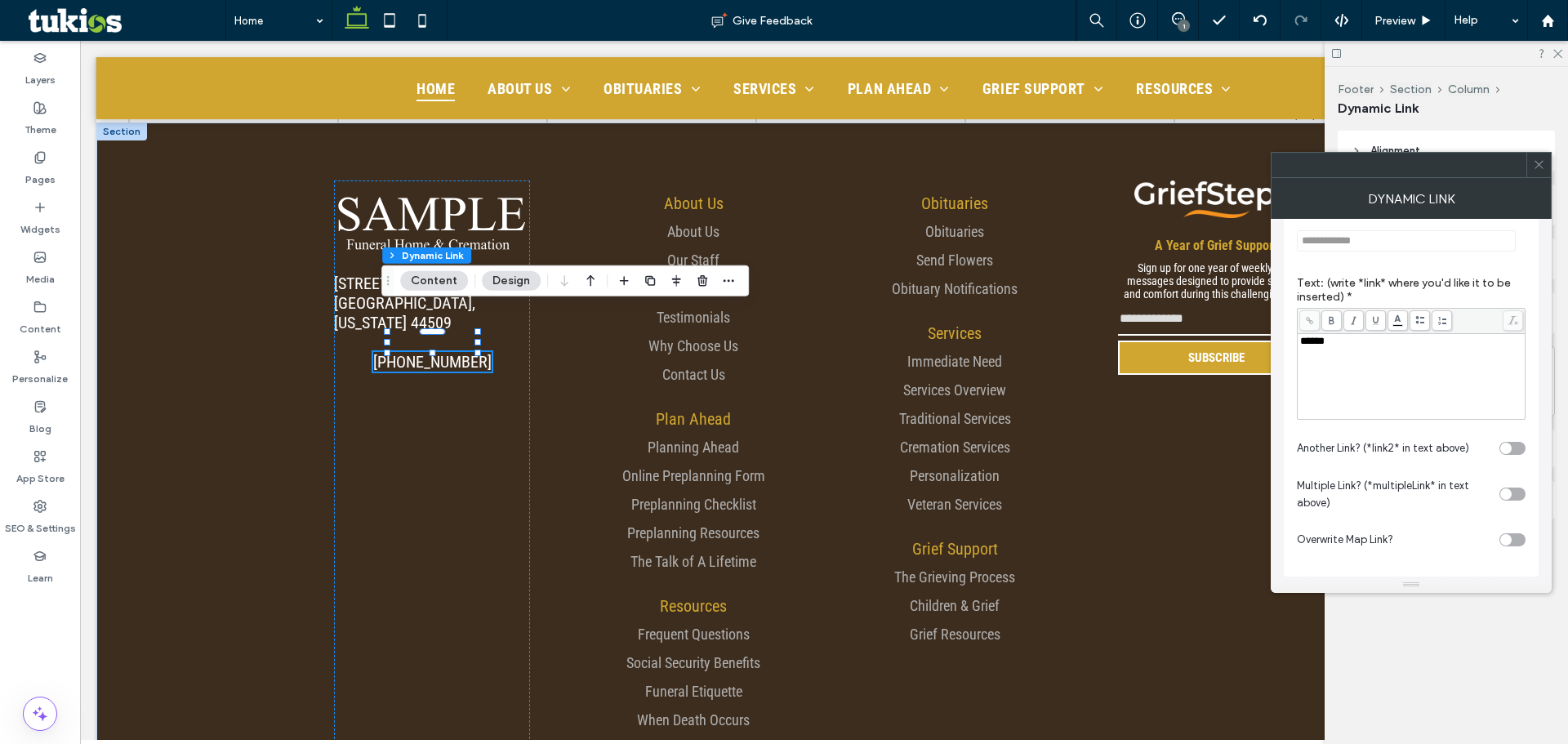
scroll to position [322, 0]
click at [1296, 328] on div "**********" at bounding box center [1411, 273] width 255 height 591
drag, startPoint x: 1310, startPoint y: 332, endPoint x: 1324, endPoint y: 342, distance: 17.2
click at [1309, 332] on span "******" at bounding box center [1312, 333] width 25 height 11
click at [1538, 156] on span at bounding box center [1538, 164] width 12 height 25
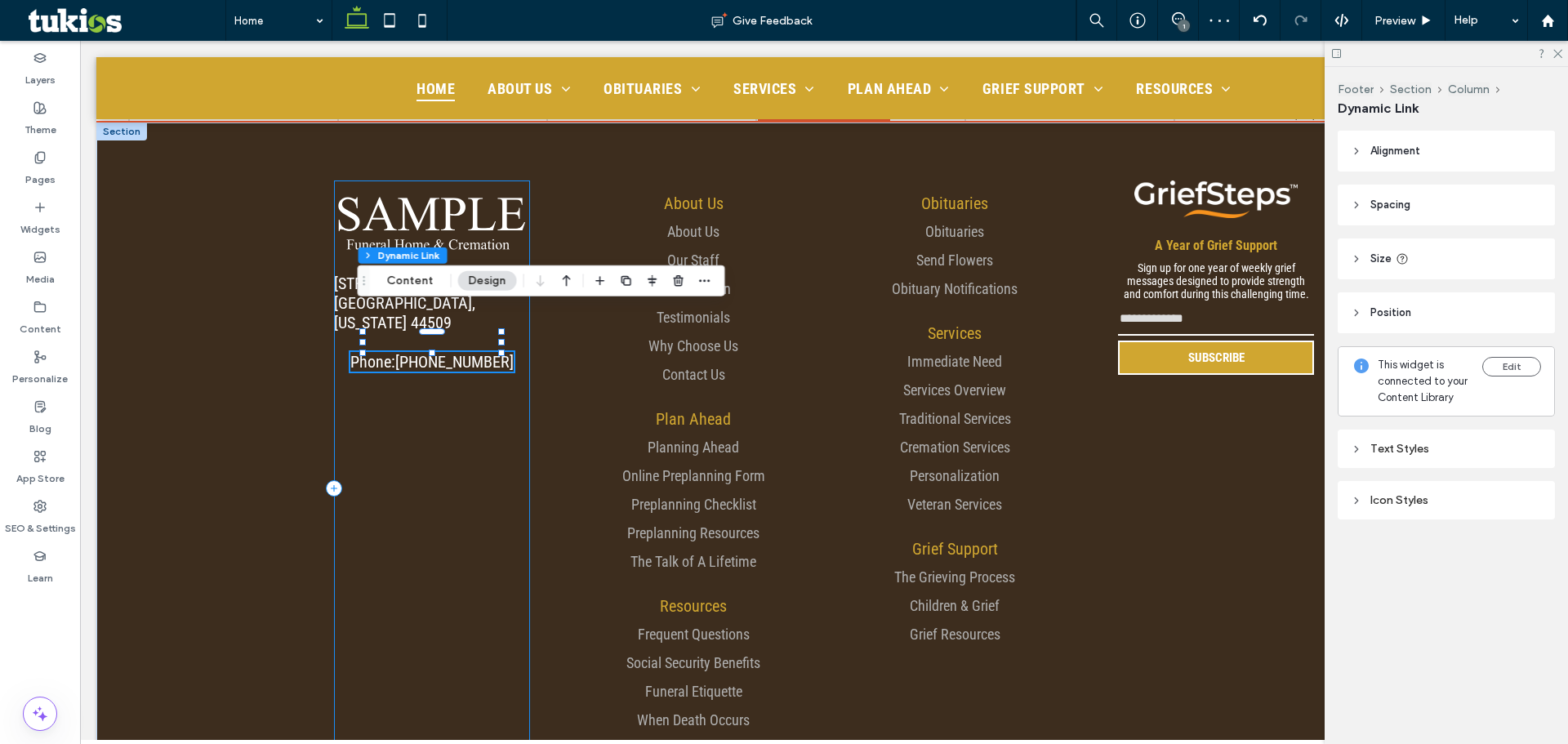
click at [456, 382] on div "[STREET_ADDRESS][US_STATE] Phone: [PHONE_NUMBER]" at bounding box center [432, 488] width 196 height 616
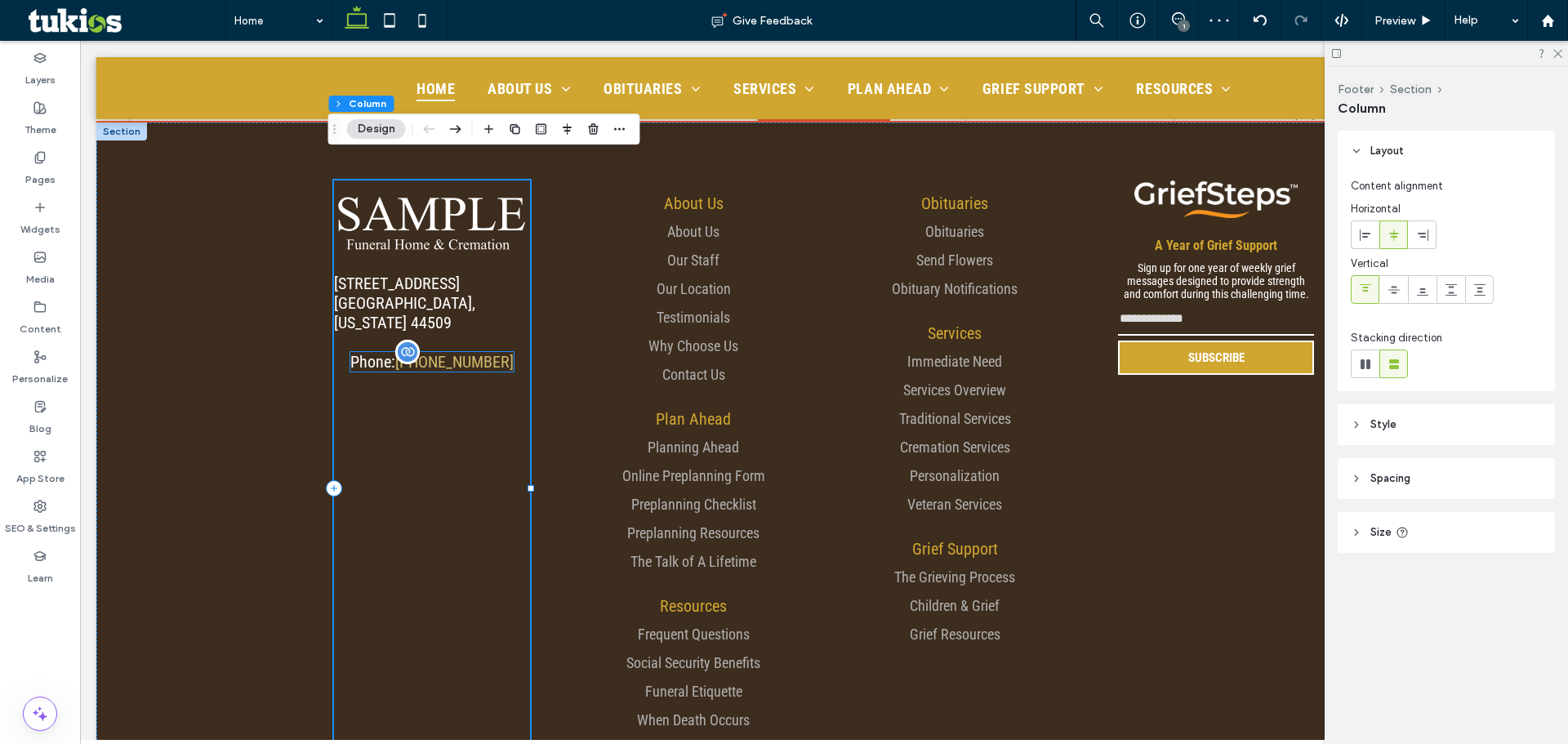
click at [439, 352] on link "[PHONE_NUMBER]" at bounding box center [454, 361] width 118 height 19
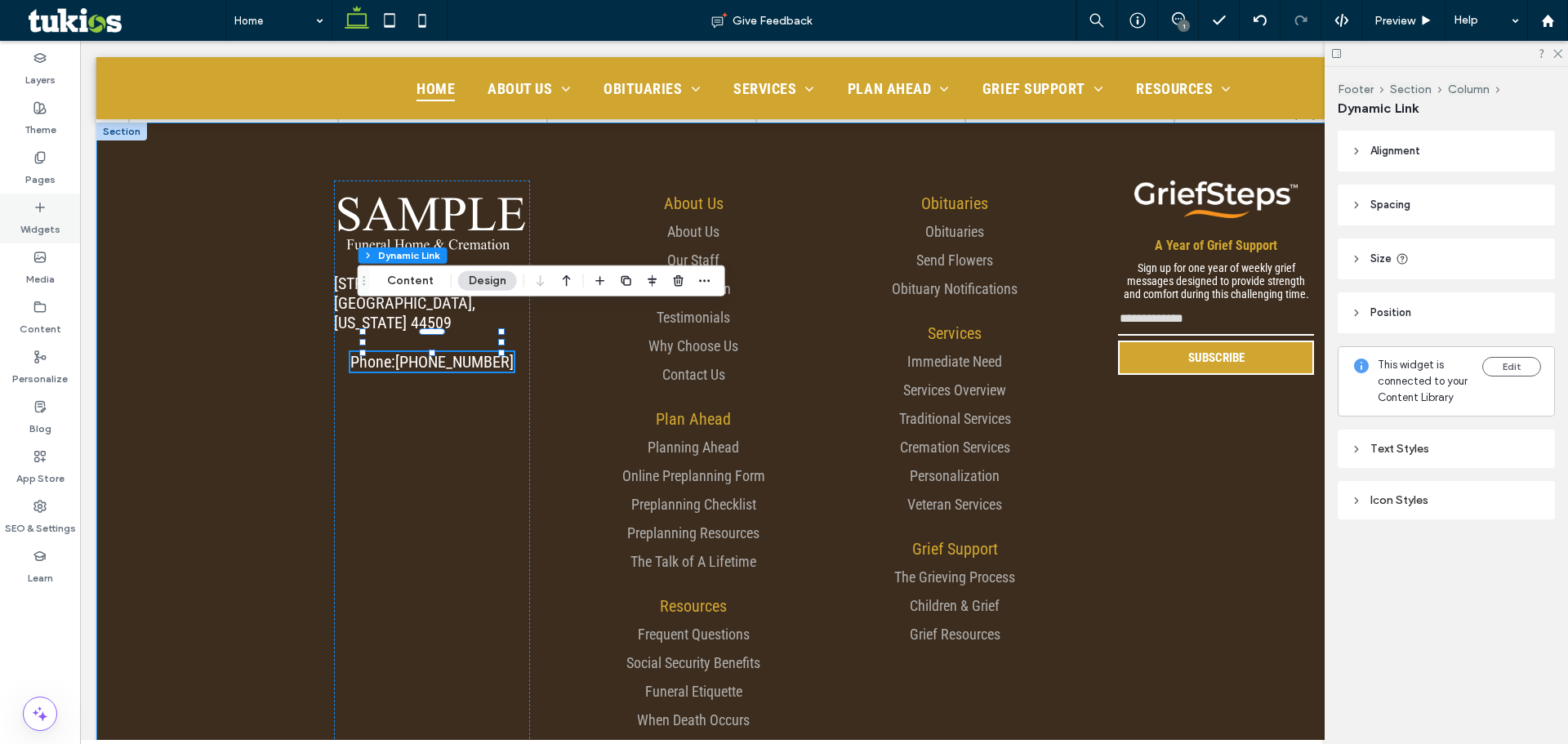
click at [66, 223] on div "Widgets" at bounding box center [40, 219] width 80 height 50
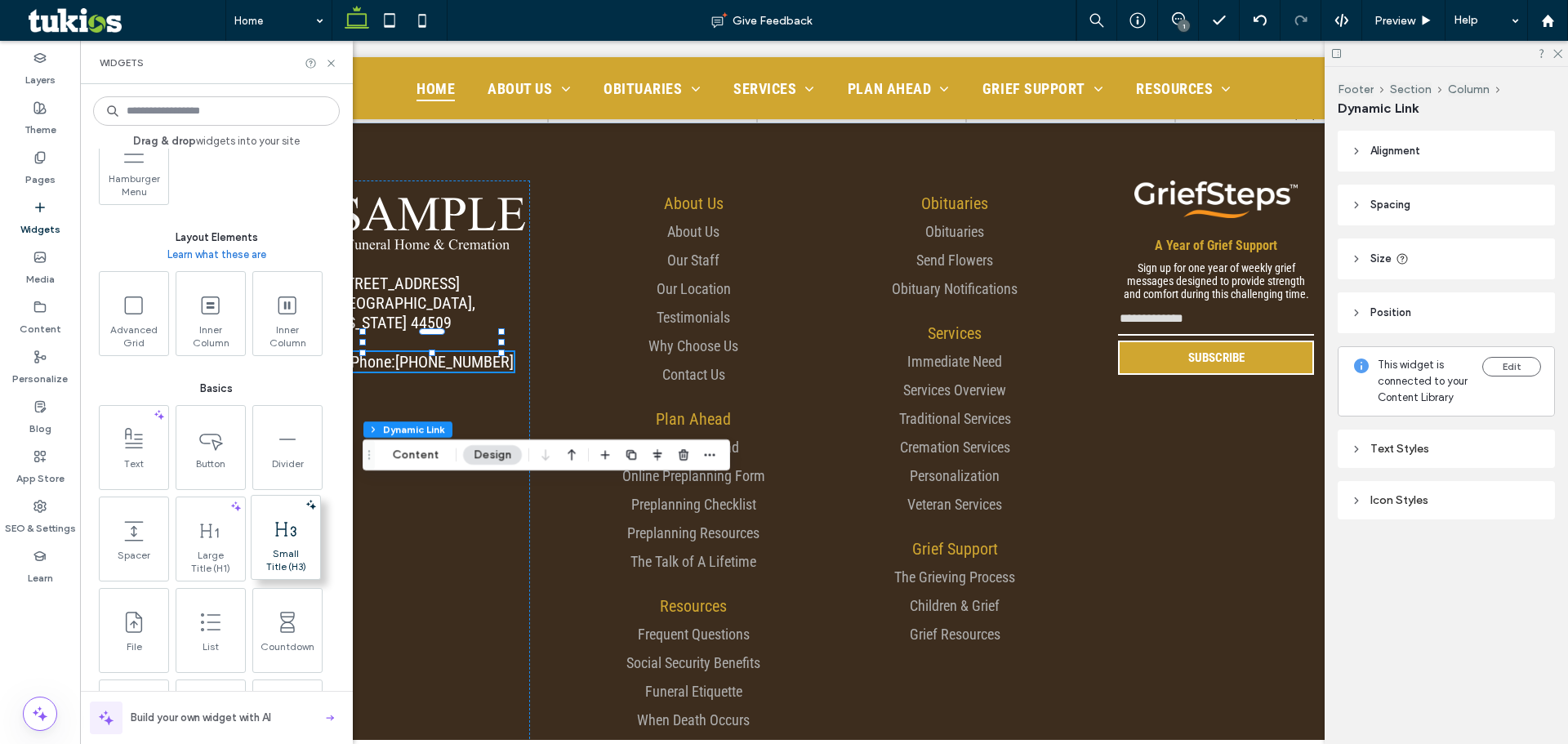
scroll to position [817, 0]
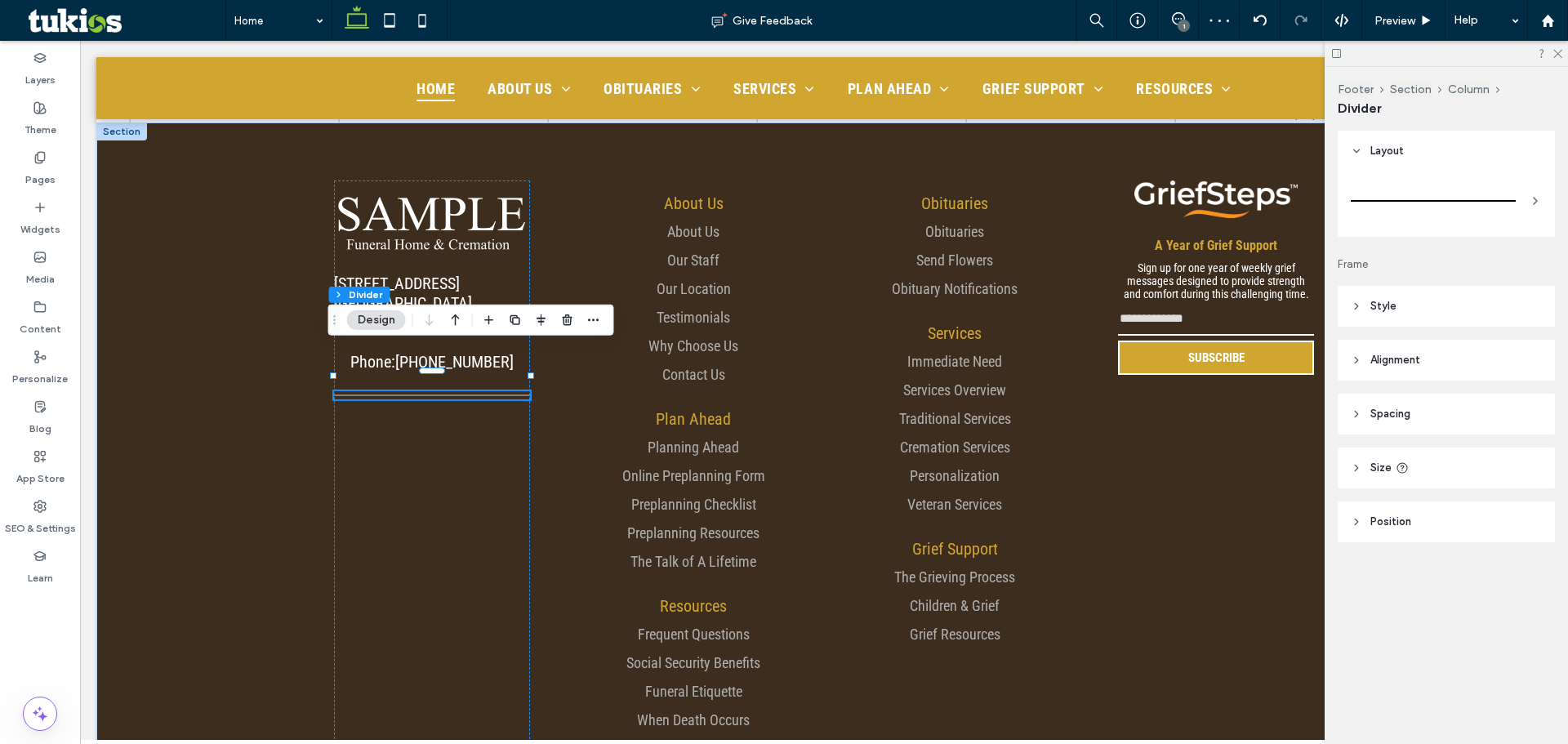
click at [1441, 293] on header "Style" at bounding box center [1446, 306] width 217 height 41
click at [1524, 344] on div "rgb(128, 128, 128)" at bounding box center [1532, 348] width 20 height 20
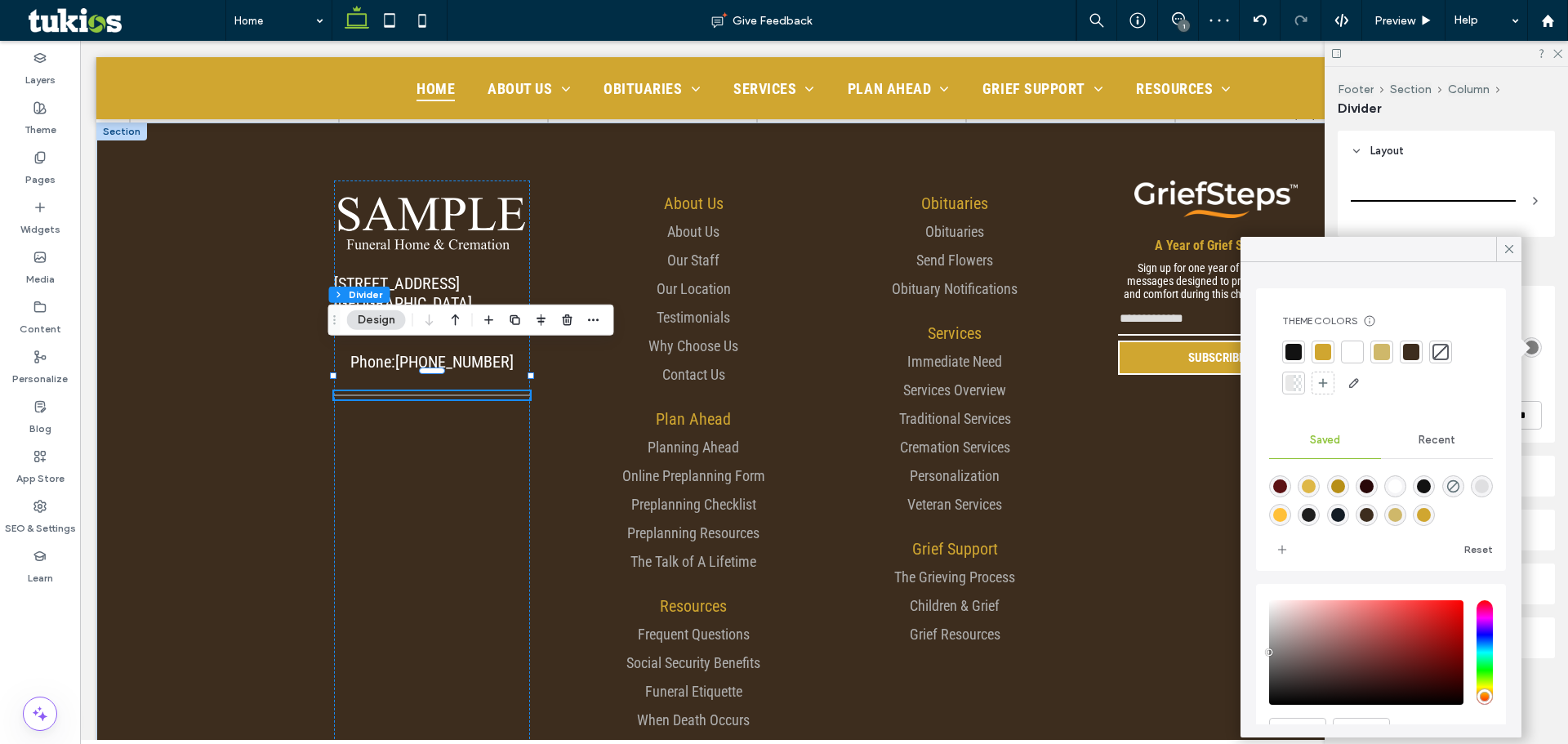
click at [1353, 349] on div at bounding box center [1353, 353] width 17 height 17
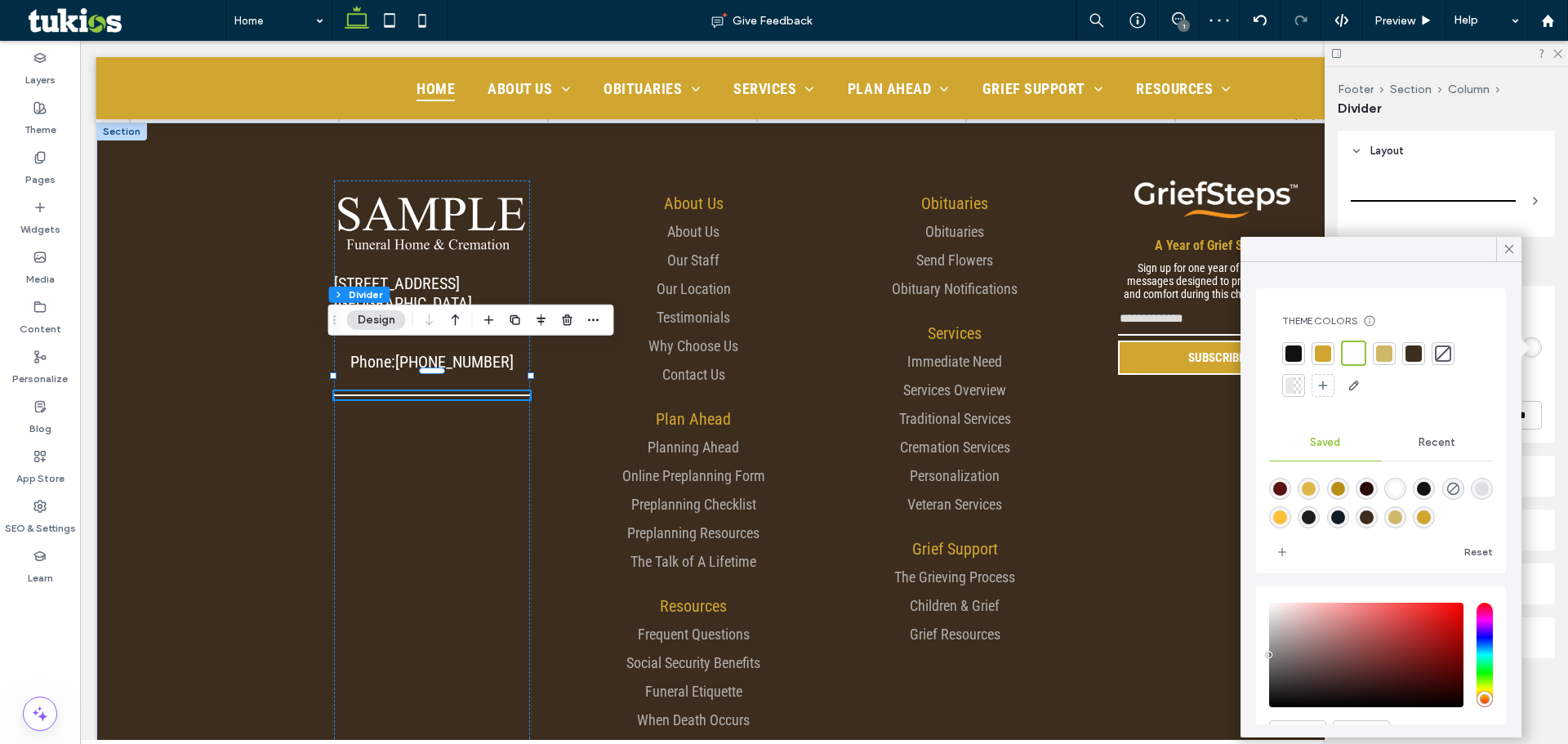
click at [1502, 254] on div at bounding box center [1508, 249] width 25 height 25
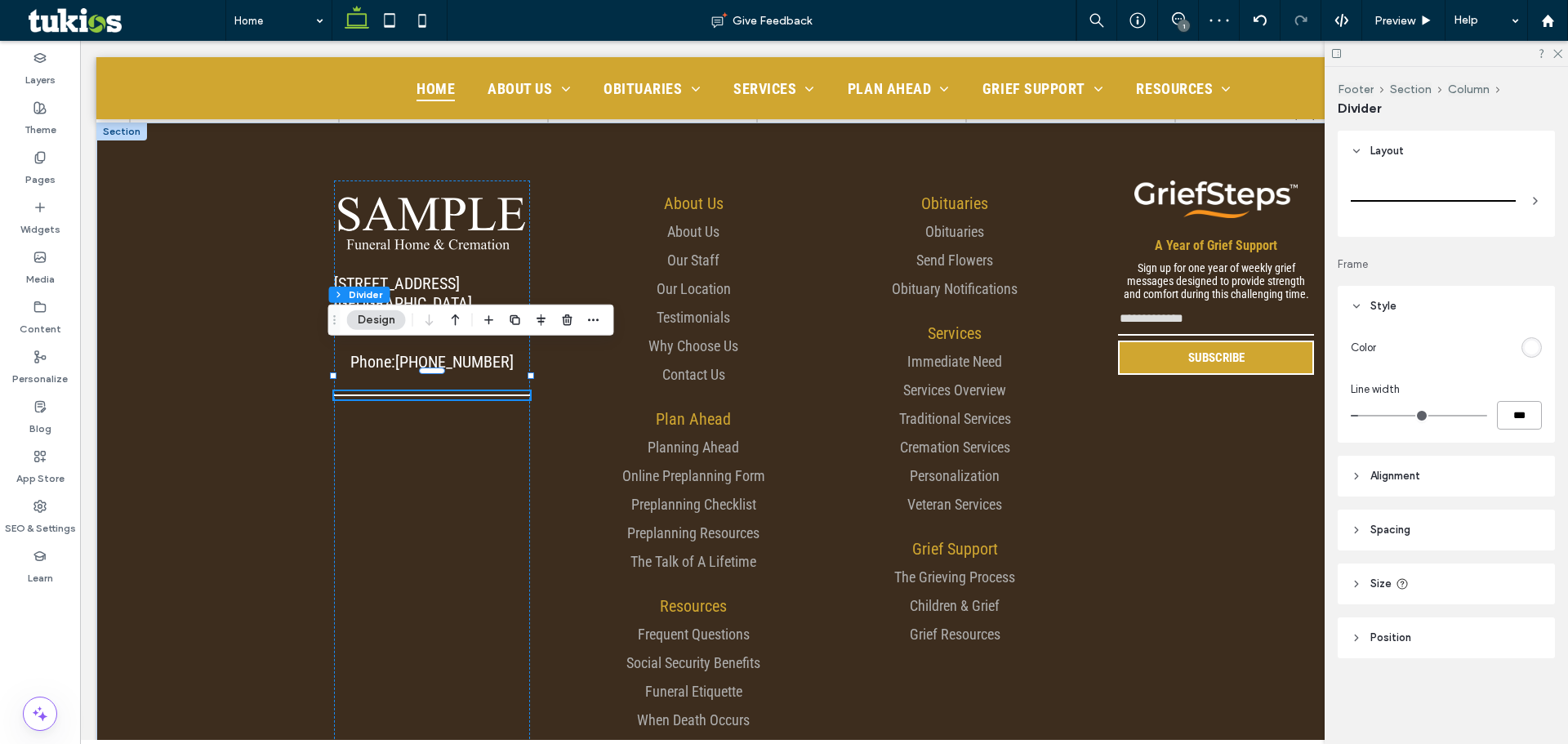
click at [1516, 412] on input "***" at bounding box center [1519, 415] width 45 height 29
type input "***"
type input "*"
type input "***"
click at [1470, 443] on div "Layout Frame Style Color Line width *** Alignment Spacing Padding (inner spacin…" at bounding box center [1452, 427] width 228 height 594
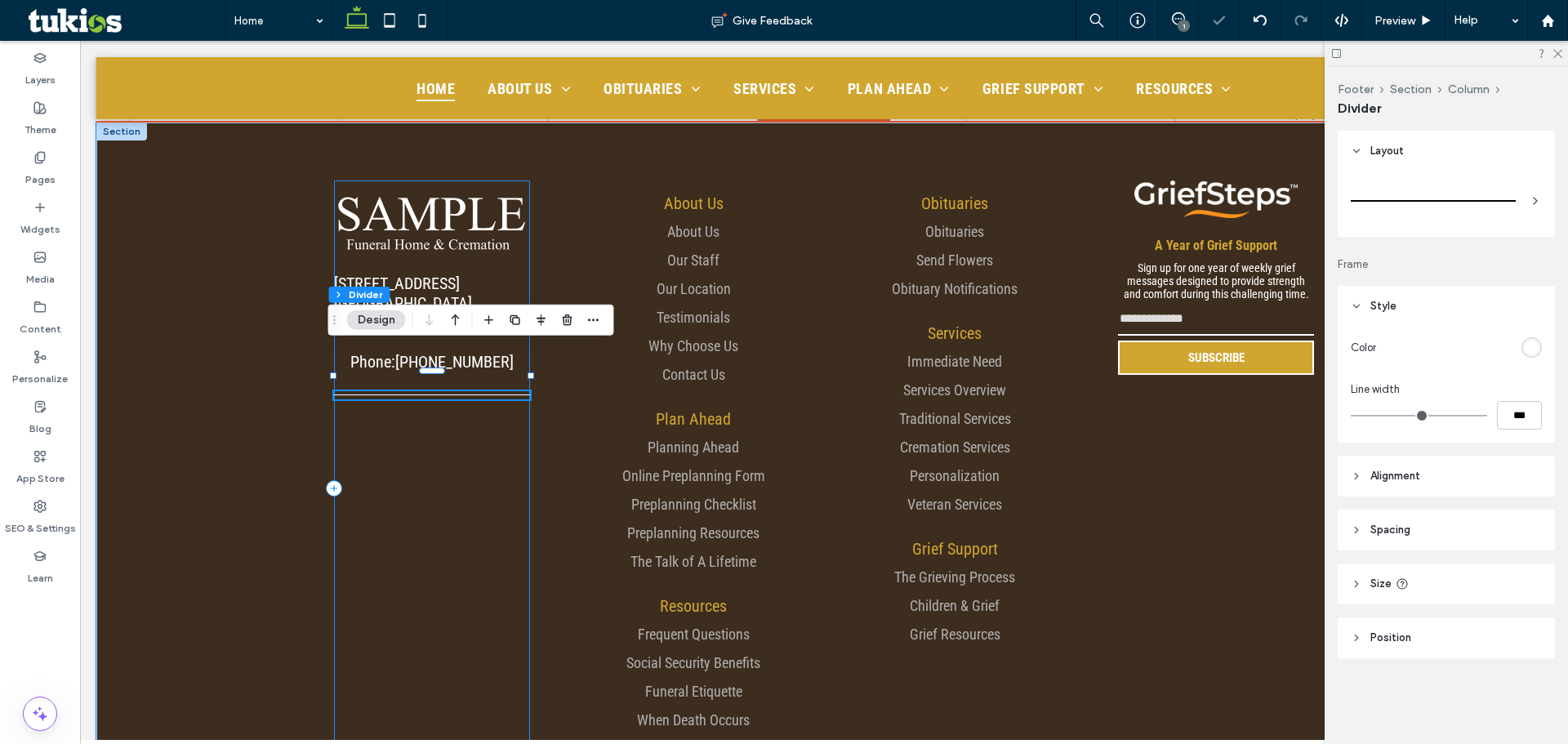
click at [511, 428] on div "[STREET_ADDRESS][US_STATE] Phone: [PHONE_NUMBER]" at bounding box center [432, 488] width 196 height 616
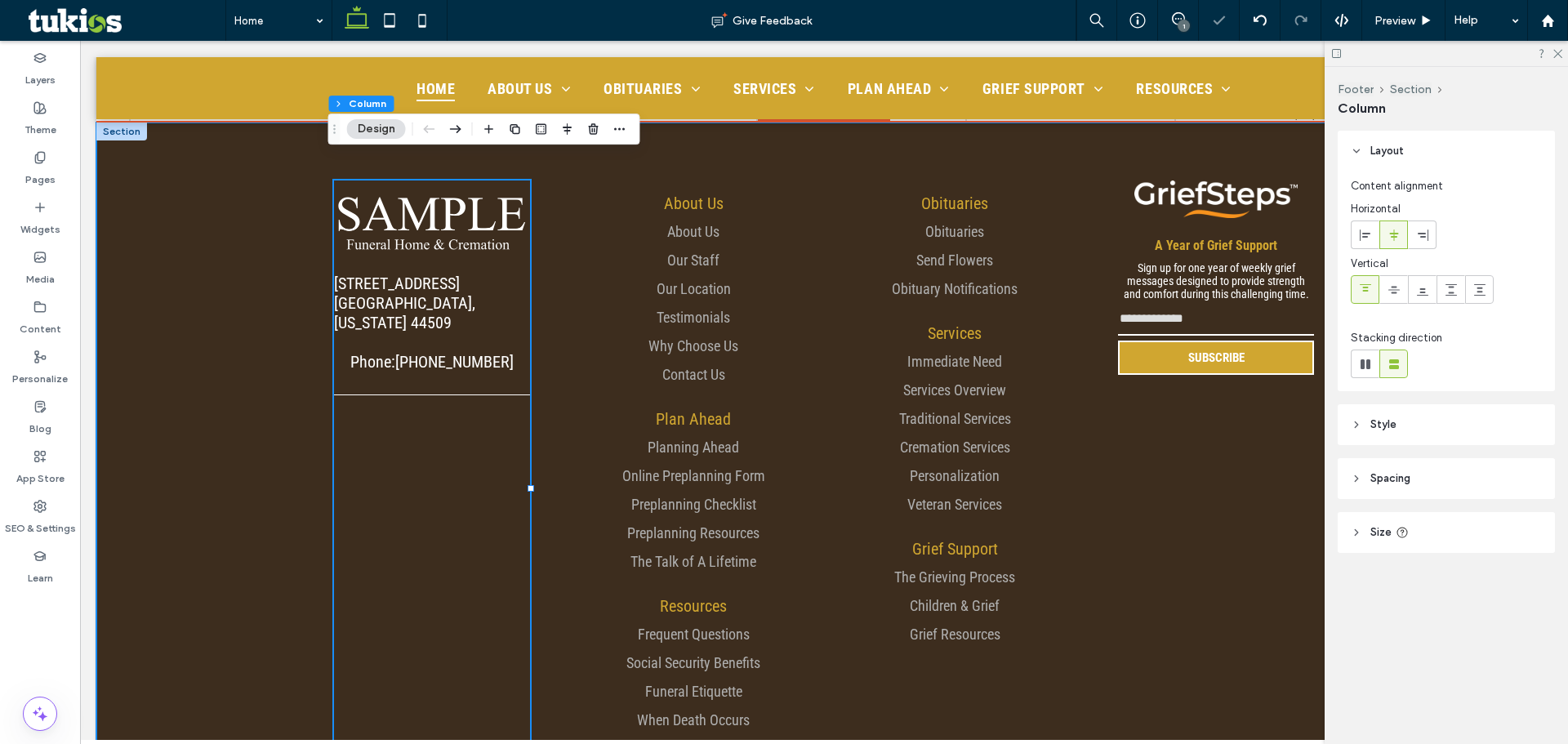
click at [221, 344] on div "[STREET_ADDRESS][US_STATE] Phone: [PHONE_NUMBER] About Us About Us Our Staff Ou…" at bounding box center [823, 489] width 1455 height 733
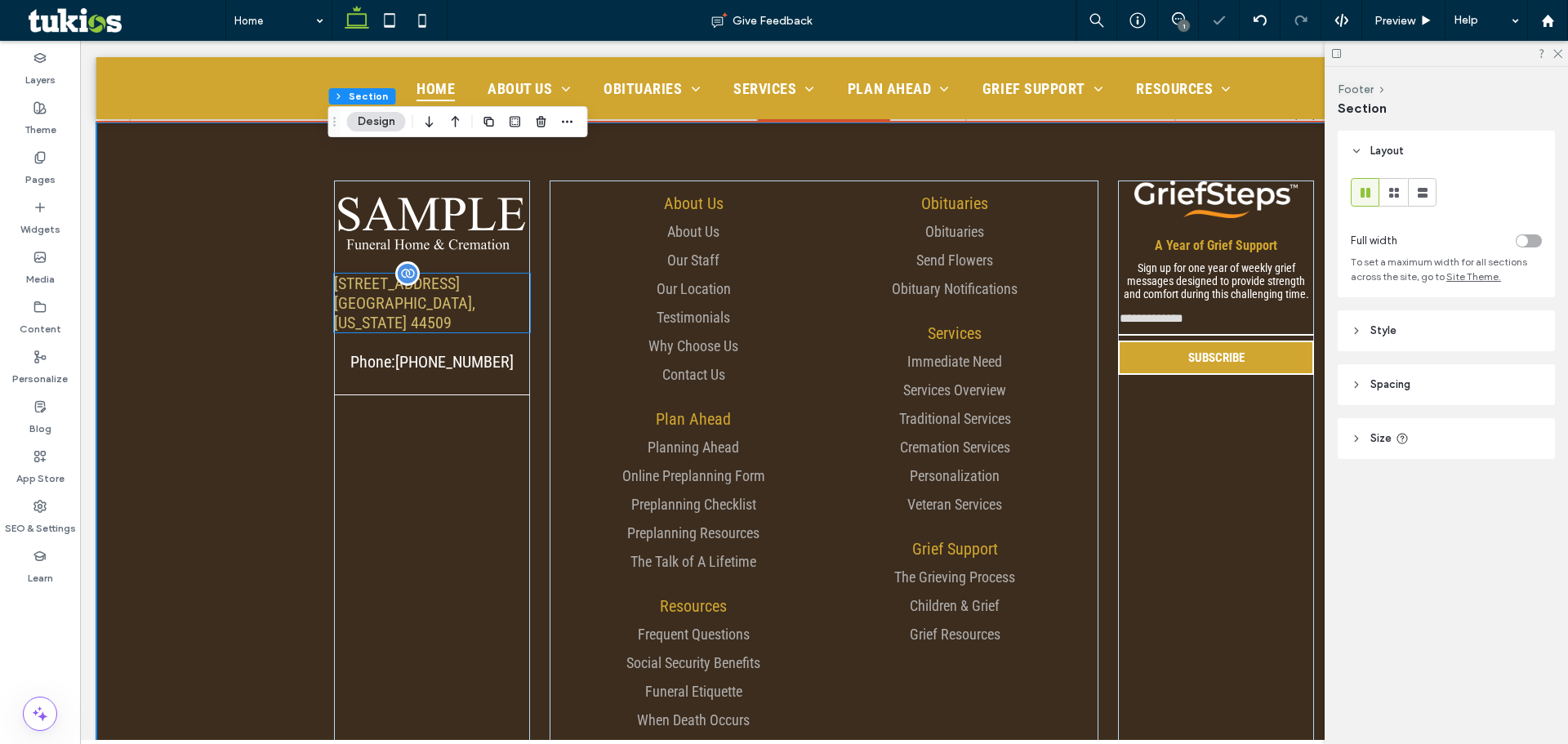
click at [413, 273] on link "[STREET_ADDRESS][US_STATE]" at bounding box center [404, 303] width 141 height 59
